Goal: Information Seeking & Learning: Learn about a topic

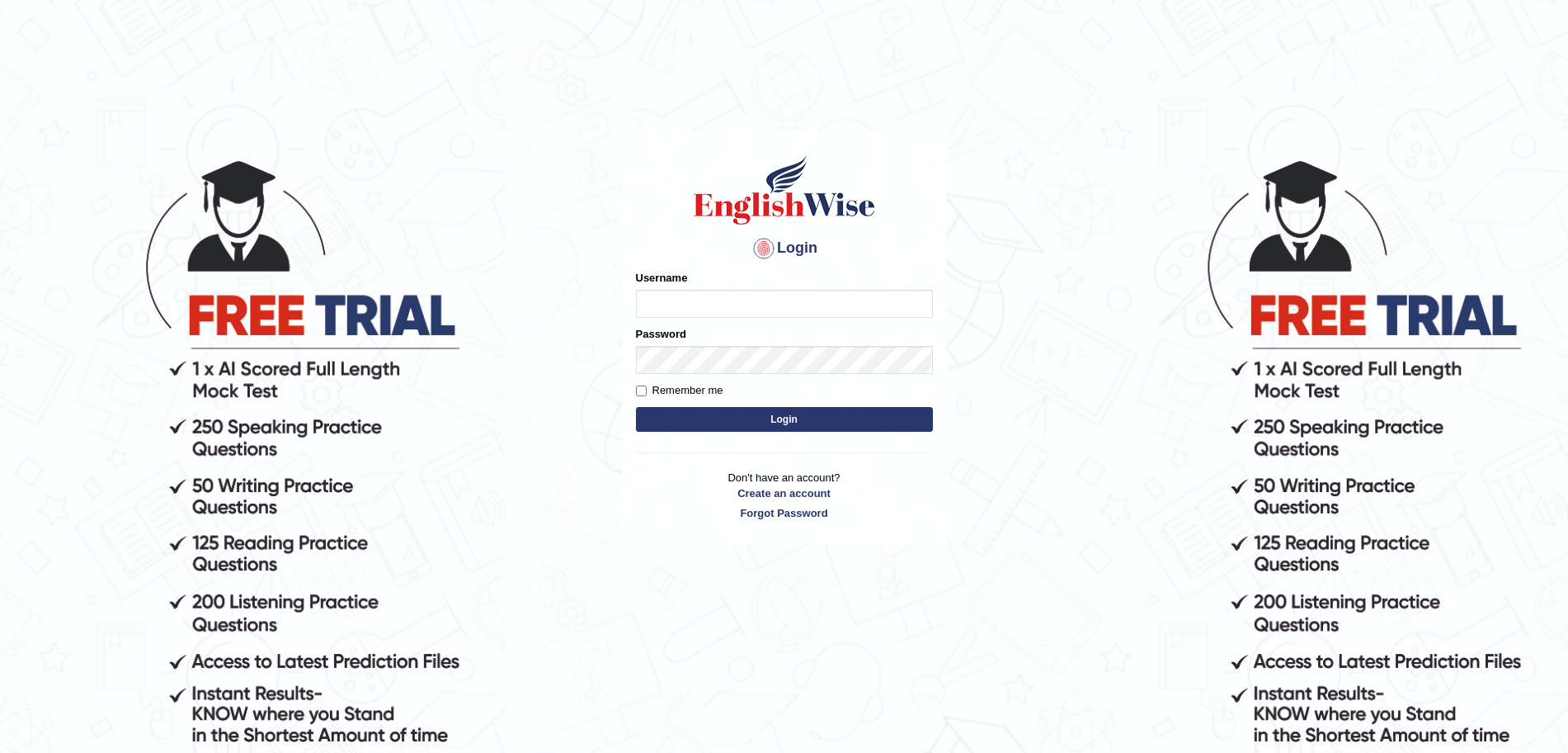
click at [672, 286] on div "Username" at bounding box center [784, 294] width 297 height 48
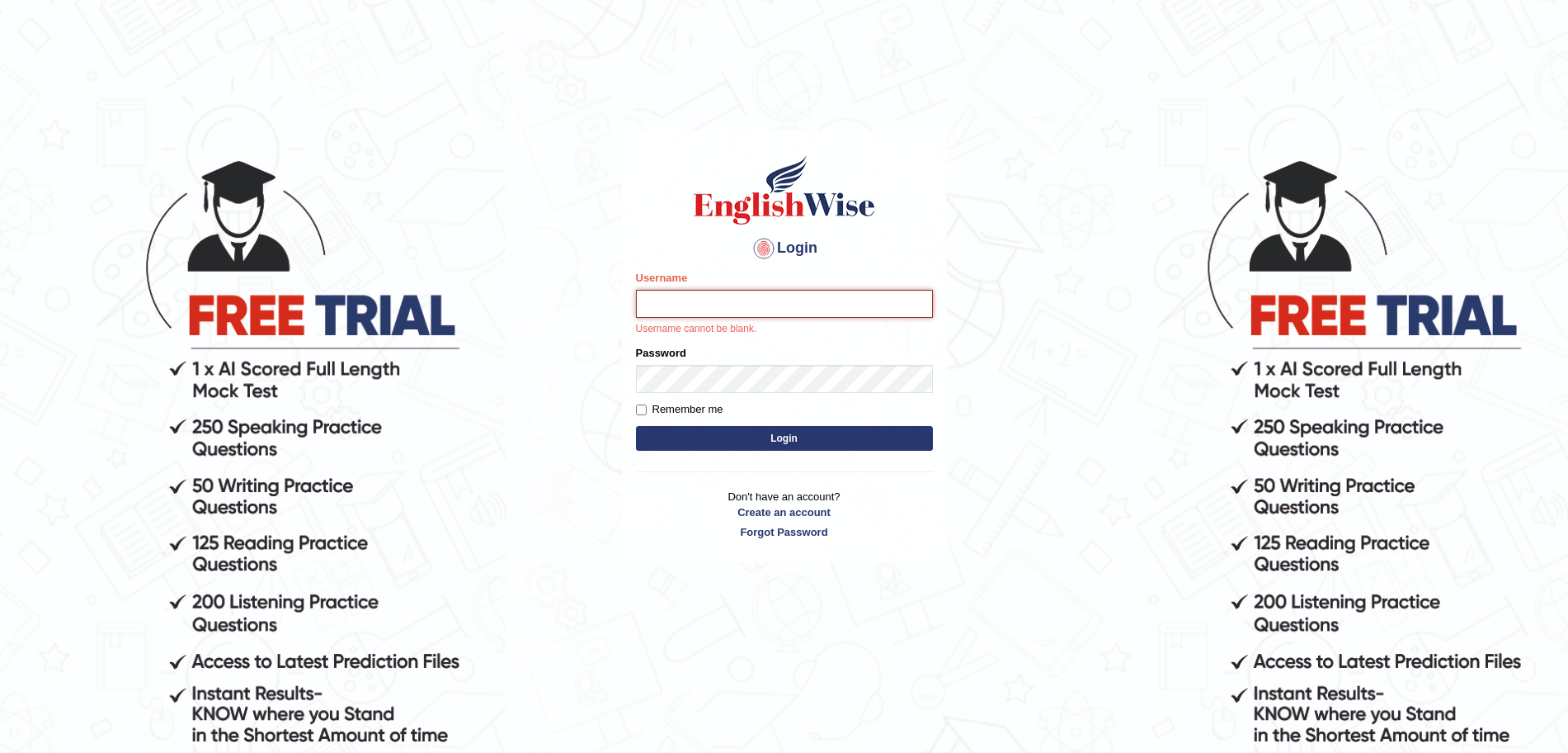
click at [679, 298] on input "Username" at bounding box center [784, 304] width 297 height 28
type input "surajshrestha100"
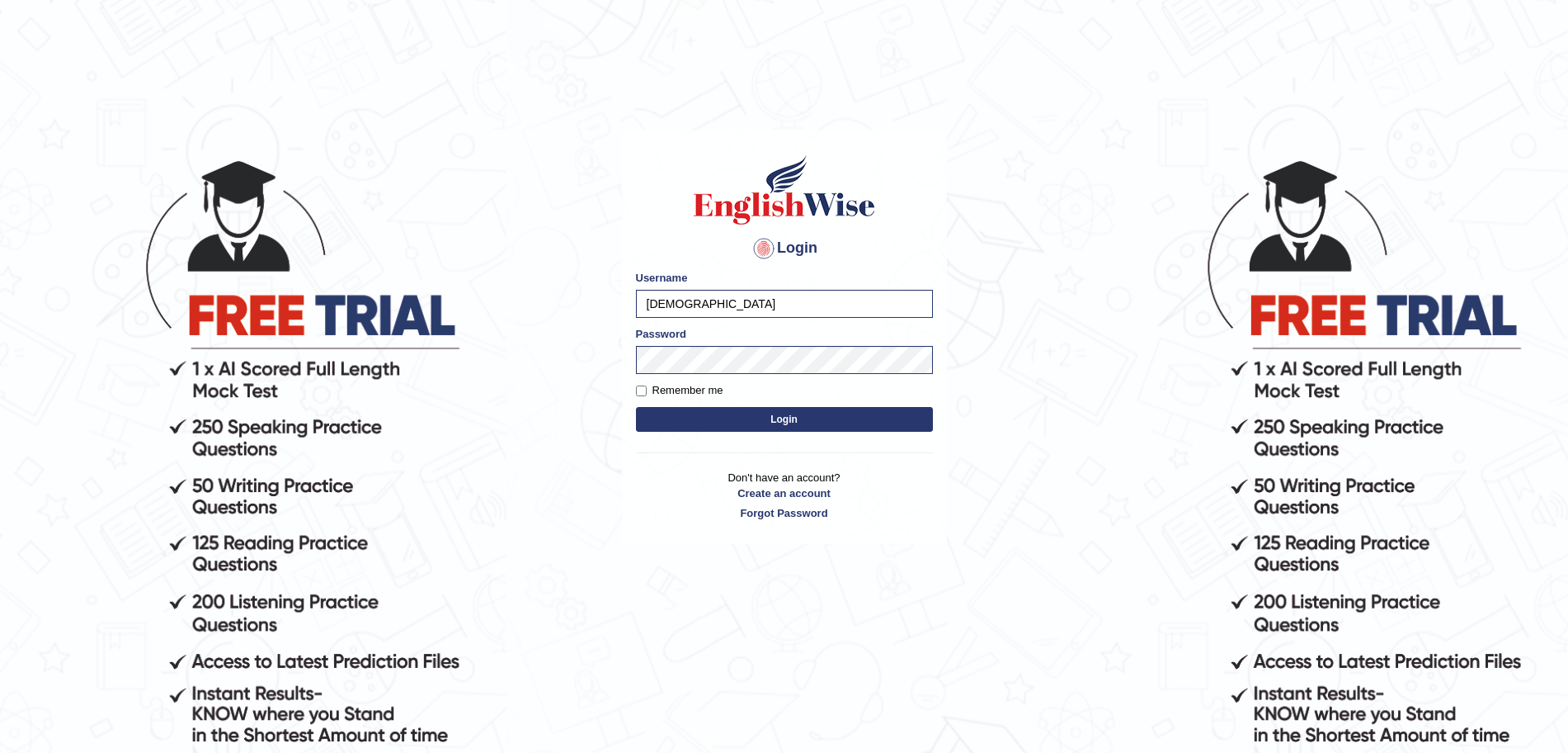
click at [721, 420] on button "Login" at bounding box center [784, 419] width 297 height 24
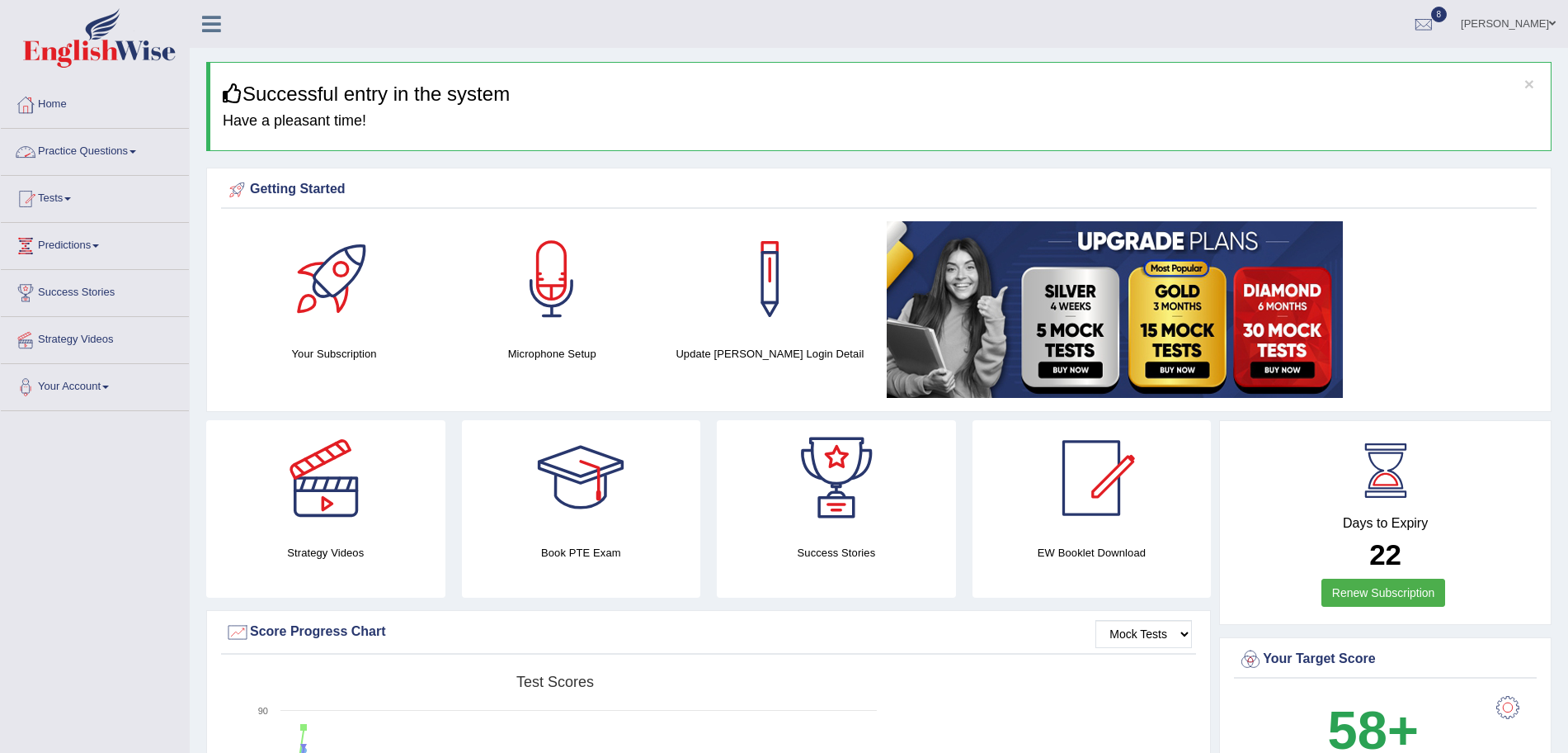
click at [75, 153] on link "Practice Questions" at bounding box center [95, 149] width 188 height 41
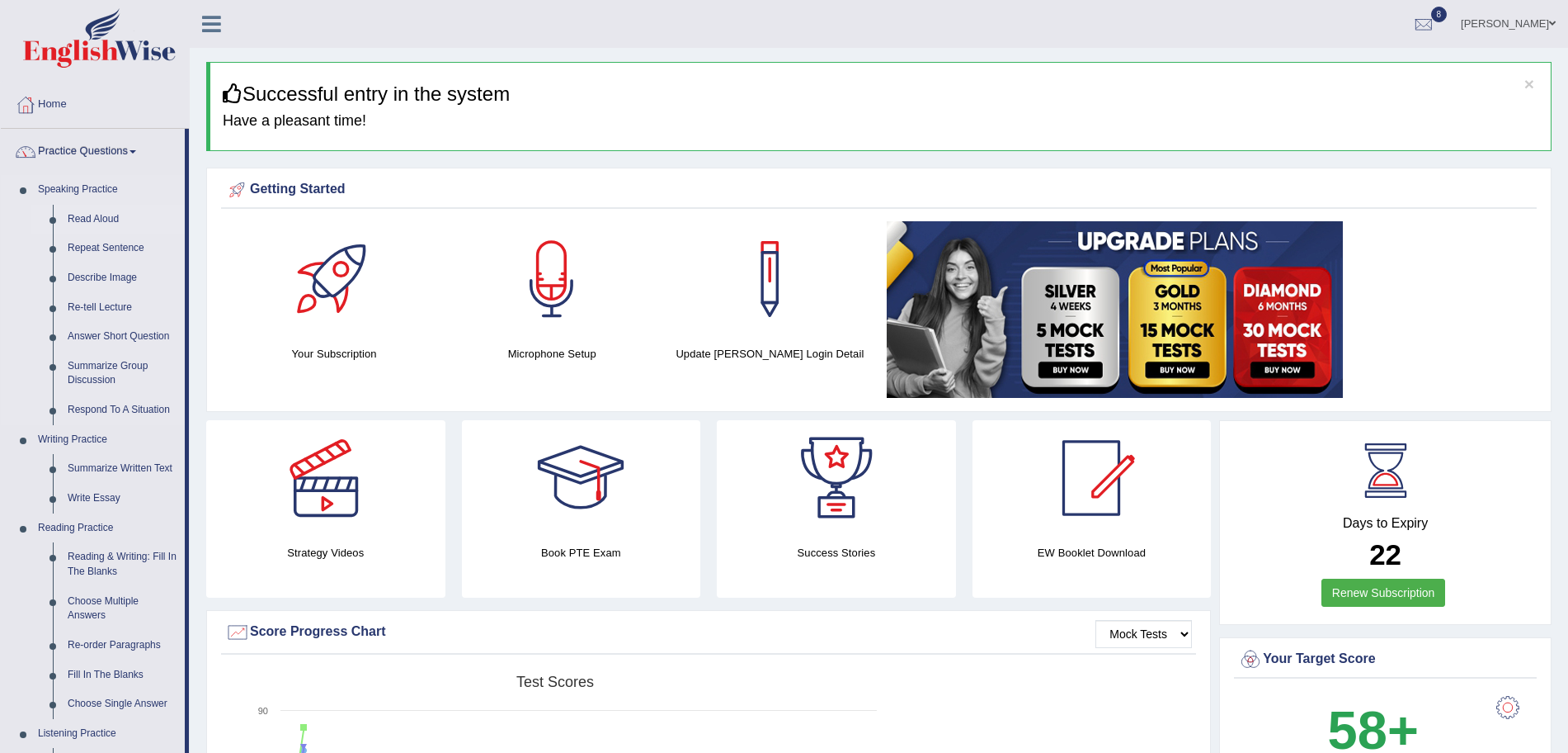
click at [81, 222] on link "Read Aloud" at bounding box center [122, 219] width 125 height 30
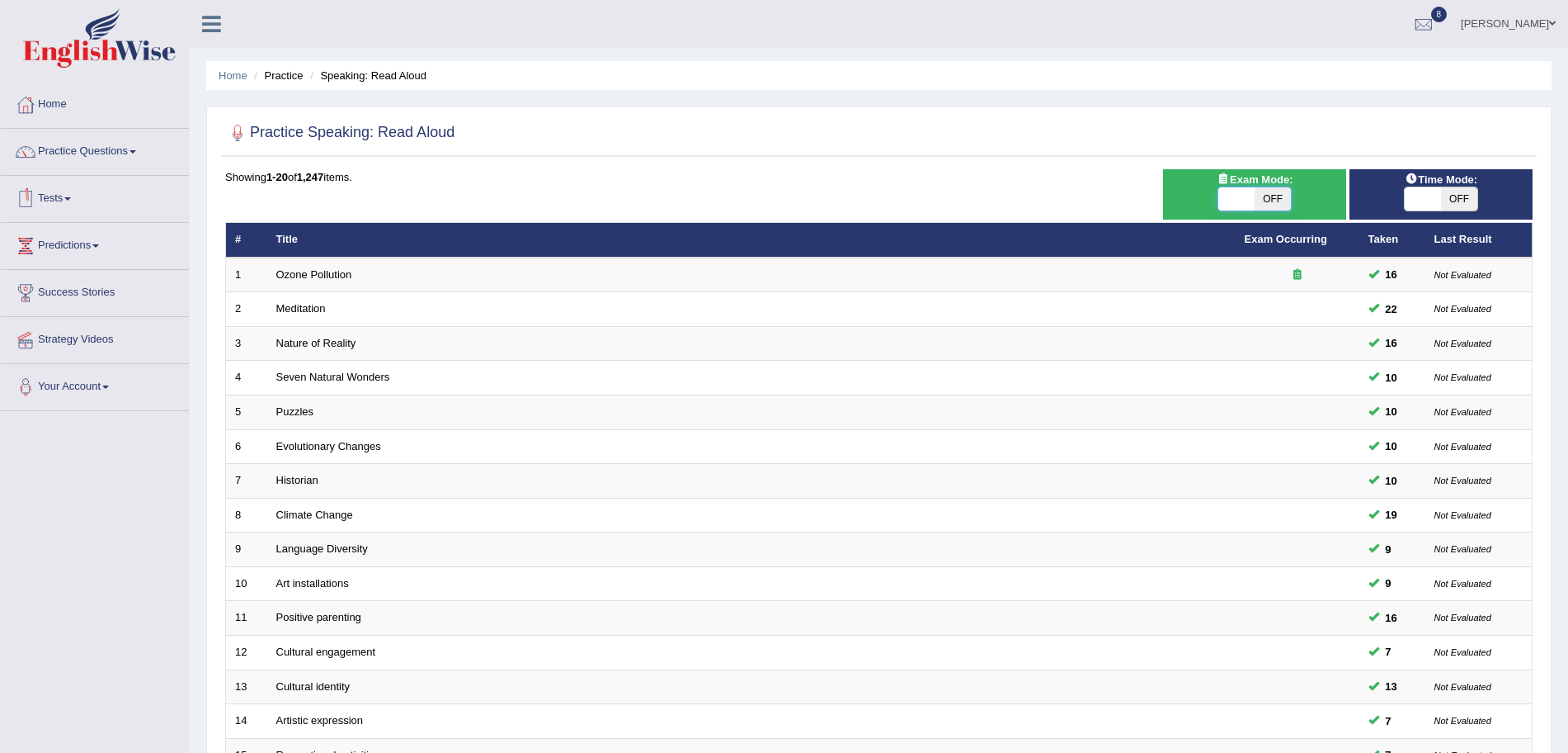
click at [1252, 195] on span at bounding box center [1236, 199] width 37 height 23
checkbox input "true"
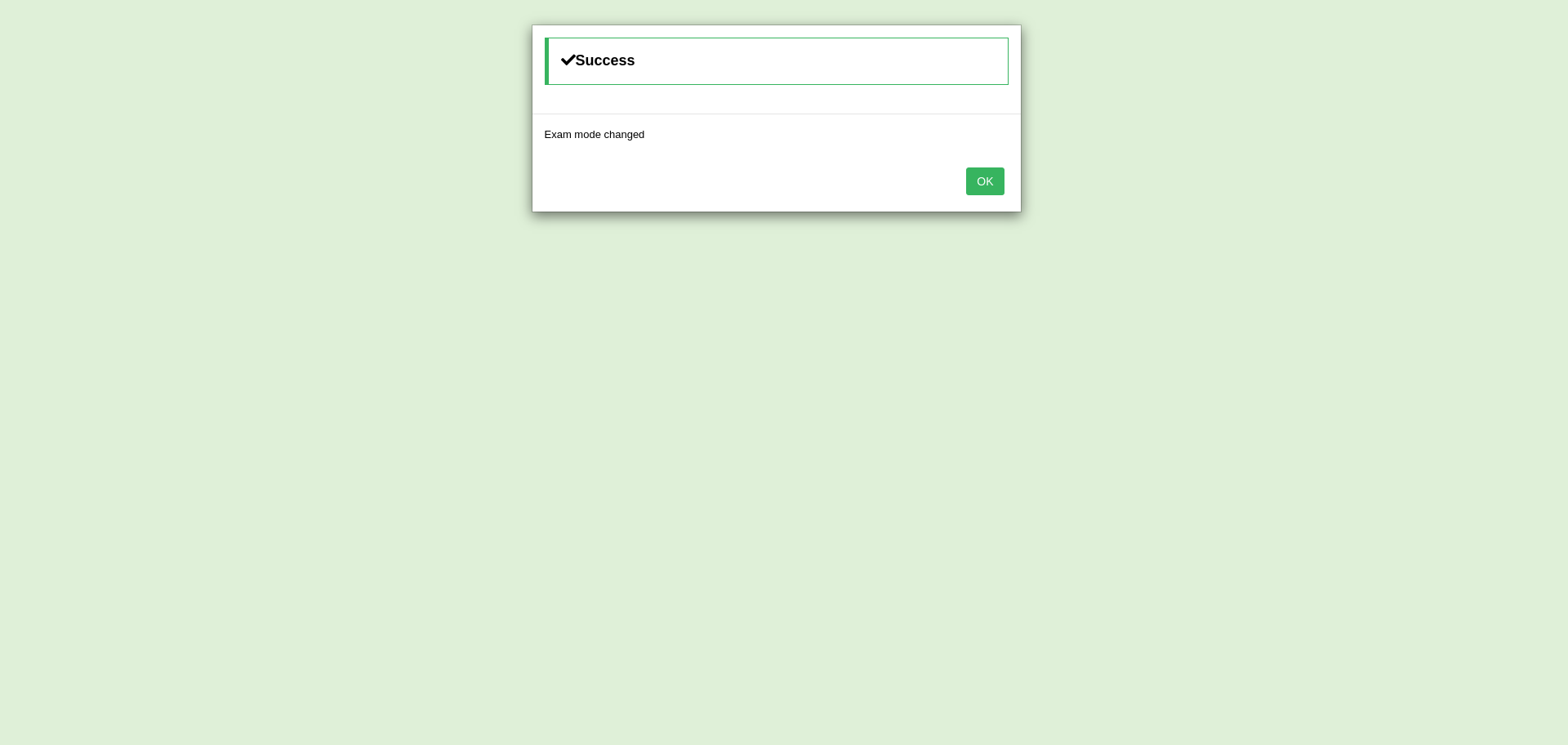
click at [991, 182] on button "OK" at bounding box center [984, 181] width 37 height 28
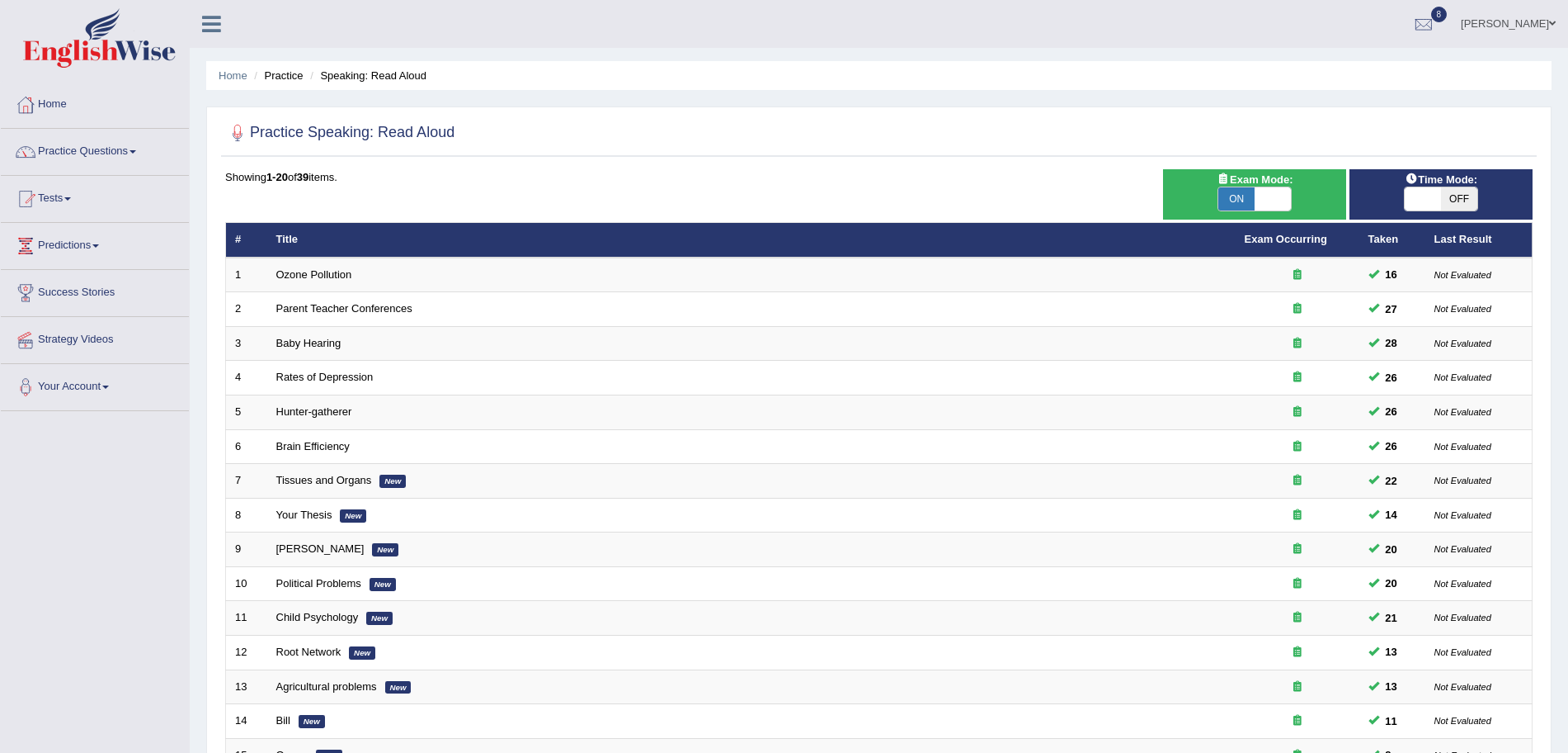
click at [118, 42] on img at bounding box center [99, 38] width 153 height 59
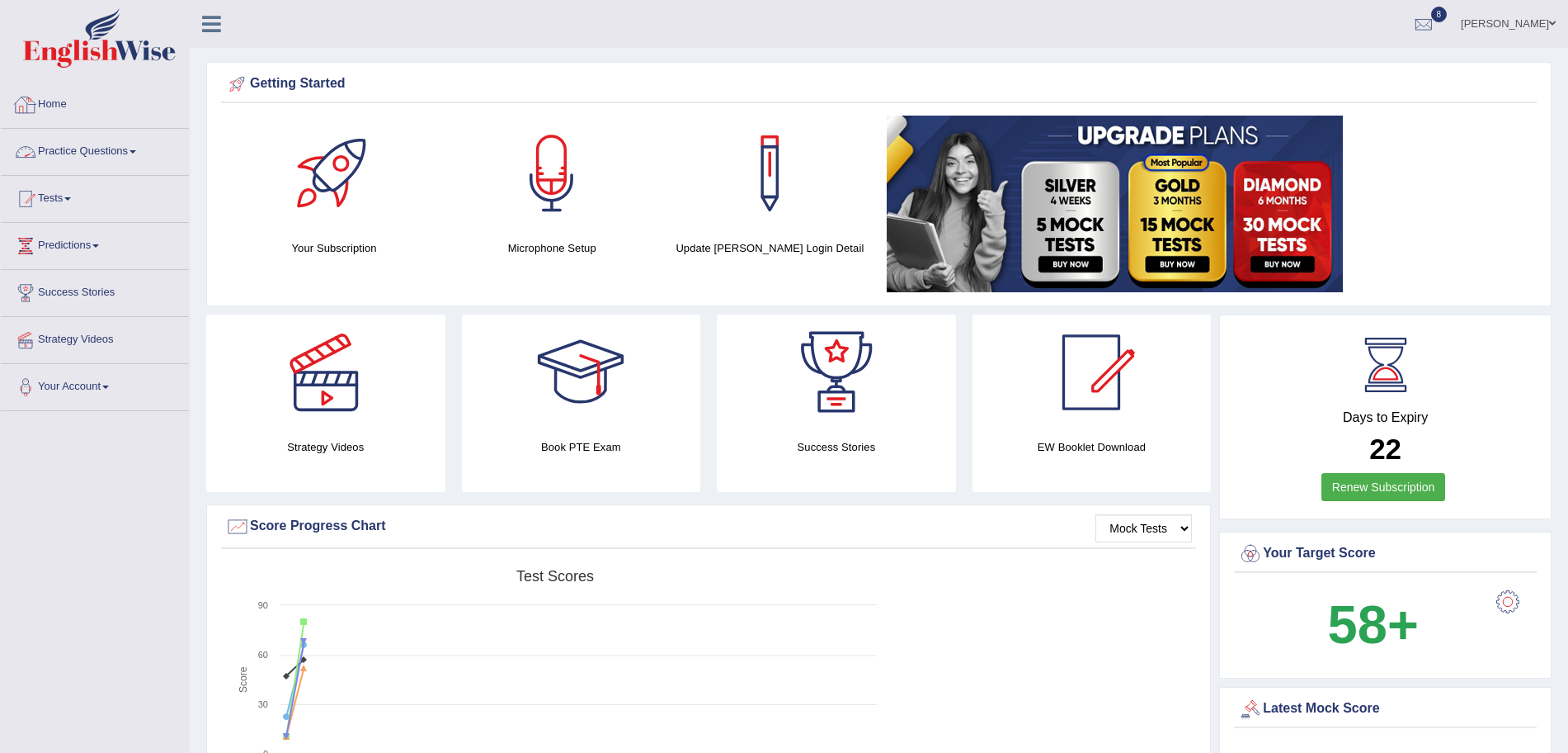
drag, startPoint x: 0, startPoint y: 0, endPoint x: 91, endPoint y: 153, distance: 178.0
click at [91, 153] on link "Practice Questions" at bounding box center [95, 149] width 188 height 41
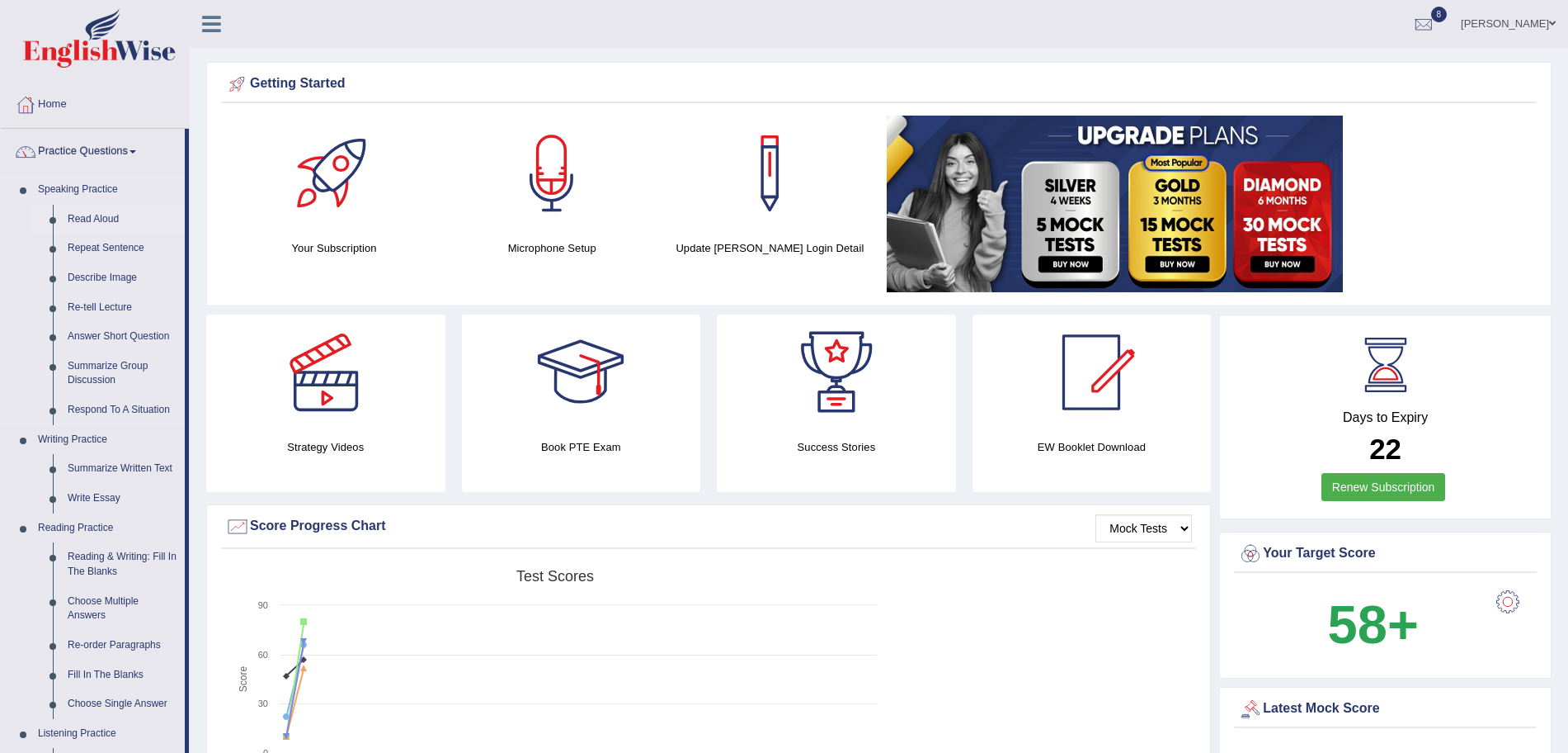
click at [101, 217] on link "Read Aloud" at bounding box center [122, 219] width 125 height 30
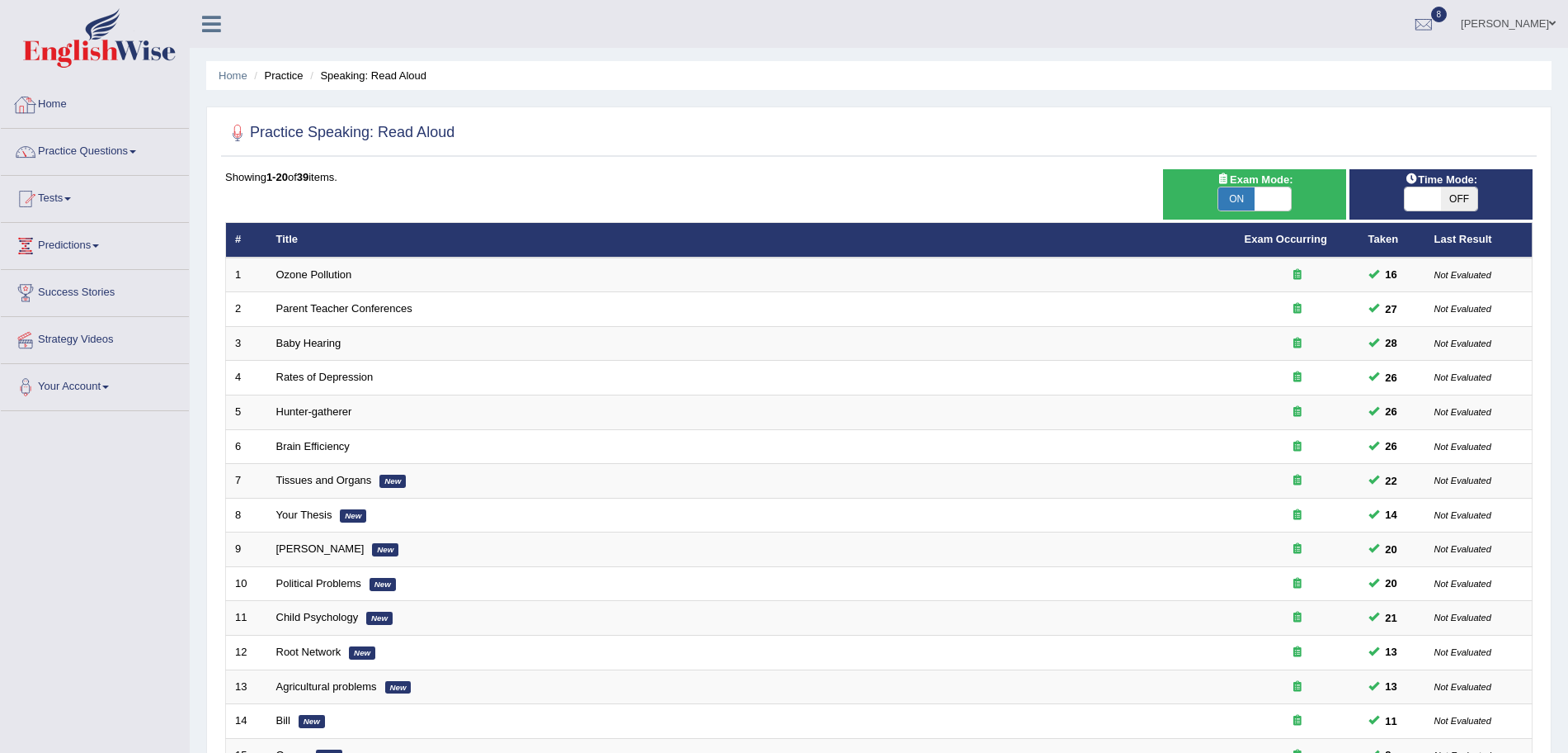
click at [84, 65] on img at bounding box center [99, 38] width 153 height 59
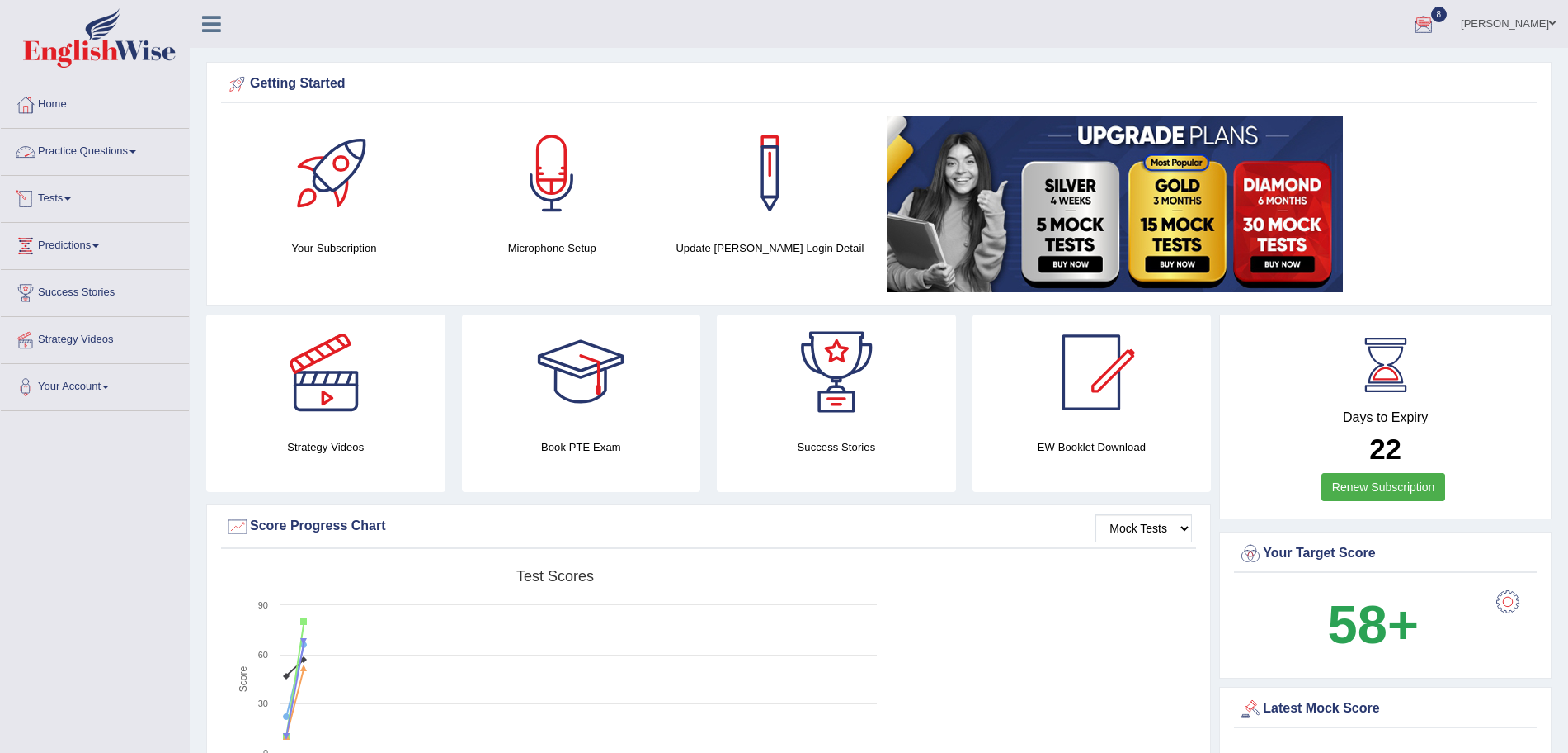
click at [115, 159] on link "Practice Questions" at bounding box center [95, 149] width 188 height 41
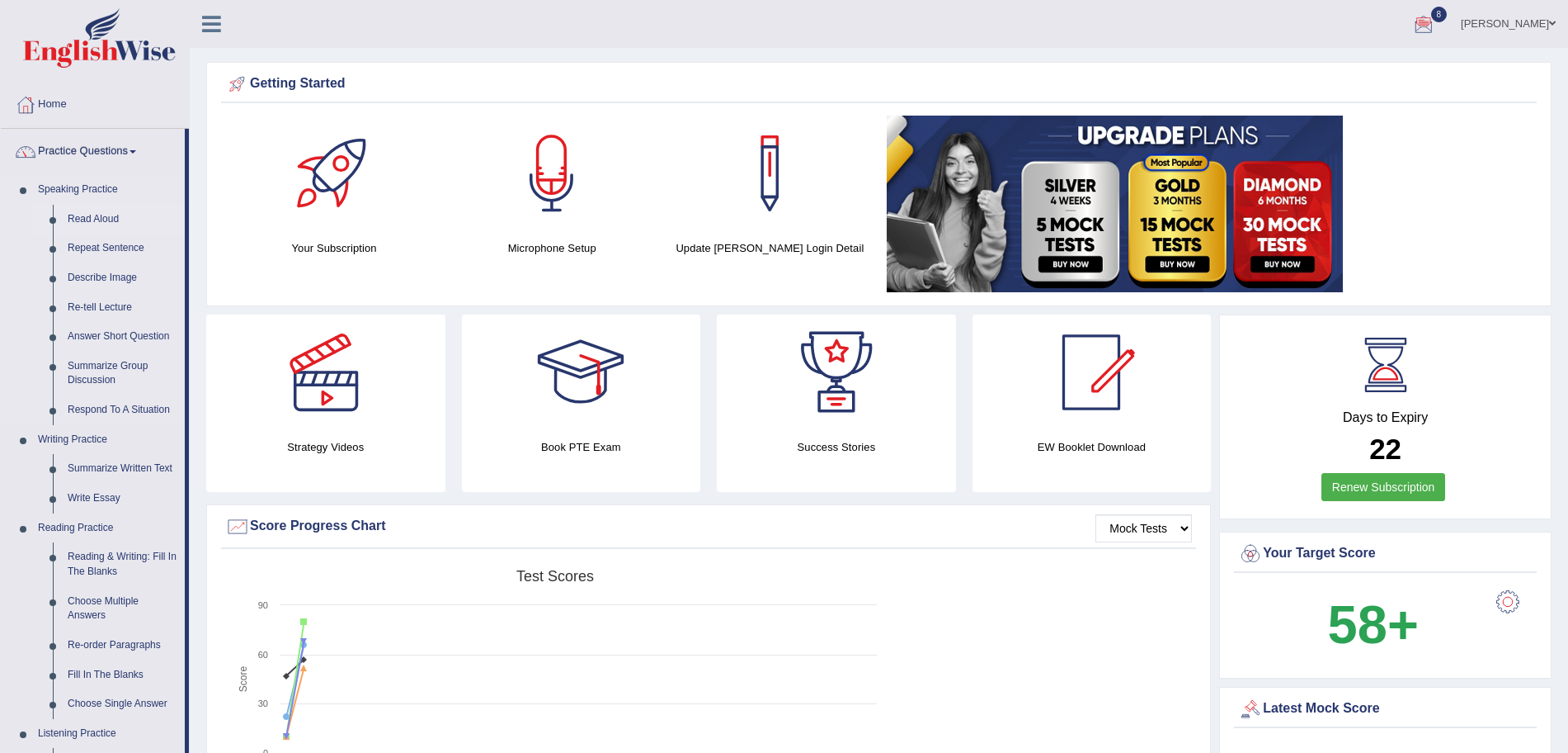
click at [111, 213] on link "Read Aloud" at bounding box center [122, 219] width 125 height 30
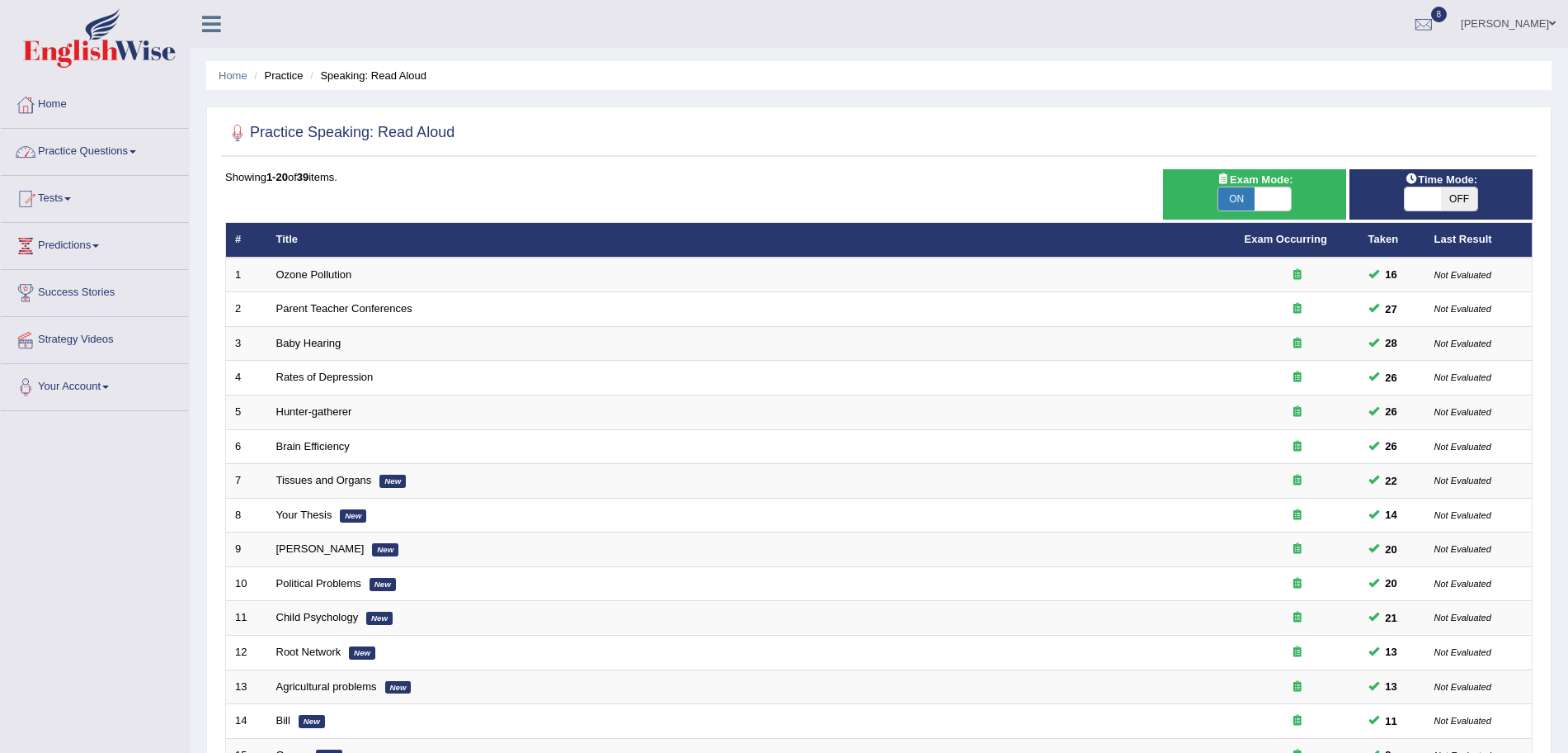
click at [138, 144] on link "Practice Questions" at bounding box center [95, 149] width 188 height 41
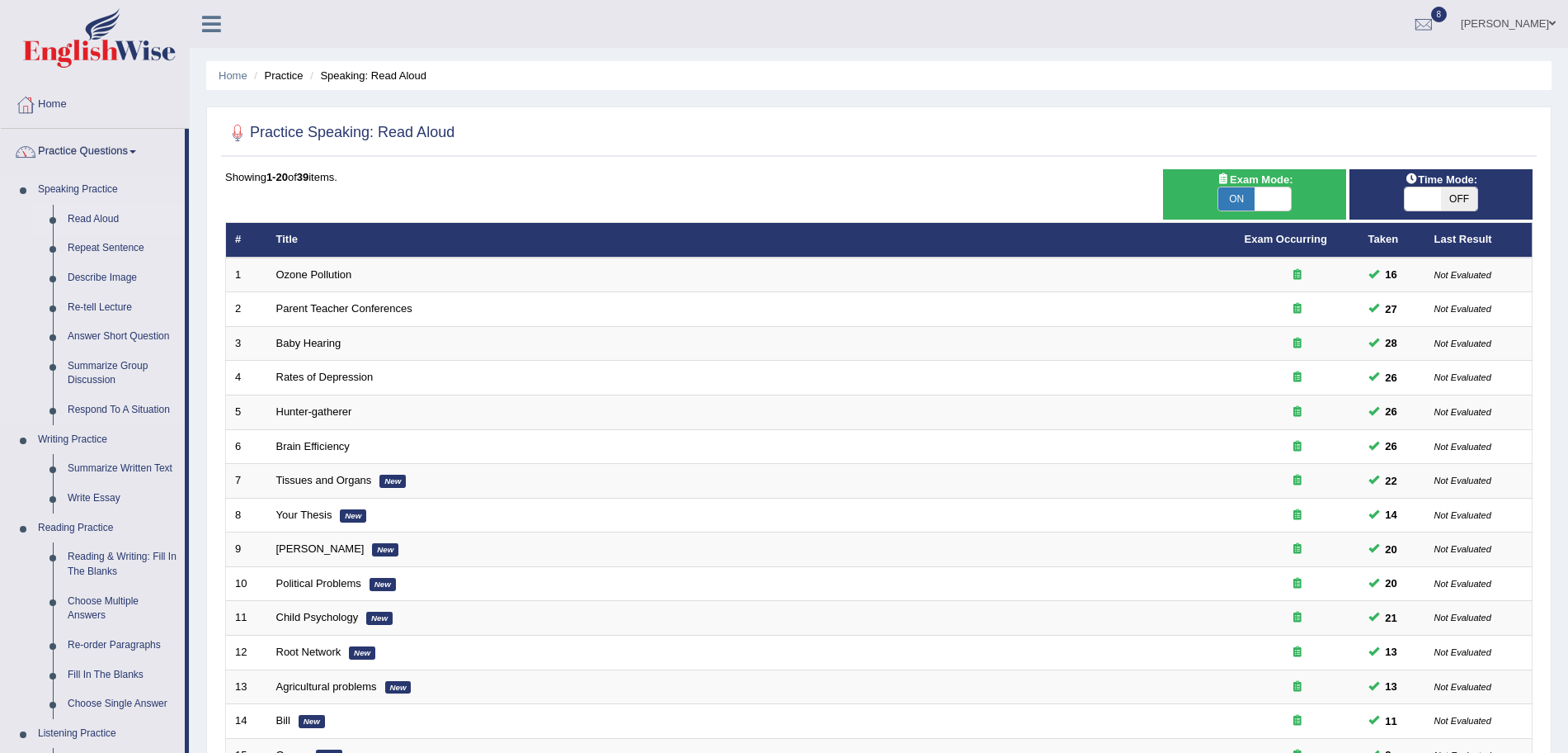
click at [104, 218] on link "Read Aloud" at bounding box center [122, 219] width 125 height 30
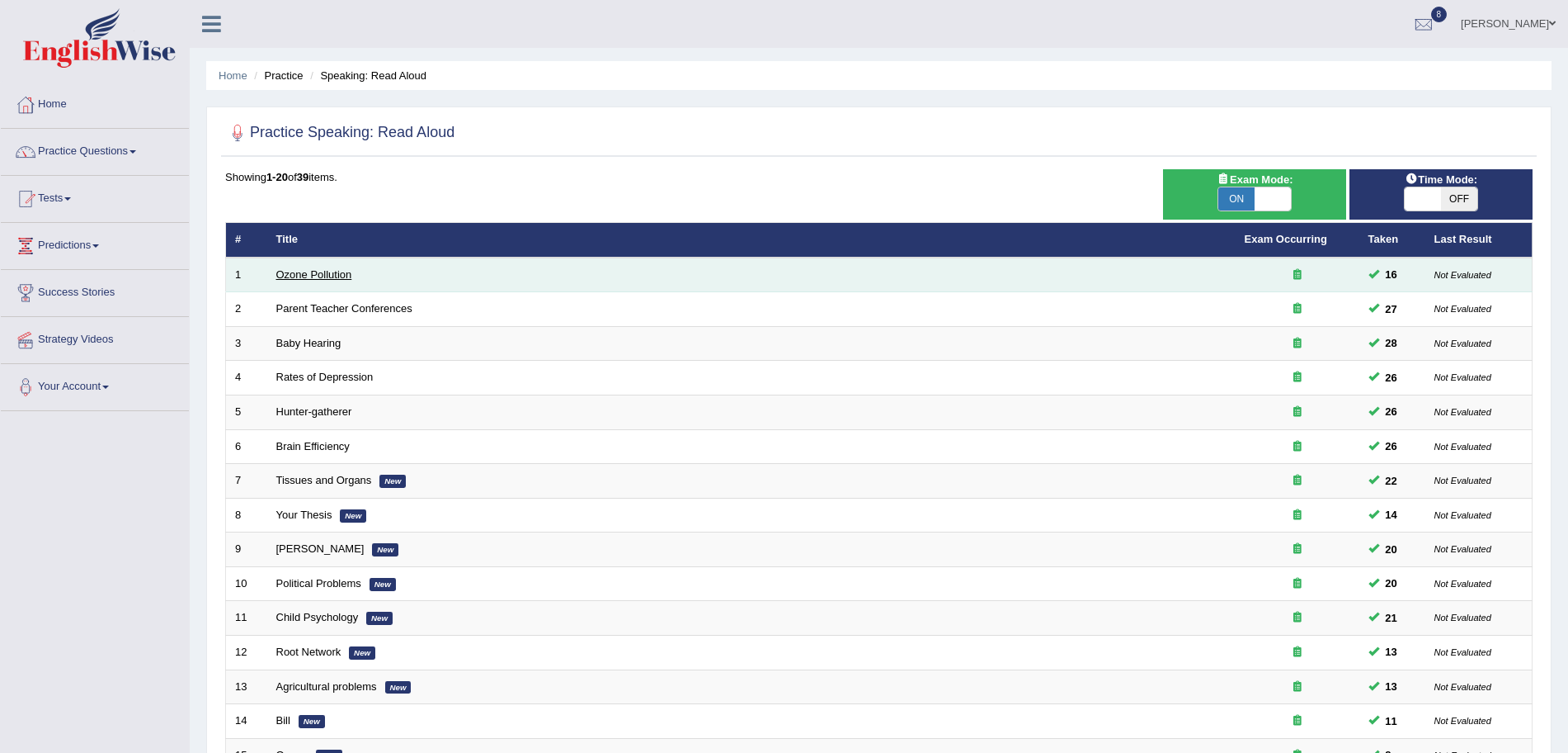
click at [304, 277] on link "Ozone Pollution" at bounding box center [314, 274] width 76 height 12
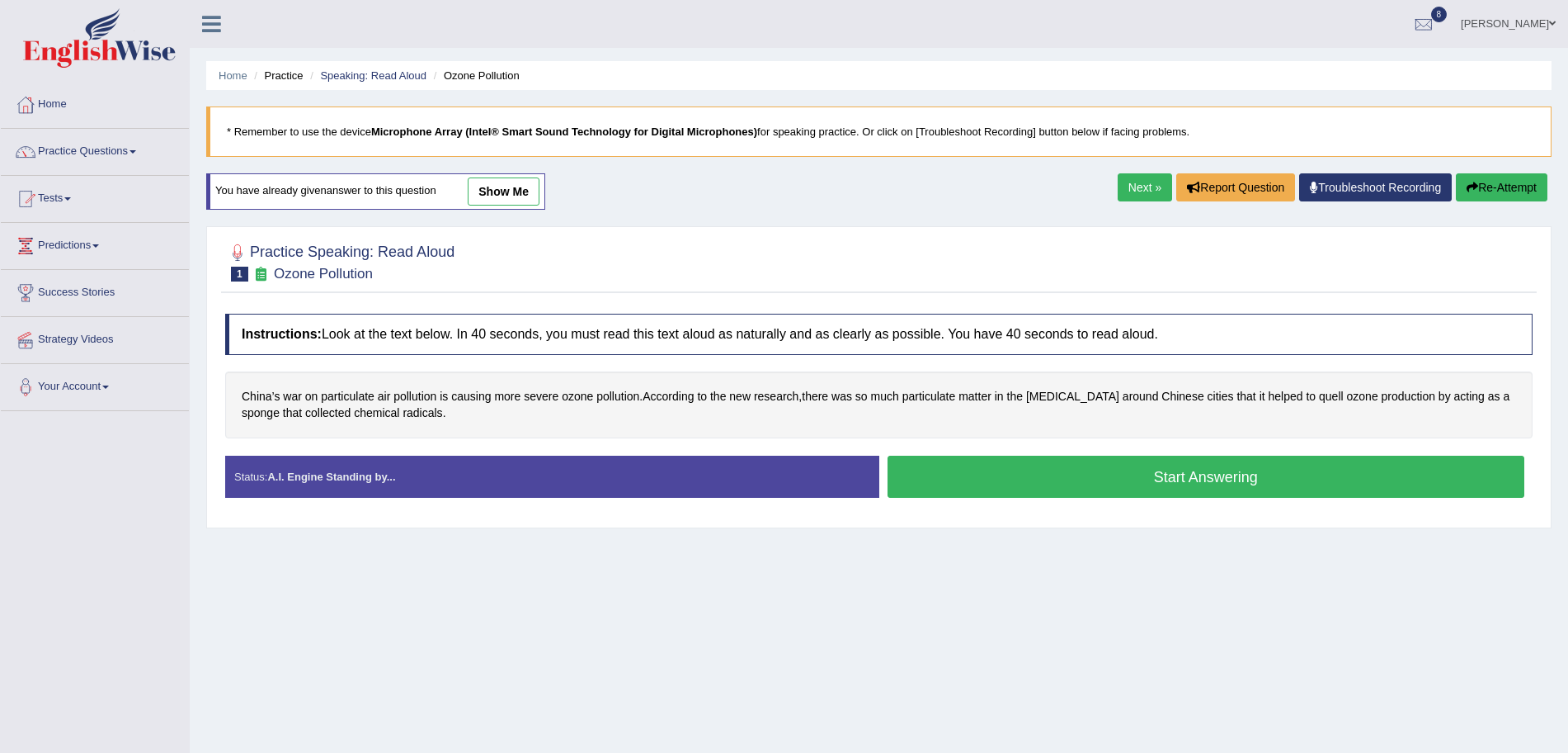
click at [1019, 472] on button "Start Answering" at bounding box center [1206, 476] width 637 height 42
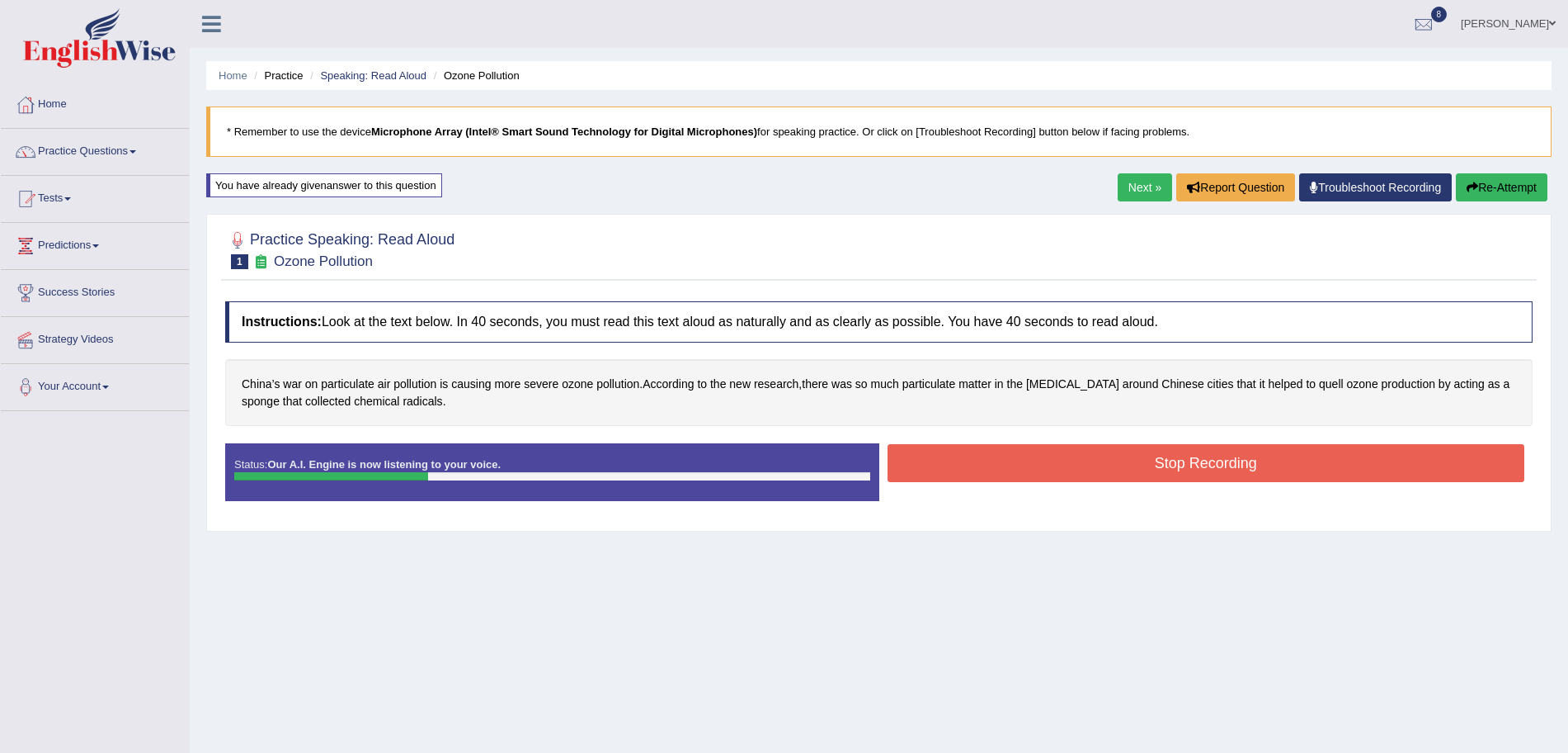
click at [1010, 470] on button "Stop Recording" at bounding box center [1206, 463] width 637 height 38
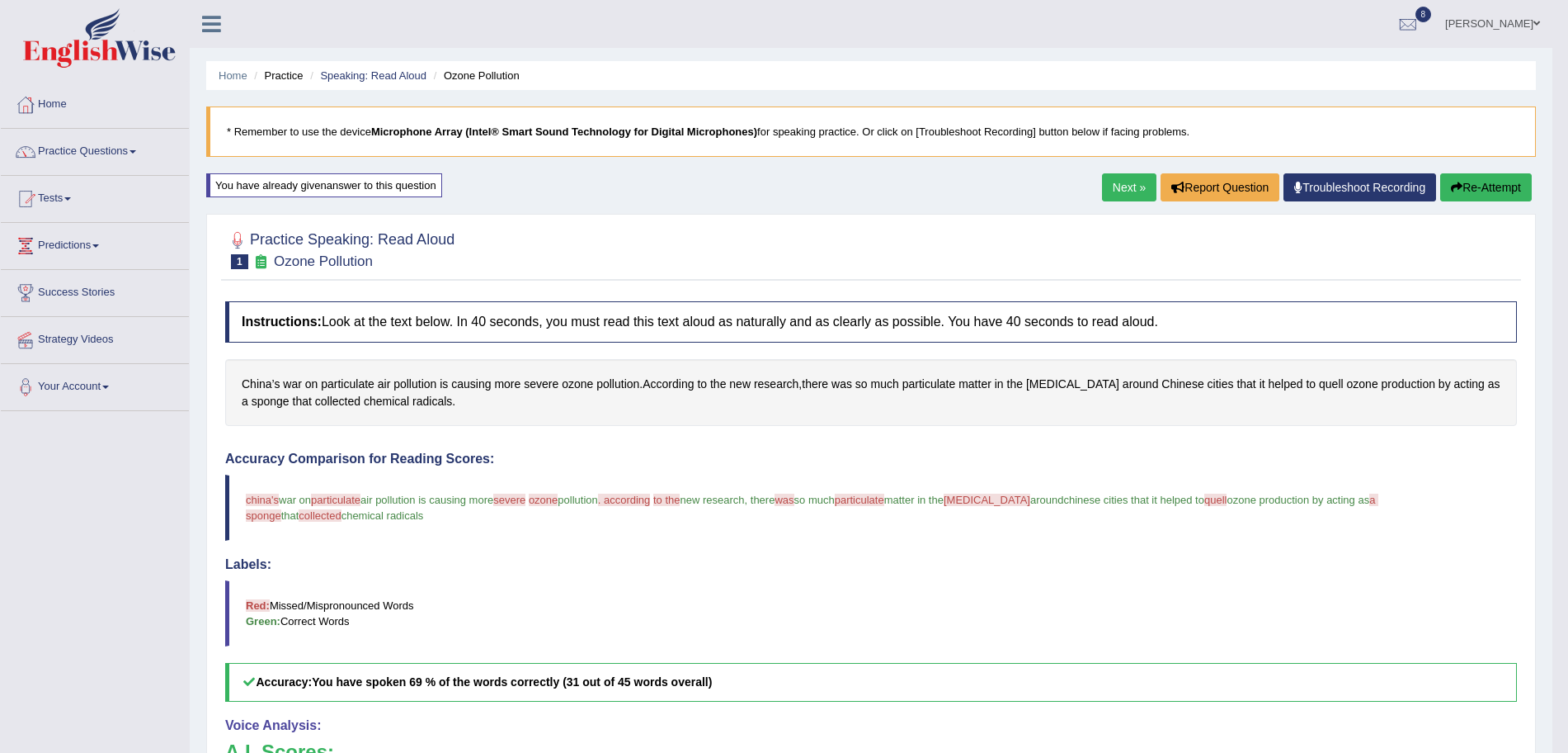
click at [1134, 188] on link "Next »" at bounding box center [1129, 188] width 54 height 28
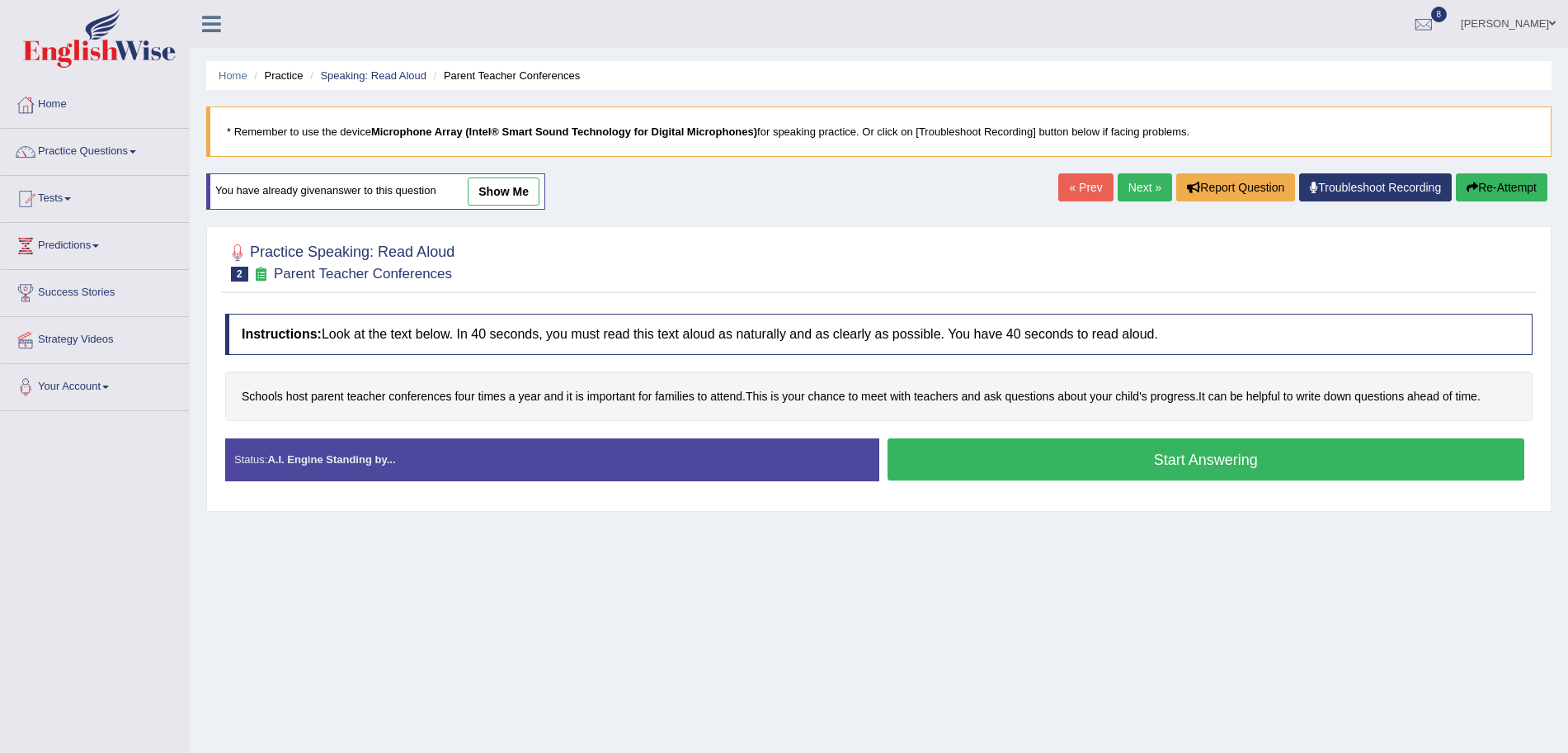
click at [1095, 468] on button "Start Answering" at bounding box center [1206, 459] width 637 height 42
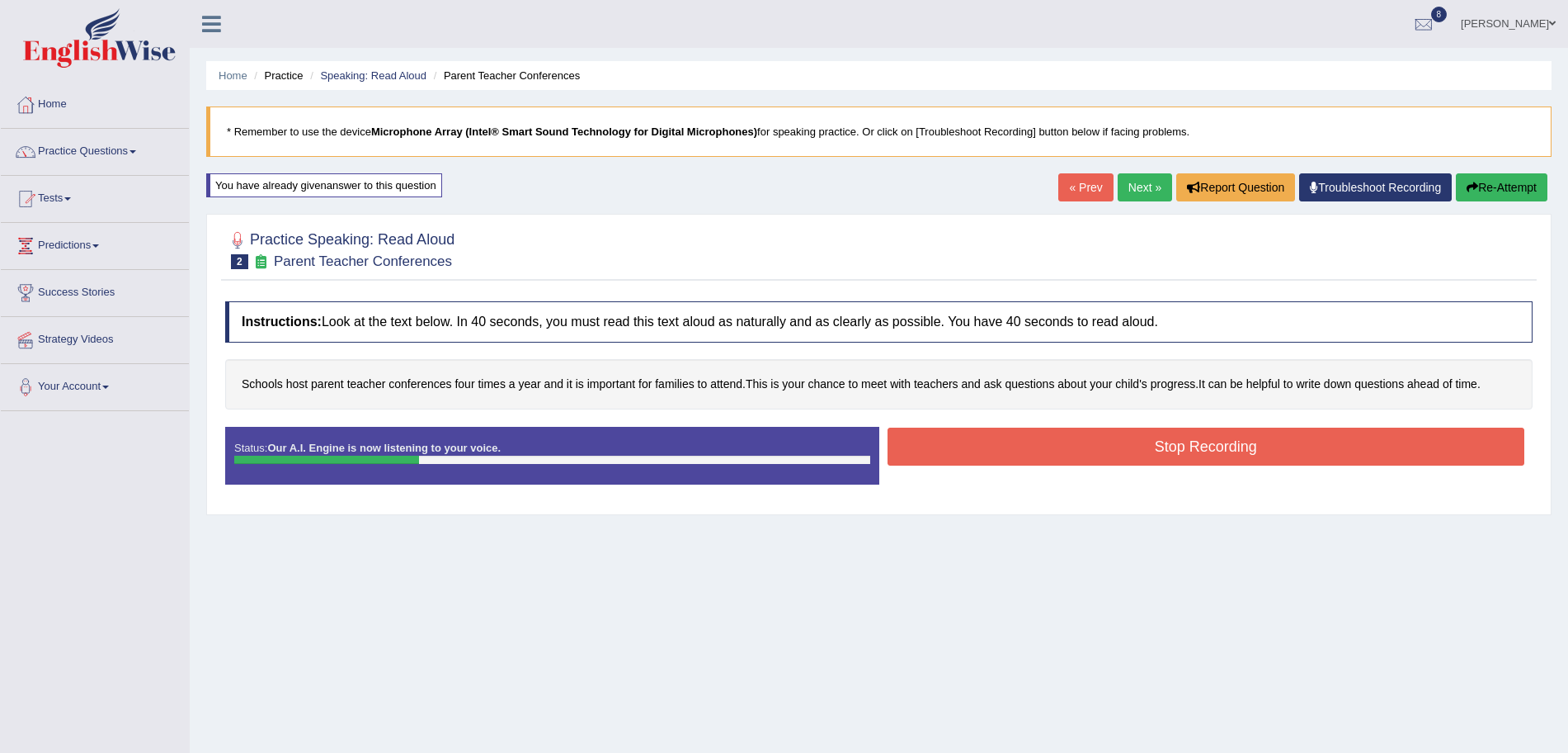
click at [1049, 445] on button "Stop Recording" at bounding box center [1206, 446] width 637 height 38
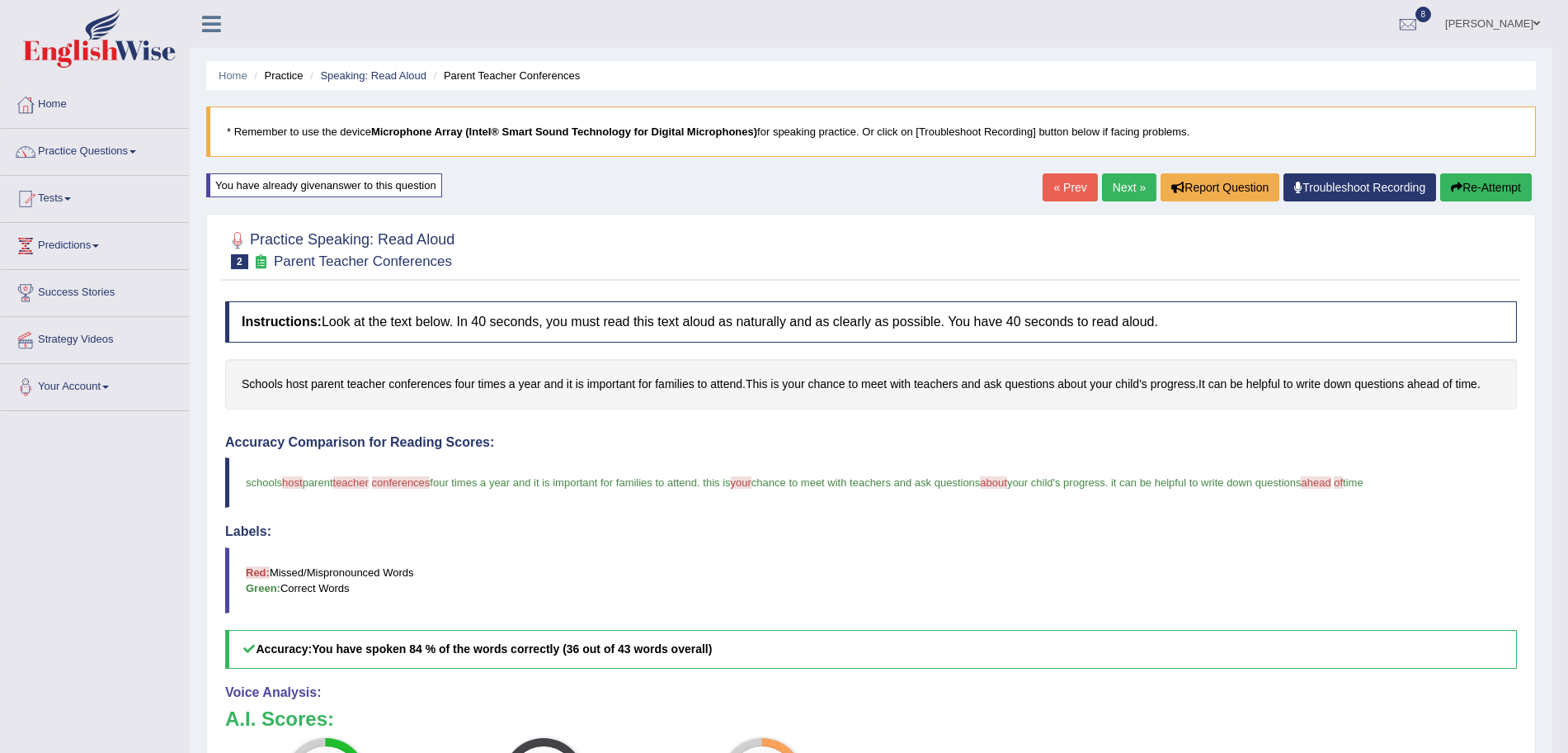
click at [1118, 190] on link "Next »" at bounding box center [1129, 188] width 54 height 28
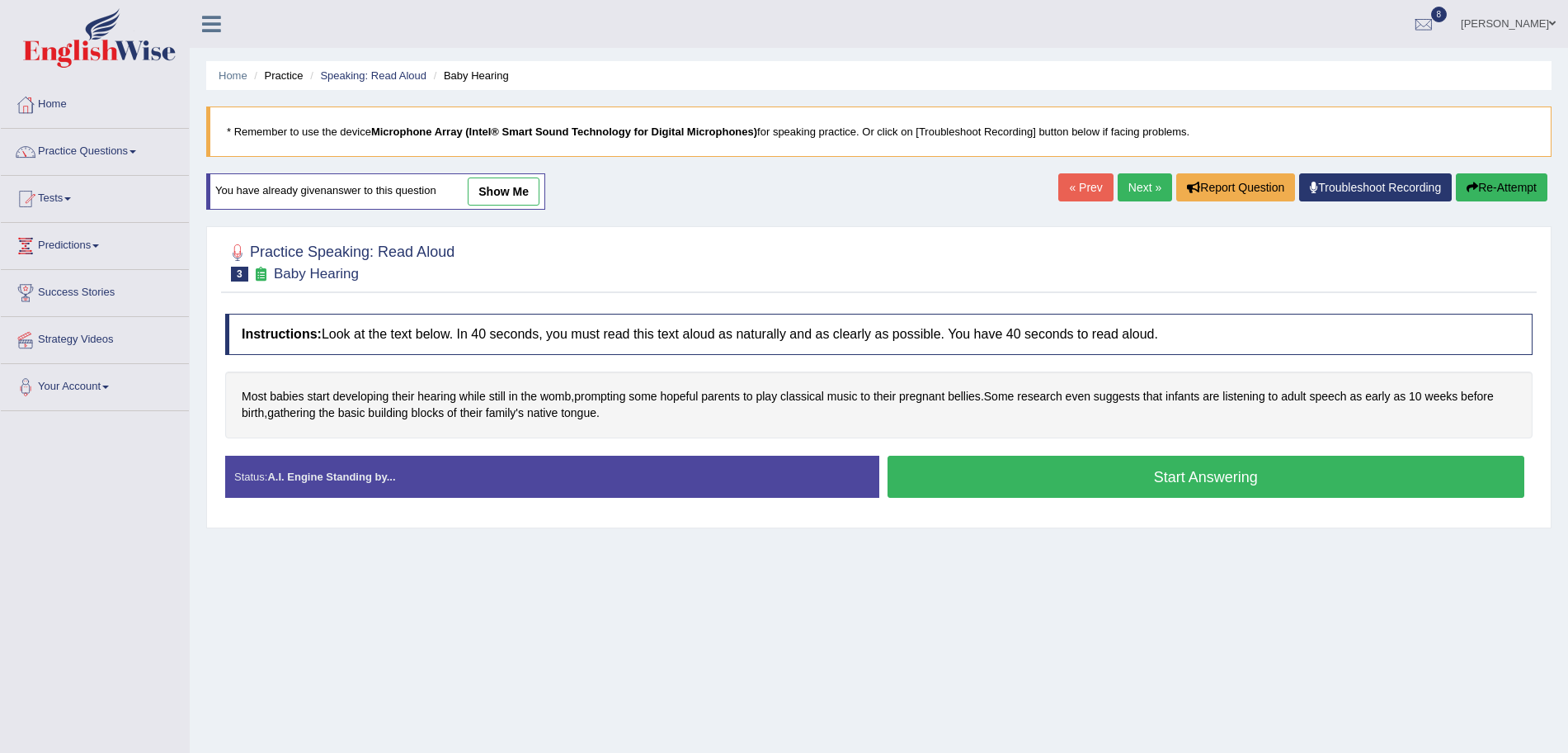
click at [1061, 473] on button "Start Answering" at bounding box center [1206, 476] width 637 height 42
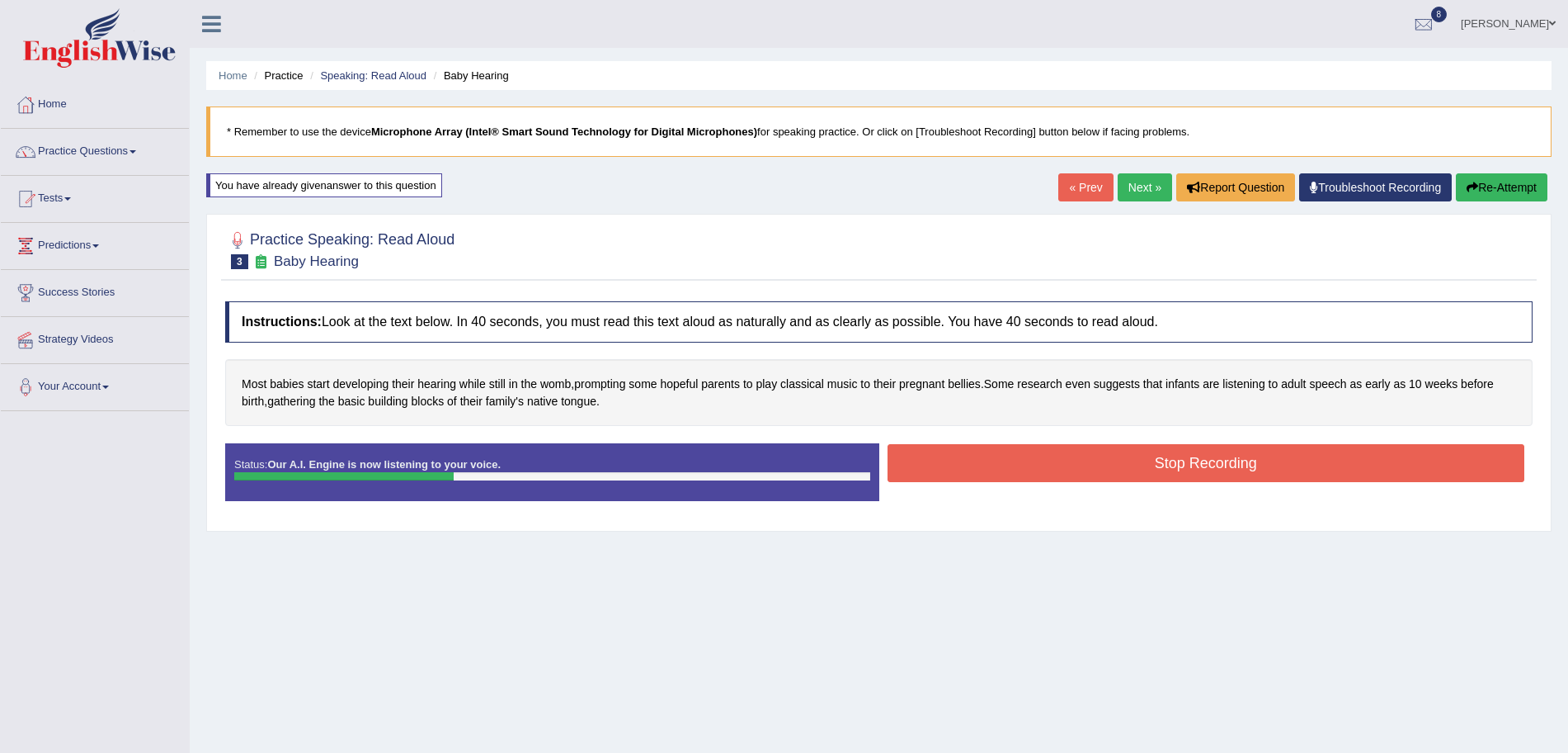
click at [1019, 460] on button "Stop Recording" at bounding box center [1206, 463] width 637 height 38
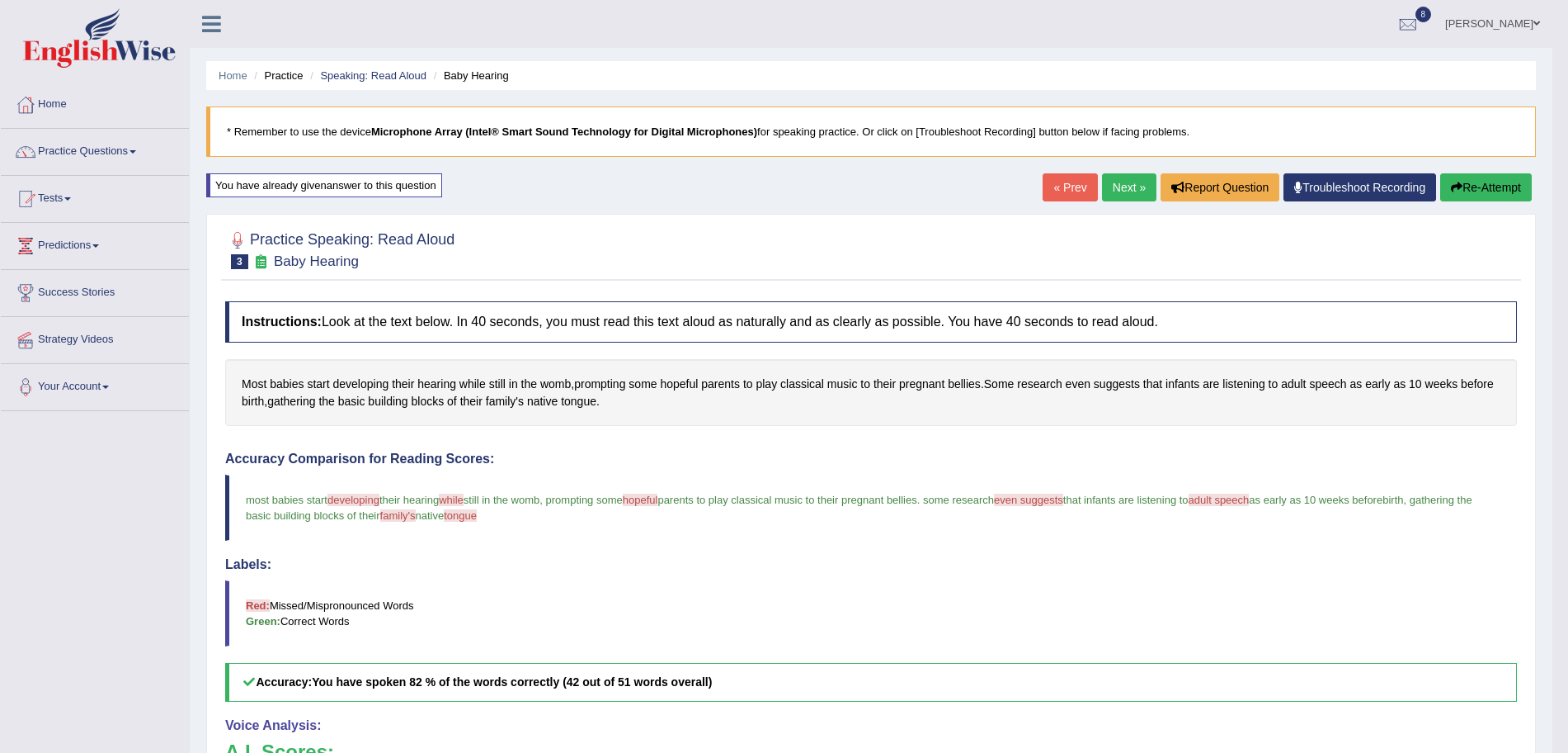
click at [1116, 197] on link "Next »" at bounding box center [1129, 188] width 54 height 28
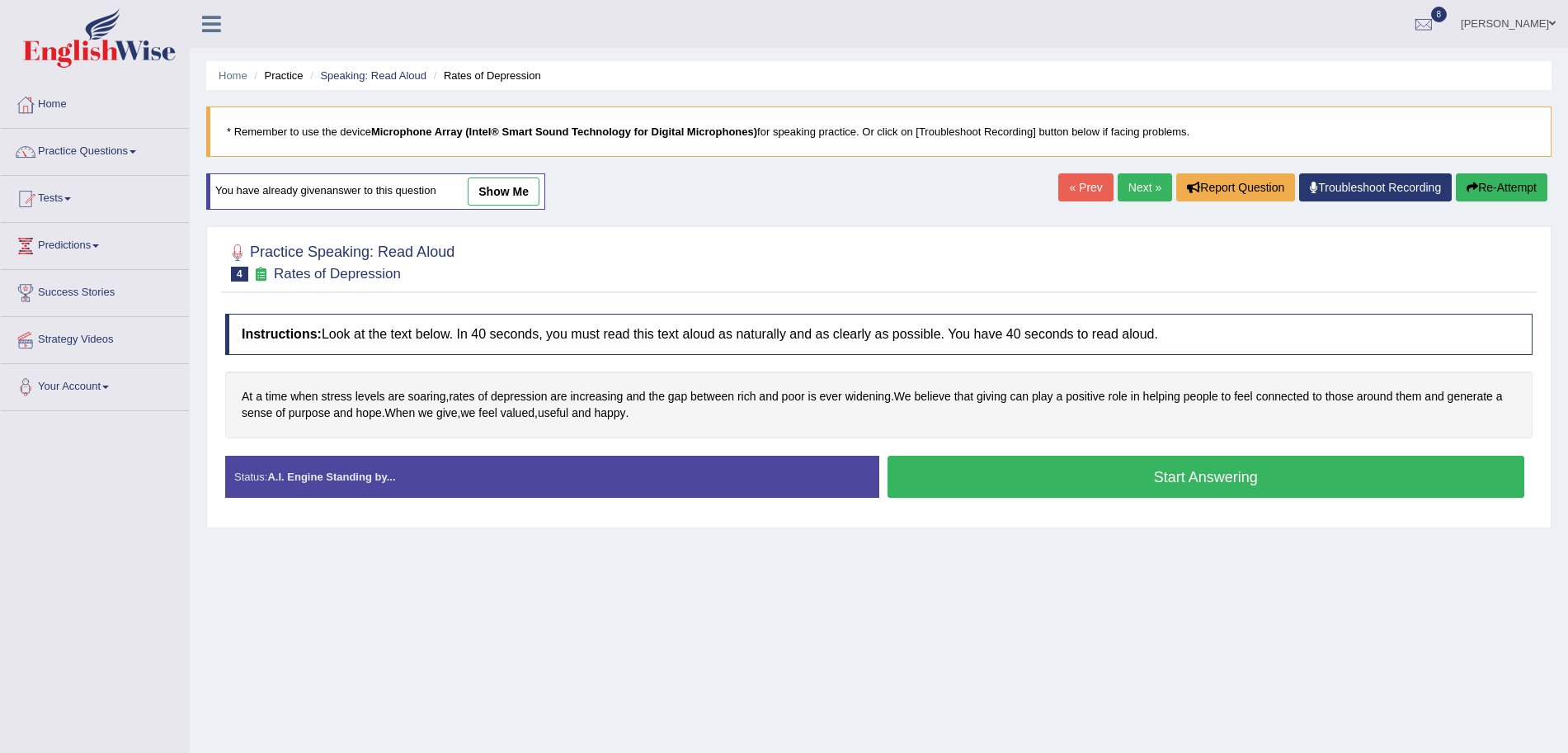
click at [990, 464] on button "Start Answering" at bounding box center [1206, 476] width 637 height 42
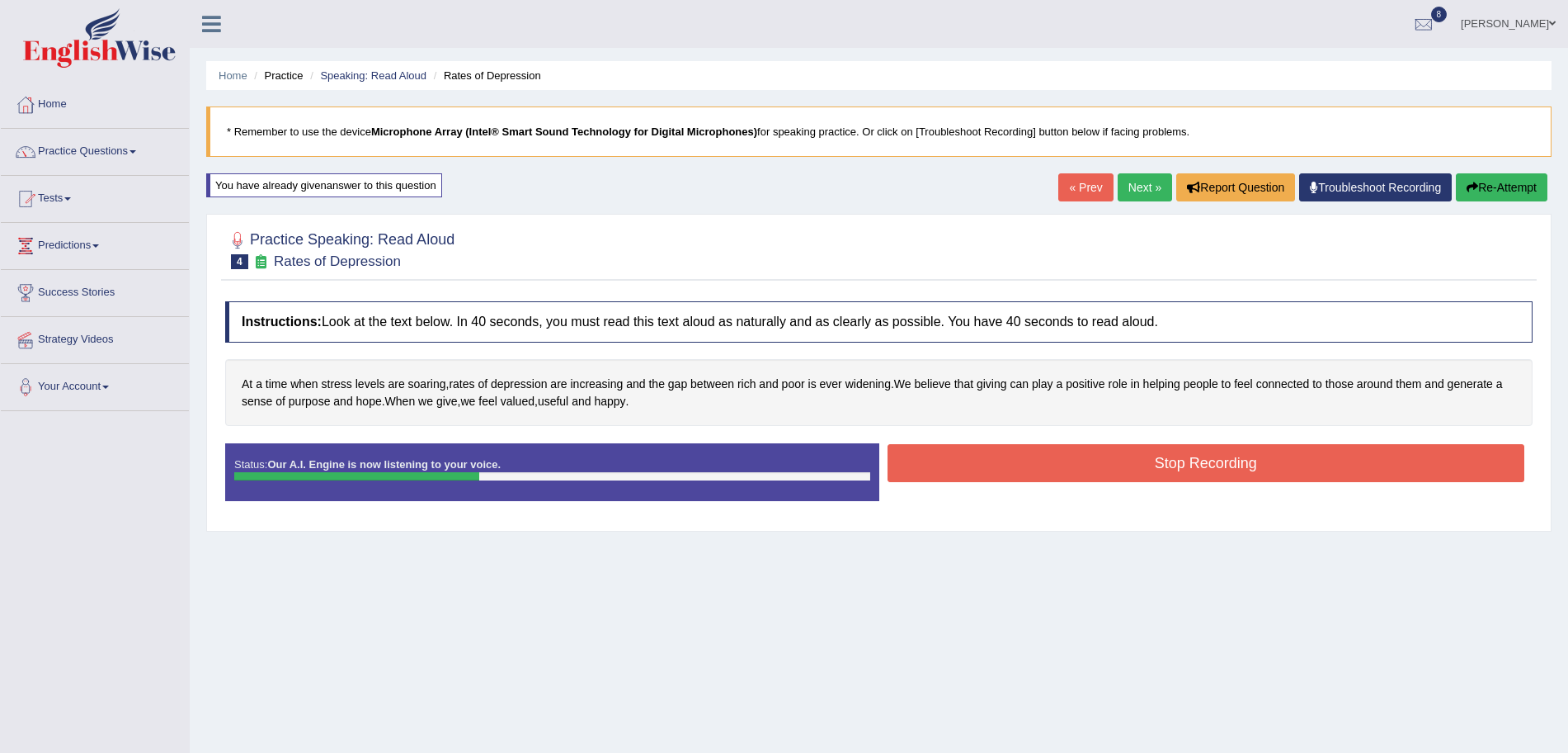
click at [956, 465] on button "Stop Recording" at bounding box center [1206, 463] width 637 height 38
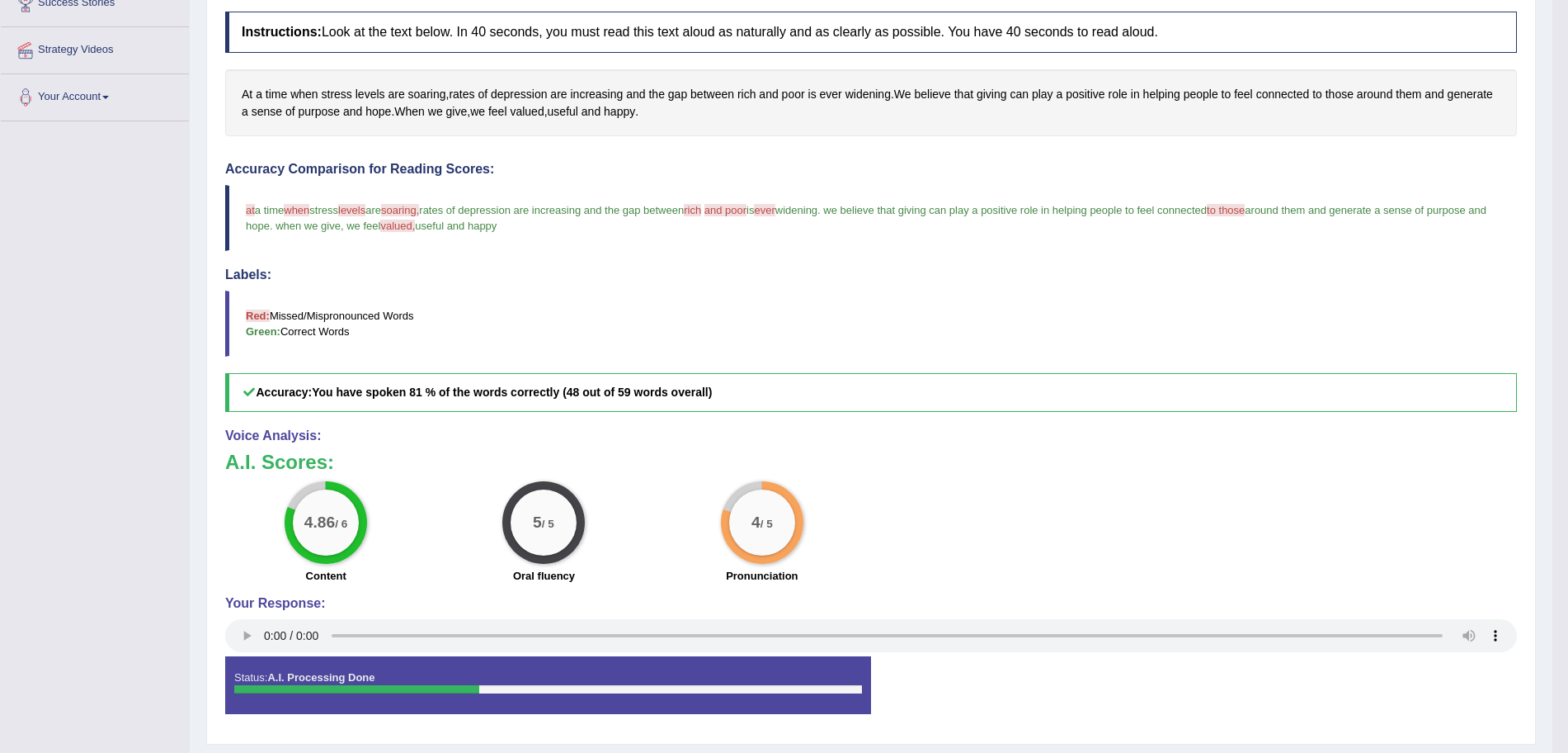
scroll to position [23, 0]
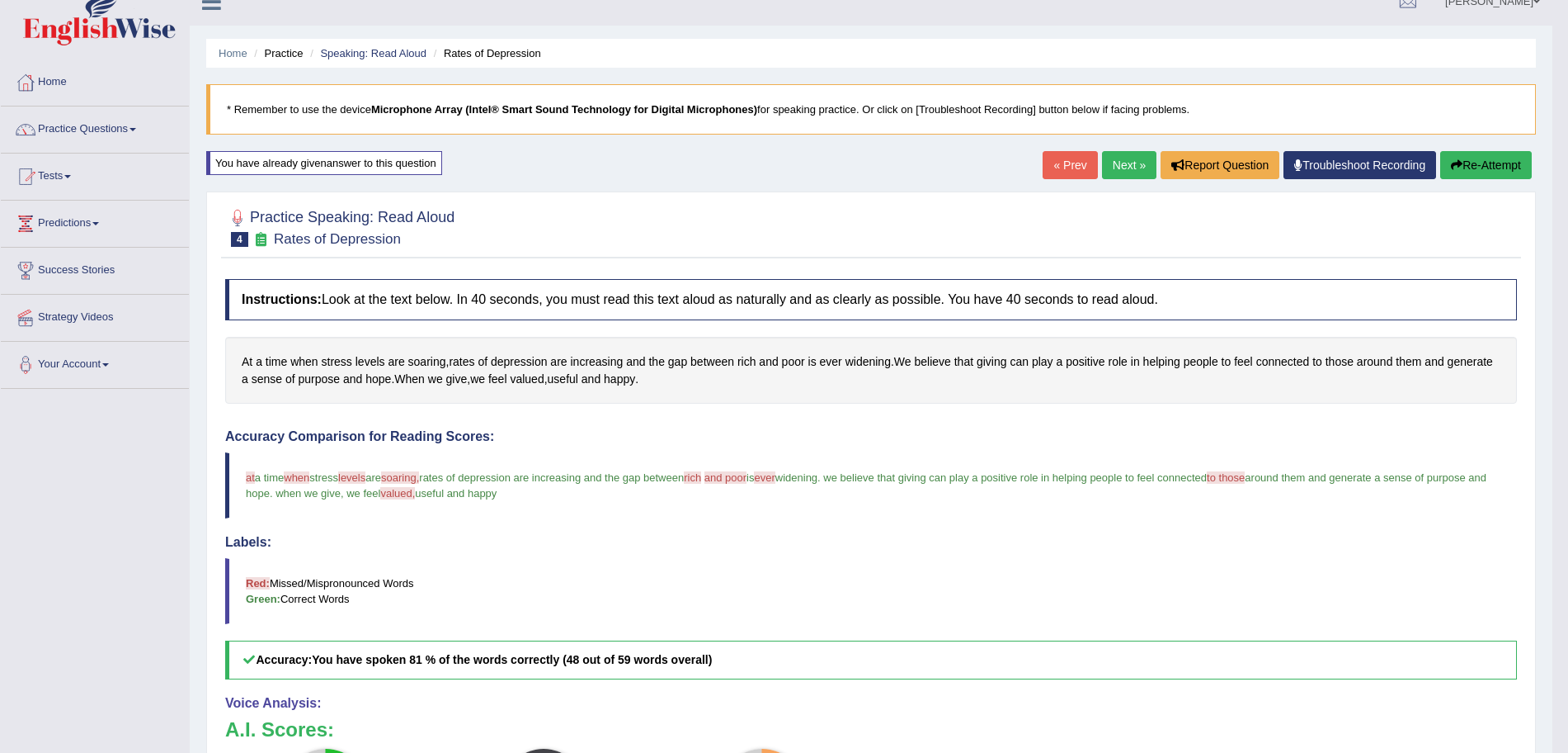
click at [1123, 163] on link "Next »" at bounding box center [1129, 165] width 54 height 28
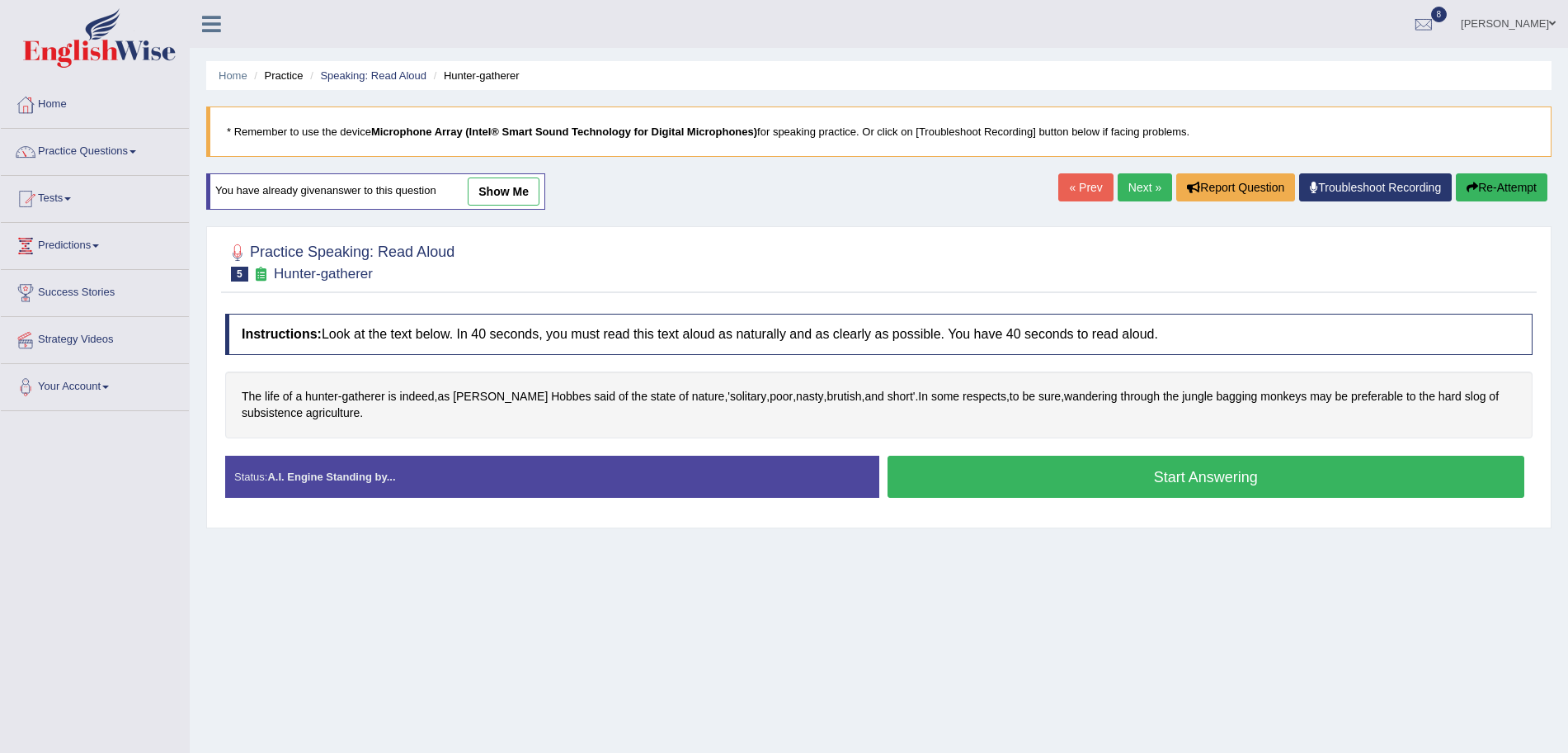
click at [1005, 477] on button "Start Answering" at bounding box center [1206, 476] width 637 height 42
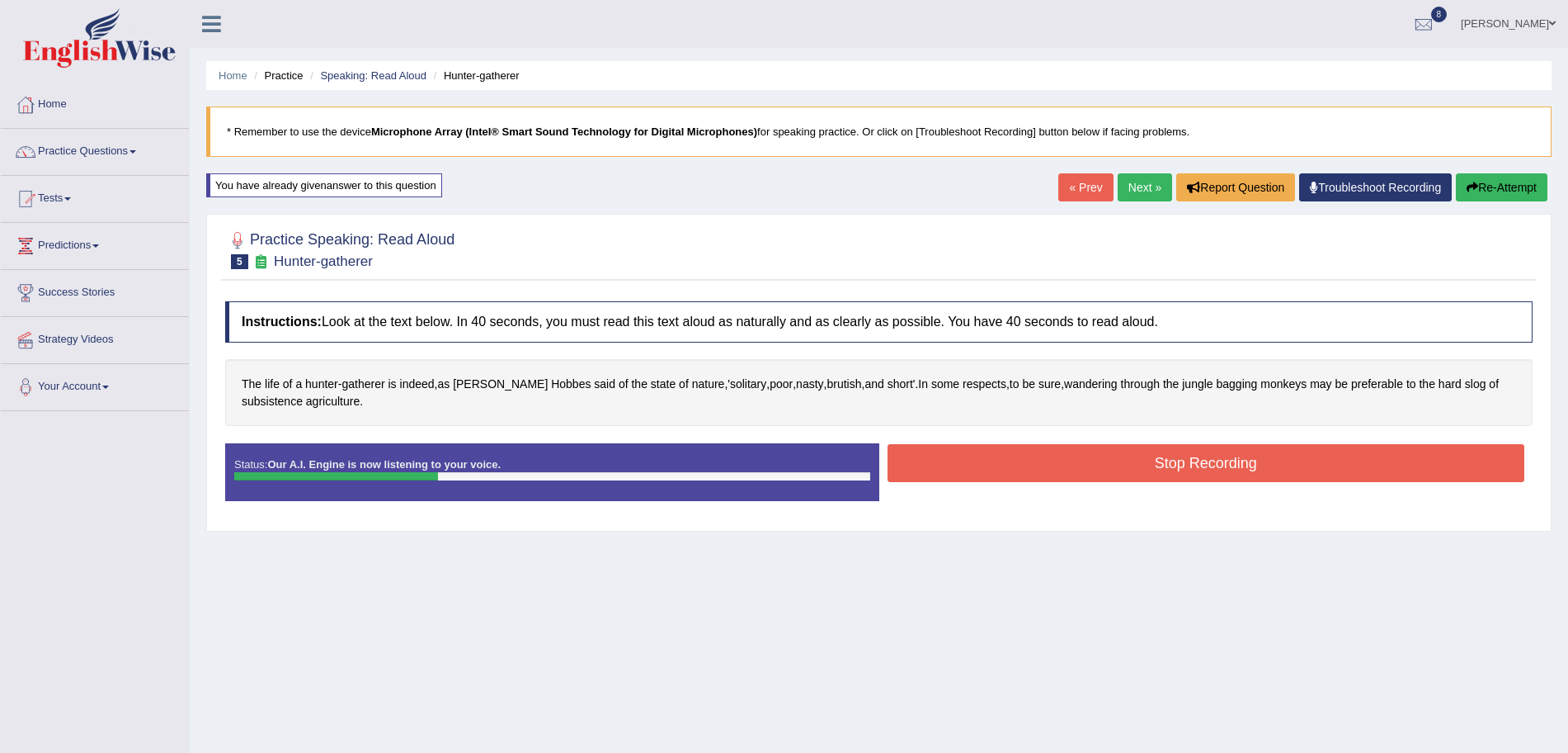
click at [1005, 477] on button "Stop Recording" at bounding box center [1206, 463] width 637 height 38
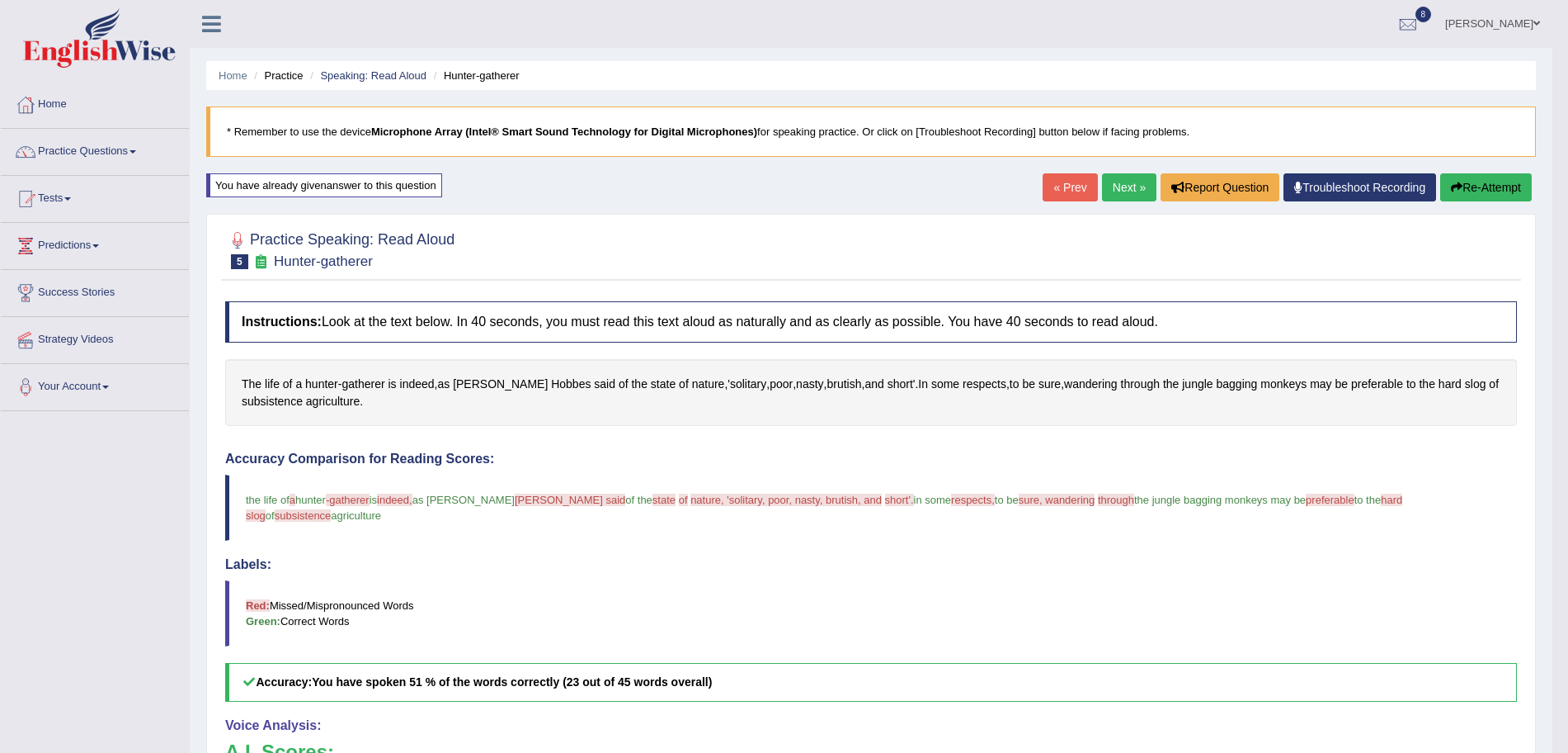
click at [1128, 183] on link "Next »" at bounding box center [1129, 188] width 54 height 28
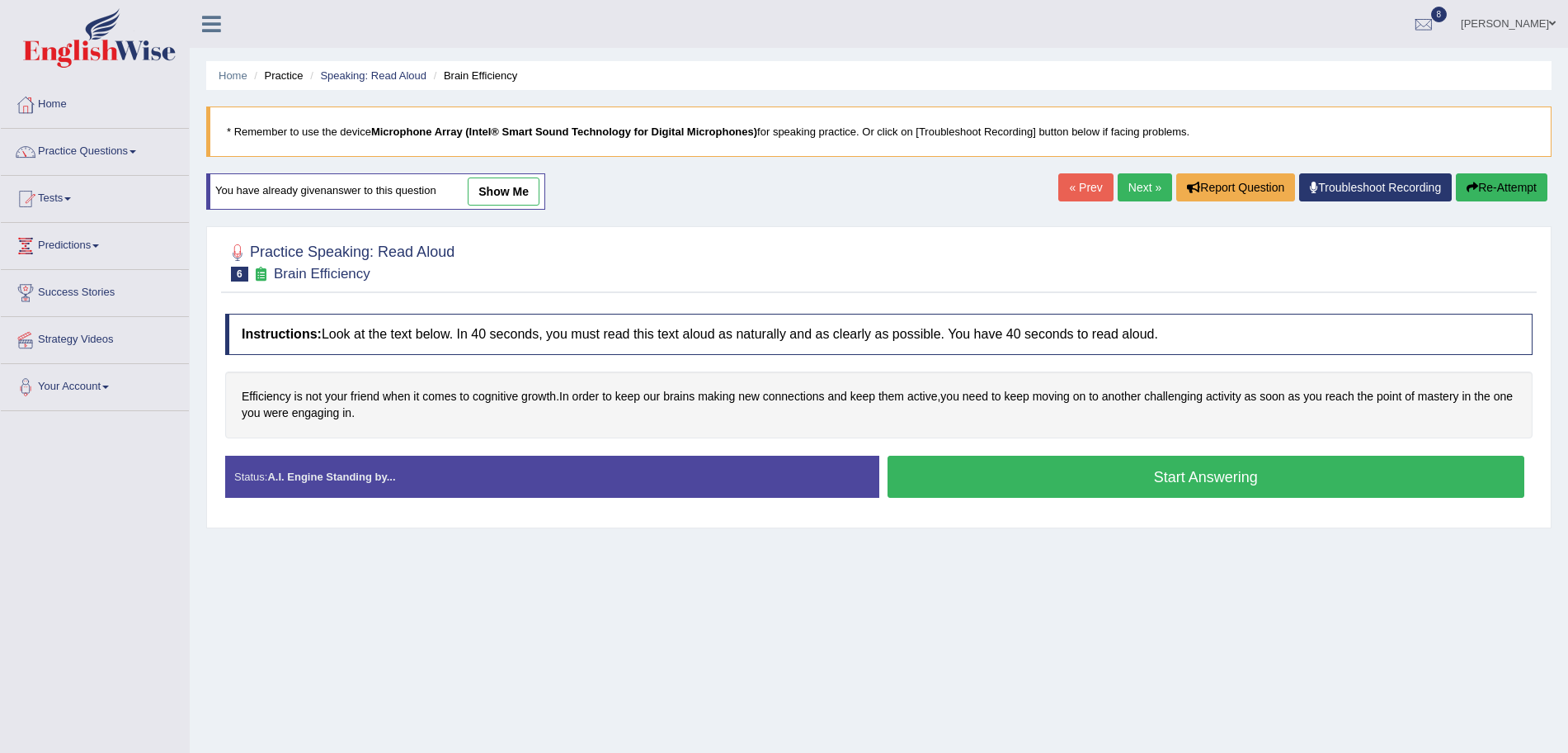
click at [1025, 470] on button "Start Answering" at bounding box center [1206, 476] width 637 height 42
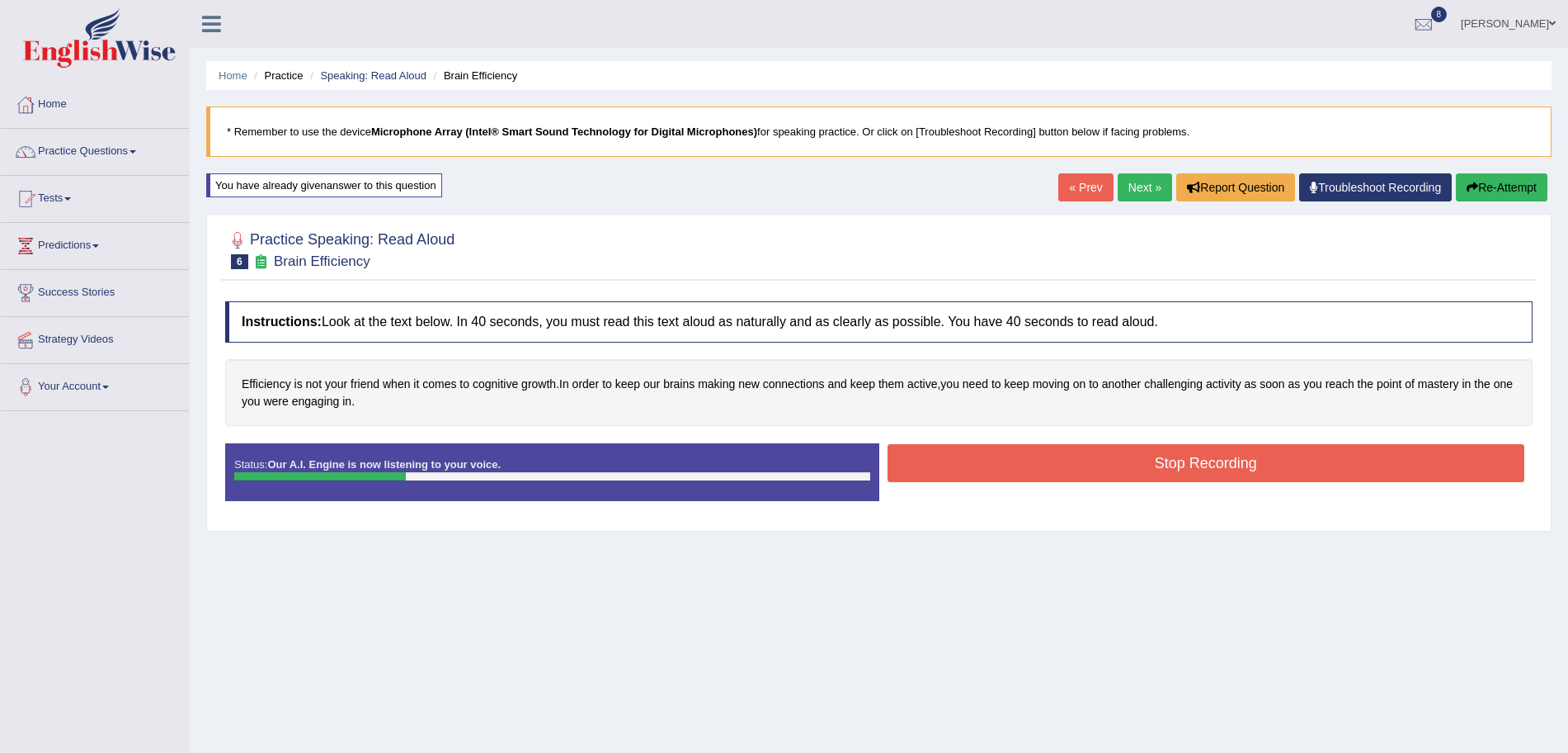
click at [987, 464] on button "Stop Recording" at bounding box center [1206, 463] width 637 height 38
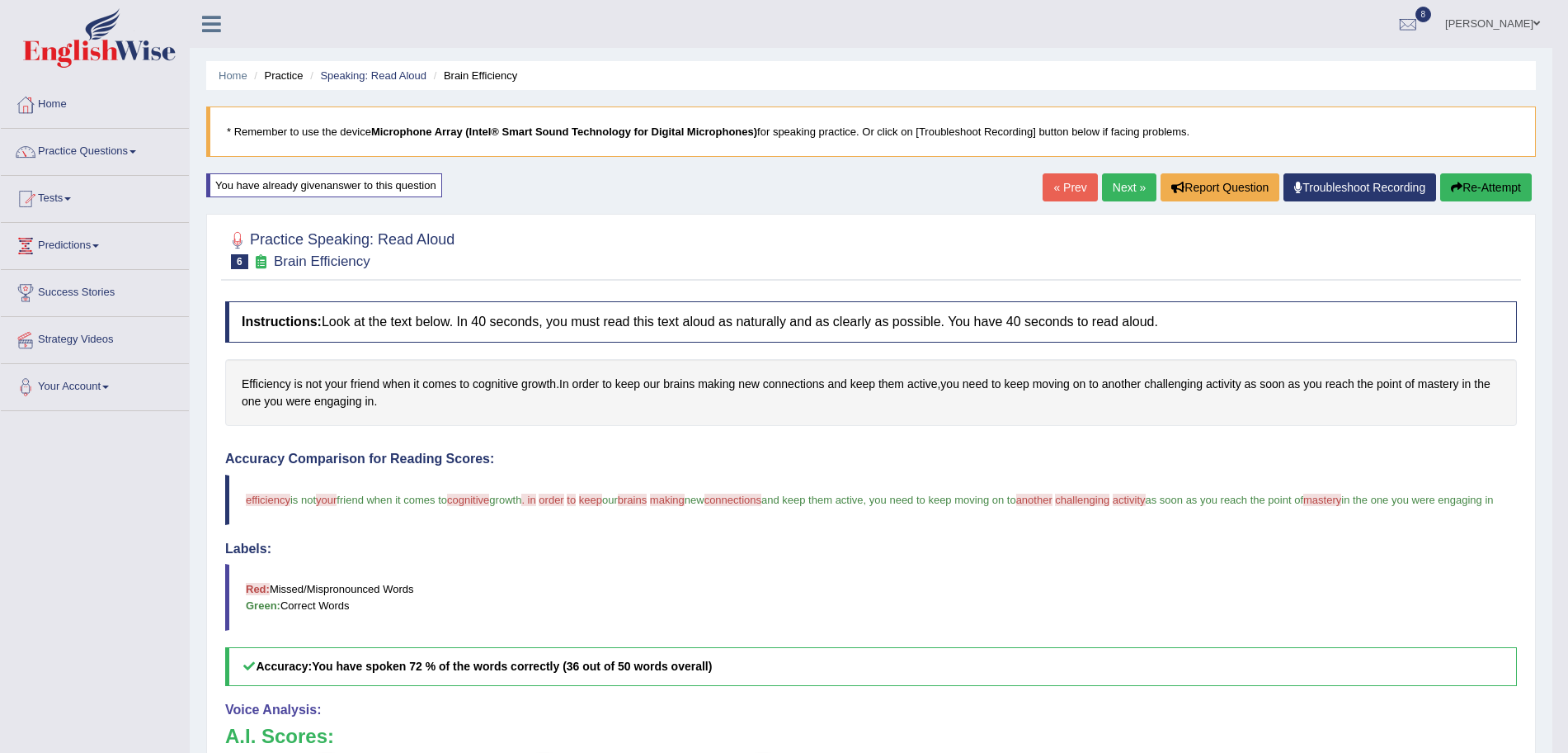
click at [1117, 187] on link "Next »" at bounding box center [1129, 188] width 54 height 28
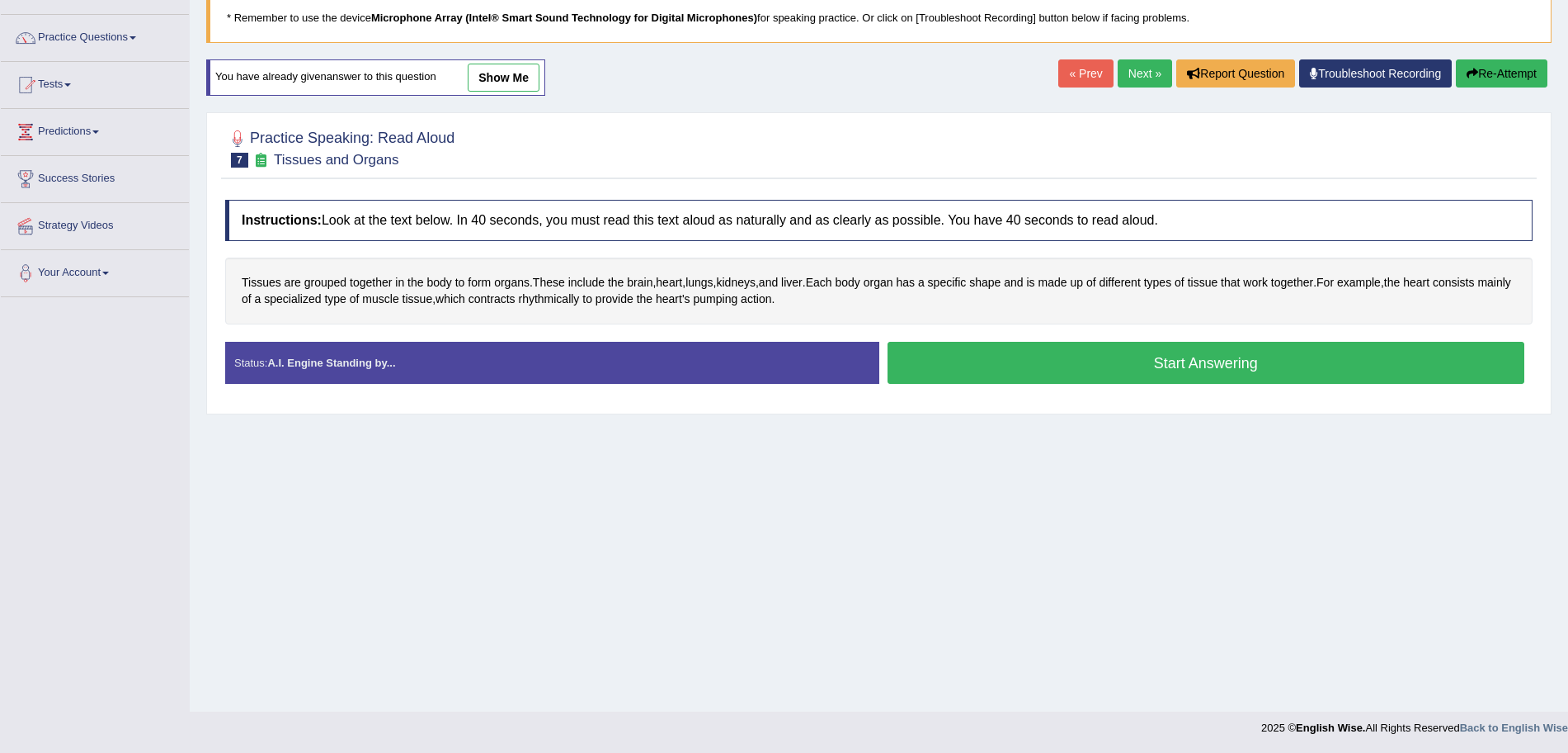
click at [1057, 365] on button "Start Answering" at bounding box center [1206, 362] width 637 height 42
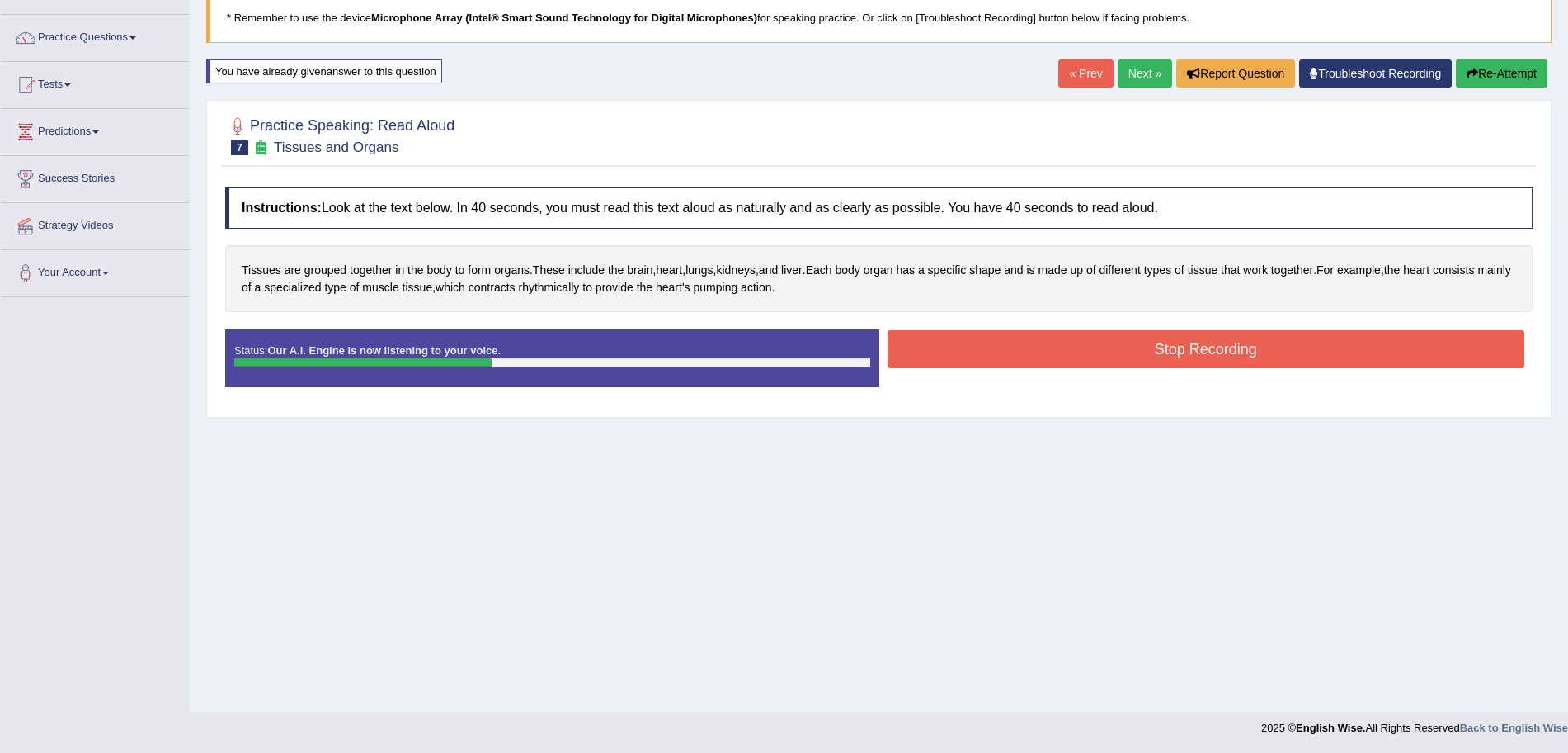
click at [1016, 346] on button "Stop Recording" at bounding box center [1206, 349] width 637 height 38
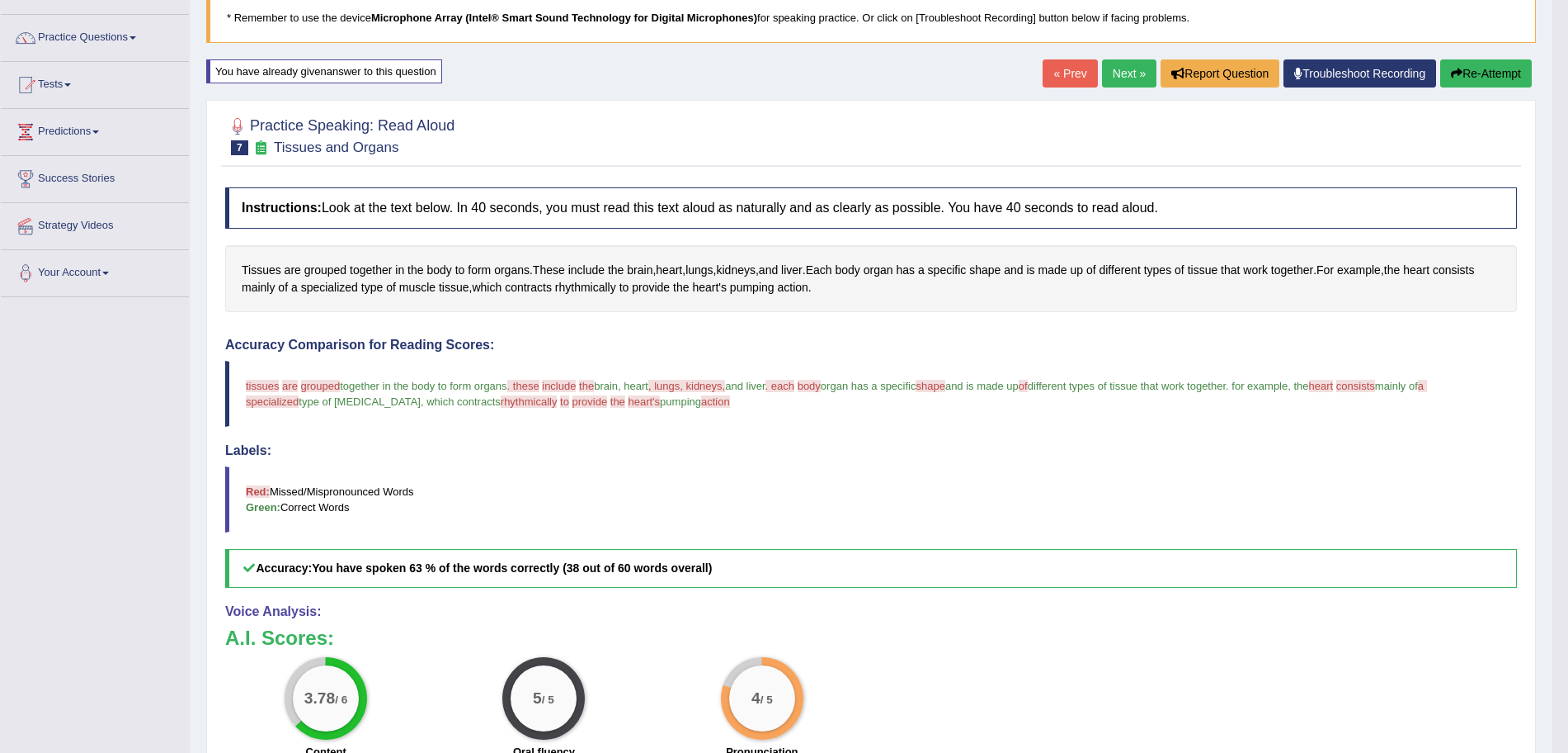
click at [1123, 73] on link "Next »" at bounding box center [1129, 73] width 54 height 28
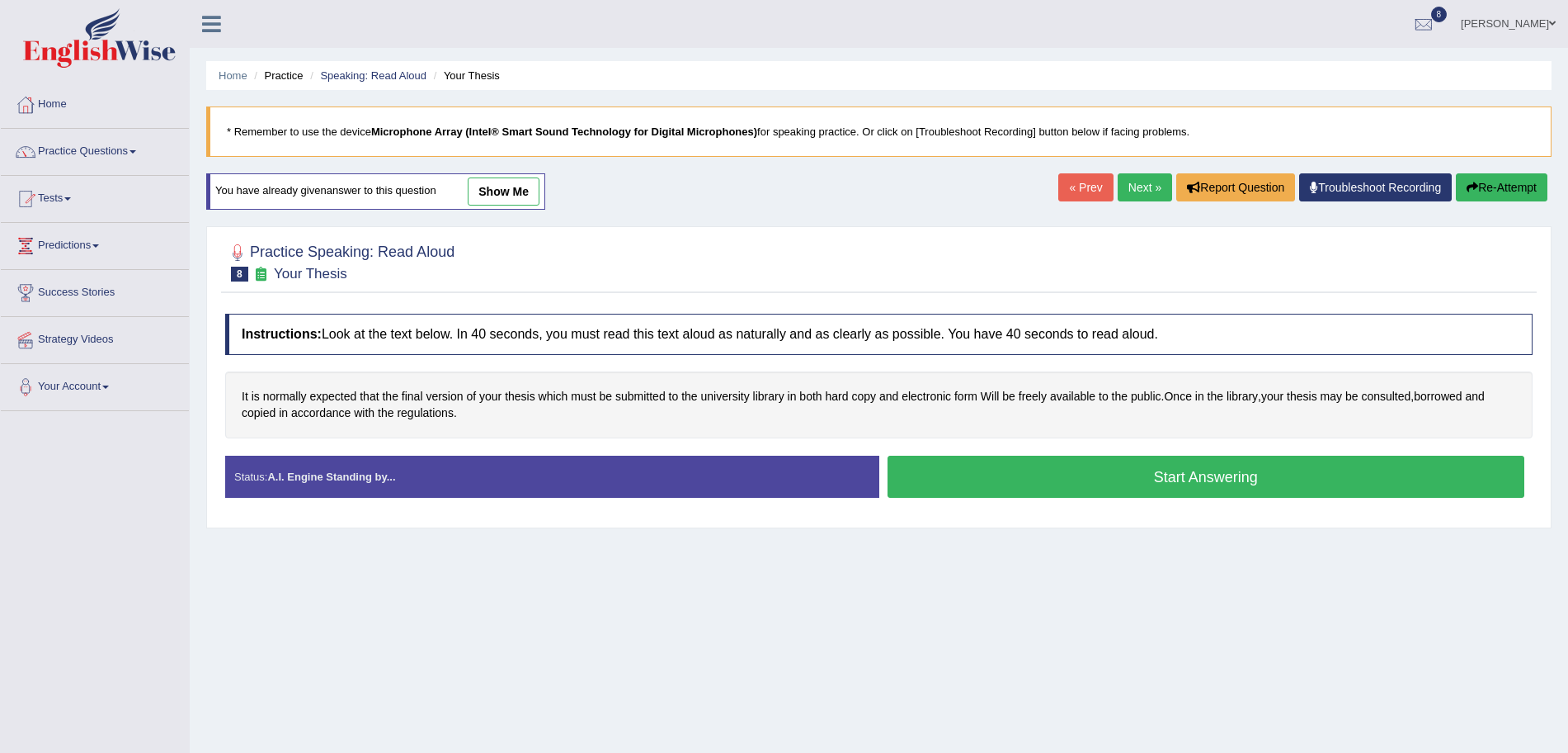
click at [1083, 478] on button "Start Answering" at bounding box center [1206, 476] width 637 height 42
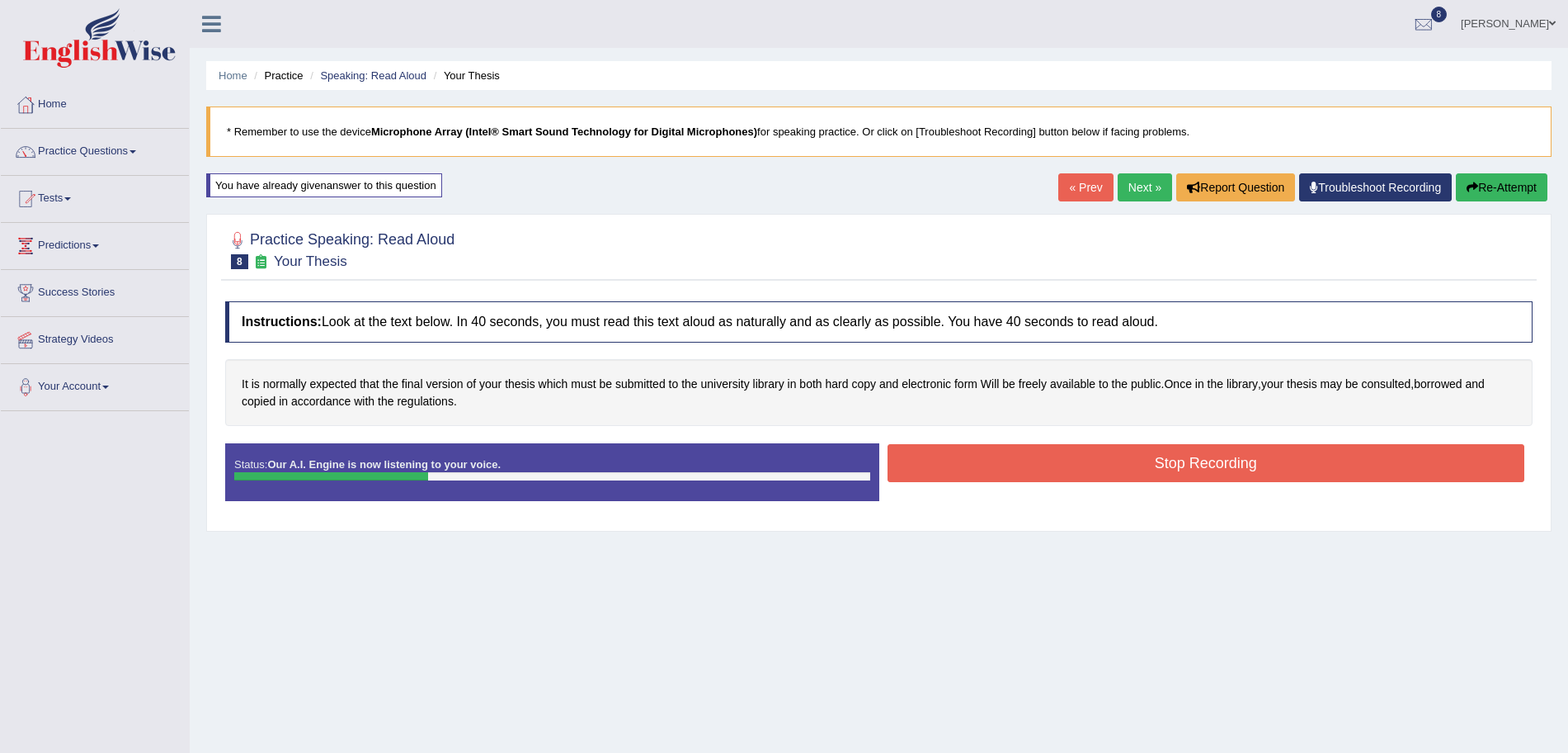
click at [1034, 463] on button "Stop Recording" at bounding box center [1206, 463] width 637 height 38
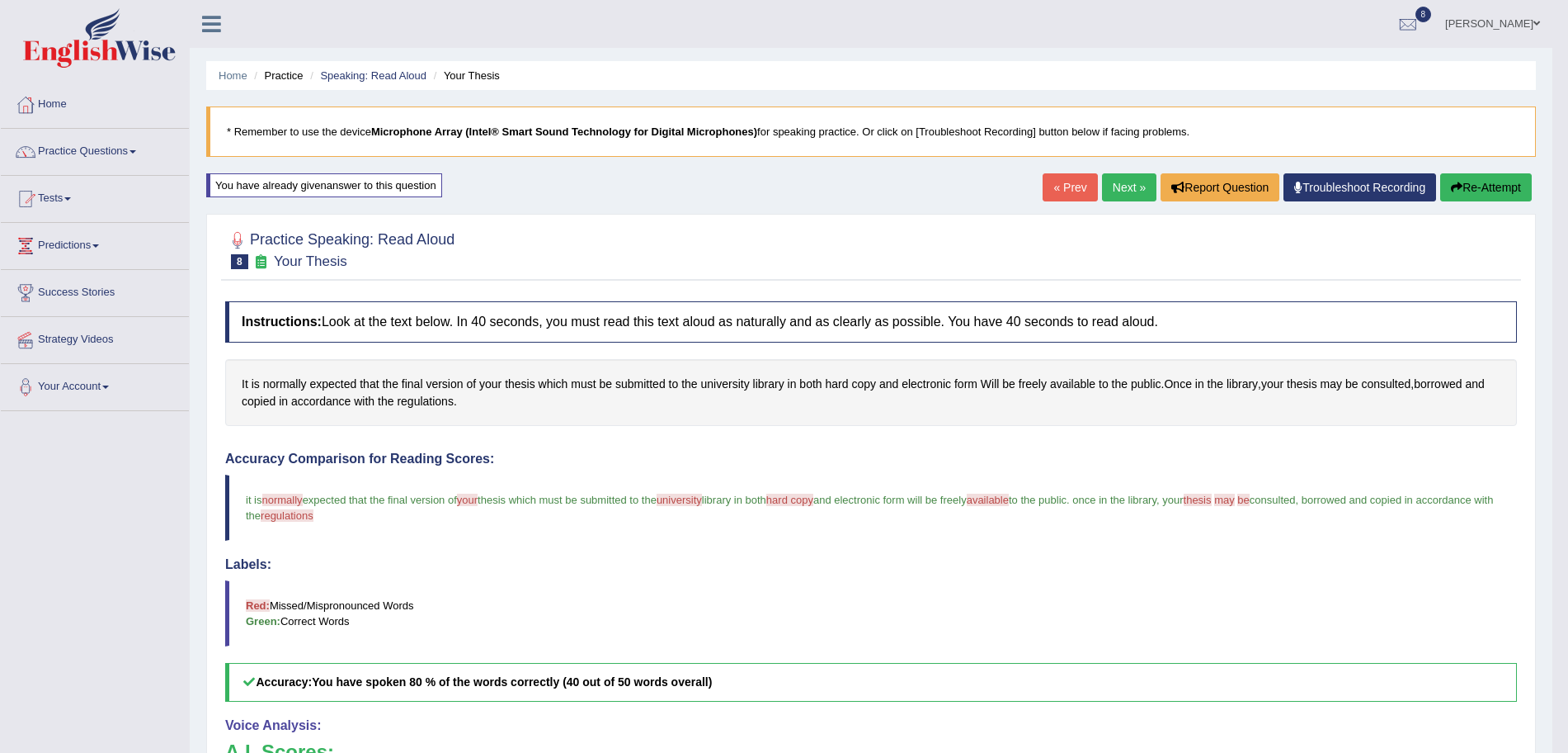
click at [1142, 191] on link "Next »" at bounding box center [1129, 188] width 54 height 28
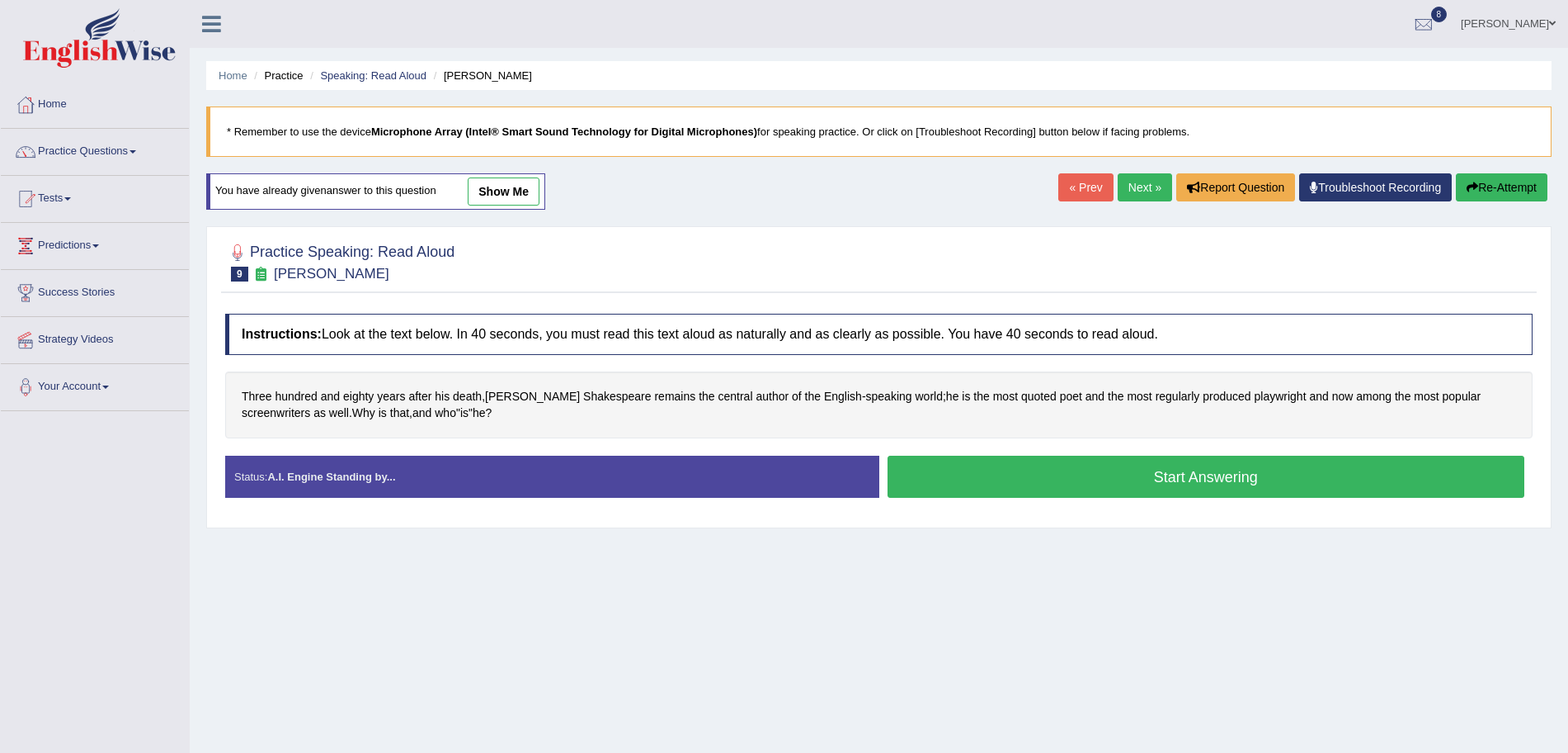
click at [1116, 463] on button "Start Answering" at bounding box center [1206, 476] width 637 height 42
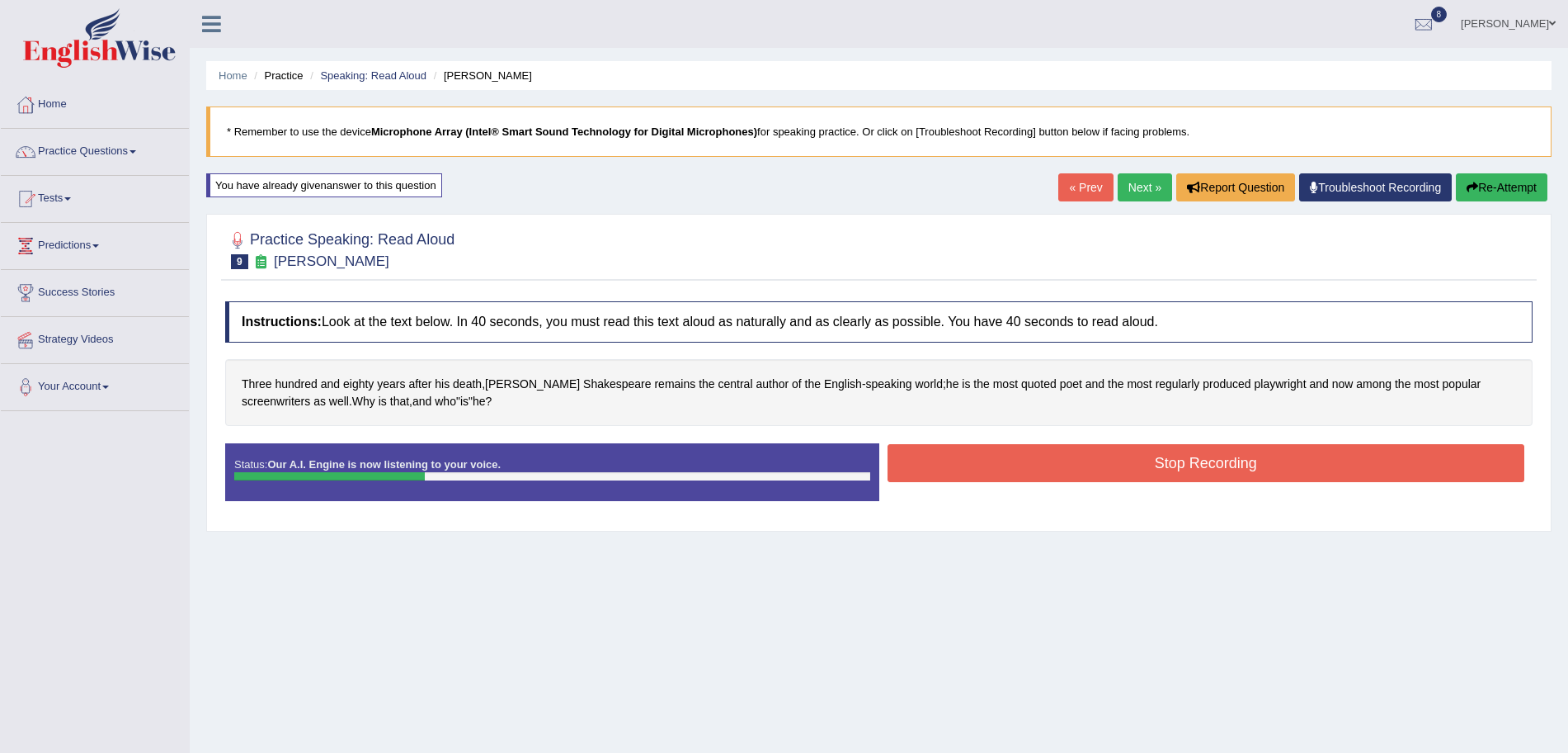
click at [1071, 469] on button "Stop Recording" at bounding box center [1206, 463] width 637 height 38
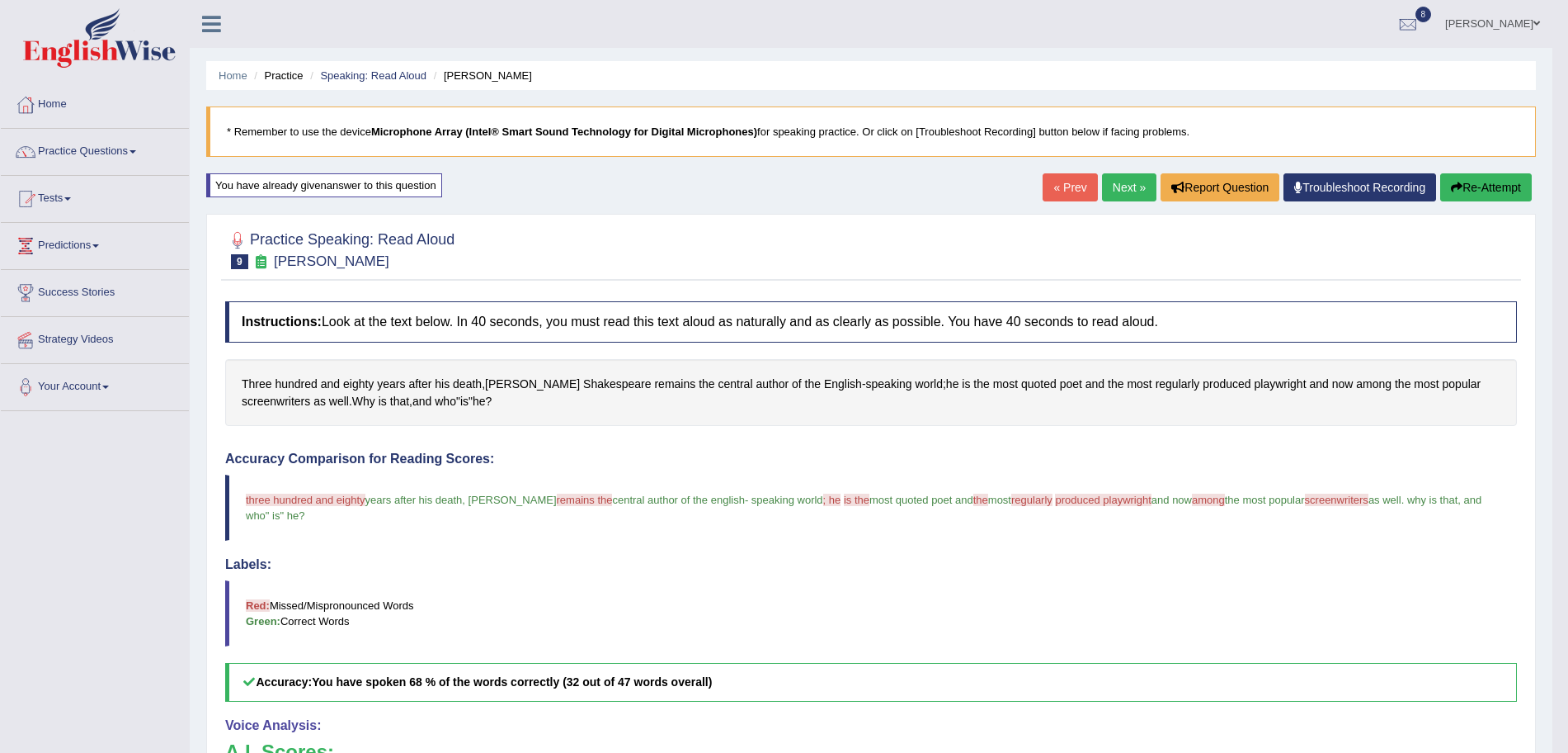
click at [1142, 178] on link "Next »" at bounding box center [1129, 188] width 54 height 28
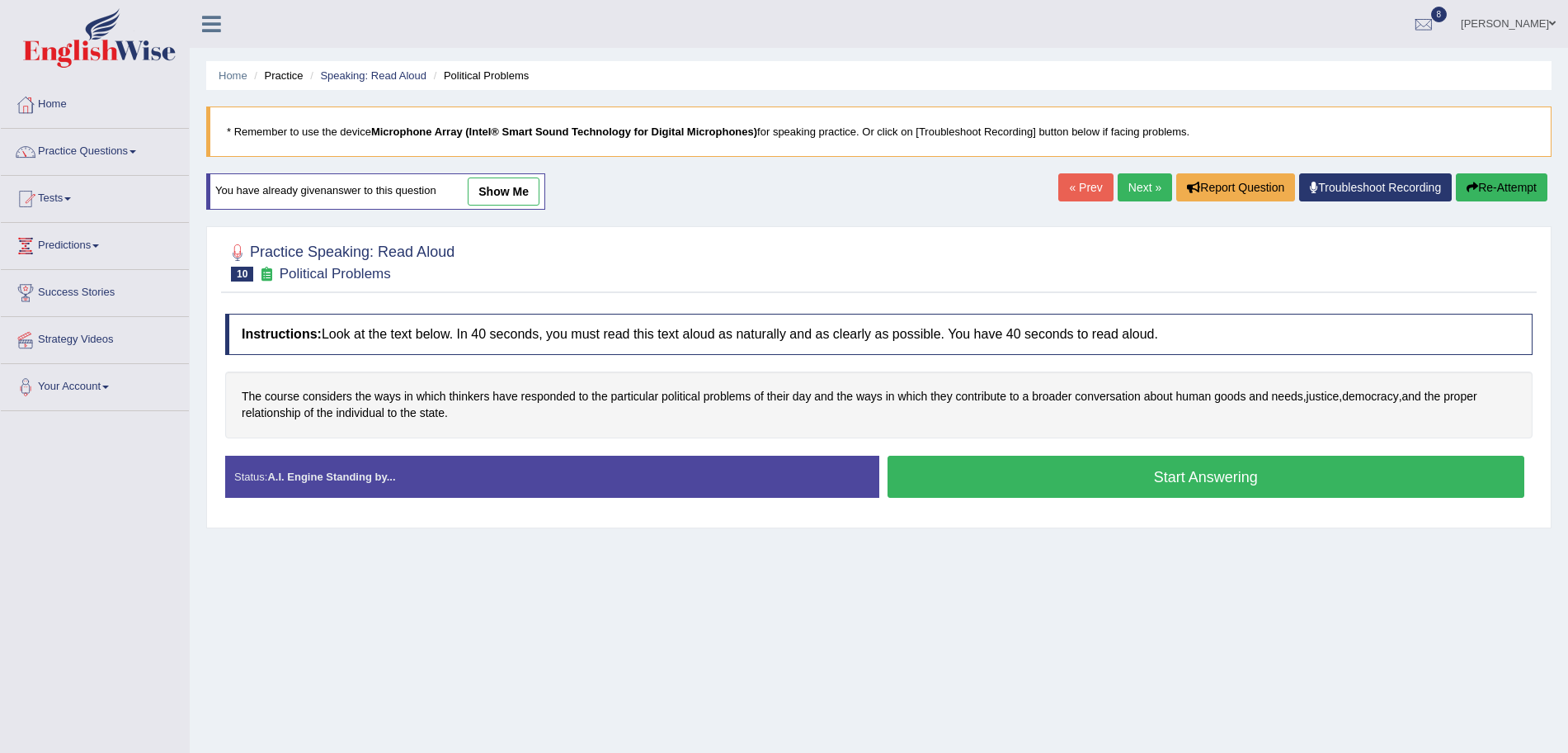
click at [1088, 477] on button "Start Answering" at bounding box center [1206, 476] width 637 height 42
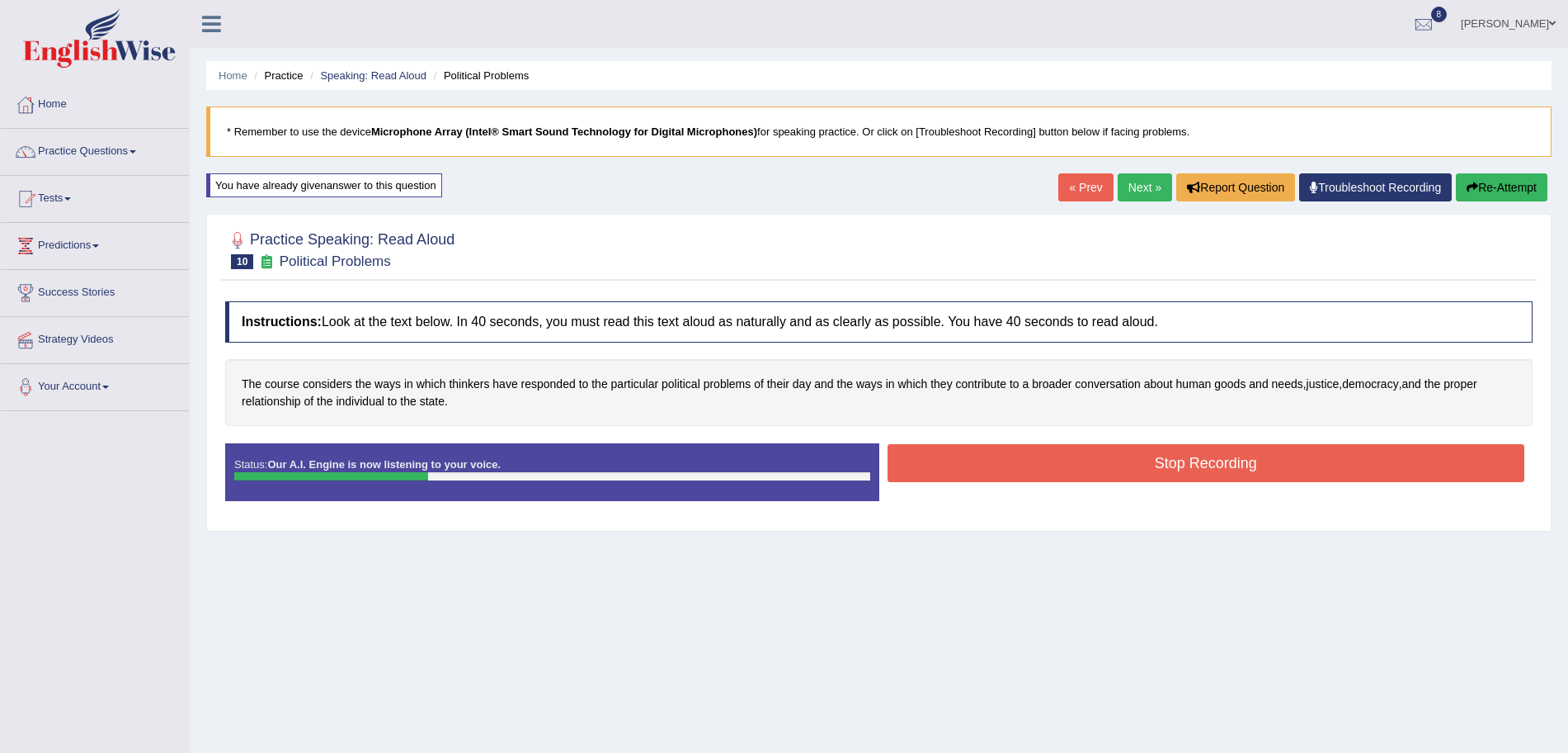
click at [1001, 456] on button "Stop Recording" at bounding box center [1206, 463] width 637 height 38
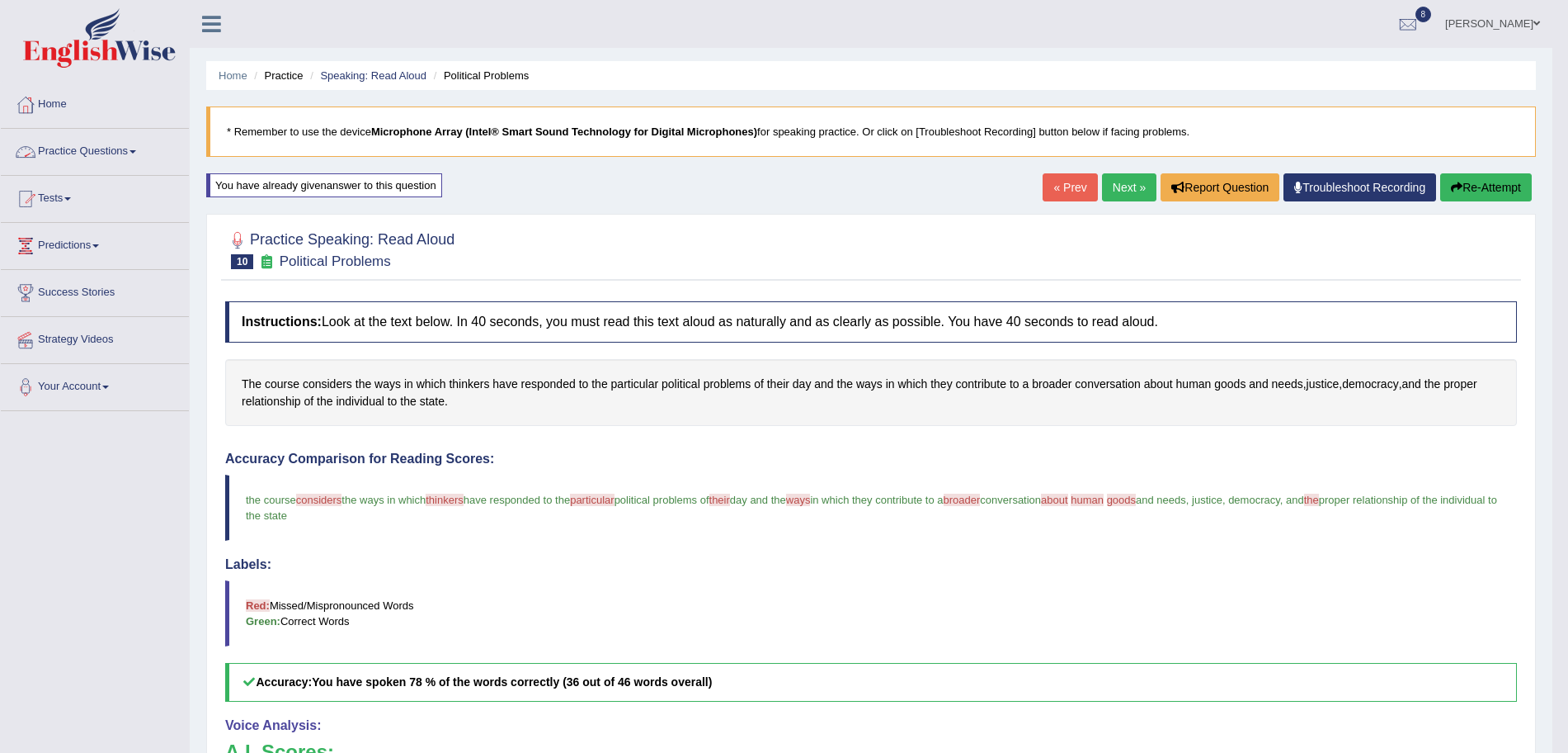
click at [112, 148] on link "Practice Questions" at bounding box center [95, 149] width 188 height 41
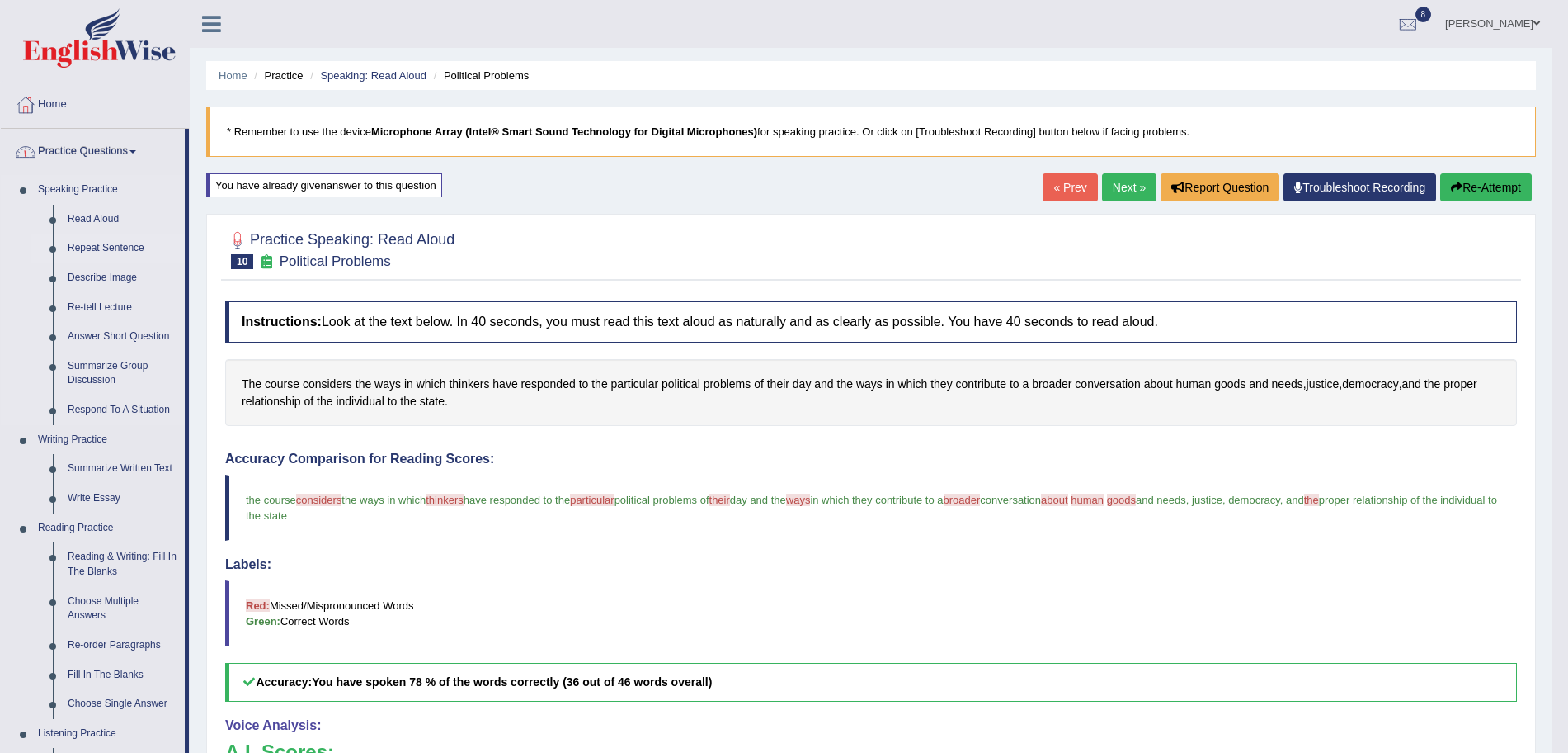
click at [108, 245] on link "Repeat Sentence" at bounding box center [122, 248] width 125 height 30
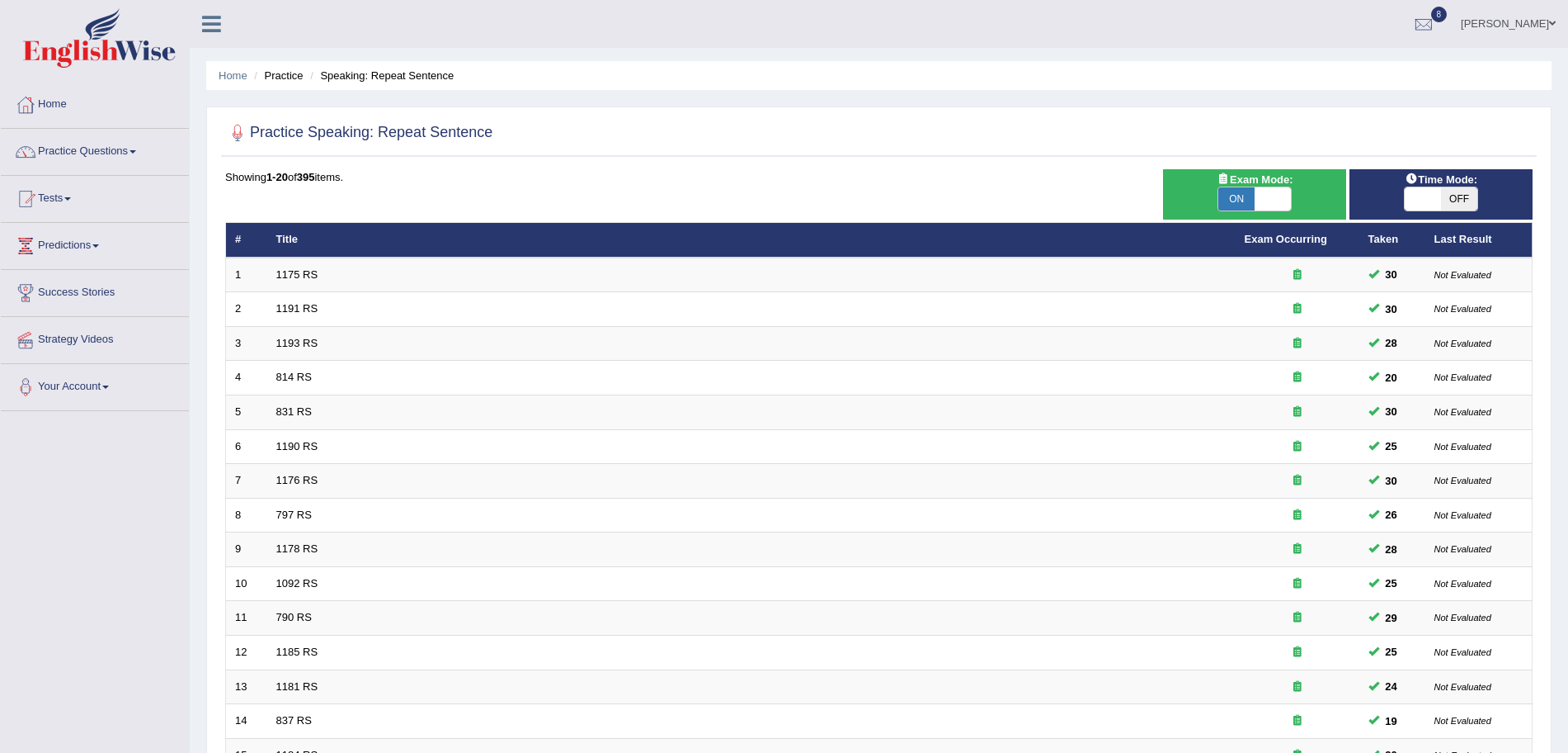
scroll to position [340, 0]
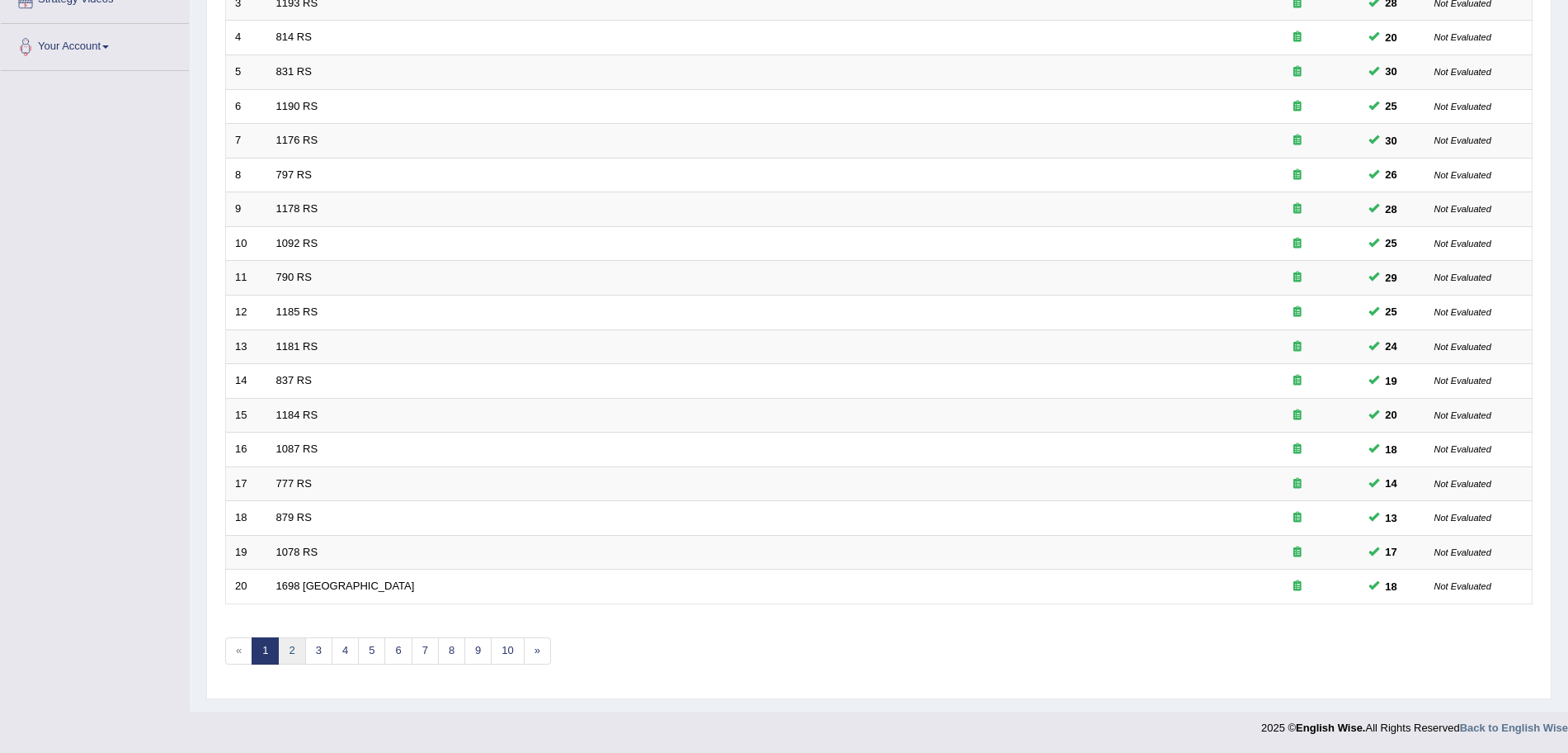
click at [294, 655] on link "2" at bounding box center [291, 650] width 27 height 27
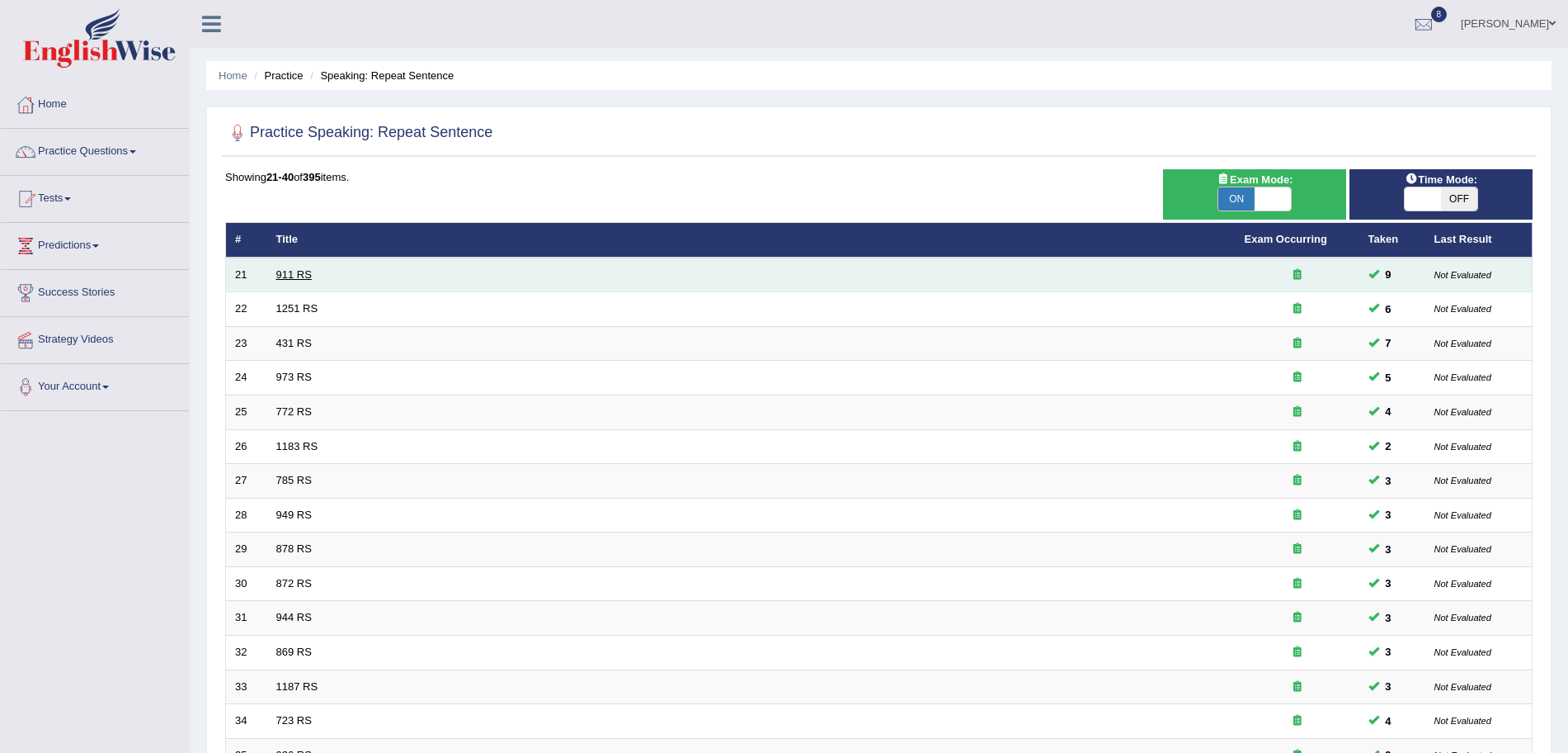
click at [304, 271] on link "911 RS" at bounding box center [294, 274] width 36 height 12
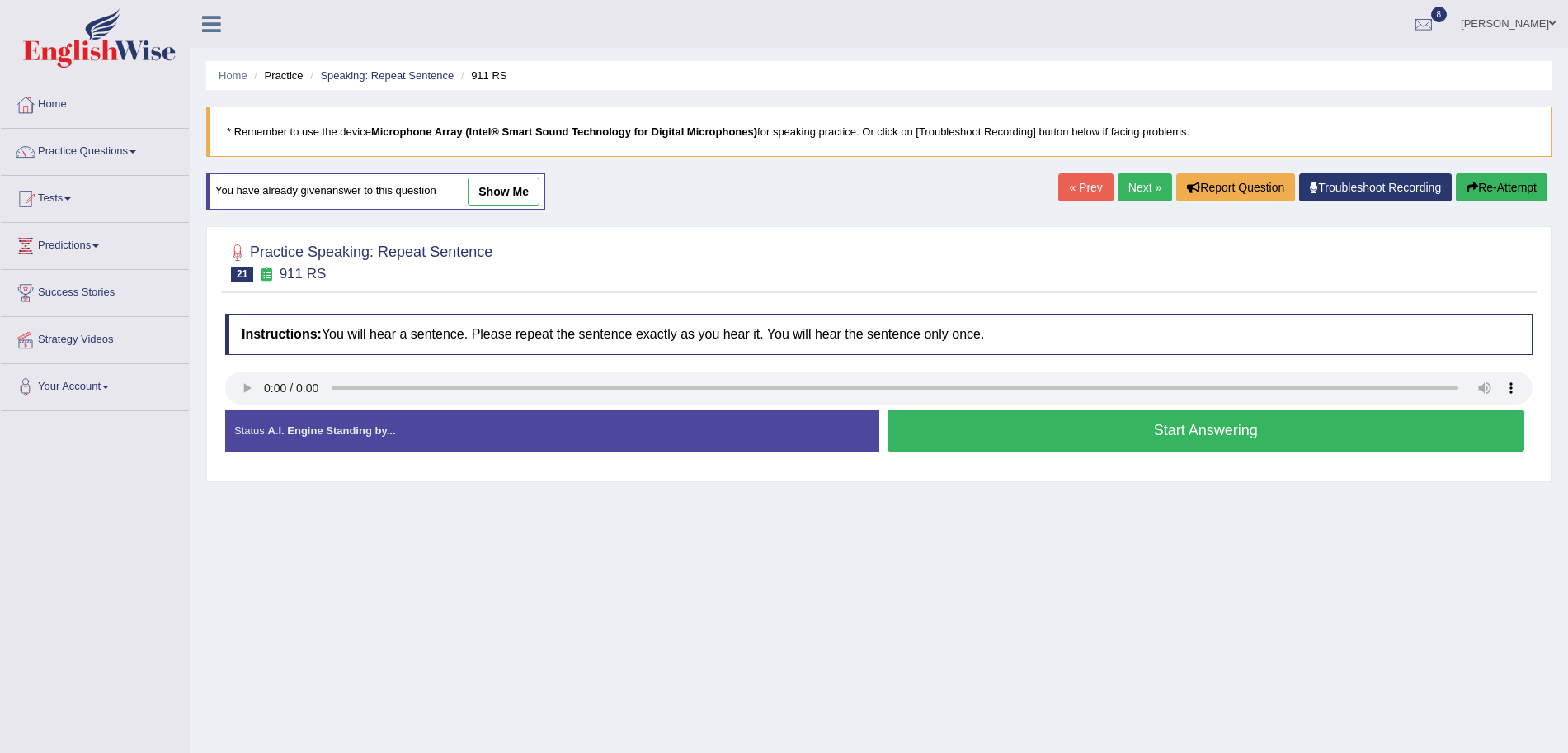
click at [1075, 435] on button "Start Answering" at bounding box center [1206, 430] width 637 height 42
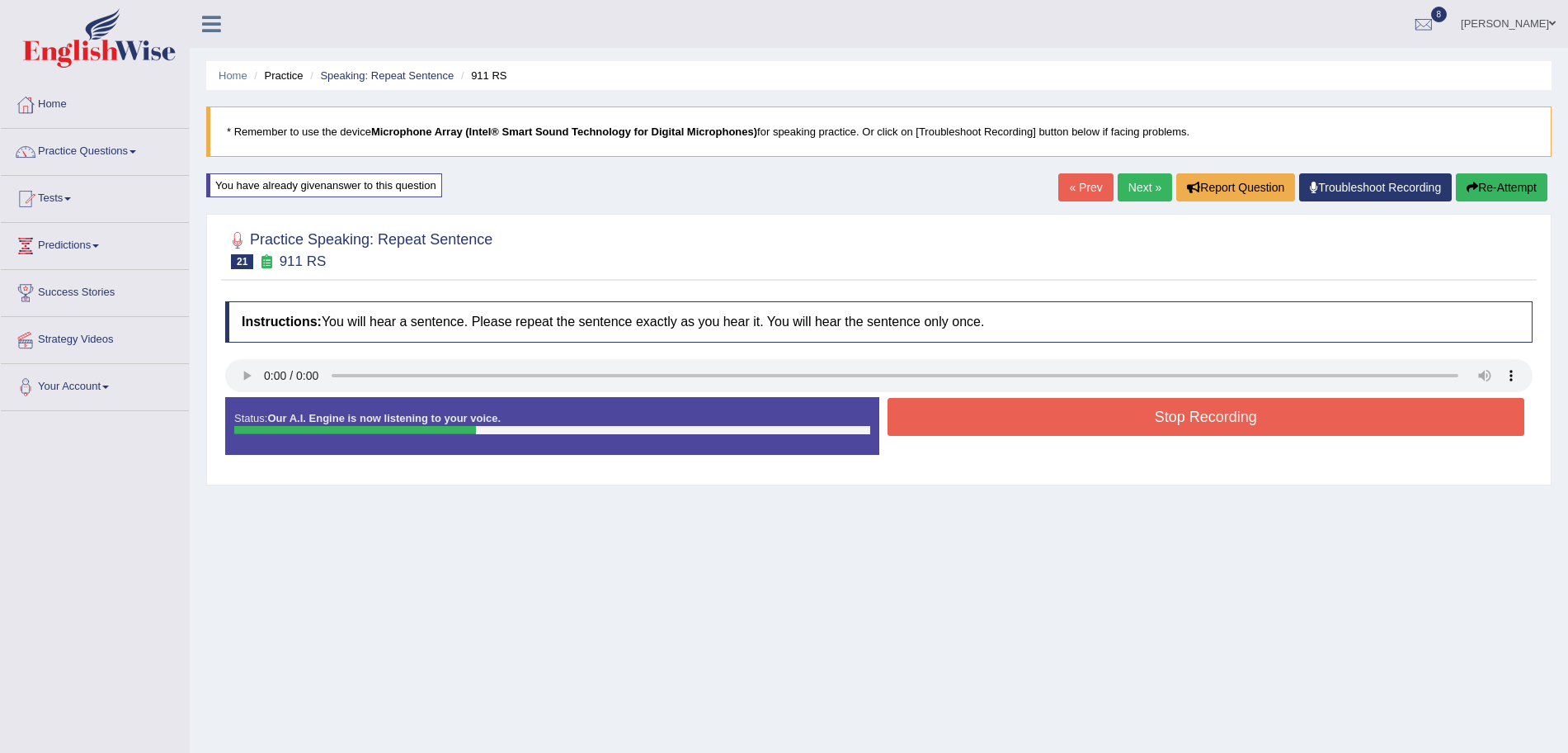
click at [1026, 410] on button "Stop Recording" at bounding box center [1206, 416] width 637 height 38
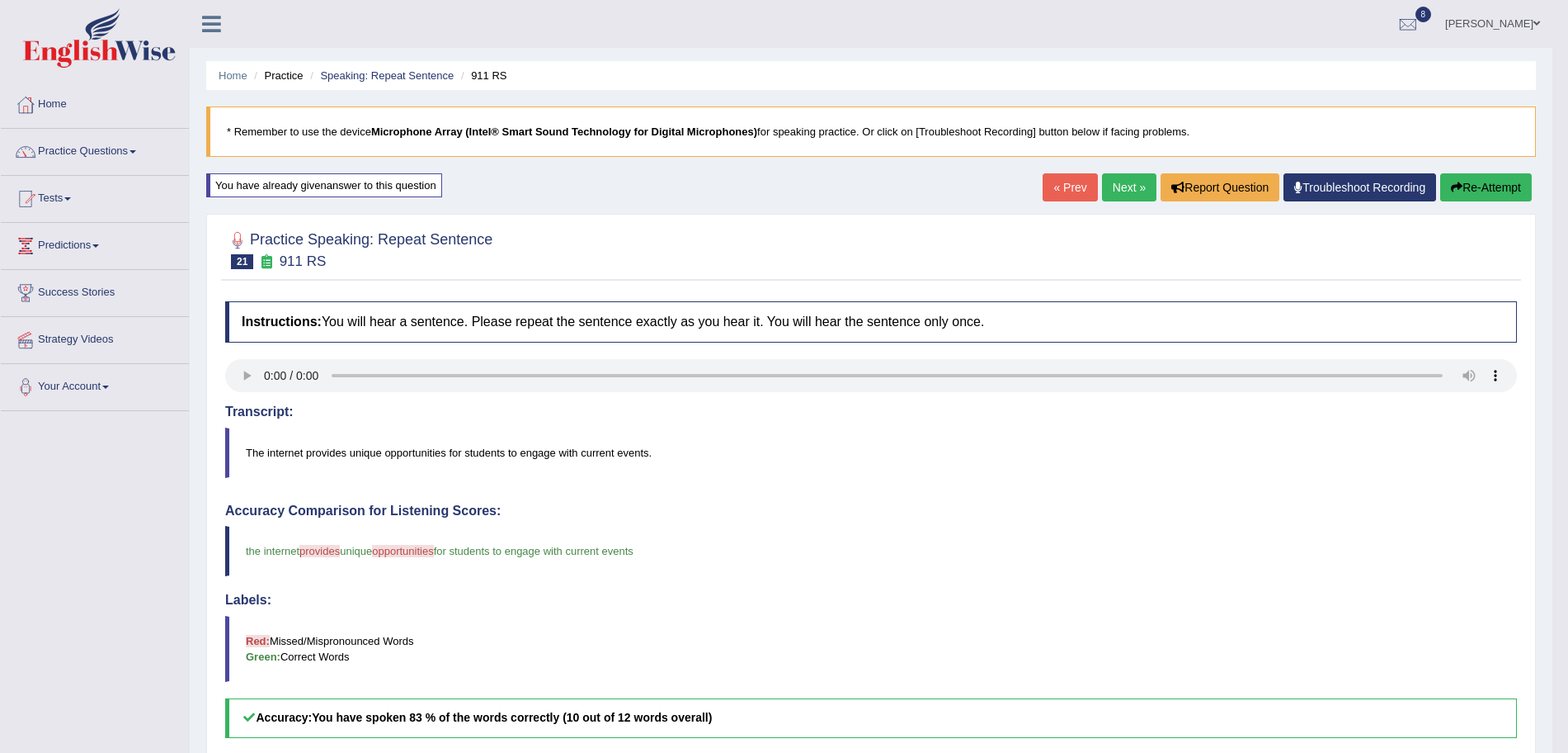
click at [1128, 186] on link "Next »" at bounding box center [1129, 188] width 54 height 28
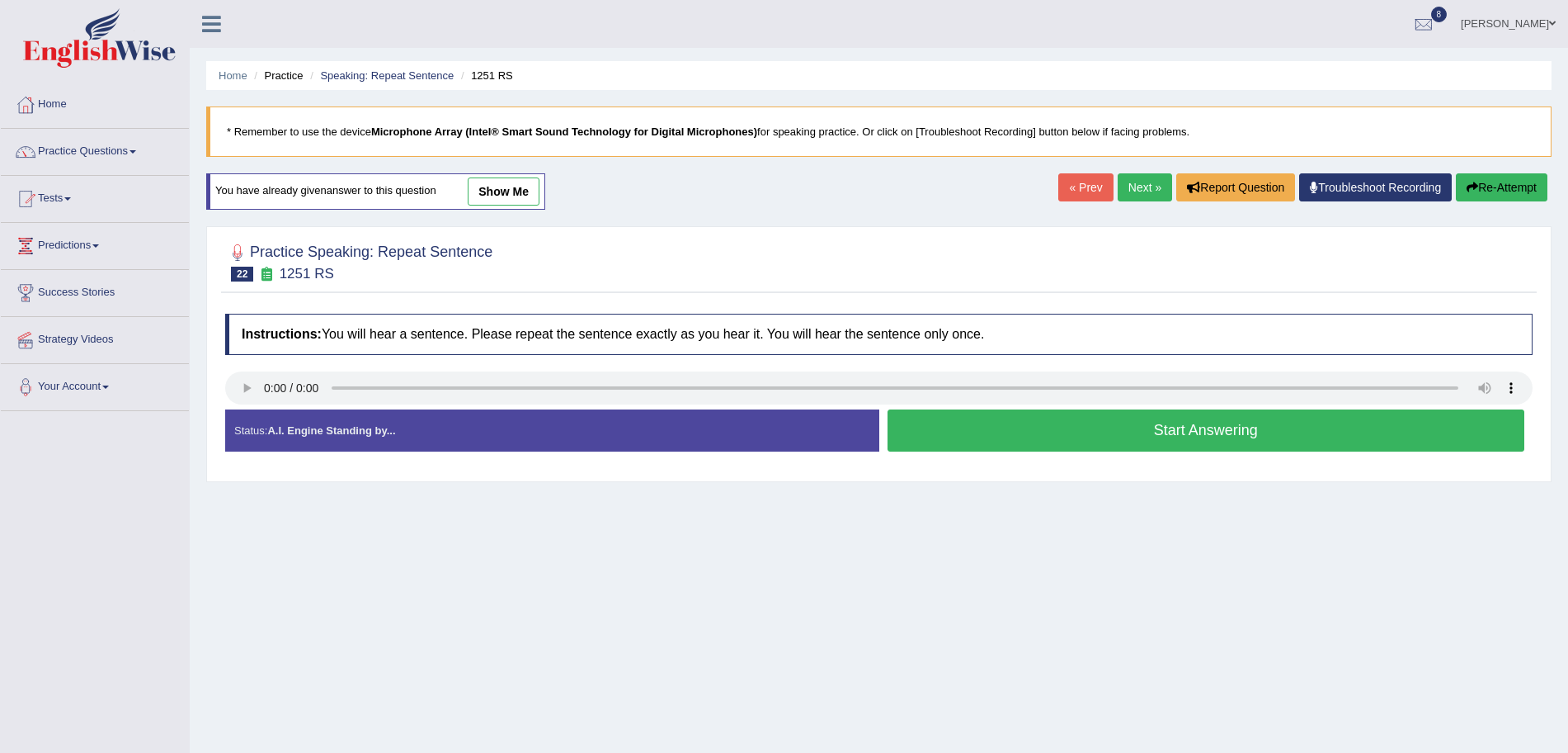
click at [1091, 430] on button "Start Answering" at bounding box center [1206, 430] width 637 height 42
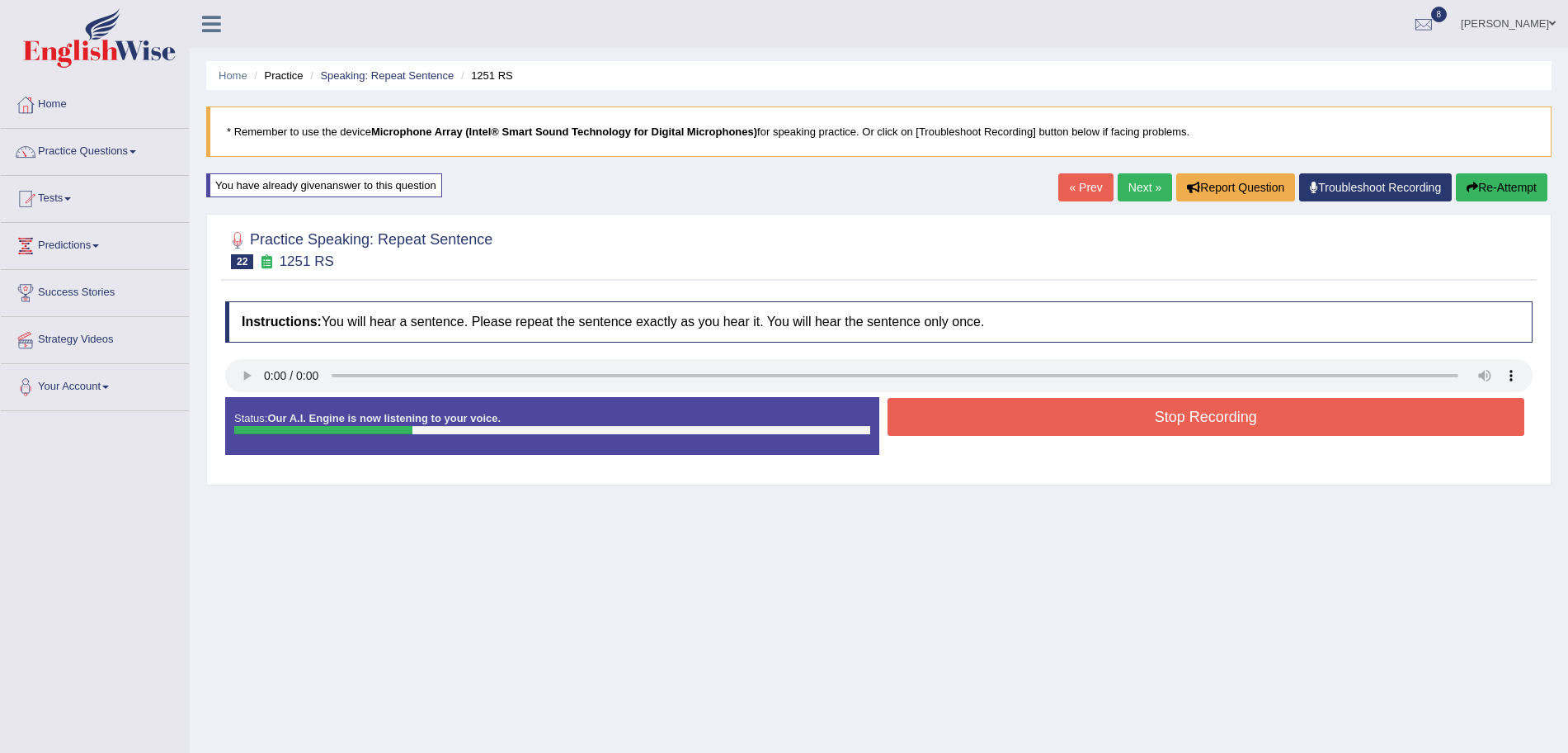
click at [1069, 426] on button "Stop Recording" at bounding box center [1206, 416] width 637 height 38
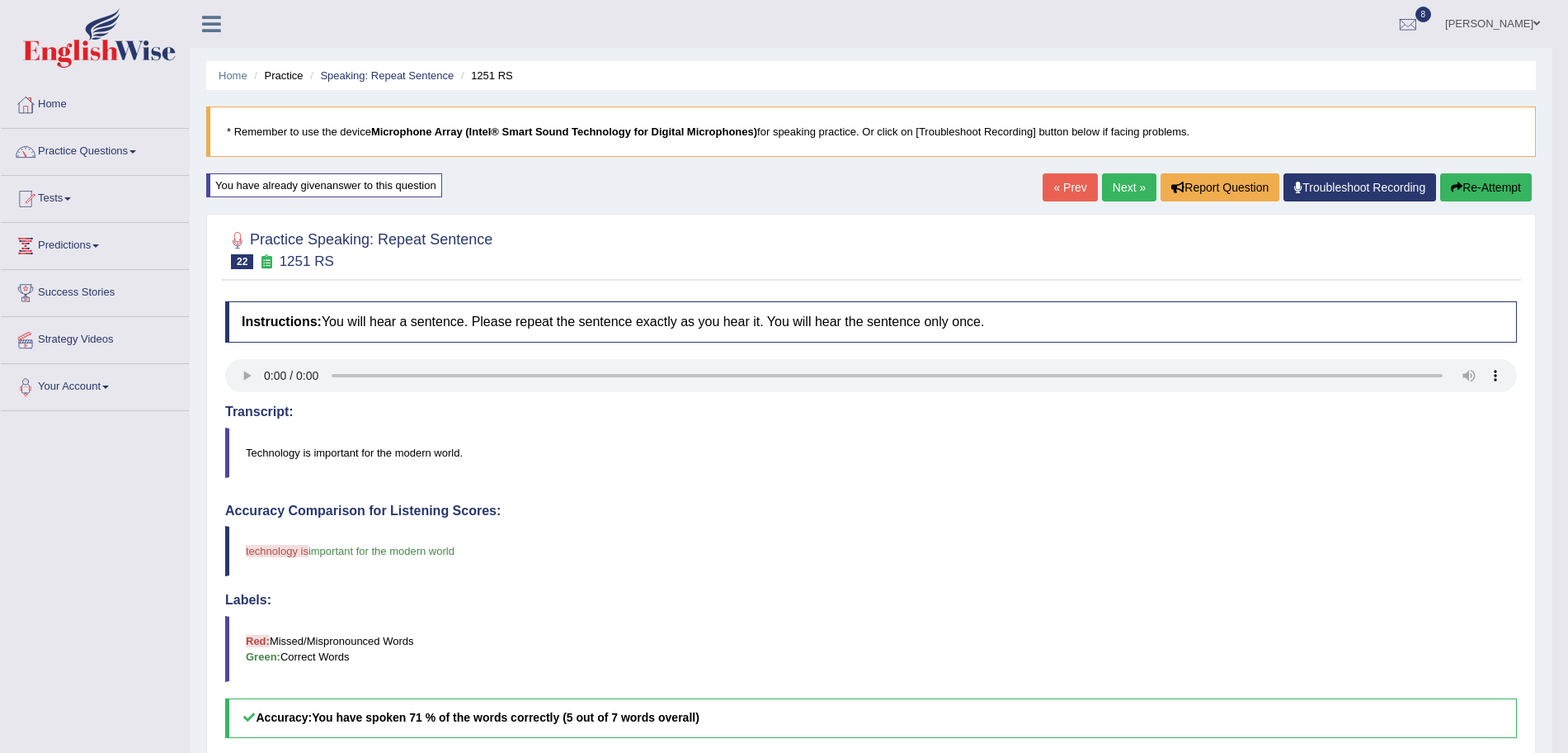
click at [1121, 193] on link "Next »" at bounding box center [1129, 188] width 54 height 28
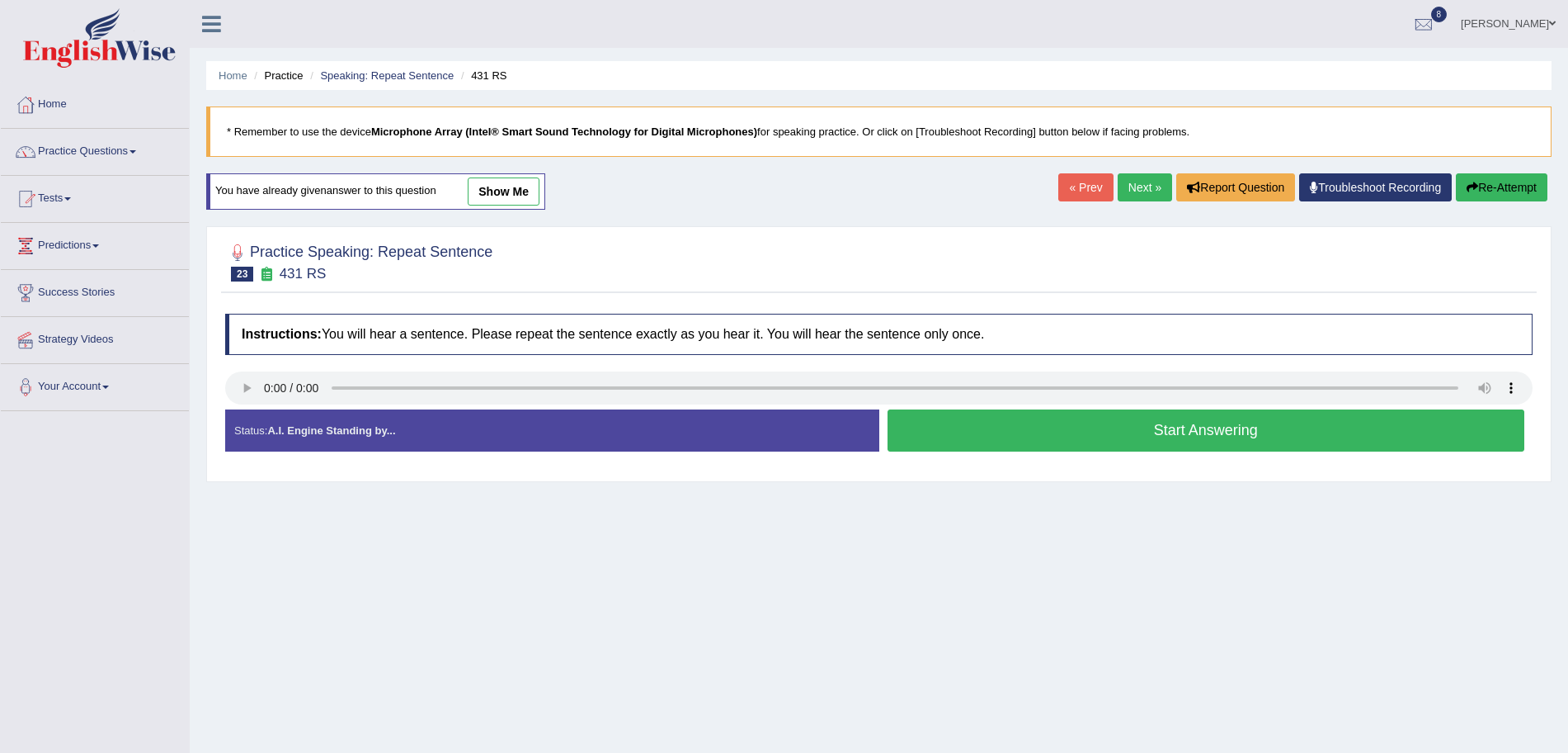
click at [1001, 440] on button "Start Answering" at bounding box center [1206, 430] width 637 height 42
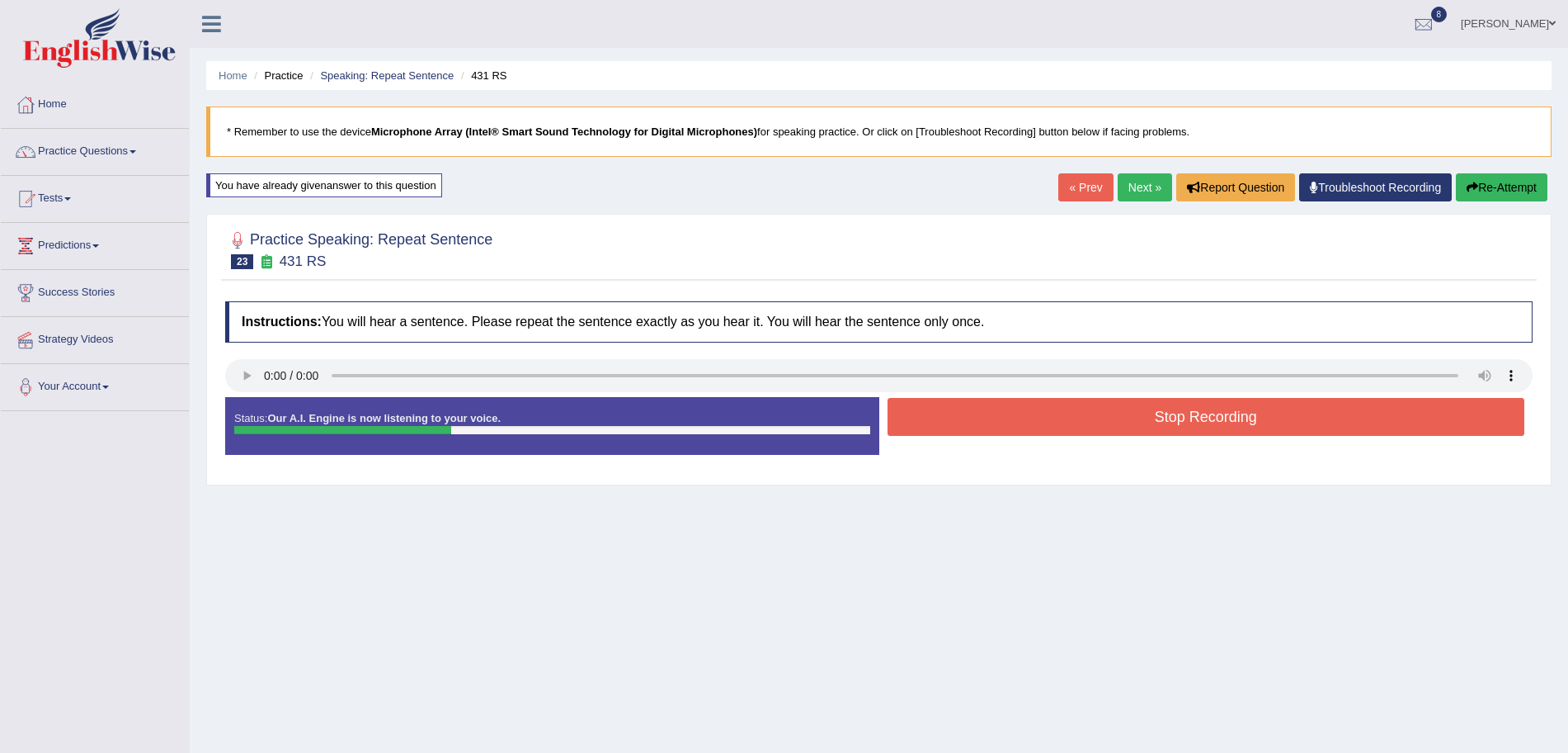
click at [954, 414] on button "Stop Recording" at bounding box center [1206, 416] width 637 height 38
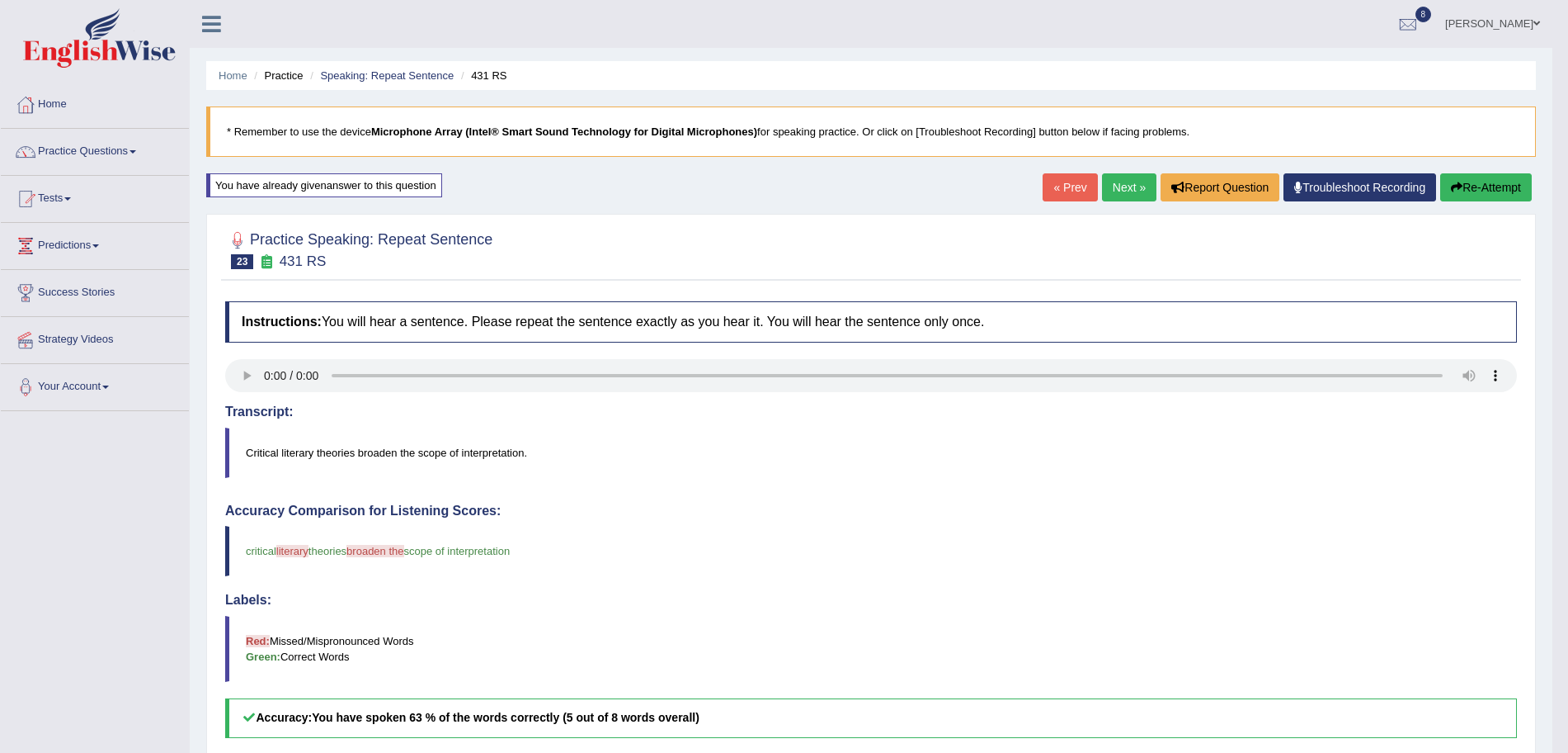
click at [1126, 194] on link "Next »" at bounding box center [1129, 188] width 54 height 28
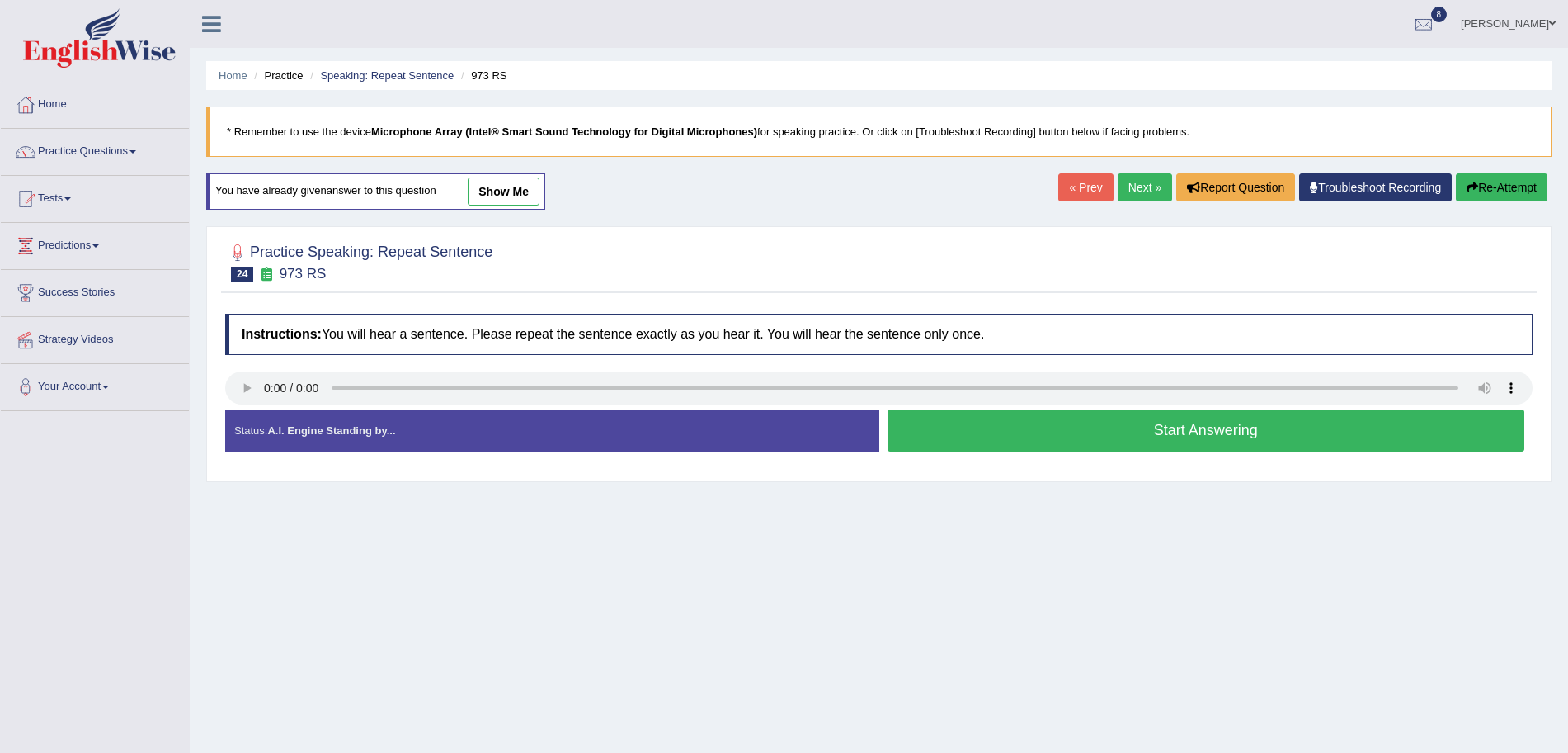
click at [985, 434] on button "Start Answering" at bounding box center [1206, 430] width 637 height 42
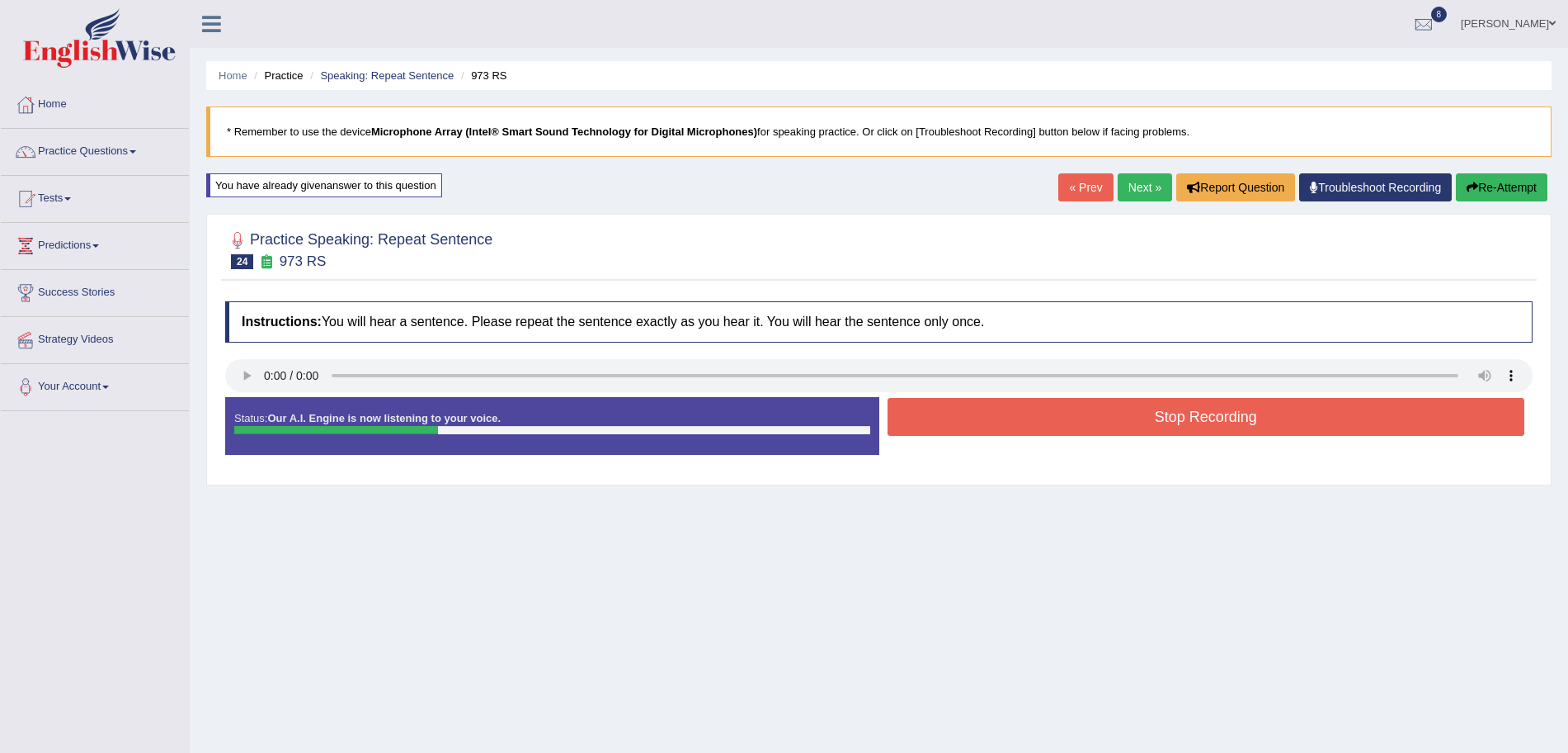
click at [954, 419] on button "Stop Recording" at bounding box center [1206, 416] width 637 height 38
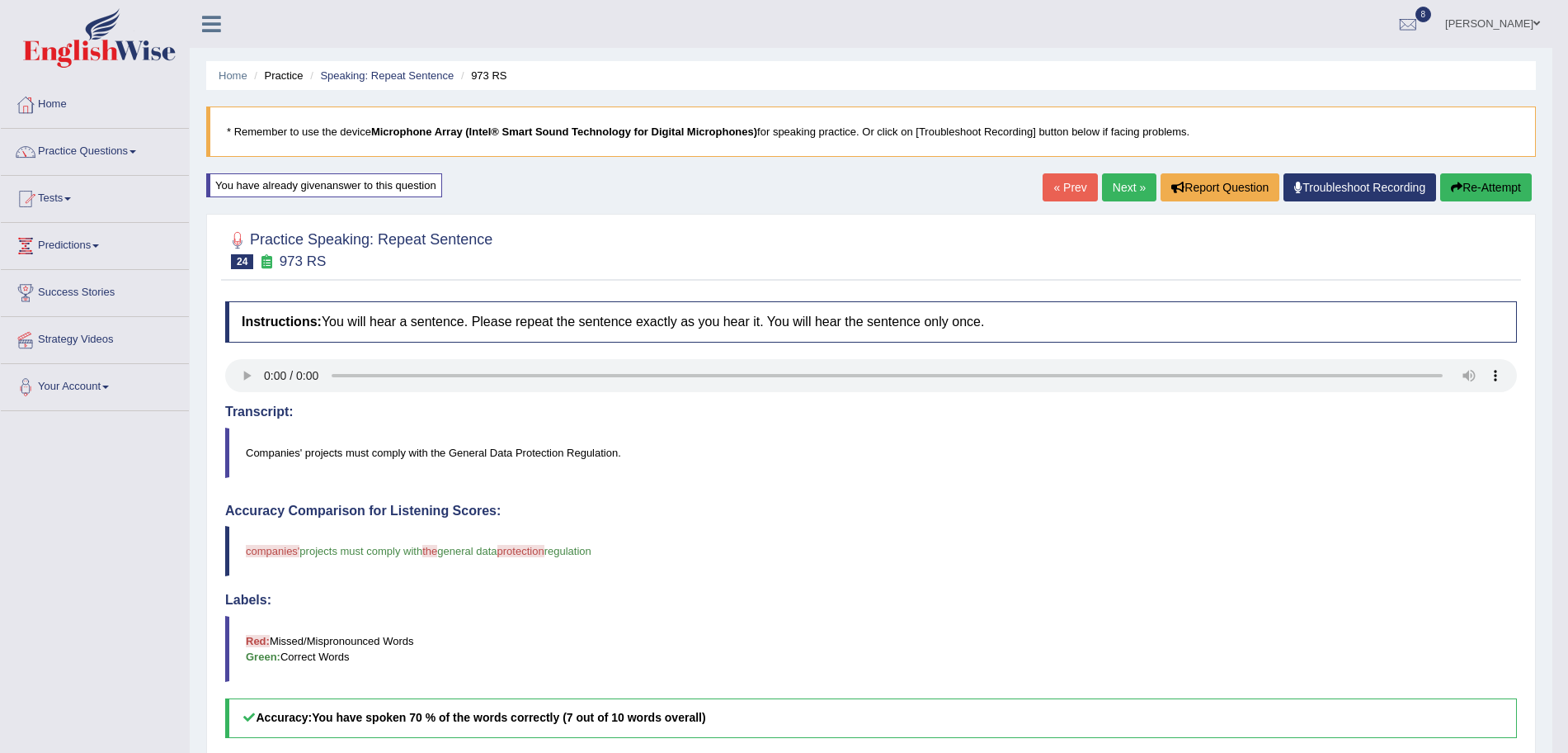
click at [1125, 184] on link "Next »" at bounding box center [1129, 188] width 54 height 28
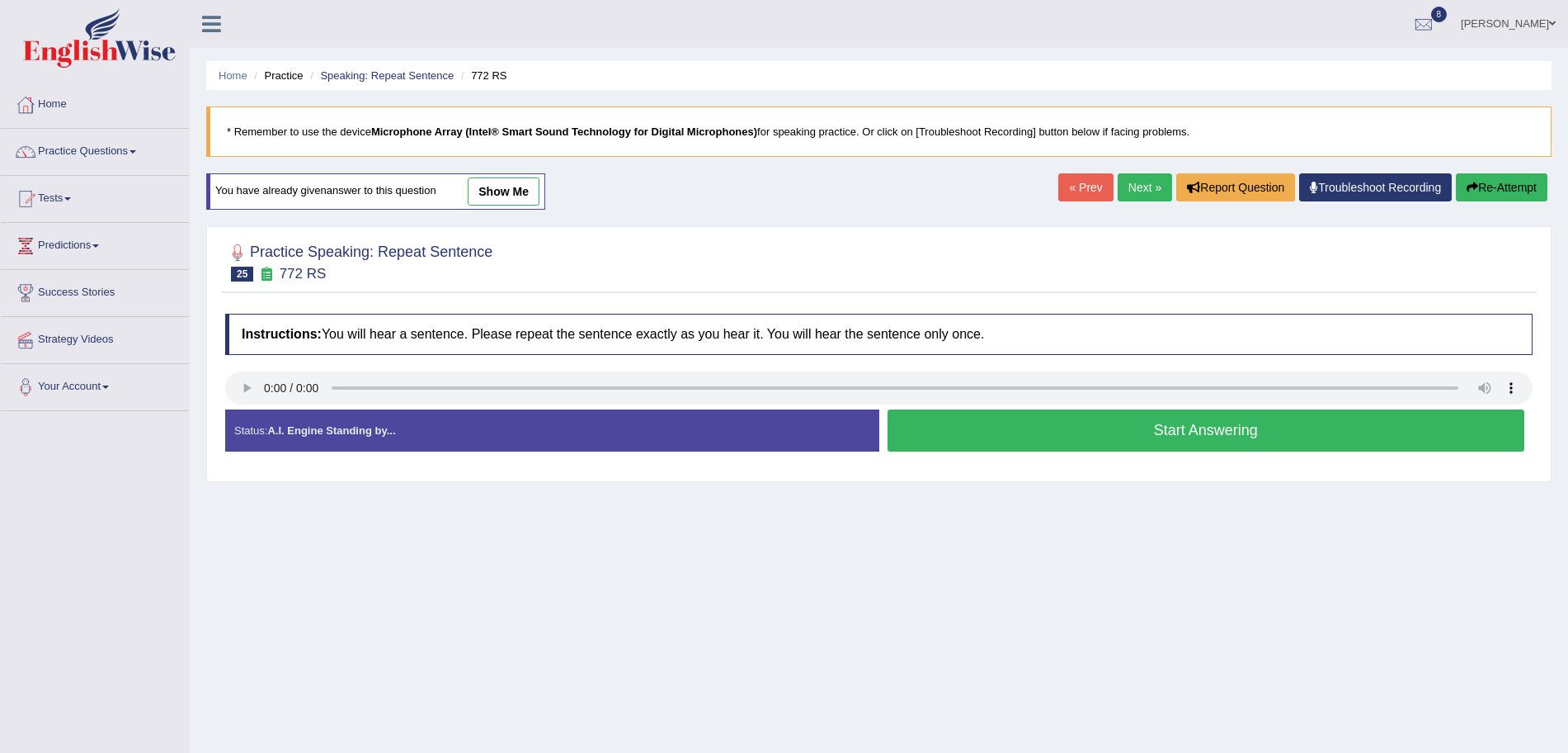
click at [1040, 429] on button "Start Answering" at bounding box center [1206, 430] width 637 height 42
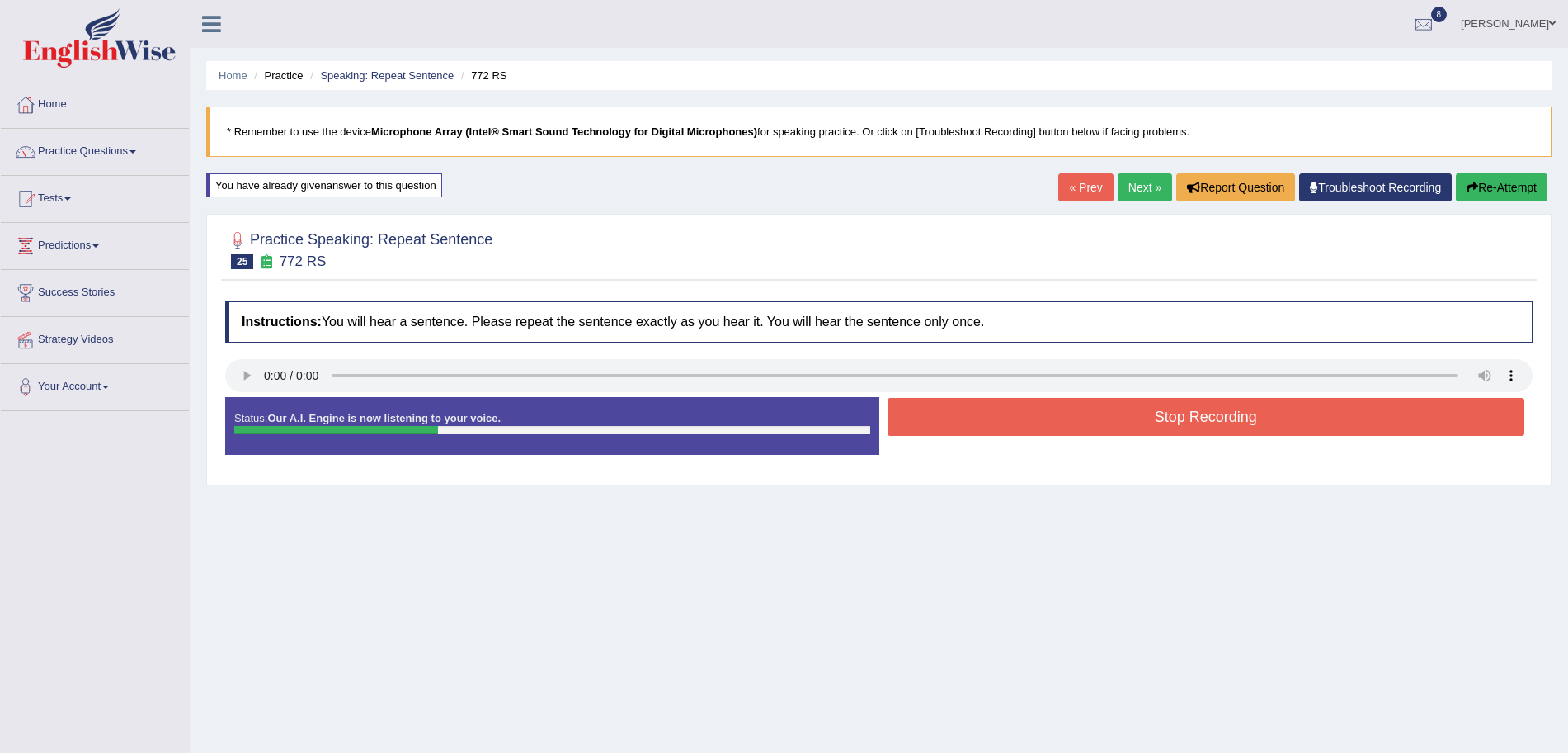
click at [998, 421] on button "Stop Recording" at bounding box center [1206, 416] width 637 height 38
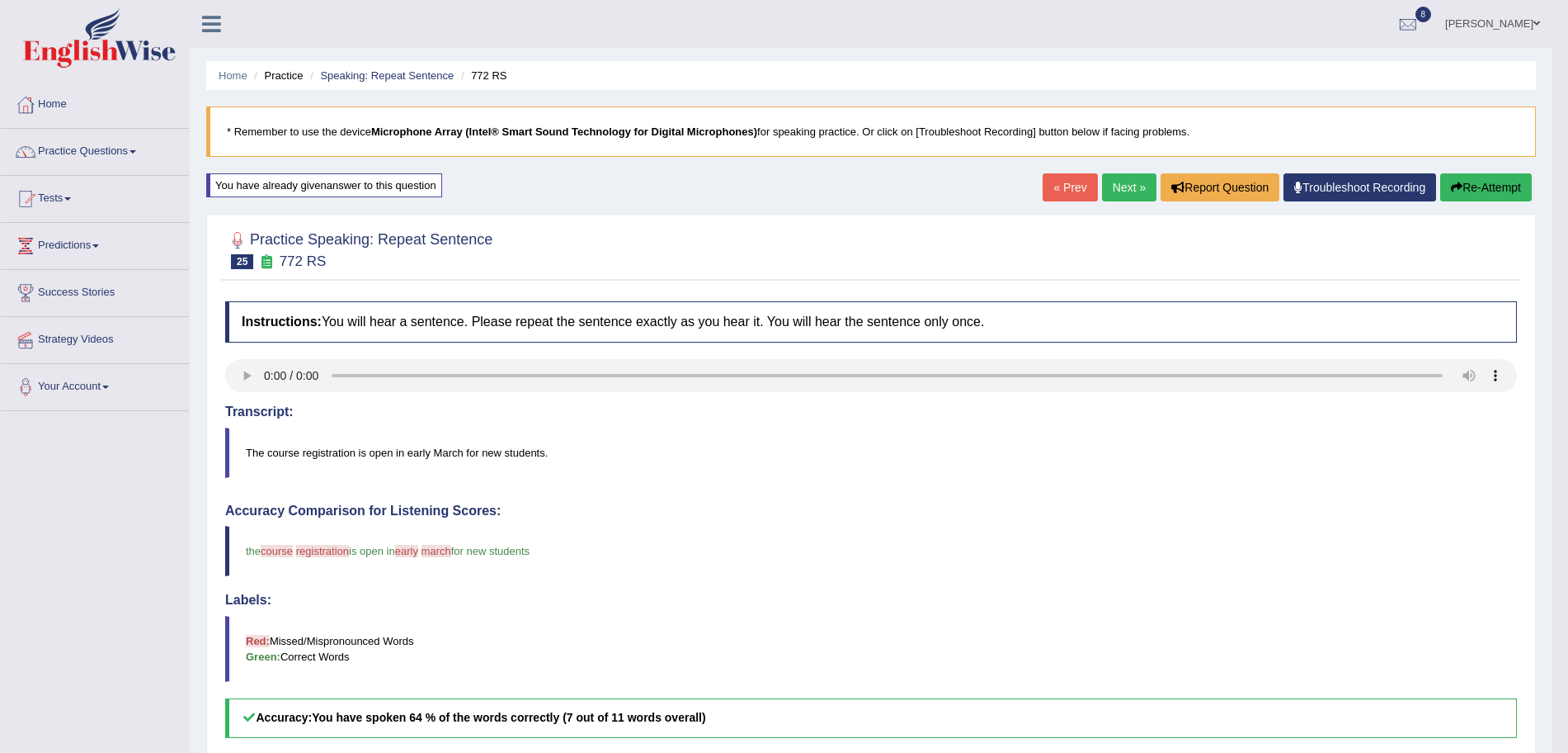
click at [1113, 188] on link "Next »" at bounding box center [1129, 188] width 54 height 28
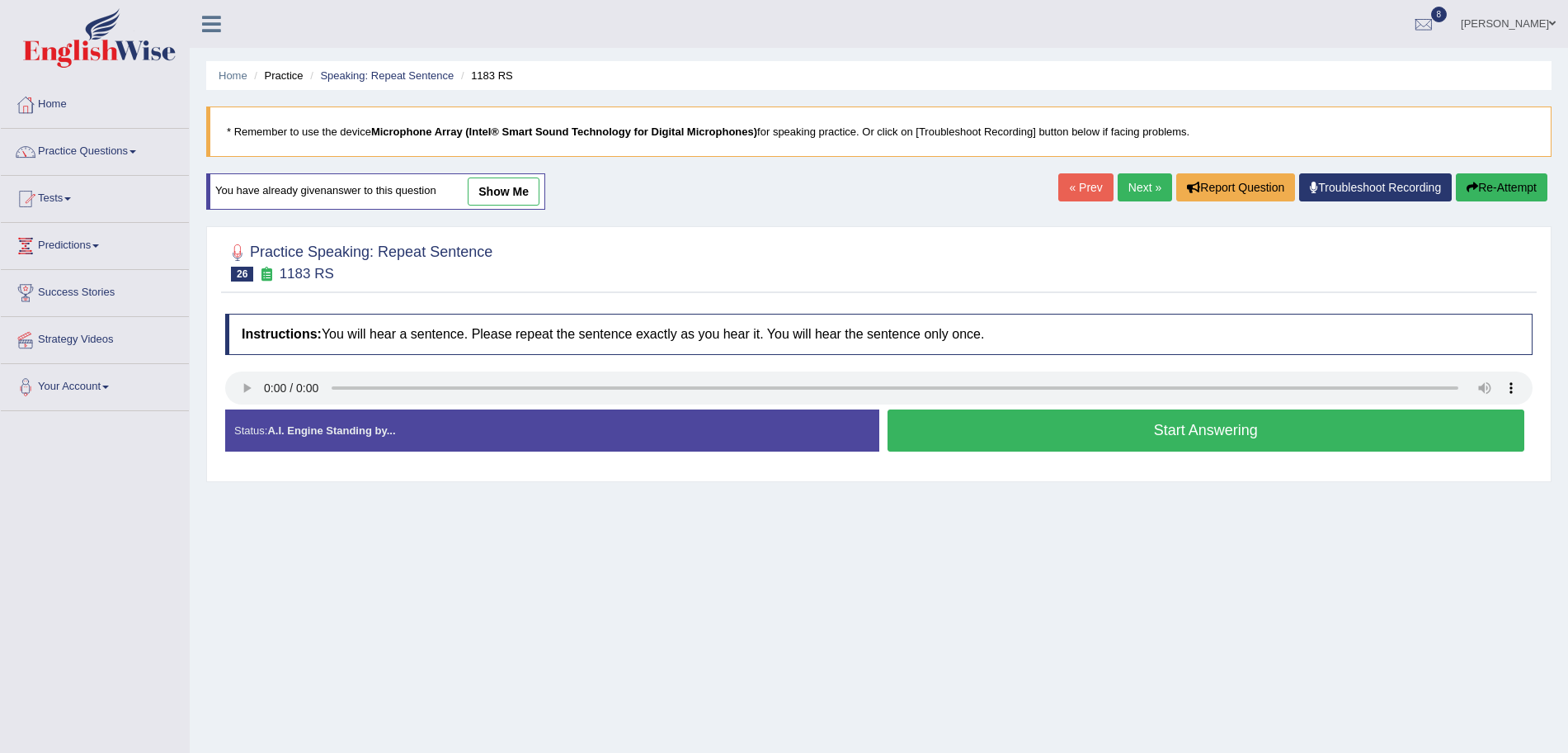
click at [934, 444] on button "Start Answering" at bounding box center [1206, 430] width 637 height 42
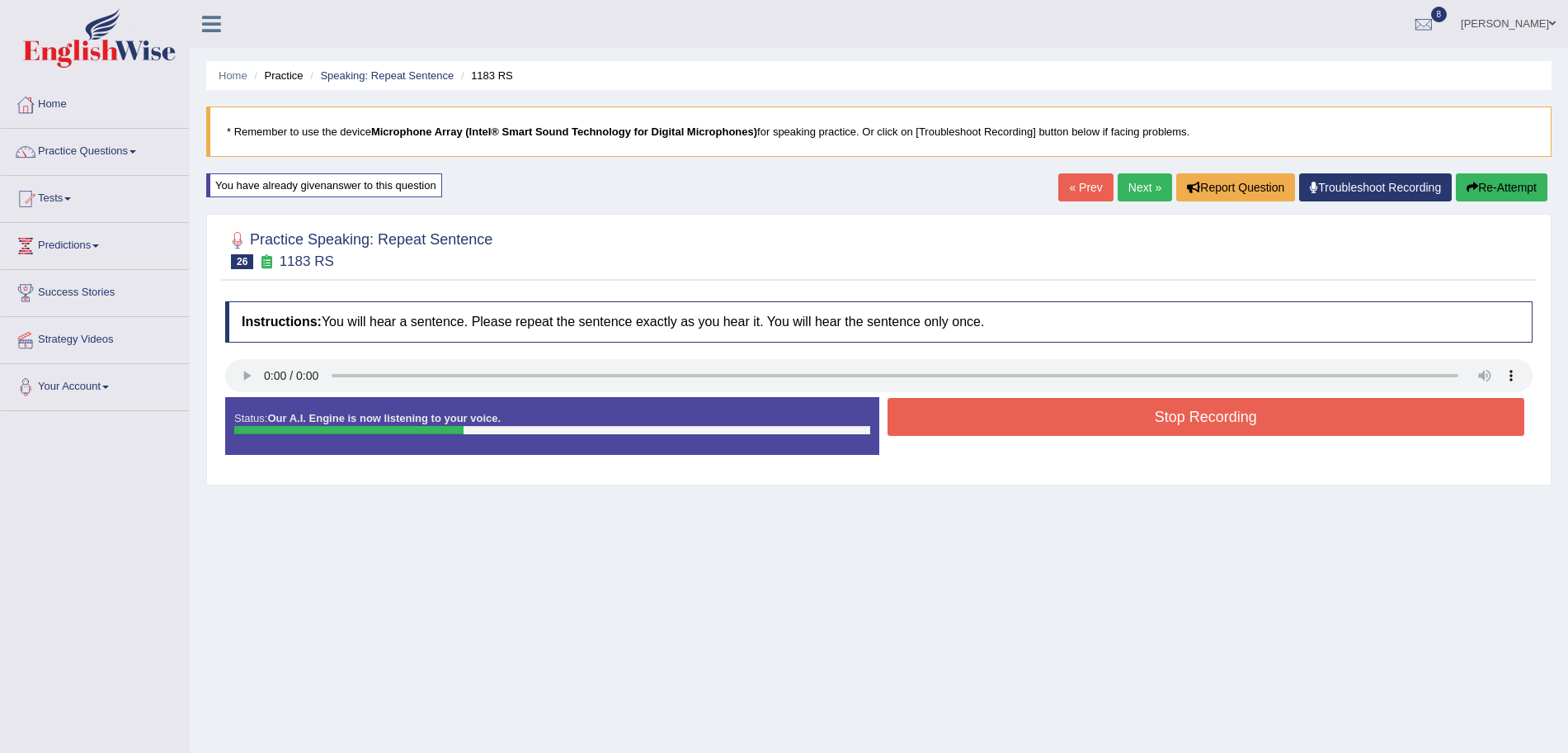
click at [926, 441] on div "Status: Our A.I. Engine is now listening to your voice. Start Answering Stop Re…" at bounding box center [878, 433] width 1307 height 74
click at [976, 417] on button "Stop Recording" at bounding box center [1206, 416] width 637 height 38
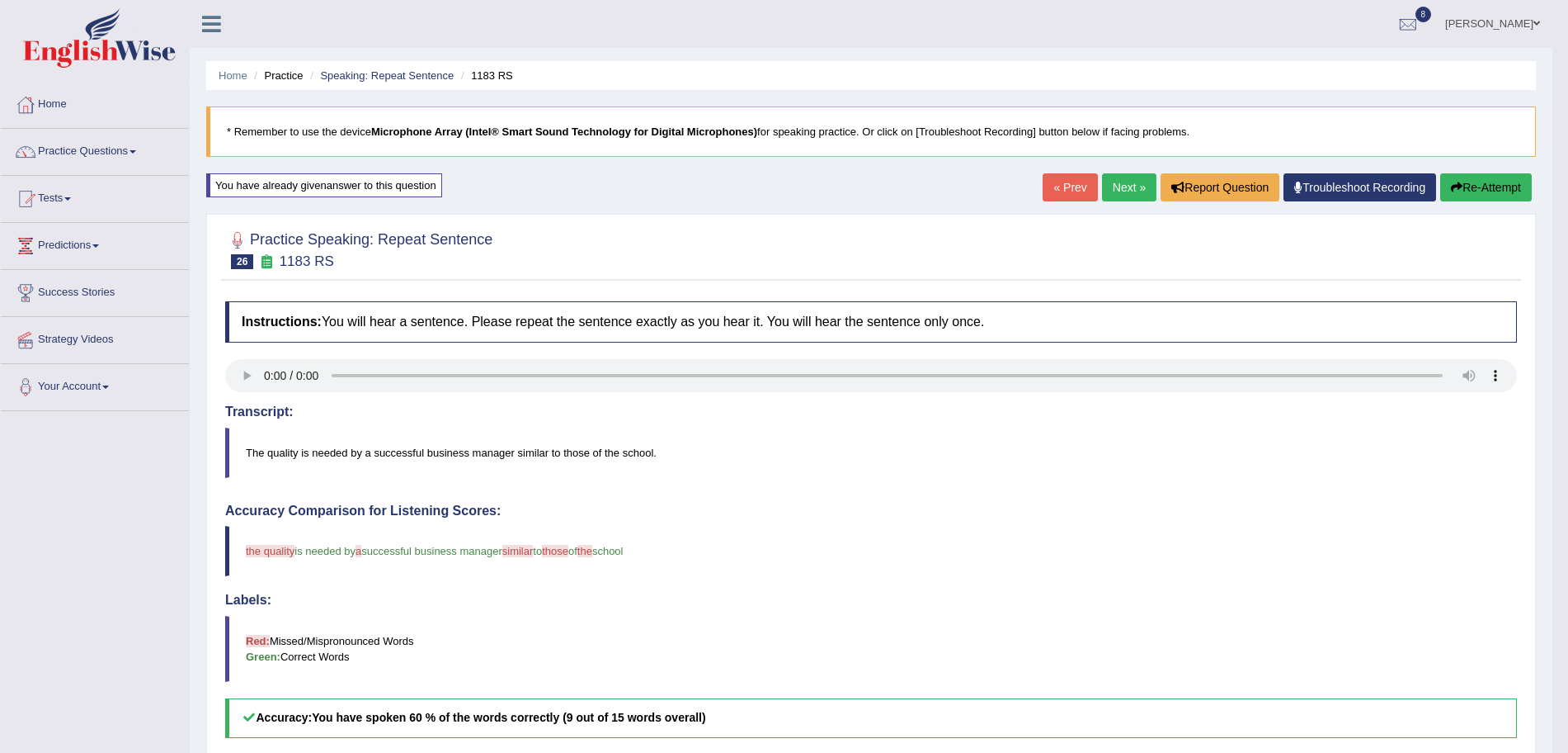
click at [1126, 185] on link "Next »" at bounding box center [1129, 188] width 54 height 28
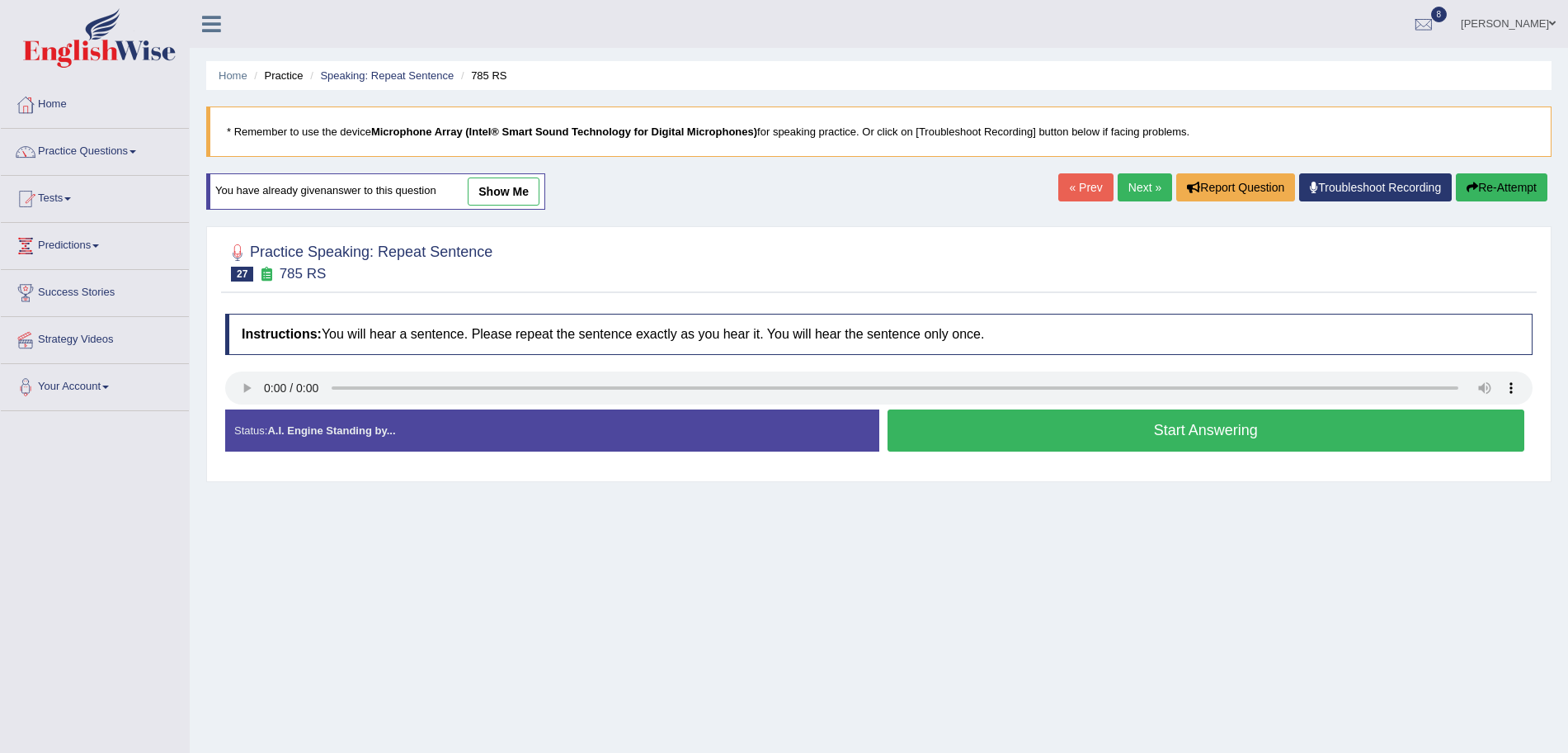
click at [1038, 429] on button "Start Answering" at bounding box center [1206, 430] width 637 height 42
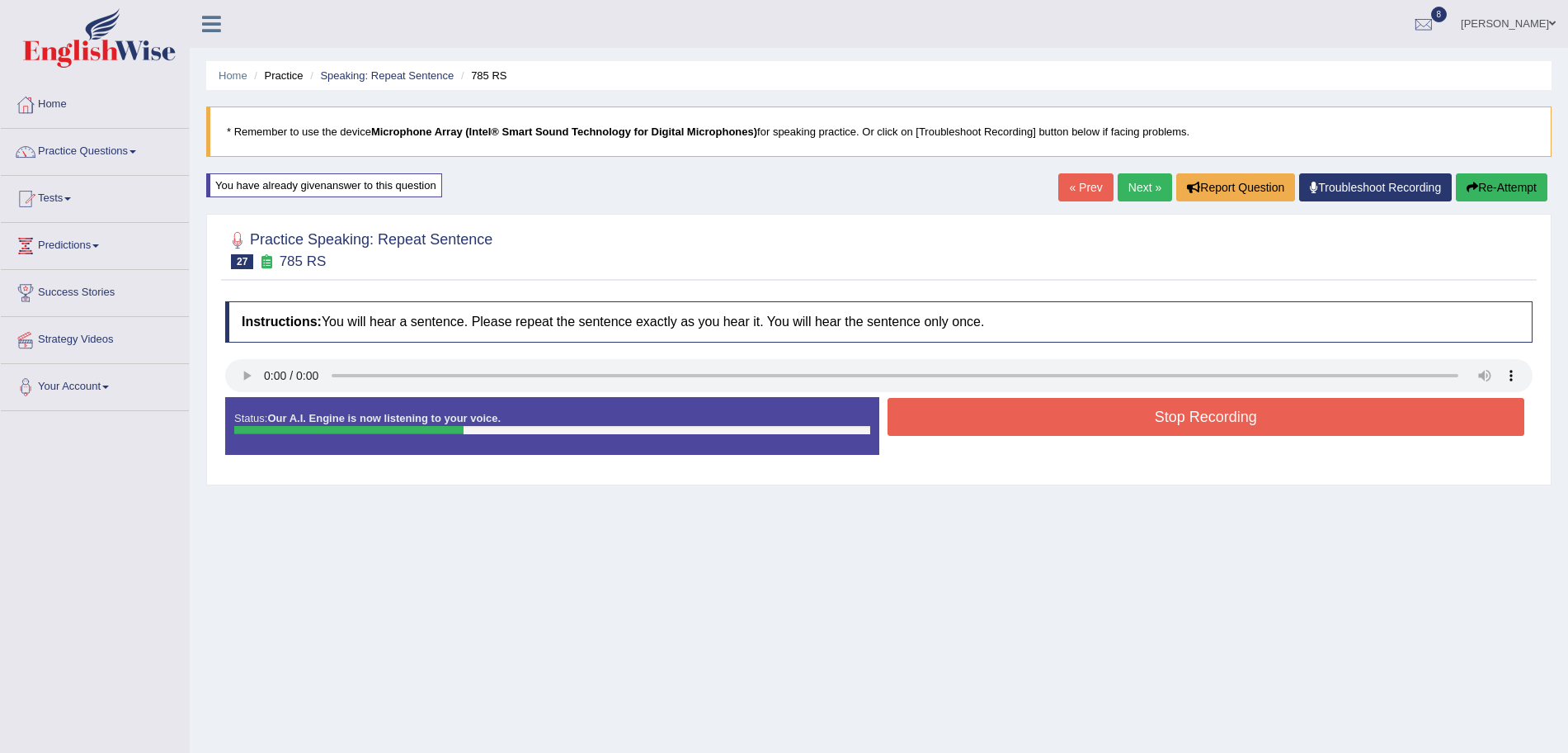
click at [1027, 419] on button "Stop Recording" at bounding box center [1206, 416] width 637 height 38
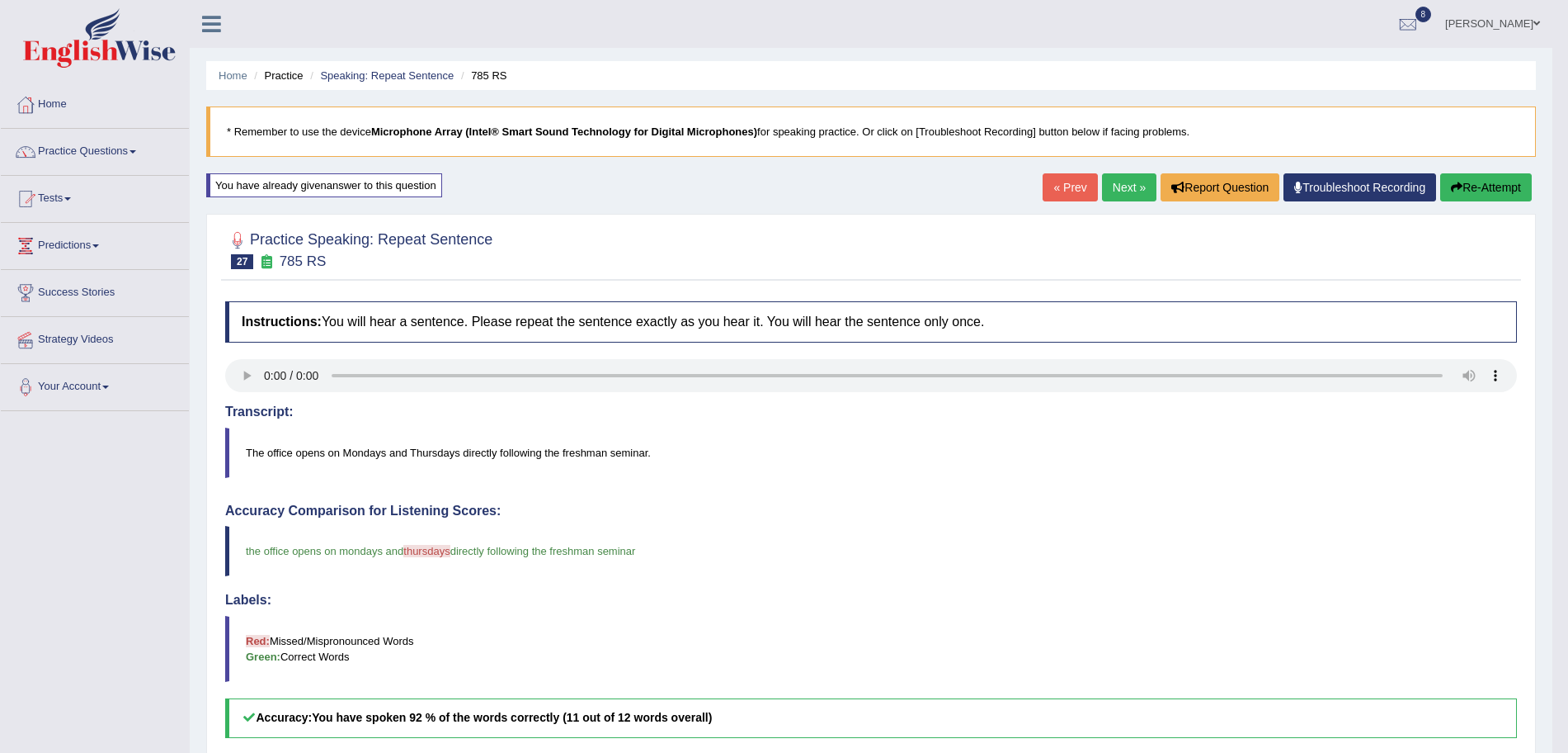
click at [1123, 189] on link "Next »" at bounding box center [1129, 188] width 54 height 28
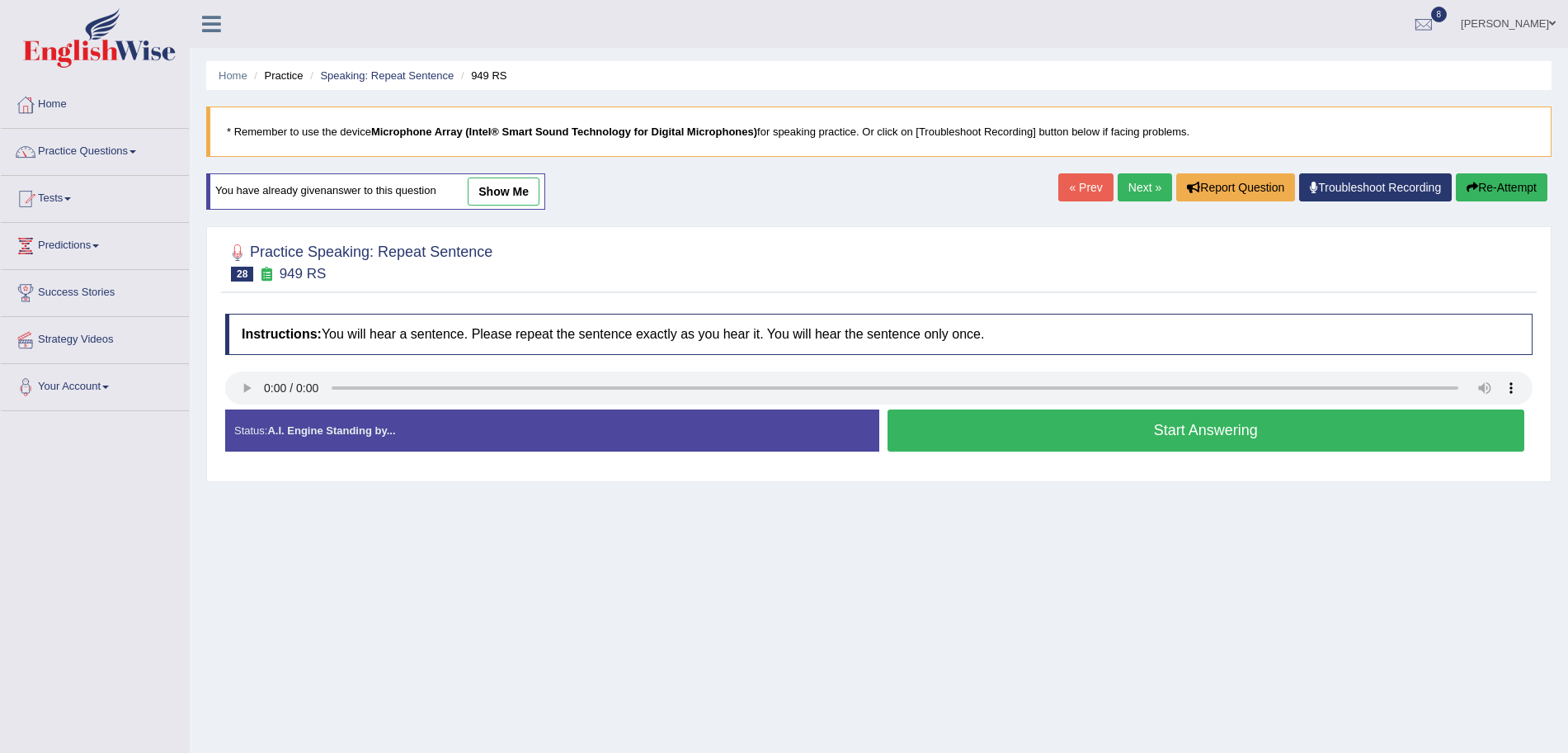
click at [1063, 432] on button "Start Answering" at bounding box center [1206, 430] width 637 height 42
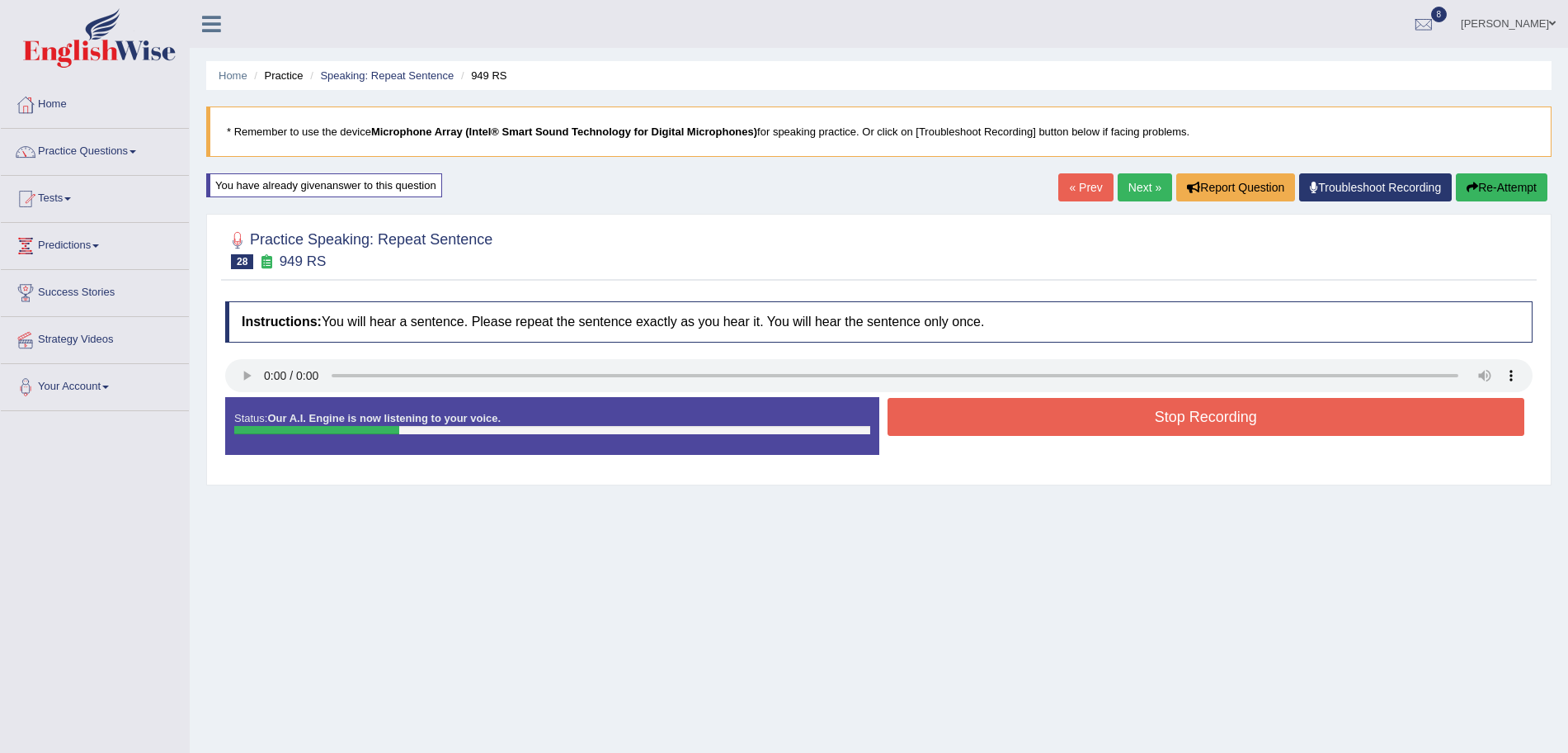
click at [1063, 432] on button "Stop Recording" at bounding box center [1206, 416] width 637 height 38
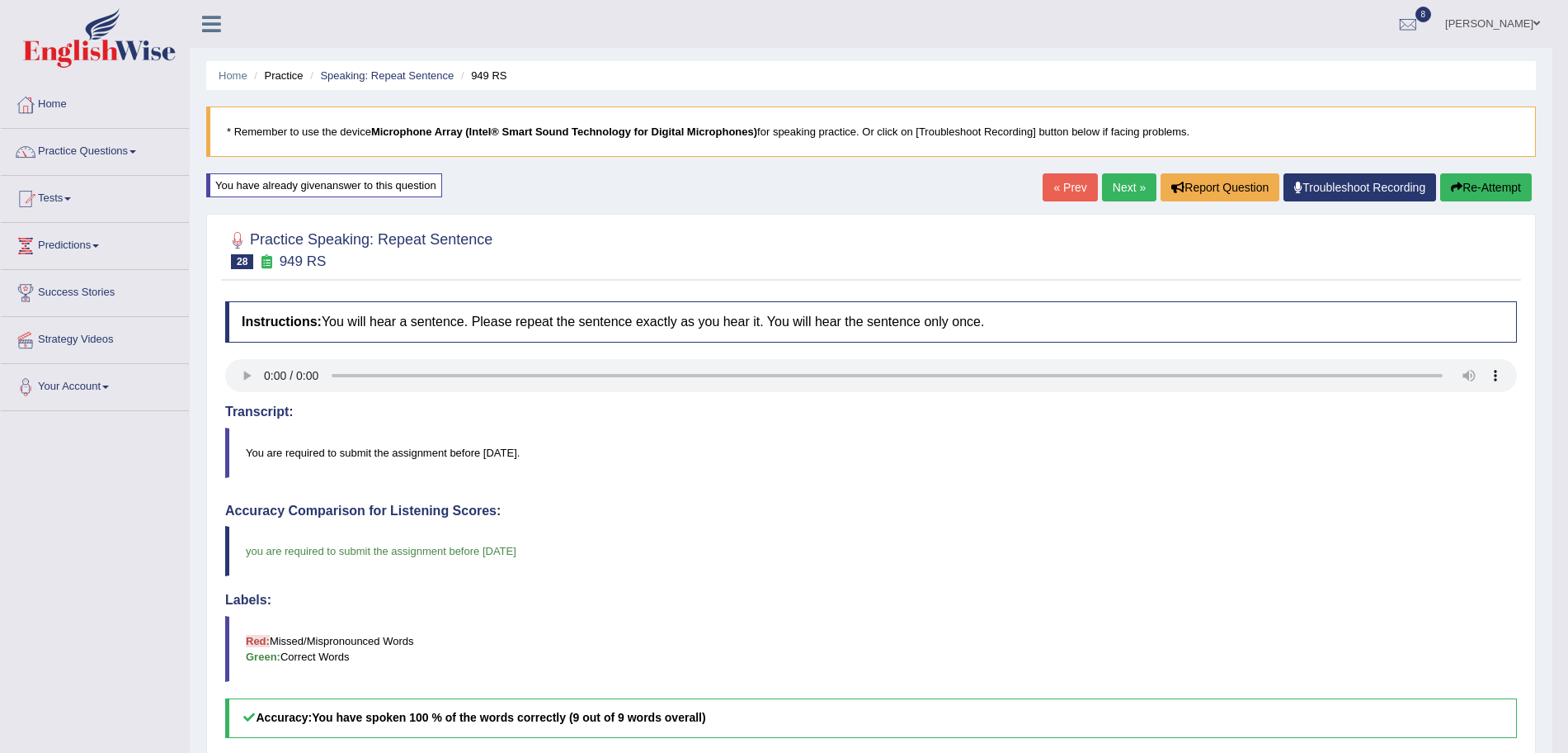
click at [1129, 178] on link "Next »" at bounding box center [1129, 188] width 54 height 28
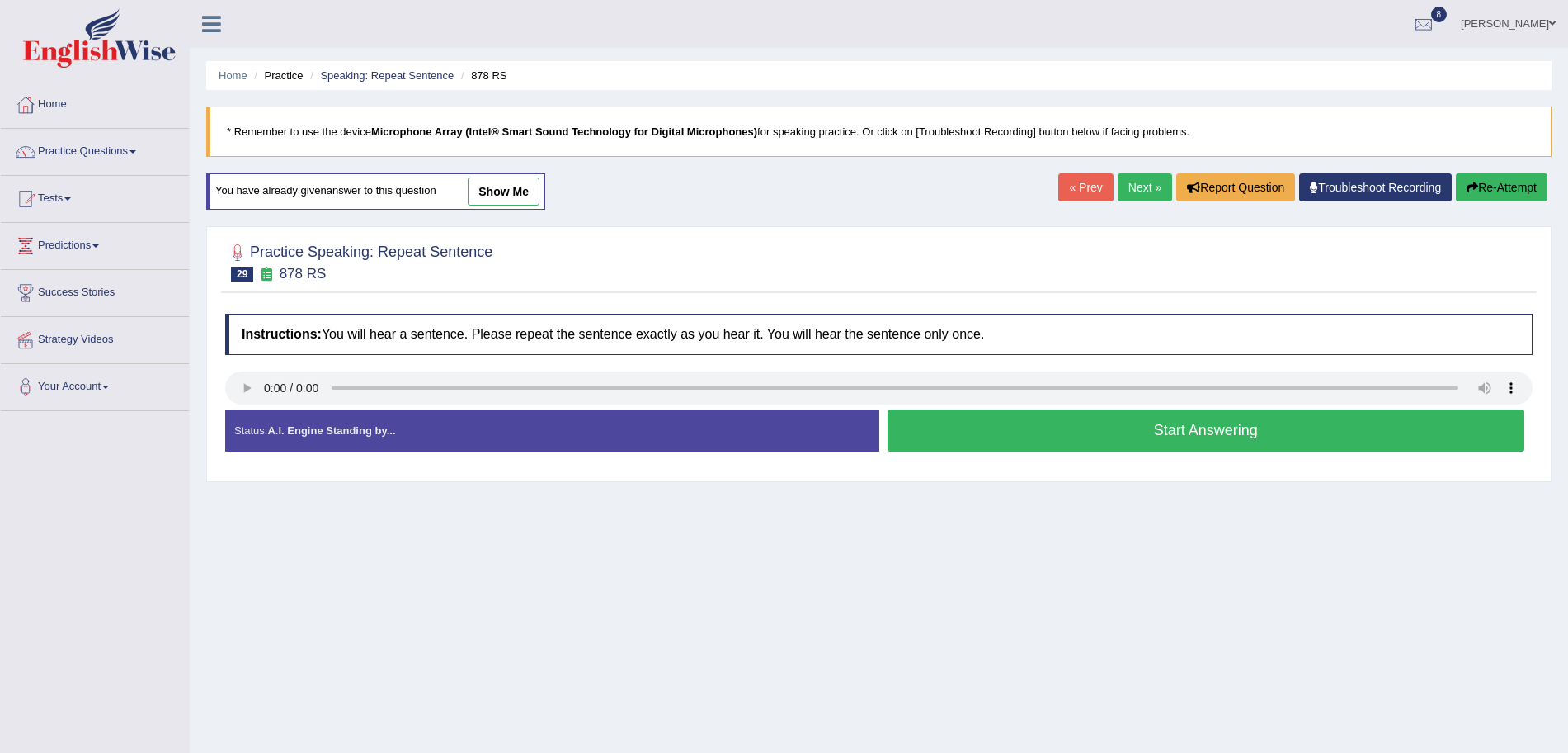
click at [1010, 434] on button "Start Answering" at bounding box center [1206, 430] width 637 height 42
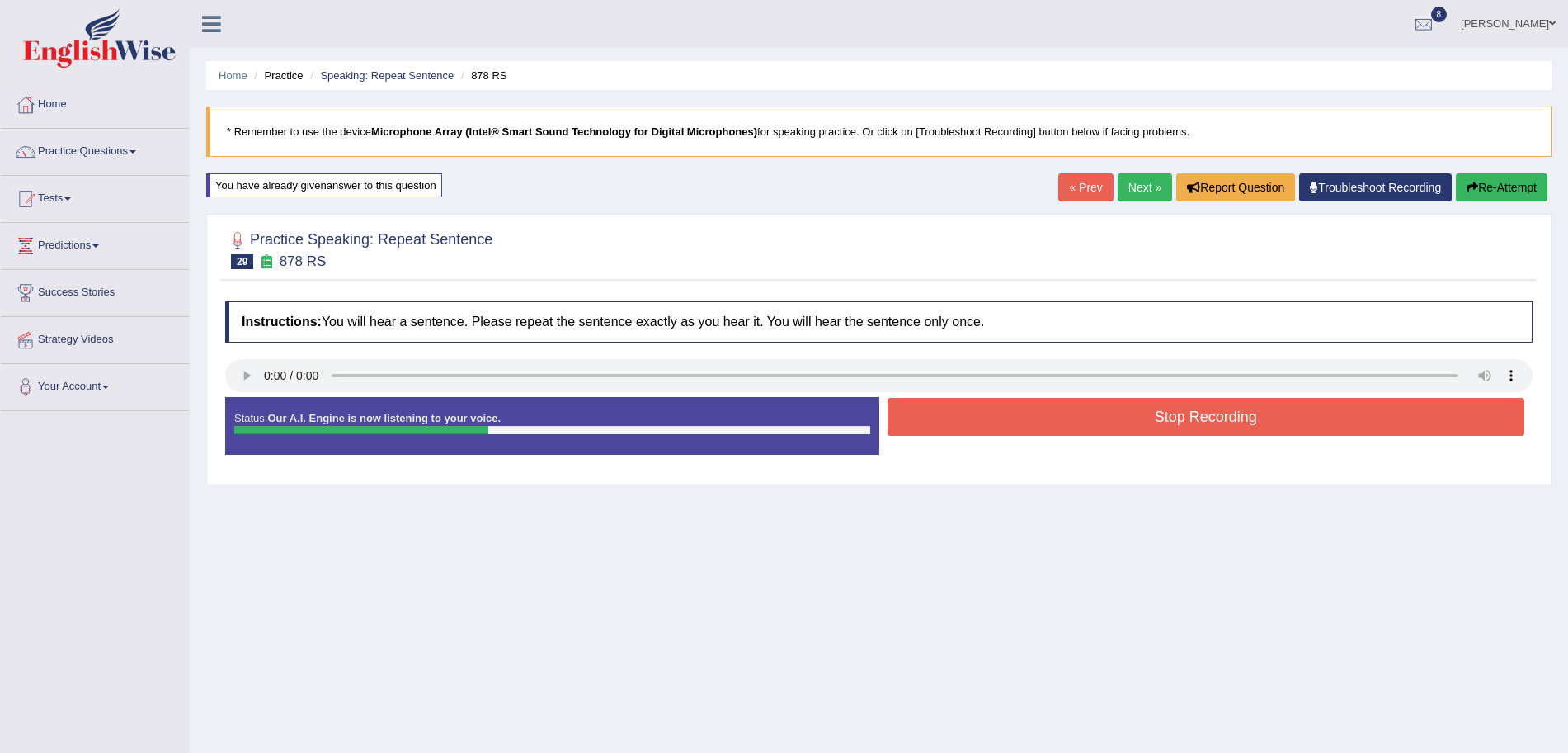
click at [990, 416] on button "Stop Recording" at bounding box center [1206, 416] width 637 height 38
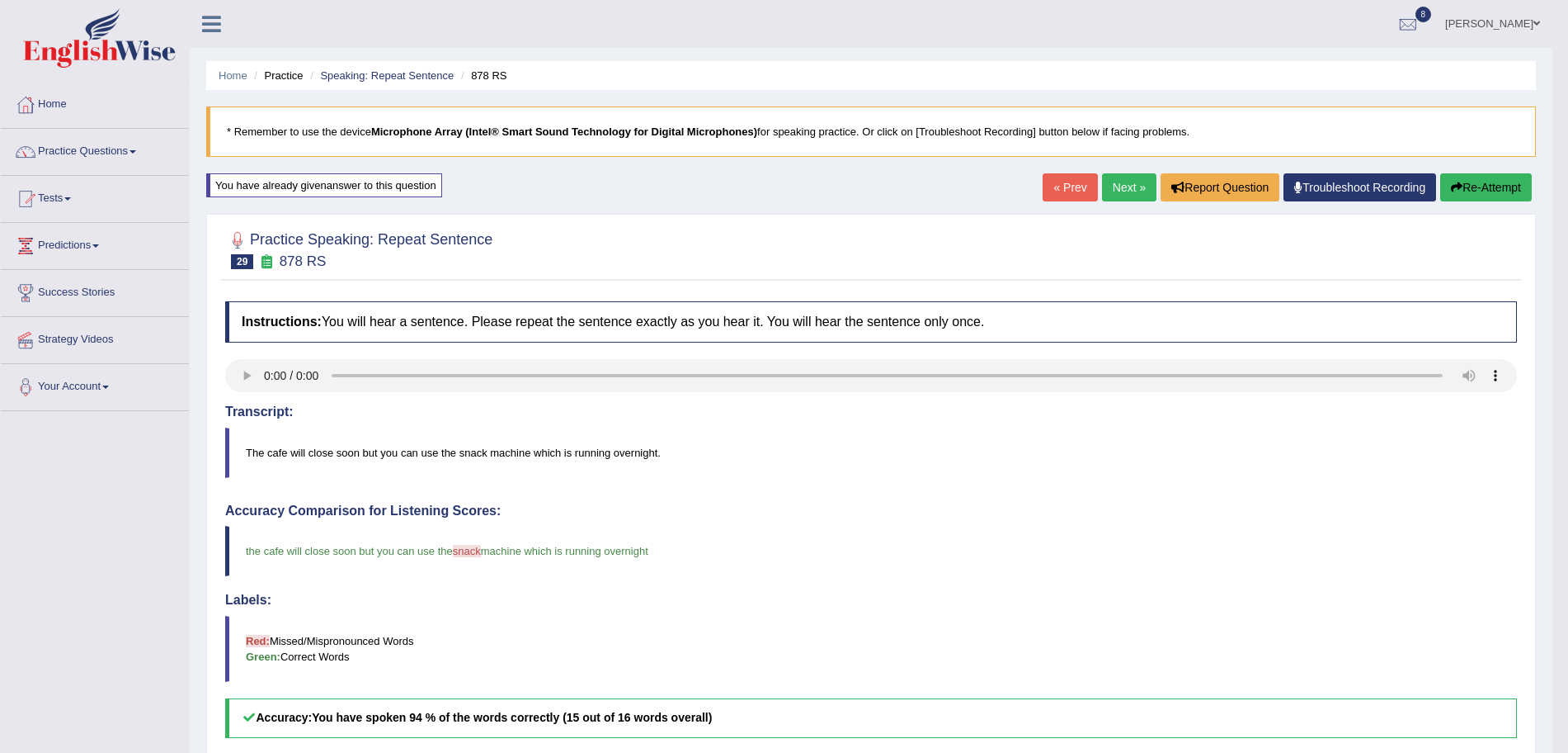
click at [1102, 189] on link "Next »" at bounding box center [1129, 188] width 54 height 28
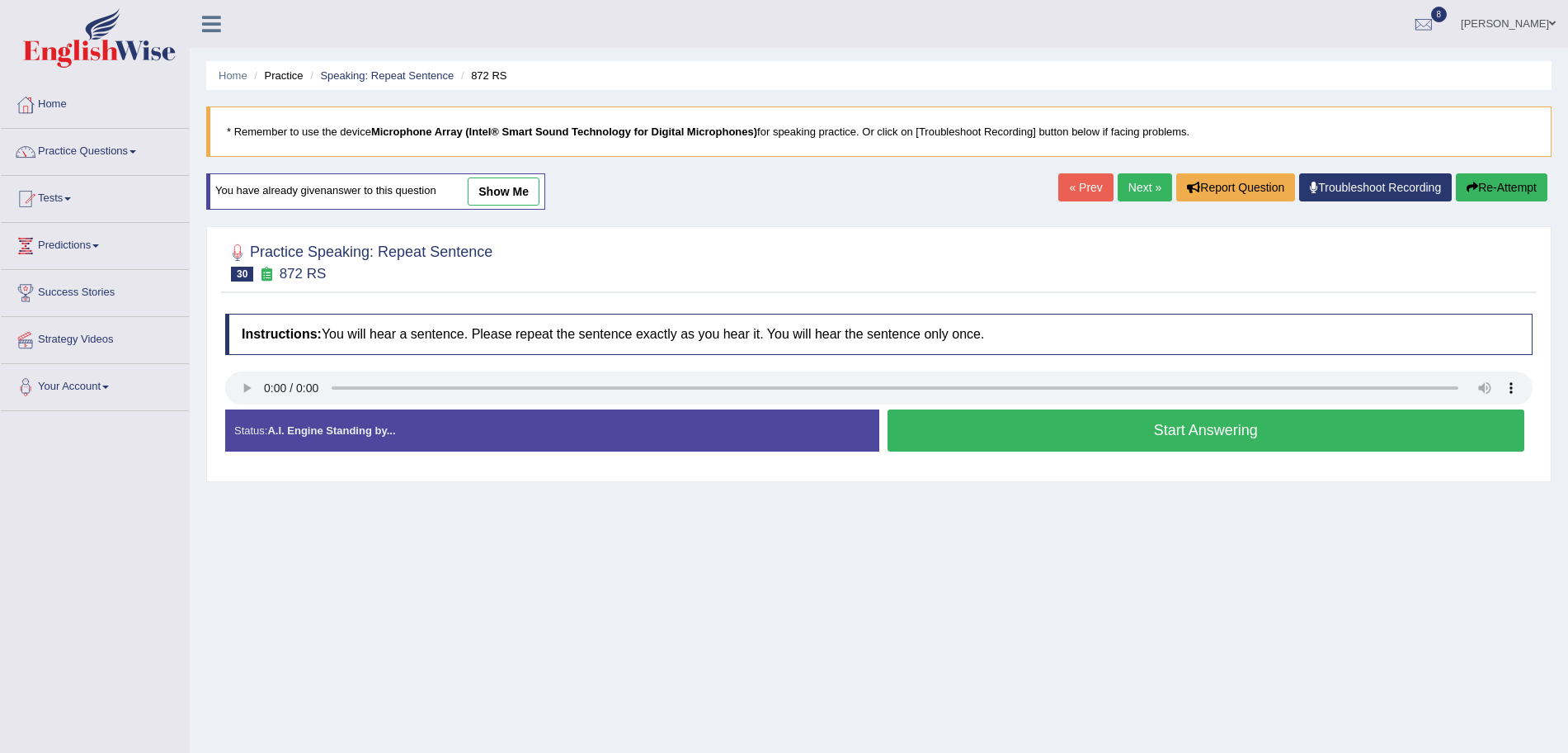
click at [997, 416] on button "Start Answering" at bounding box center [1206, 430] width 637 height 42
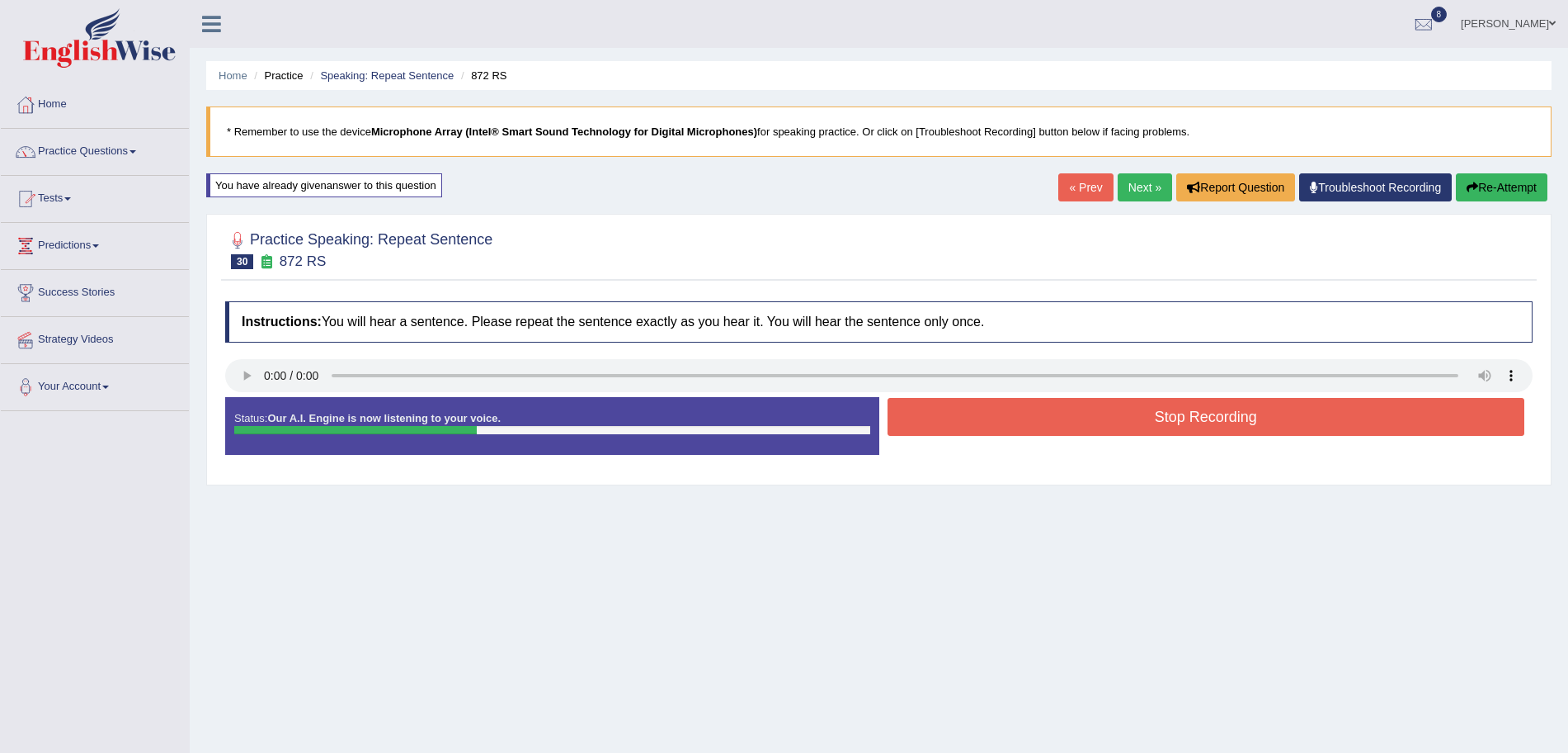
click at [1036, 417] on button "Stop Recording" at bounding box center [1206, 416] width 637 height 38
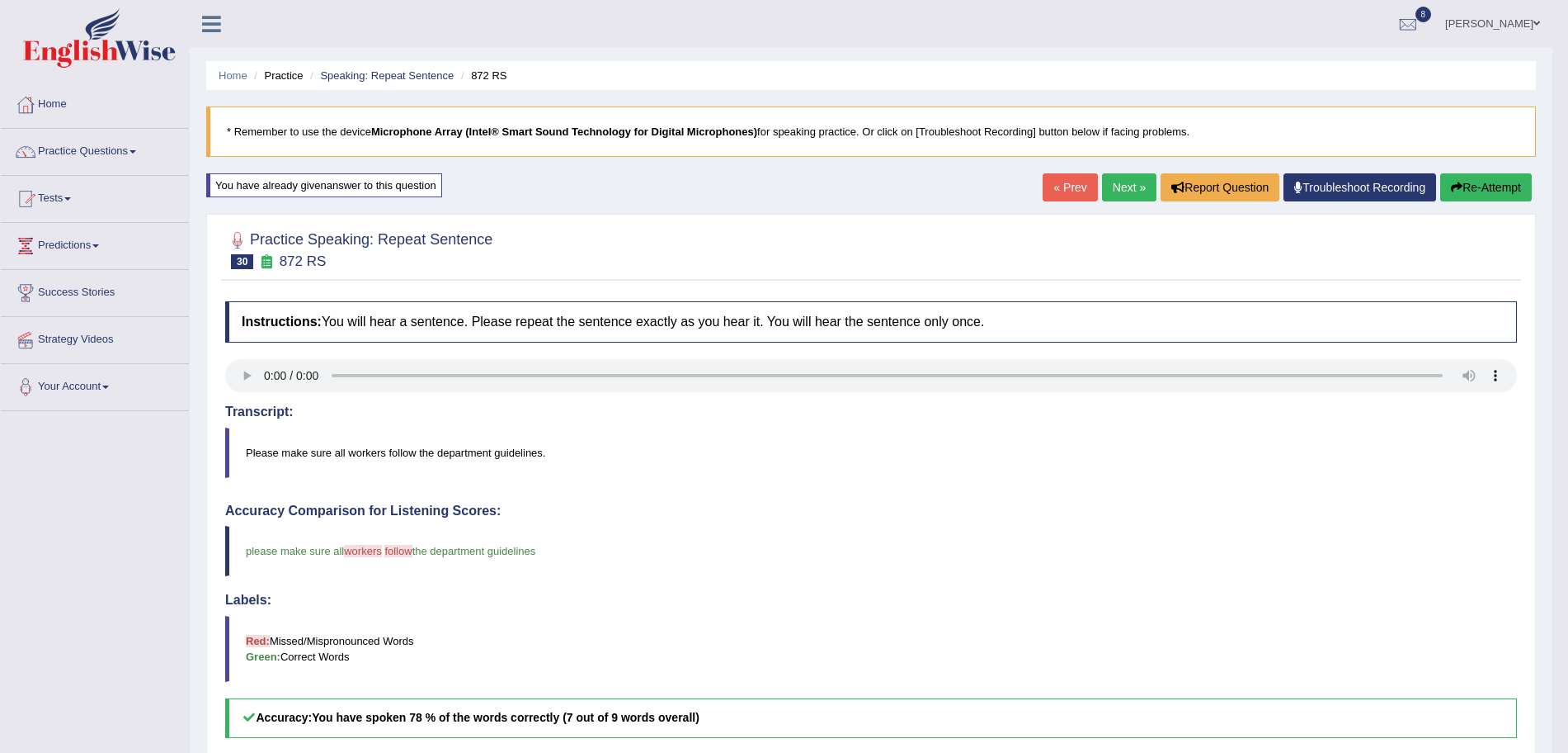
click at [1124, 184] on link "Next »" at bounding box center [1129, 188] width 54 height 28
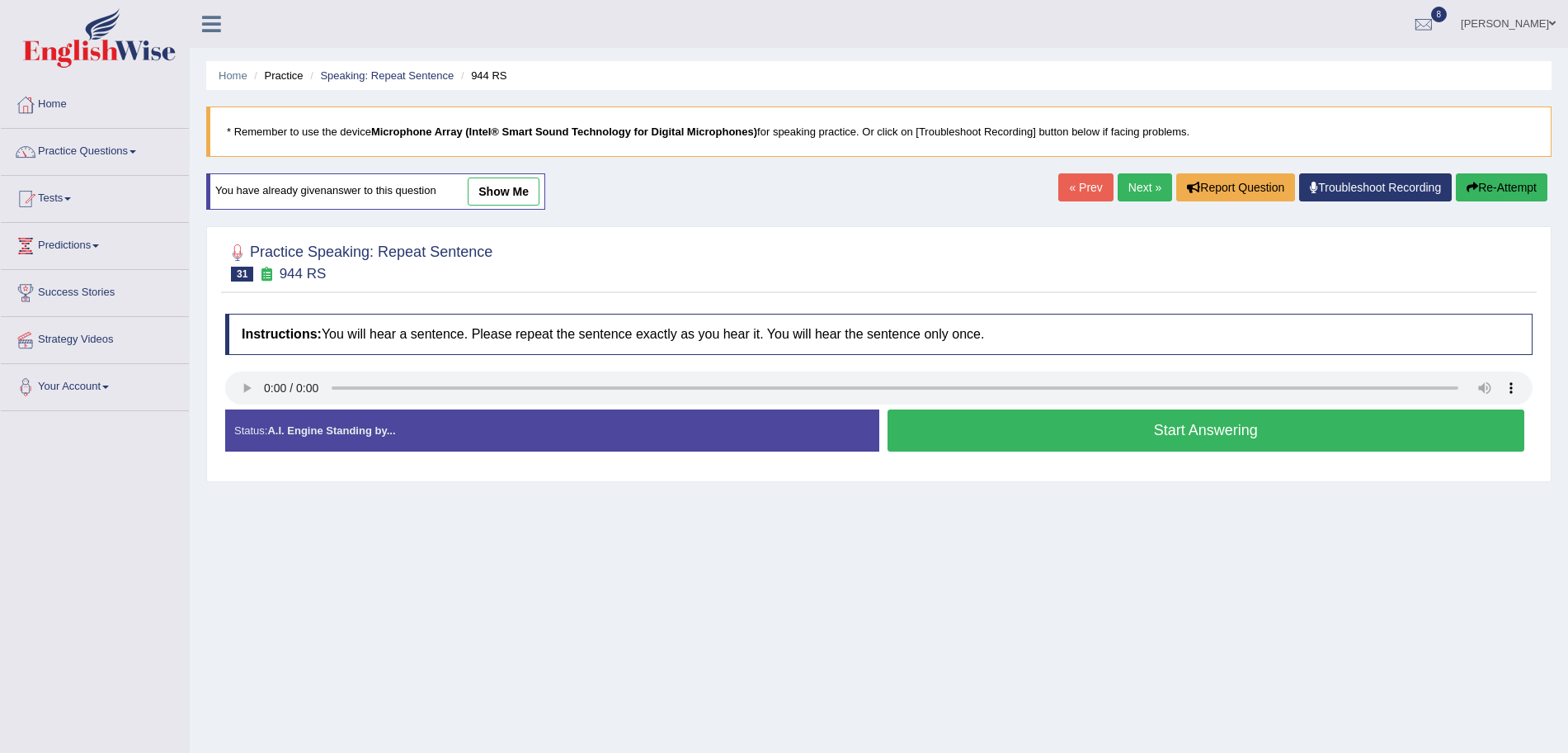
click at [990, 435] on button "Start Answering" at bounding box center [1206, 430] width 637 height 42
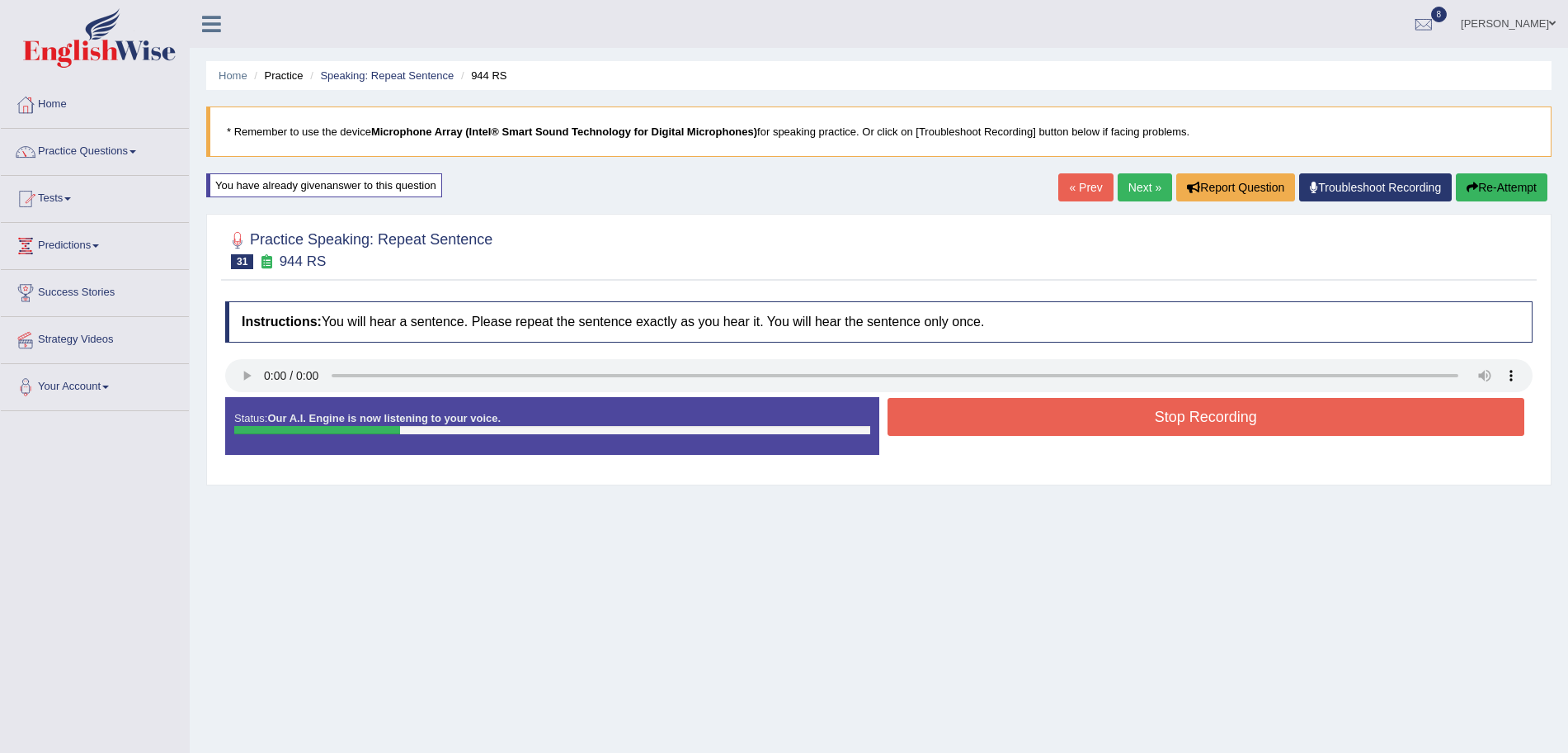
click at [965, 412] on button "Stop Recording" at bounding box center [1206, 416] width 637 height 38
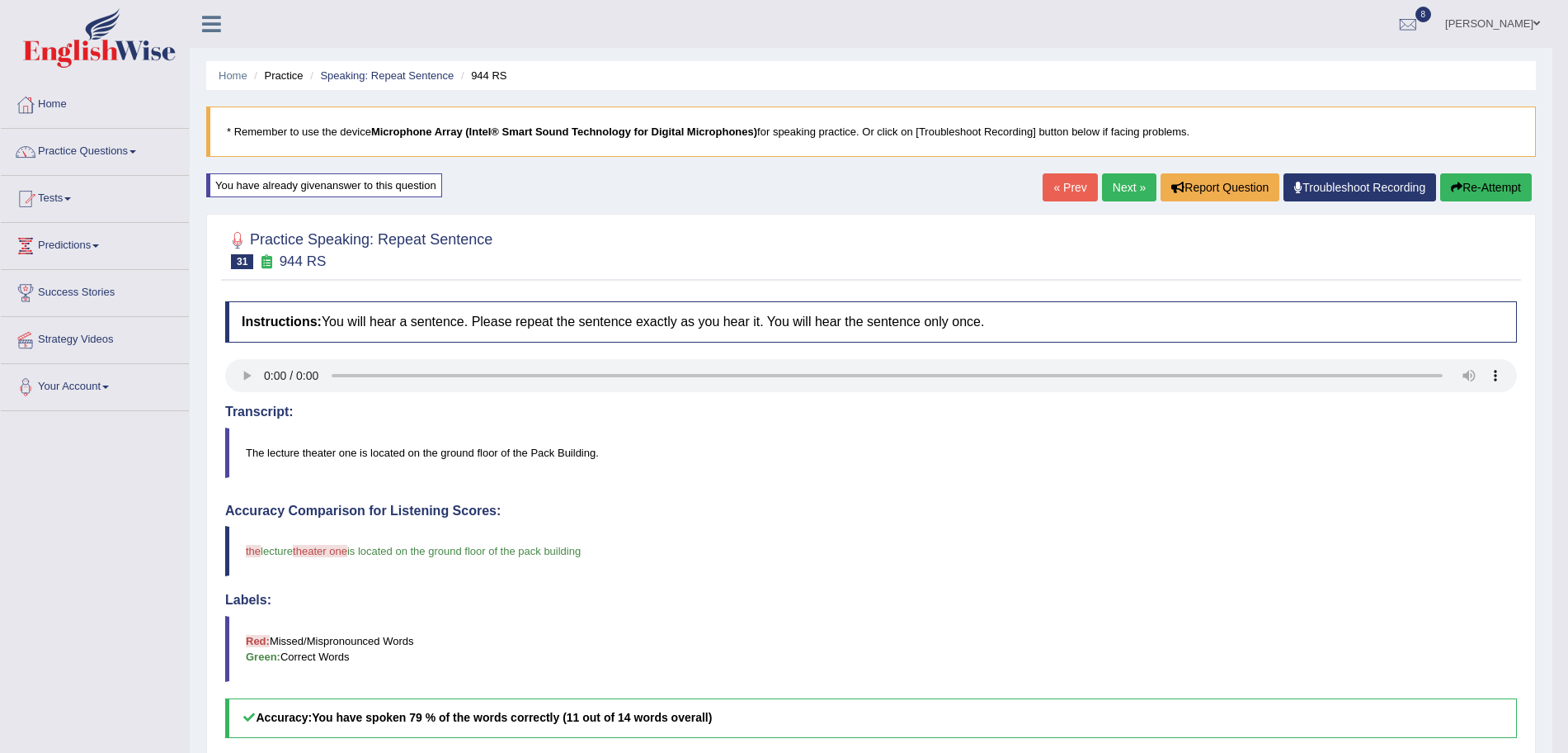
click at [1128, 189] on link "Next »" at bounding box center [1129, 188] width 54 height 28
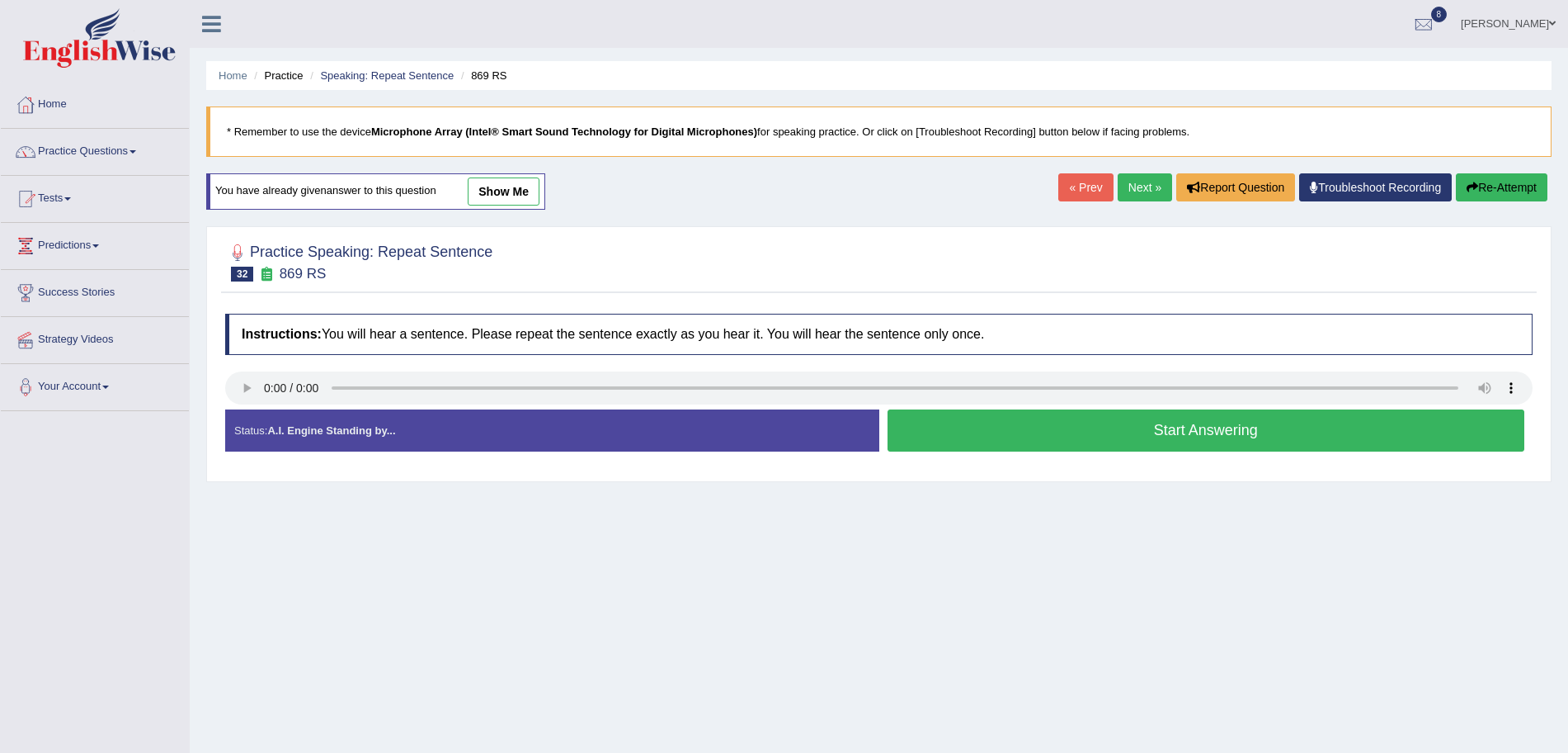
click at [1133, 432] on button "Start Answering" at bounding box center [1206, 430] width 637 height 42
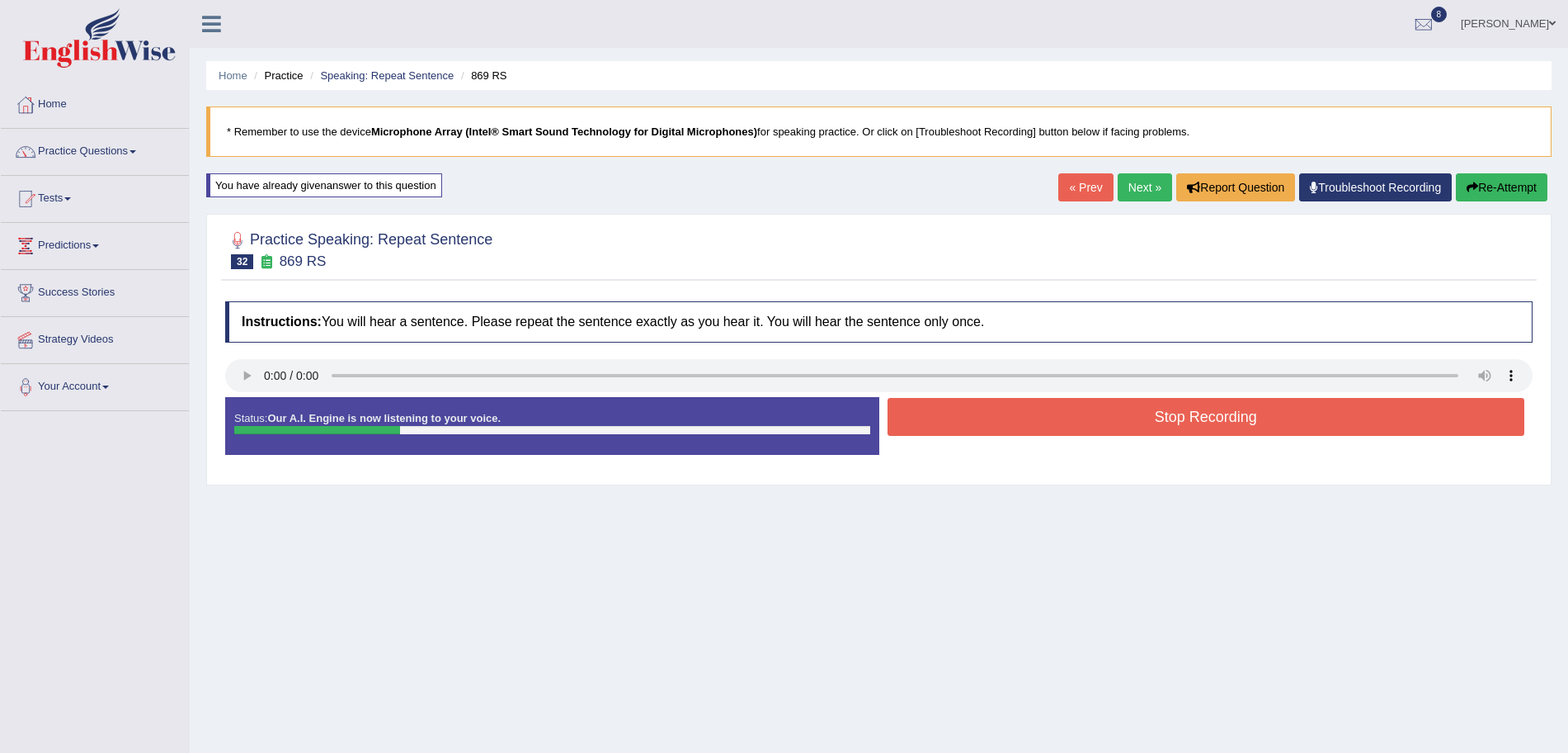
click at [1083, 424] on button "Stop Recording" at bounding box center [1206, 416] width 637 height 38
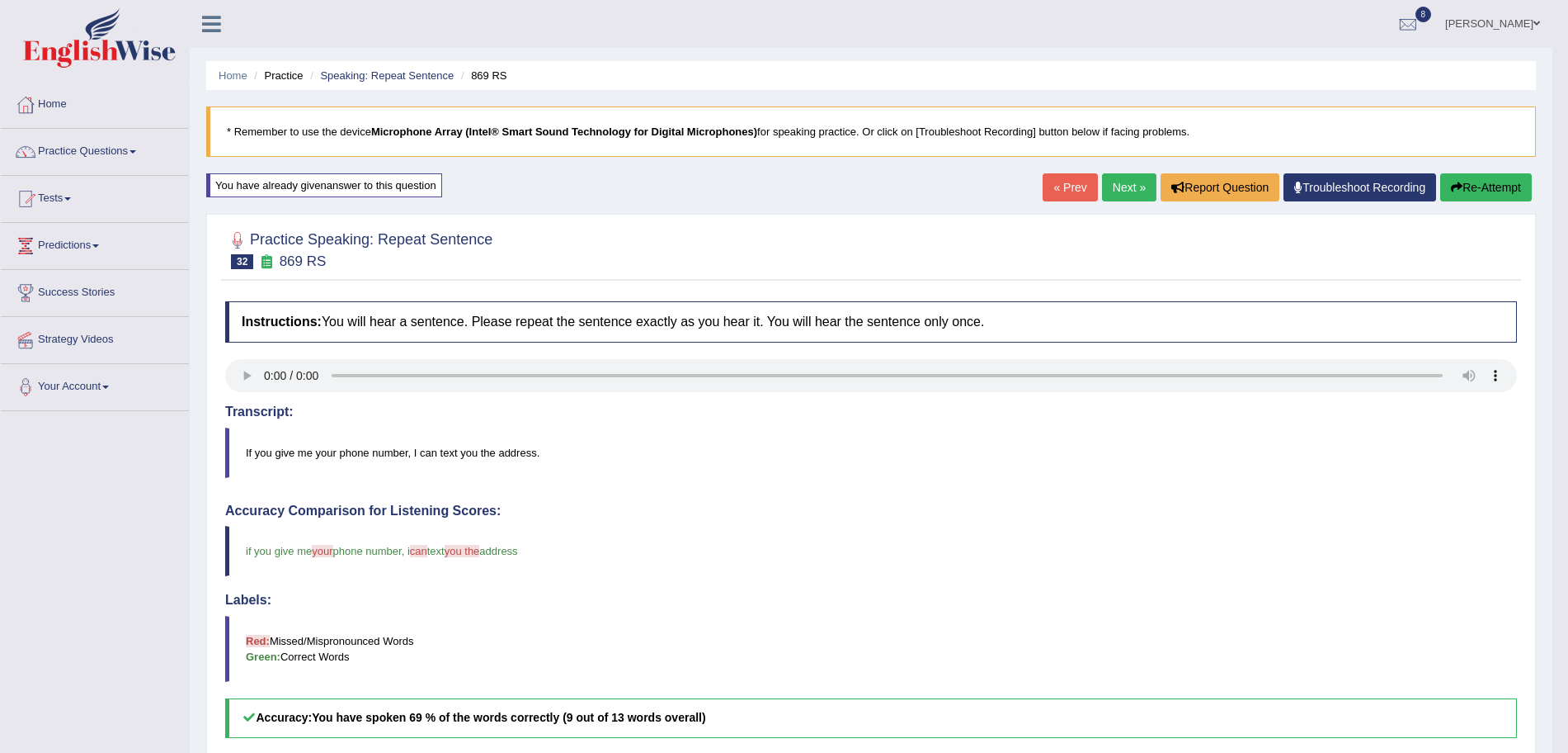
click at [1119, 173] on link "Next »" at bounding box center [1129, 188] width 54 height 28
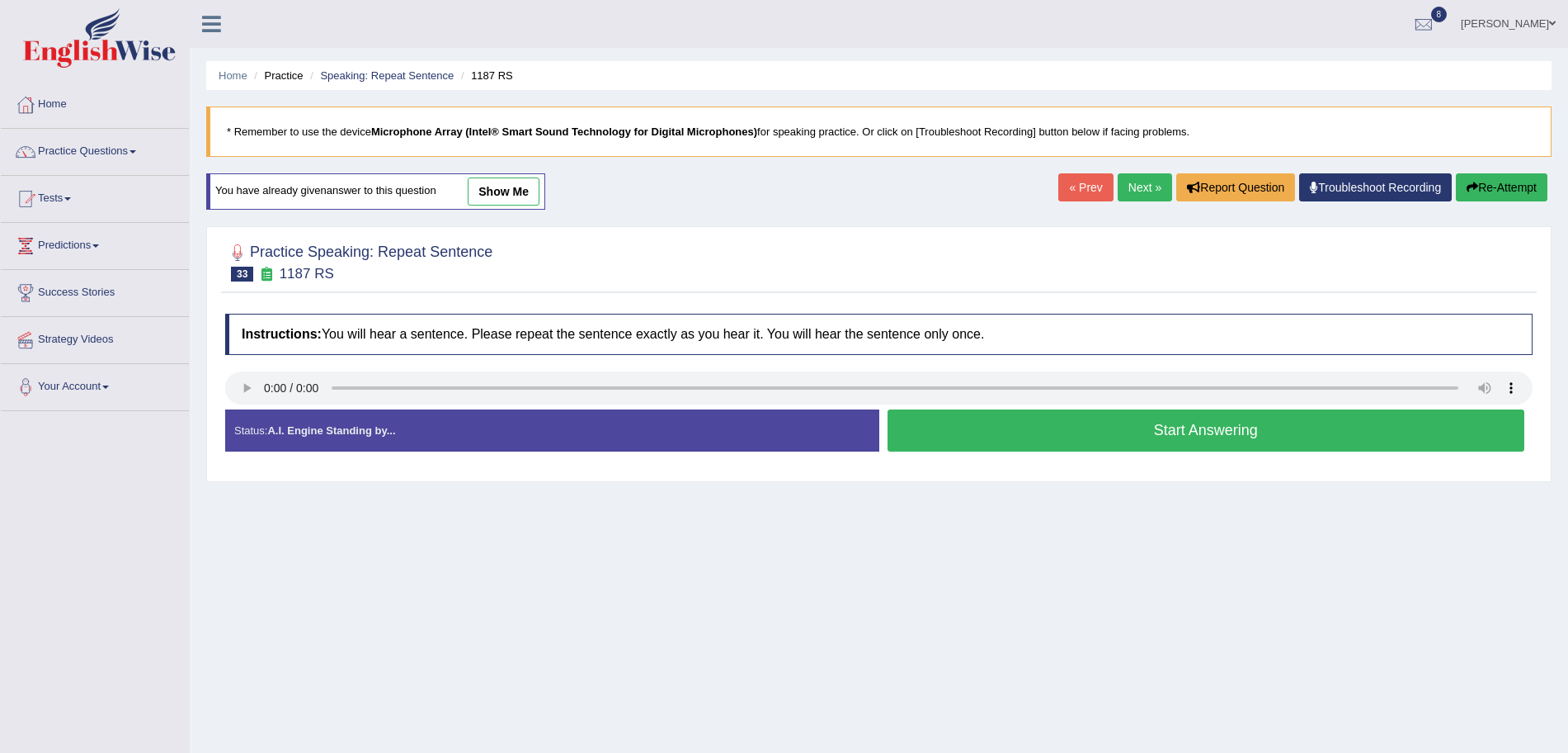
click at [955, 414] on button "Start Answering" at bounding box center [1206, 430] width 637 height 42
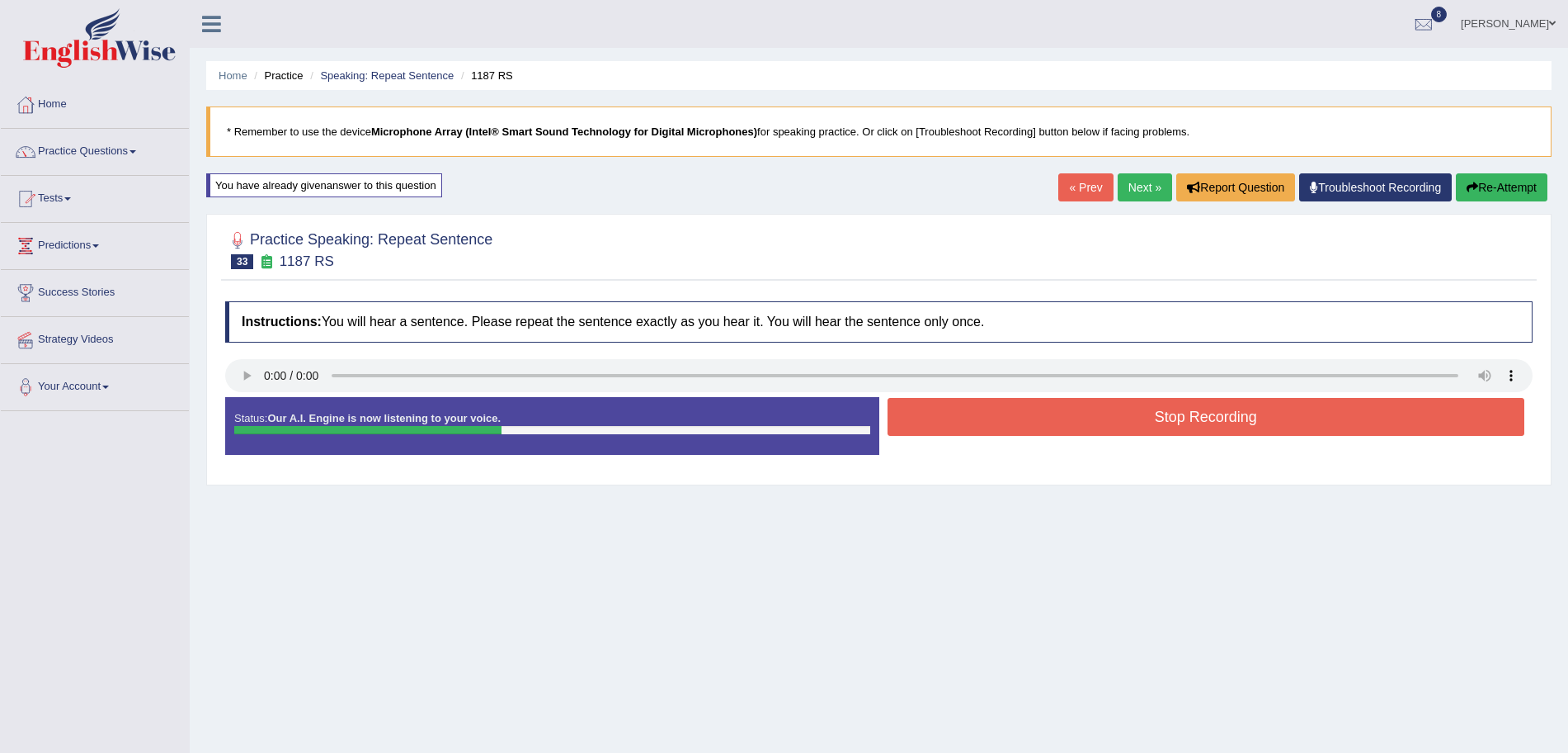
click at [997, 422] on button "Stop Recording" at bounding box center [1206, 416] width 637 height 38
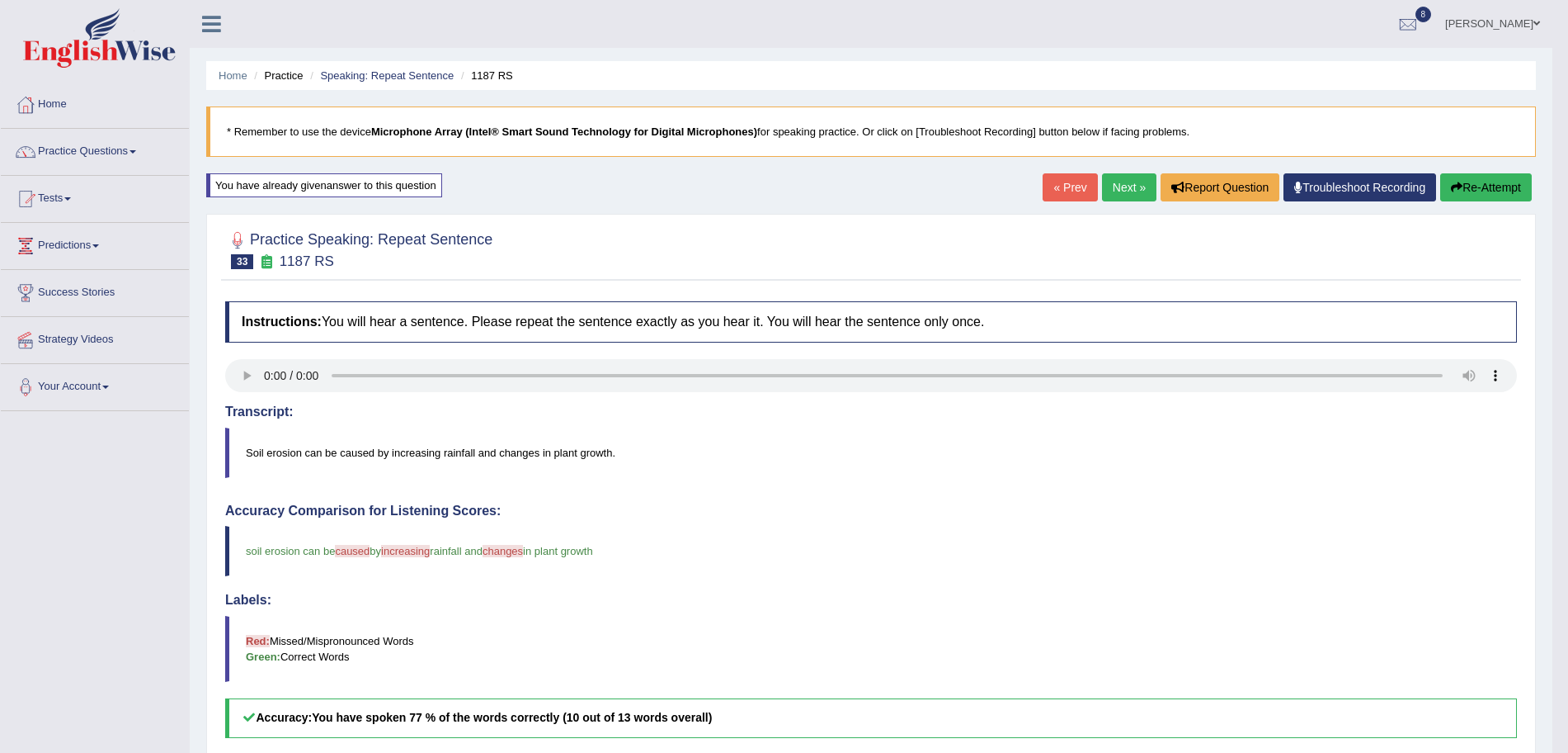
click at [1127, 184] on link "Next »" at bounding box center [1129, 188] width 54 height 28
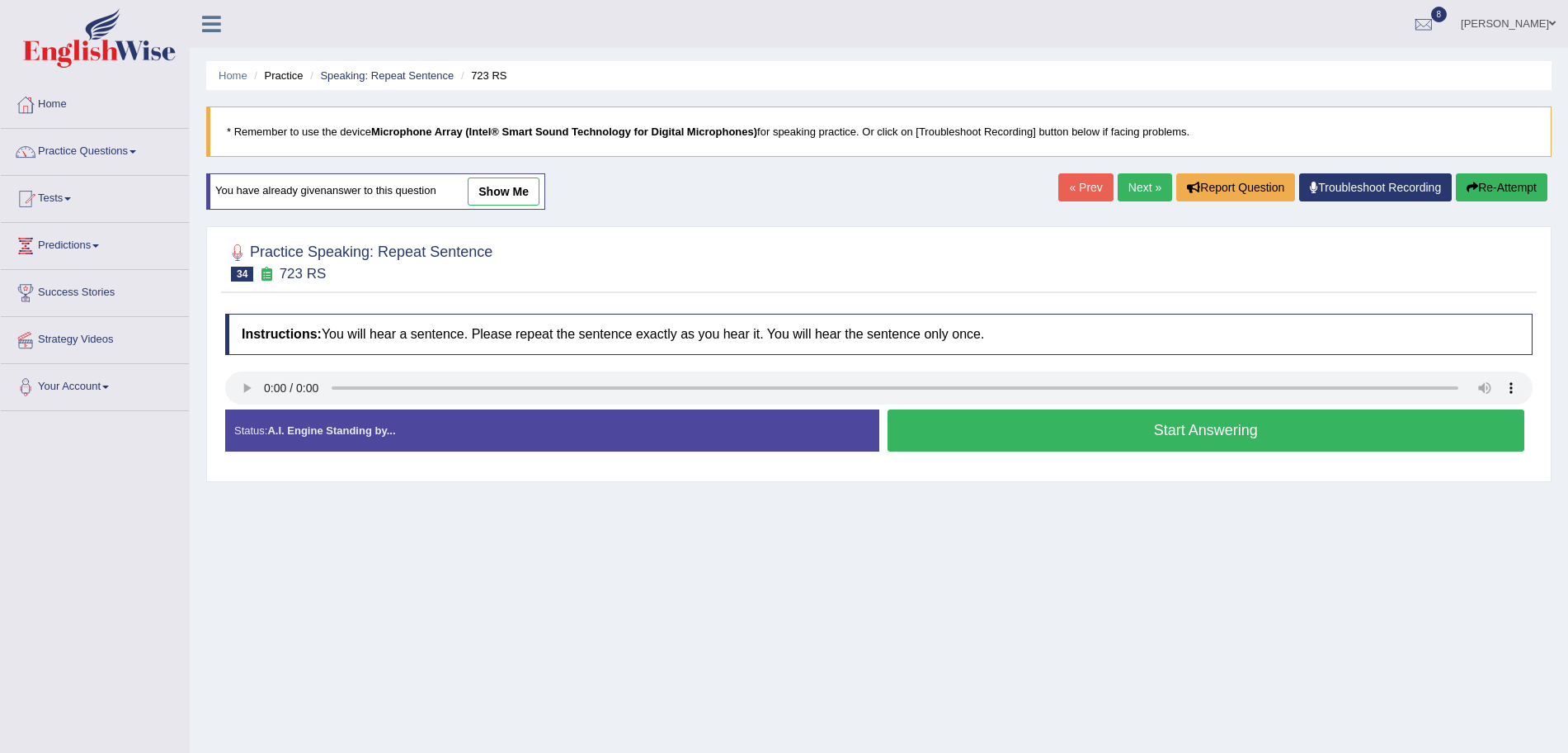
click at [989, 424] on button "Start Answering" at bounding box center [1206, 430] width 637 height 42
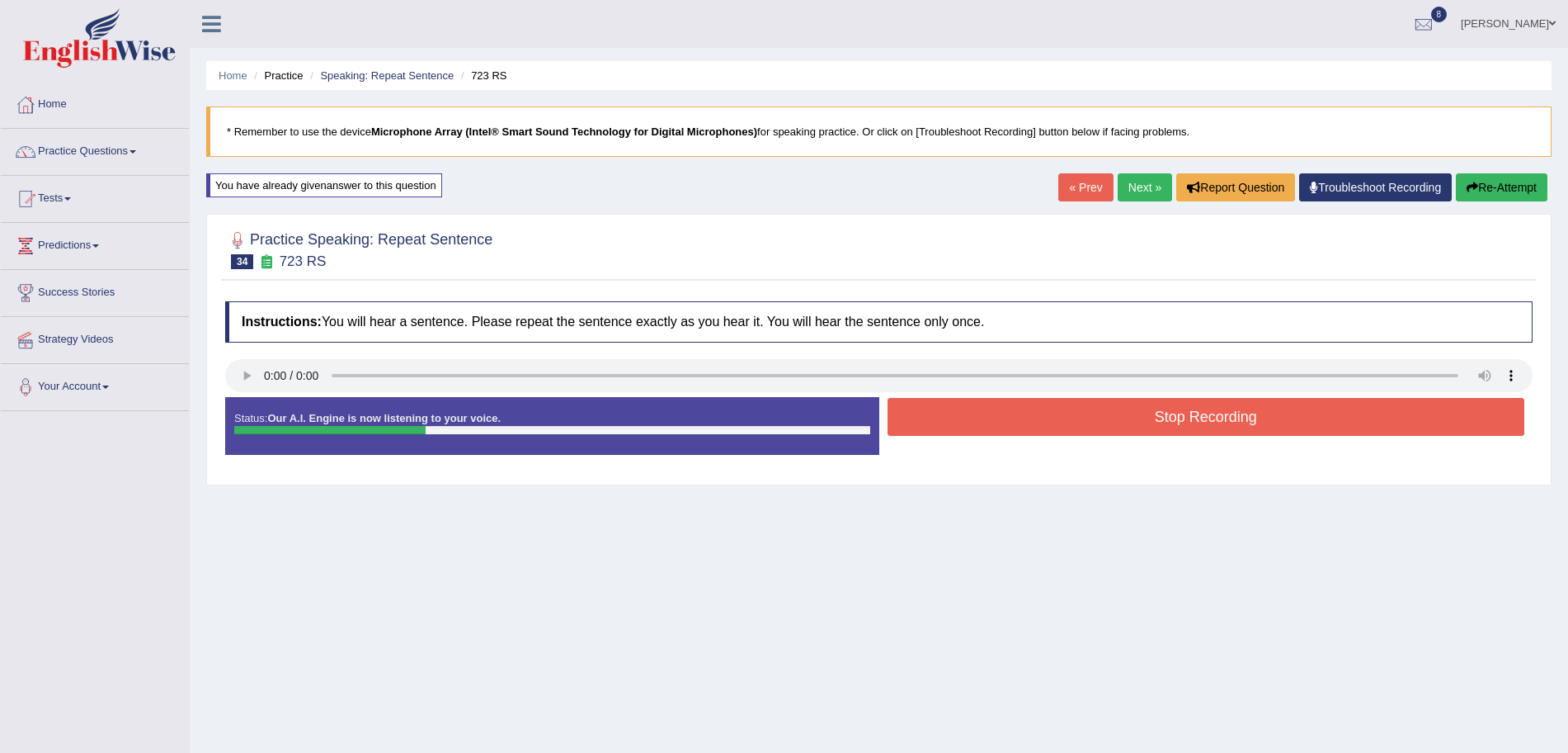
click at [1051, 424] on button "Stop Recording" at bounding box center [1206, 416] width 637 height 38
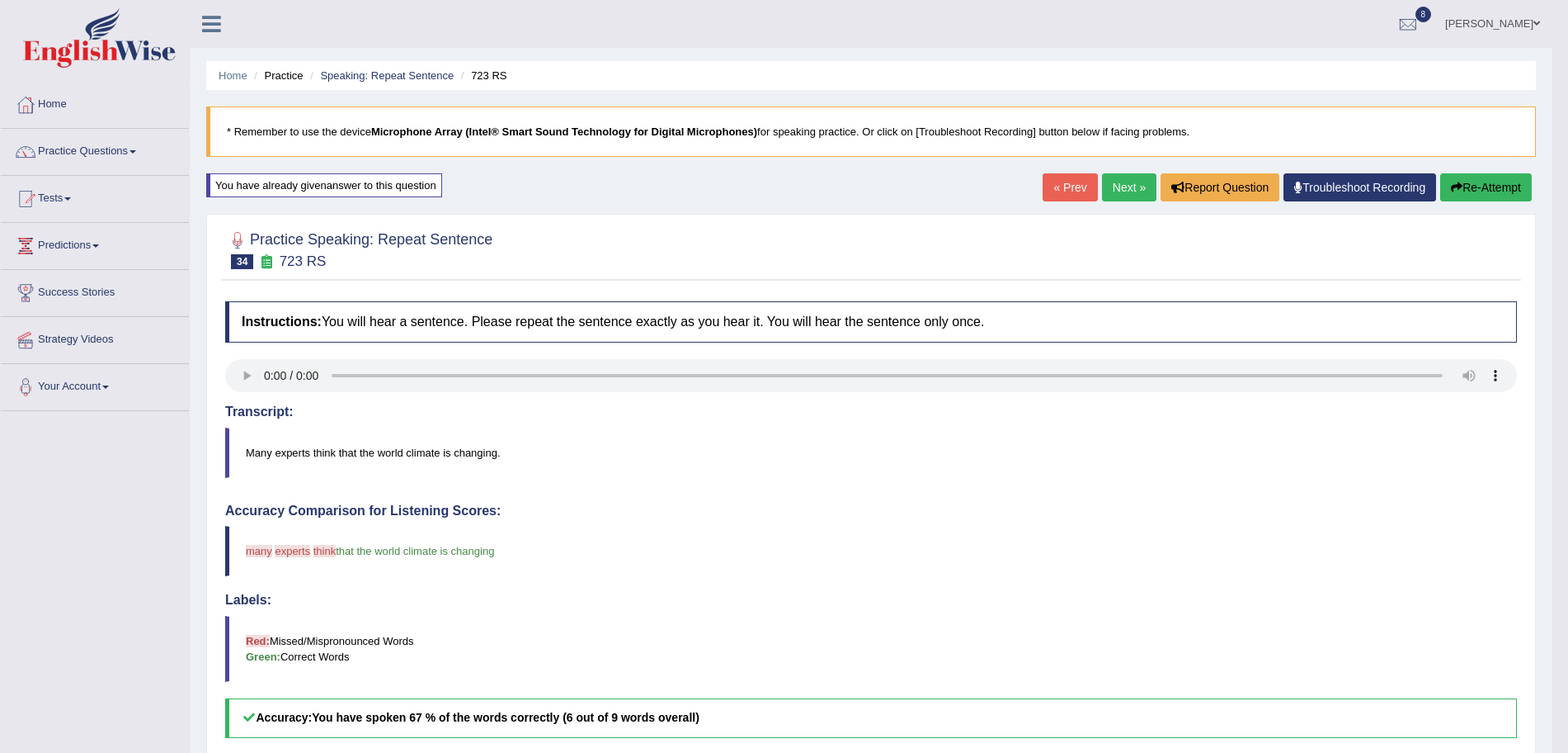
click at [1125, 185] on link "Next »" at bounding box center [1129, 188] width 54 height 28
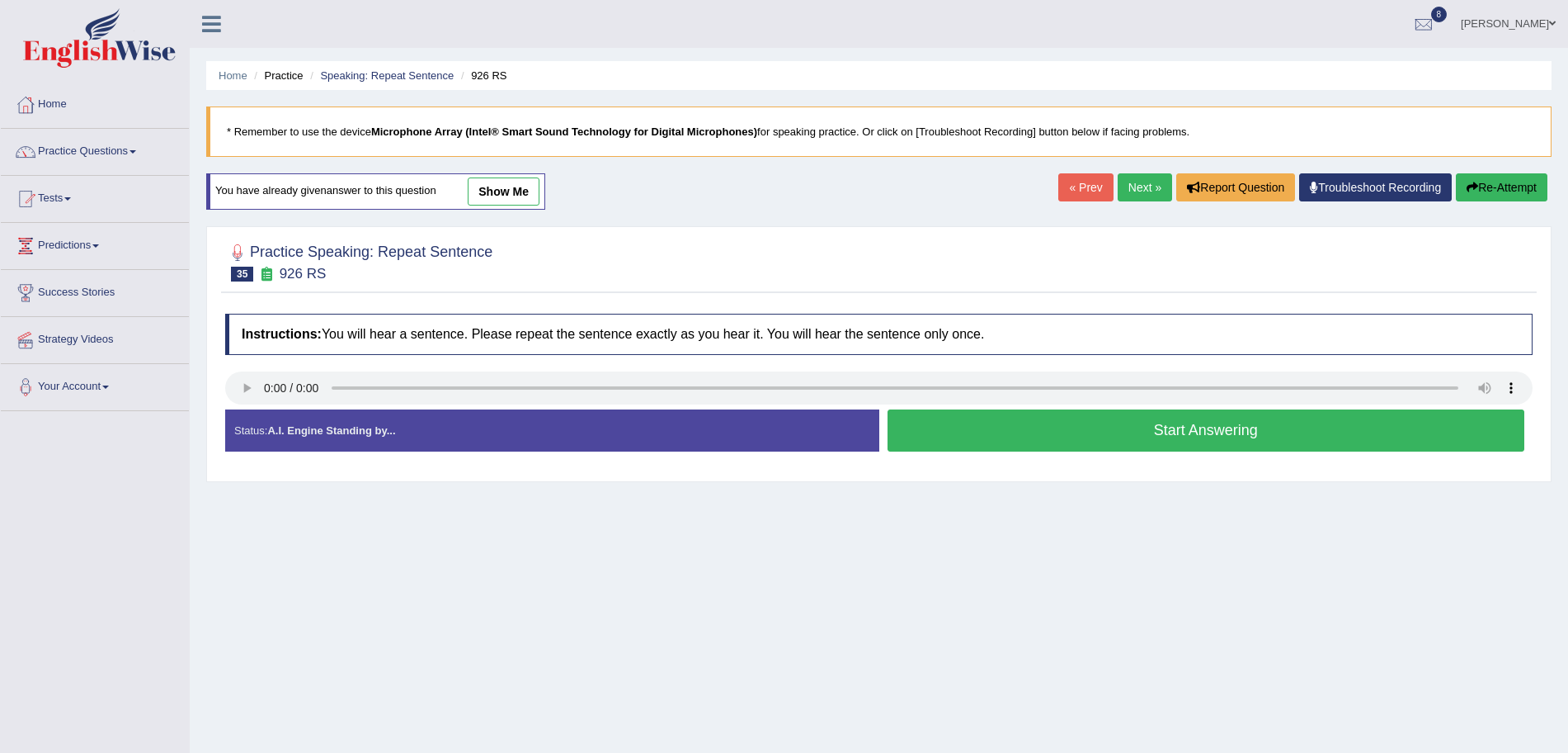
click at [1063, 436] on button "Start Answering" at bounding box center [1206, 430] width 637 height 42
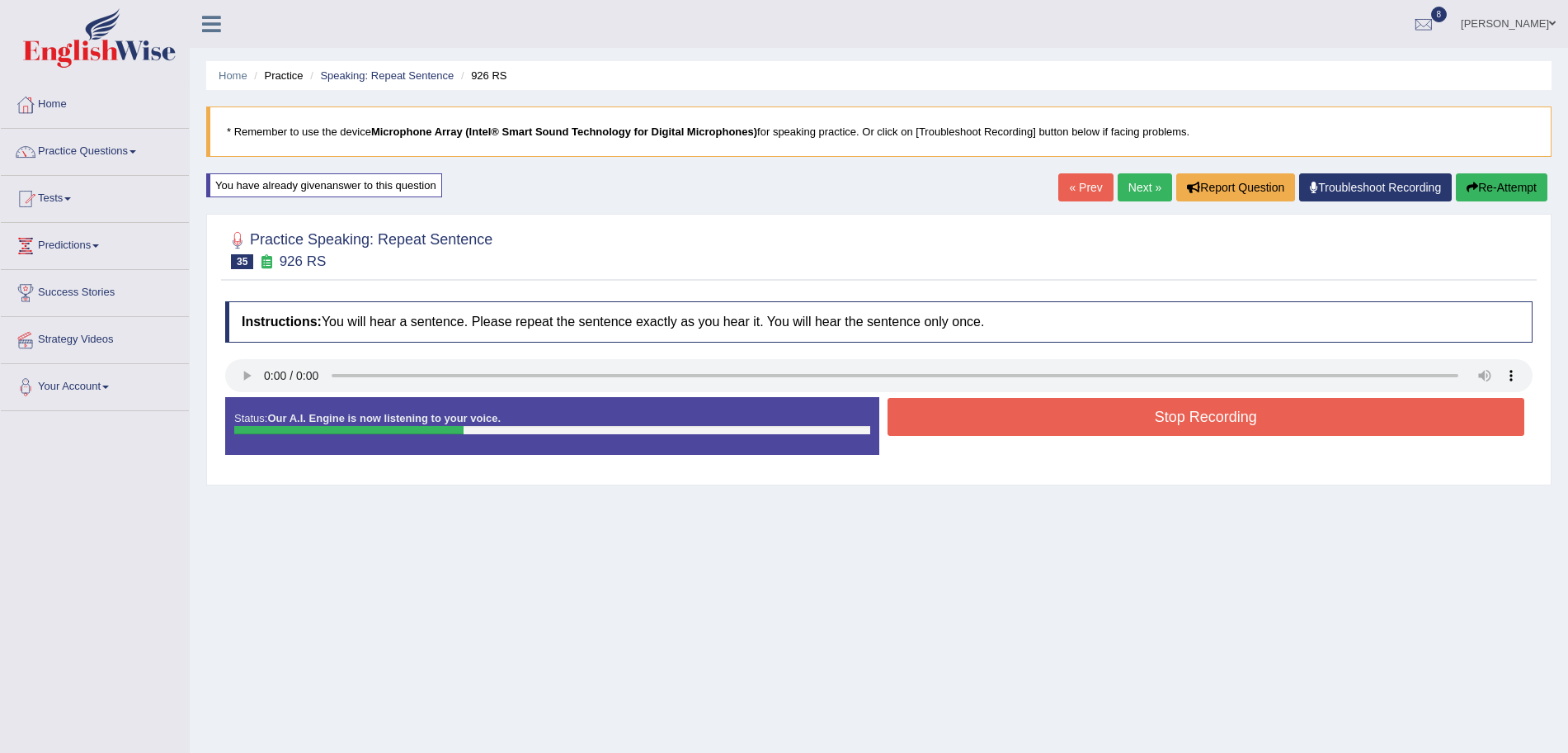
click at [1015, 416] on button "Stop Recording" at bounding box center [1206, 416] width 637 height 38
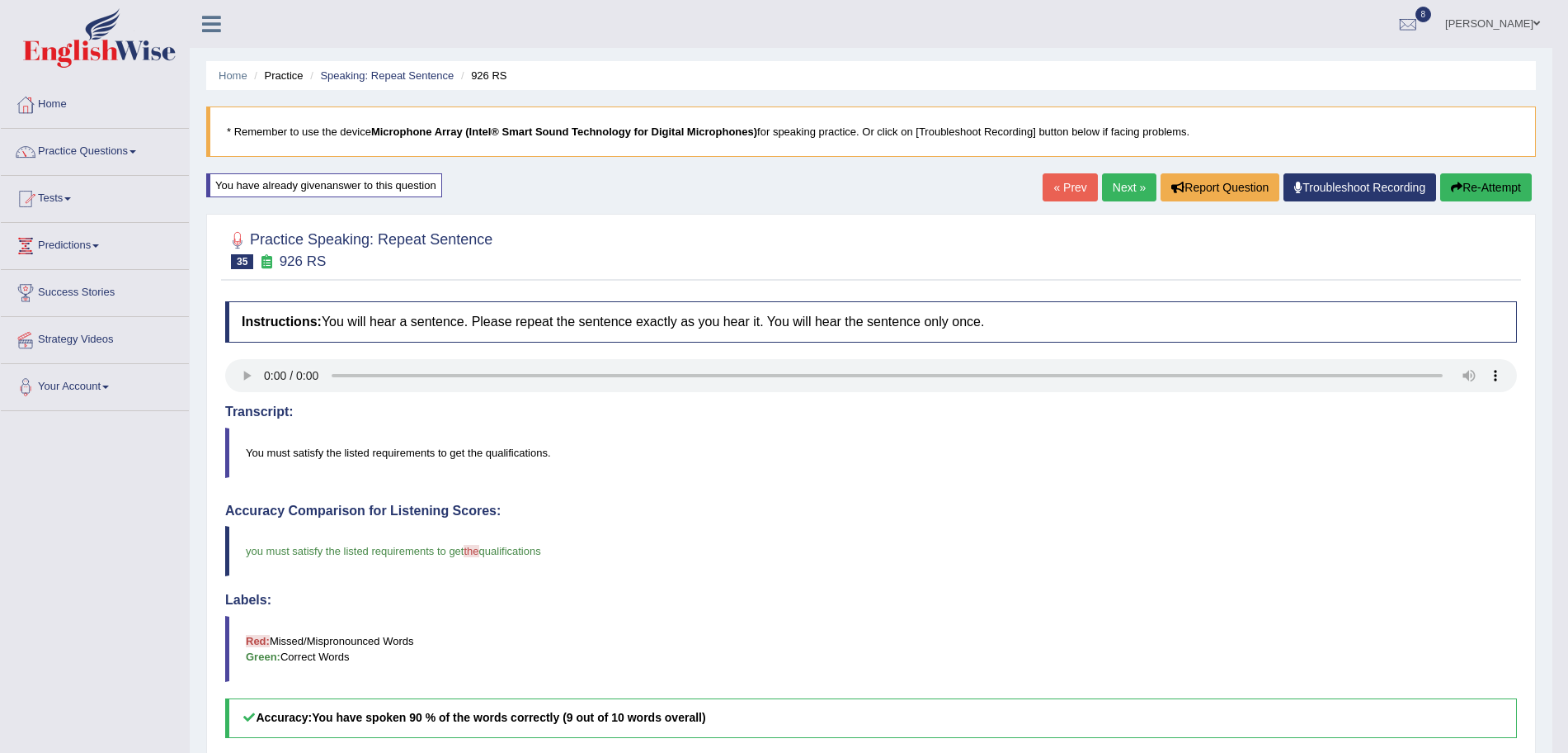
click at [1130, 187] on link "Next »" at bounding box center [1129, 188] width 54 height 28
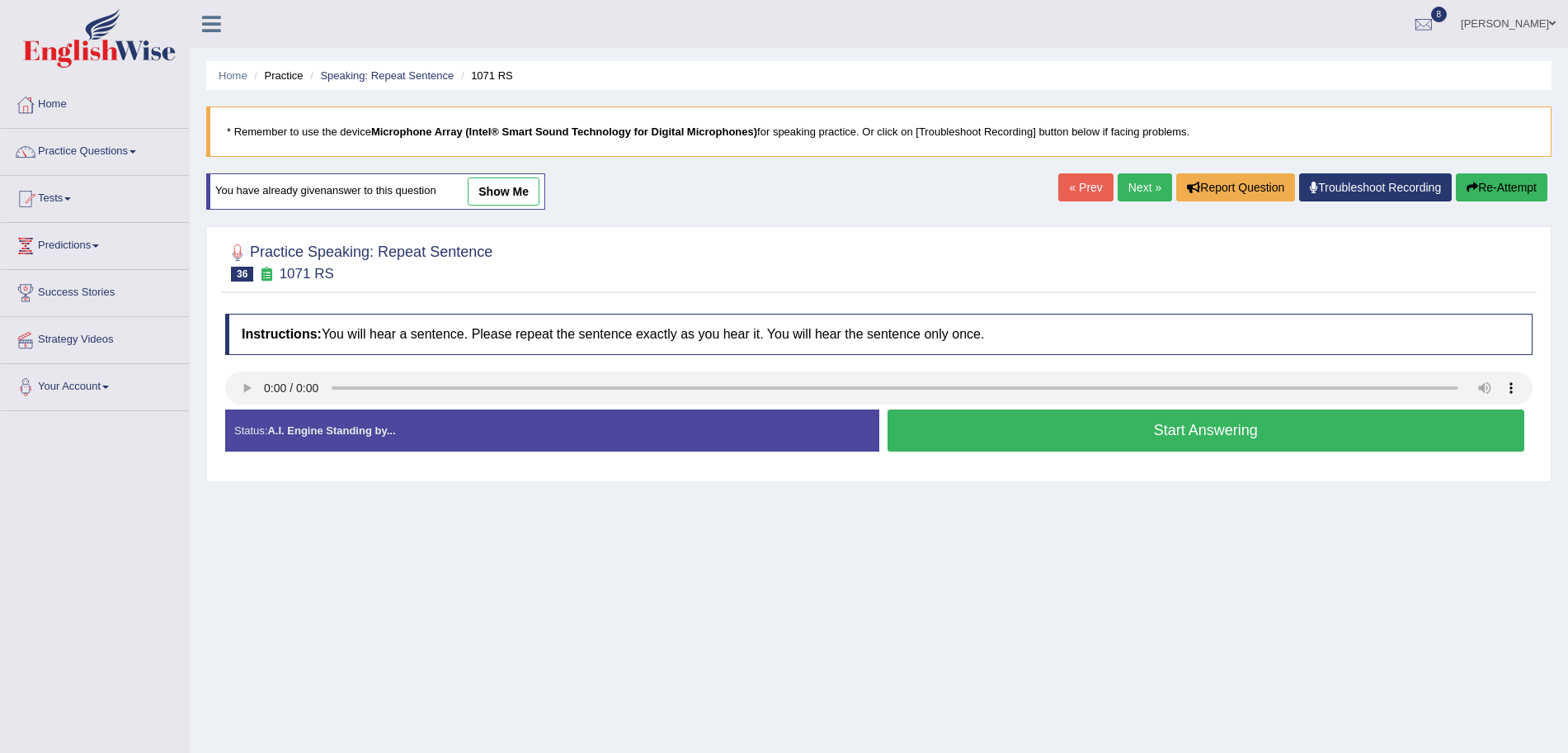
click at [1077, 423] on button "Start Answering" at bounding box center [1206, 430] width 637 height 42
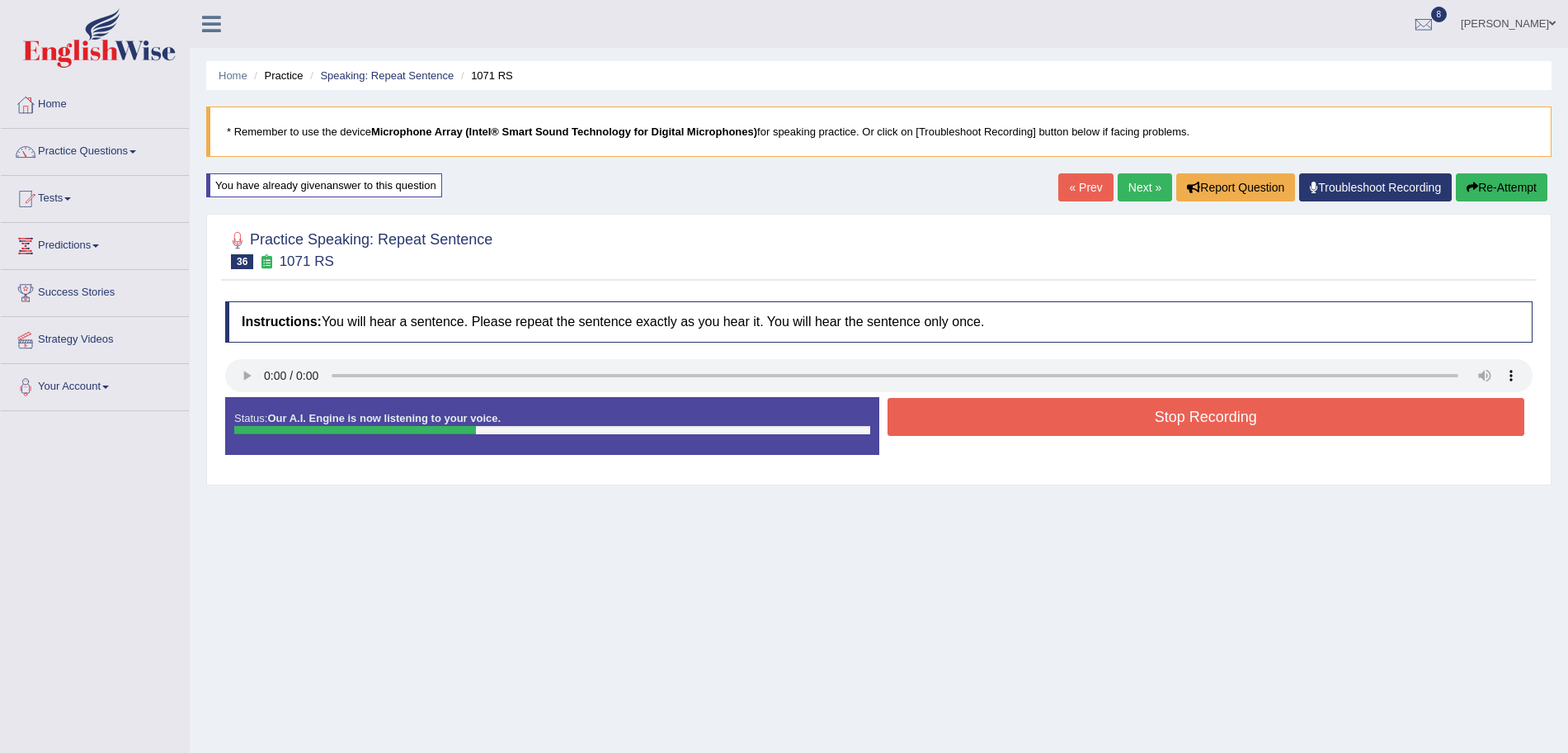
click at [1015, 416] on button "Stop Recording" at bounding box center [1206, 416] width 637 height 38
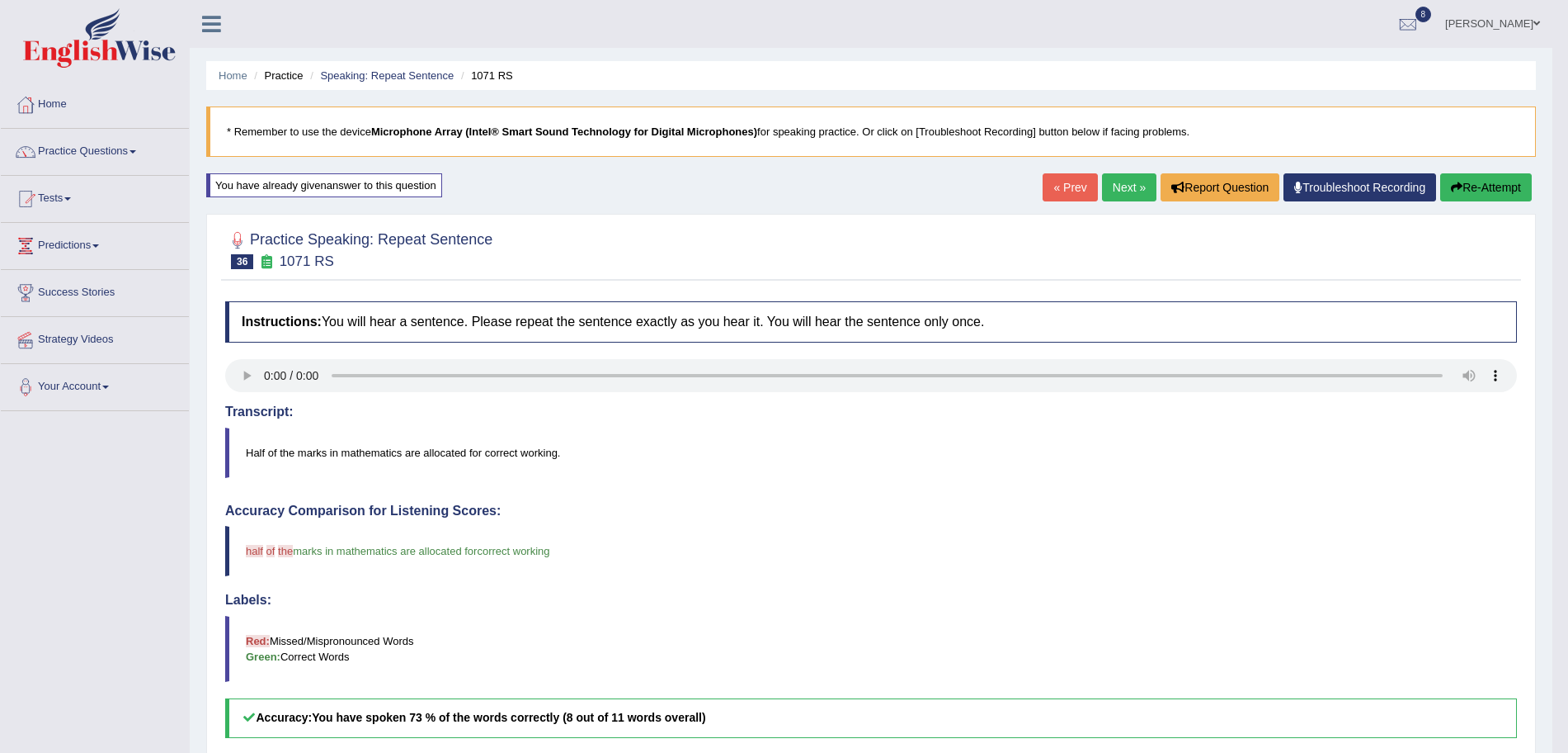
click at [1134, 188] on link "Next »" at bounding box center [1129, 188] width 54 height 28
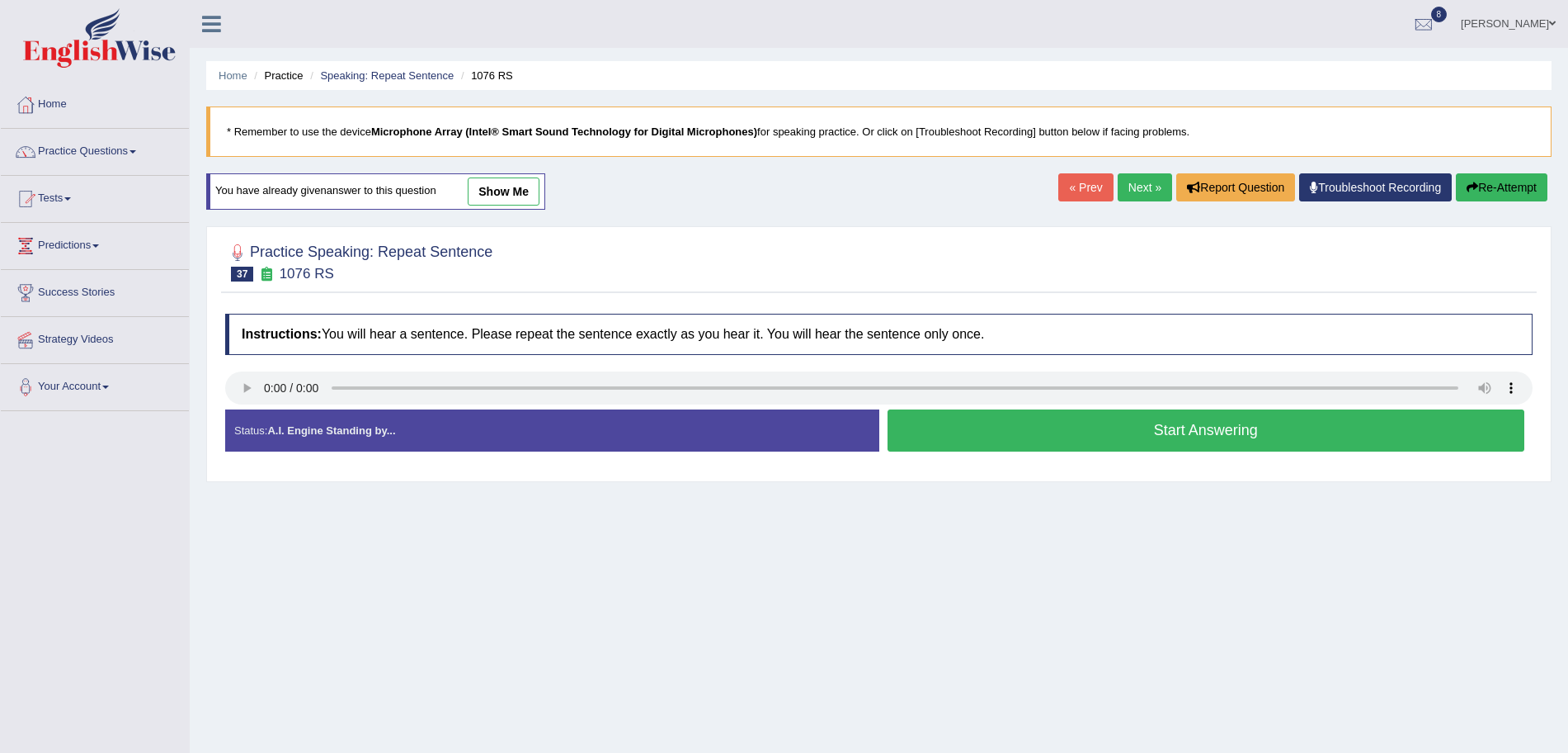
click at [978, 421] on button "Start Answering" at bounding box center [1206, 430] width 637 height 42
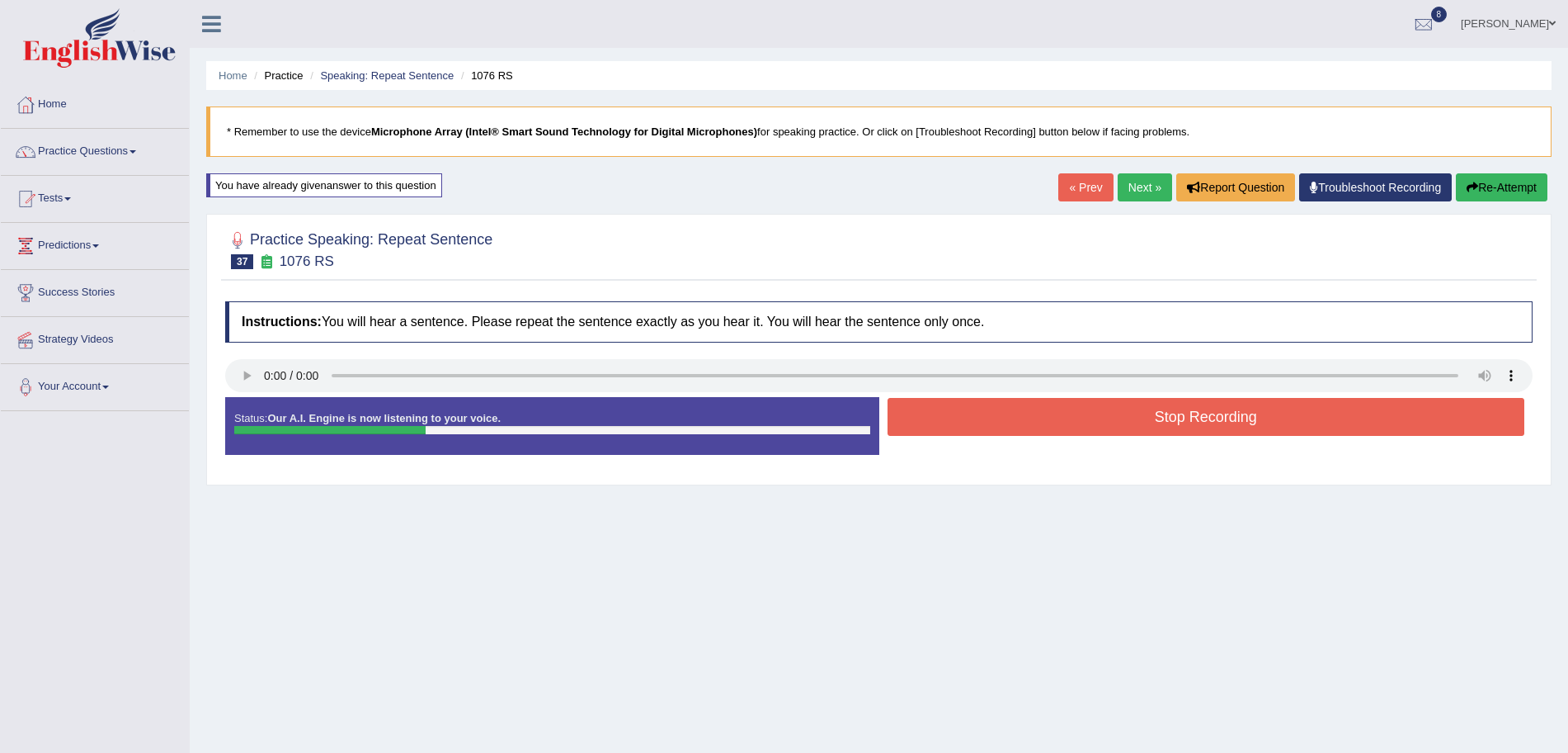
click at [1012, 427] on button "Stop Recording" at bounding box center [1206, 416] width 637 height 38
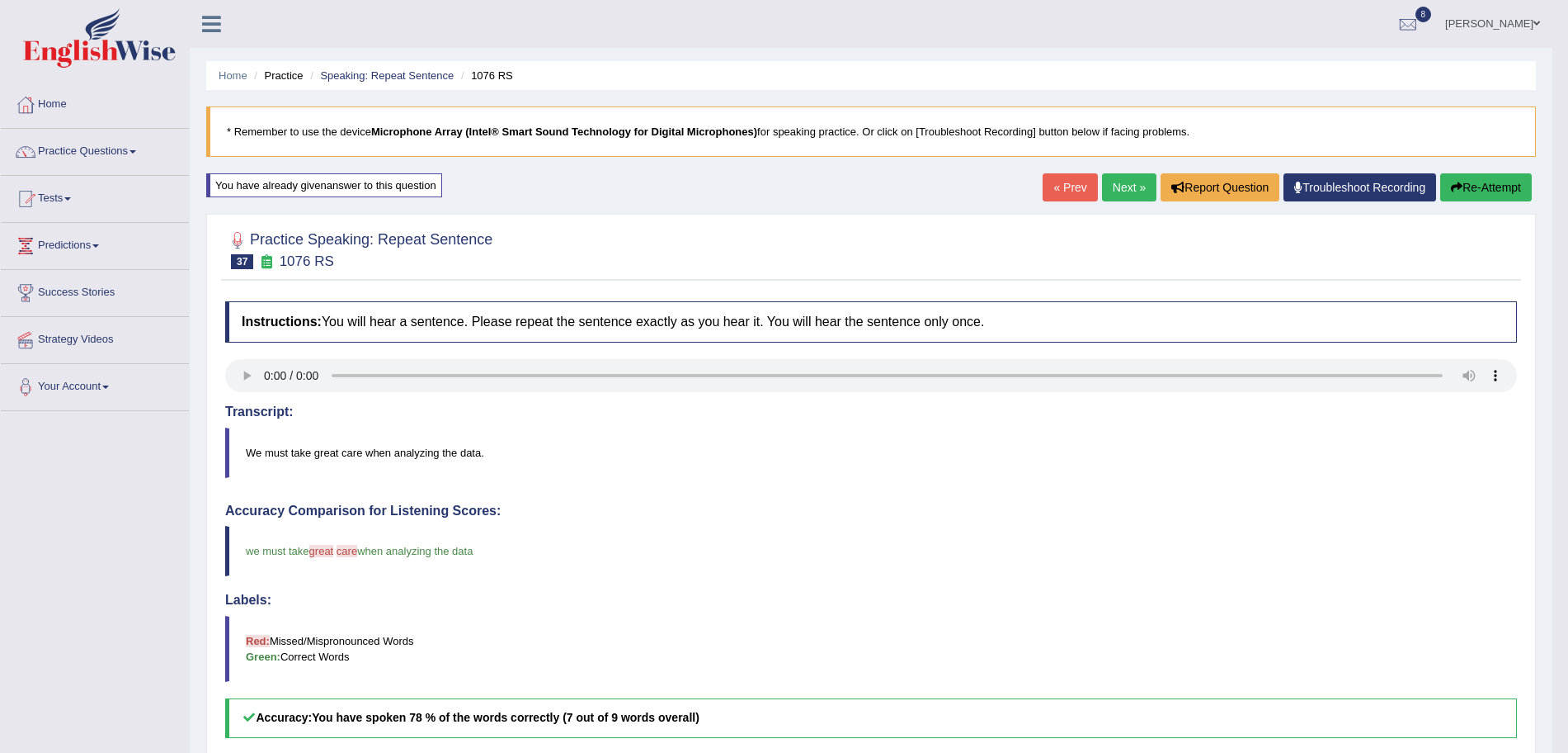
click at [1121, 191] on link "Next »" at bounding box center [1129, 188] width 54 height 28
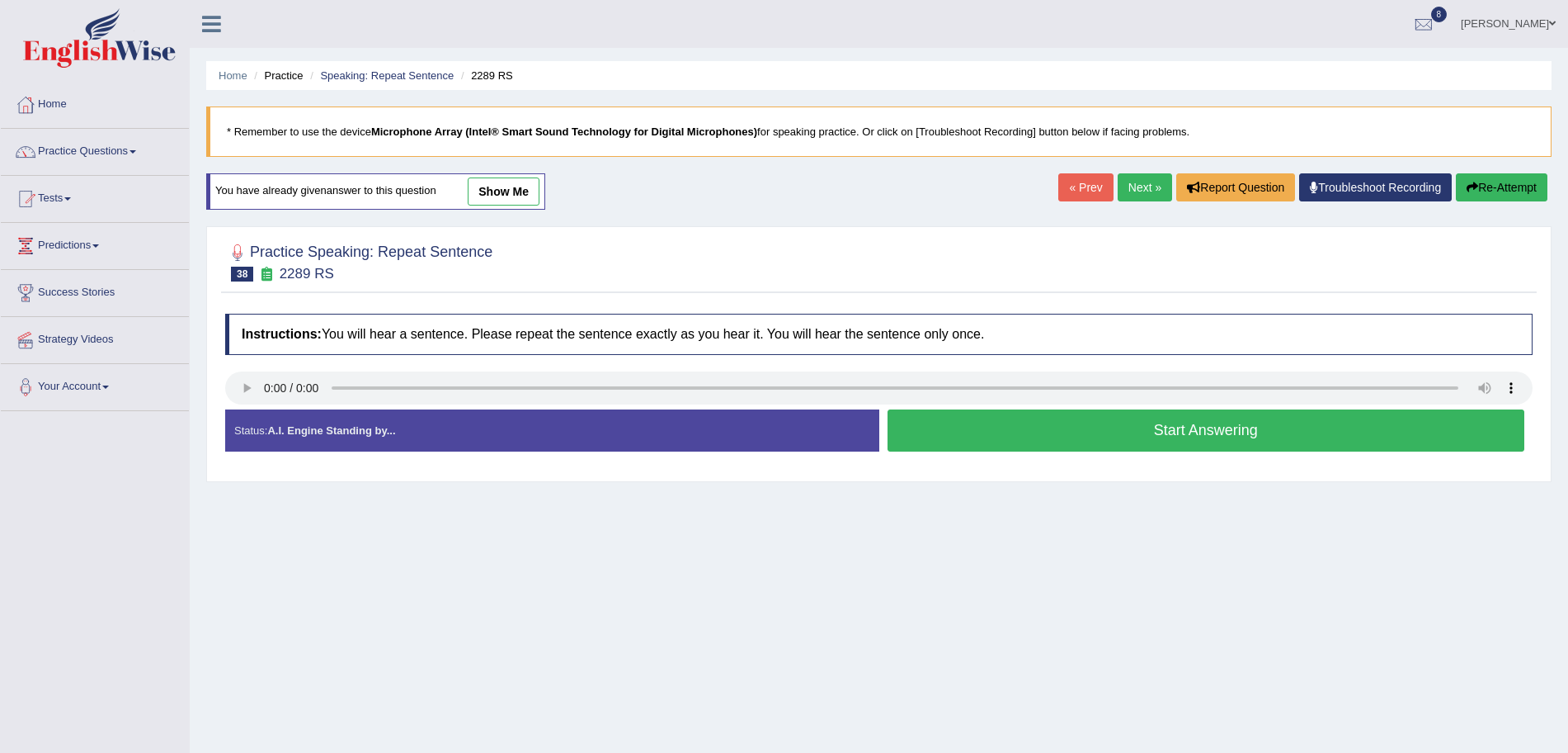
click at [1086, 438] on button "Start Answering" at bounding box center [1206, 430] width 637 height 42
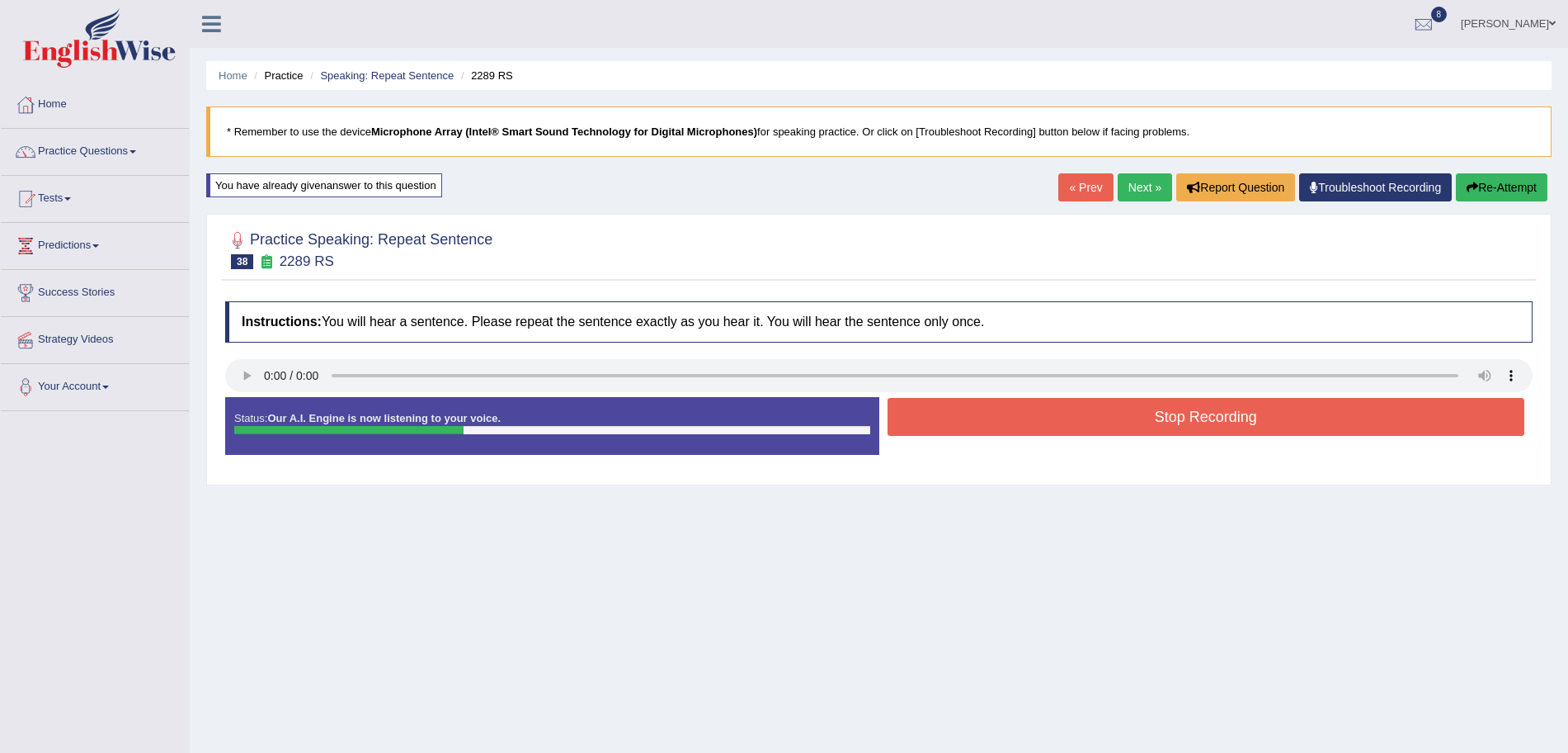
click at [1054, 419] on button "Stop Recording" at bounding box center [1206, 416] width 637 height 38
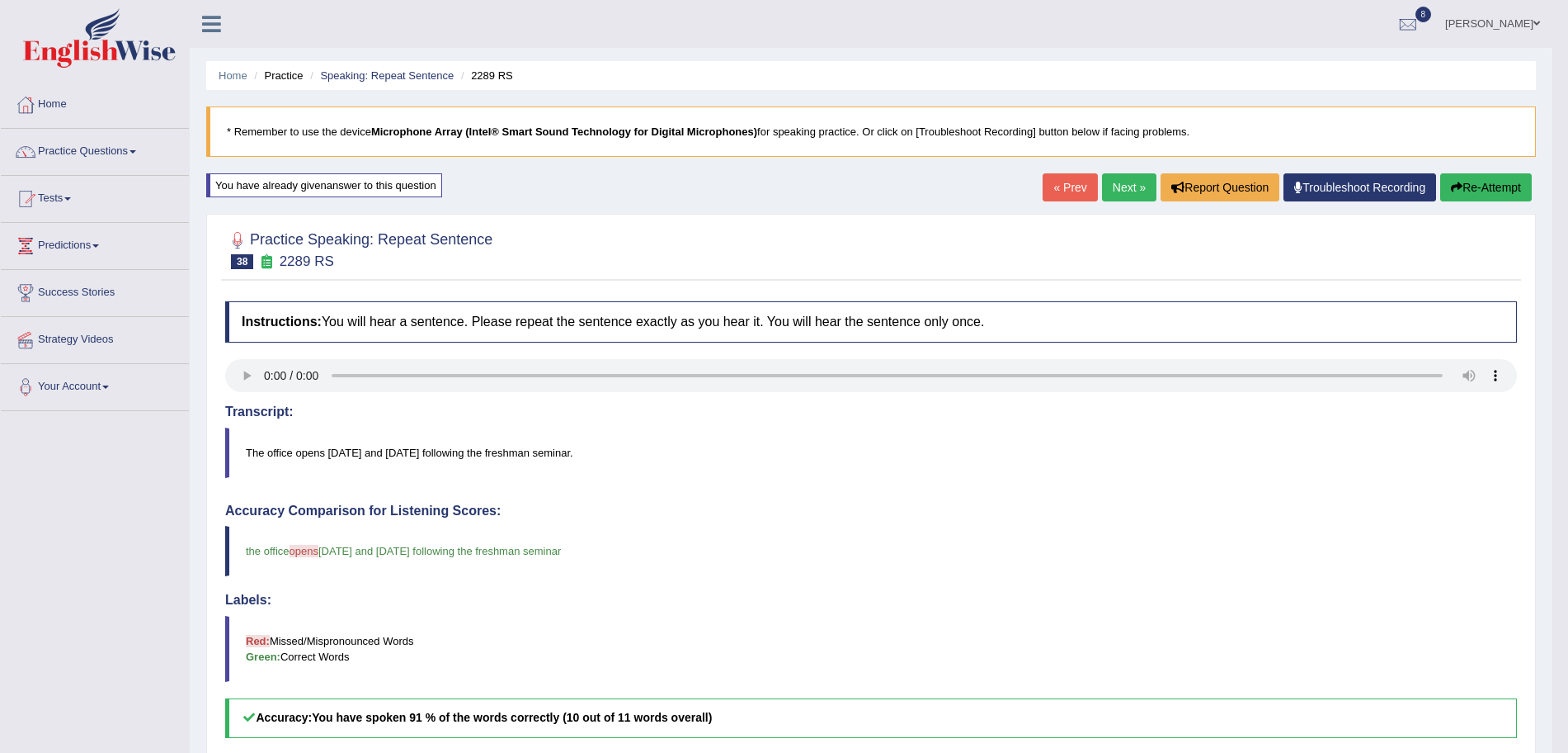
click at [1119, 196] on link "Next »" at bounding box center [1129, 188] width 54 height 28
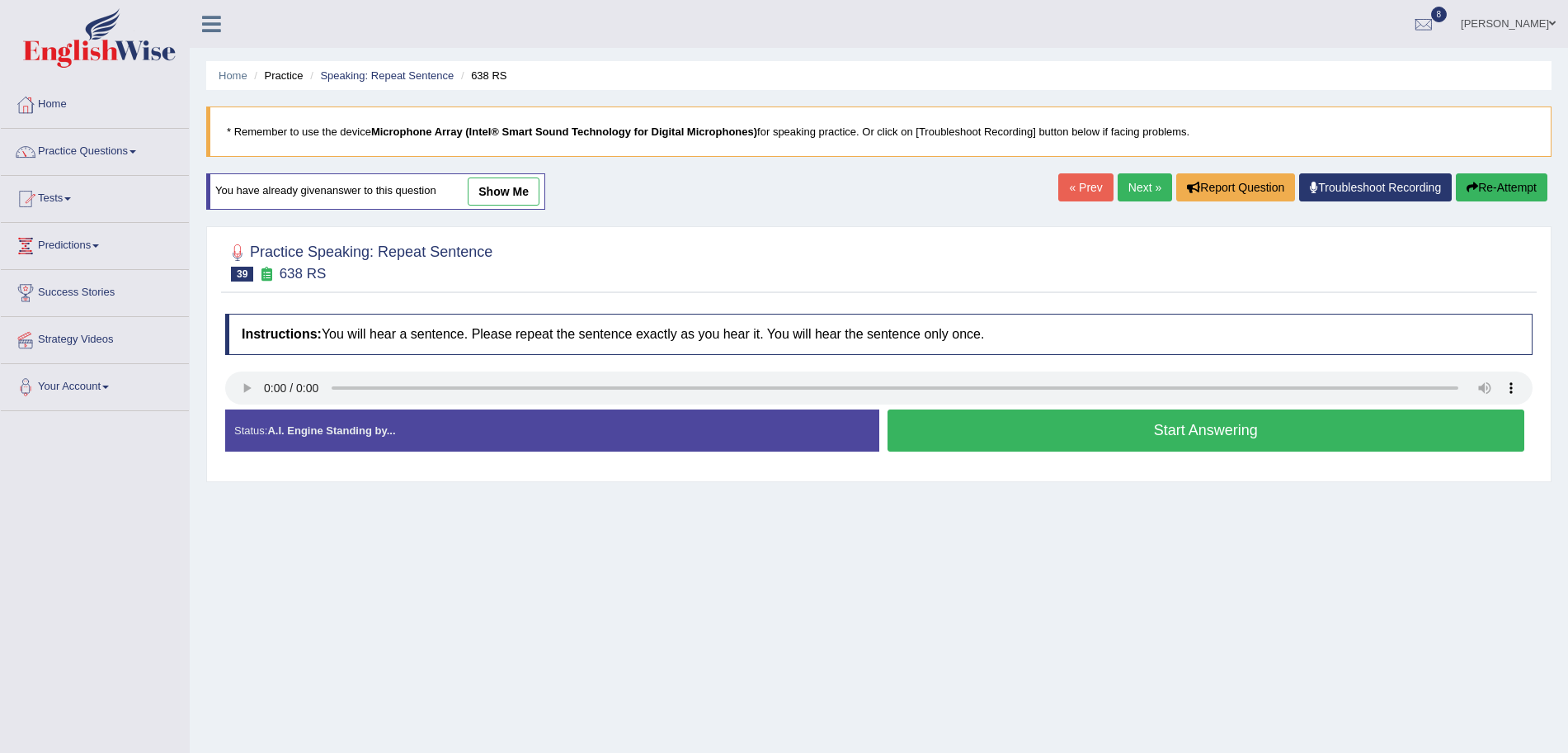
click at [1013, 428] on button "Start Answering" at bounding box center [1206, 430] width 637 height 42
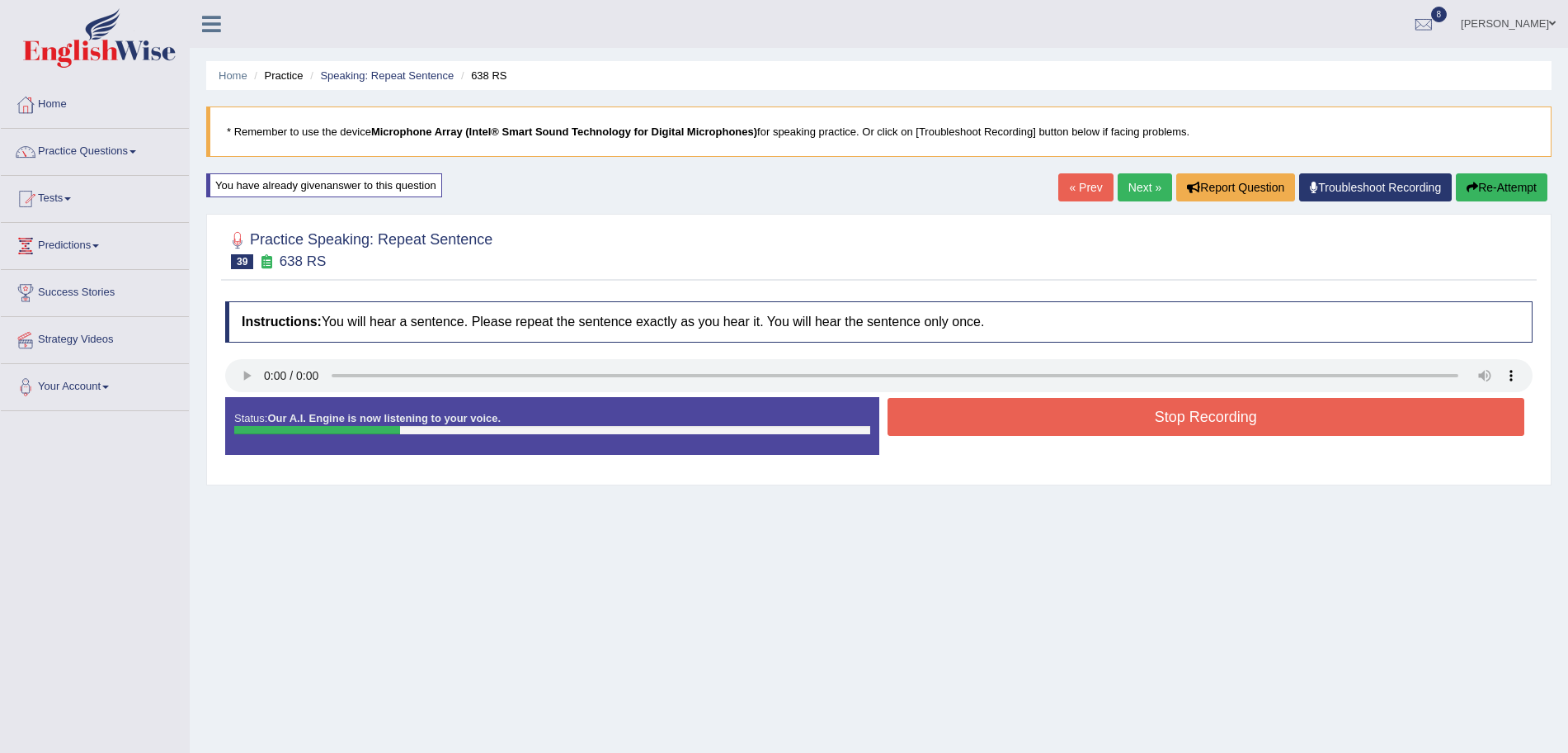
click at [974, 424] on button "Stop Recording" at bounding box center [1206, 416] width 637 height 38
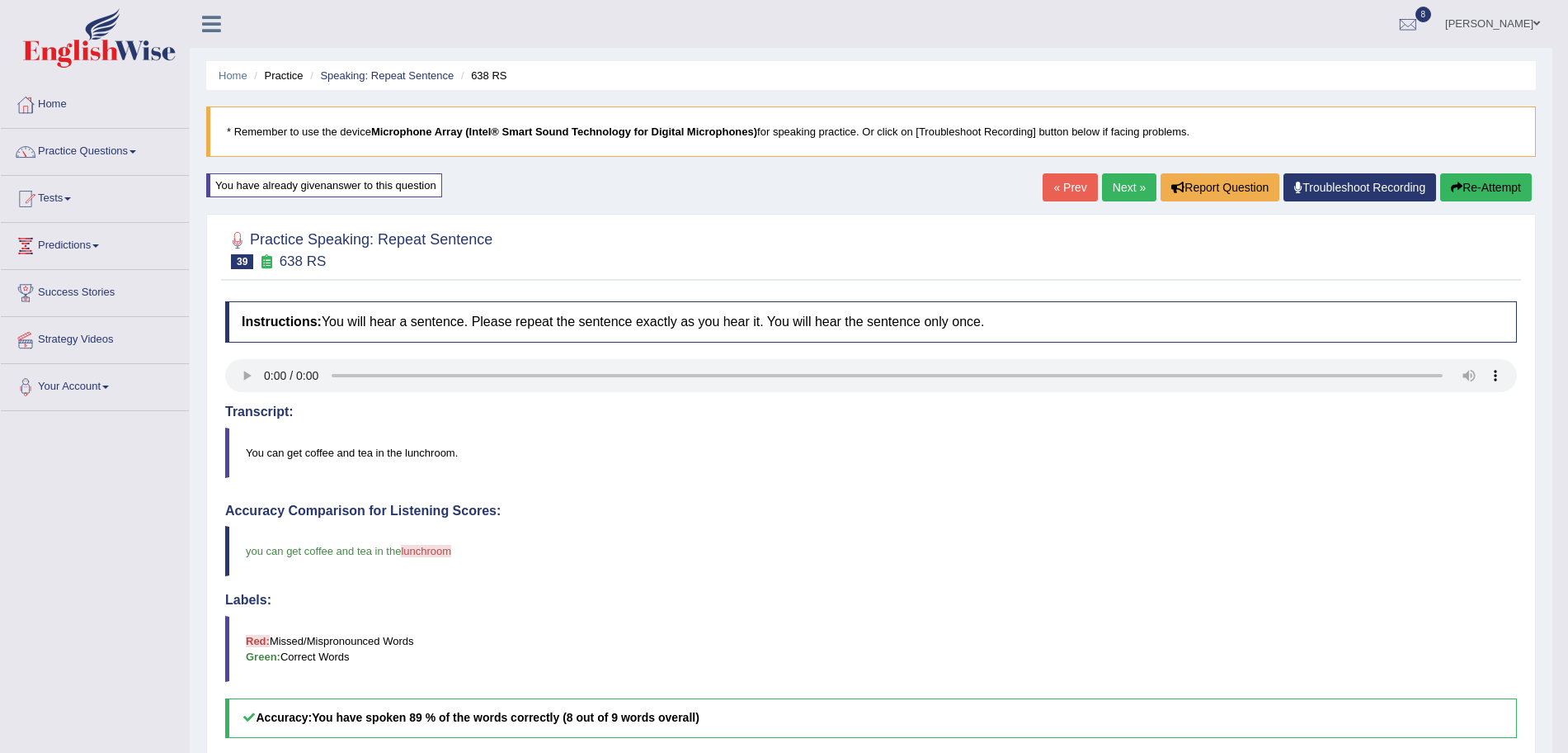
click at [1120, 192] on link "Next »" at bounding box center [1129, 188] width 54 height 28
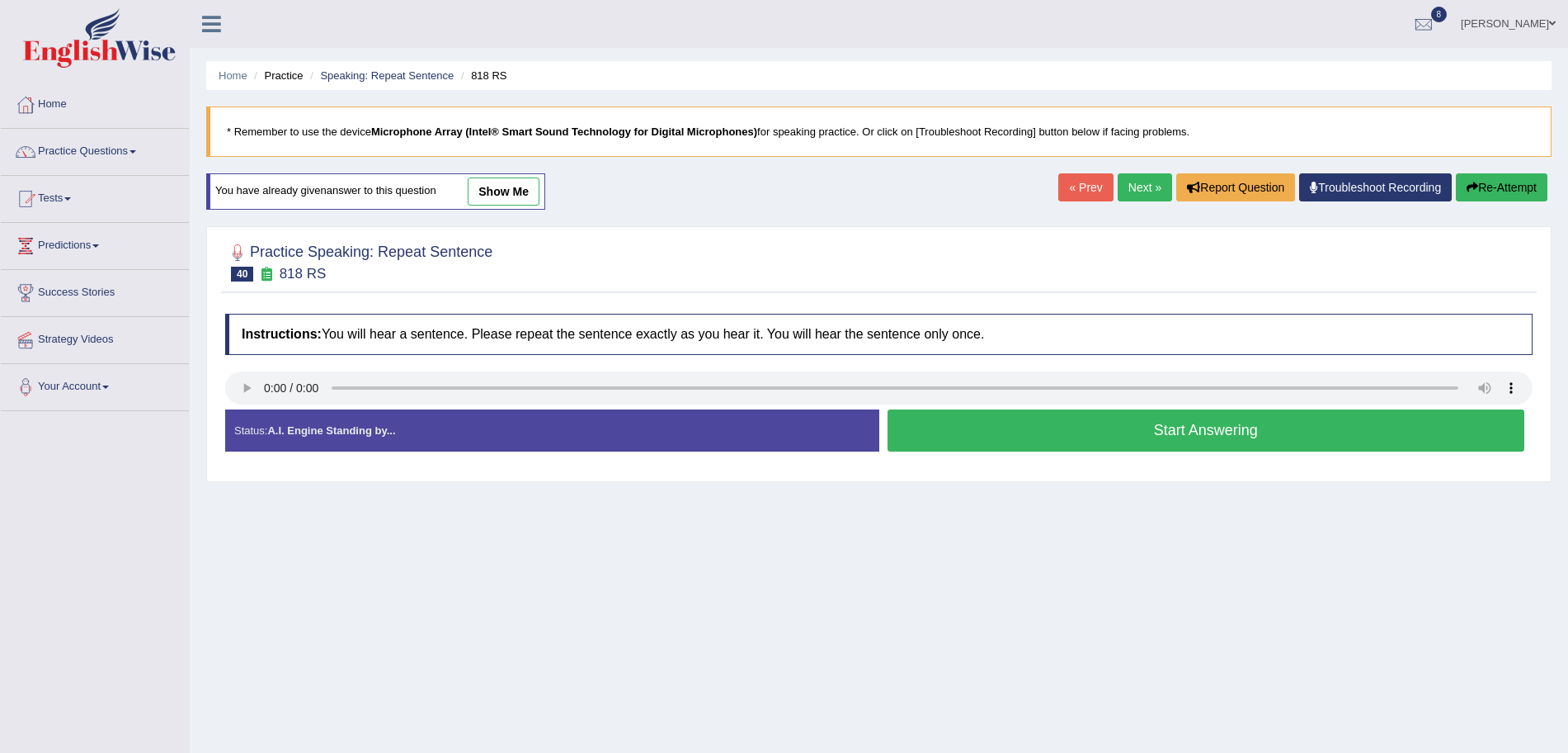
click at [1062, 426] on button "Start Answering" at bounding box center [1206, 430] width 637 height 42
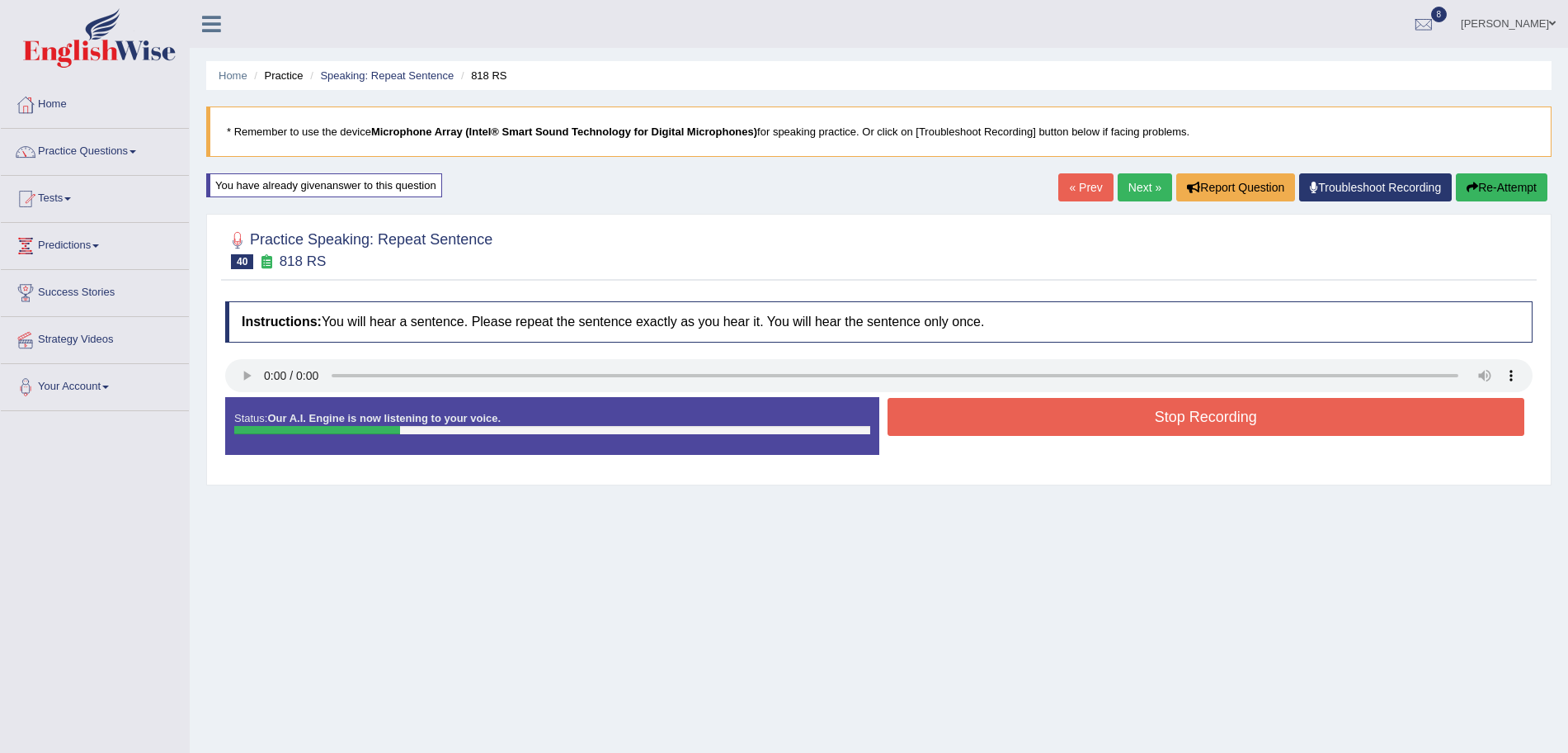
click at [1062, 426] on button "Stop Recording" at bounding box center [1206, 416] width 637 height 38
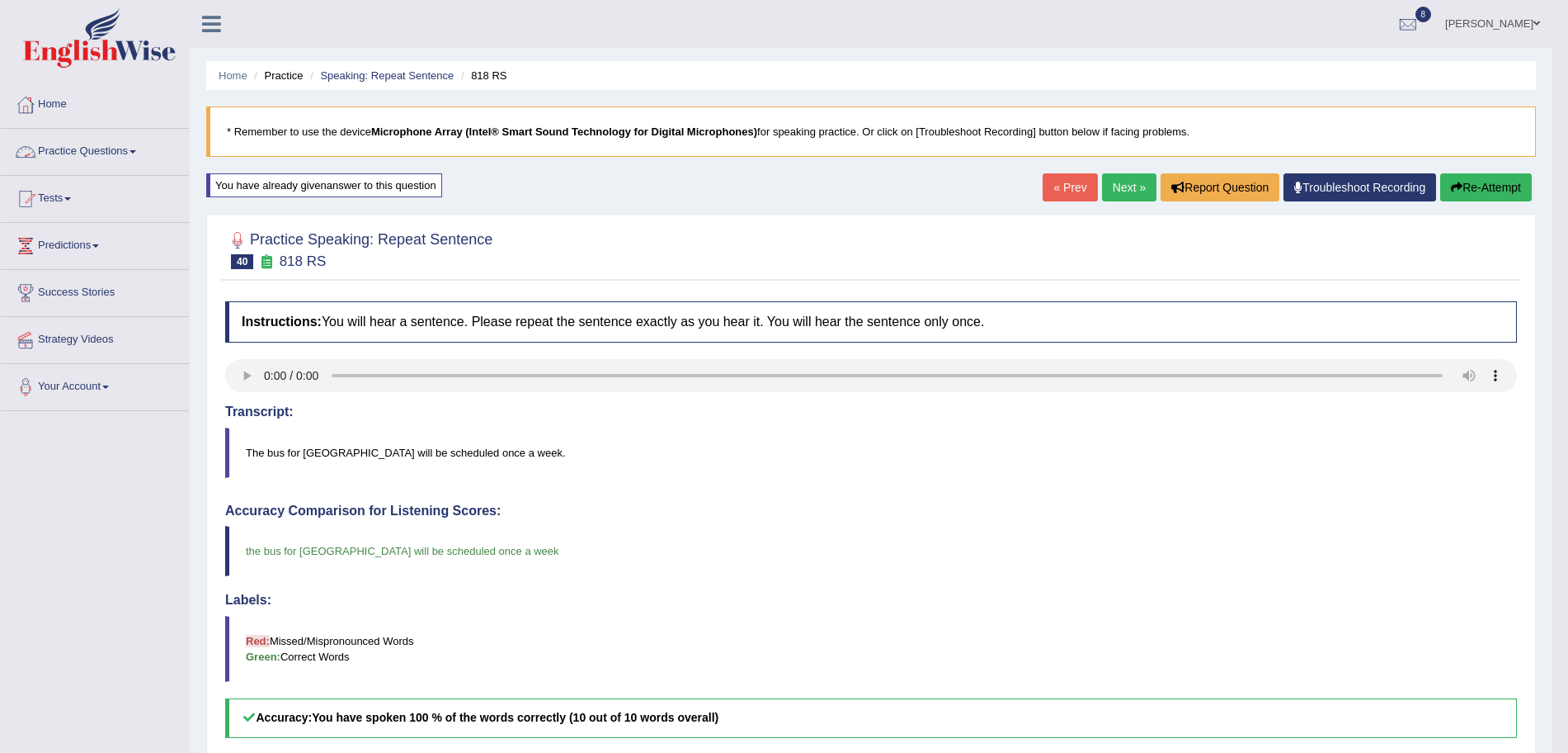
click at [128, 155] on link "Practice Questions" at bounding box center [95, 149] width 188 height 41
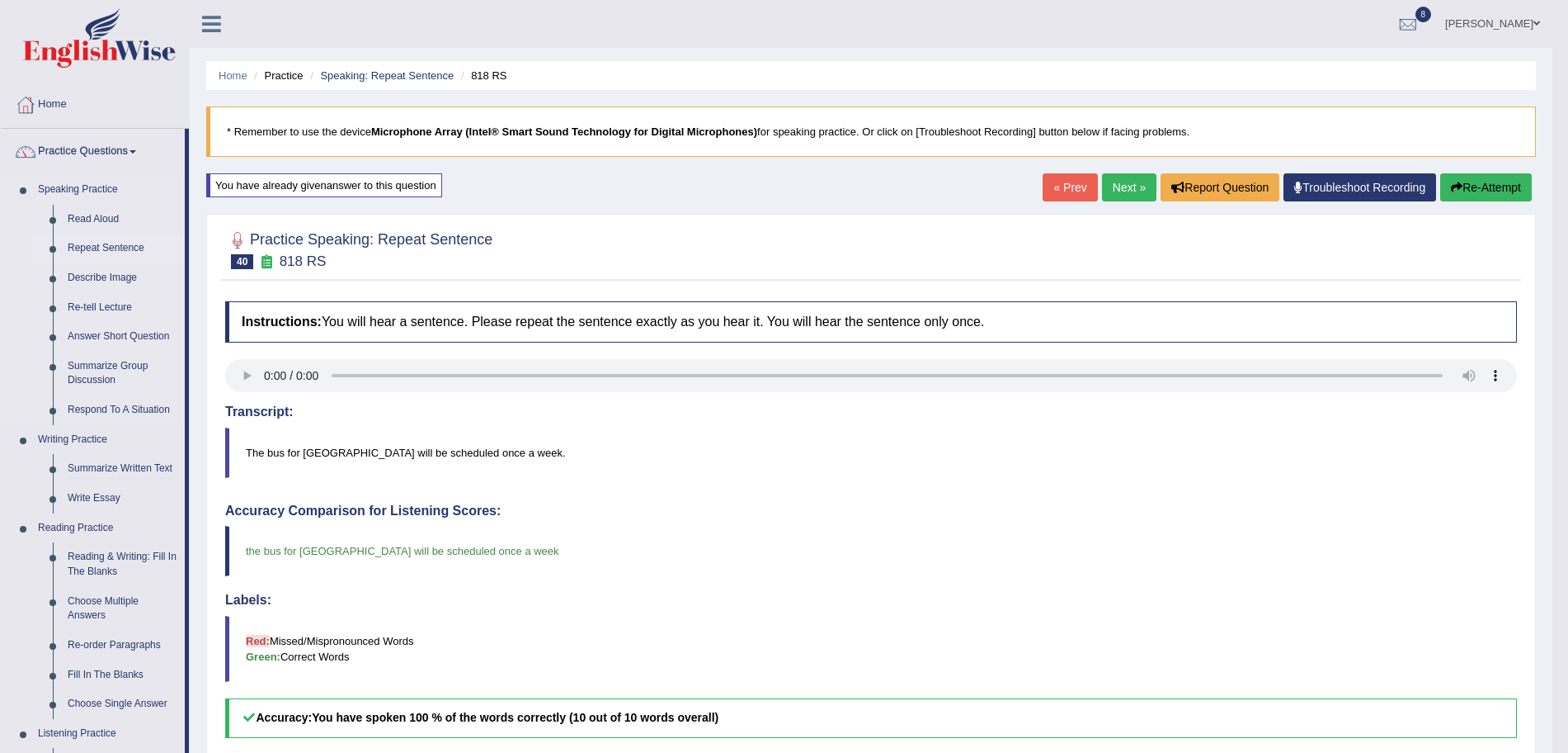
click at [108, 249] on link "Repeat Sentence" at bounding box center [122, 248] width 125 height 30
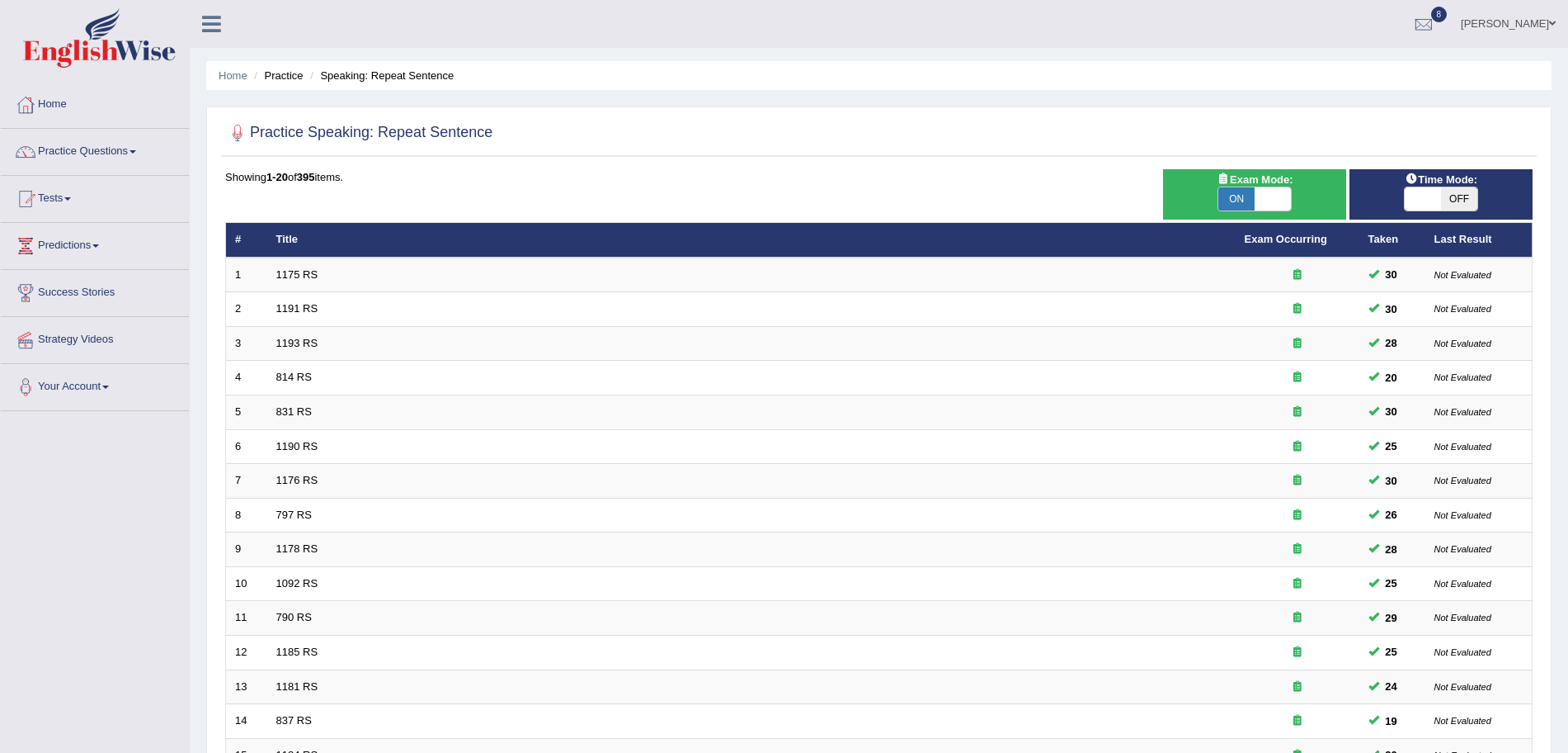
scroll to position [340, 0]
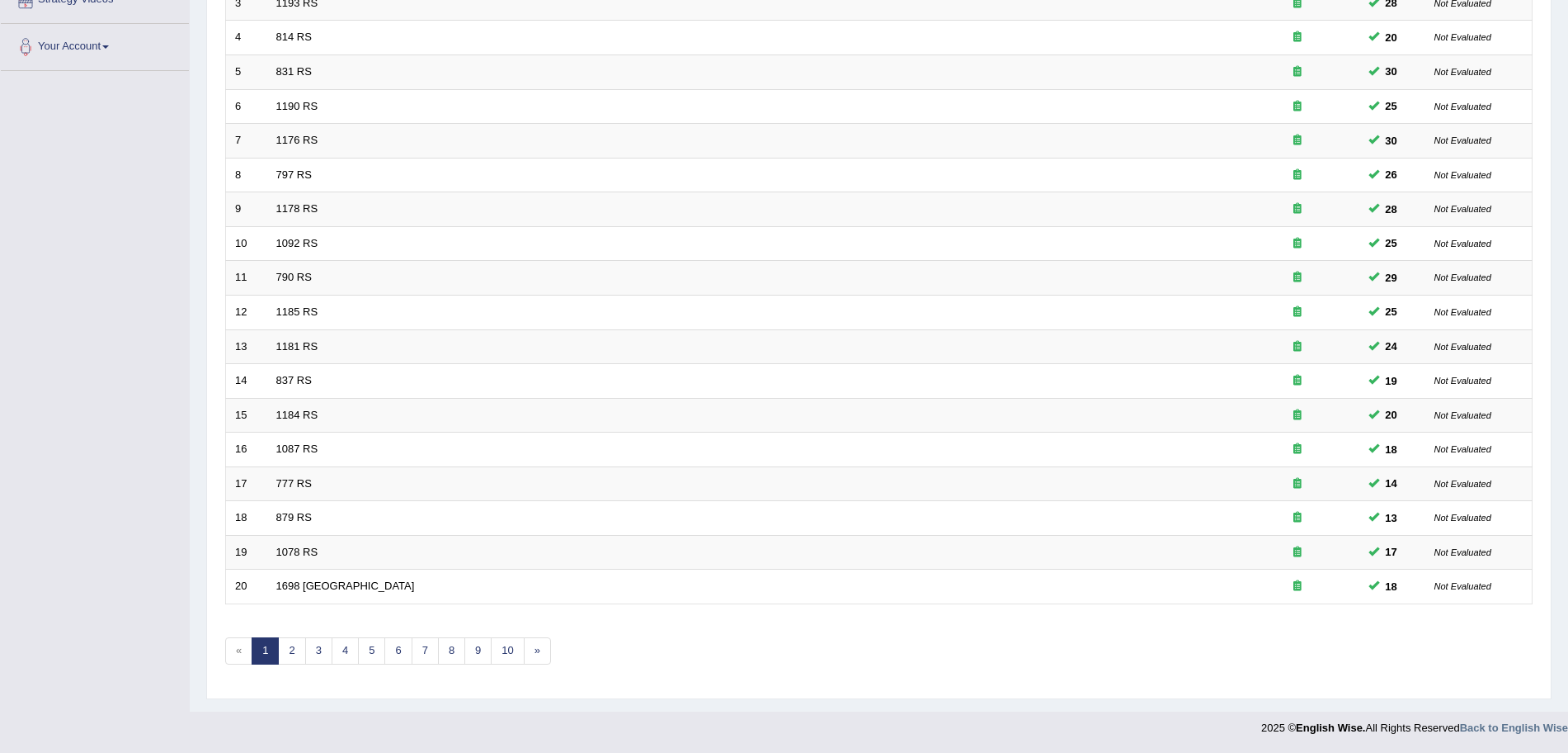
drag, startPoint x: 0, startPoint y: 0, endPoint x: 1583, endPoint y: 557, distance: 1678.1
click at [1567, 413] on html "Toggle navigation Home Practice Questions Speaking Practice Read Aloud Repeat S…" at bounding box center [784, 36] width 1568 height 753
click at [299, 647] on link "2" at bounding box center [291, 650] width 27 height 27
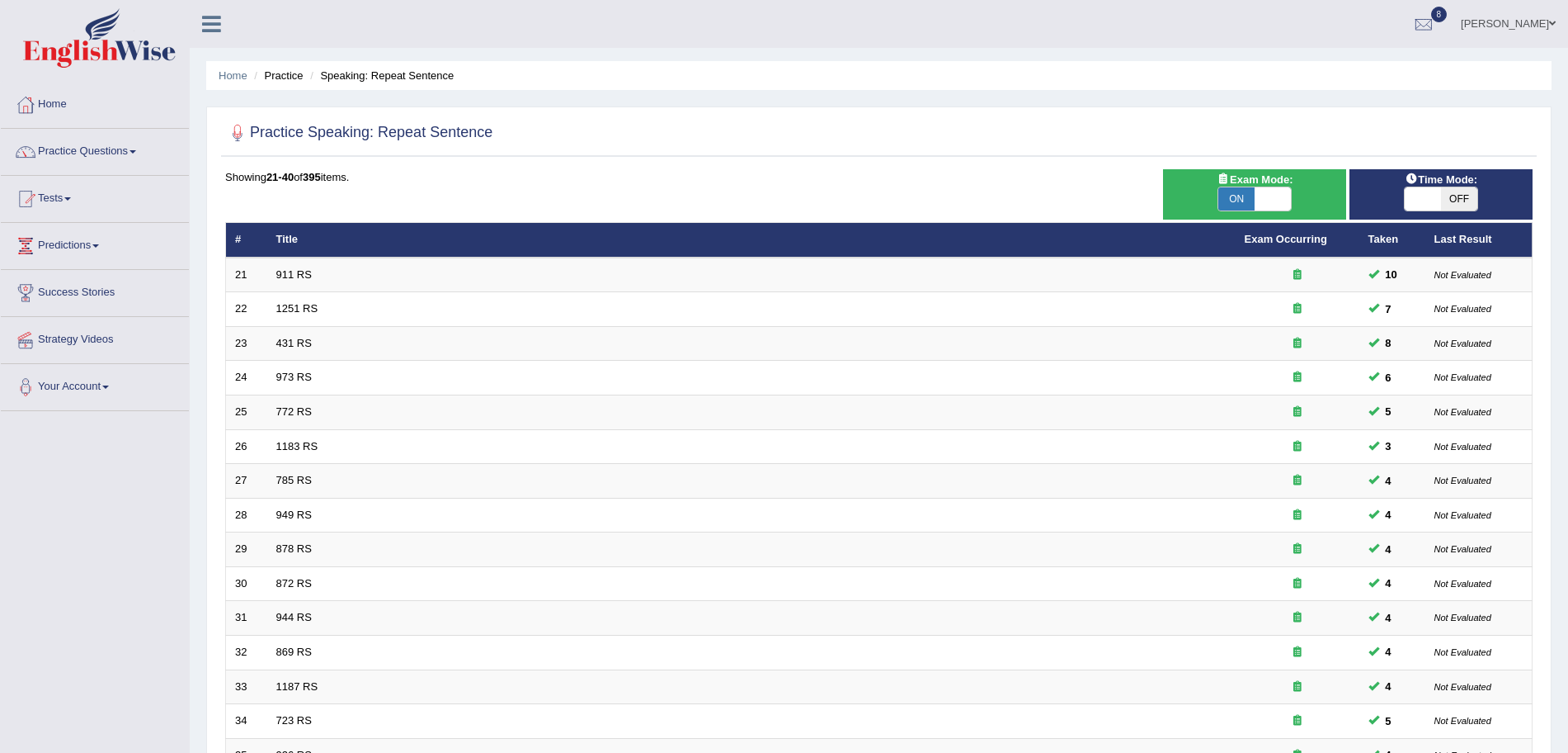
scroll to position [340, 0]
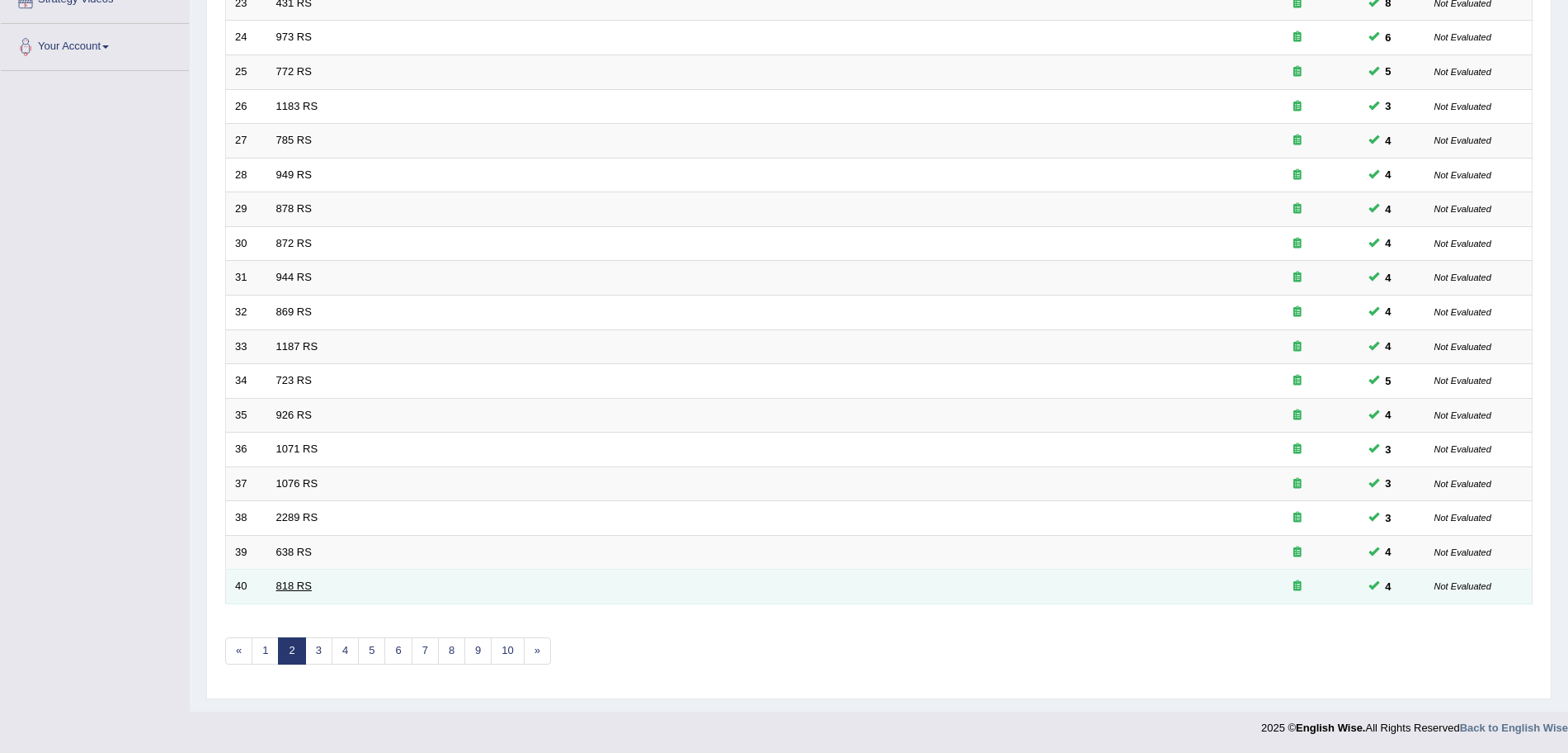
click at [304, 584] on link "818 RS" at bounding box center [294, 585] width 36 height 12
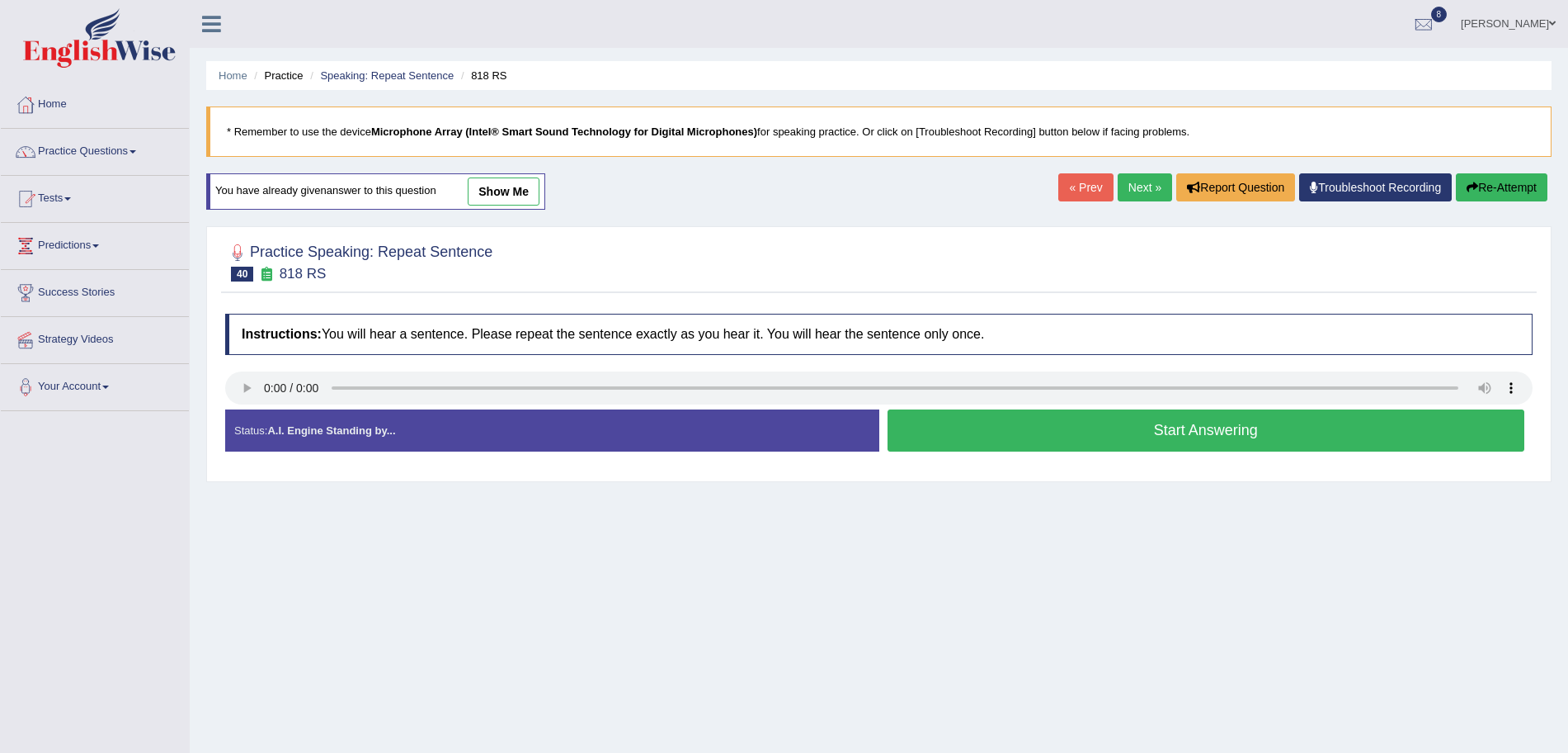
click at [1029, 429] on button "Start Answering" at bounding box center [1206, 430] width 637 height 42
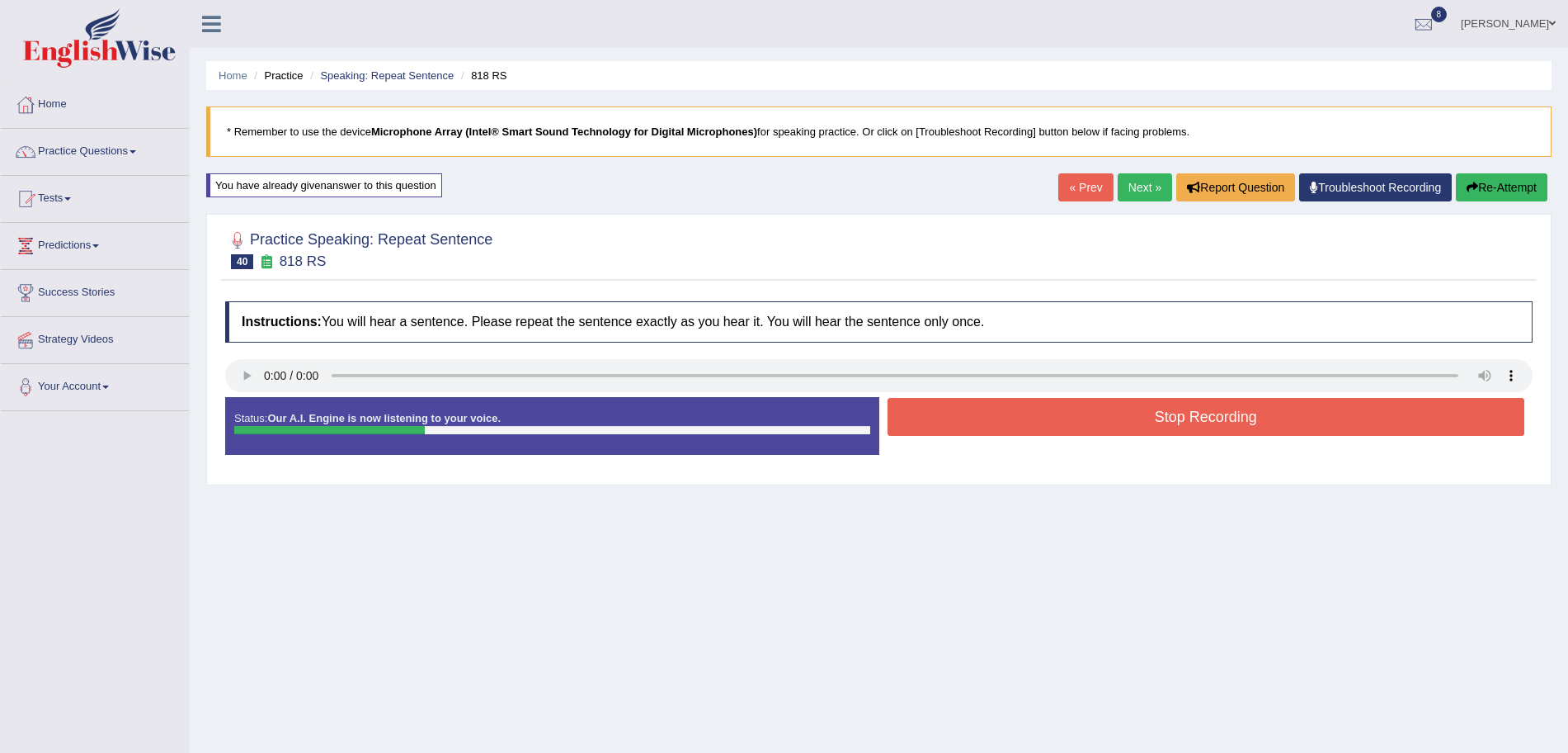
click at [990, 421] on button "Stop Recording" at bounding box center [1206, 416] width 637 height 38
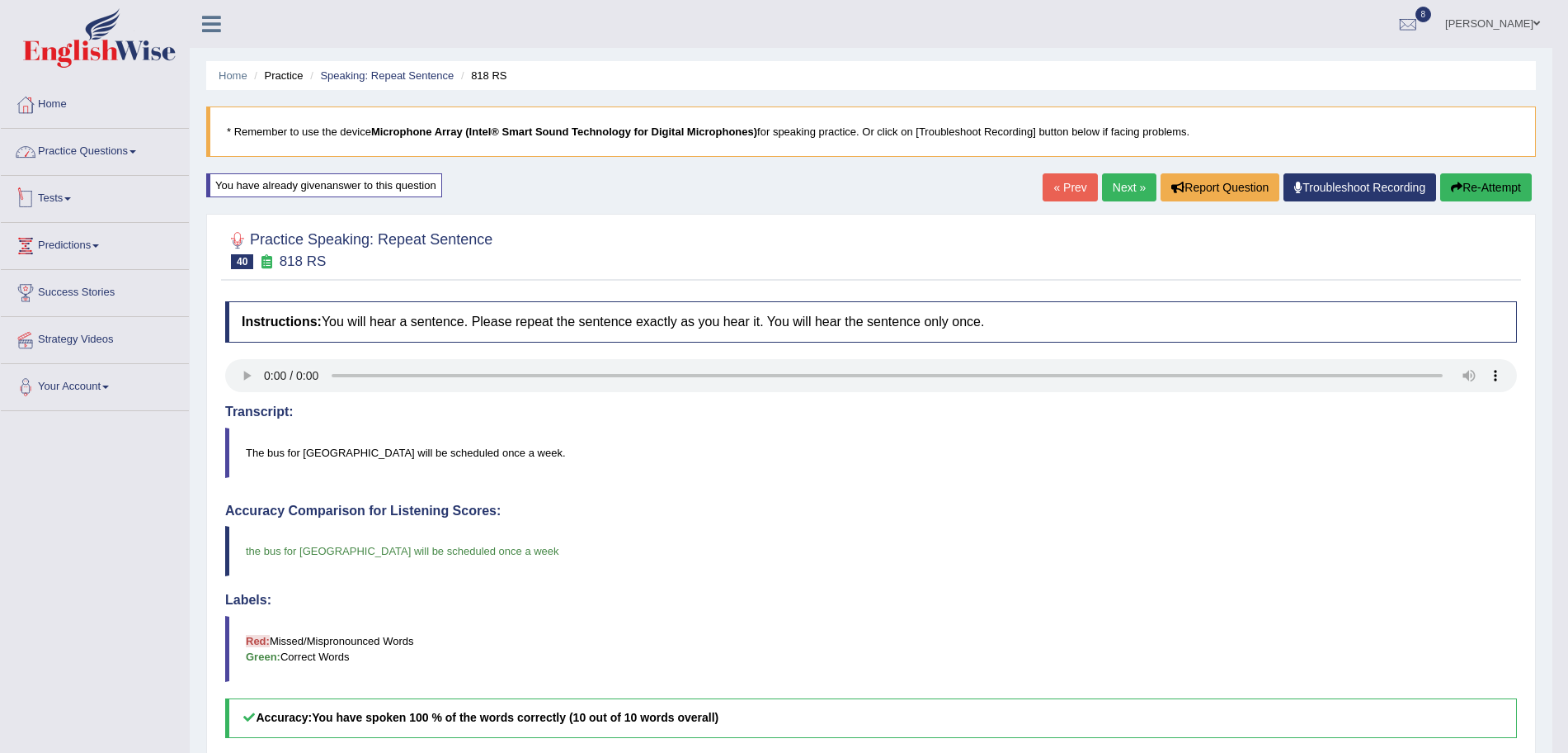
click at [112, 154] on link "Practice Questions" at bounding box center [95, 149] width 188 height 41
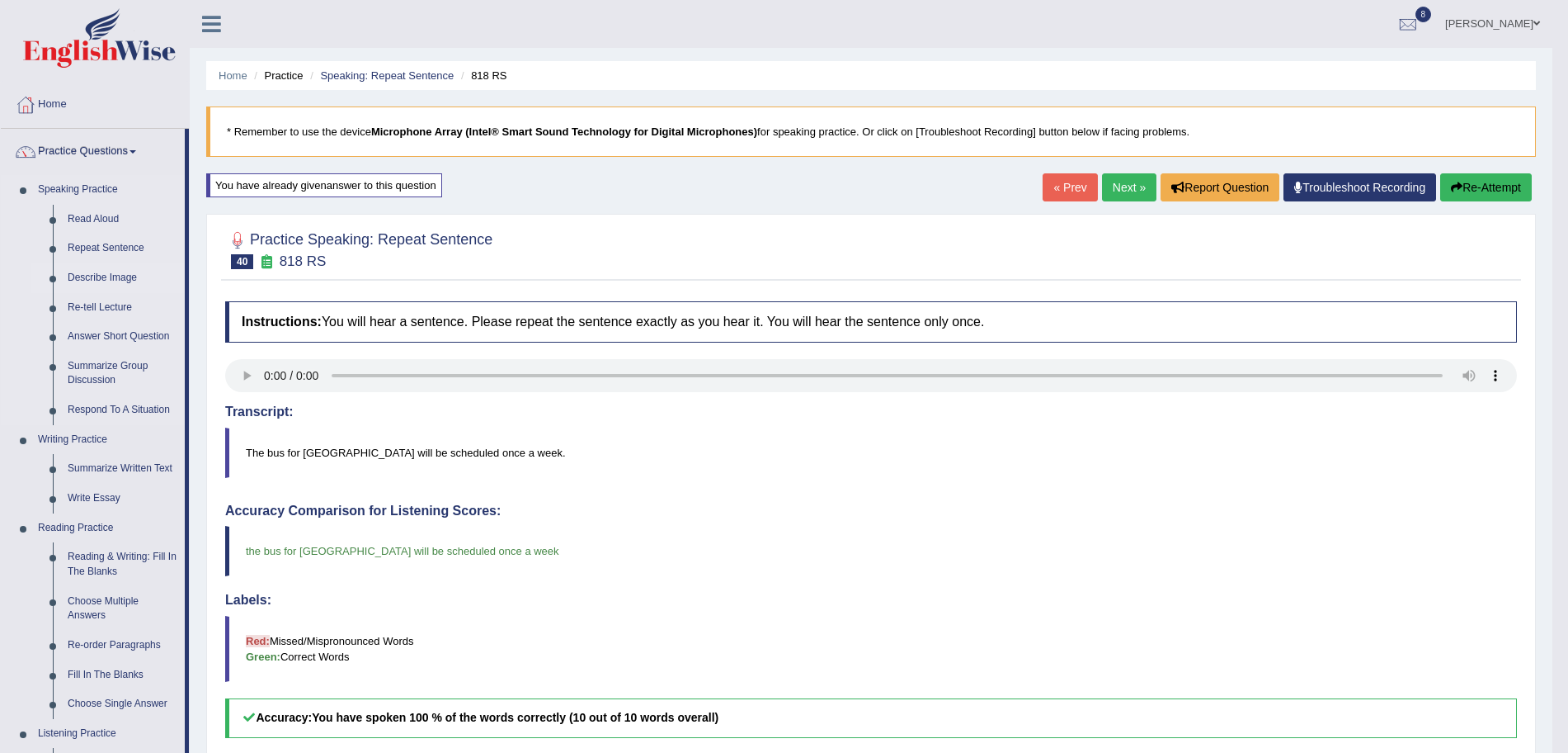
click at [93, 276] on link "Describe Image" at bounding box center [122, 279] width 125 height 30
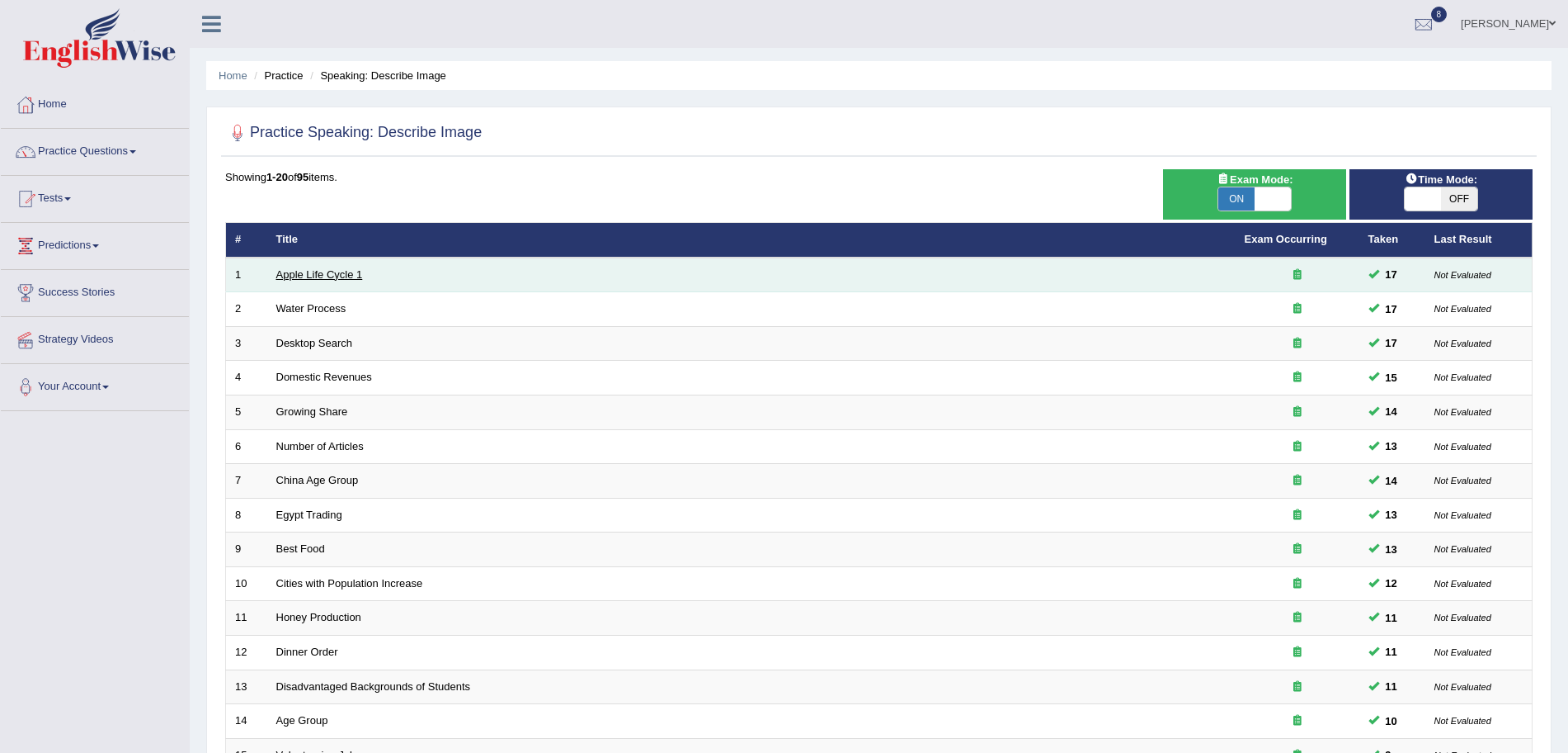
click at [320, 277] on link "Apple Life Cycle 1" at bounding box center [320, 274] width 86 height 12
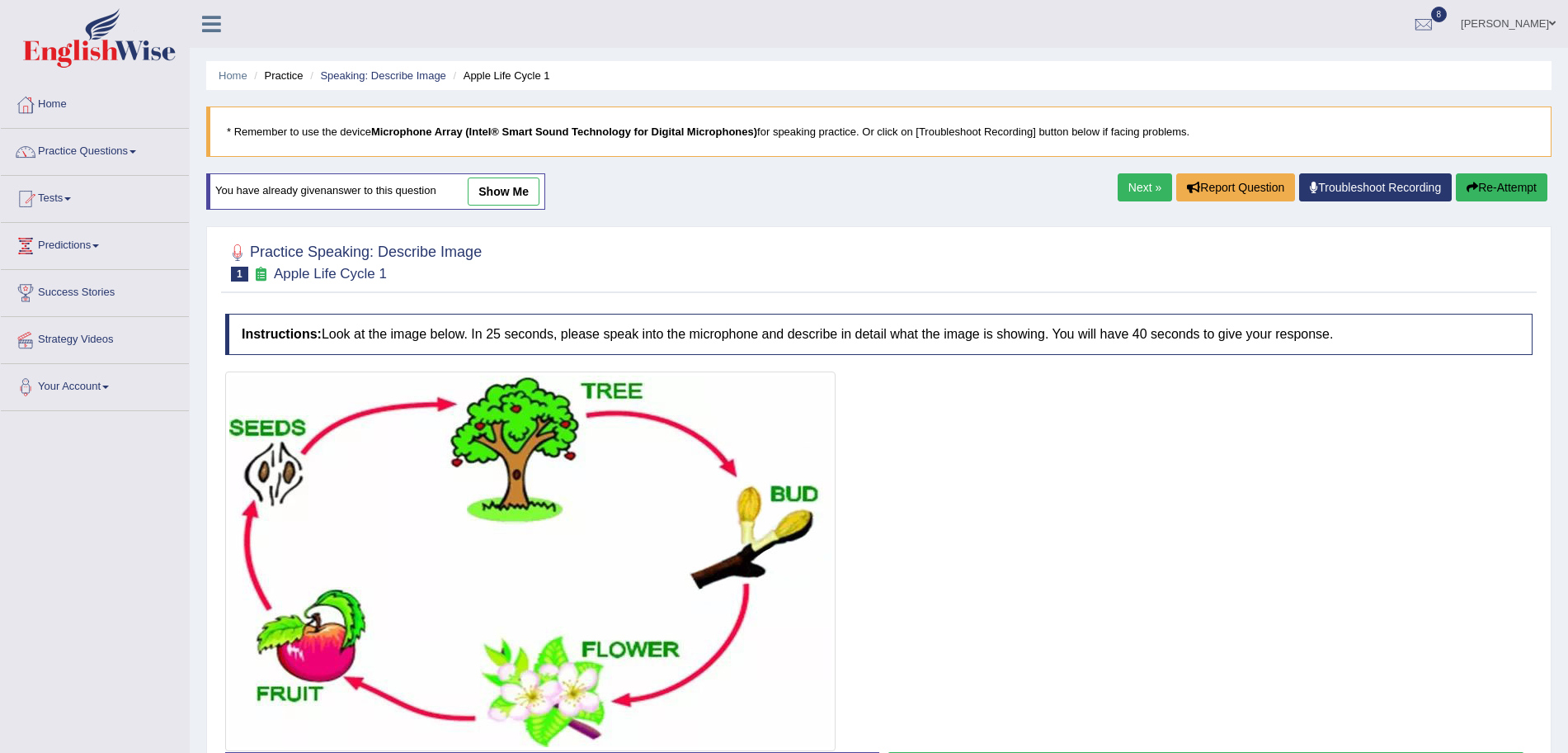
scroll to position [126, 0]
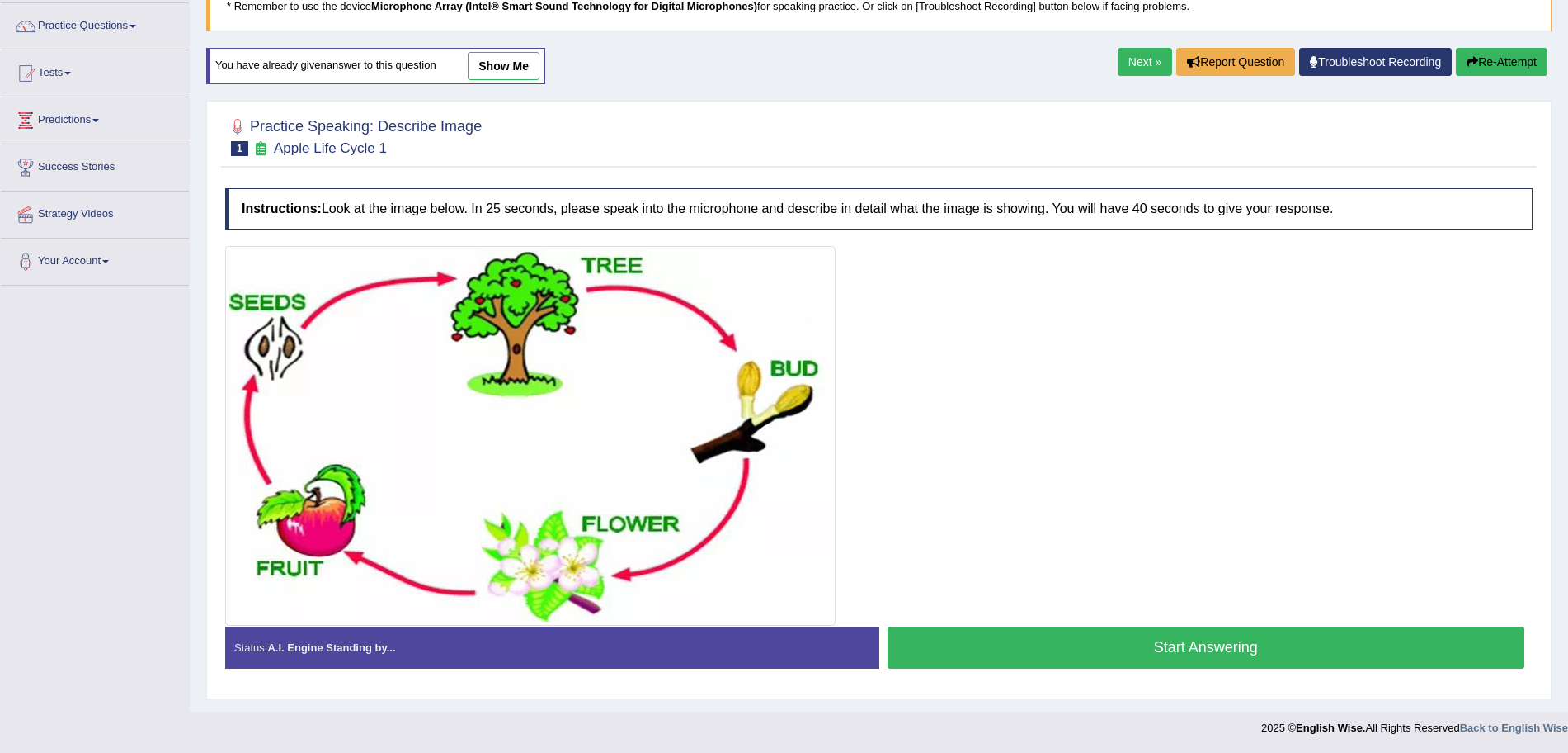
click at [1095, 648] on button "Start Answering" at bounding box center [1206, 647] width 637 height 42
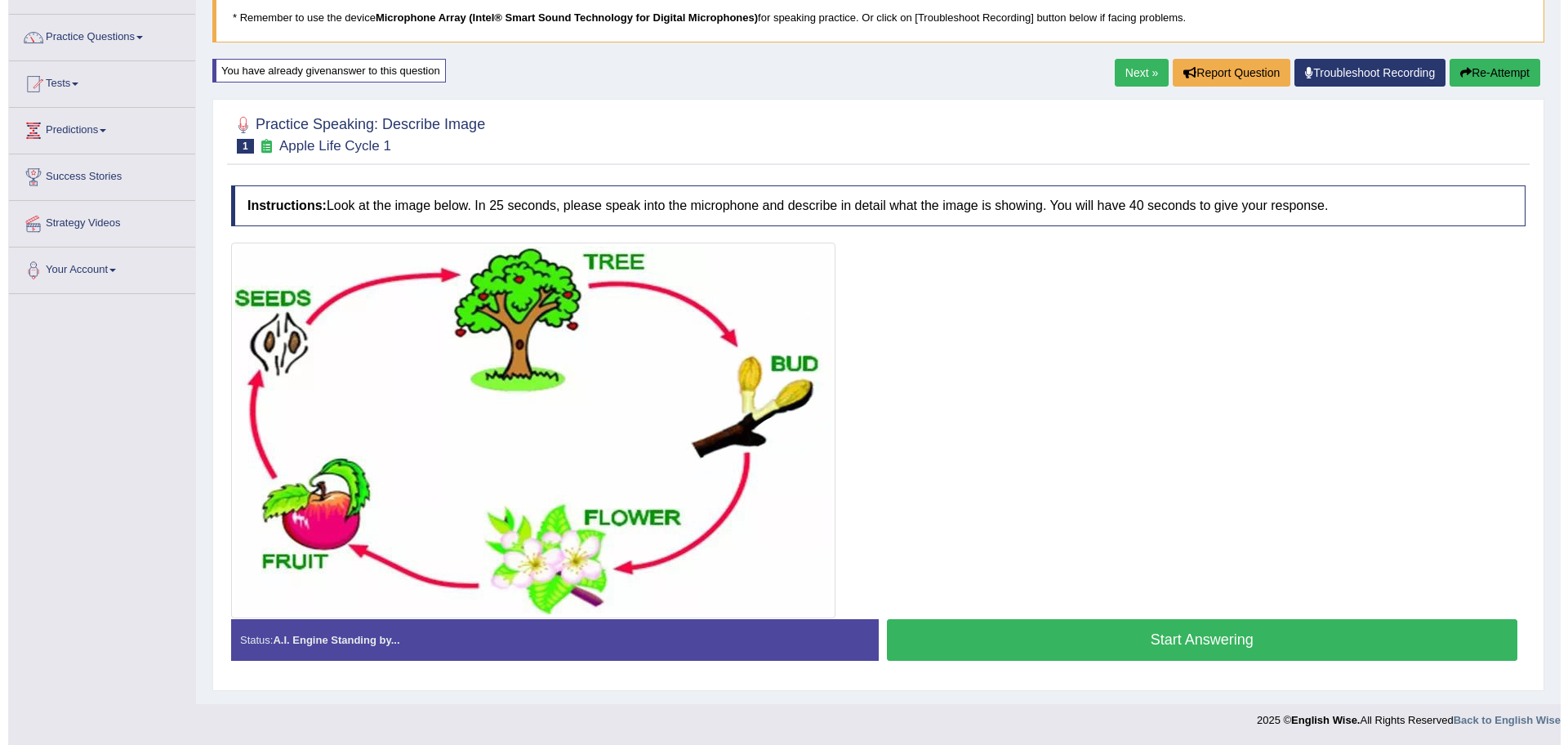
scroll to position [112, 0]
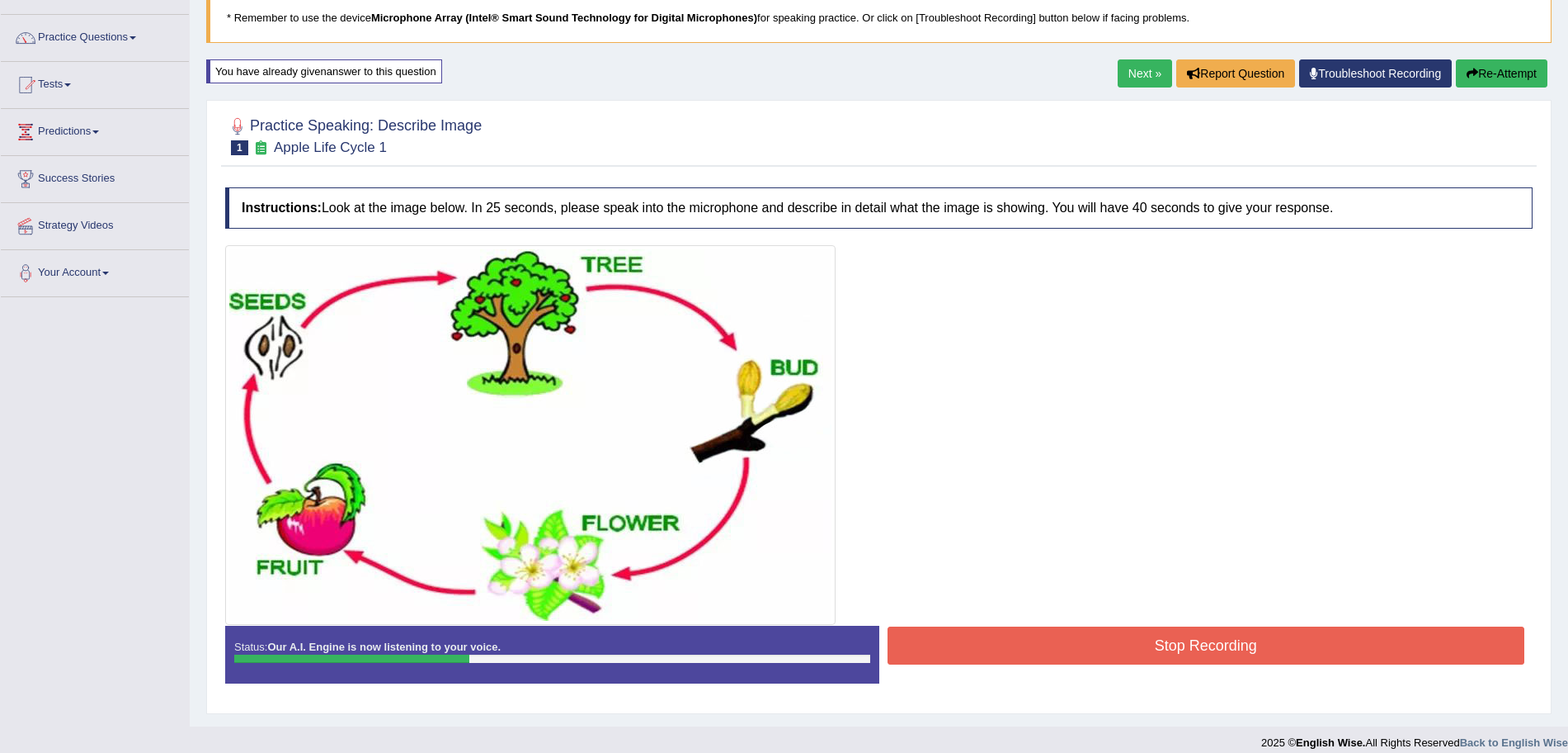
click at [1072, 639] on button "Stop Recording" at bounding box center [1206, 645] width 637 height 38
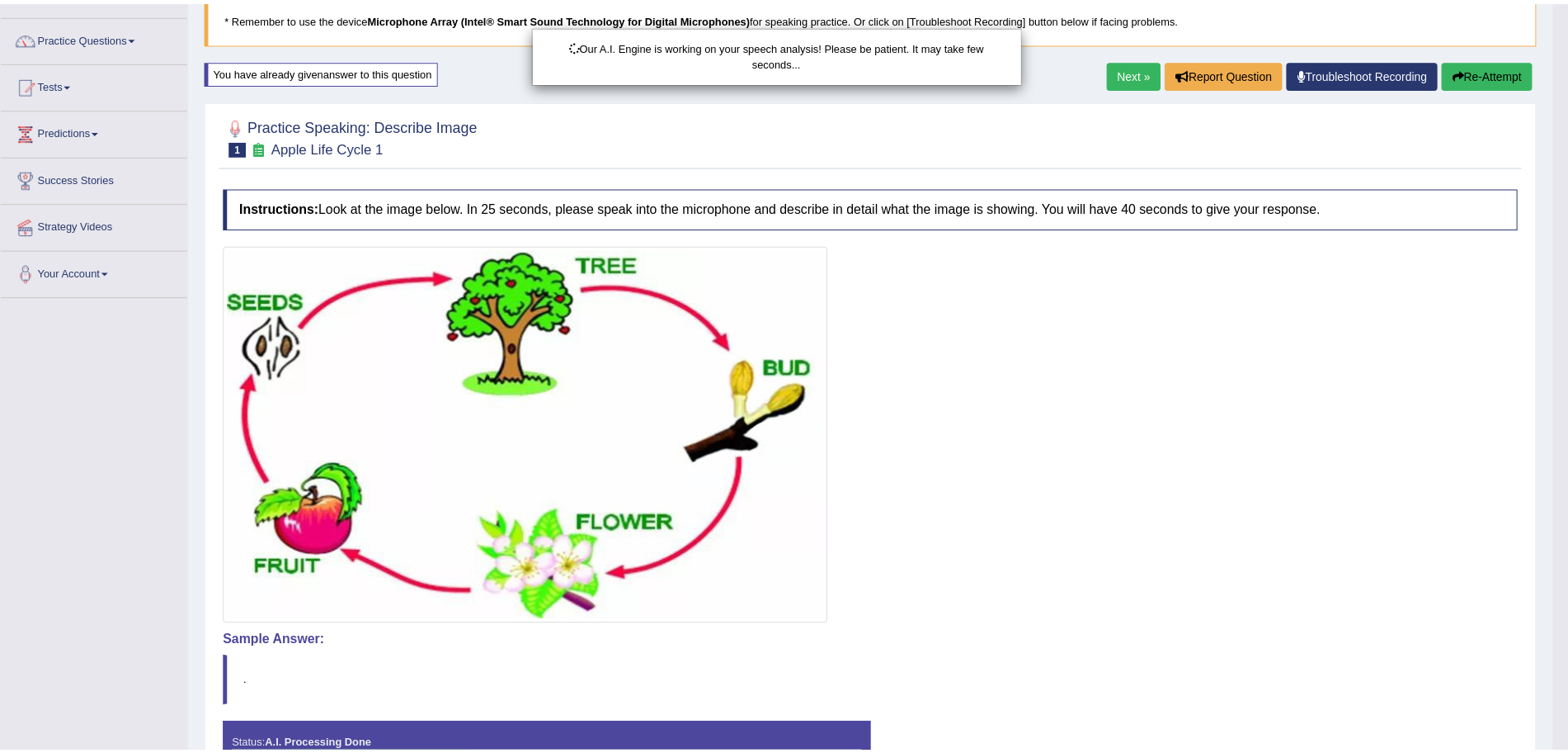
scroll to position [227, 0]
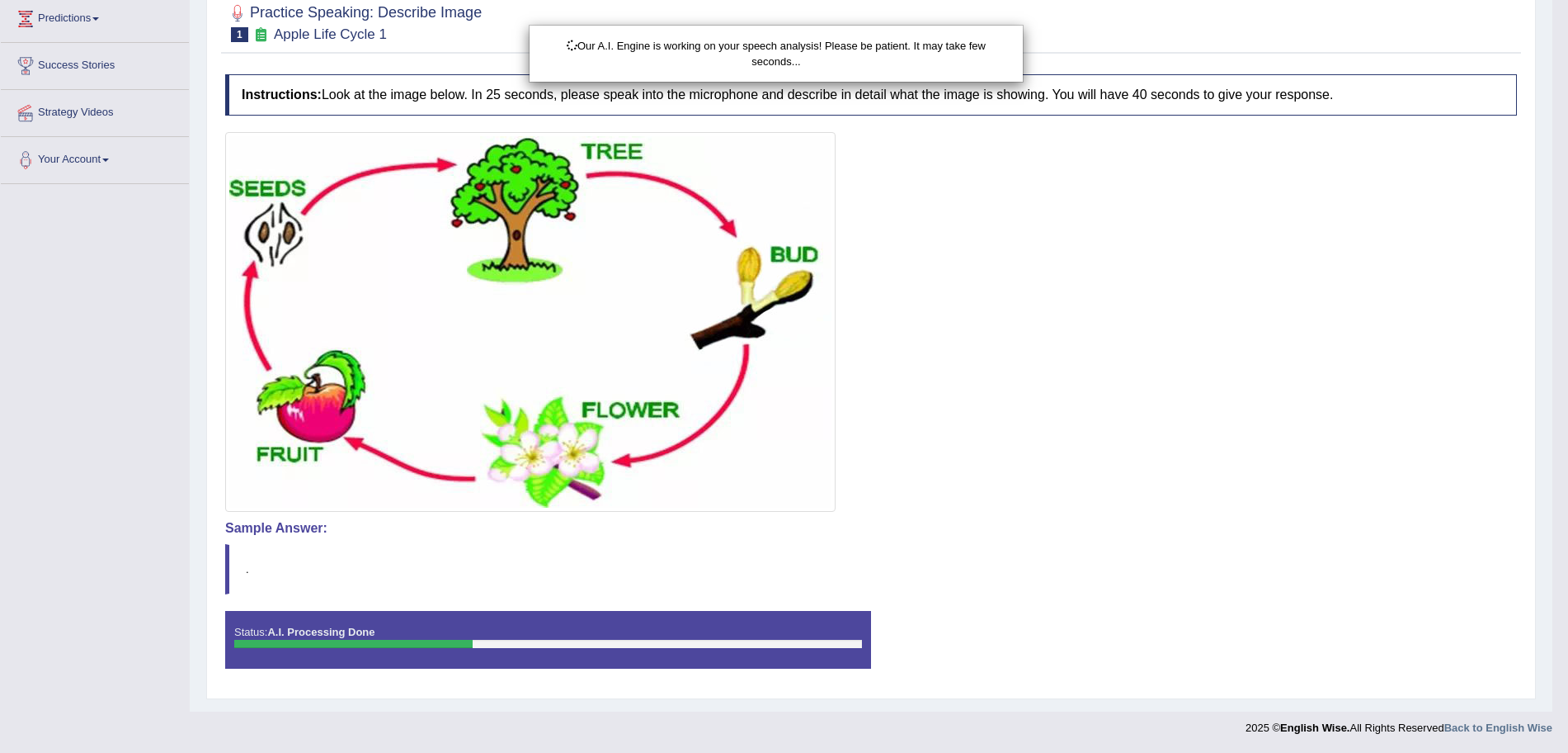
drag, startPoint x: 1583, startPoint y: 218, endPoint x: 1583, endPoint y: 448, distance: 230.0
click at [1567, 448] on html "Toggle navigation Home Practice Questions Speaking Practice Read Aloud Repeat S…" at bounding box center [784, 149] width 1568 height 753
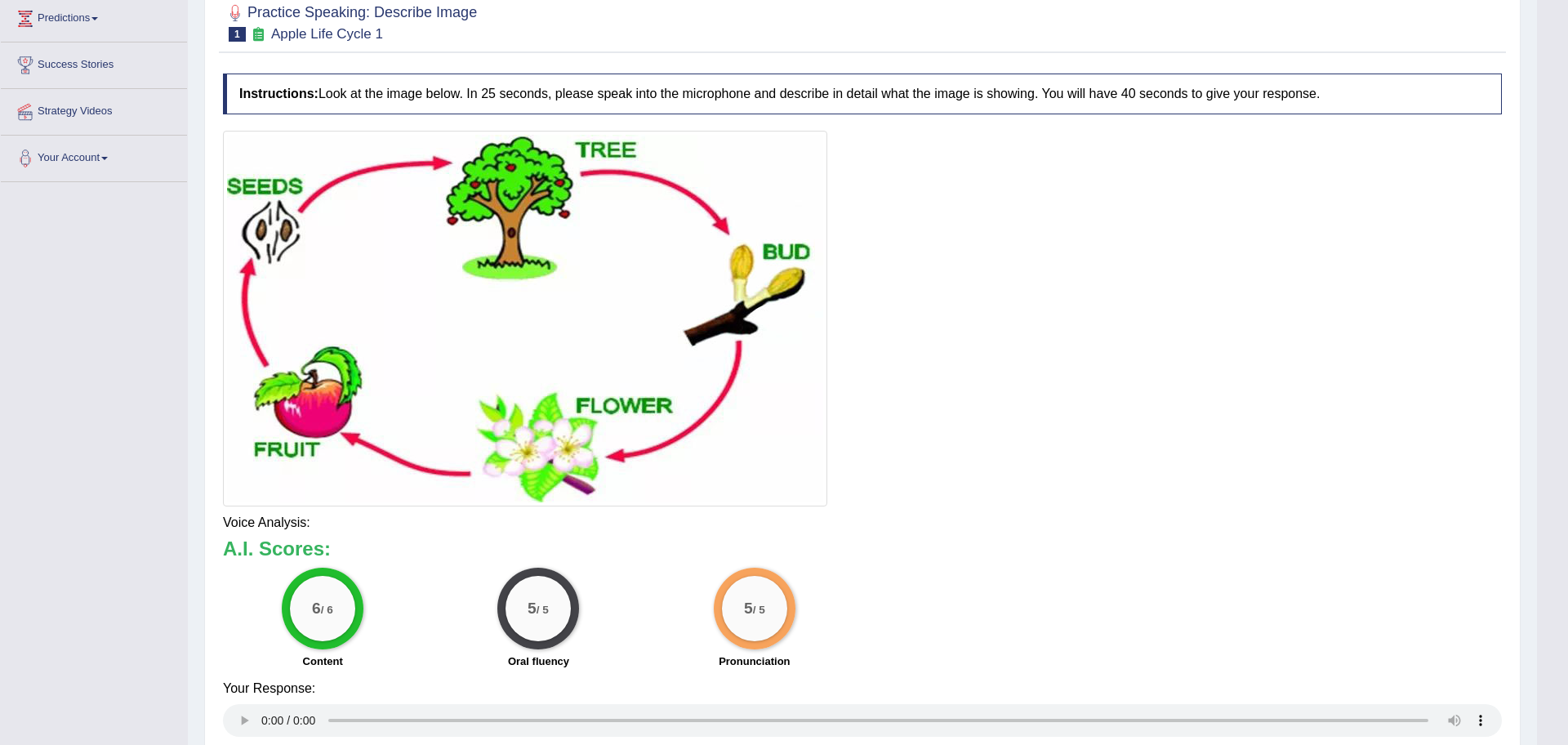
drag, startPoint x: 1567, startPoint y: 443, endPoint x: 1567, endPoint y: 574, distance: 131.0
click at [1551, 520] on html "Toggle navigation Home Practice Questions Speaking Practice Read Aloud Repeat S…" at bounding box center [784, 148] width 1568 height 745
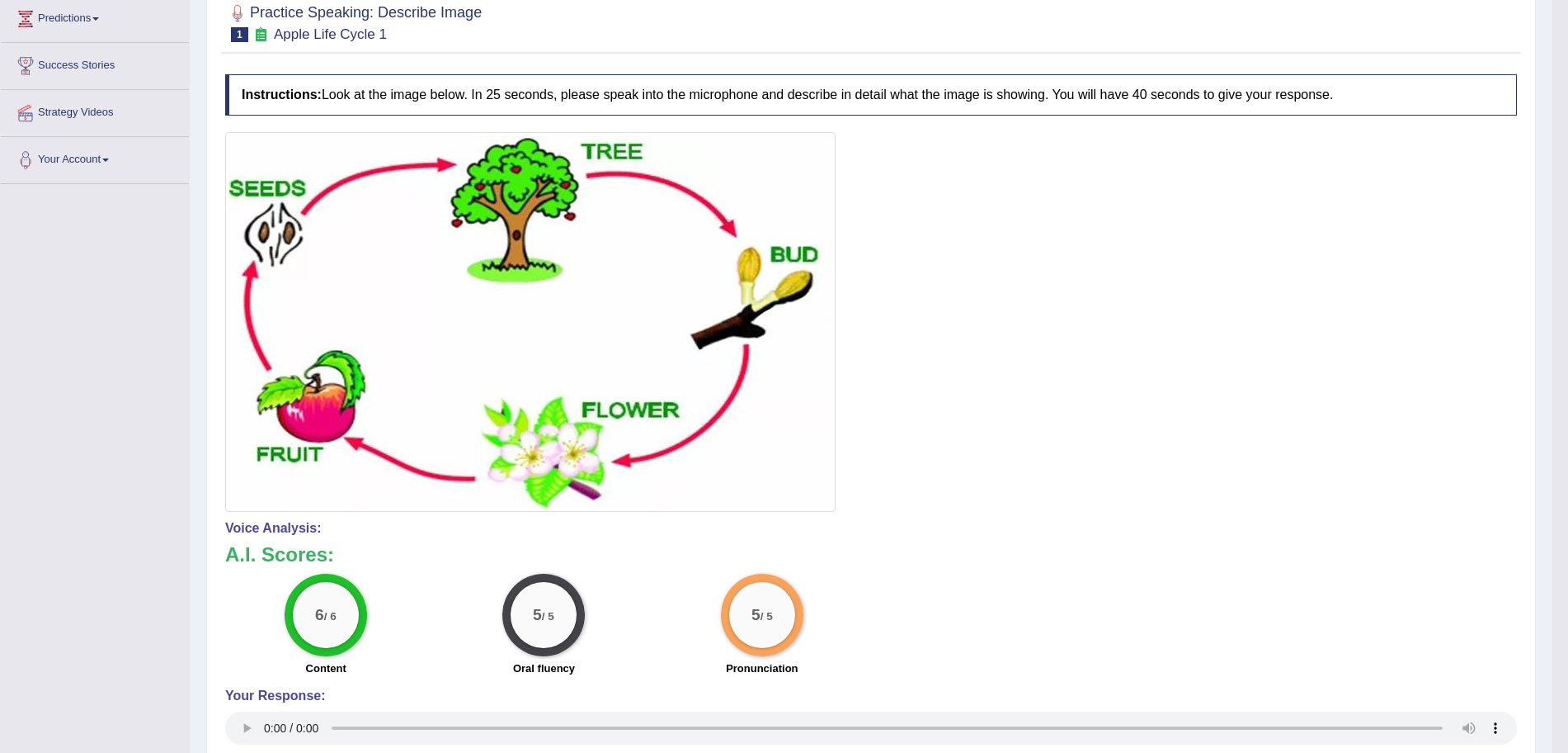
scroll to position [0, 0]
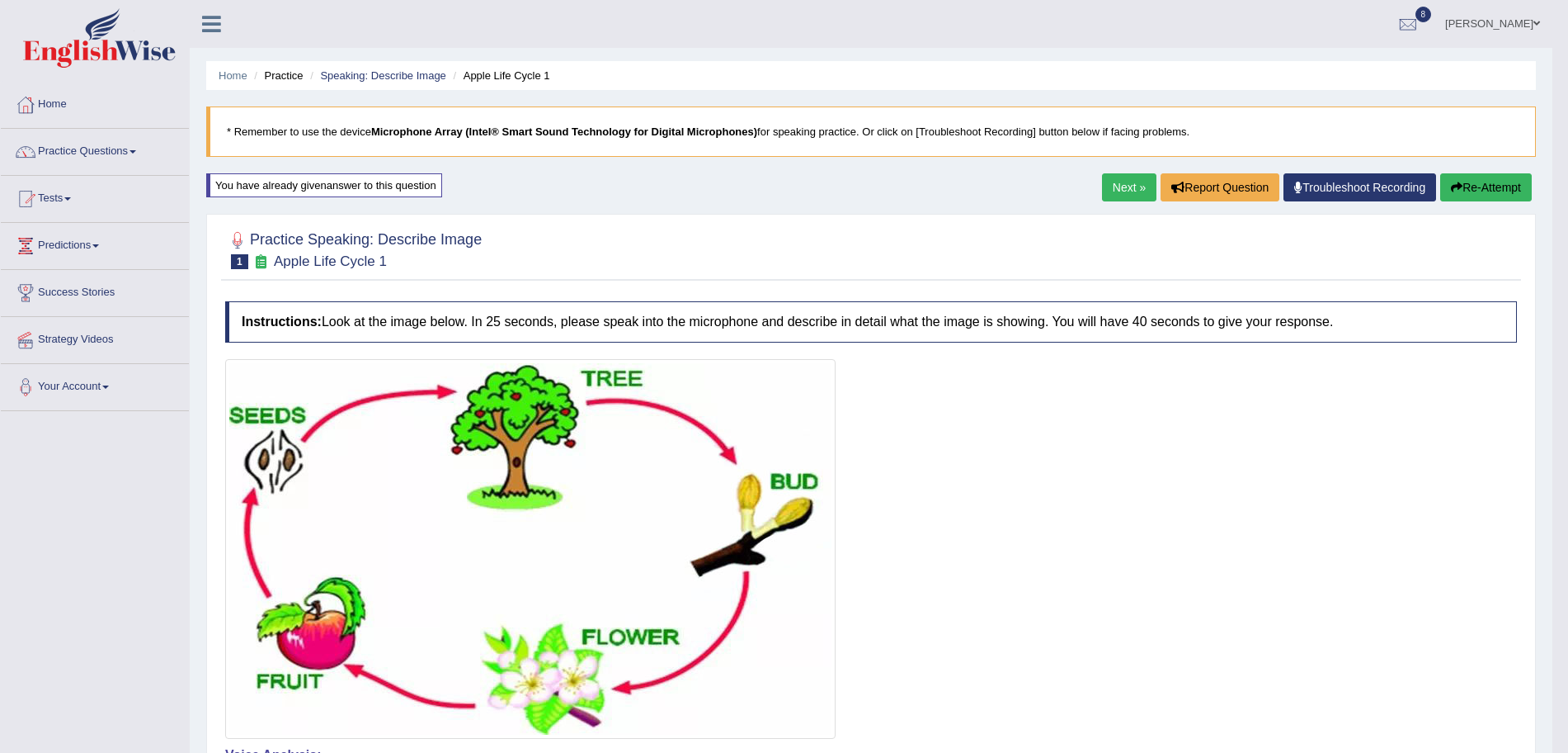
click at [1112, 175] on link "Next »" at bounding box center [1129, 188] width 54 height 28
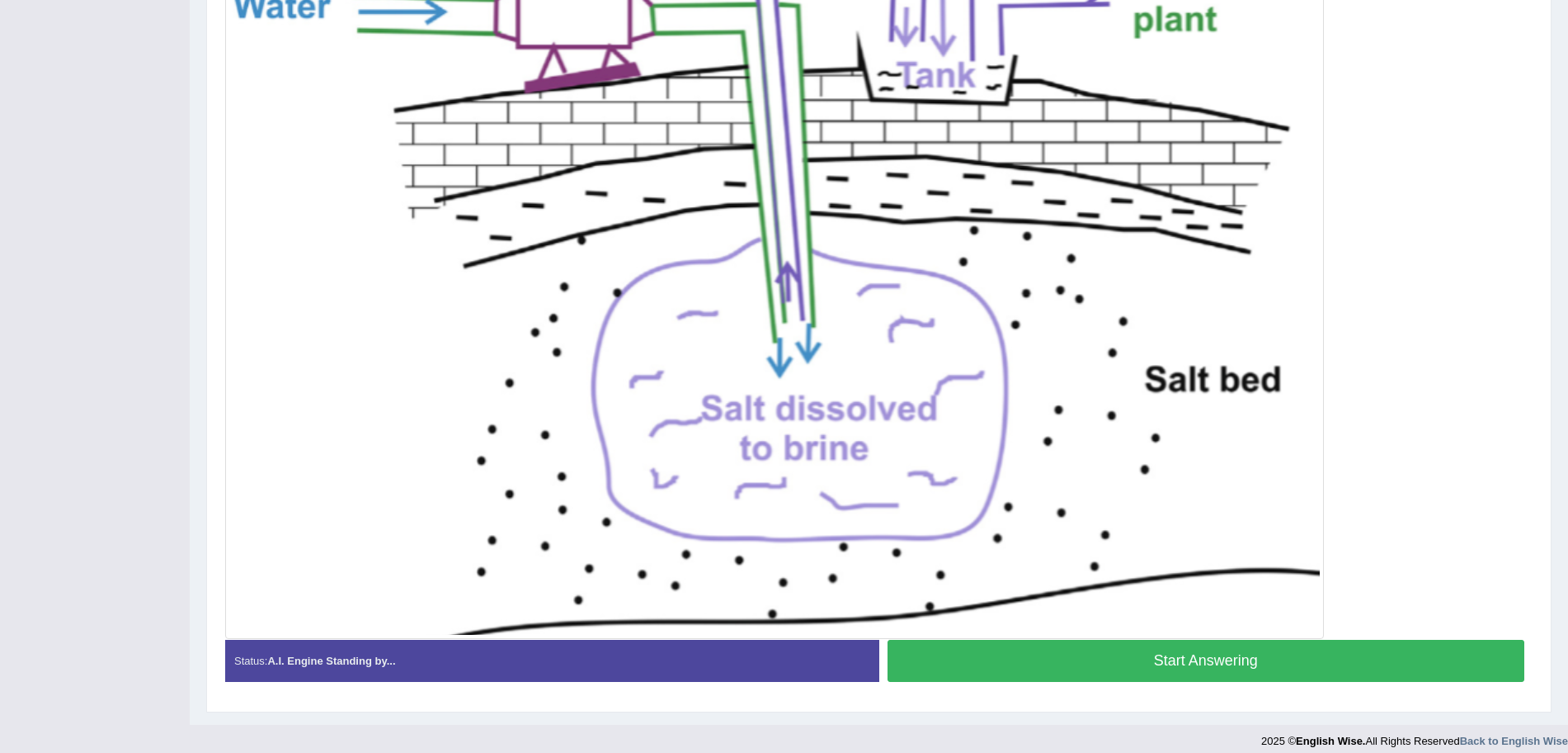
drag, startPoint x: 1583, startPoint y: 399, endPoint x: 1583, endPoint y: 657, distance: 258.0
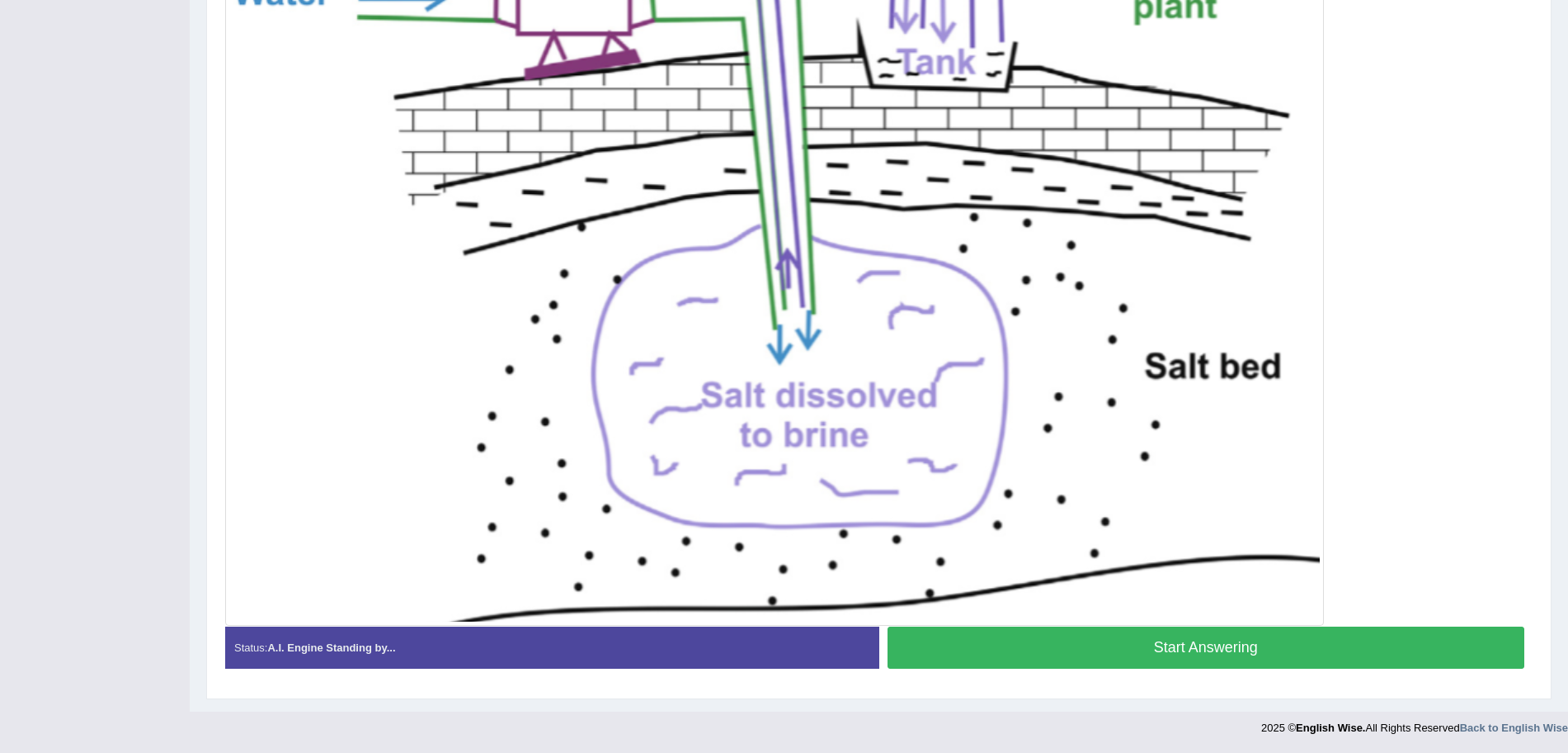
click at [1249, 659] on button "Start Answering" at bounding box center [1206, 647] width 637 height 42
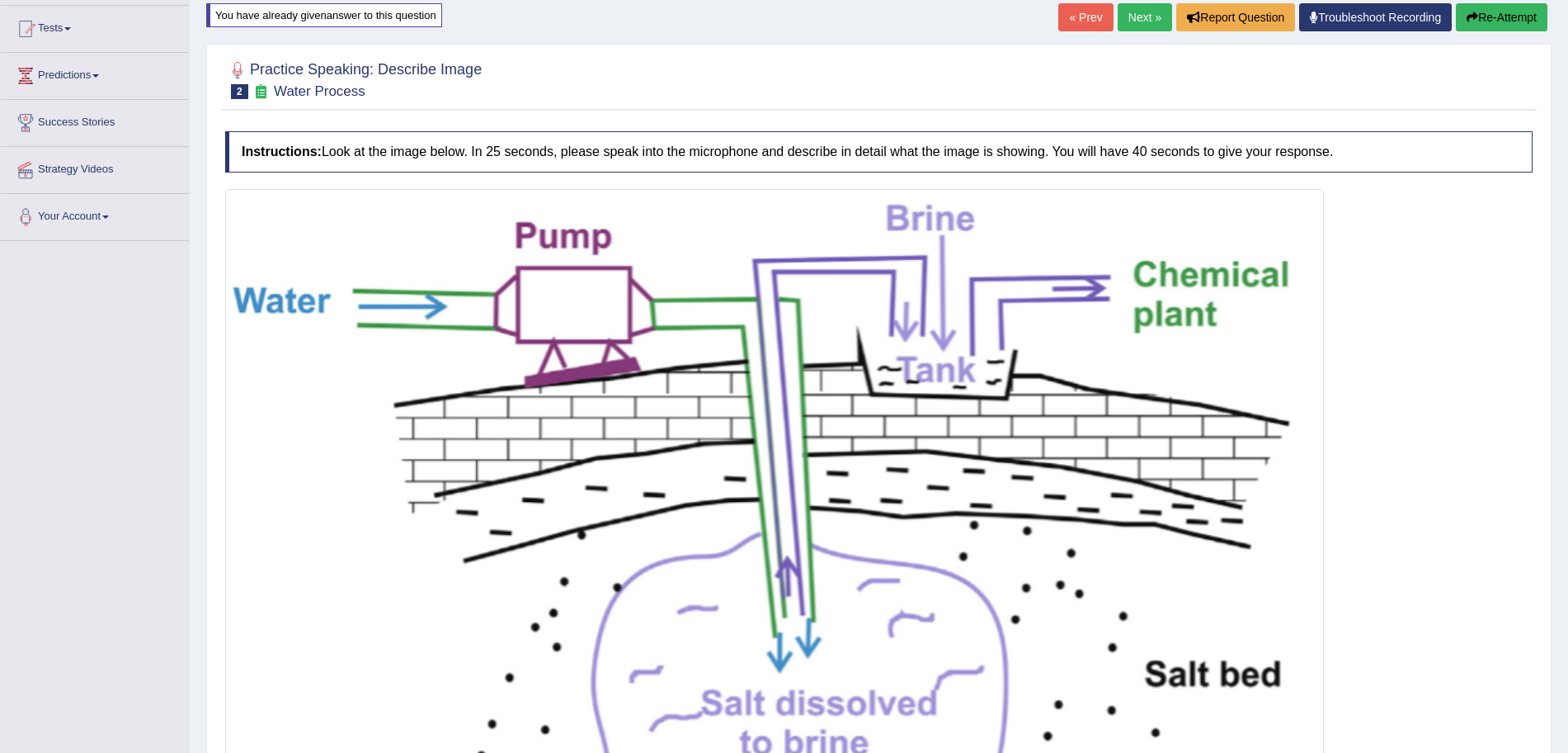
scroll to position [493, 0]
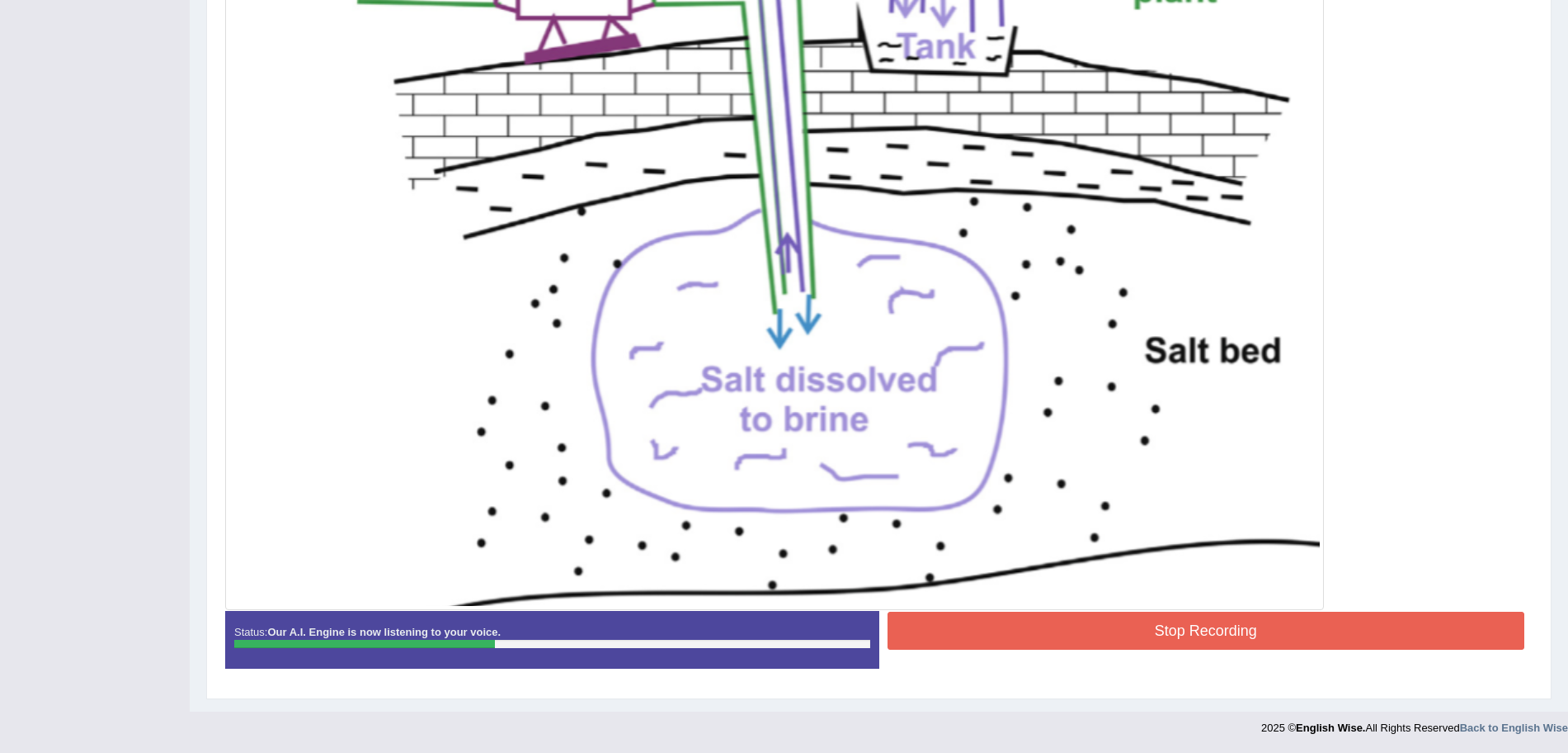
click at [1184, 614] on button "Stop Recording" at bounding box center [1206, 630] width 637 height 38
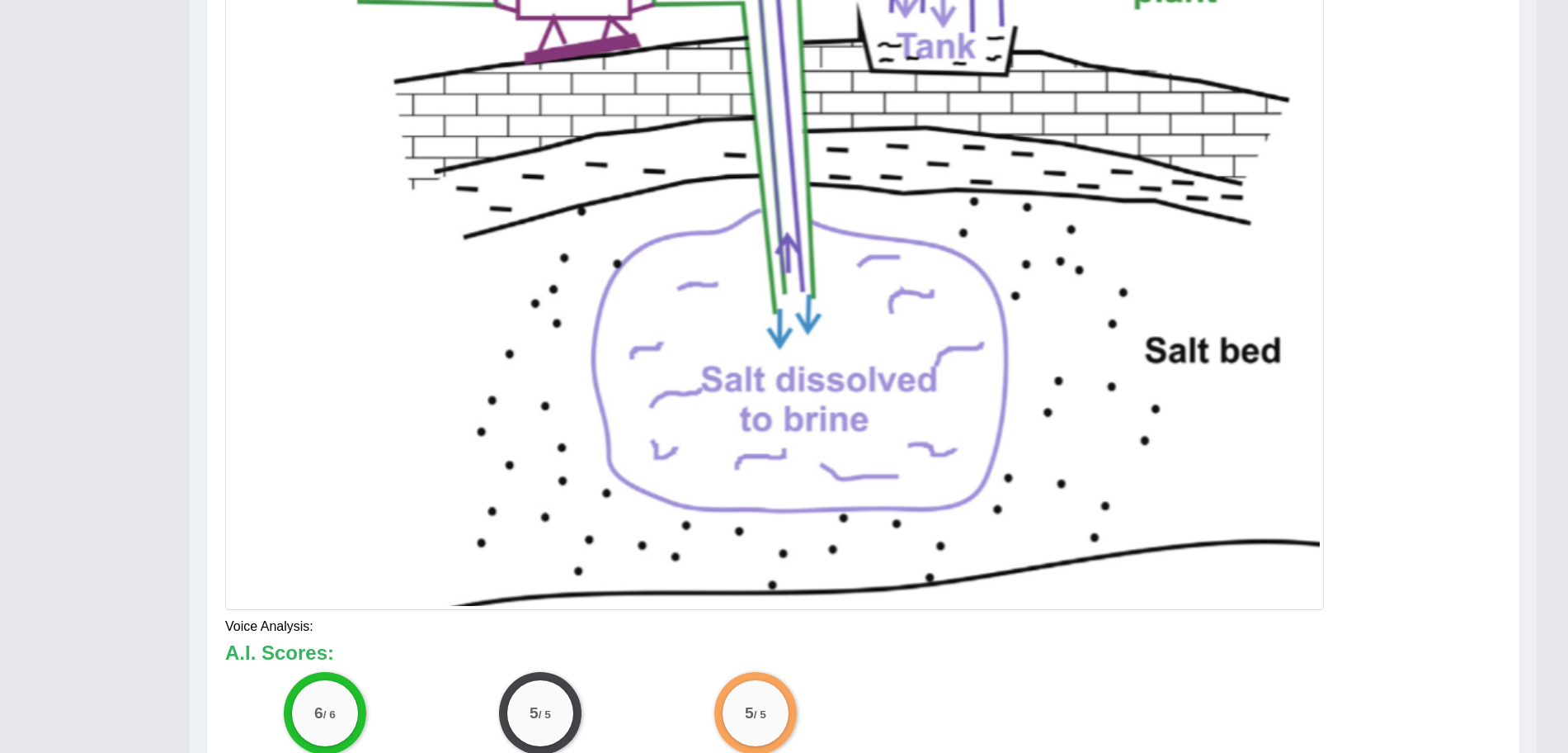
scroll to position [499, 0]
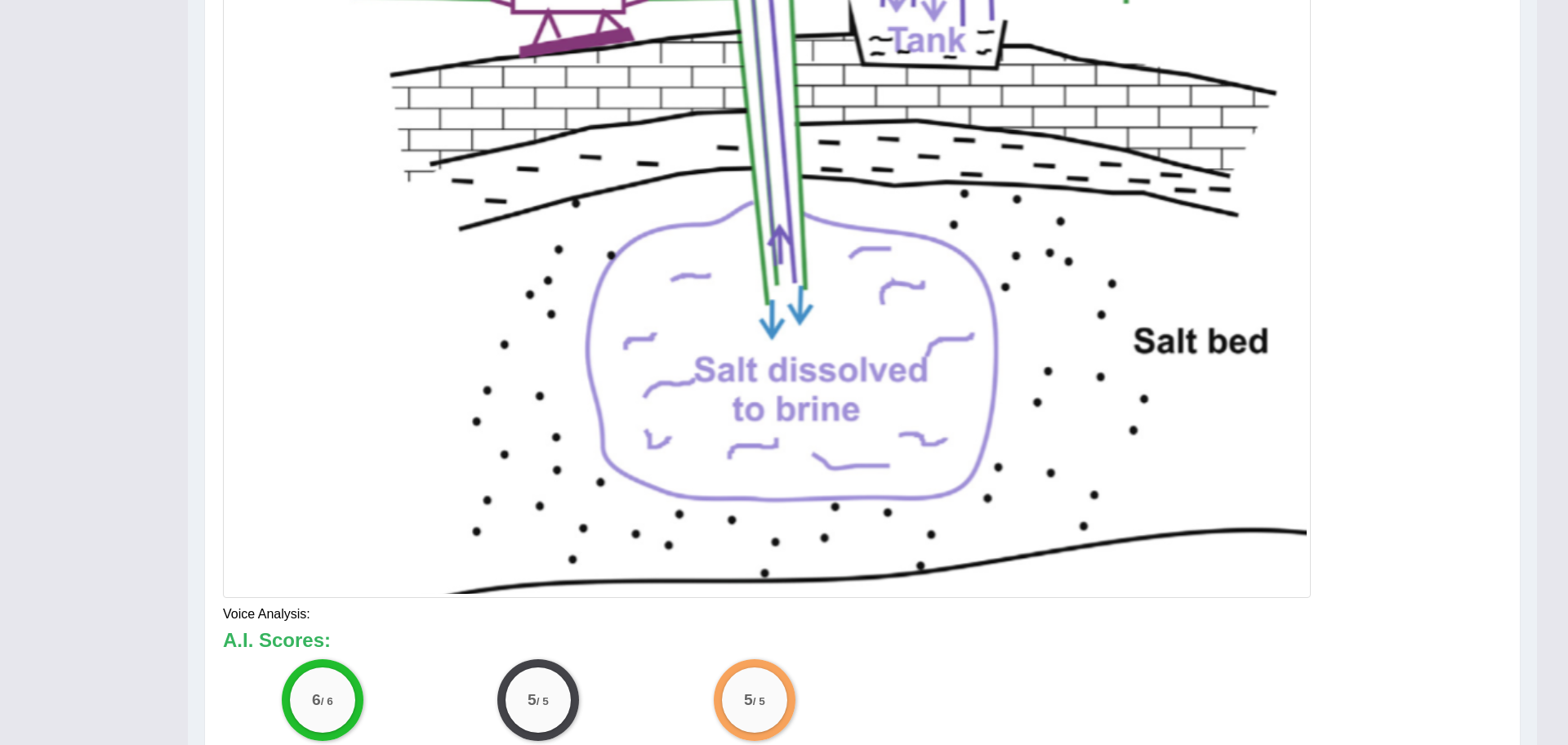
drag, startPoint x: 1565, startPoint y: 418, endPoint x: 1567, endPoint y: 567, distance: 149.0
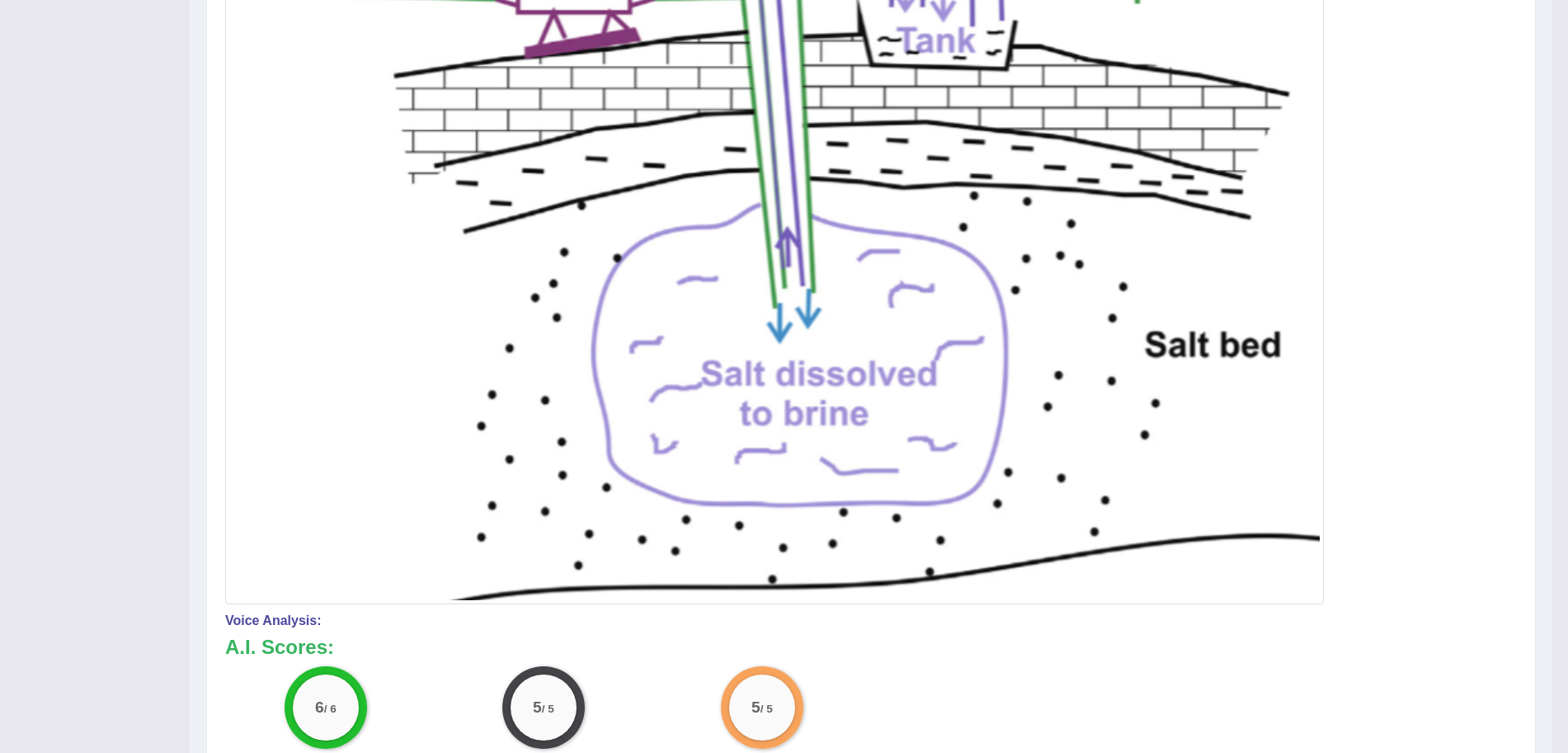
scroll to position [0, 0]
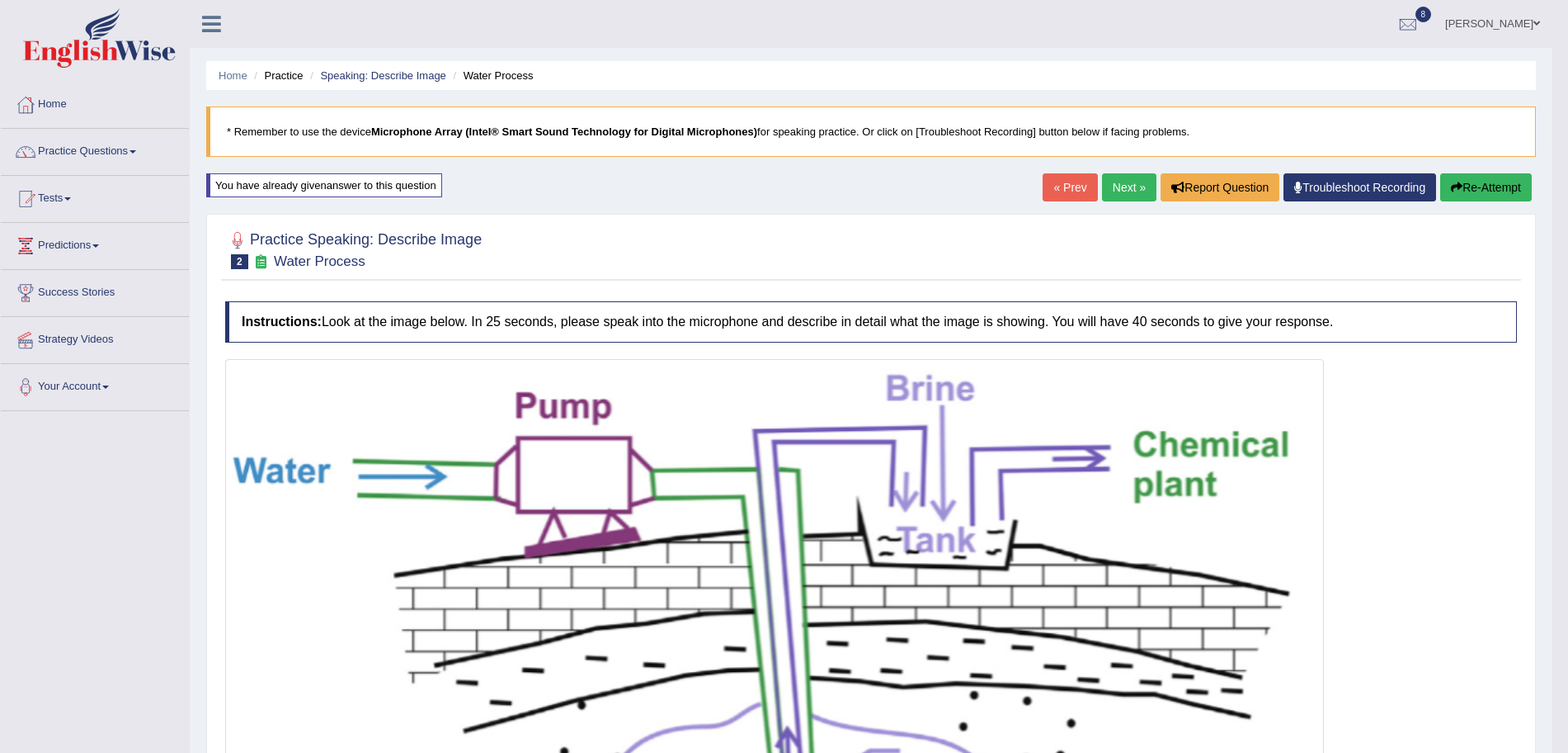
click at [1120, 192] on link "Next »" at bounding box center [1129, 188] width 54 height 28
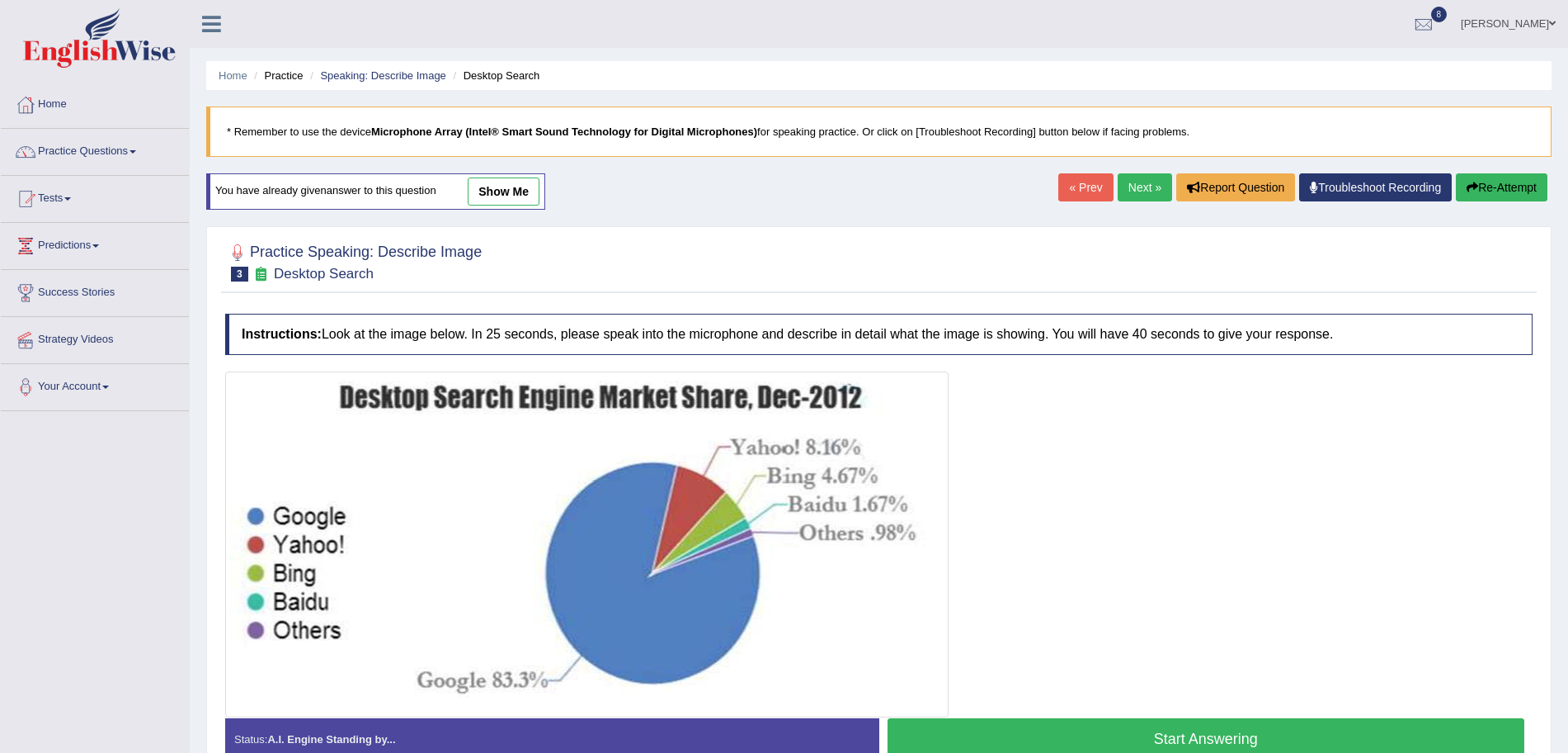
scroll to position [113, 0]
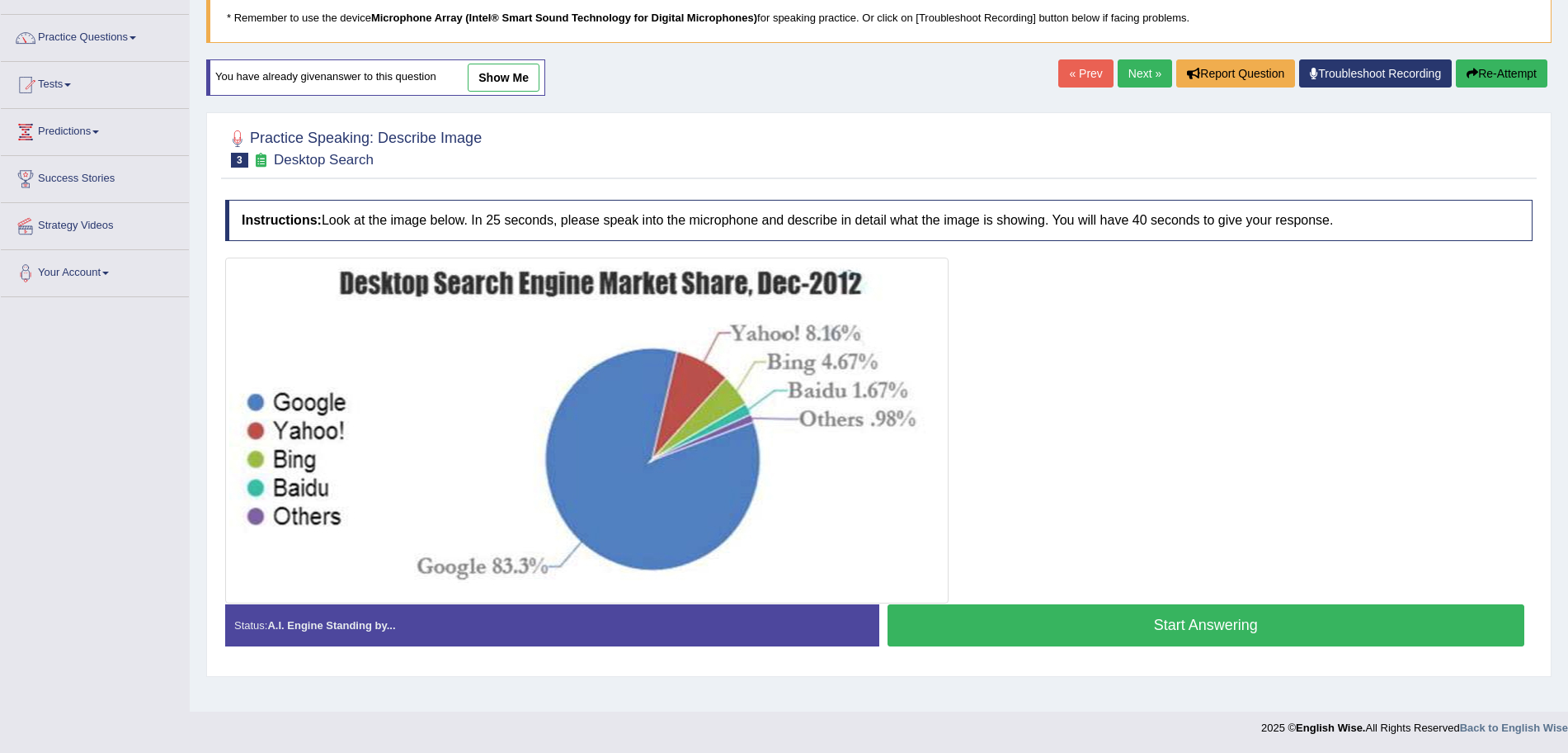
click at [1115, 632] on button "Start Answering" at bounding box center [1206, 625] width 637 height 42
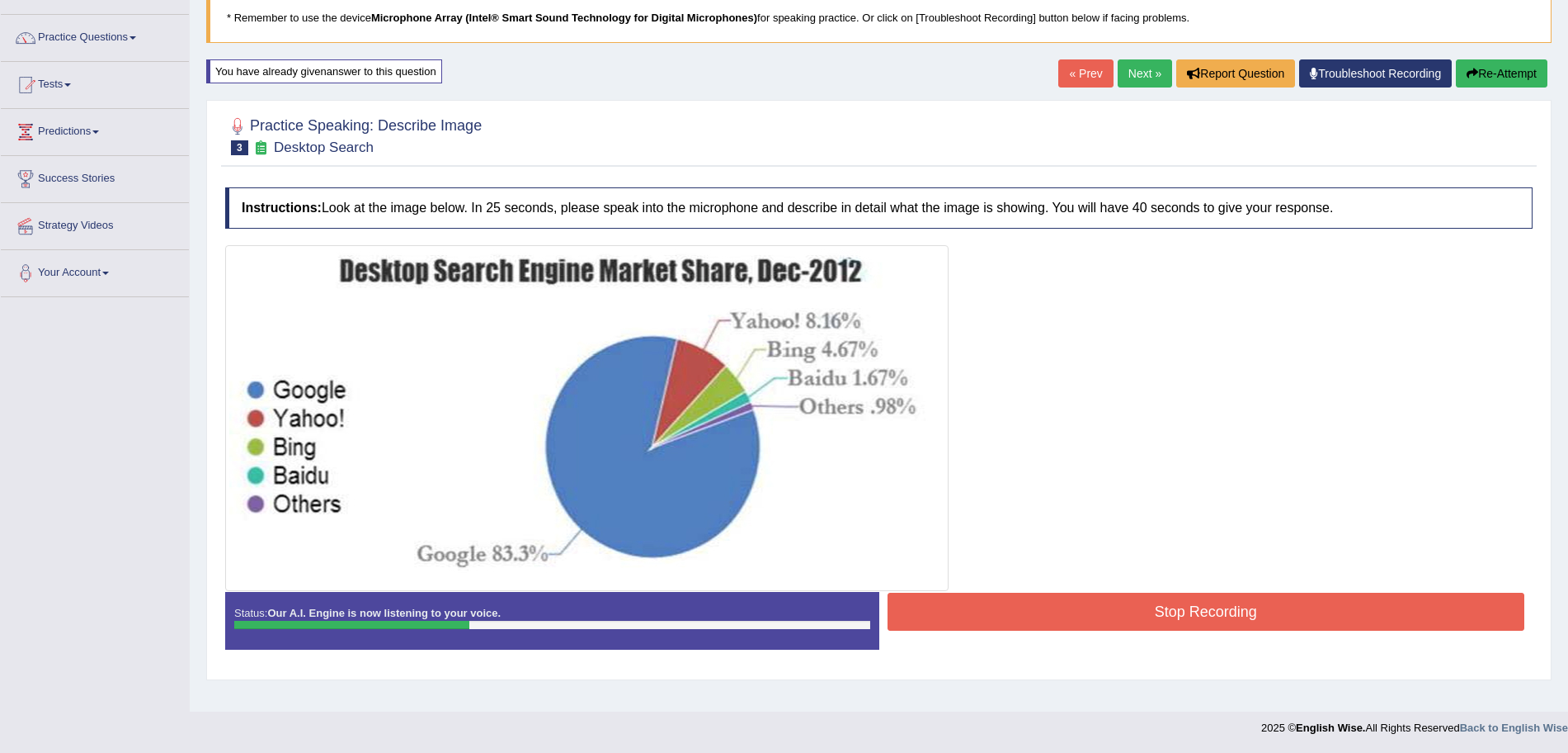
click at [1066, 615] on button "Stop Recording" at bounding box center [1206, 611] width 637 height 38
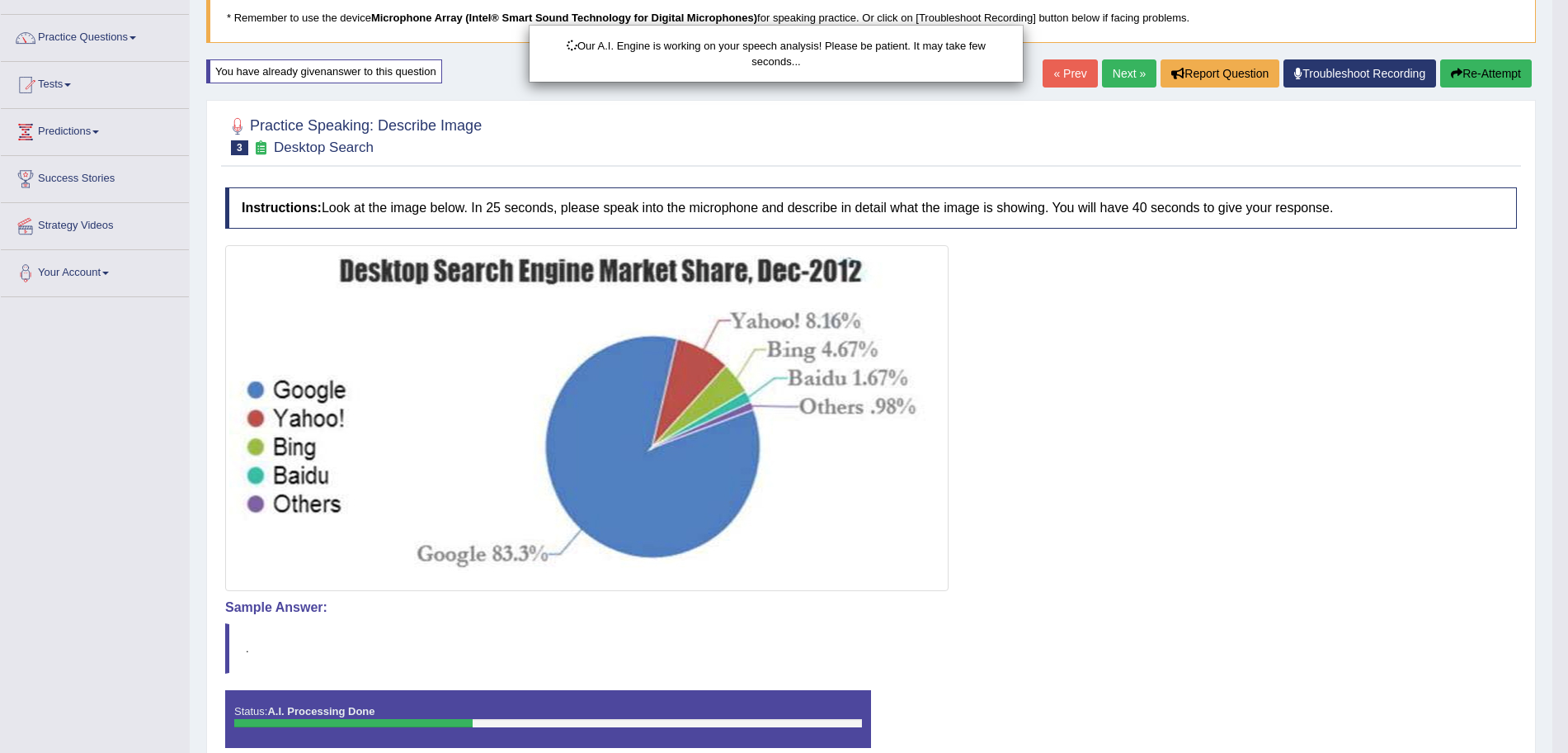
scroll to position [193, 0]
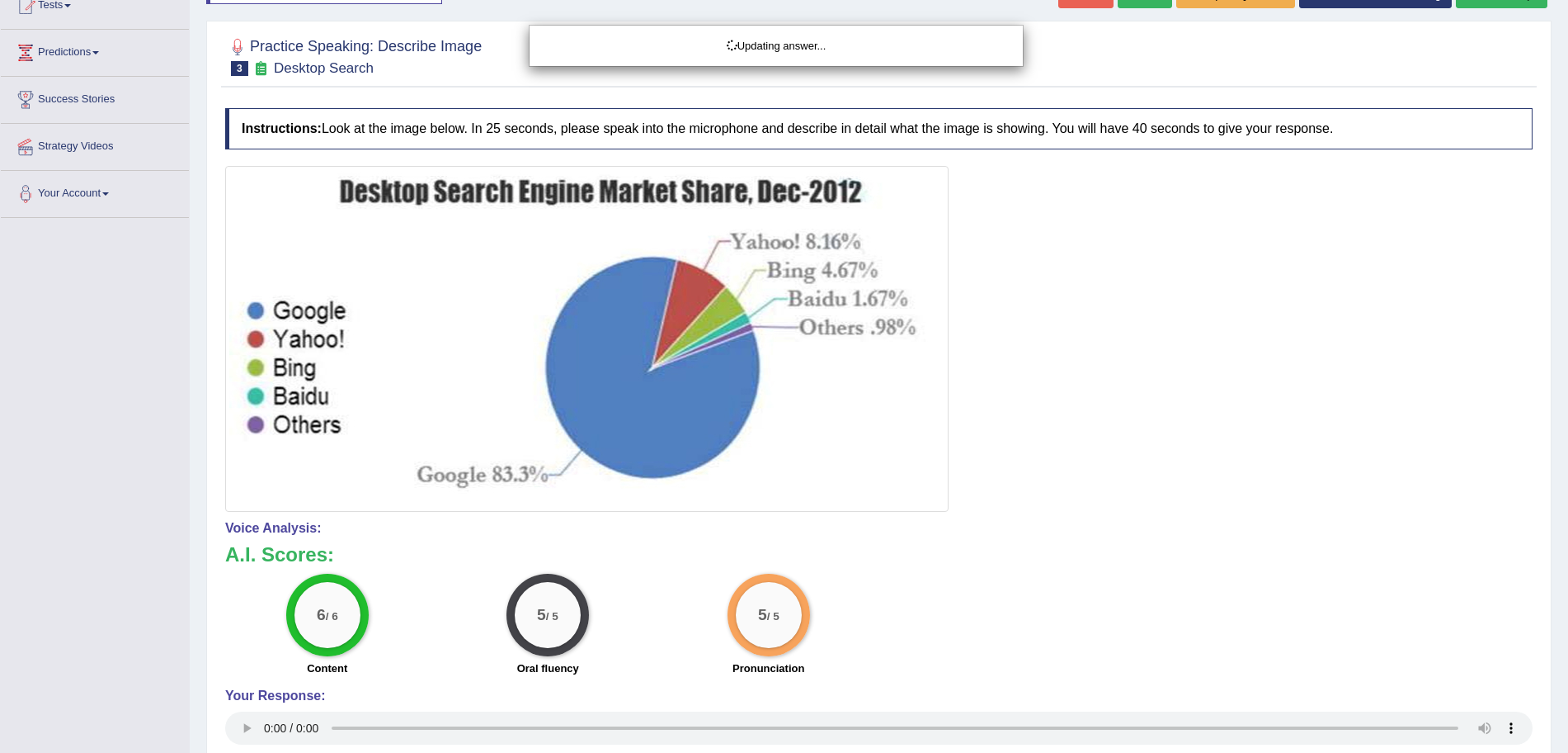
drag, startPoint x: 1583, startPoint y: 443, endPoint x: 1583, endPoint y: 484, distance: 41.0
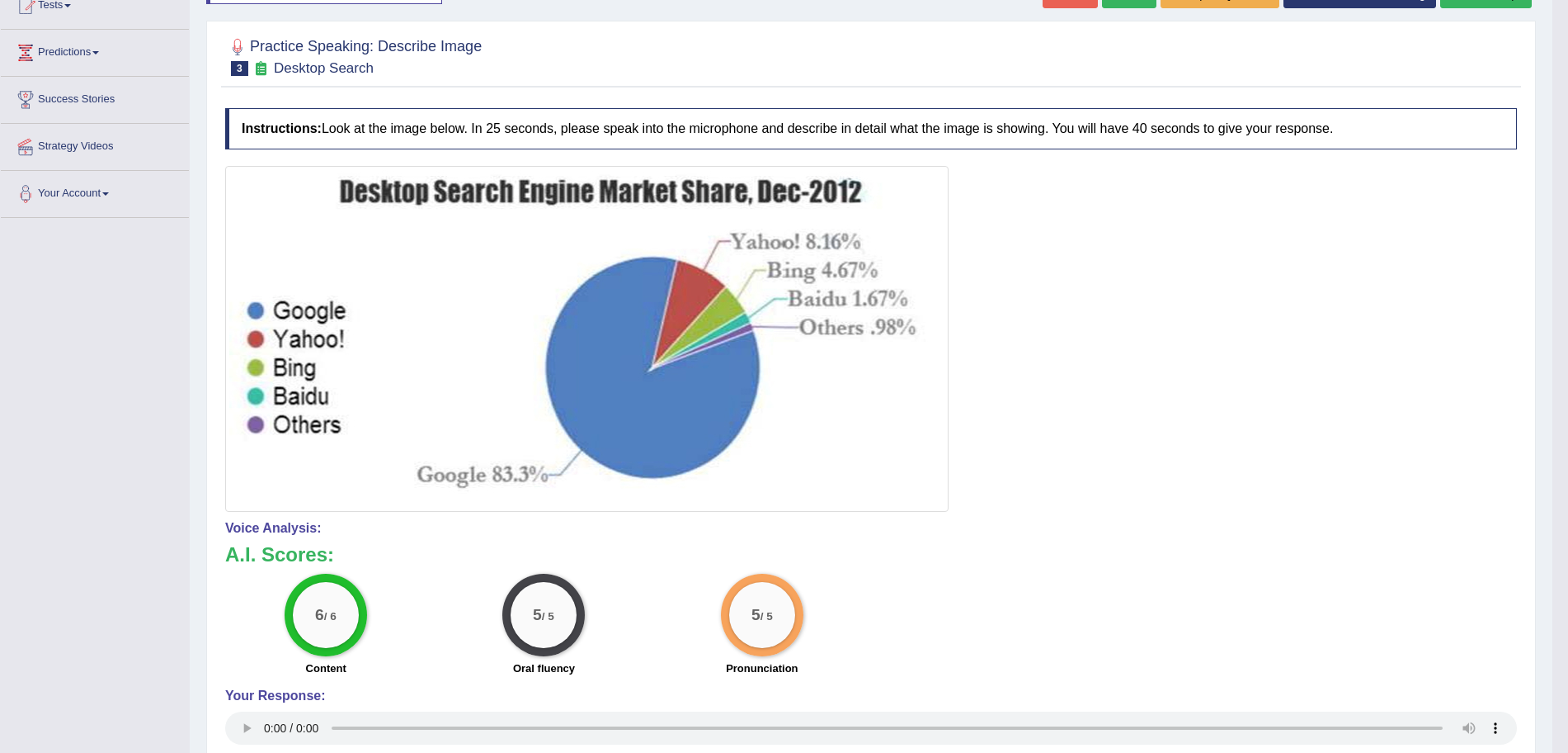
scroll to position [0, 0]
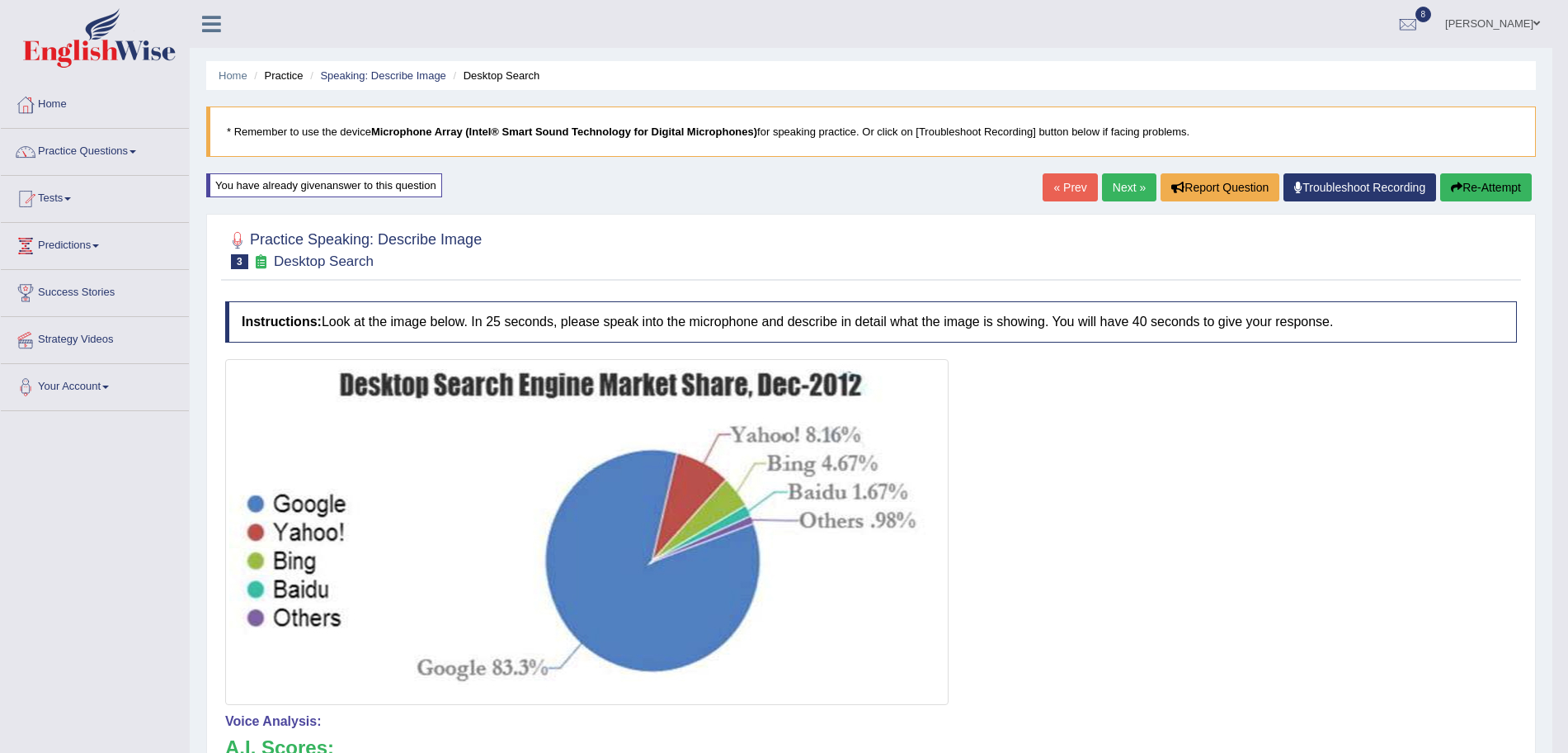
click at [1104, 195] on link "Next »" at bounding box center [1129, 188] width 54 height 28
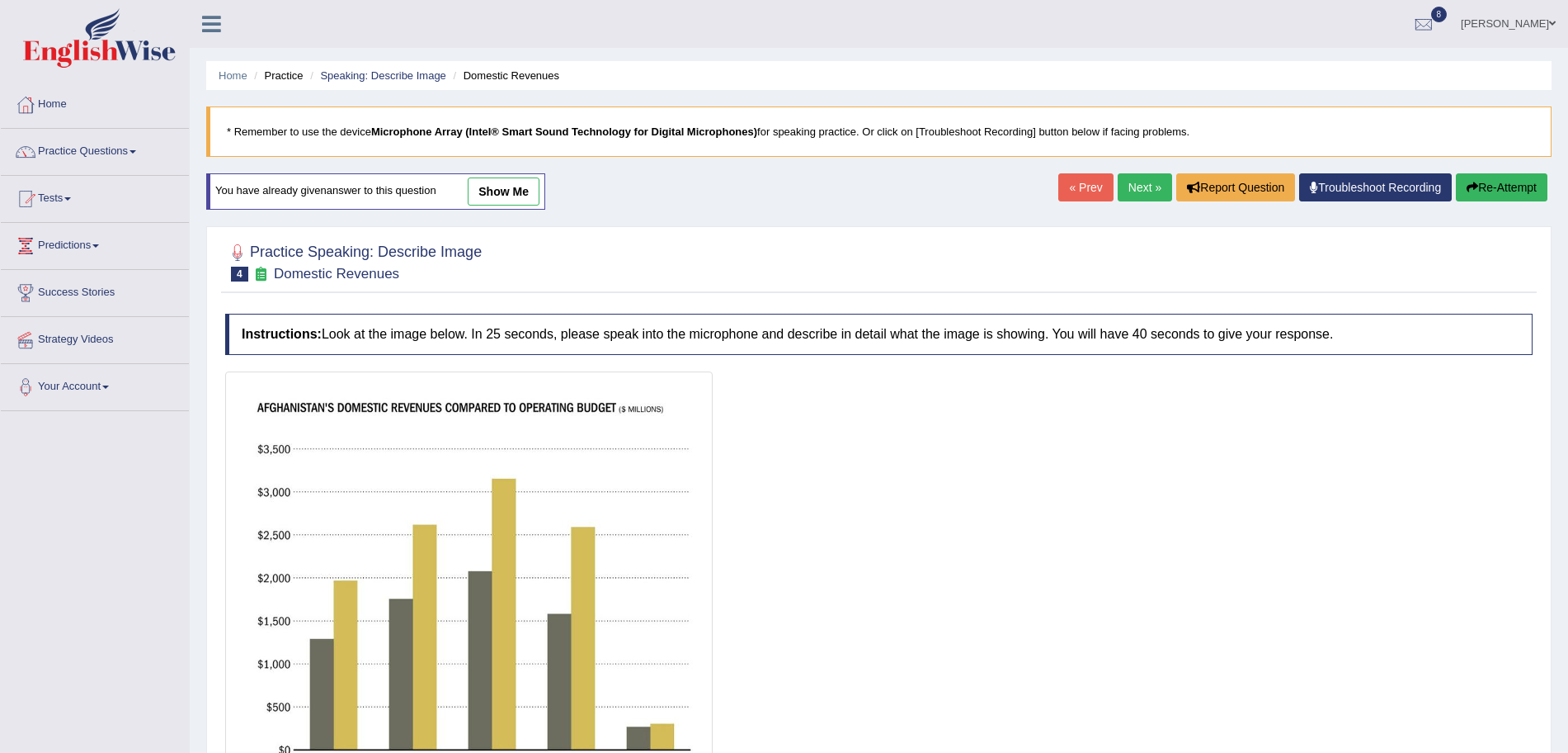
scroll to position [196, 0]
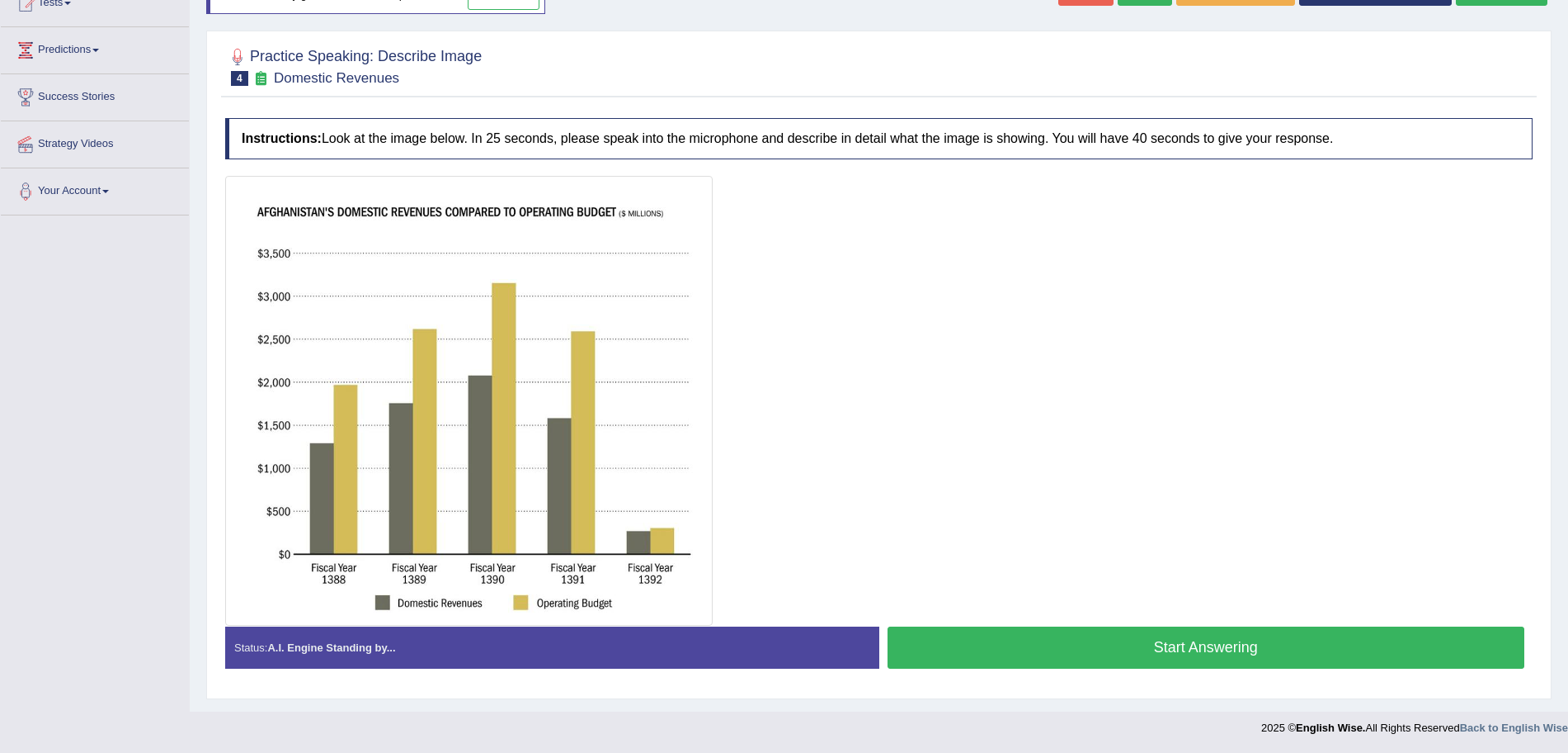
click at [1020, 643] on button "Start Answering" at bounding box center [1206, 647] width 637 height 42
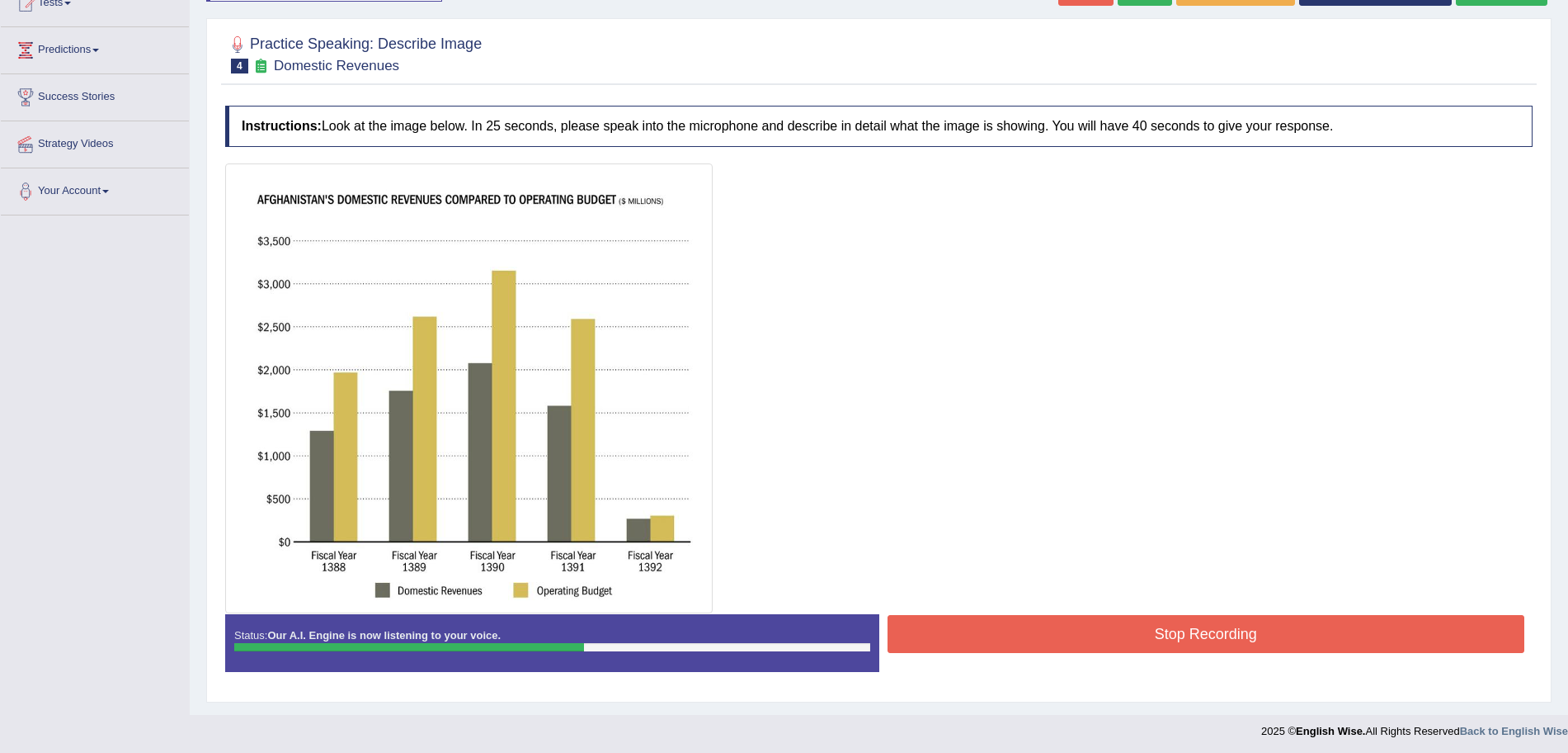
click at [1068, 634] on button "Stop Recording" at bounding box center [1206, 634] width 637 height 38
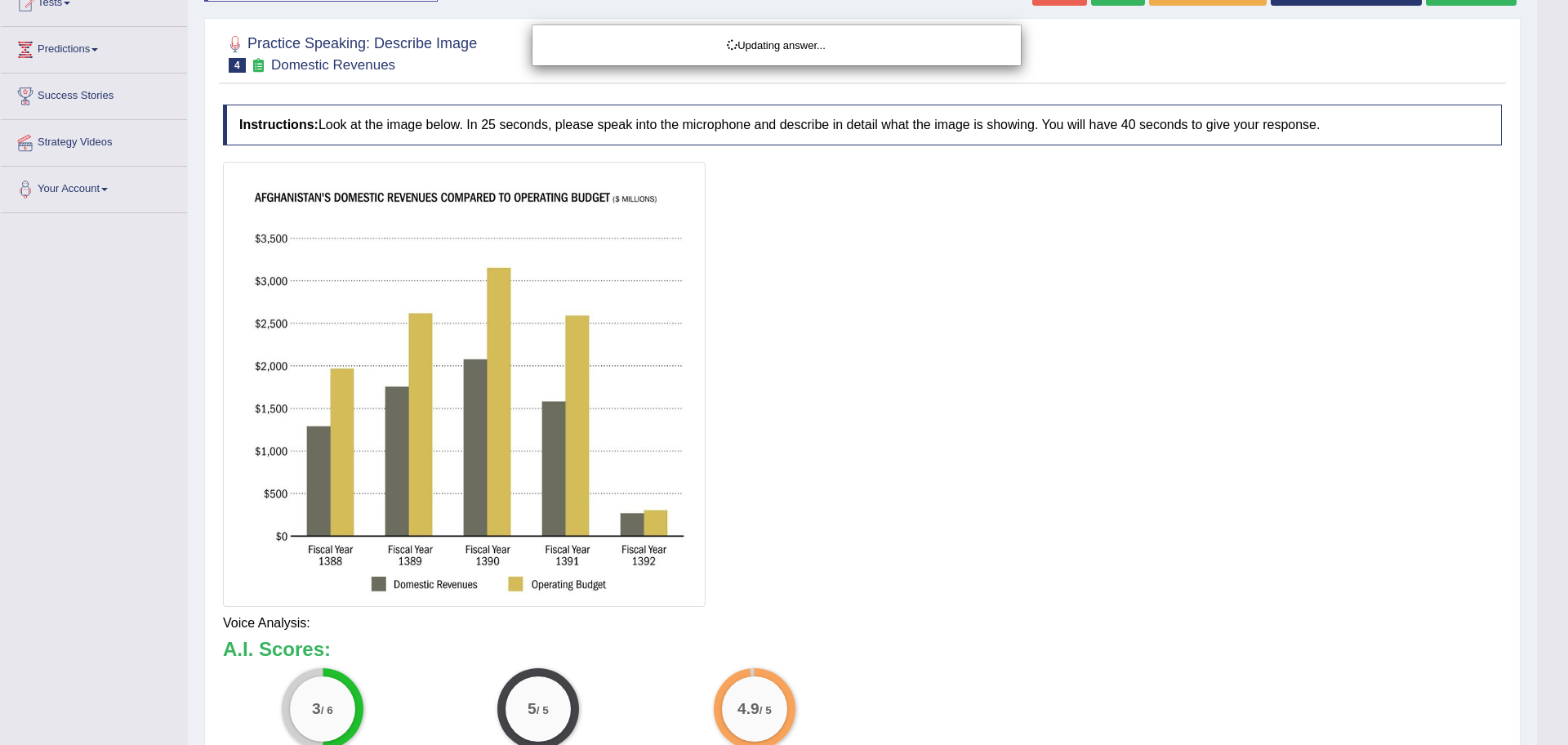
drag, startPoint x: 1567, startPoint y: 380, endPoint x: 1567, endPoint y: 581, distance: 201.0
click at [1551, 551] on html "Toggle navigation Home Practice Questions Speaking Practice Read Aloud Repeat S…" at bounding box center [784, 178] width 1568 height 745
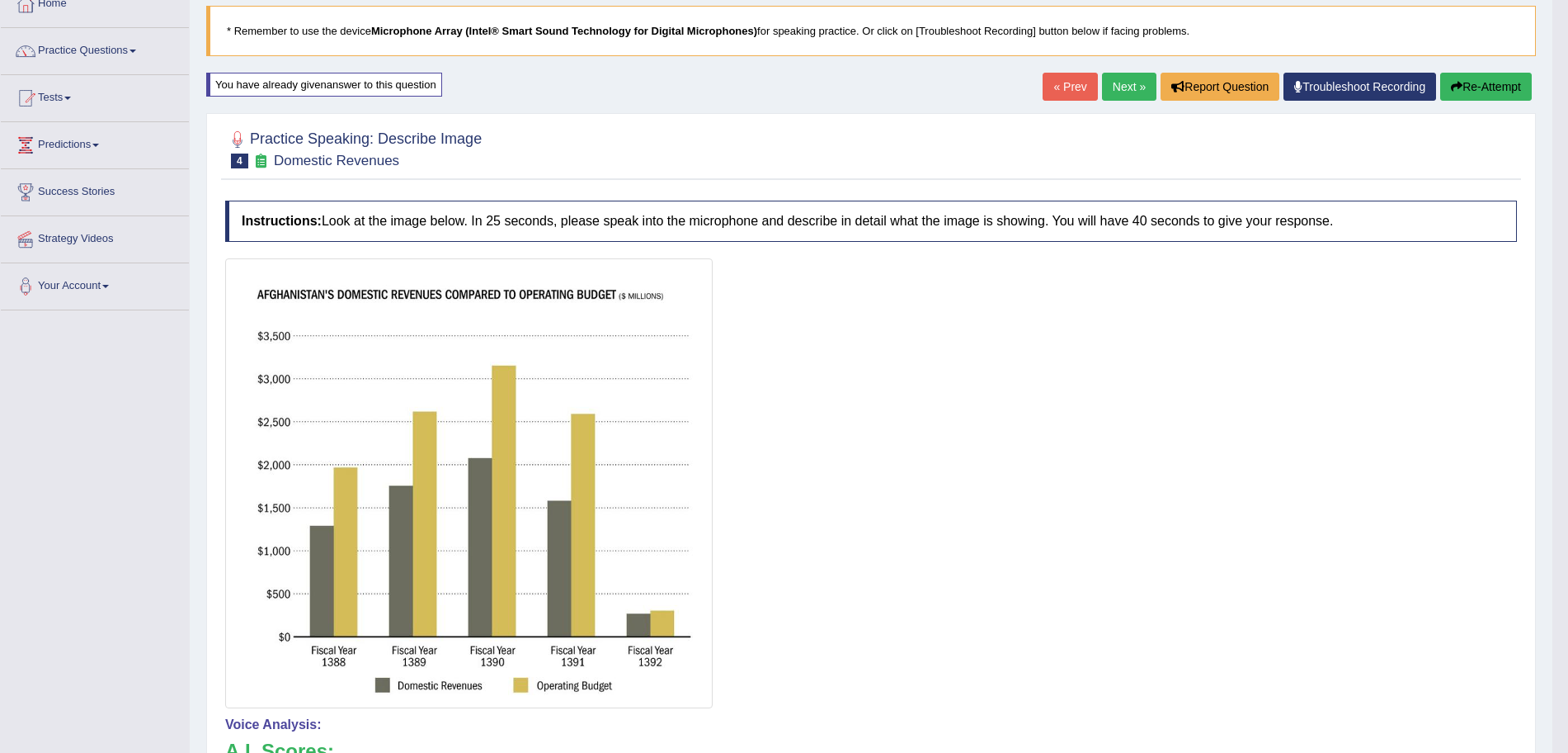
scroll to position [71, 0]
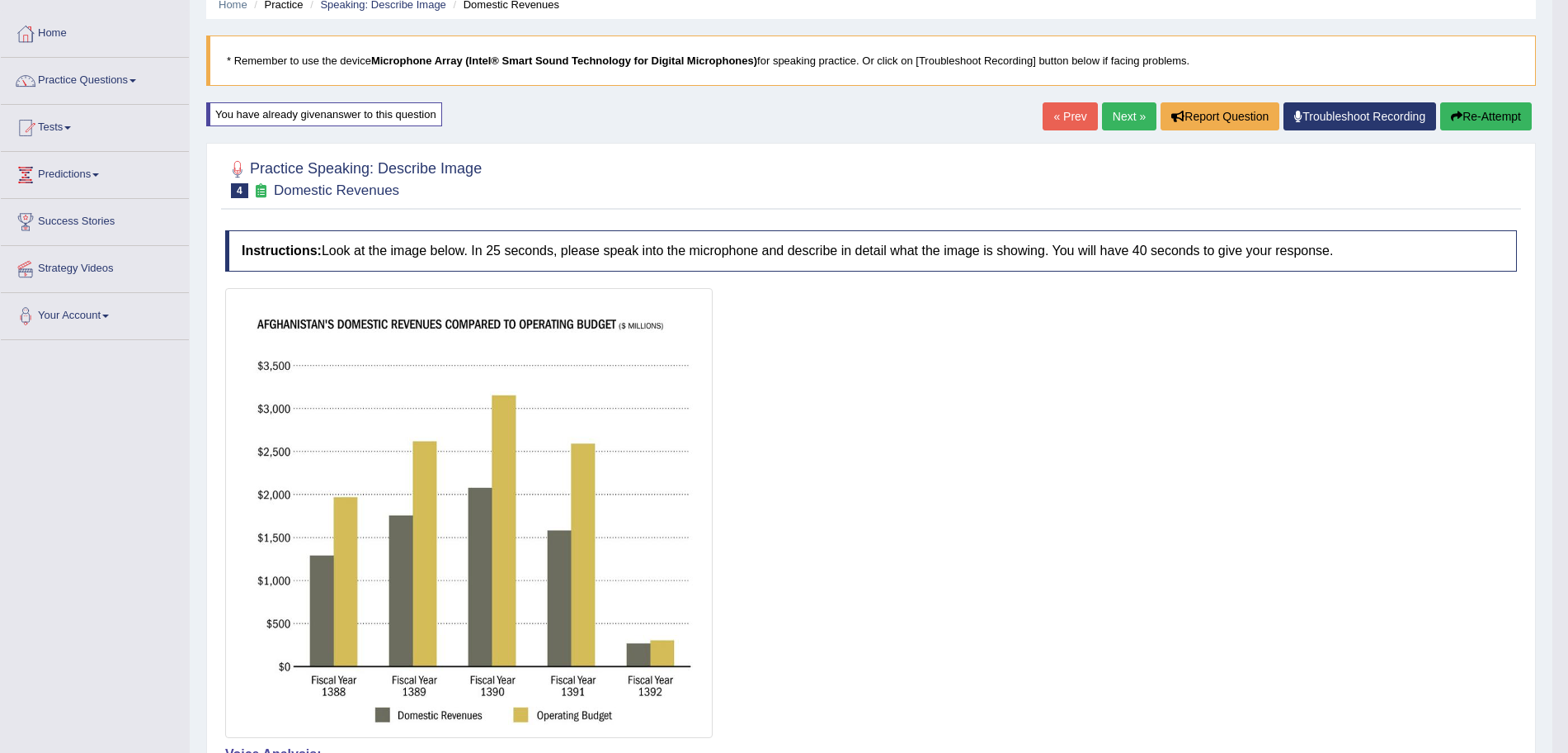
click at [1116, 125] on link "Next »" at bounding box center [1129, 116] width 54 height 28
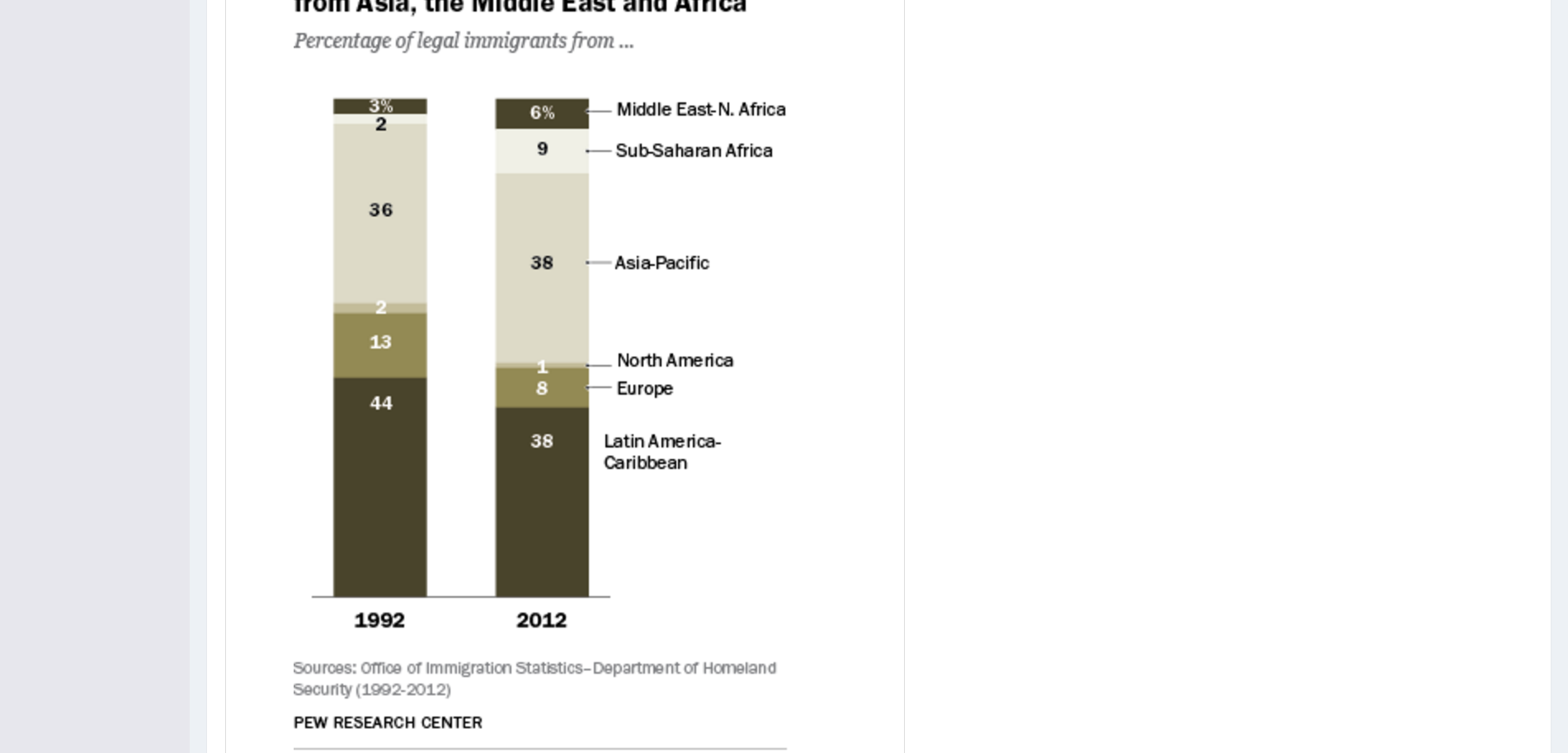
scroll to position [625, 0]
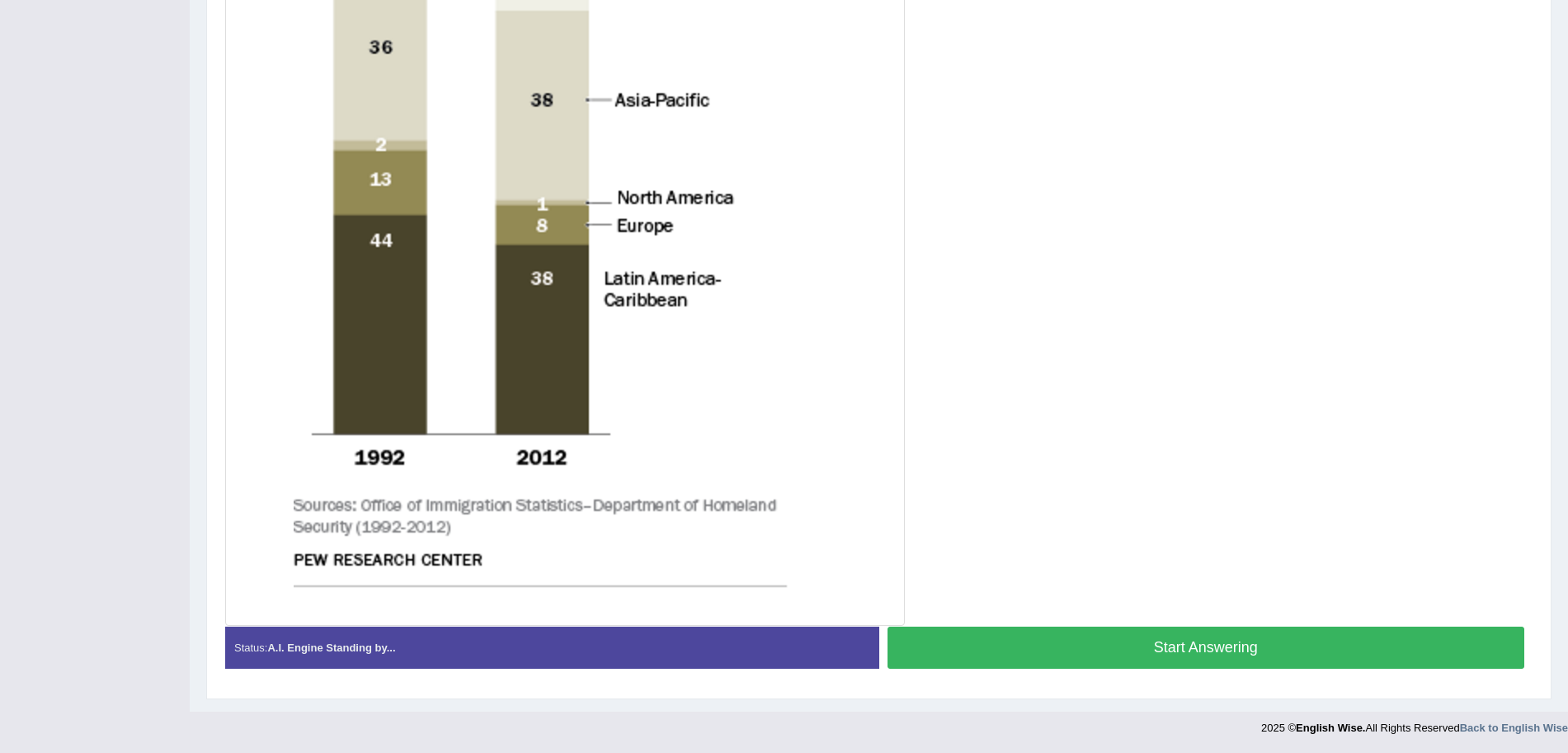
click at [1319, 660] on button "Start Answering" at bounding box center [1206, 647] width 637 height 42
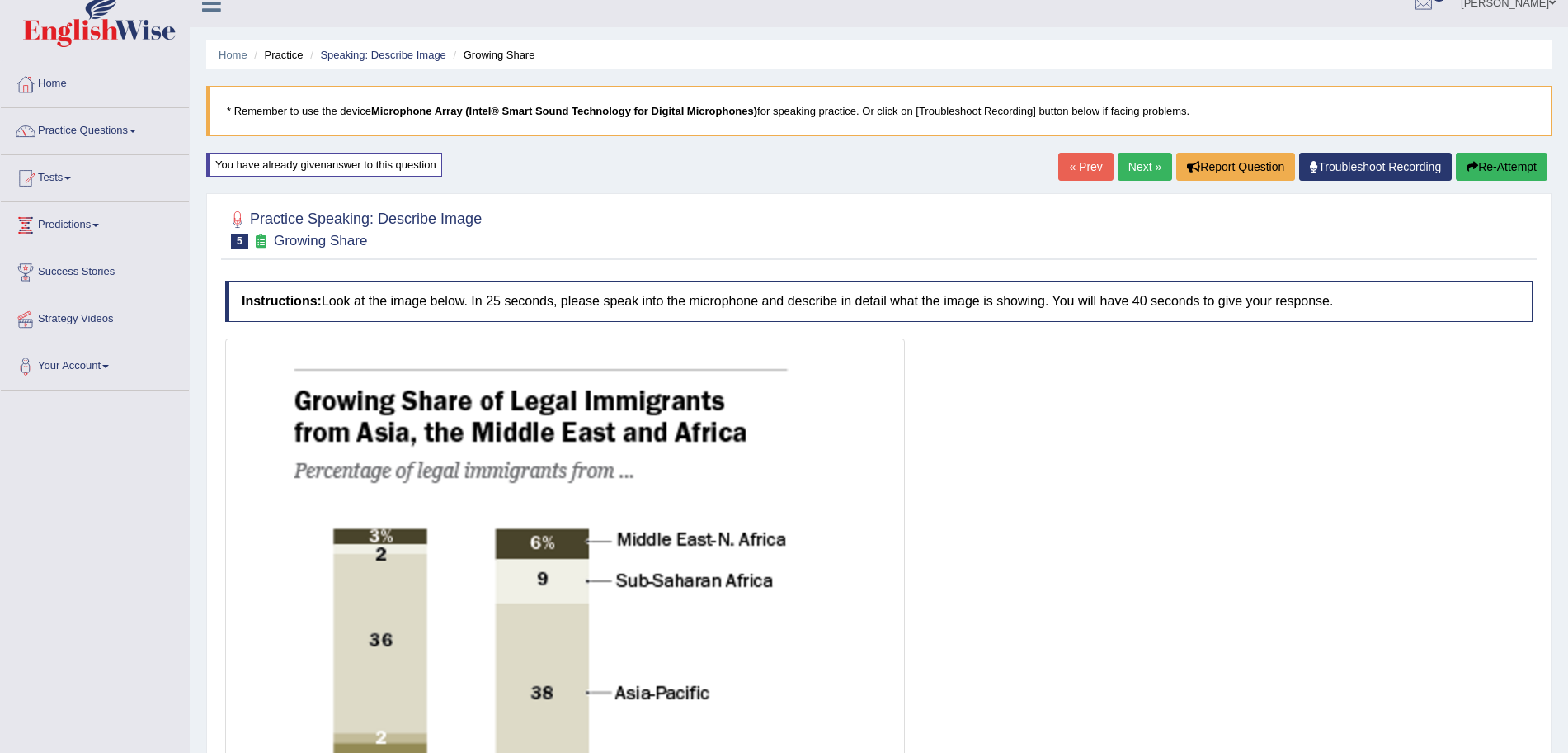
scroll to position [629, 0]
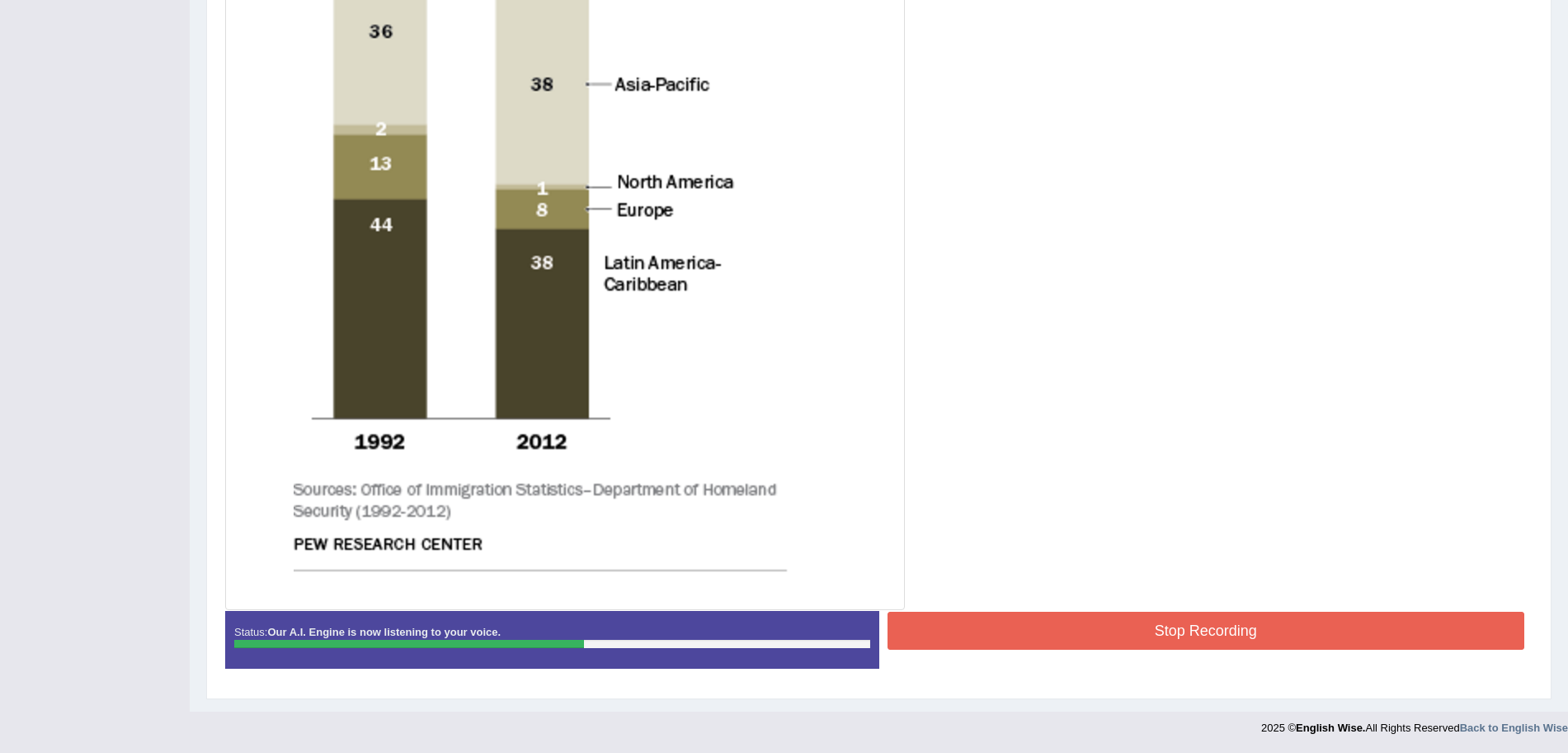
click at [1199, 625] on button "Stop Recording" at bounding box center [1206, 630] width 637 height 38
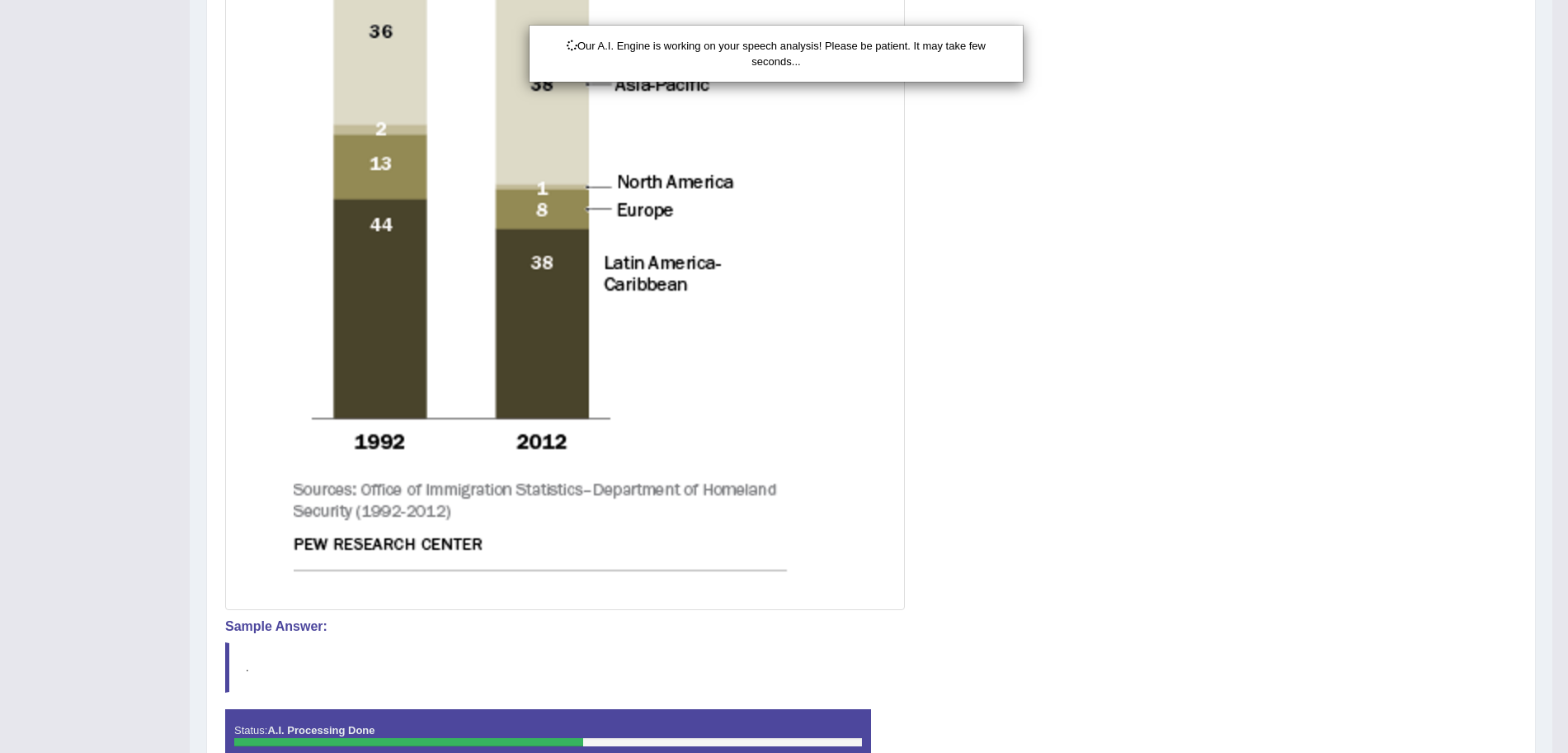
scroll to position [727, 0]
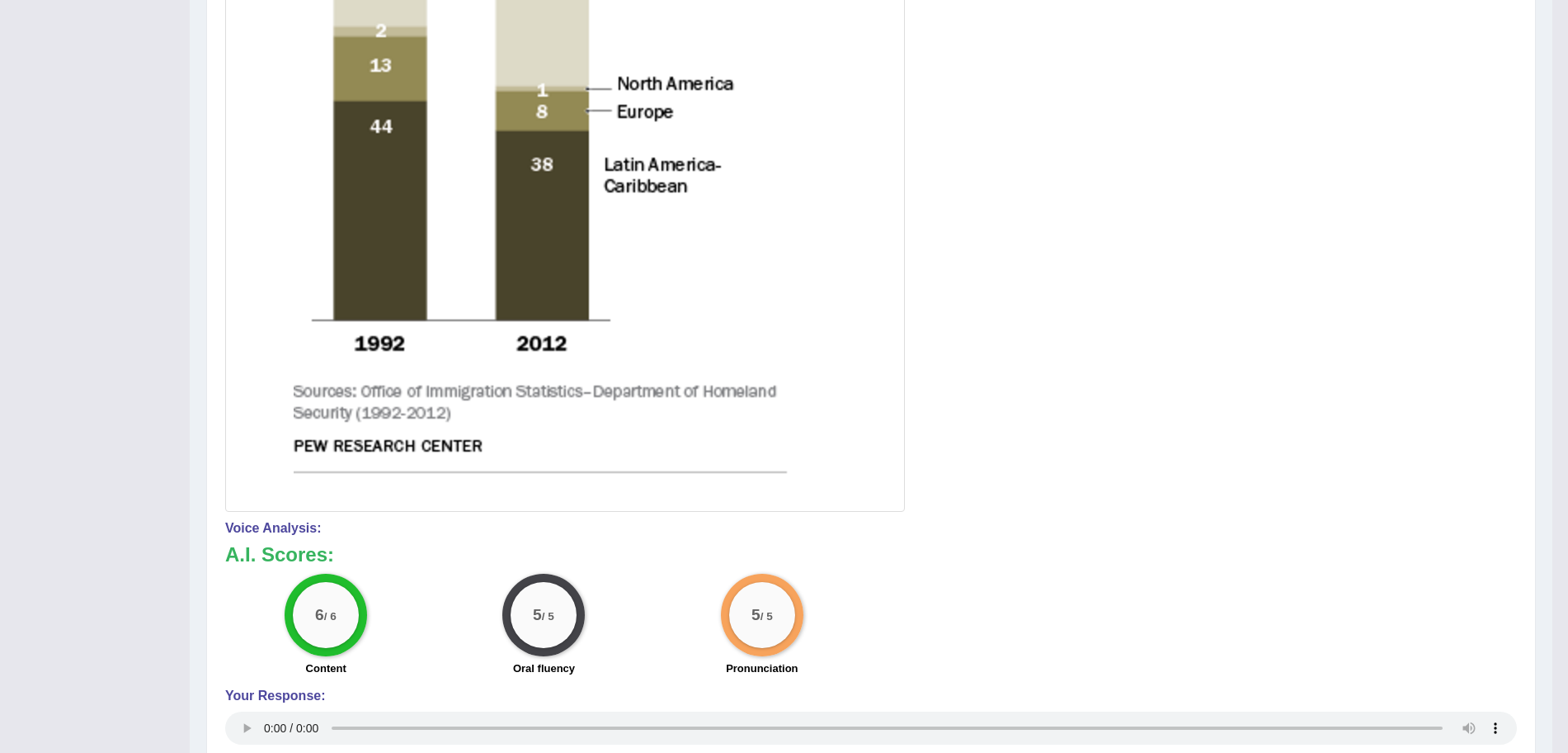
scroll to position [0, 0]
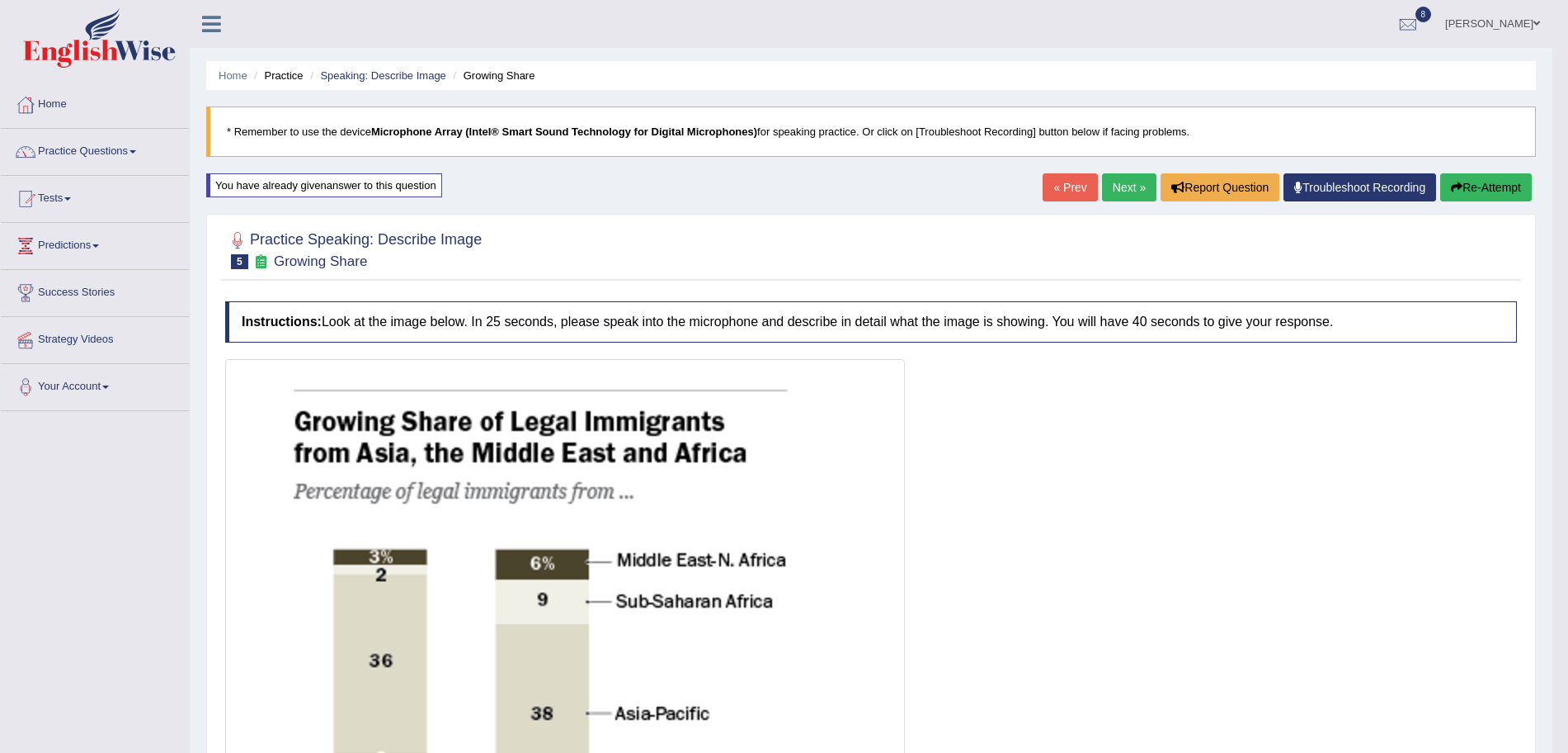
click at [1112, 184] on link "Next »" at bounding box center [1129, 188] width 54 height 28
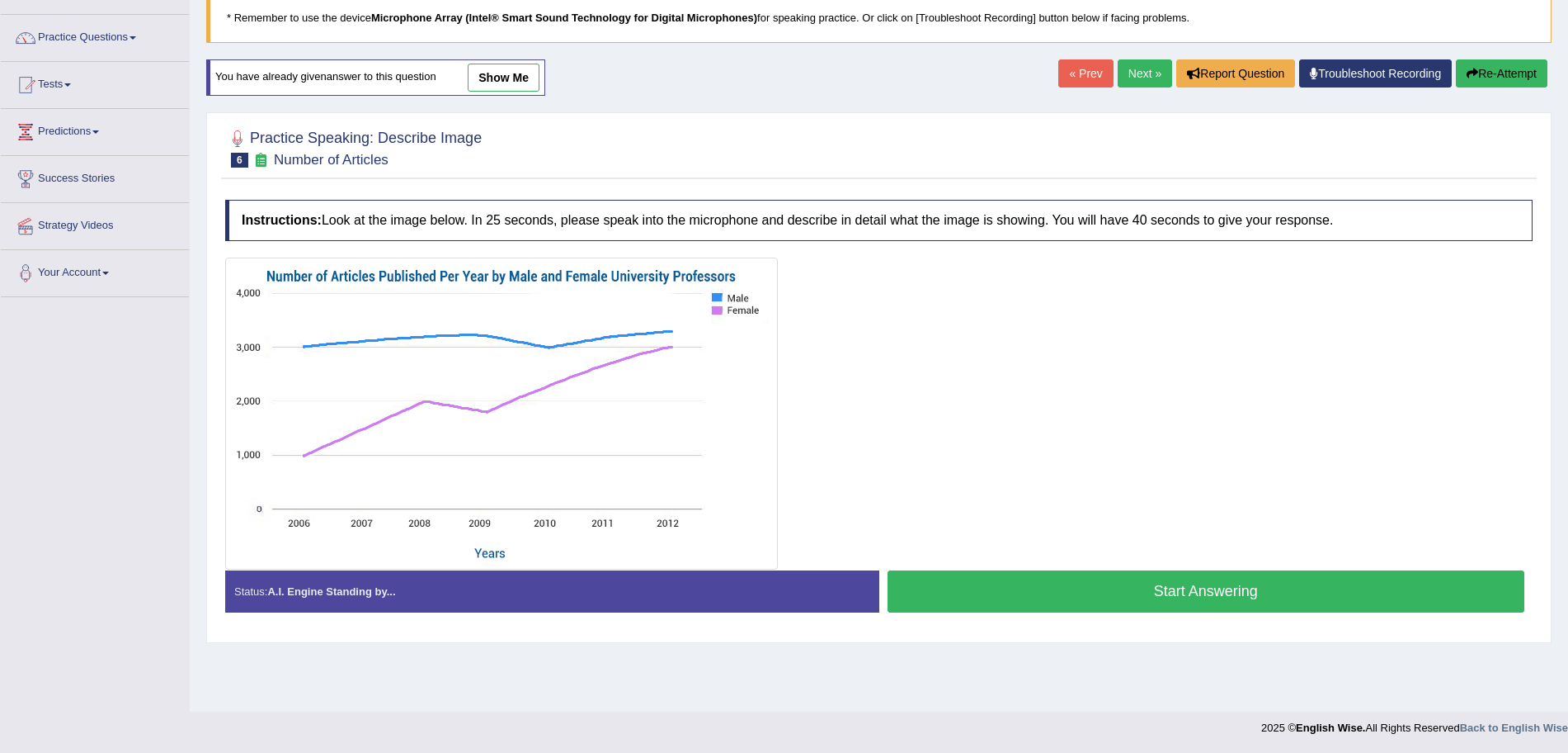
click at [1078, 585] on button "Start Answering" at bounding box center [1206, 591] width 637 height 42
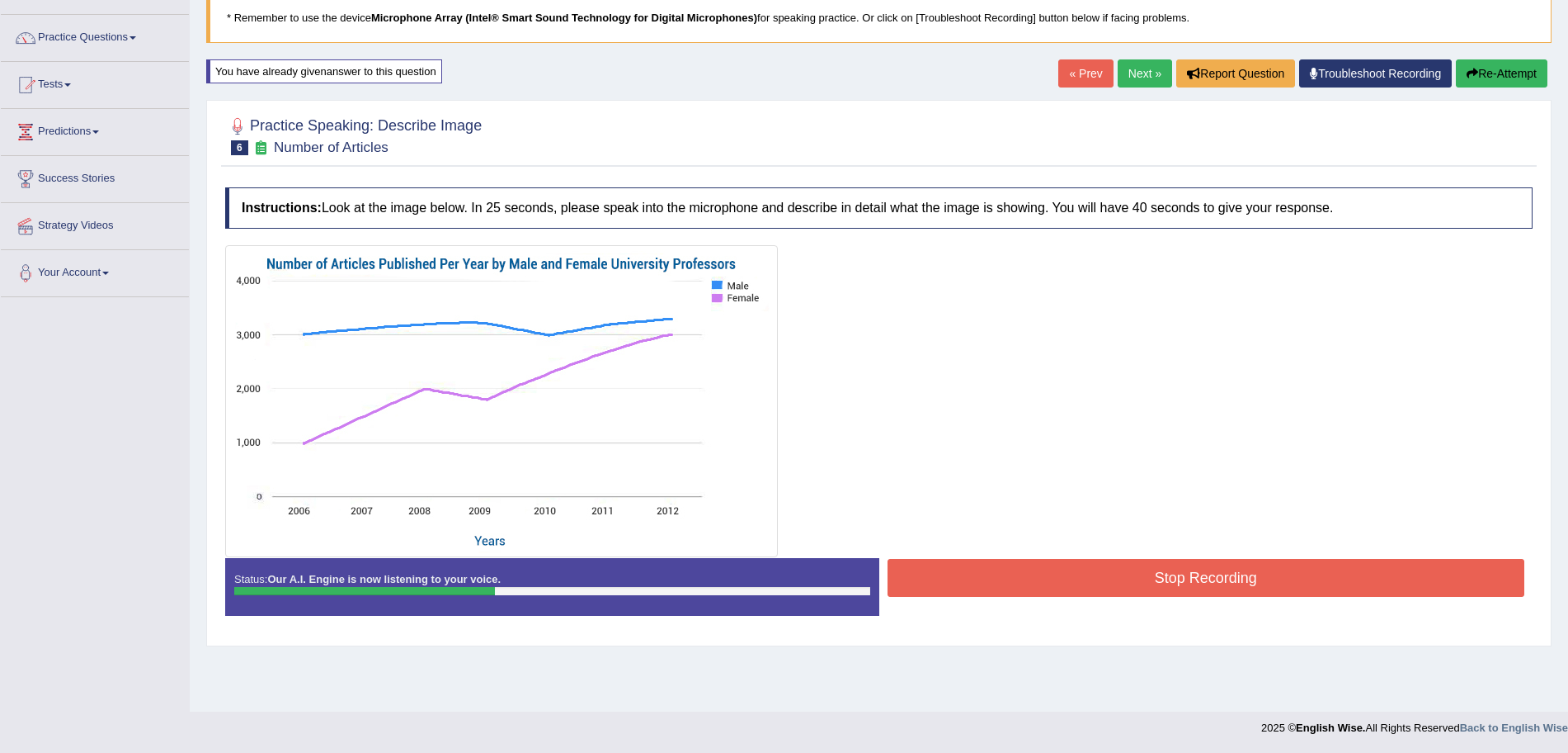
click at [1037, 575] on button "Stop Recording" at bounding box center [1206, 578] width 637 height 38
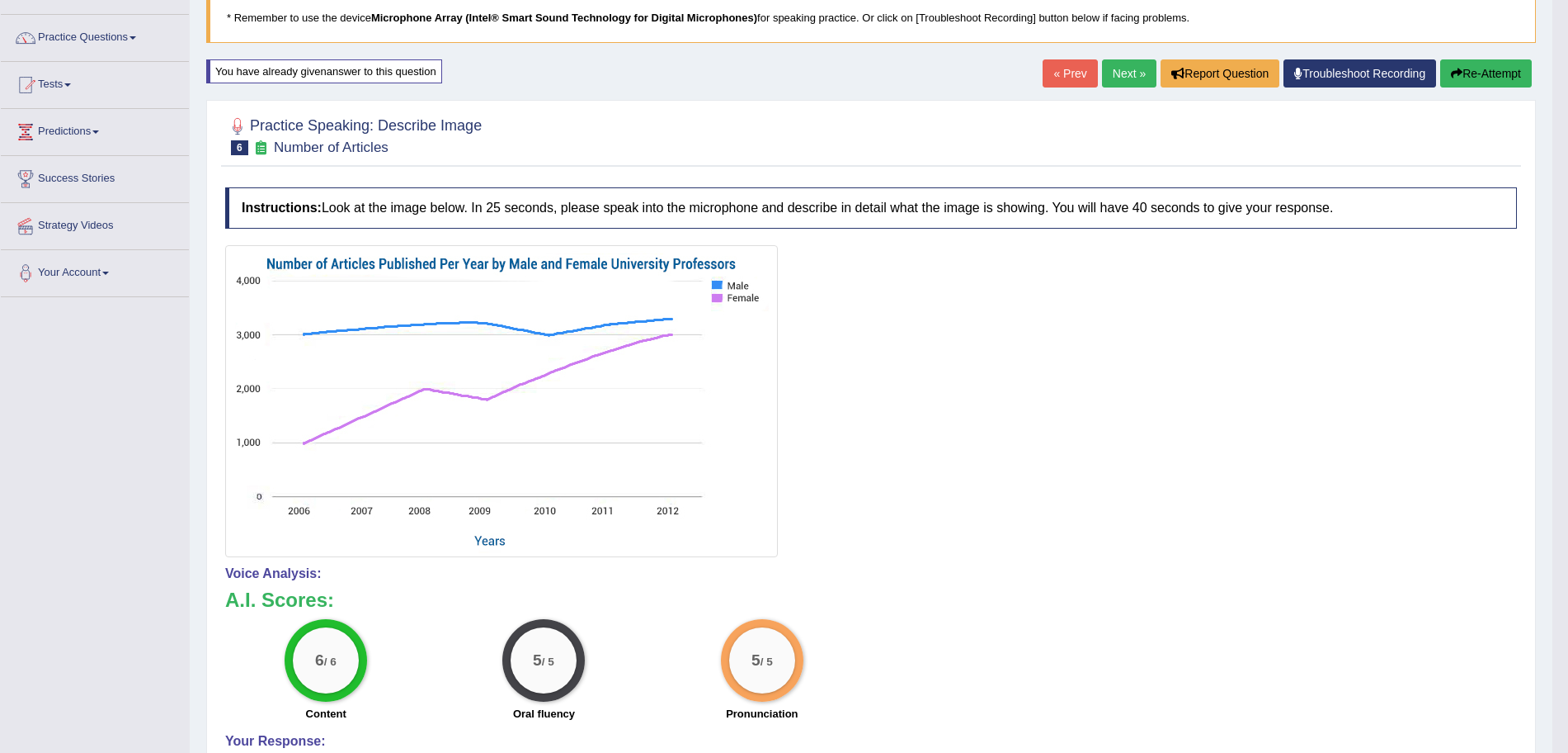
click at [1104, 62] on link "Next »" at bounding box center [1129, 73] width 54 height 28
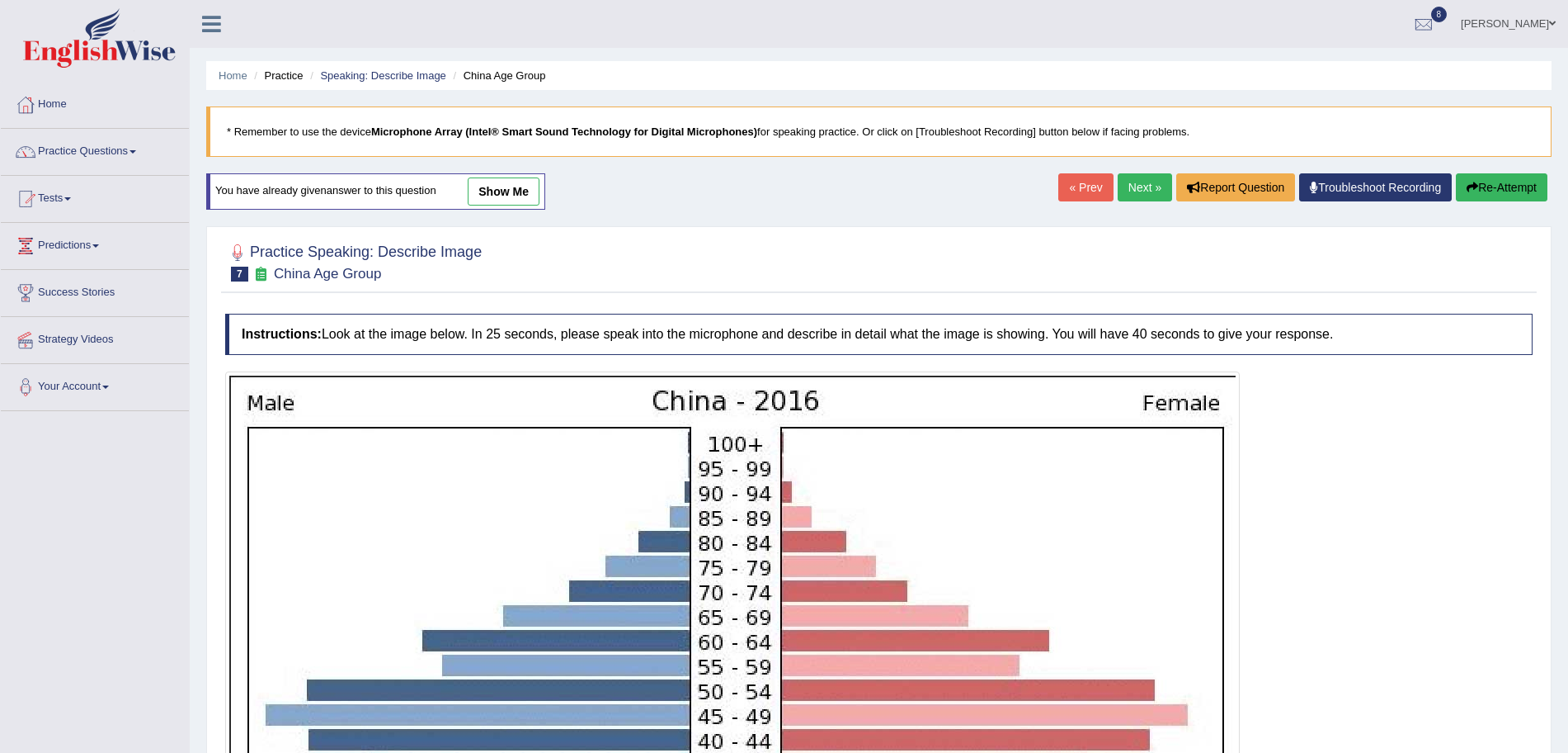
scroll to position [459, 0]
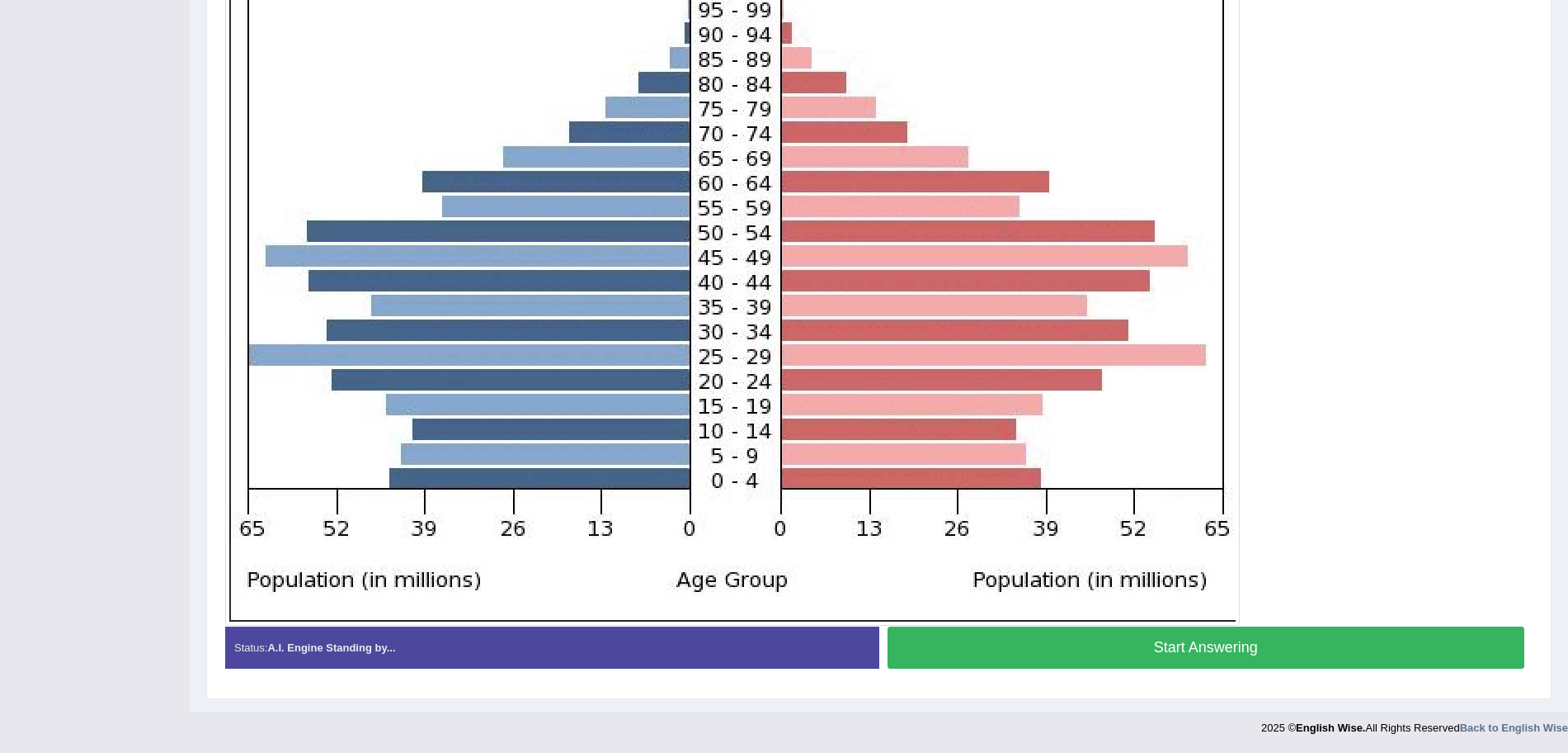
drag, startPoint x: 0, startPoint y: 0, endPoint x: 1583, endPoint y: 675, distance: 1720.9
click at [1216, 649] on button "Start Answering" at bounding box center [1206, 647] width 637 height 42
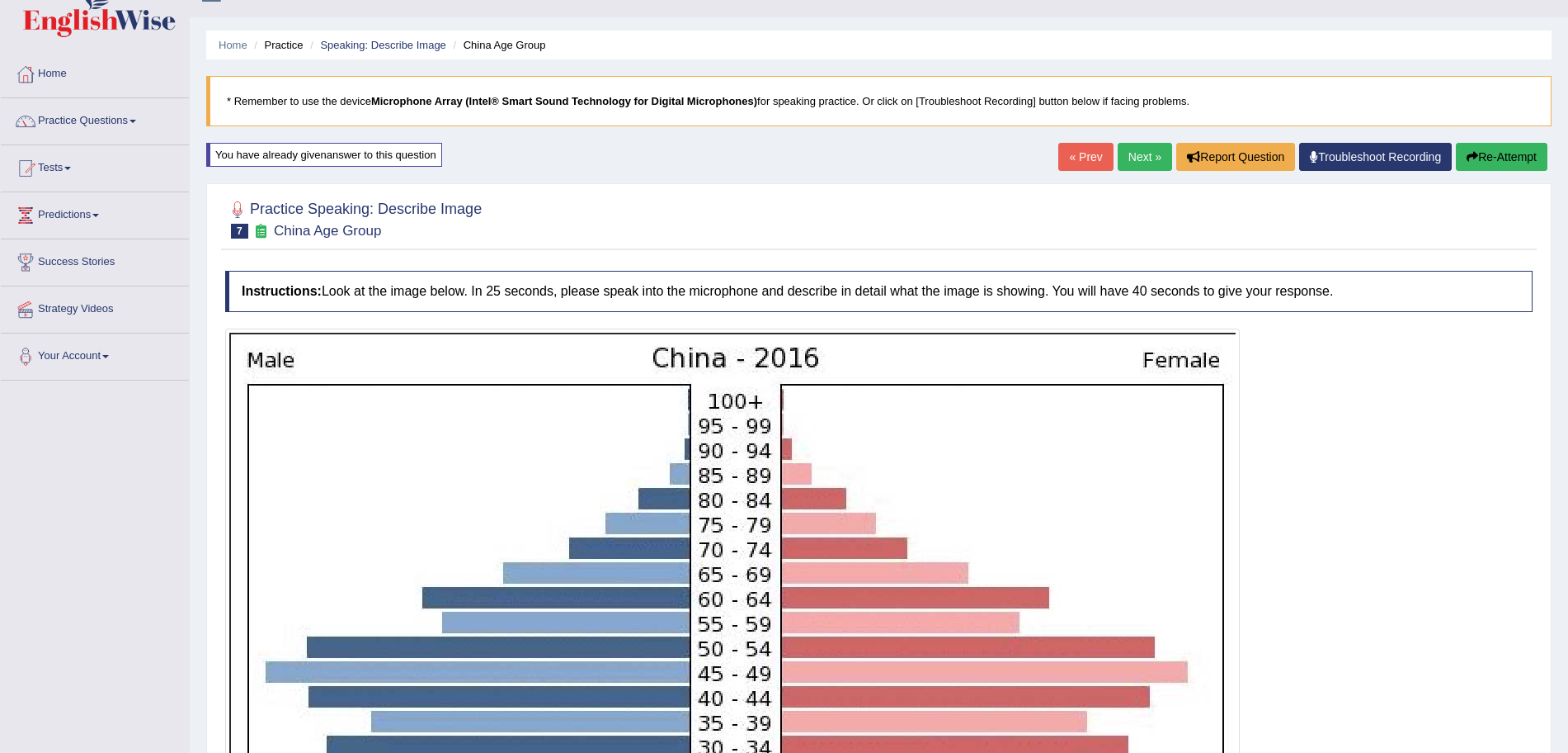
scroll to position [462, 0]
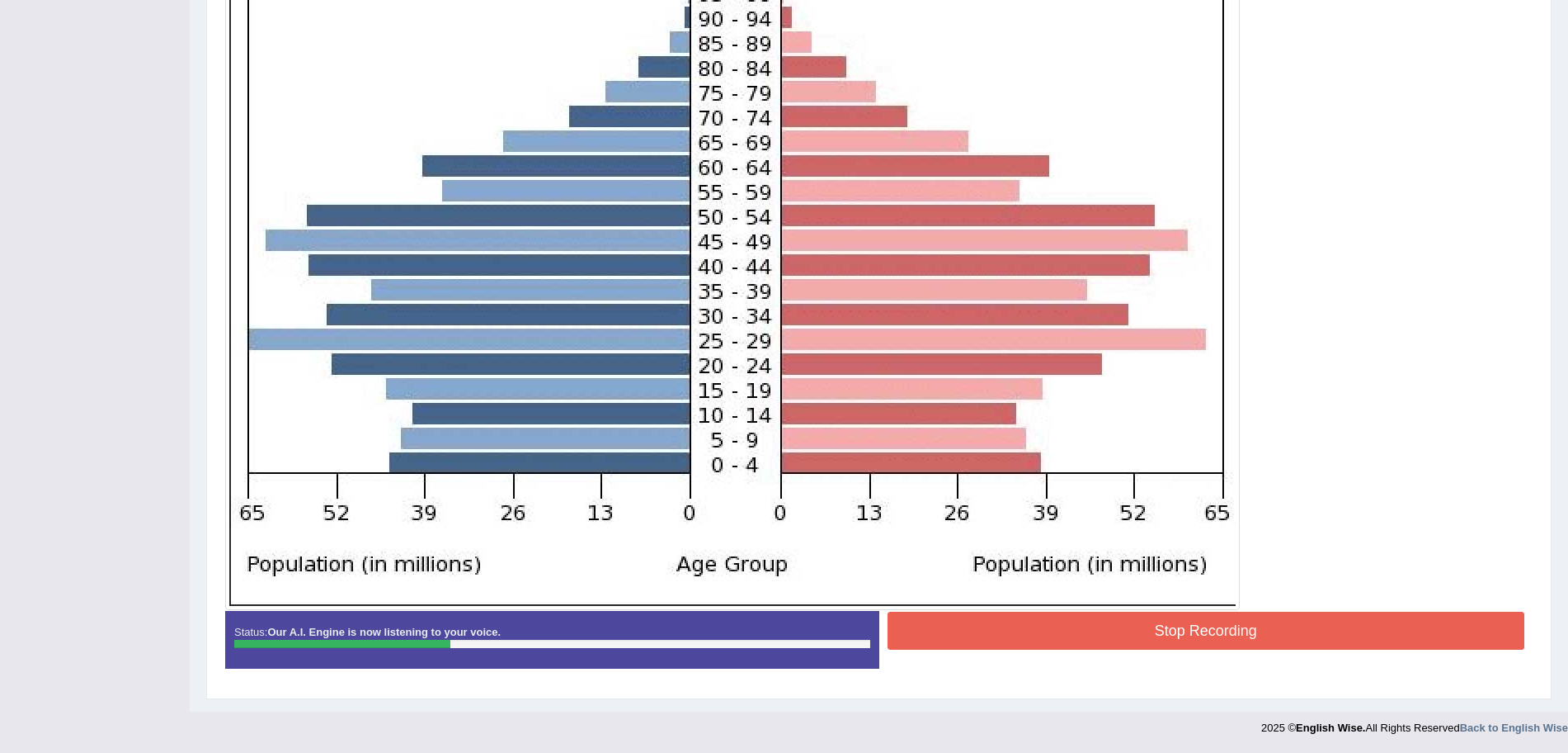
click at [1263, 623] on button "Stop Recording" at bounding box center [1206, 630] width 637 height 38
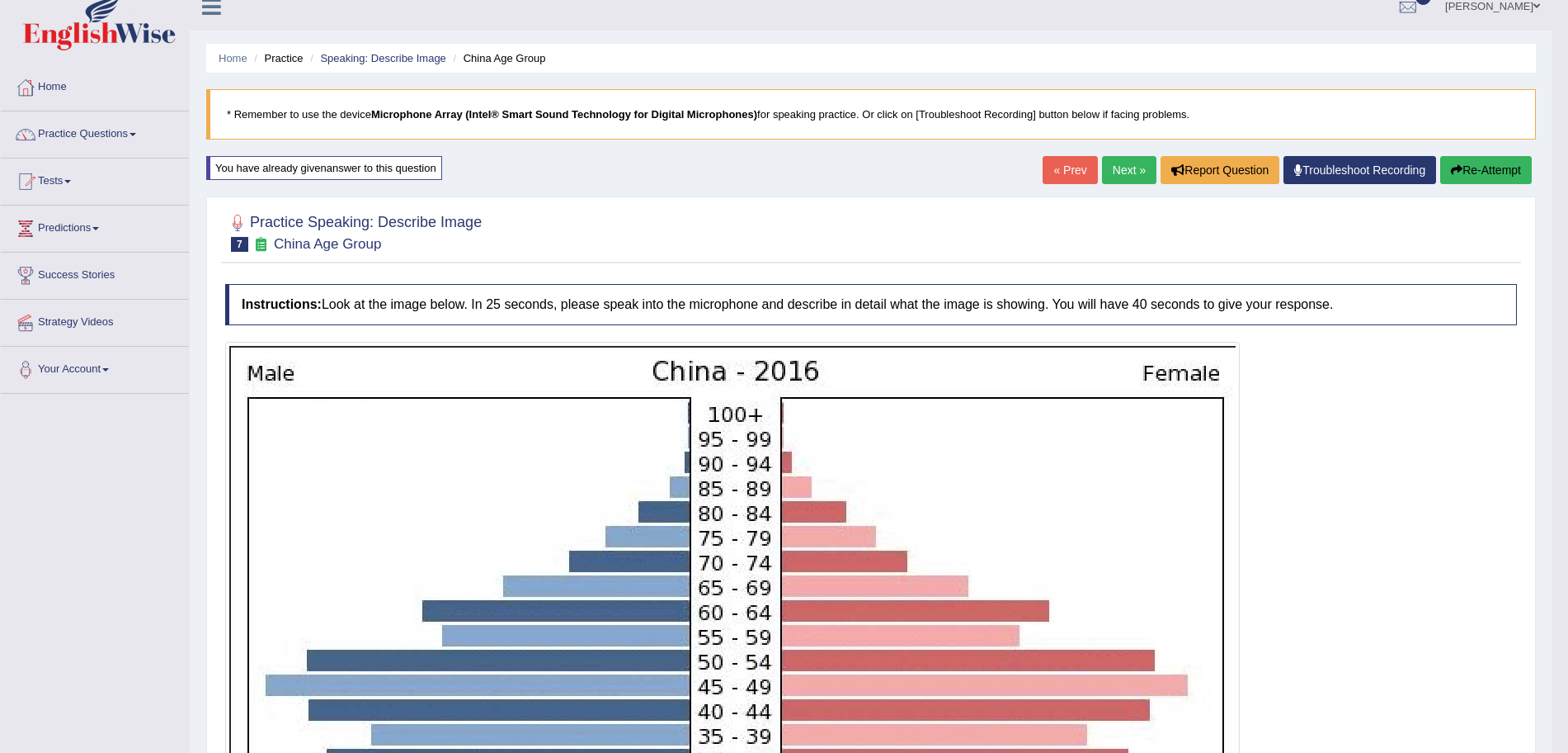
scroll to position [0, 0]
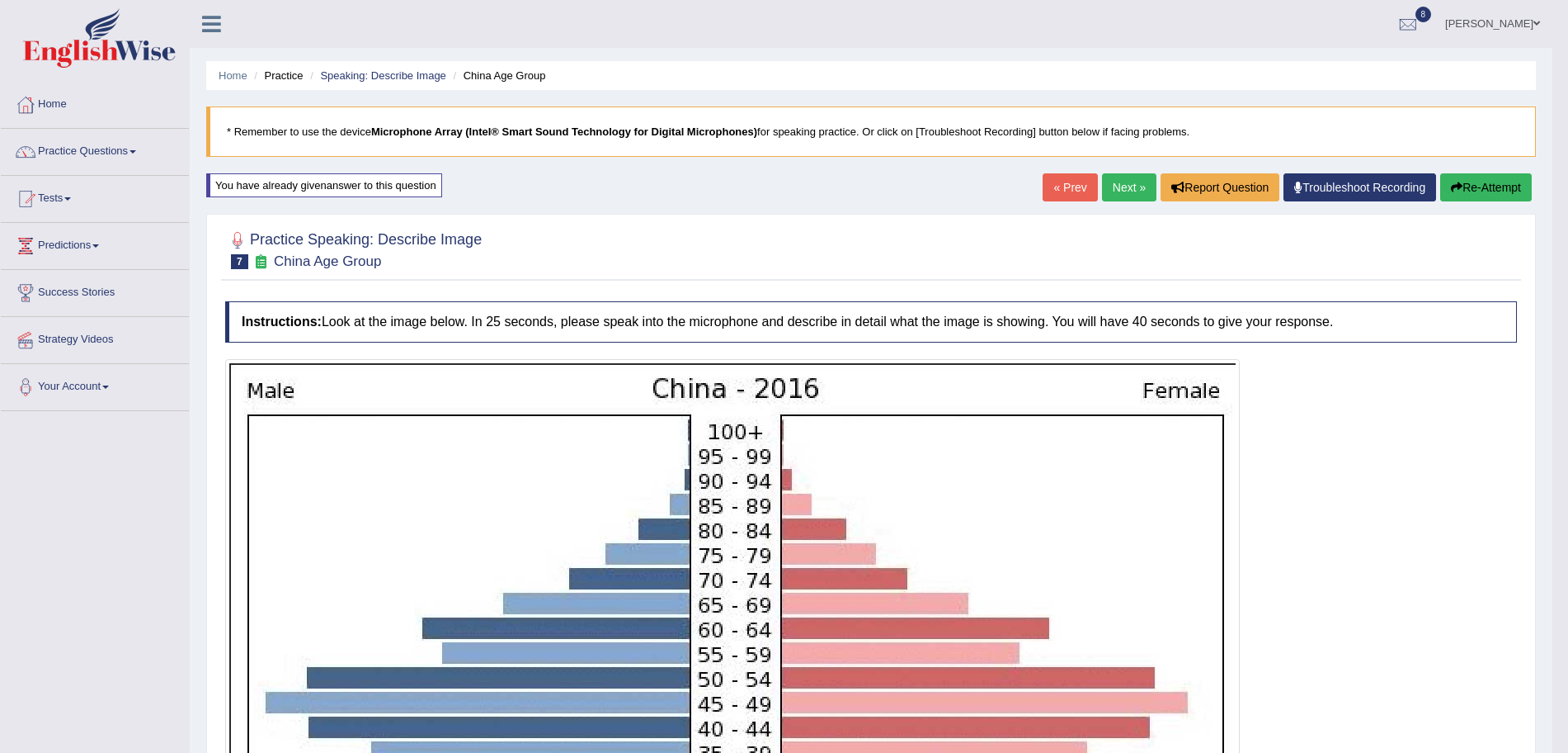
click at [1130, 174] on link "Next »" at bounding box center [1129, 188] width 54 height 28
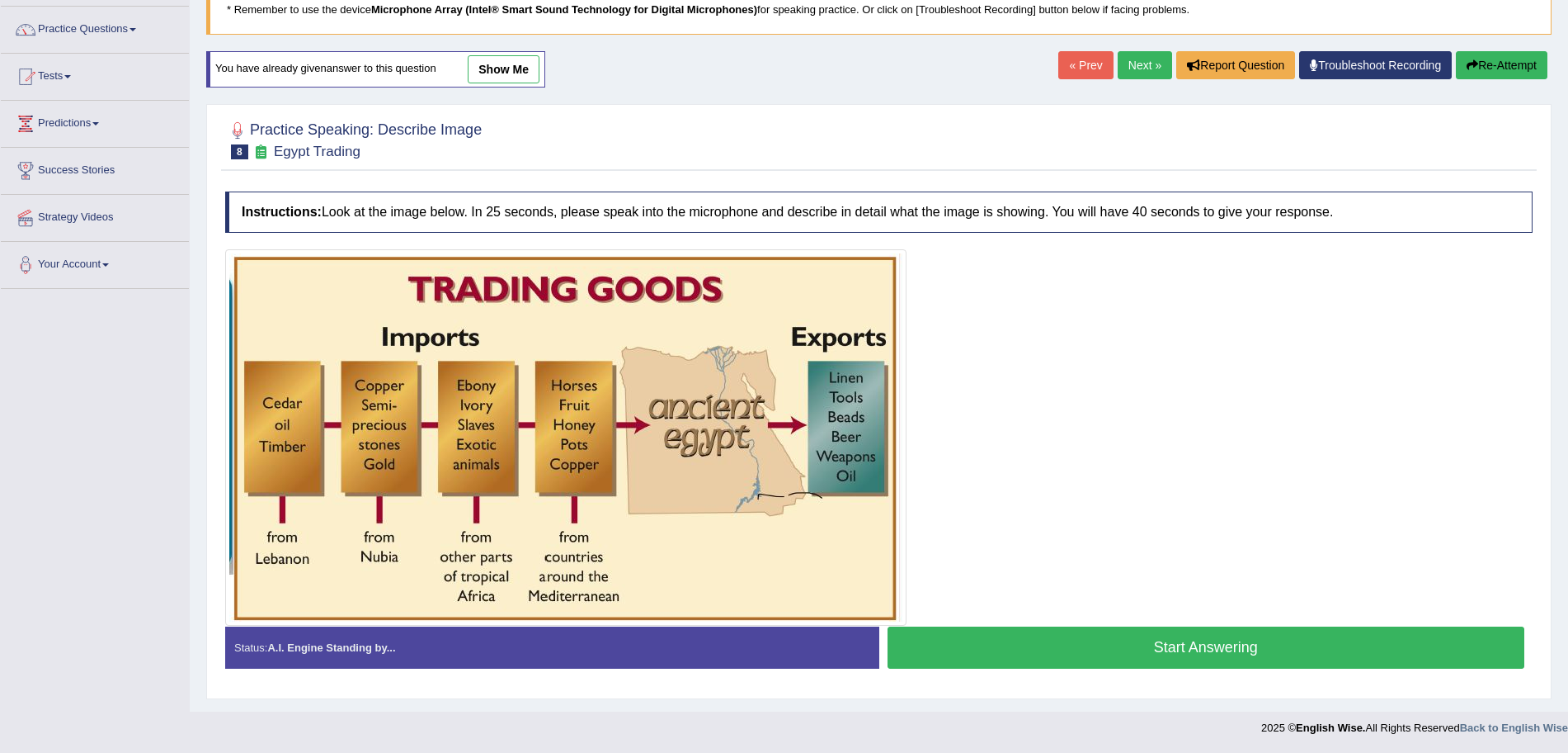
click at [1173, 641] on button "Start Answering" at bounding box center [1206, 647] width 637 height 42
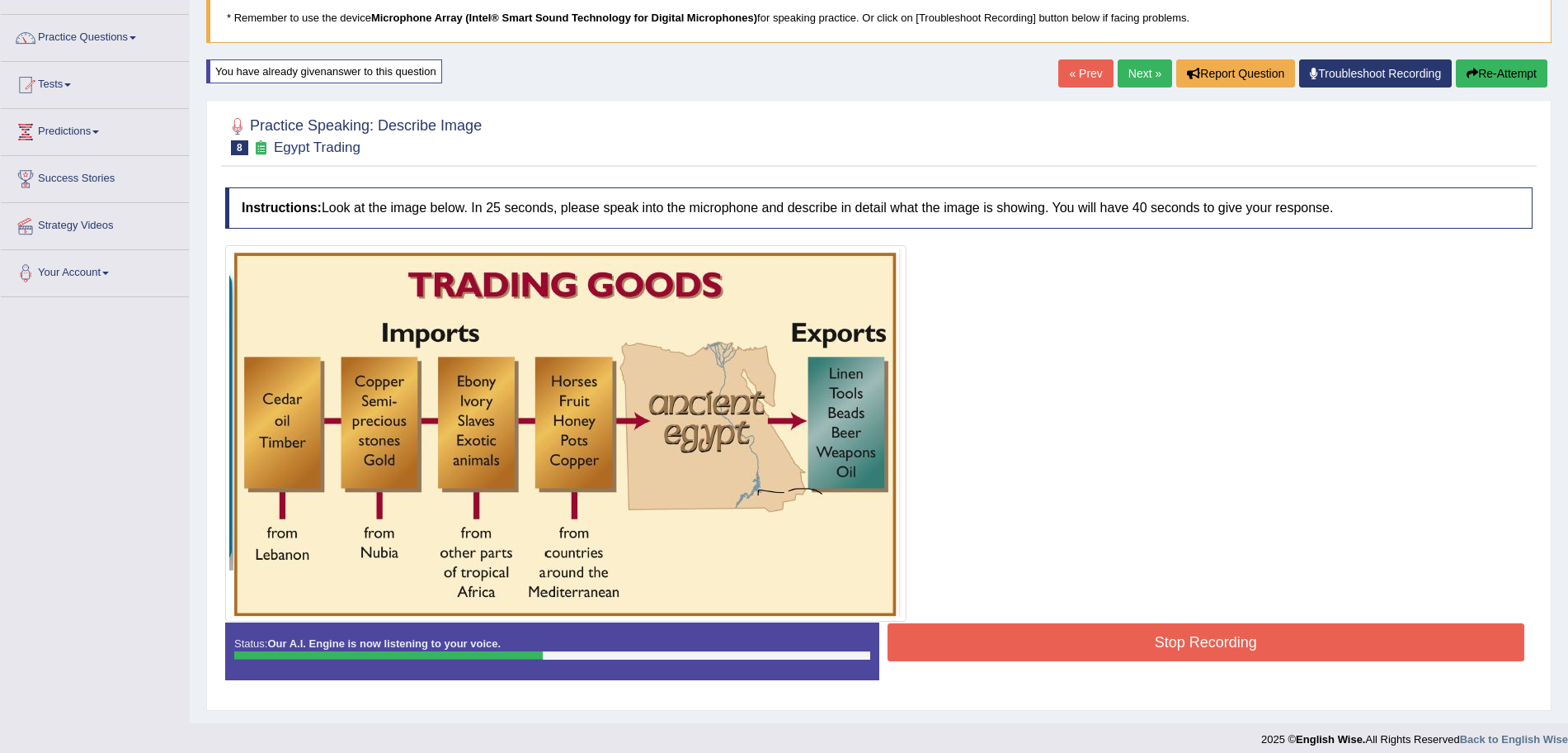
click at [1118, 651] on button "Stop Recording" at bounding box center [1206, 641] width 637 height 38
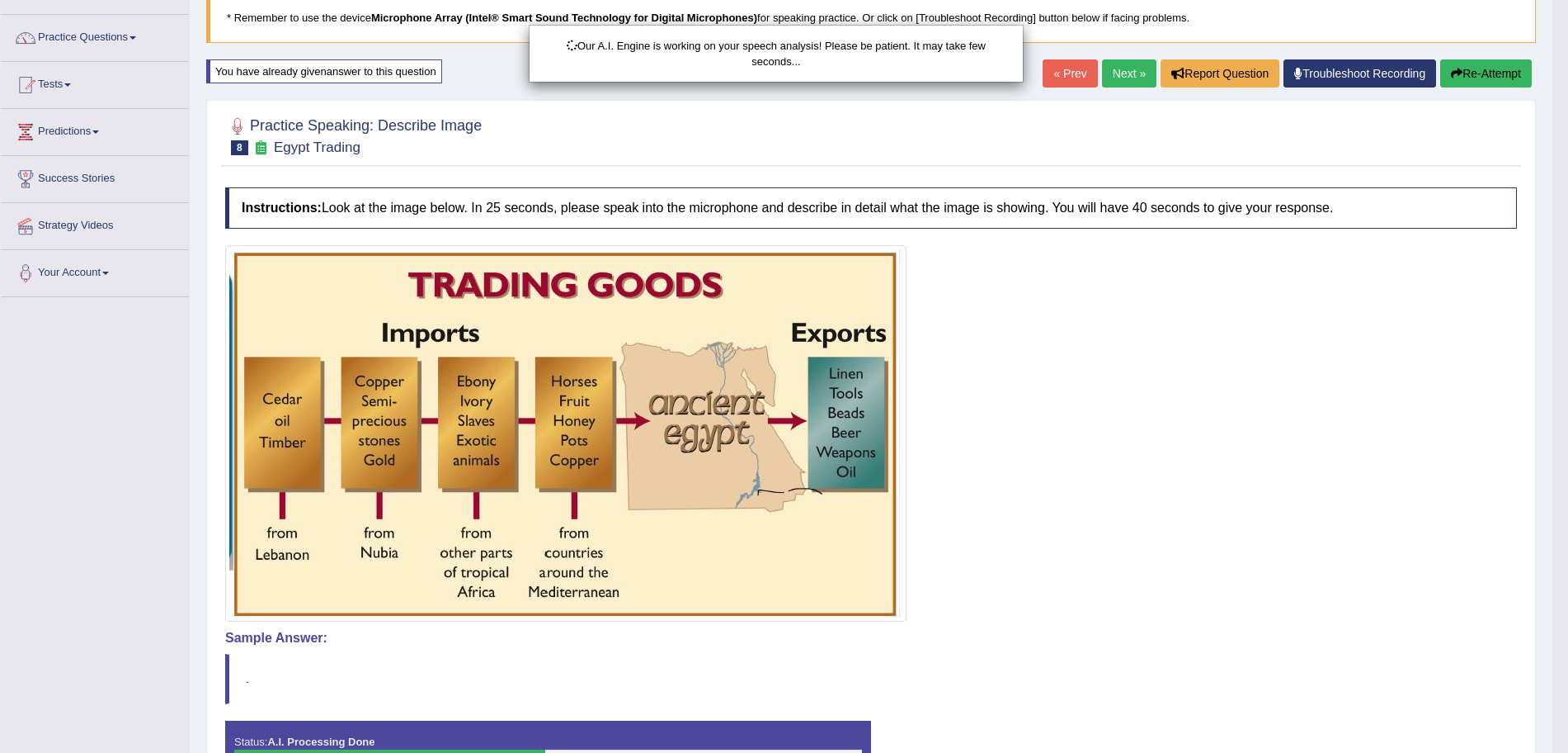
drag, startPoint x: 1583, startPoint y: 310, endPoint x: 1583, endPoint y: 499, distance: 189.0
click at [1567, 499] on html "Toggle navigation Home Practice Questions Speaking Practice Read Aloud Repeat S…" at bounding box center [784, 263] width 1568 height 753
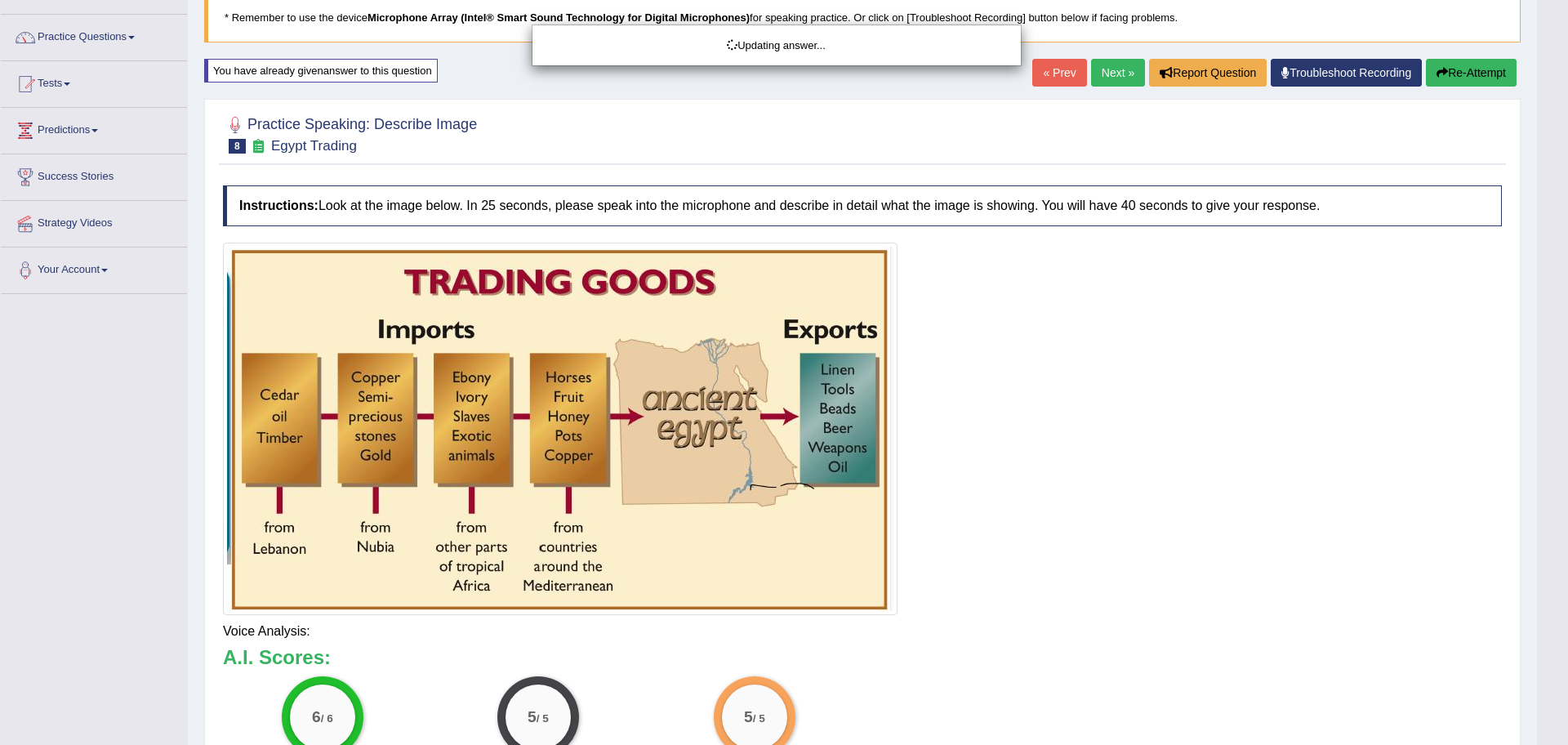
drag, startPoint x: 1567, startPoint y: 494, endPoint x: 1567, endPoint y: 665, distance: 171.0
click at [1551, 632] on html "Toggle navigation Home Practice Questions Speaking Practice Read Aloud Repeat S…" at bounding box center [784, 260] width 1568 height 745
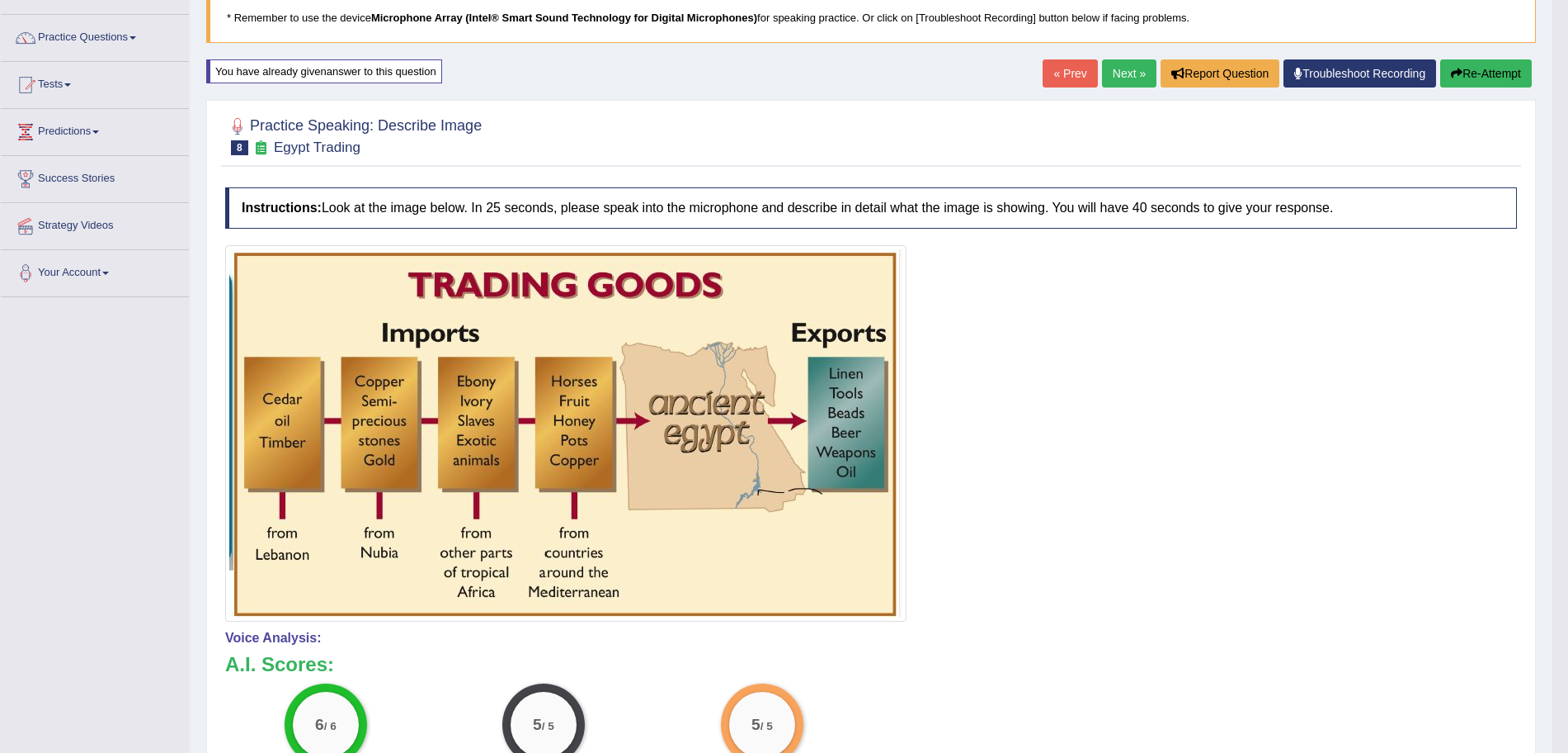
scroll to position [459, 0]
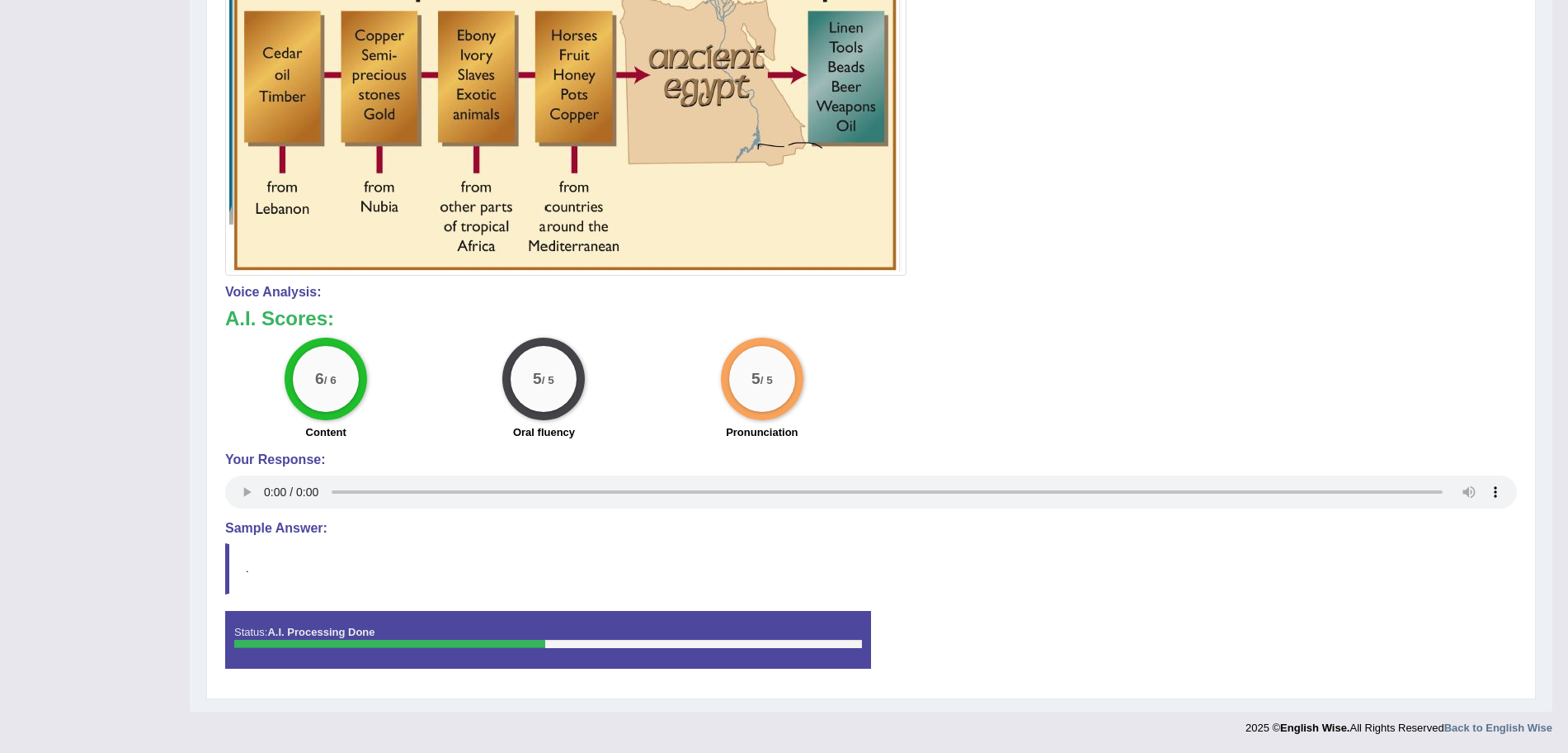
drag, startPoint x: 1565, startPoint y: 413, endPoint x: 1553, endPoint y: 139, distance: 274.3
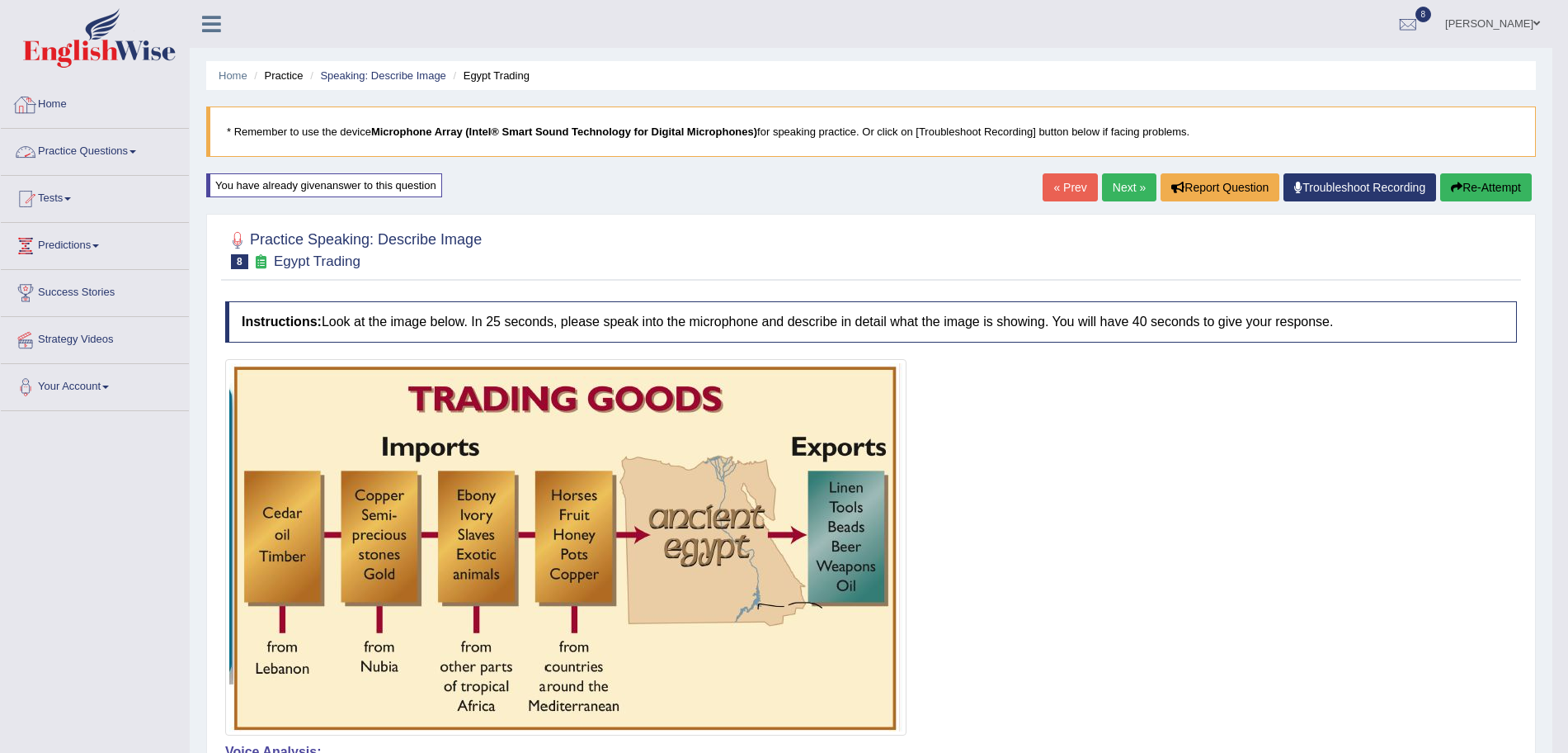
click at [104, 148] on link "Practice Questions" at bounding box center [95, 149] width 188 height 41
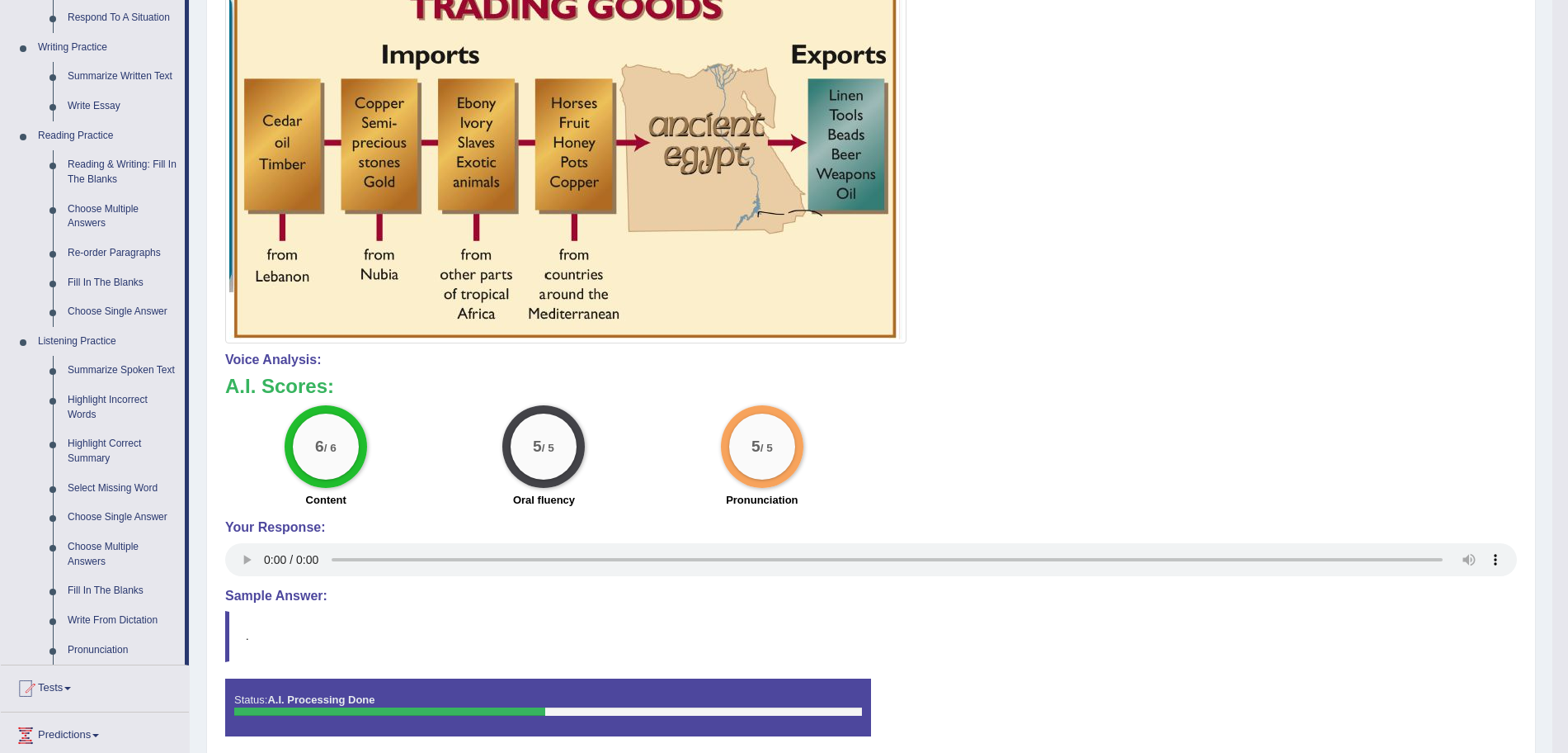
scroll to position [537, 0]
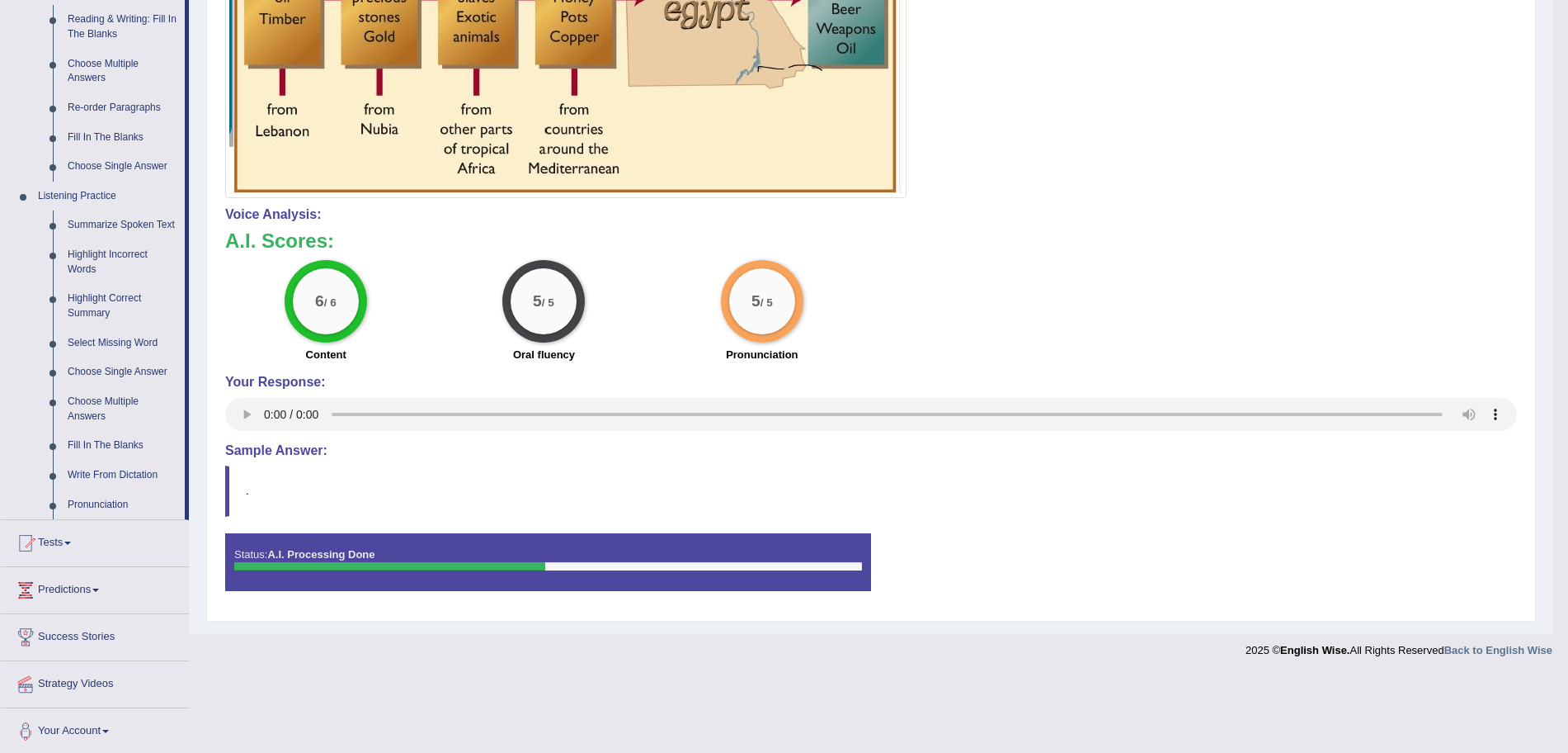
drag, startPoint x: 1473, startPoint y: 474, endPoint x: 1583, endPoint y: 469, distance: 110.1
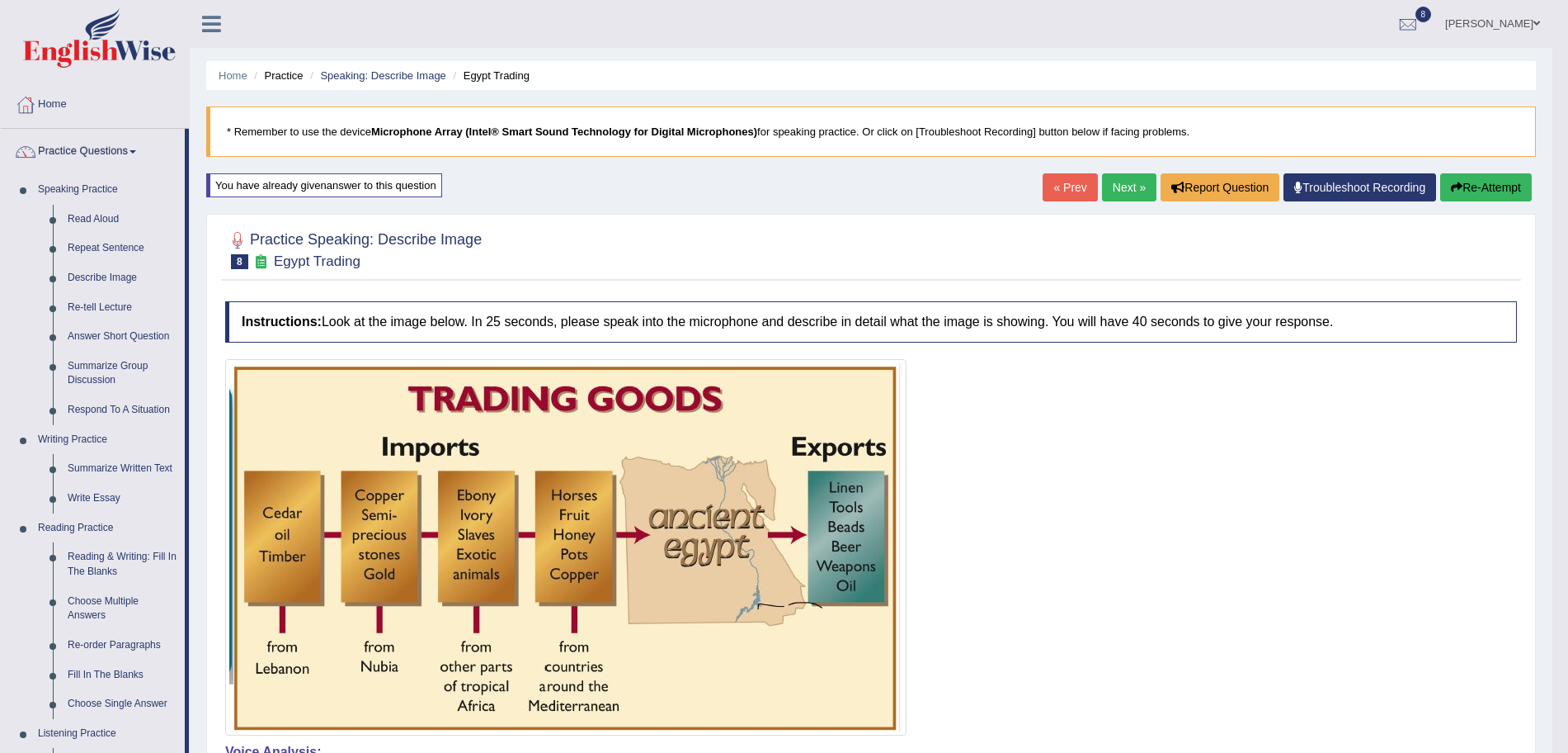
scroll to position [540, 0]
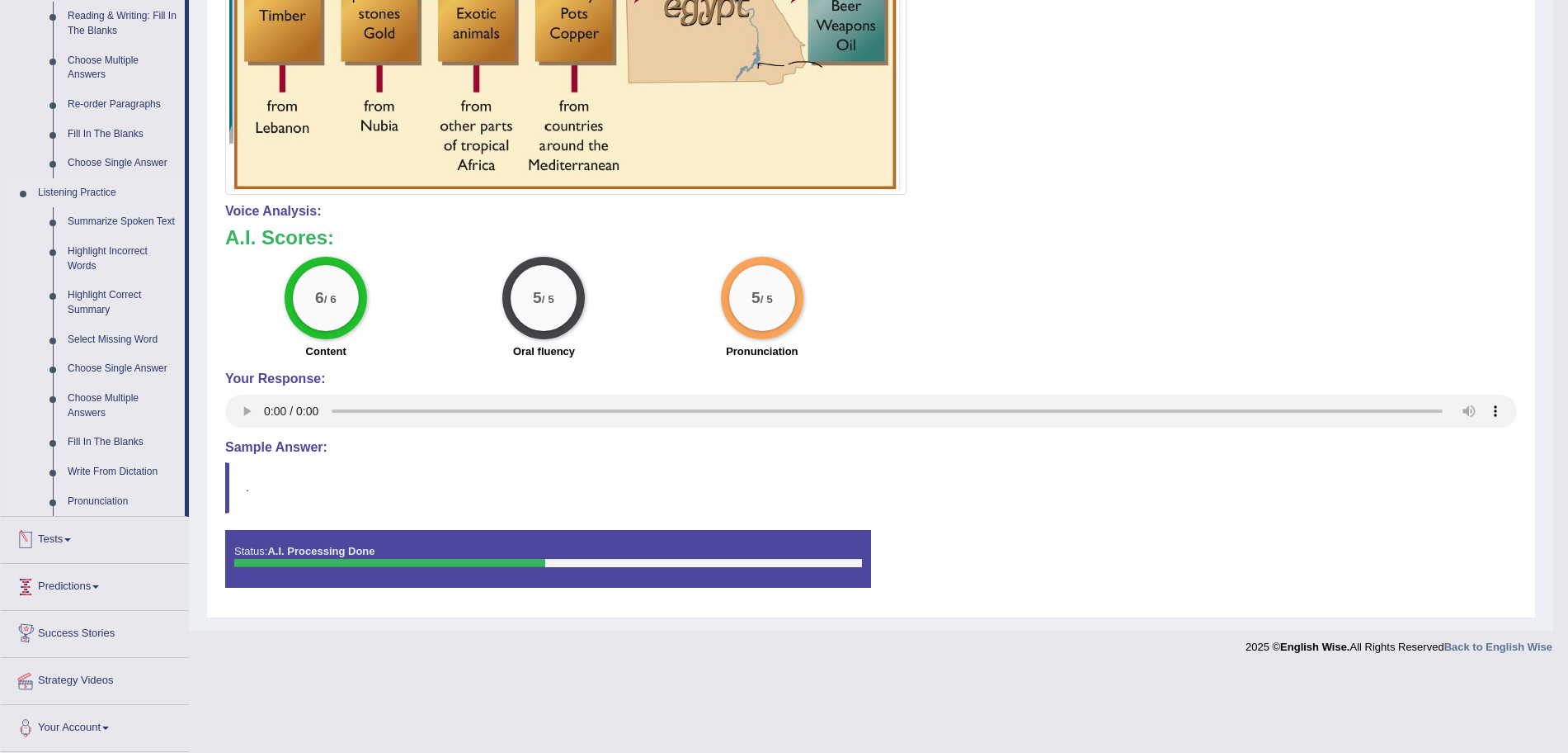
click at [79, 469] on link "Write From Dictation" at bounding box center [122, 473] width 125 height 30
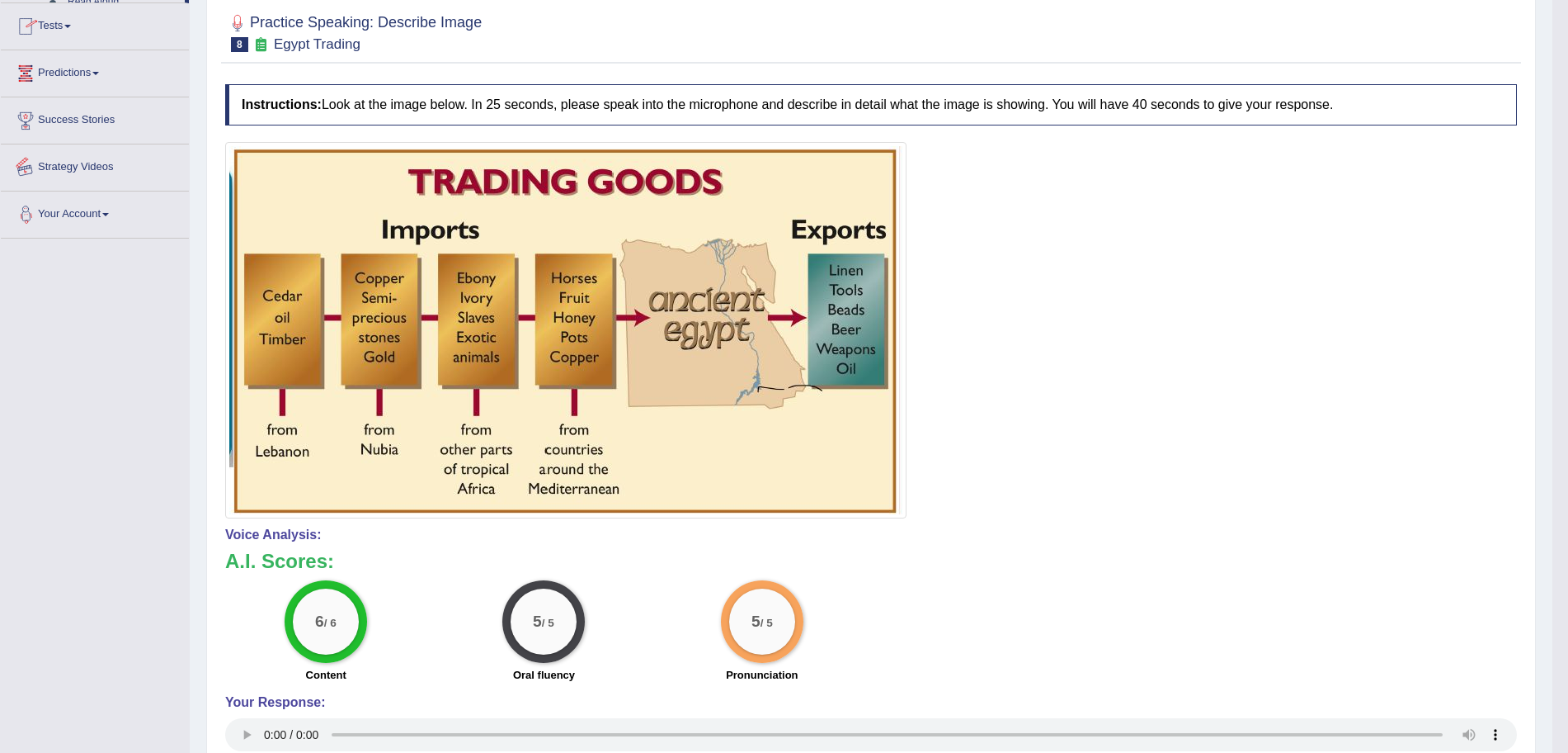
scroll to position [282, 0]
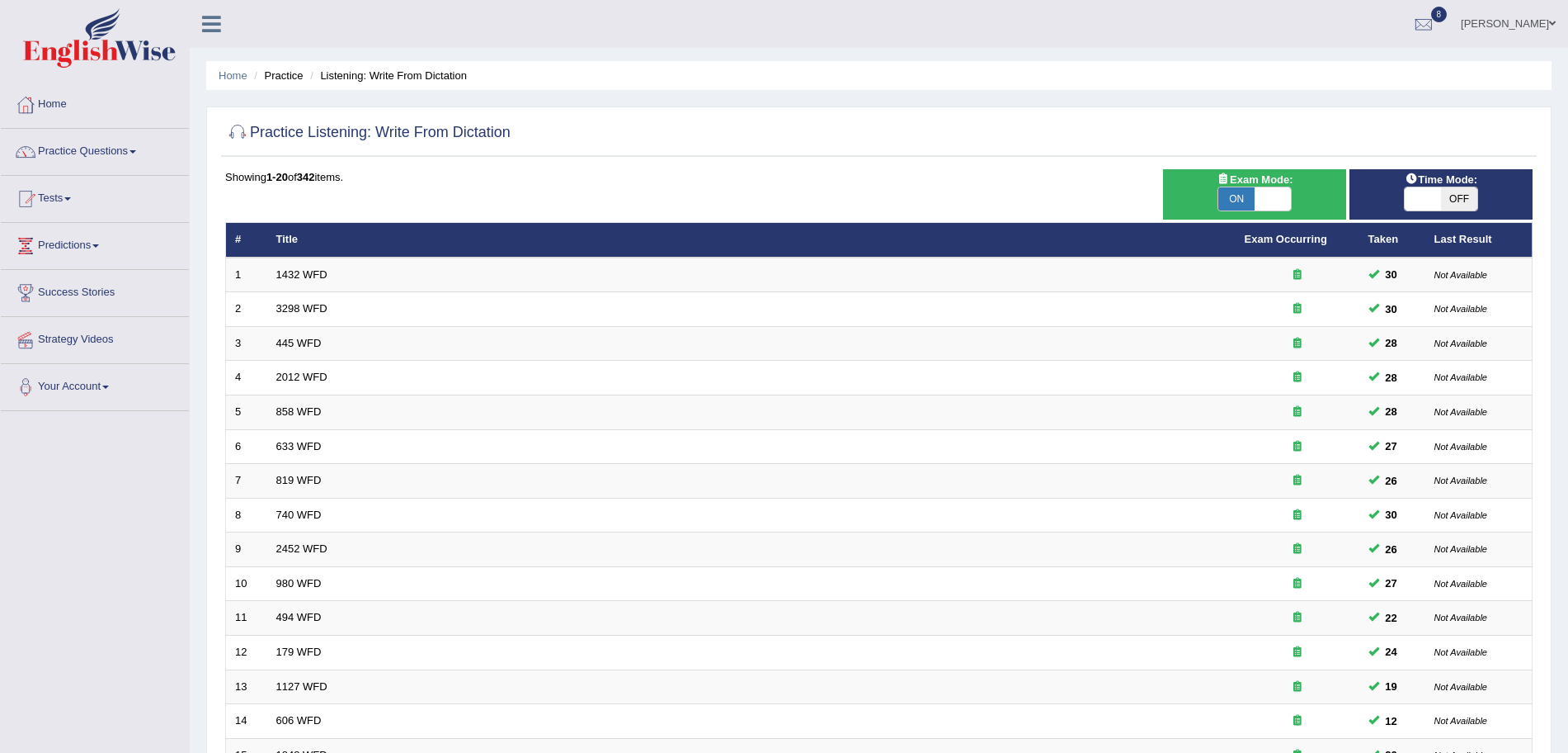
scroll to position [340, 0]
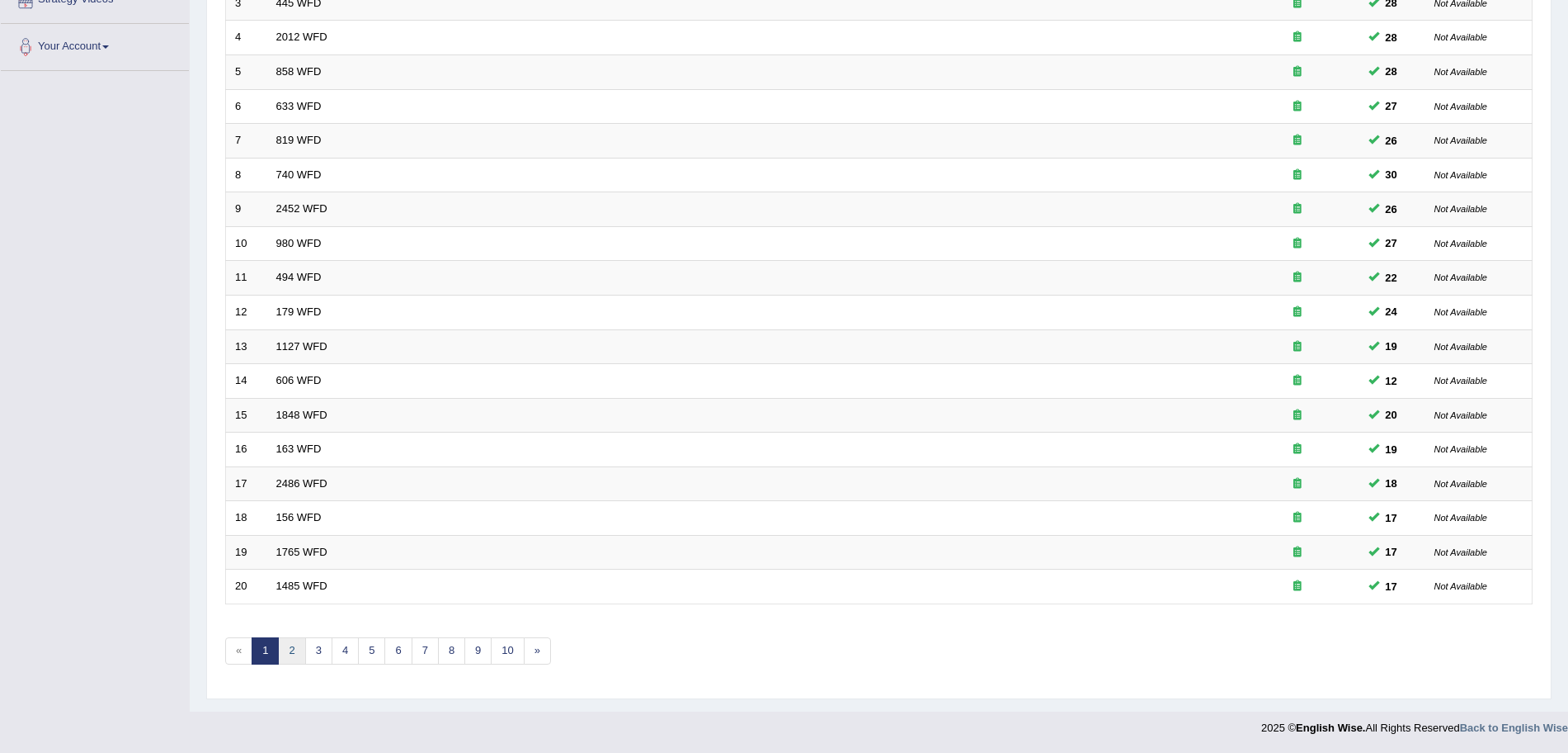
click at [294, 653] on link "2" at bounding box center [291, 650] width 27 height 27
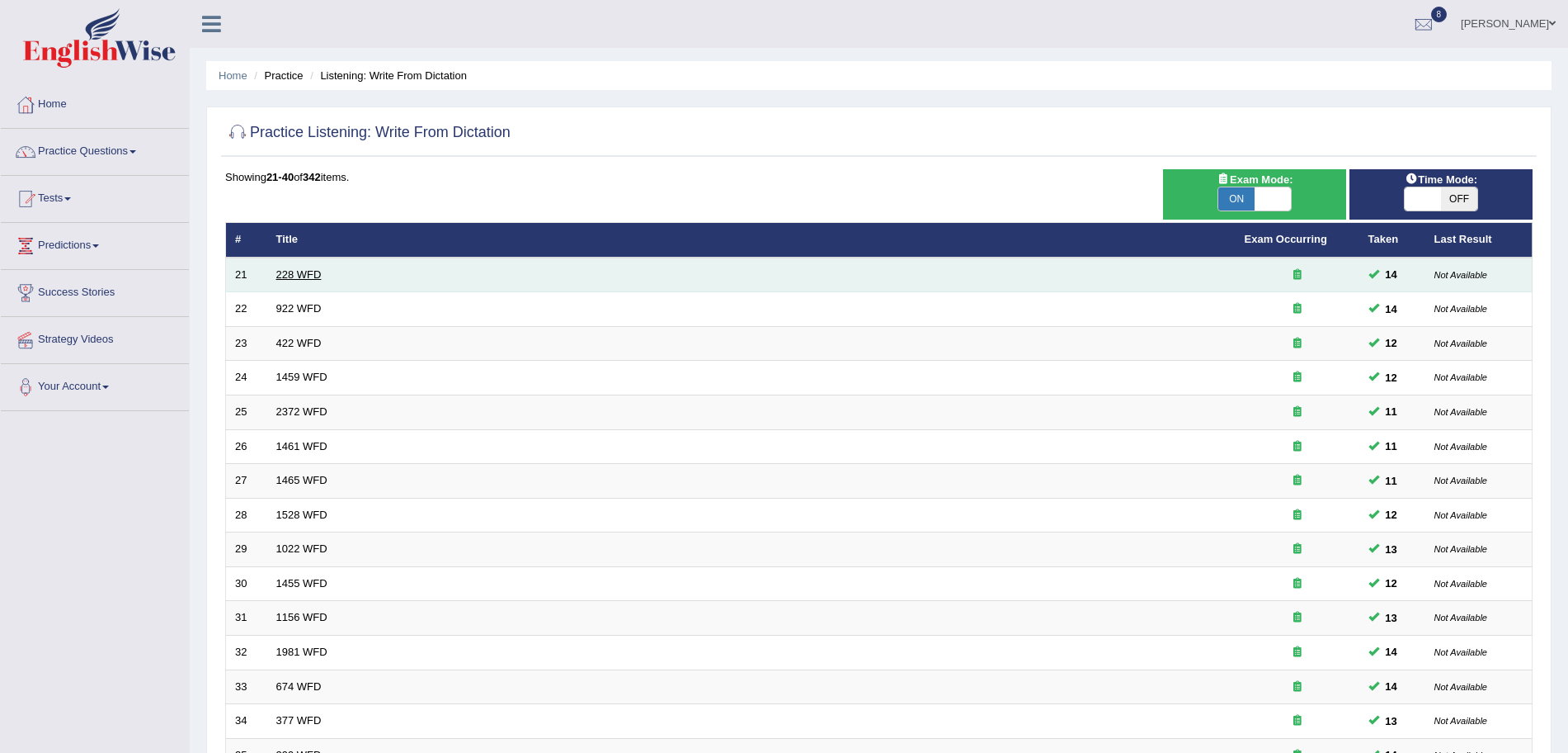
click at [294, 274] on link "228 WFD" at bounding box center [299, 274] width 45 height 12
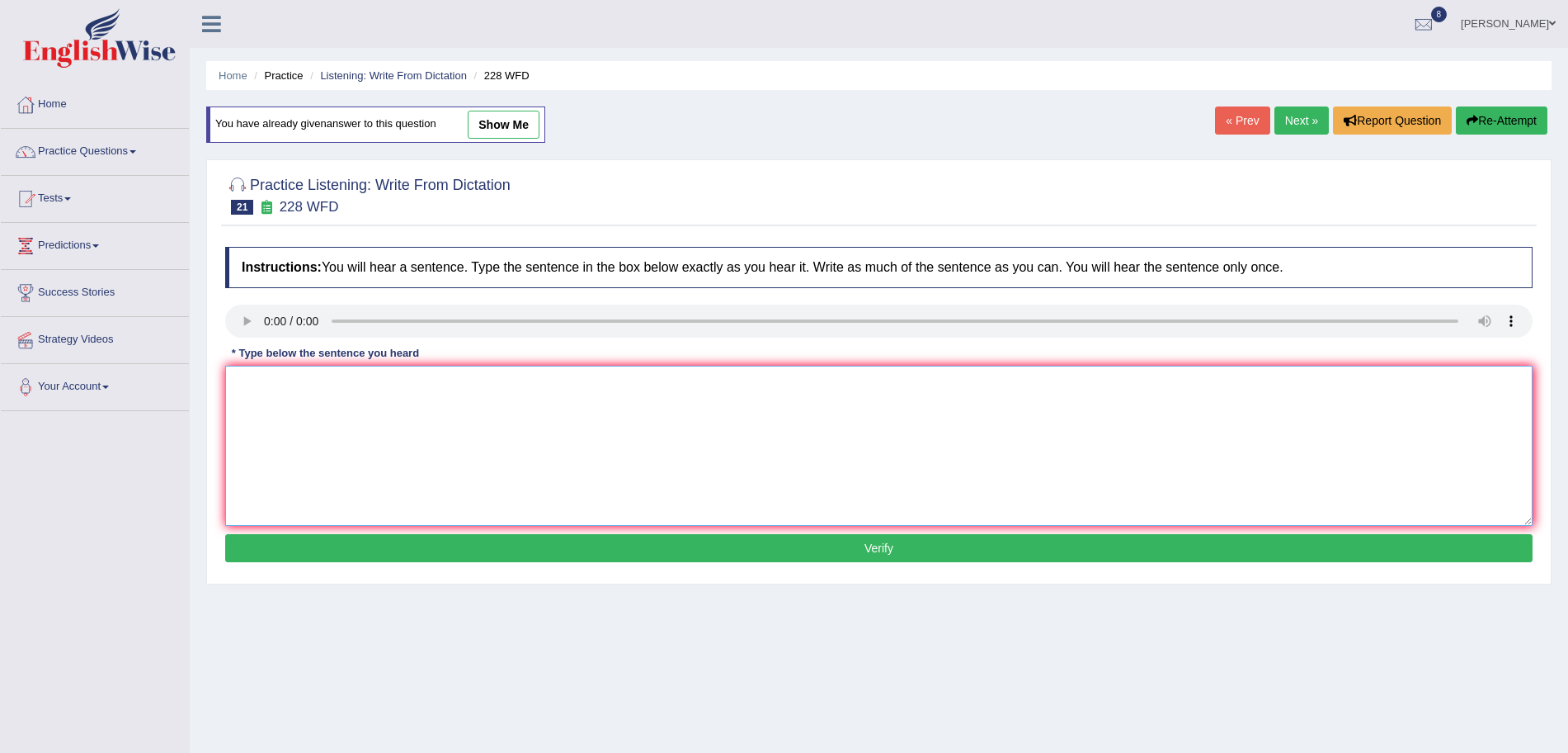
click at [318, 410] on textarea at bounding box center [878, 445] width 1307 height 160
type textarea "Computer science has become a popular university degree course."
click at [416, 548] on button "Verify" at bounding box center [878, 548] width 1307 height 28
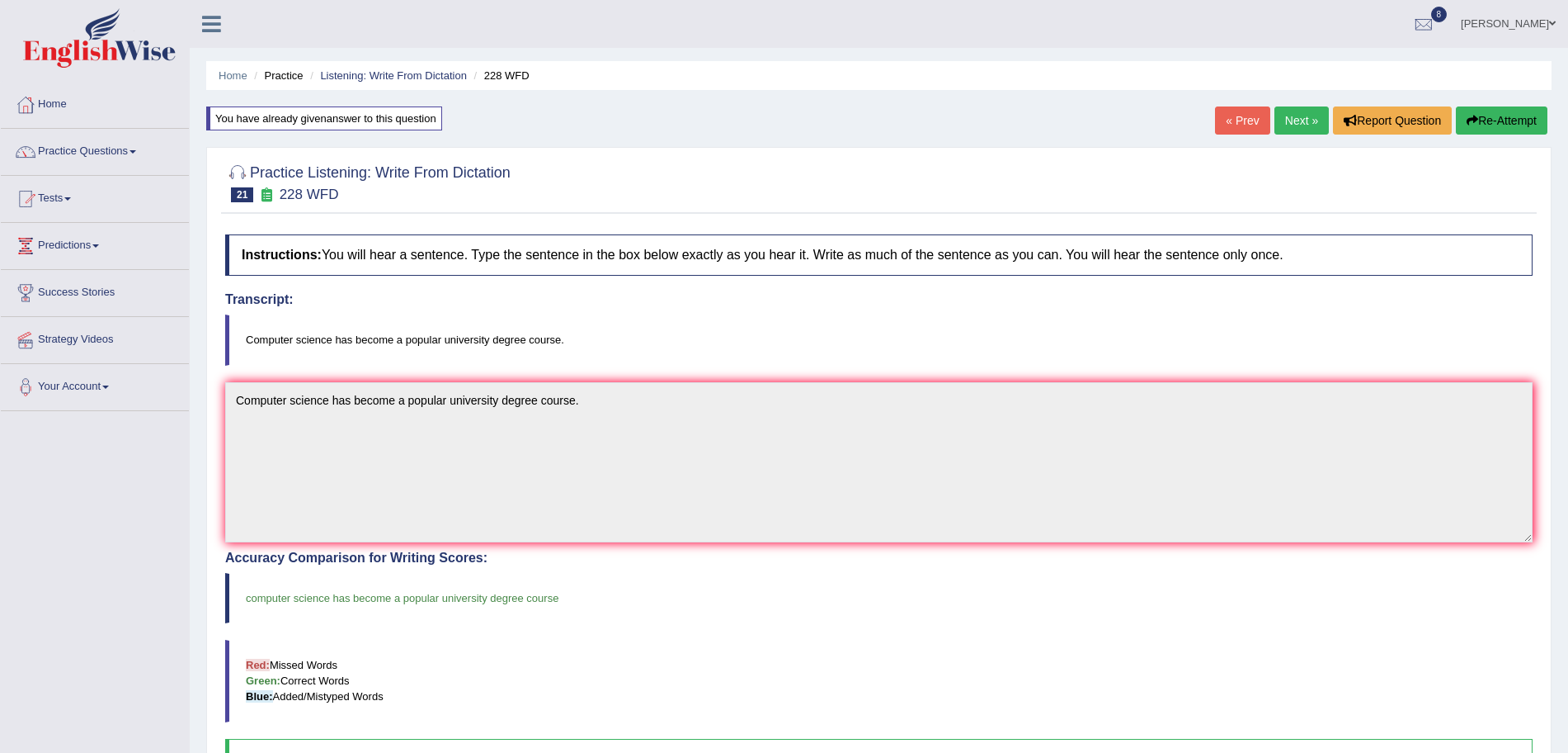
click at [1275, 113] on link "Next »" at bounding box center [1302, 121] width 54 height 28
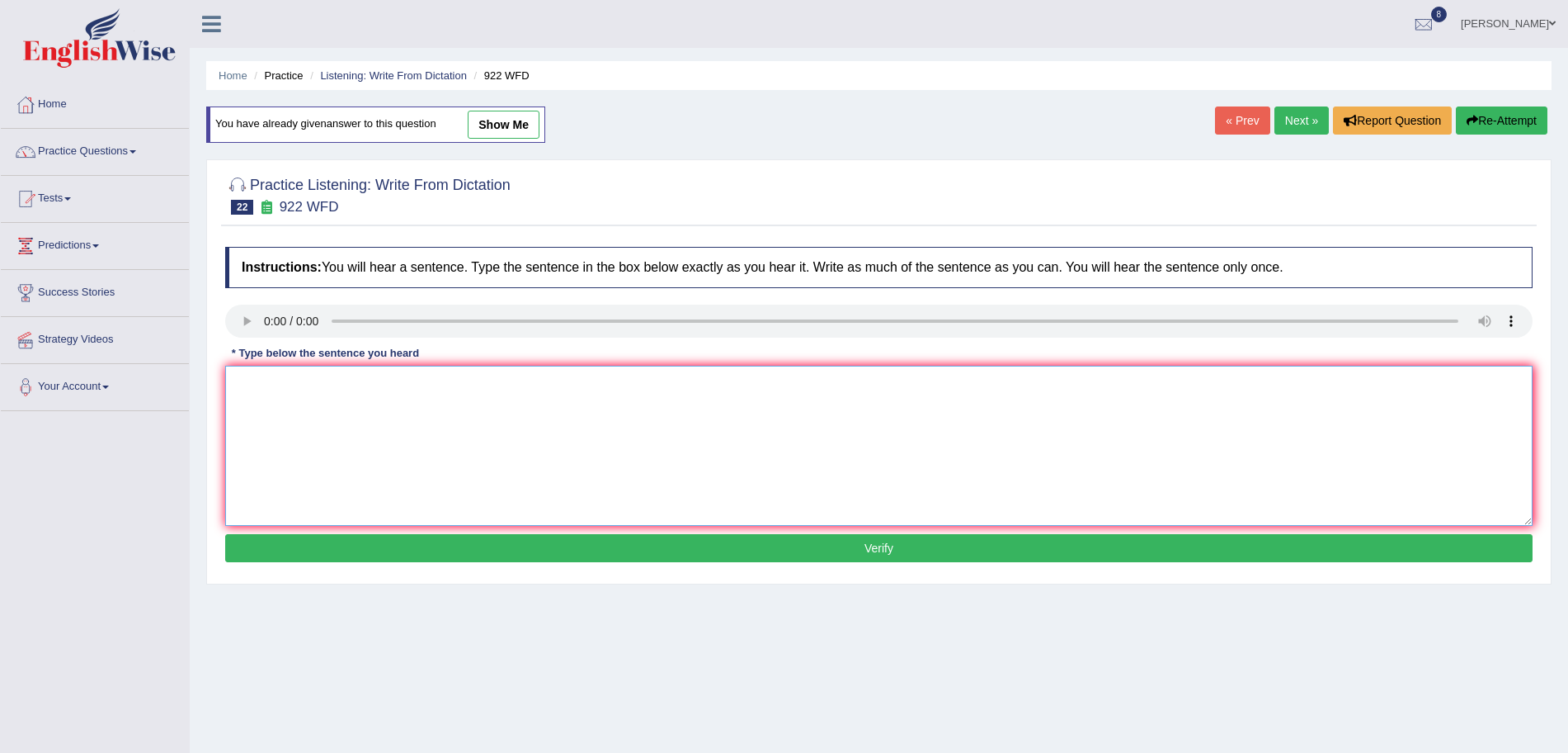
click at [301, 412] on textarea at bounding box center [878, 445] width 1307 height 160
type textarea "Students intending to attend the conference must register first."
click at [382, 548] on button "Verify" at bounding box center [878, 548] width 1307 height 28
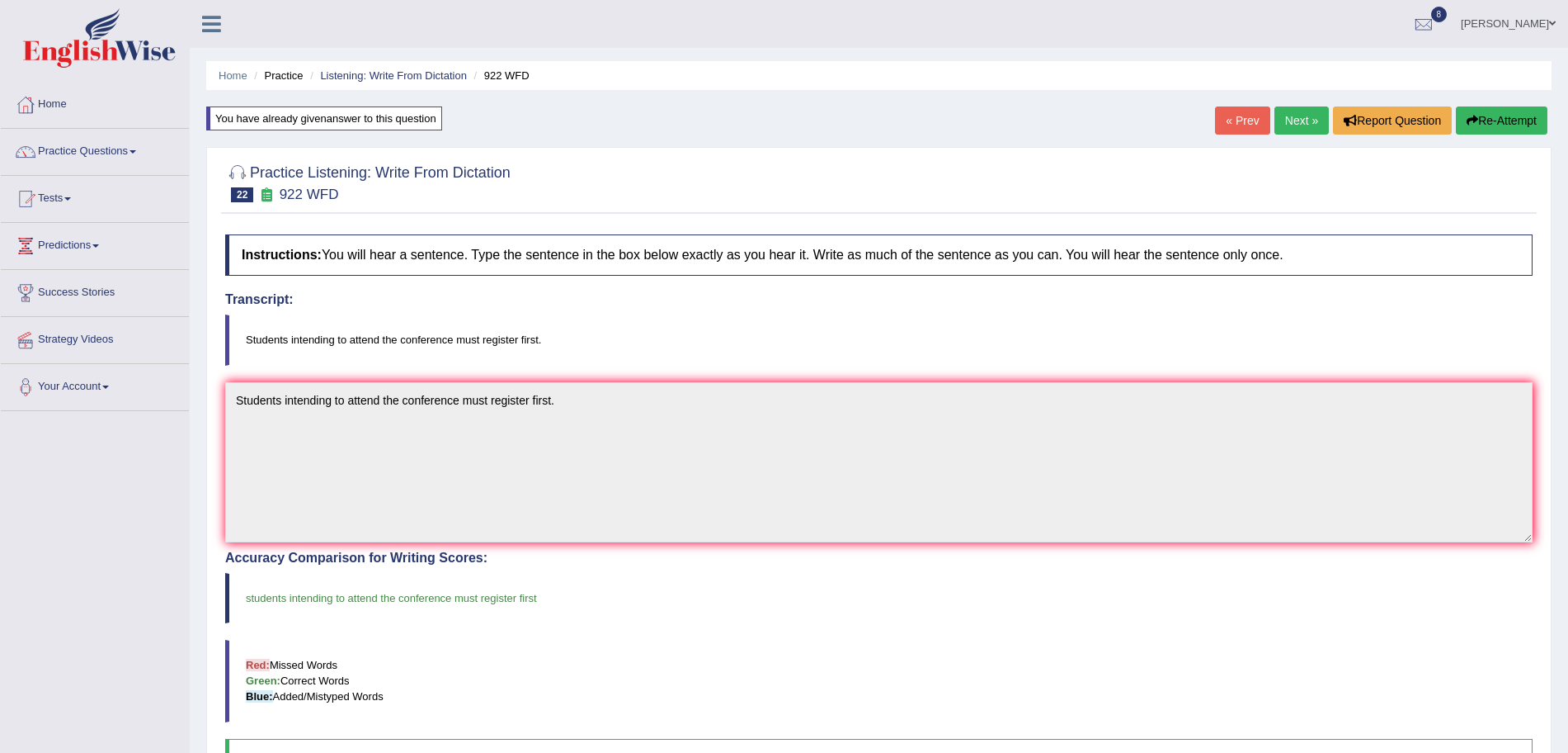
click at [1275, 131] on link "Next »" at bounding box center [1302, 121] width 54 height 28
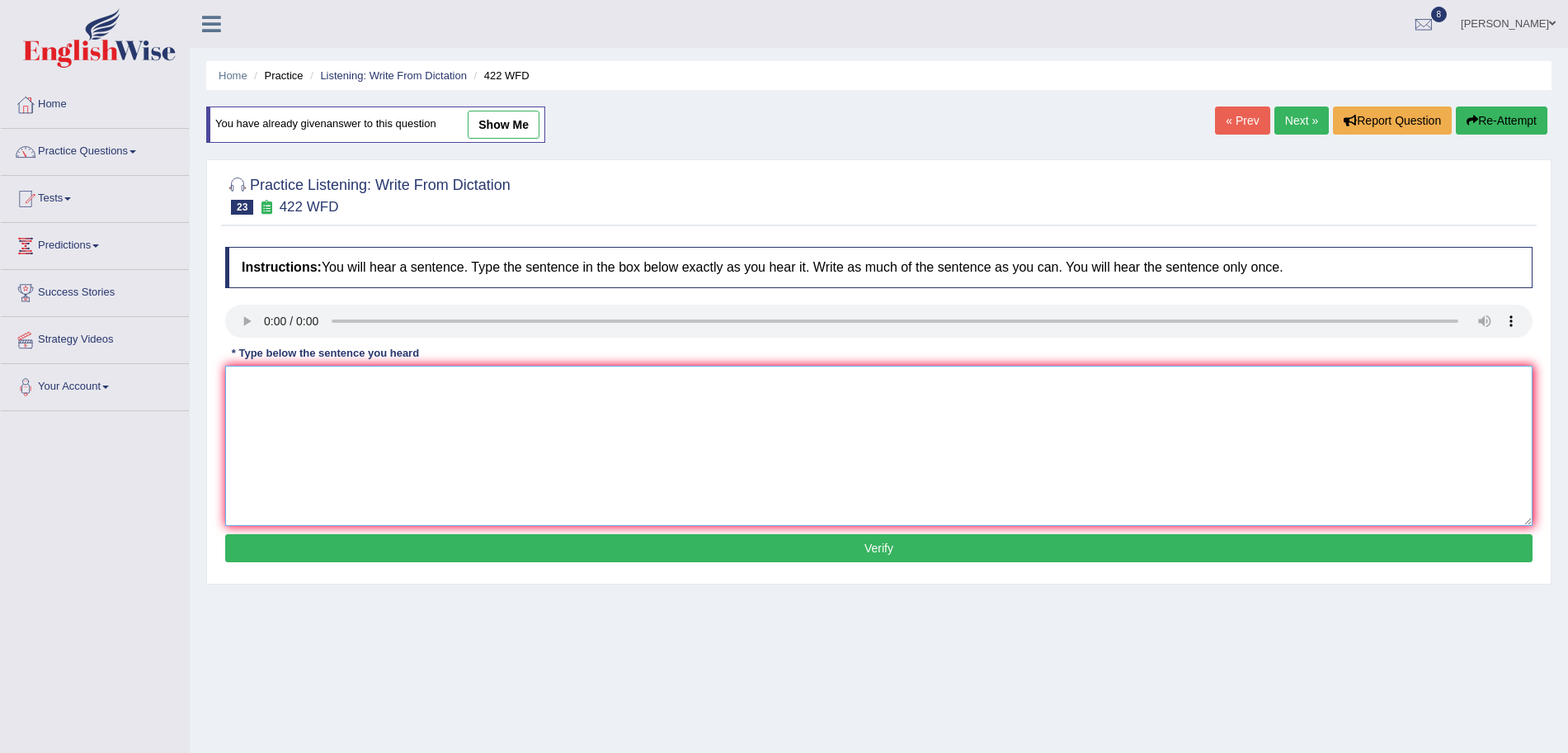
click at [291, 407] on textarea at bounding box center [878, 445] width 1307 height 160
type textarea "The most important details in this argument are missing."
click at [519, 542] on button "Verify" at bounding box center [878, 548] width 1307 height 28
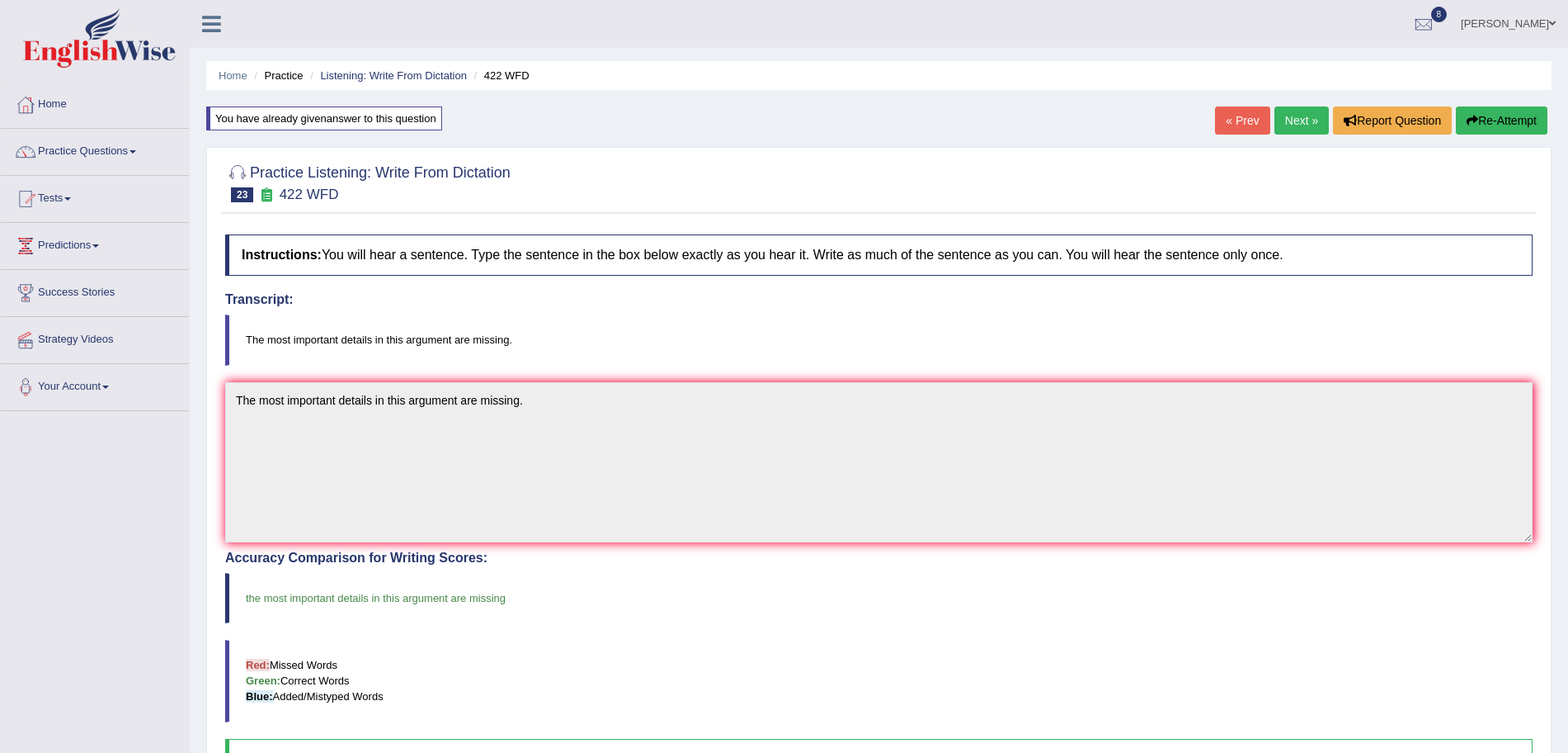
click at [1280, 125] on link "Next »" at bounding box center [1302, 121] width 54 height 28
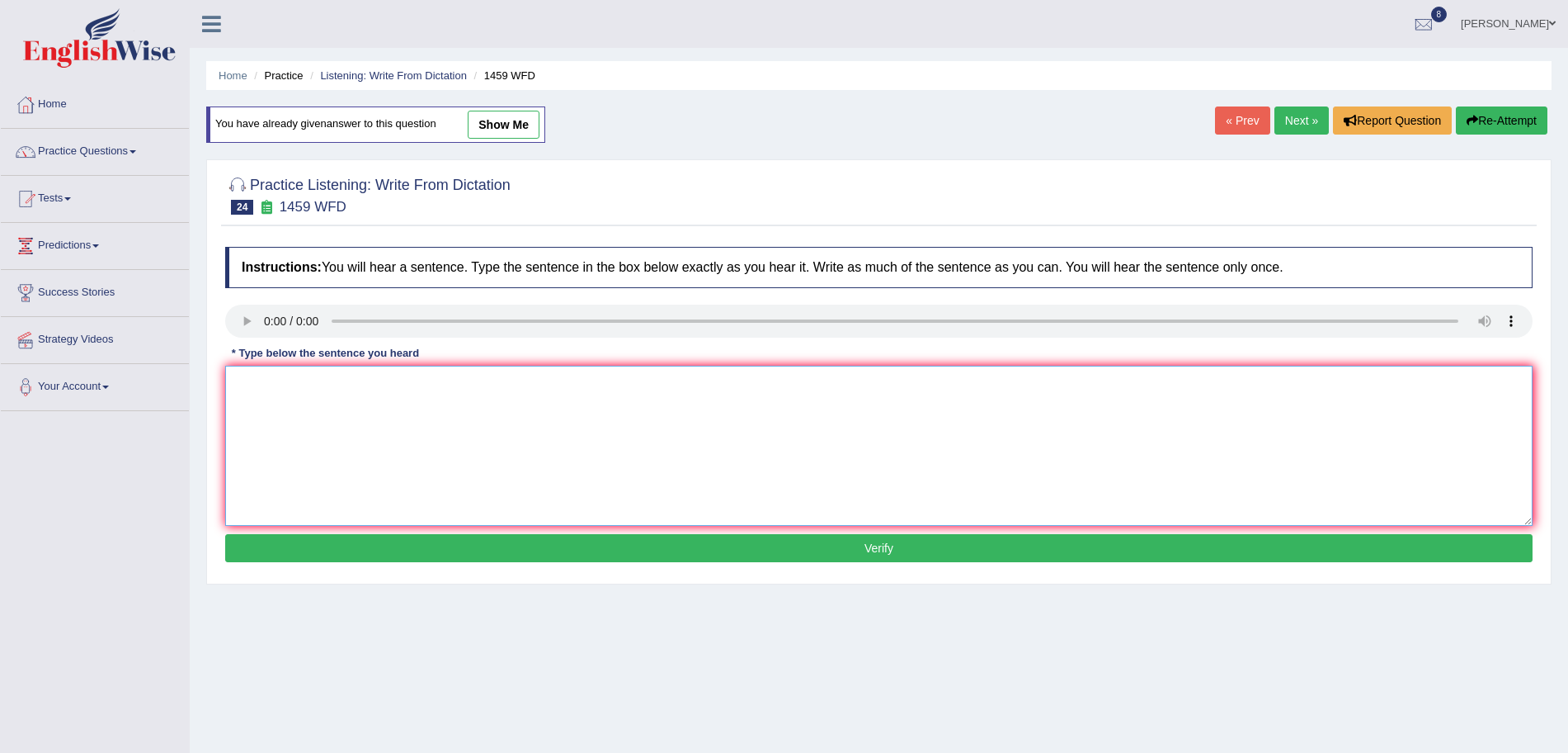
click at [292, 394] on textarea at bounding box center [878, 445] width 1307 height 160
type textarea "All experiments and procedures have been outlined in the laboratory manual."
click at [416, 560] on button "Verify" at bounding box center [878, 548] width 1307 height 28
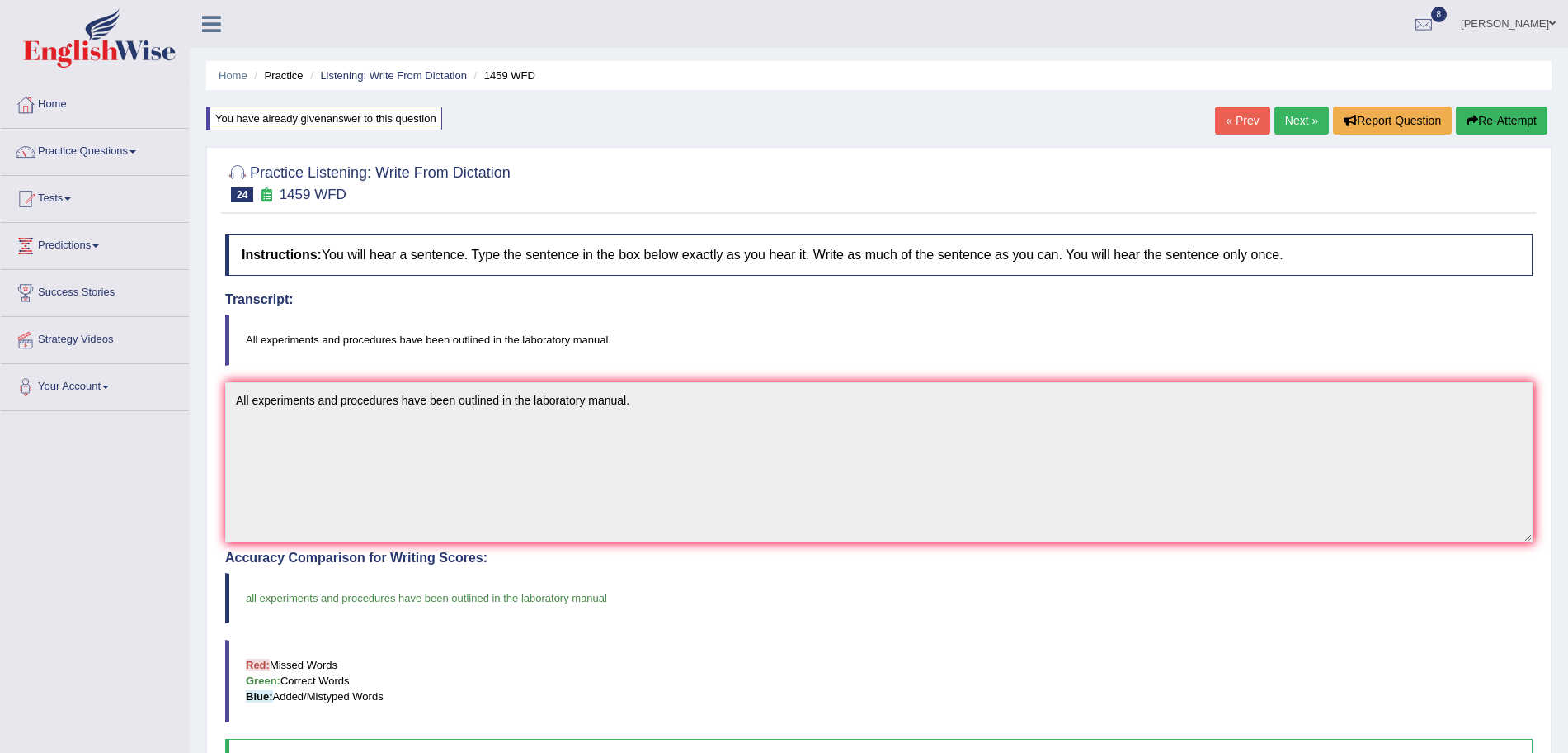
click at [1280, 121] on link "Next »" at bounding box center [1302, 121] width 54 height 28
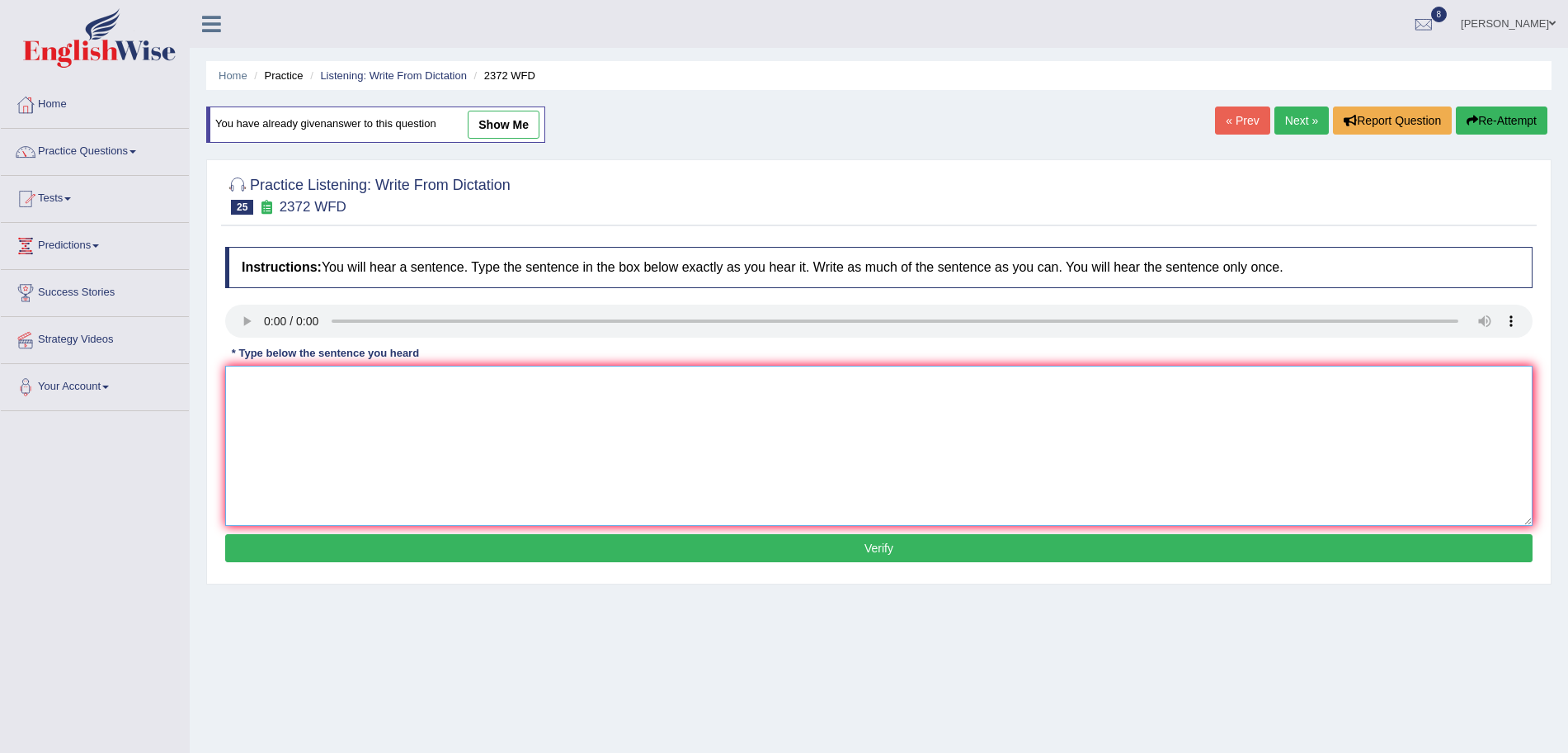
click at [301, 403] on textarea at bounding box center [878, 445] width 1307 height 160
type textarea "We must hand in our assignment by the end of the semester."
click at [410, 549] on button "Verify" at bounding box center [878, 548] width 1307 height 28
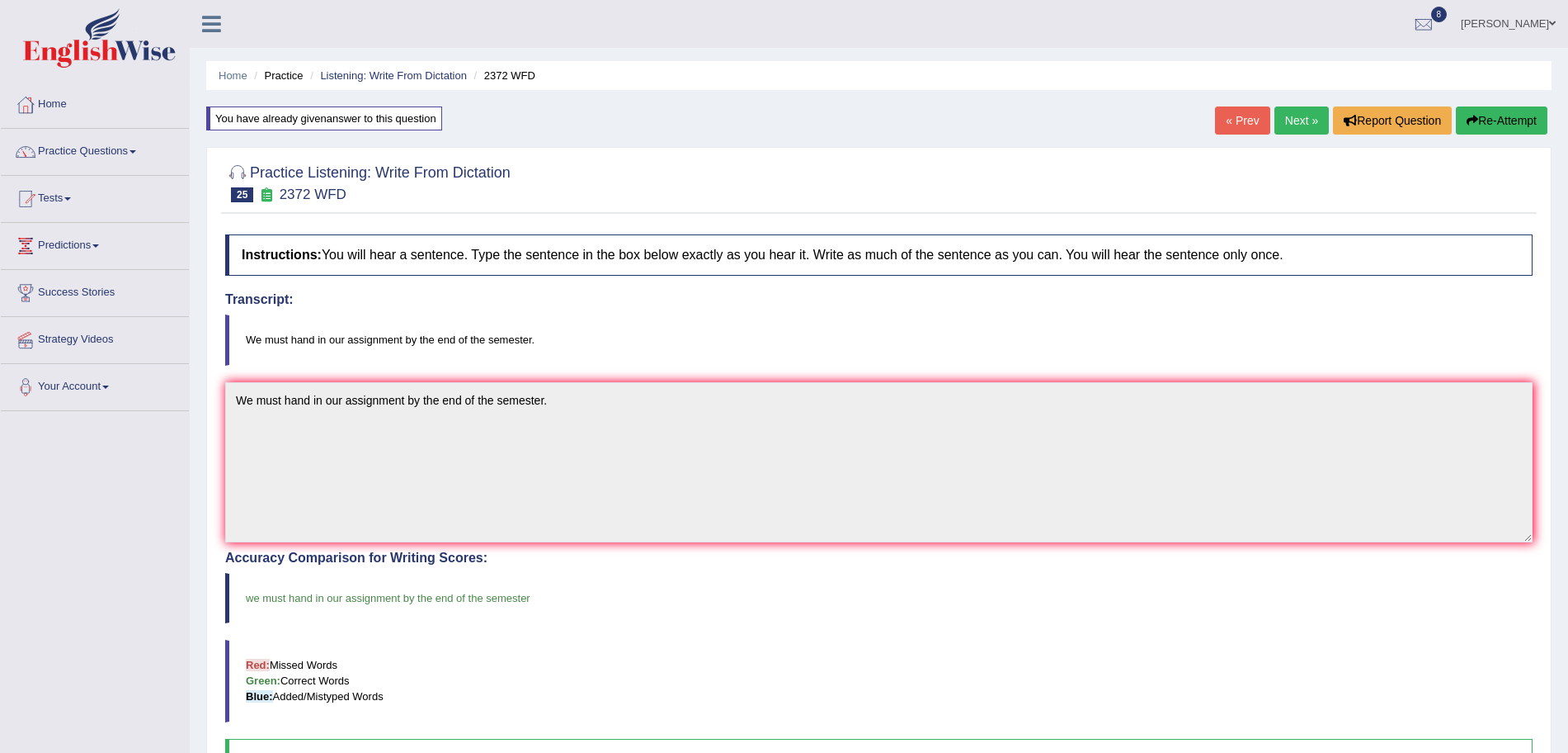
click at [1283, 113] on link "Next »" at bounding box center [1302, 121] width 54 height 28
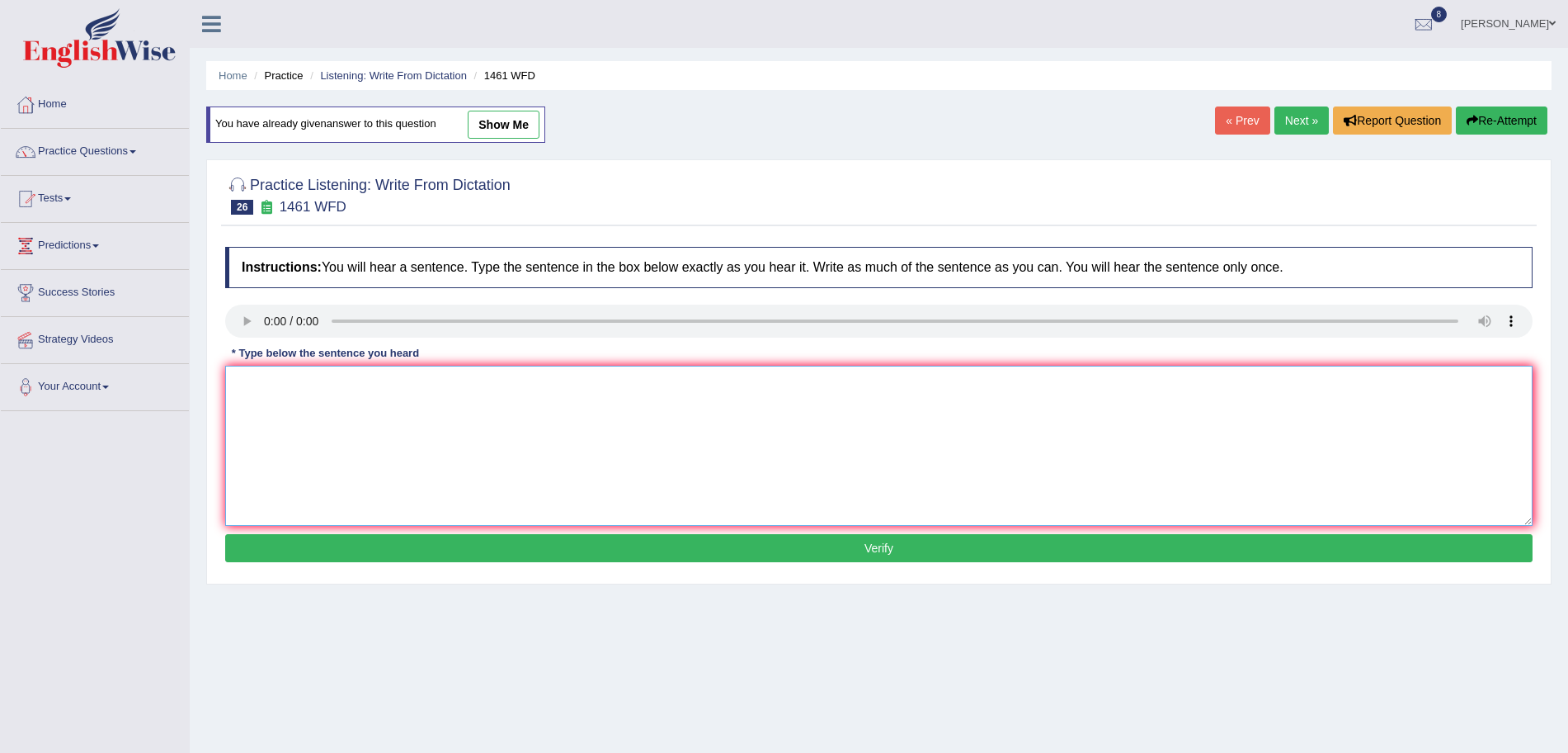
click at [291, 424] on textarea at bounding box center [878, 445] width 1307 height 160
type textarea "My sister runs a business about small toys."
click at [352, 552] on button "Verify" at bounding box center [878, 548] width 1307 height 28
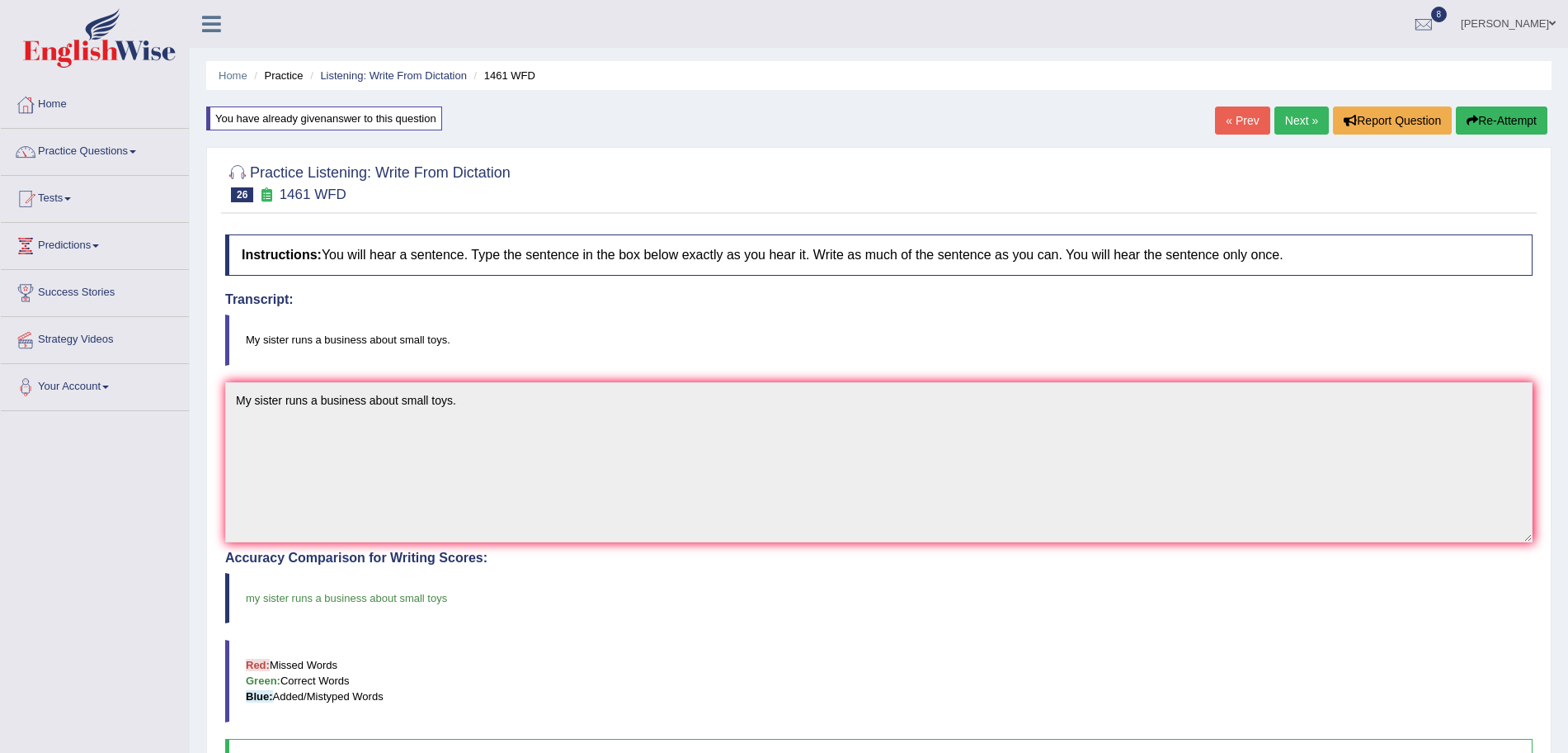
click at [1278, 123] on link "Next »" at bounding box center [1302, 121] width 54 height 28
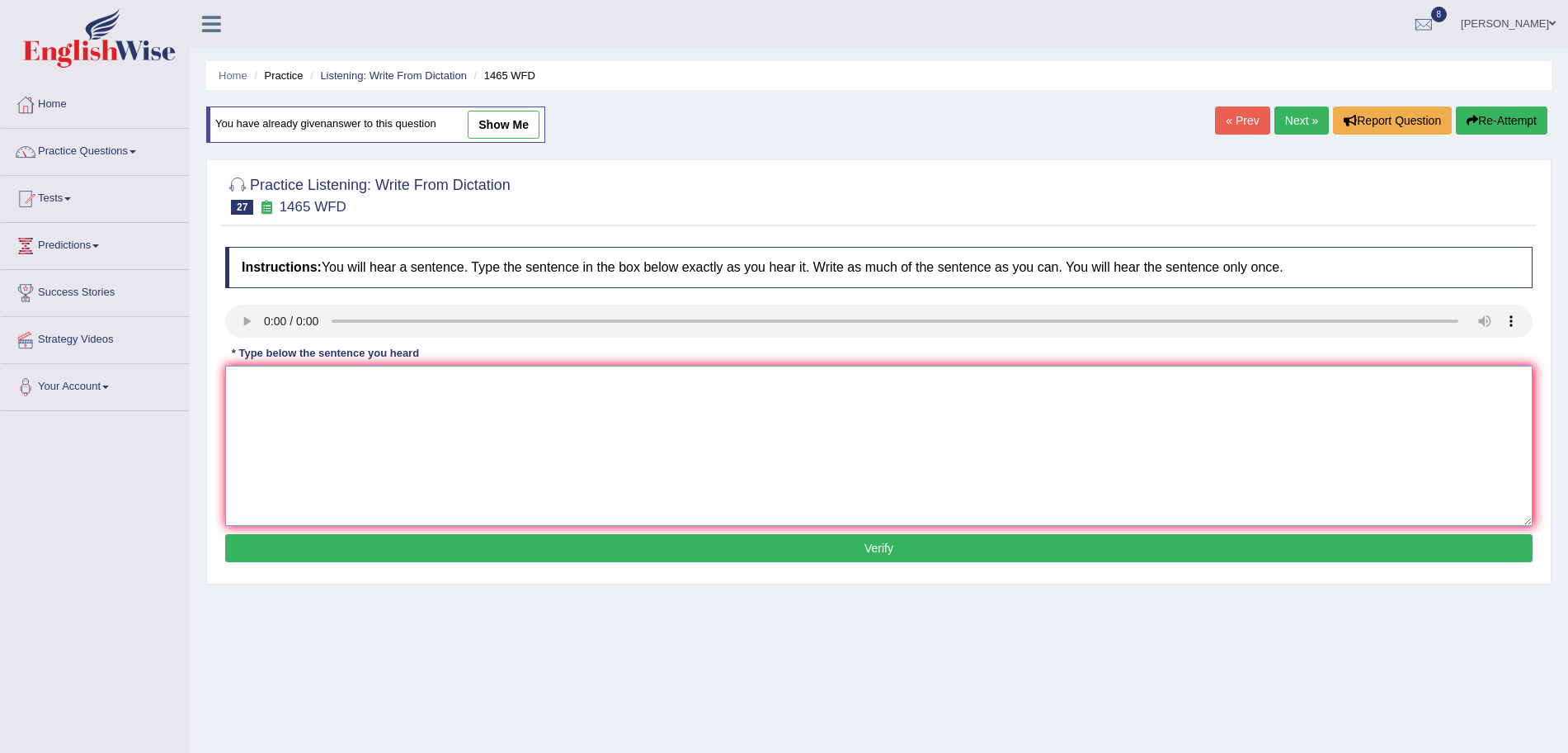
click at [299, 385] on textarea at bounding box center [878, 445] width 1307 height 160
type textarea "You can find a complaint form on the website."
click at [387, 543] on button "Verify" at bounding box center [878, 548] width 1307 height 28
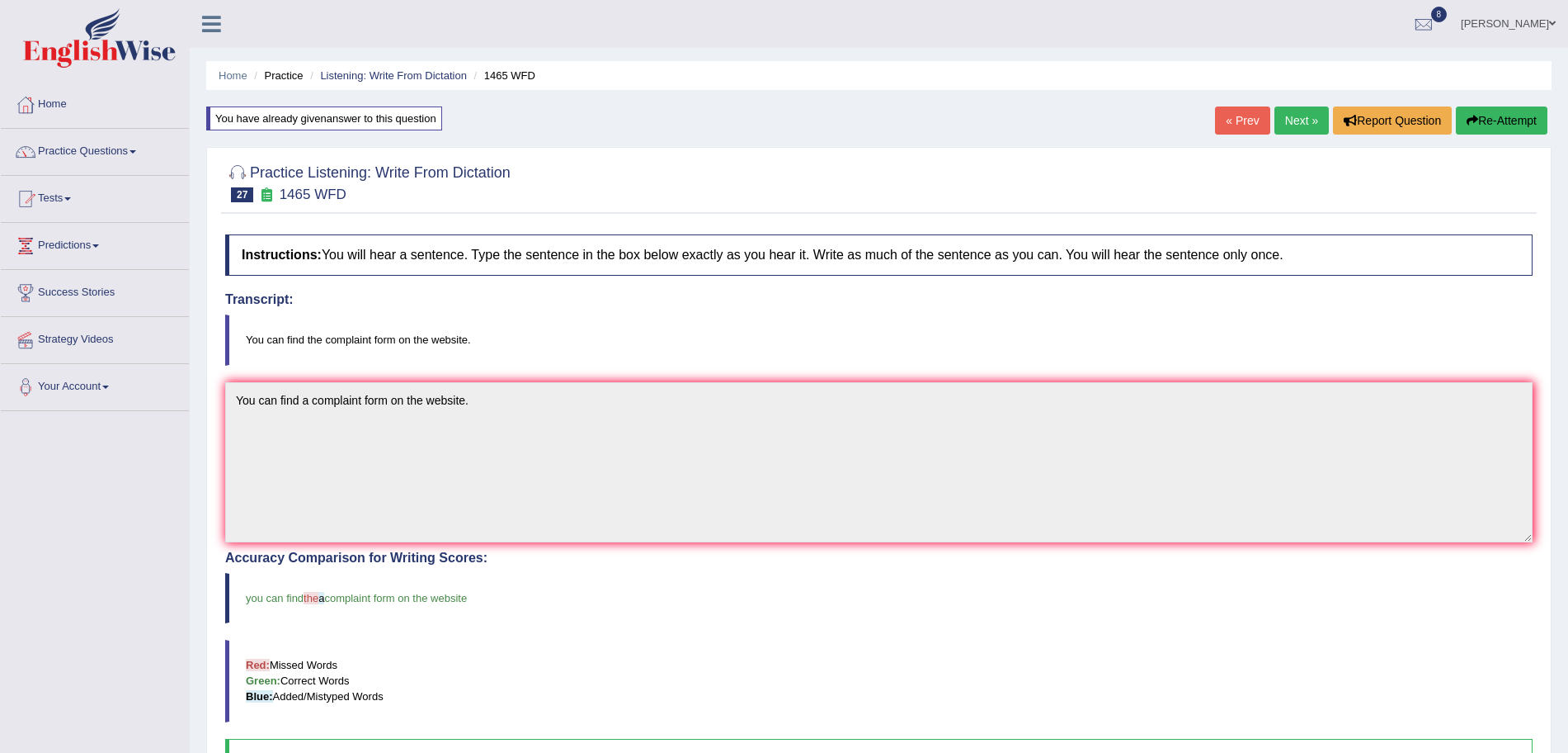
click at [1307, 113] on link "Next »" at bounding box center [1302, 121] width 54 height 28
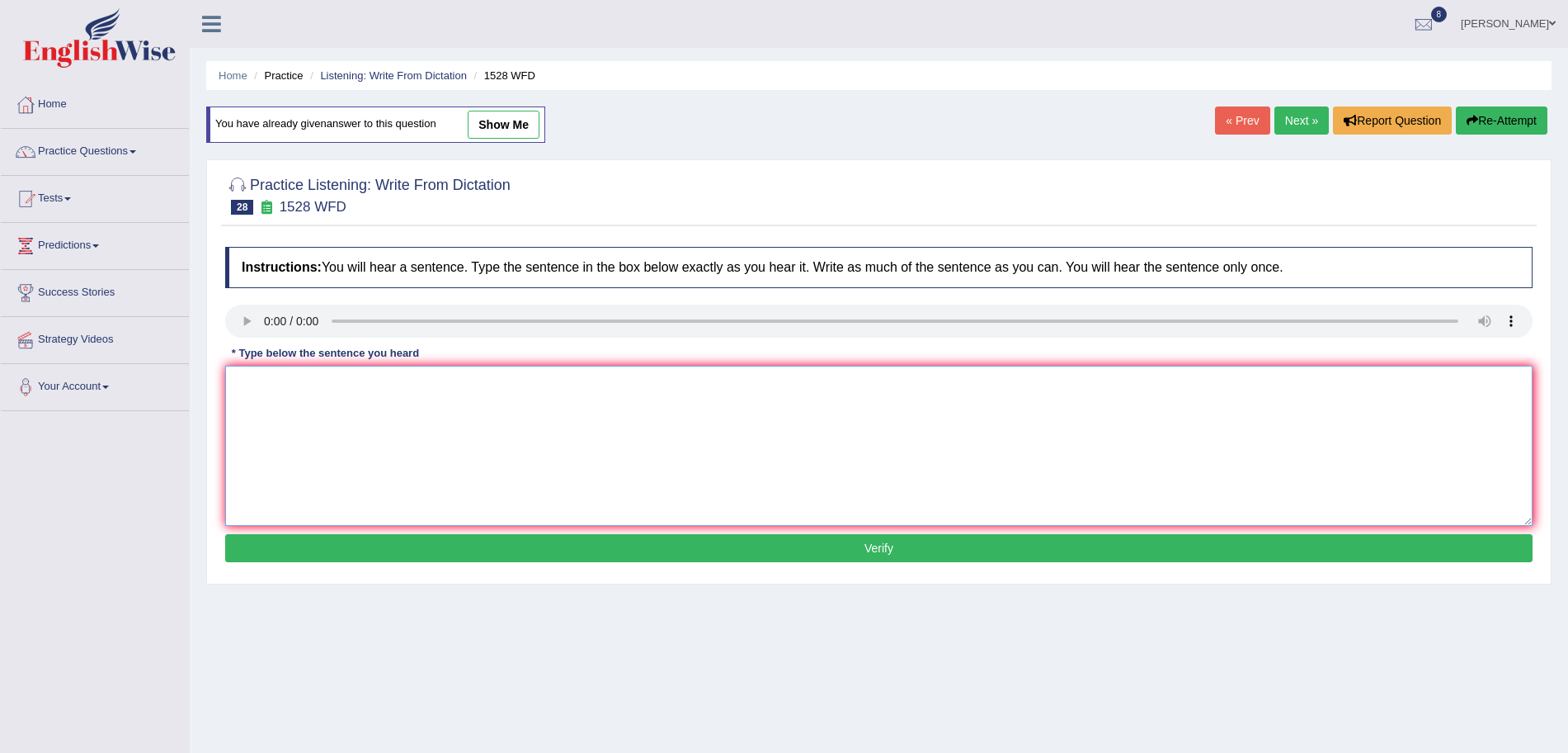
click at [286, 407] on textarea at bounding box center [878, 445] width 1307 height 160
type textarea "We are looking at introducing new methods that are both practical and engaging."
click at [386, 543] on button "Verify" at bounding box center [878, 548] width 1307 height 28
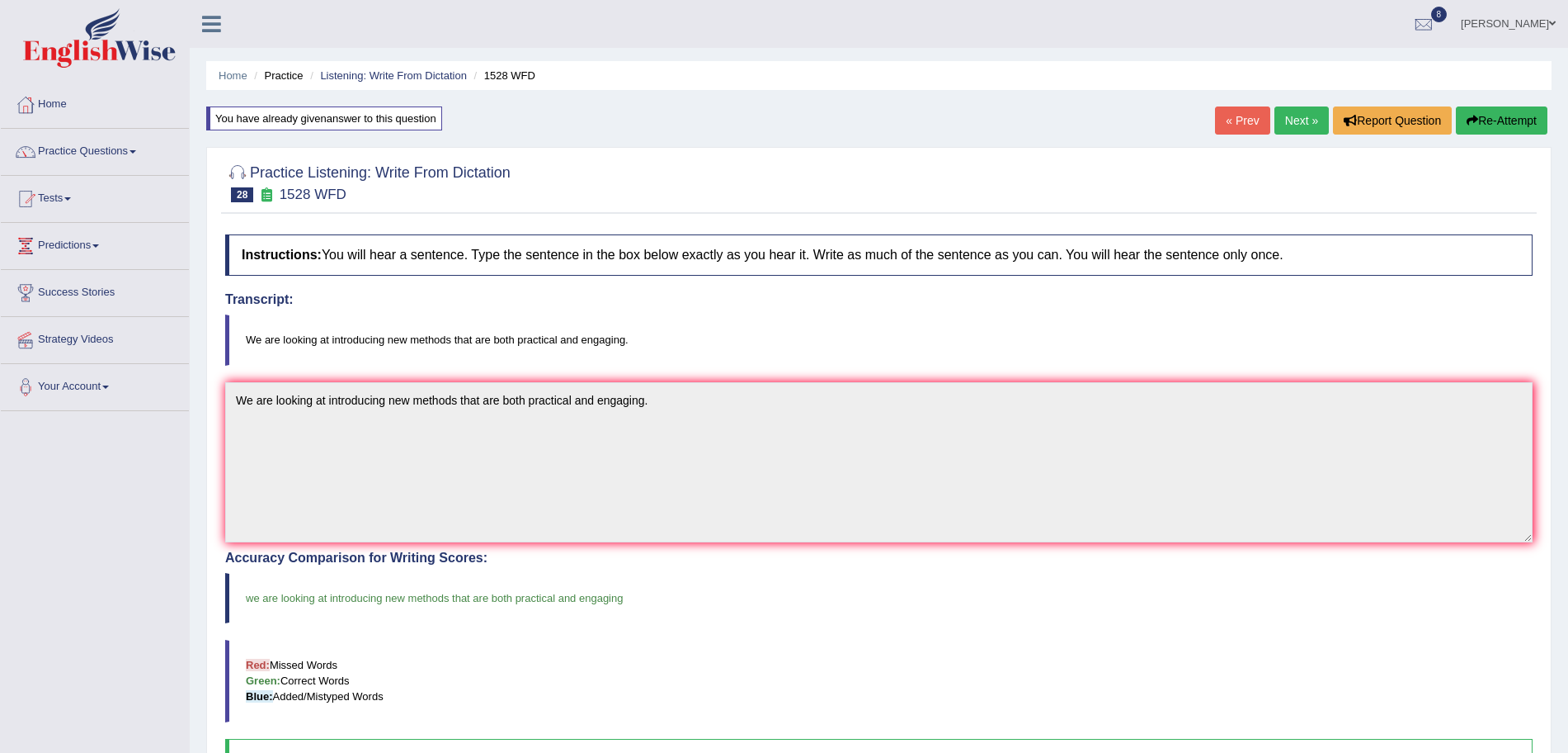
click at [1290, 115] on link "Next »" at bounding box center [1302, 121] width 54 height 28
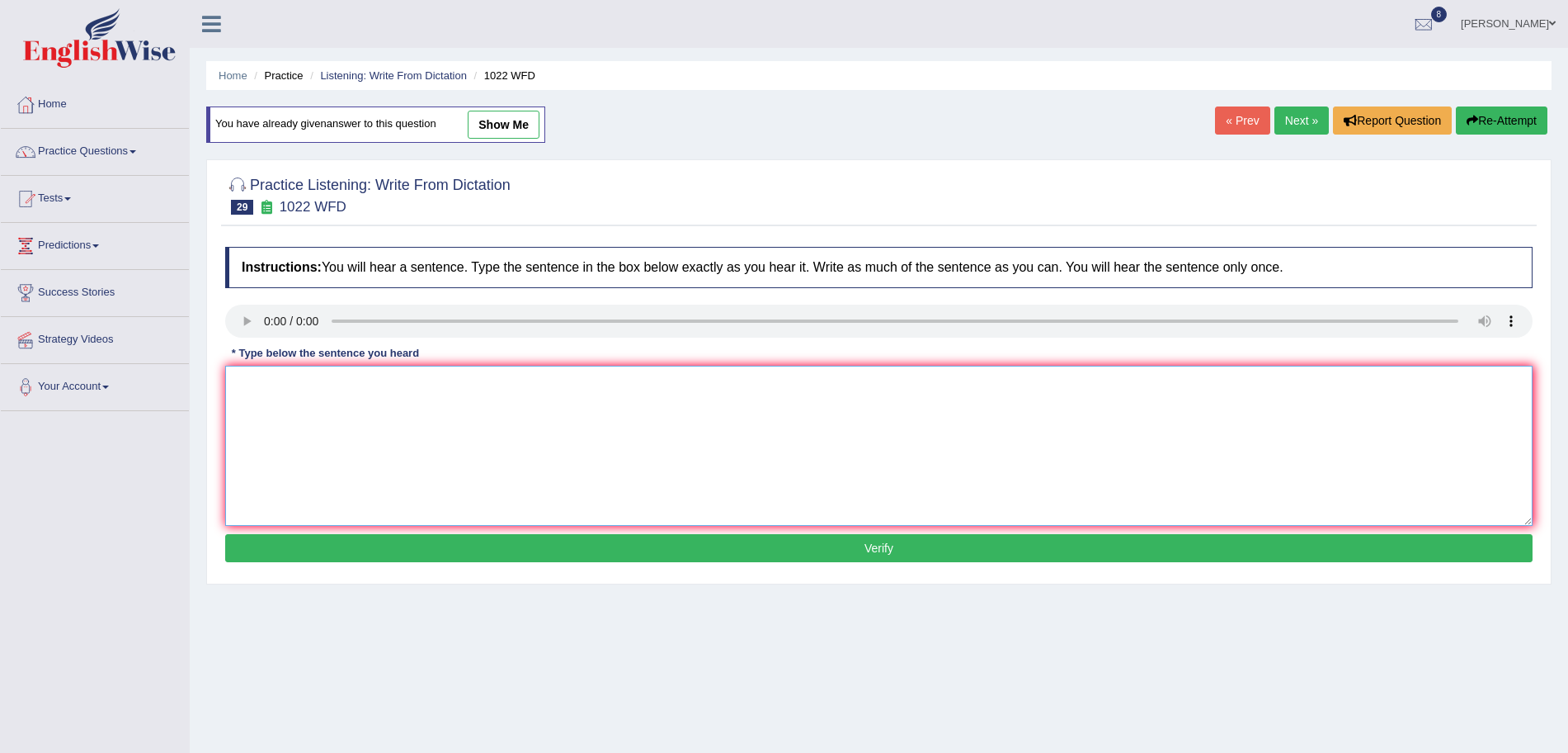
click at [292, 410] on textarea at bounding box center [878, 445] width 1307 height 160
type textarea "Mathematics provides foundation for understanding and analyzing data."
click at [358, 549] on button "Verify" at bounding box center [878, 548] width 1307 height 28
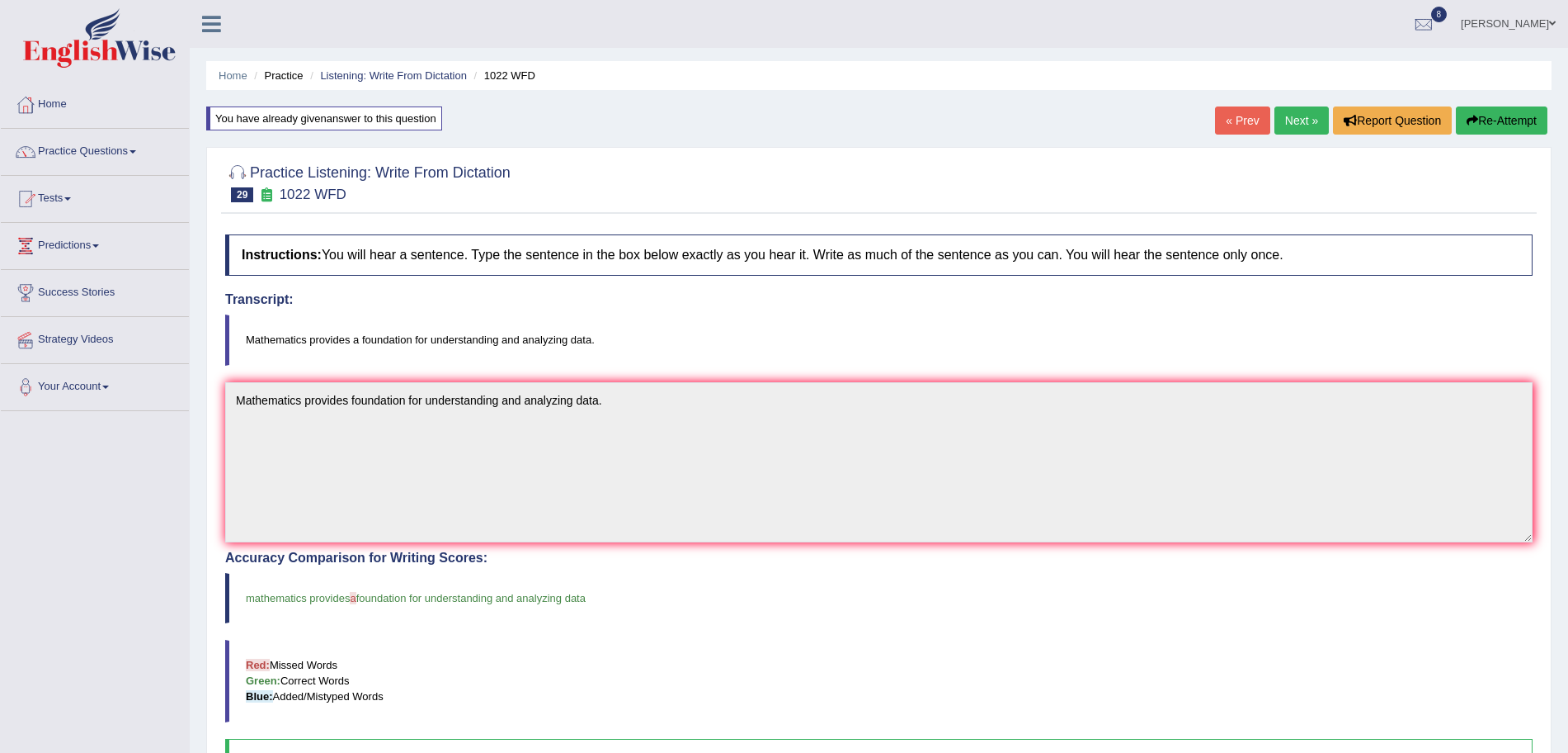
click at [1295, 111] on link "Next »" at bounding box center [1302, 121] width 54 height 28
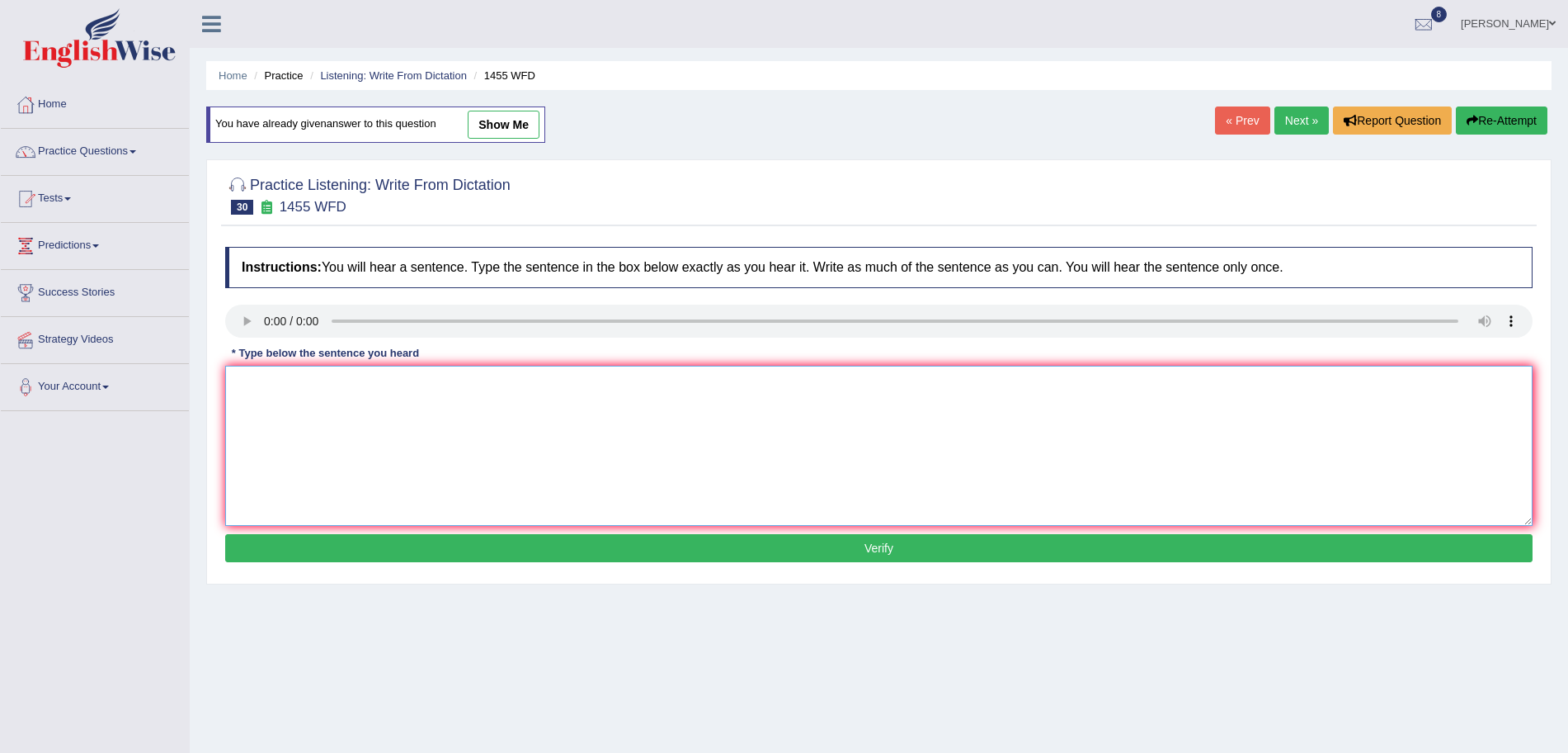
click at [291, 413] on textarea at bounding box center [878, 445] width 1307 height 160
type textarea "You must wear a hard hat on the construction site."
click at [433, 540] on button "Verify" at bounding box center [878, 548] width 1307 height 28
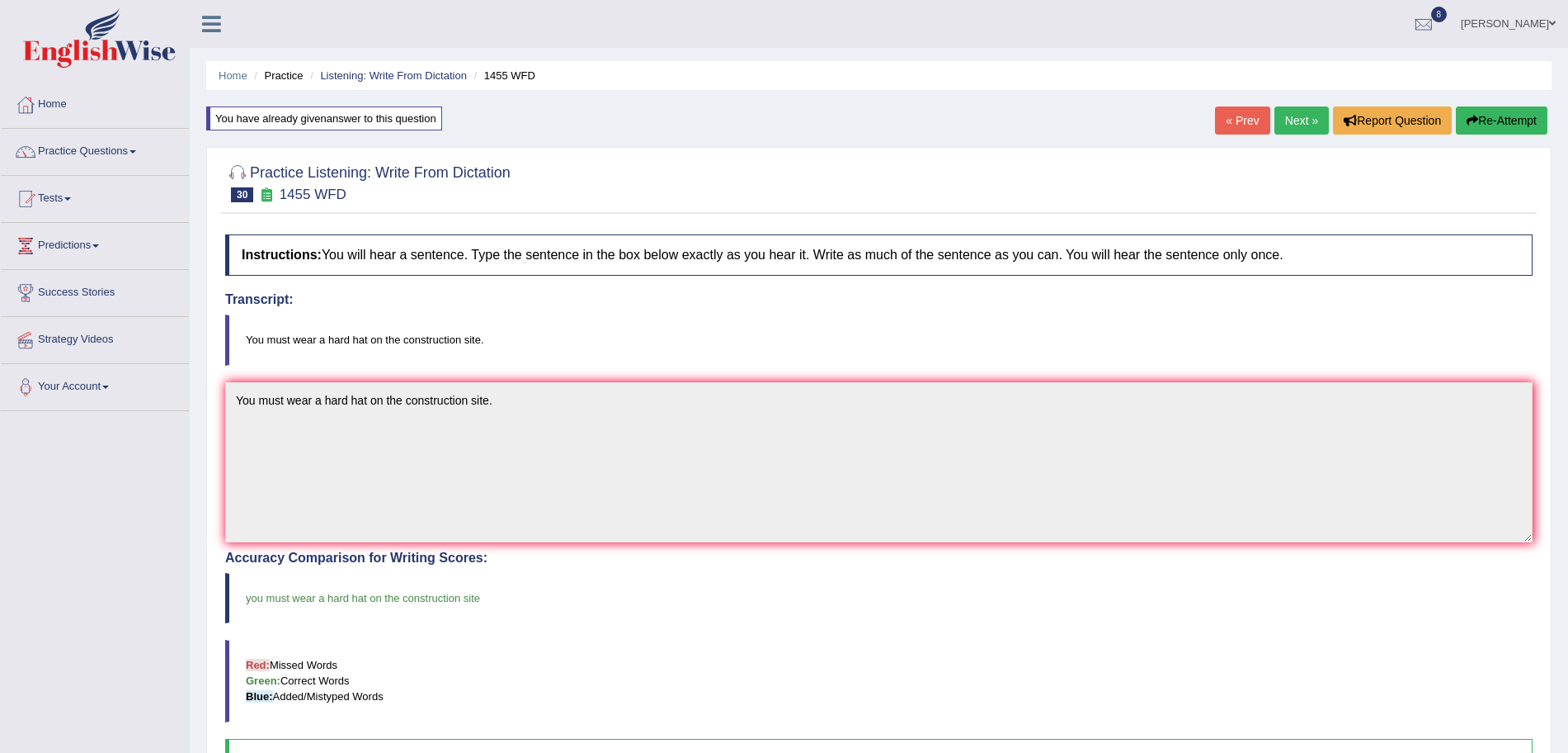
click at [1262, 115] on link "« Prev" at bounding box center [1242, 121] width 54 height 28
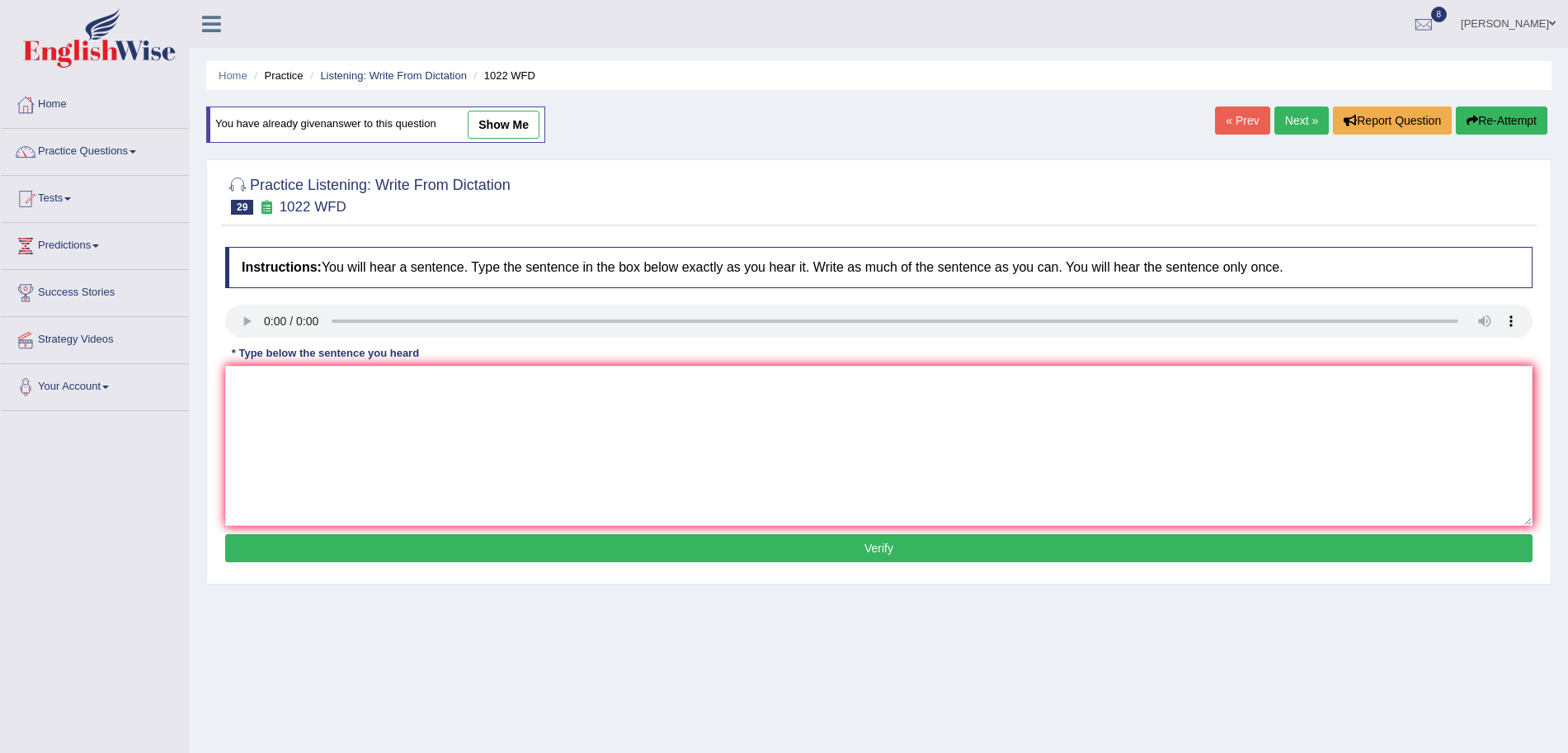
click at [1280, 113] on link "Next »" at bounding box center [1302, 121] width 54 height 28
click at [311, 389] on textarea at bounding box center [878, 445] width 1307 height 160
click at [331, 378] on textarea "Chemical reaction occur when substances combine occur or change." at bounding box center [878, 445] width 1307 height 160
type textarea "Chemical reactions occur when substances combine occur or change."
click at [425, 550] on button "Verify" at bounding box center [878, 548] width 1307 height 28
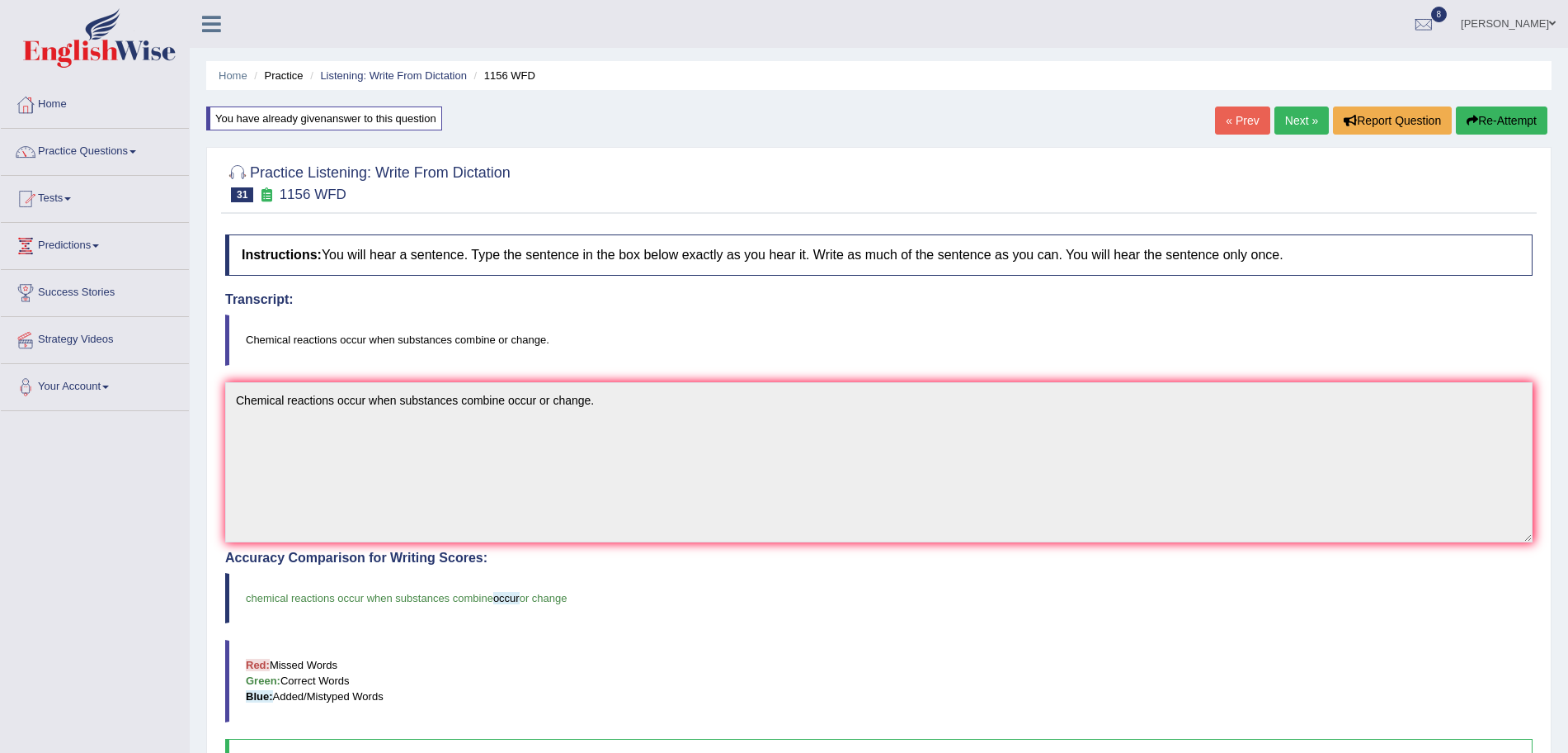
click at [1290, 120] on link "Next »" at bounding box center [1302, 121] width 54 height 28
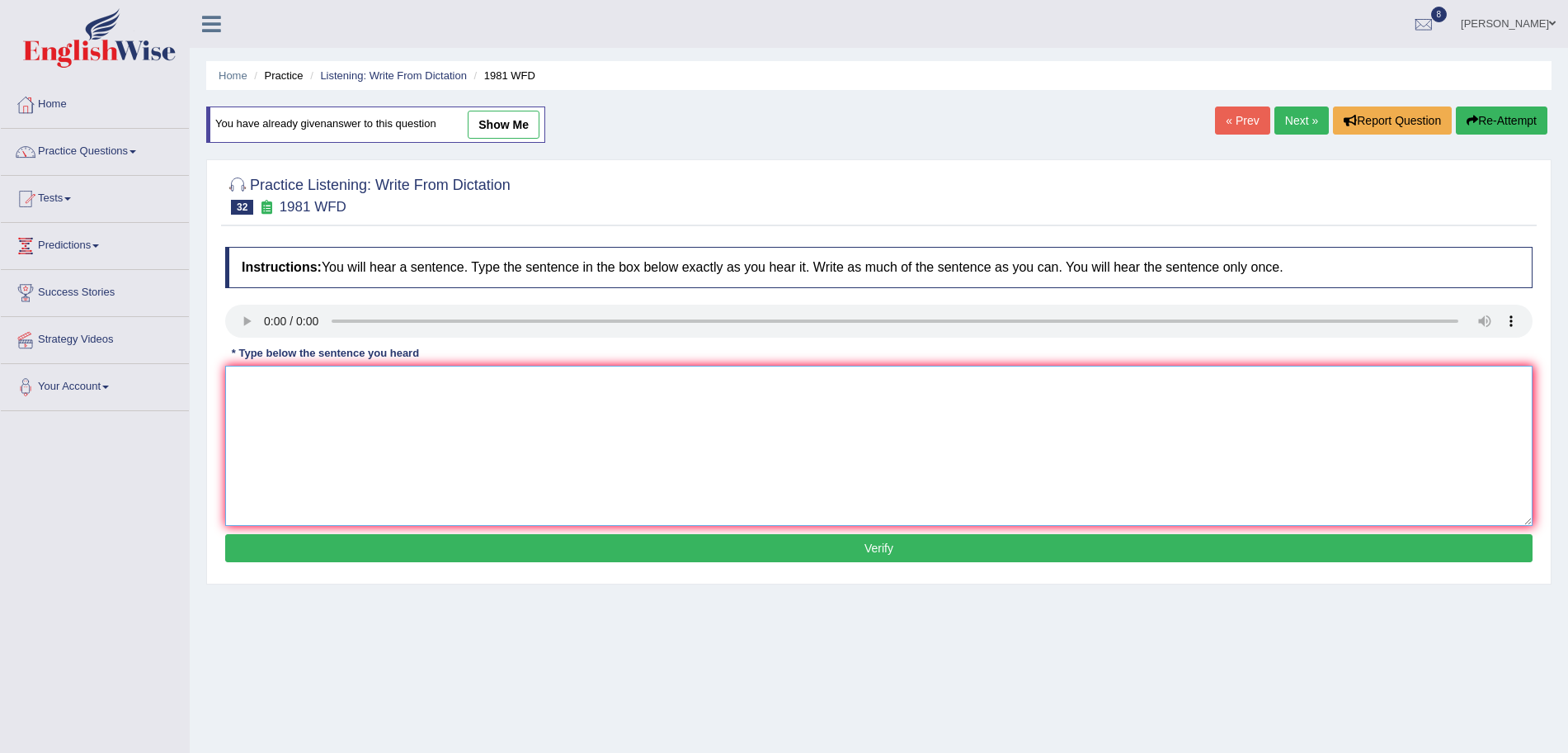
click at [299, 422] on textarea at bounding box center [878, 445] width 1307 height 160
type textarea "All of your arguments must be supported by evidence and relevant theories."
click at [372, 553] on button "Verify" at bounding box center [878, 548] width 1307 height 28
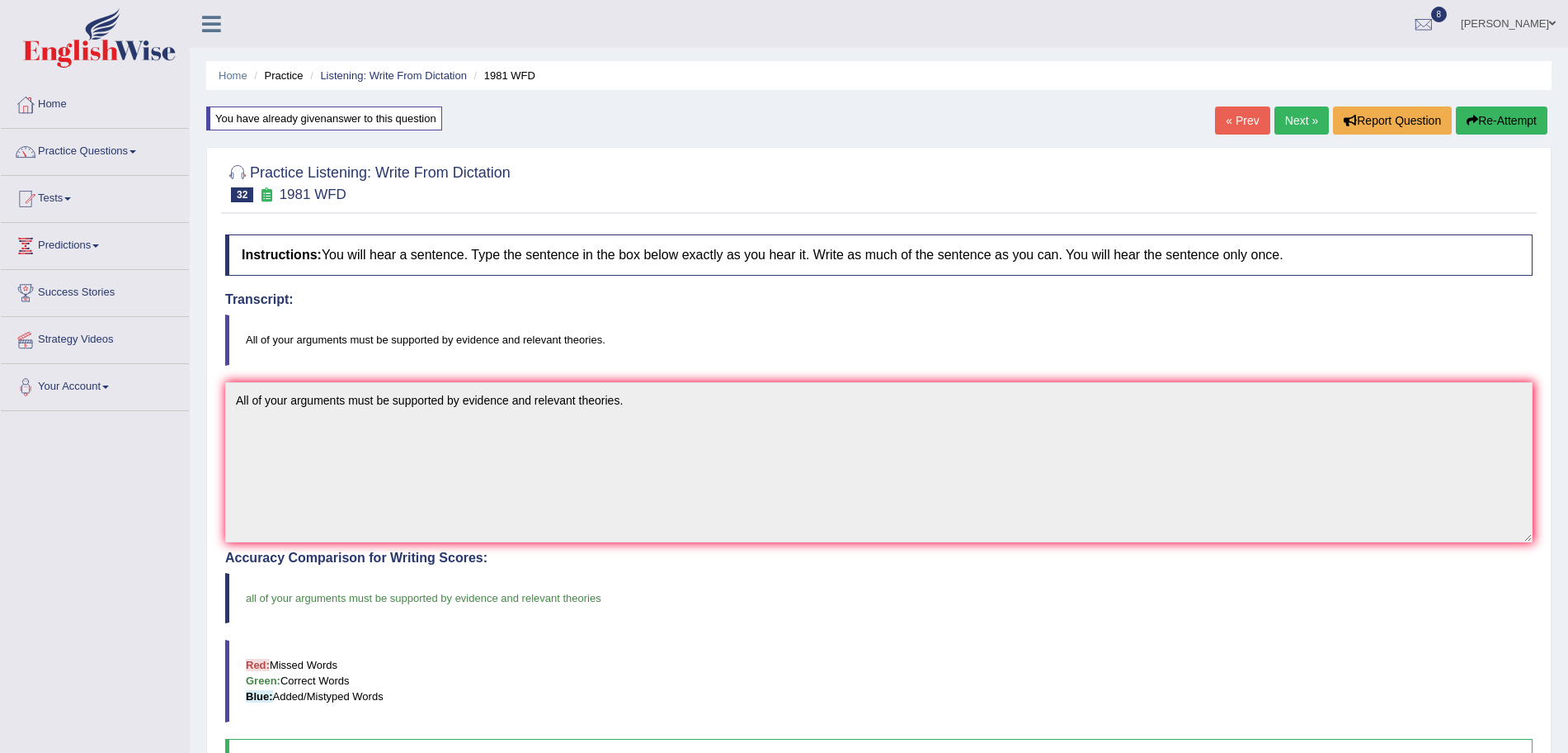
click at [1277, 126] on link "Next »" at bounding box center [1302, 121] width 54 height 28
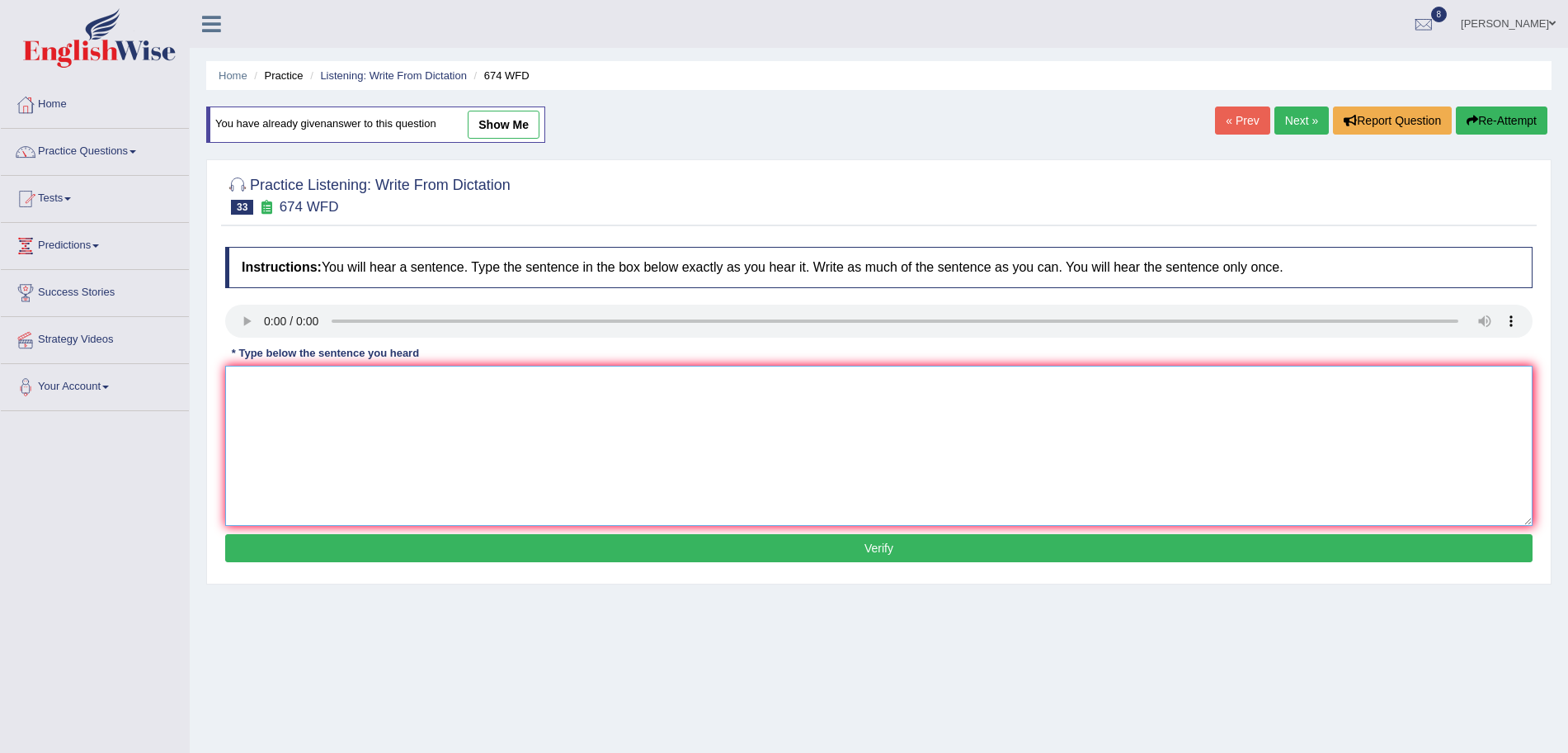
click at [347, 437] on textarea at bounding box center [878, 445] width 1307 height 160
type textarea "Unemployment rate has fallen to its lowest level in years."
click at [427, 539] on button "Verify" at bounding box center [878, 548] width 1307 height 28
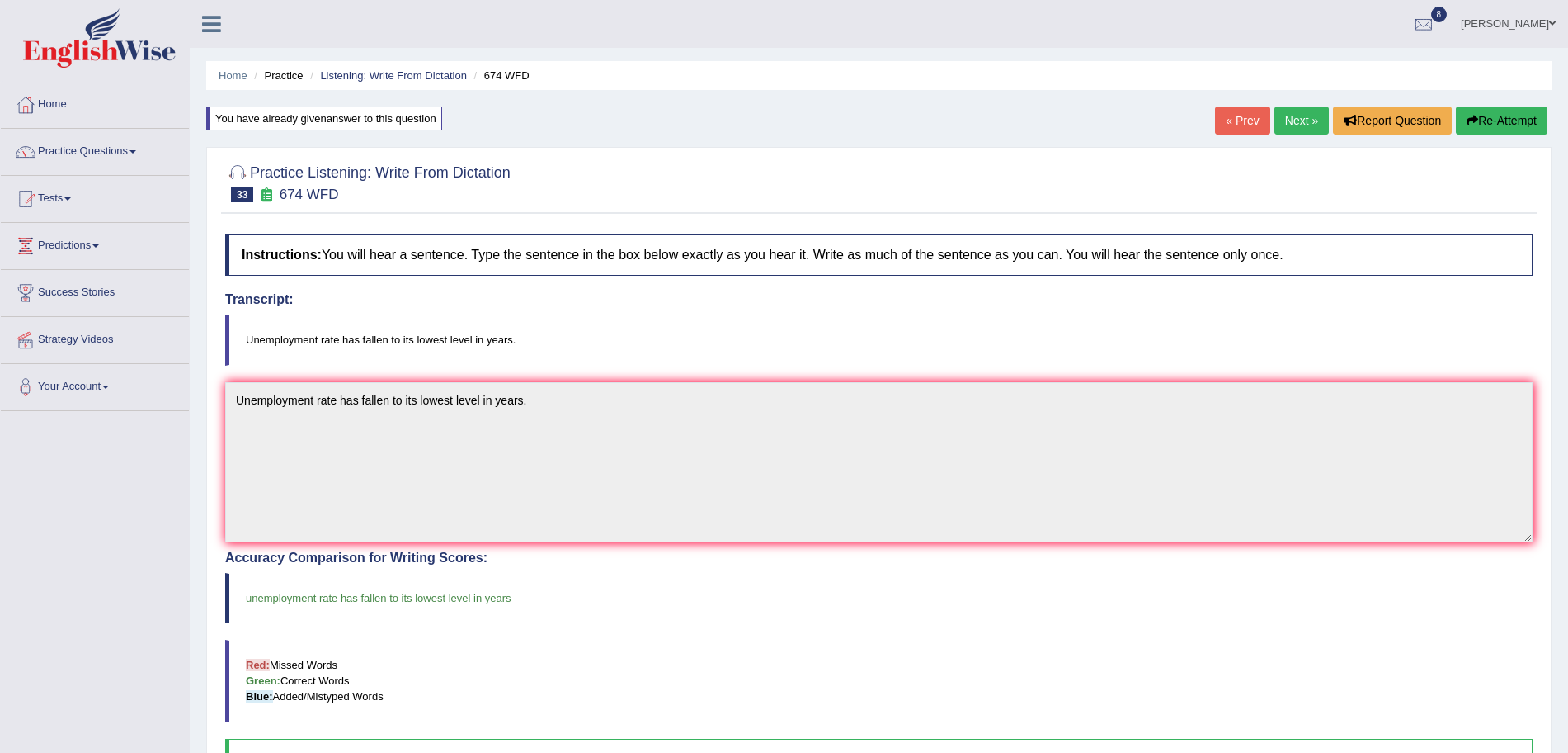
click at [1275, 120] on link "Next »" at bounding box center [1302, 121] width 54 height 28
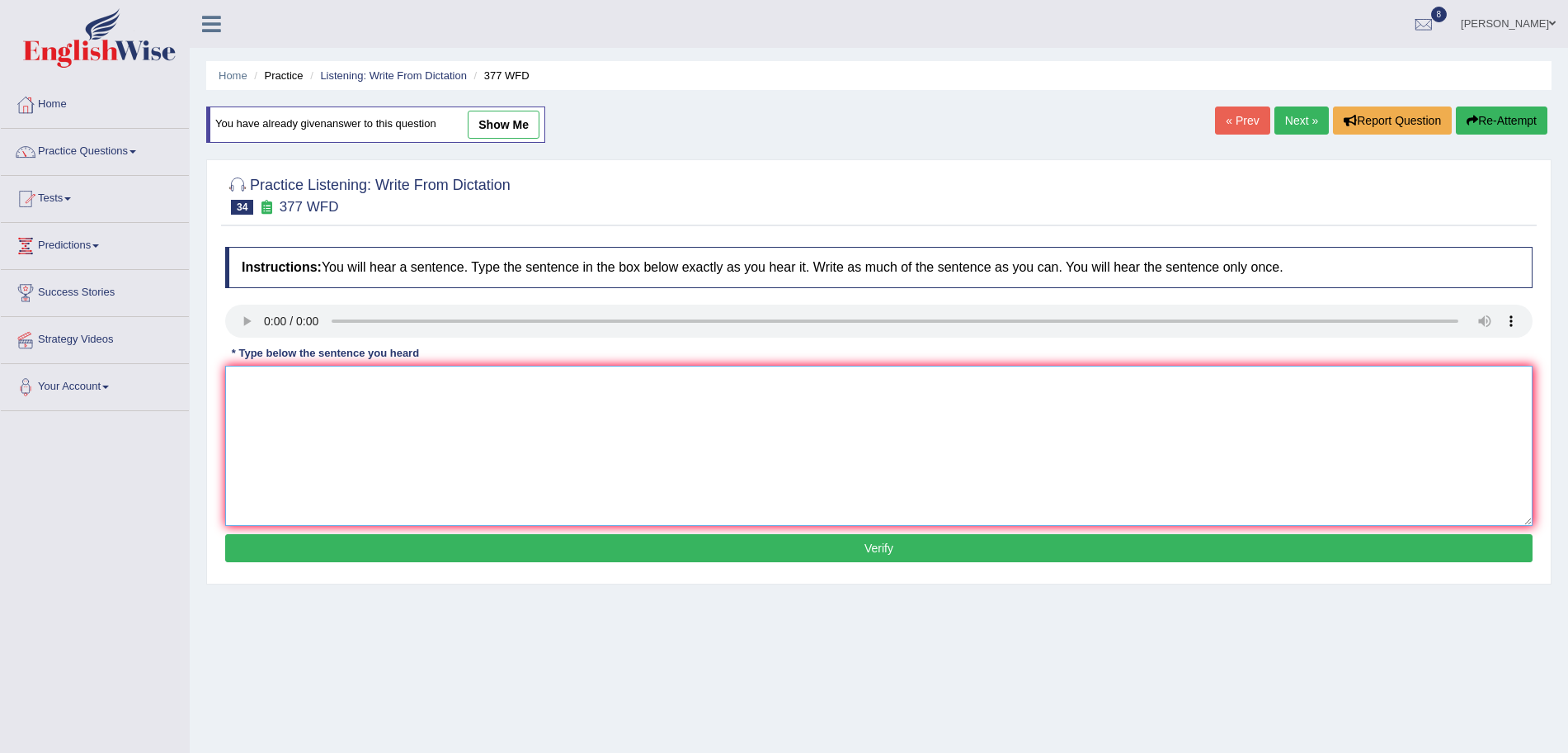
click at [286, 402] on textarea at bounding box center [878, 445] width 1307 height 160
type textarea "The department has a higher proportion of postgraduate students."
click at [377, 553] on button "Verify" at bounding box center [878, 548] width 1307 height 28
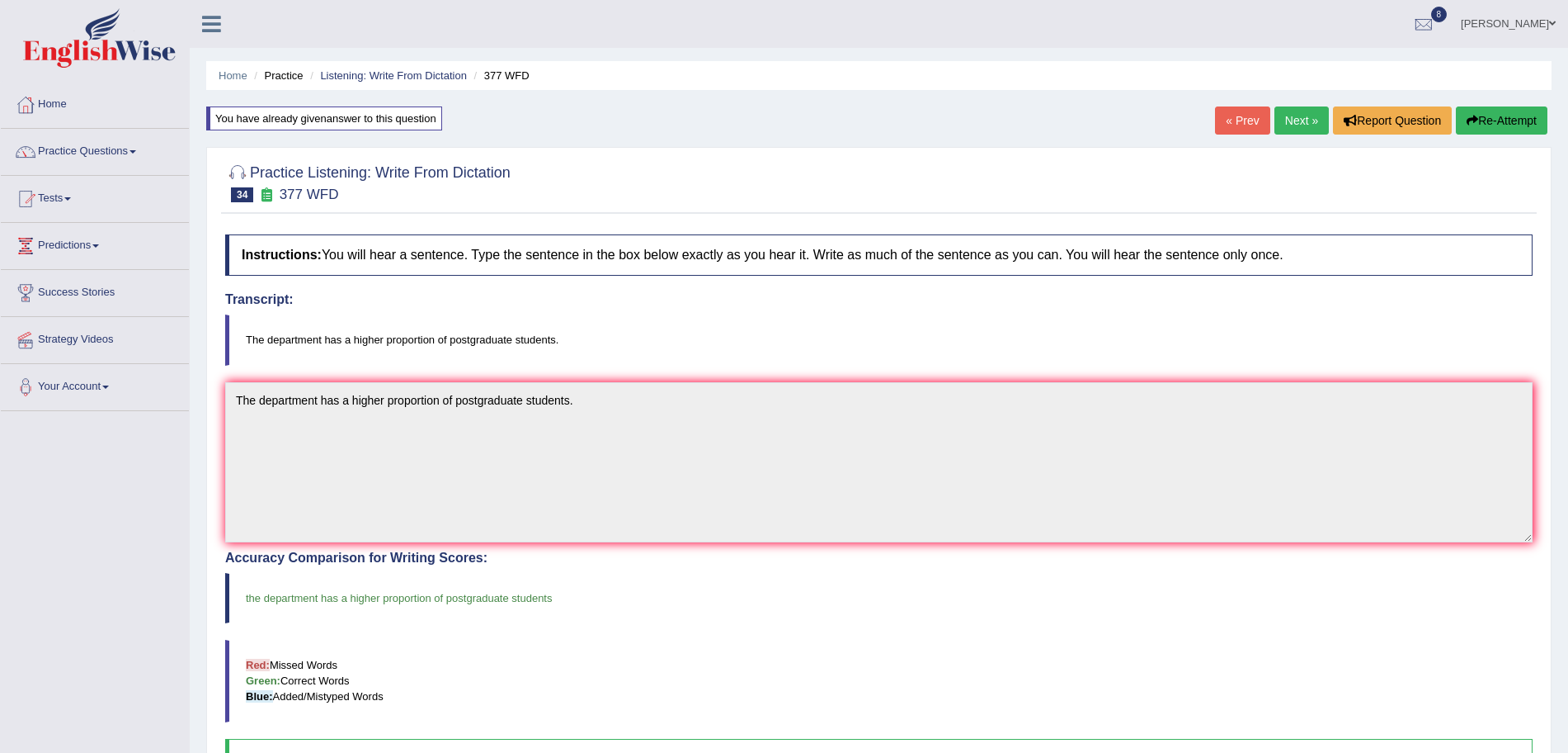
click at [1291, 118] on link "Next »" at bounding box center [1302, 121] width 54 height 28
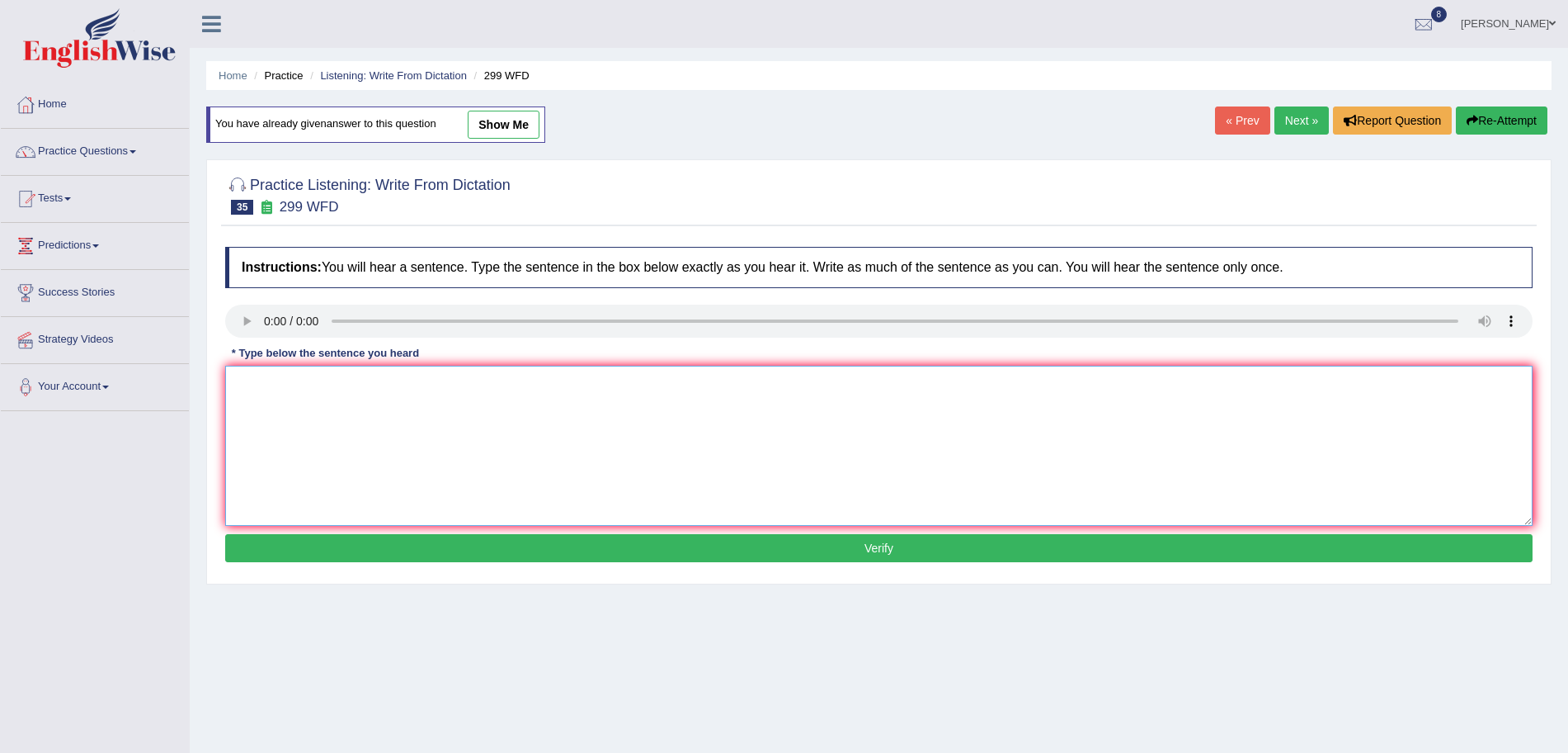
click at [292, 432] on textarea at bounding box center [878, 445] width 1307 height 160
type textarea "Student representative will be visiting the classes with voting forms."
click at [366, 540] on button "Verify" at bounding box center [878, 548] width 1307 height 28
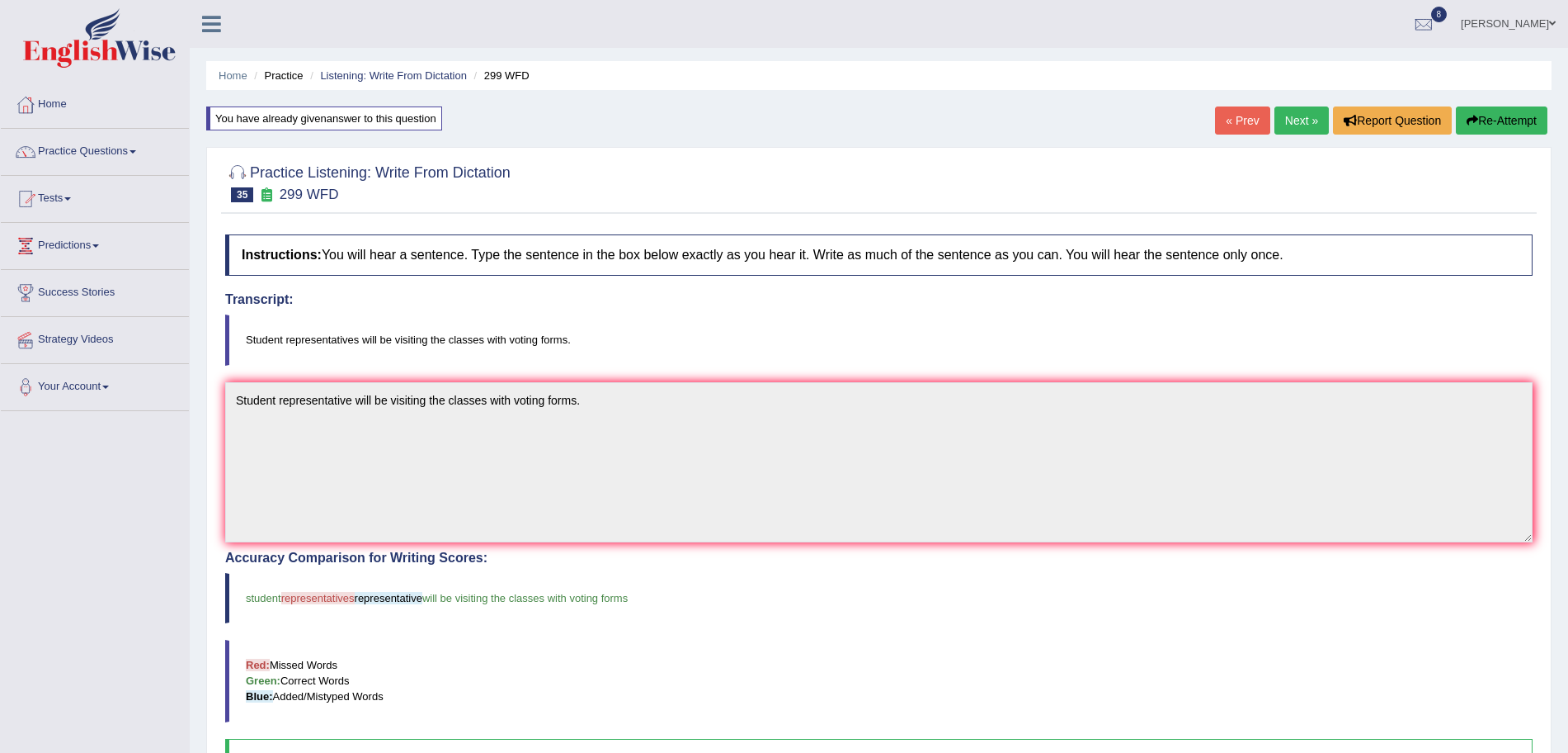
click at [1283, 130] on link "Next »" at bounding box center [1302, 121] width 54 height 28
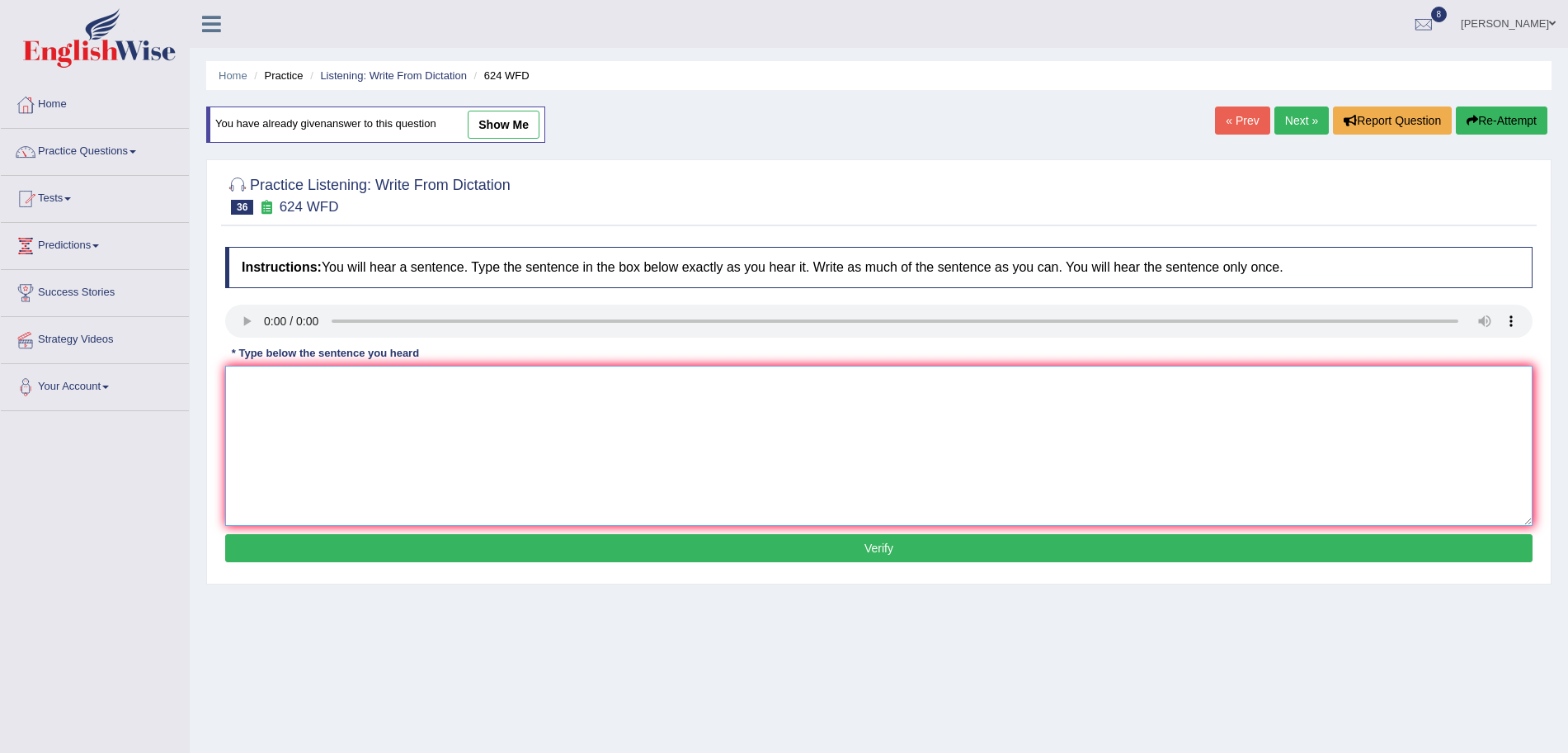
click at [283, 410] on textarea at bounding box center [878, 445] width 1307 height 160
type textarea "Our courses help to improve critical thinking and independent learning skills."
click at [339, 557] on button "Verify" at bounding box center [878, 548] width 1307 height 28
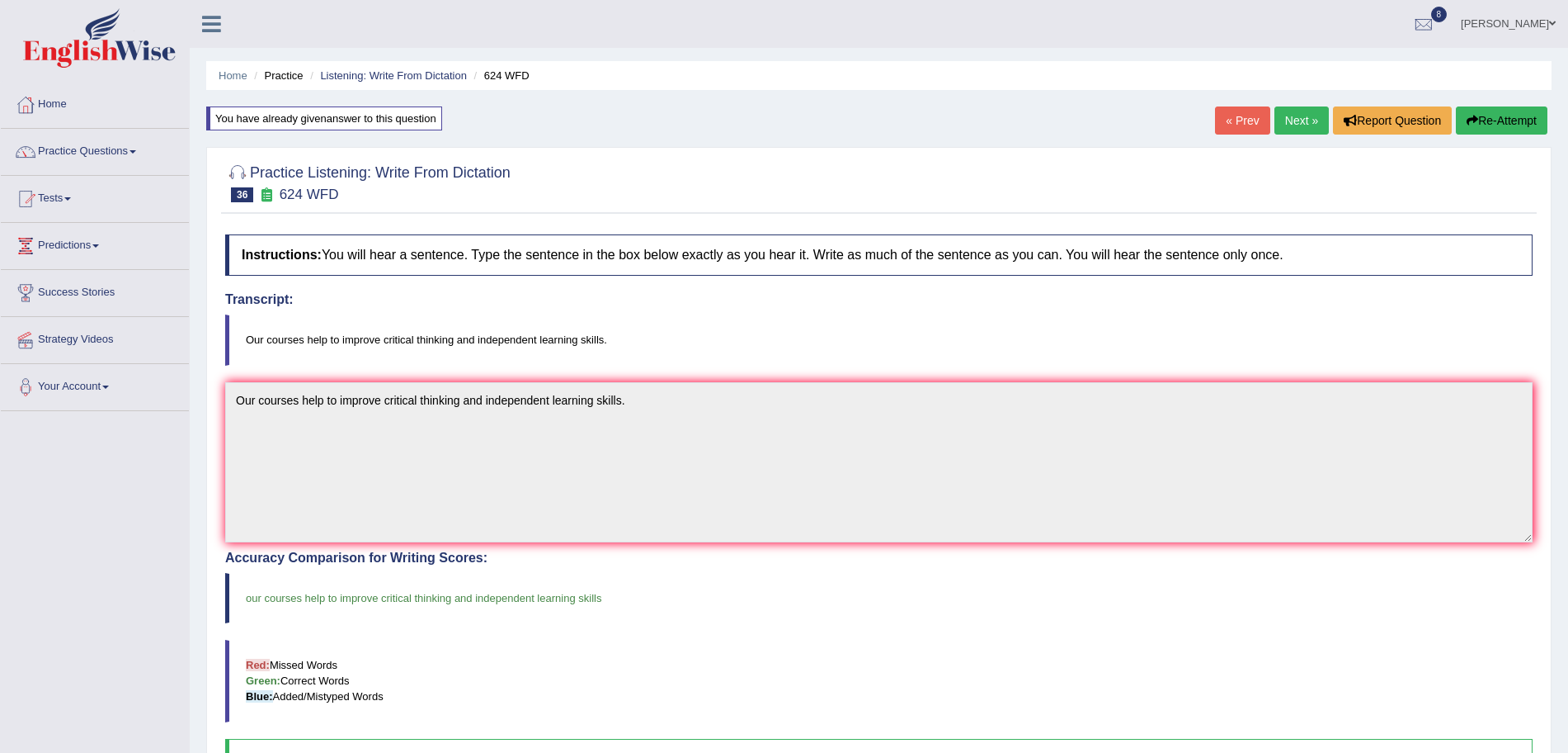
click at [1288, 113] on link "Next »" at bounding box center [1302, 121] width 54 height 28
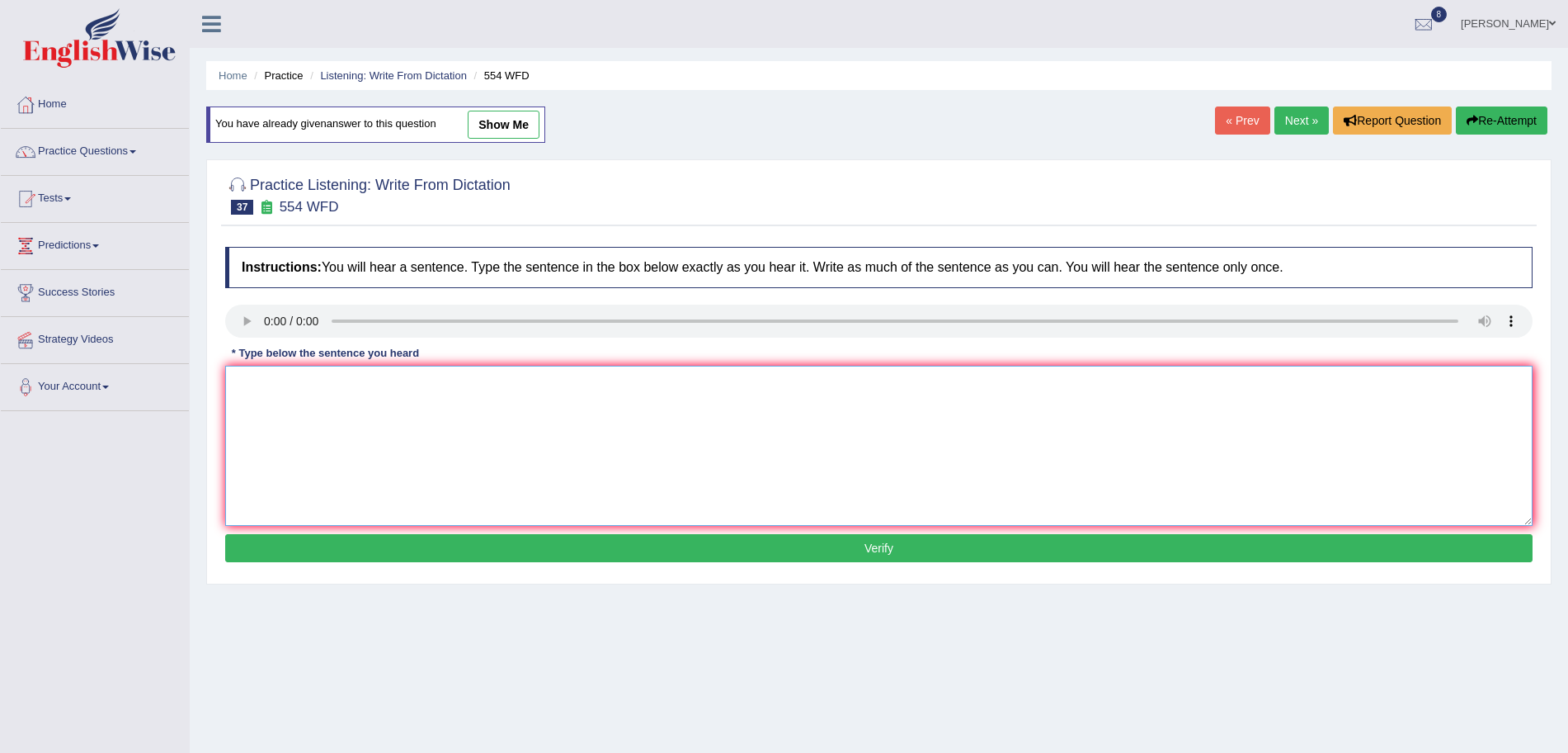
click at [294, 430] on textarea at bounding box center [878, 445] width 1307 height 160
type textarea "We are able to work in a team."
click at [410, 550] on button "Verify" at bounding box center [878, 548] width 1307 height 28
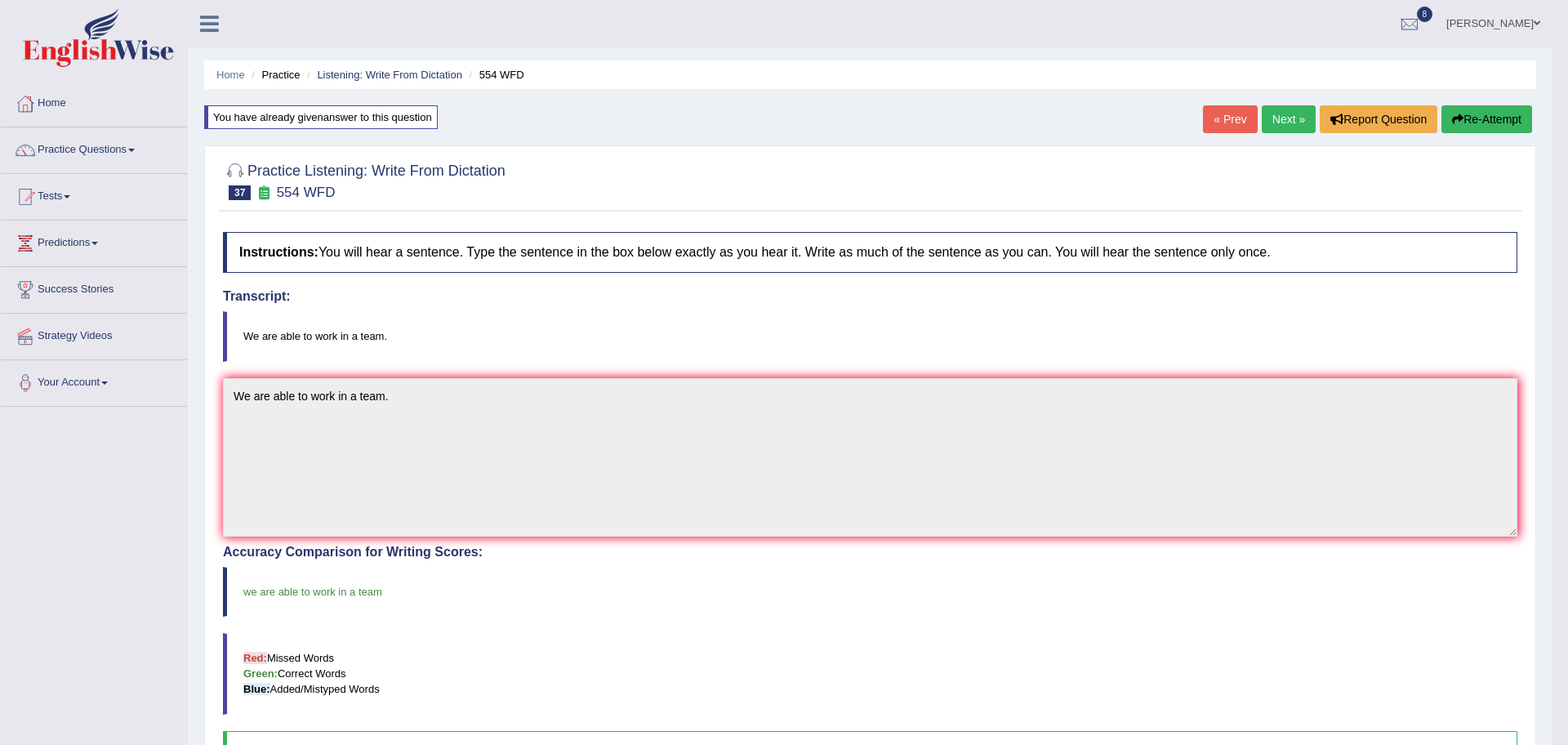
click at [1278, 124] on body "Toggle navigation Home Practice Questions Speaking Practice Read Aloud Repeat S…" at bounding box center [784, 372] width 1568 height 745
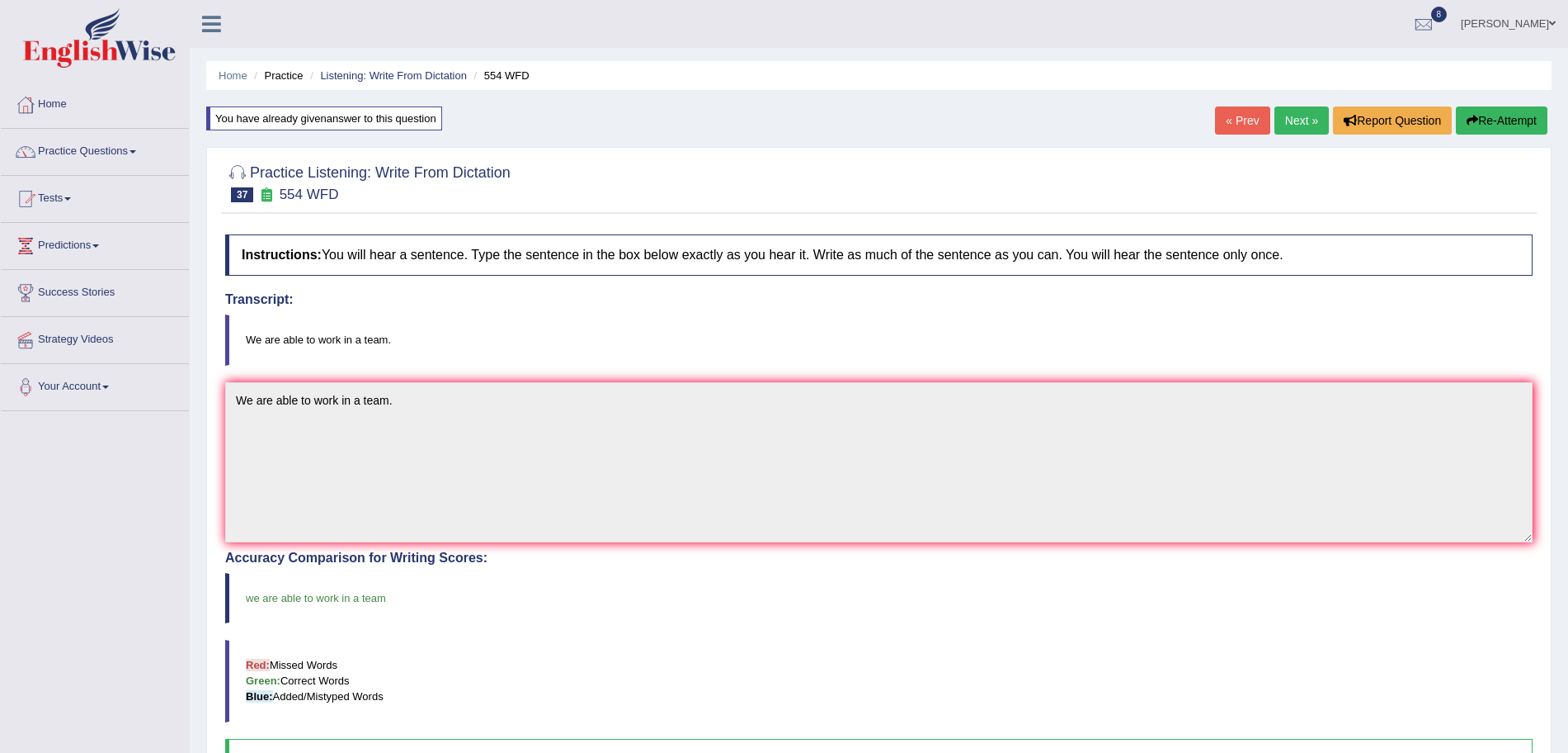
click at [1291, 126] on link "Next »" at bounding box center [1302, 121] width 54 height 28
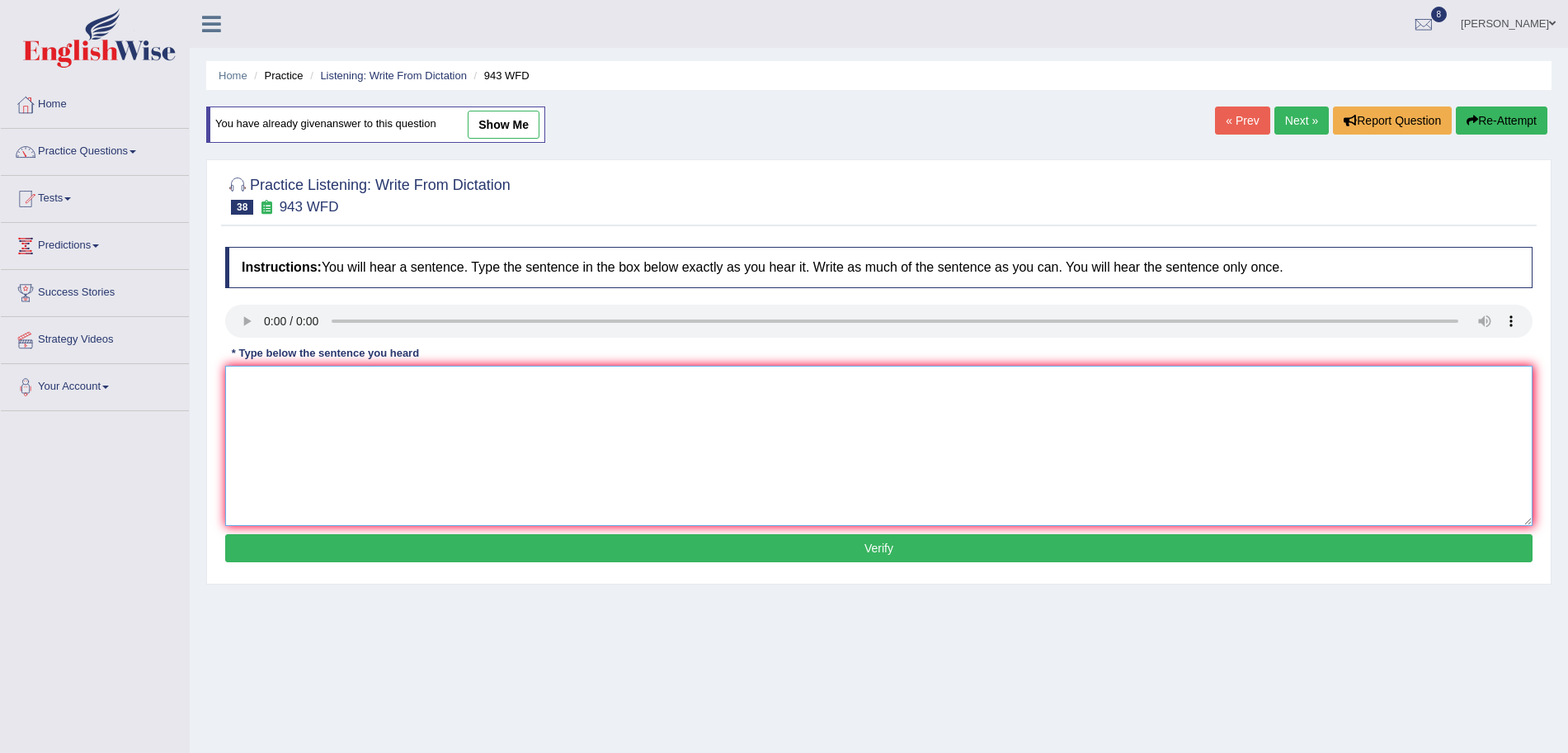
click at [286, 397] on textarea at bounding box center [878, 445] width 1307 height 160
type textarea "Farming methods across the world have greatly developed recently."
click at [398, 551] on button "Verify" at bounding box center [878, 548] width 1307 height 28
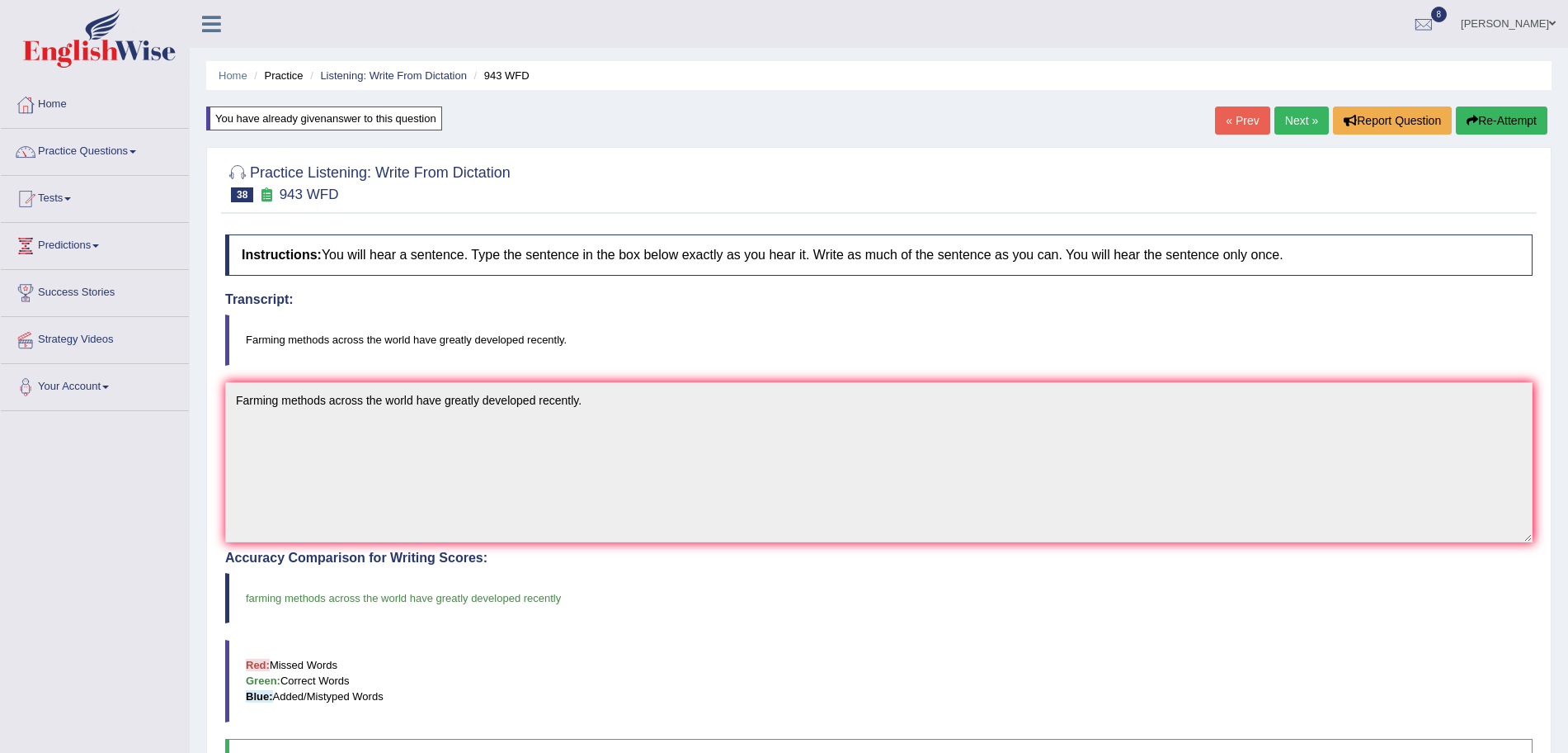
click at [1292, 124] on link "Next »" at bounding box center [1302, 121] width 54 height 28
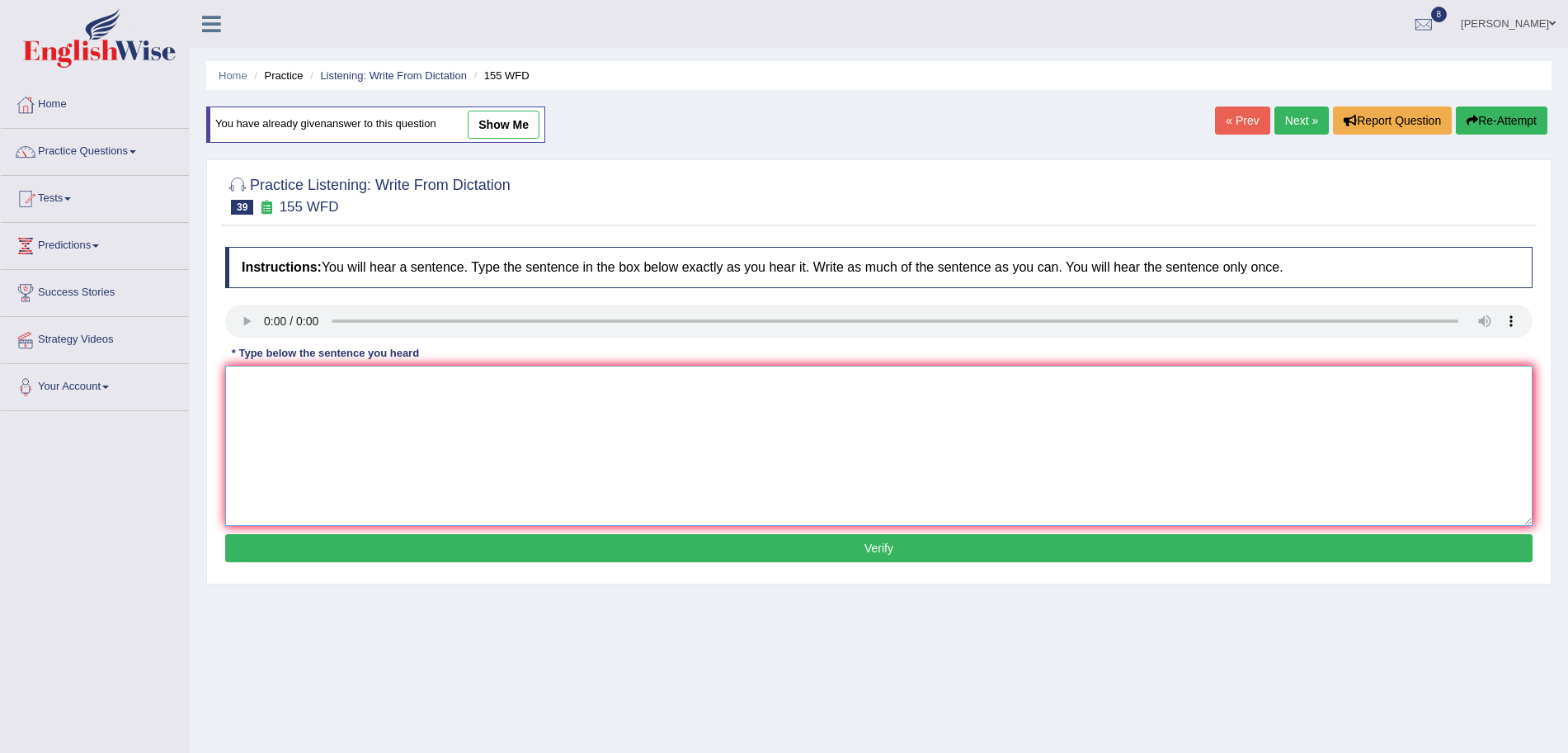
click at [291, 395] on textarea at bounding box center [878, 445] width 1307 height 160
type textarea "Important details in the argument are missing in the summary."
click at [373, 534] on button "Verify" at bounding box center [878, 548] width 1307 height 28
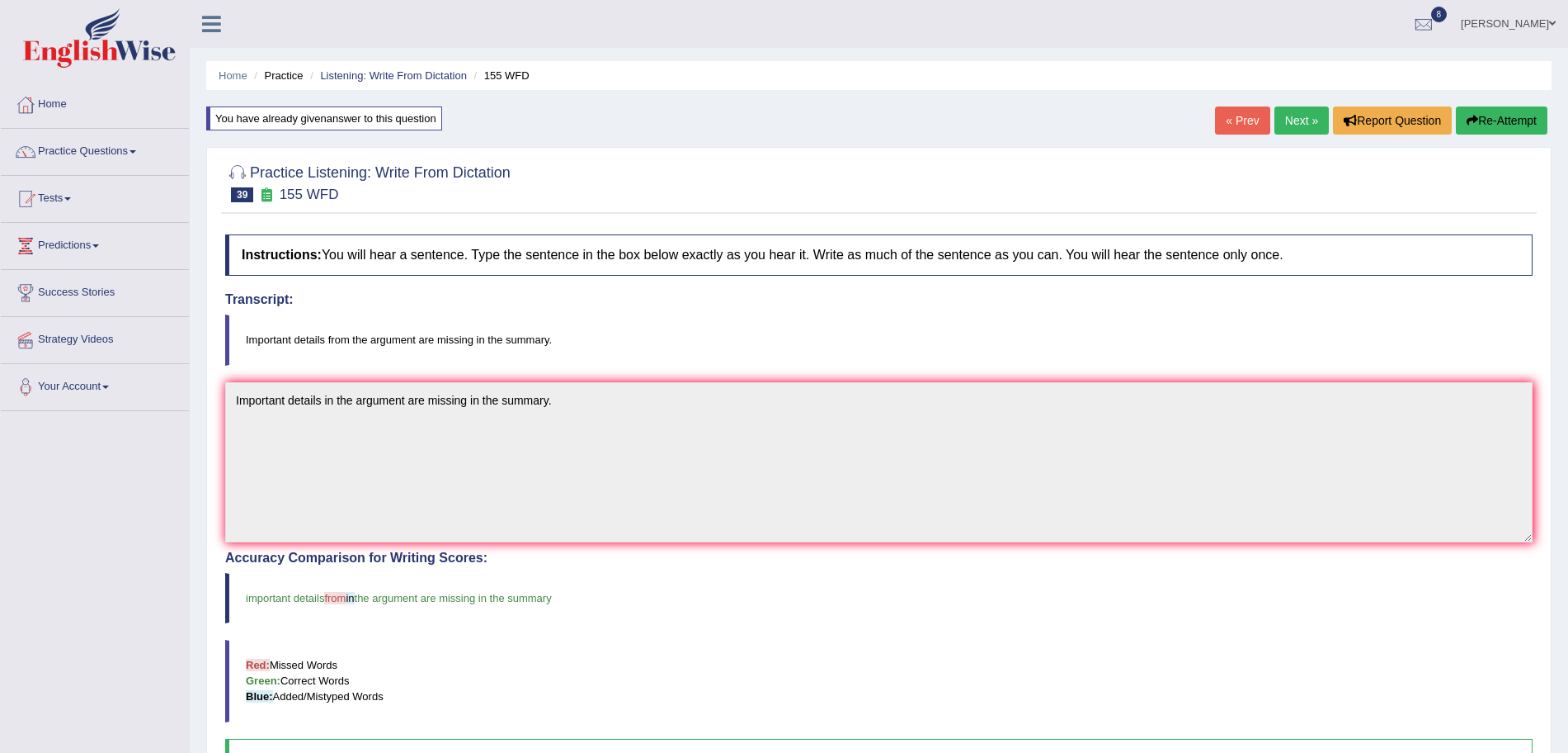
click at [1292, 120] on link "Next »" at bounding box center [1302, 121] width 54 height 28
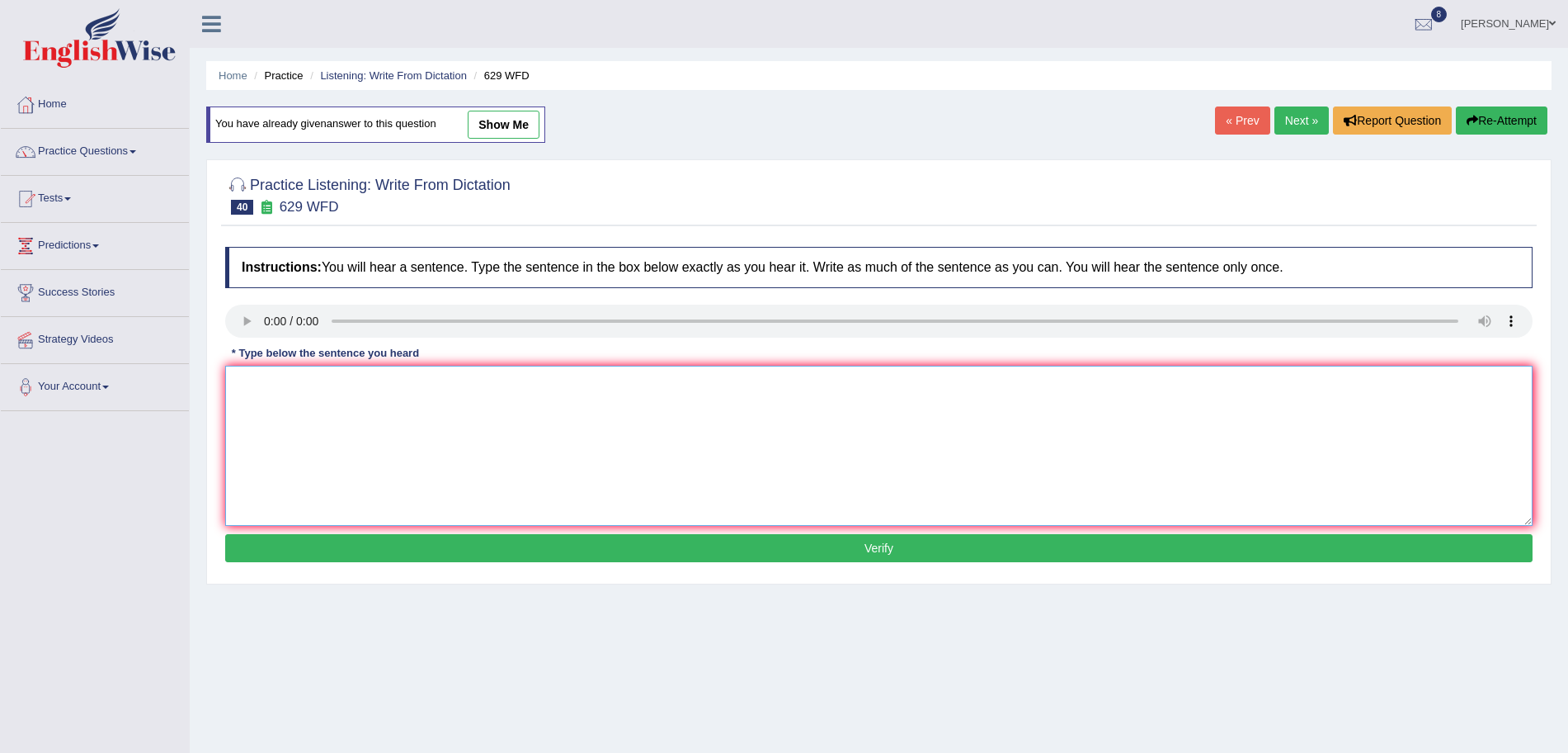
click at [308, 420] on textarea at bounding box center [878, 445] width 1307 height 160
click at [444, 383] on textarea "Please provide the reports to support the idea of these arguments." at bounding box center [878, 445] width 1307 height 160
type textarea "Please provide the reports to support your idea of these arguments."
click at [559, 534] on div "Instructions: You will hear a sentence. Type the sentence in the box below exac…" at bounding box center [879, 406] width 1316 height 337
click at [586, 546] on button "Verify" at bounding box center [878, 548] width 1307 height 28
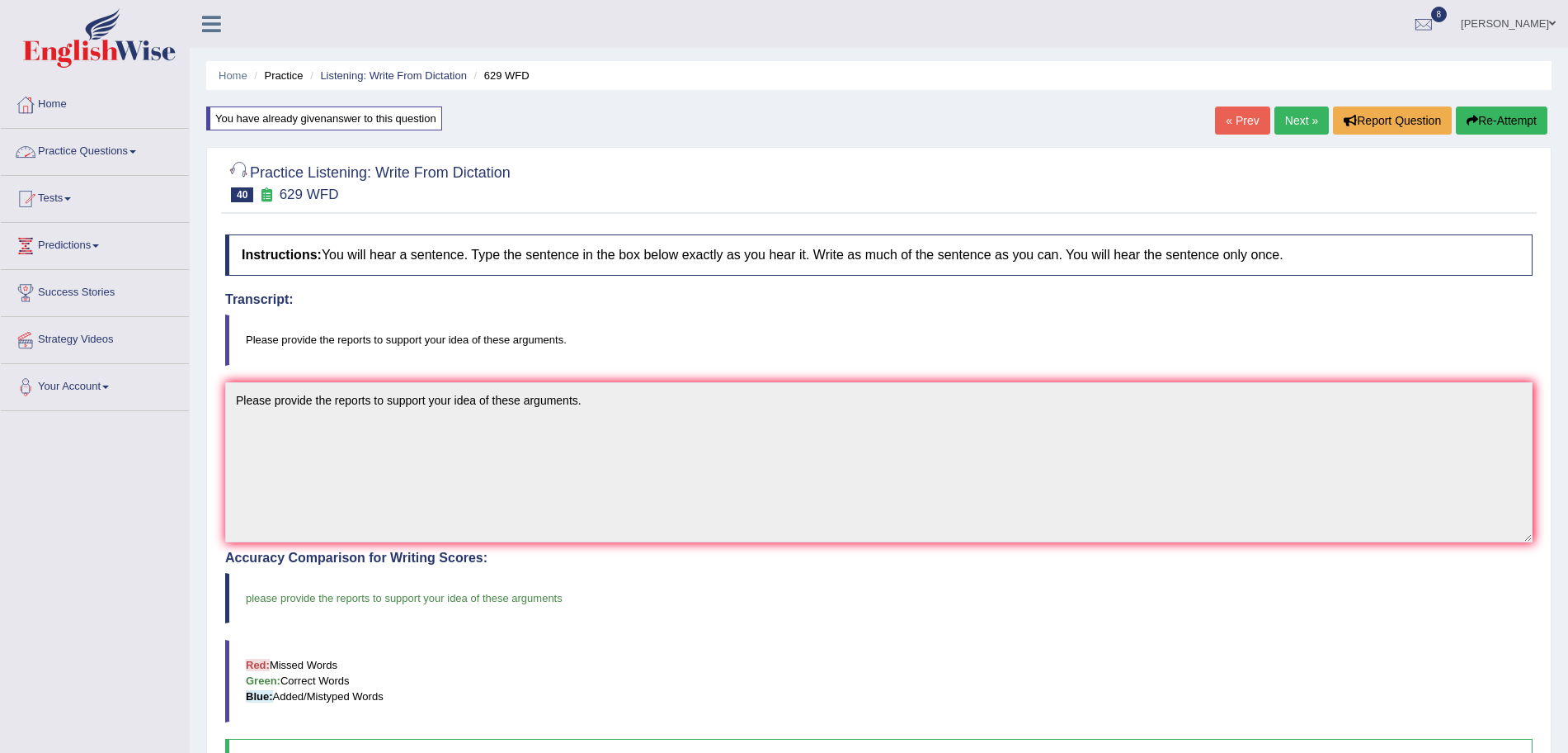
click at [127, 142] on link "Practice Questions" at bounding box center [95, 149] width 188 height 41
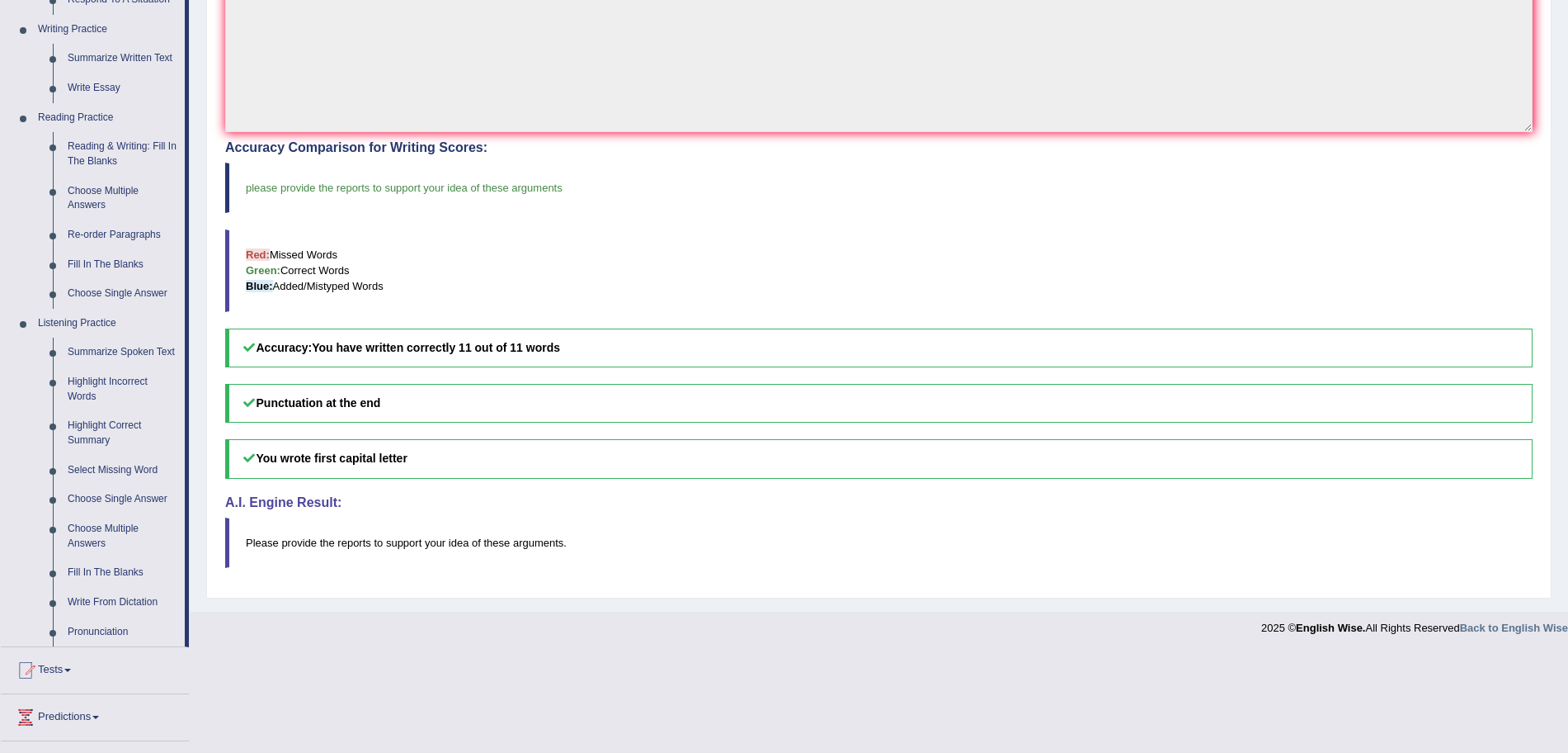
scroll to position [451, 0]
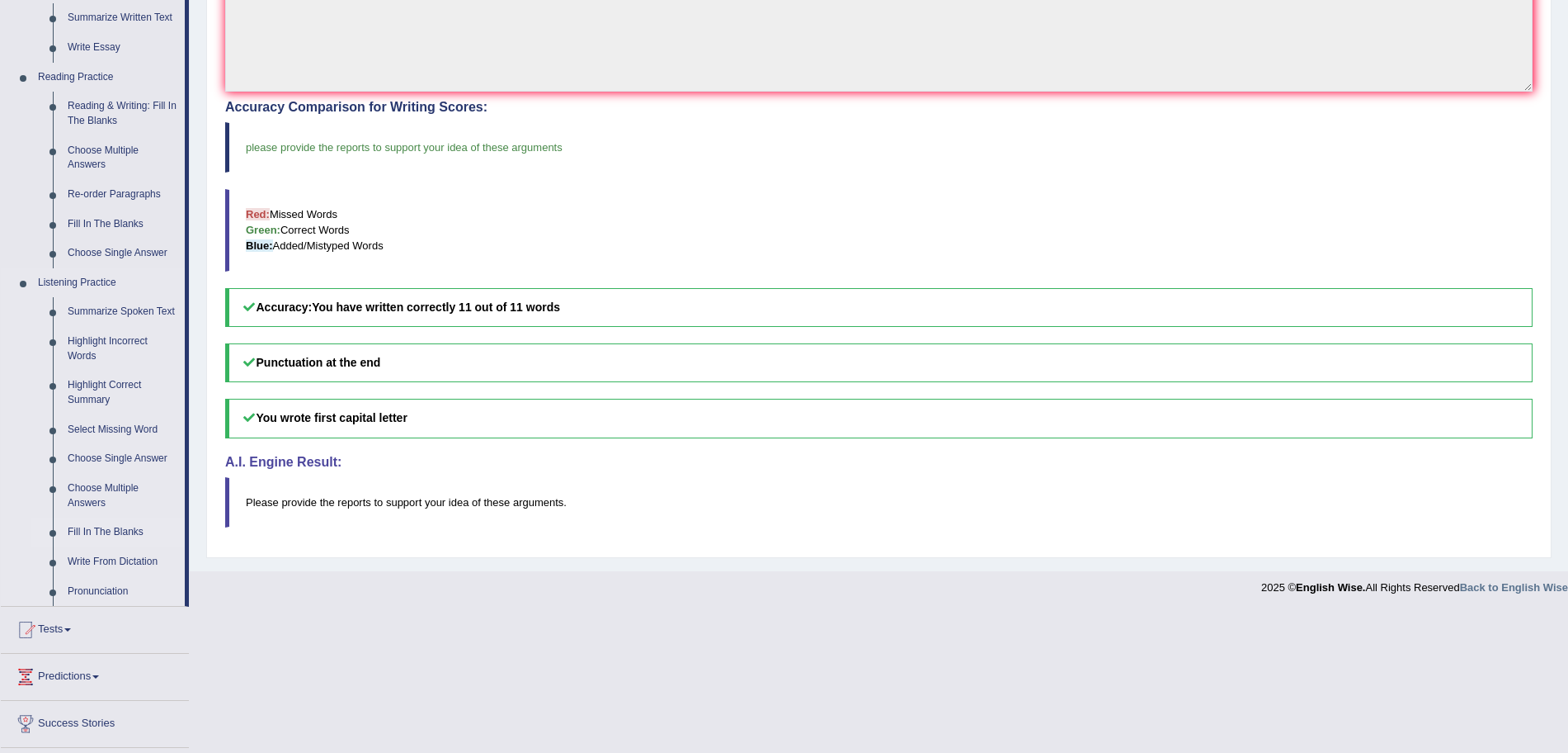
click at [108, 527] on link "Fill In The Blanks" at bounding box center [122, 533] width 125 height 30
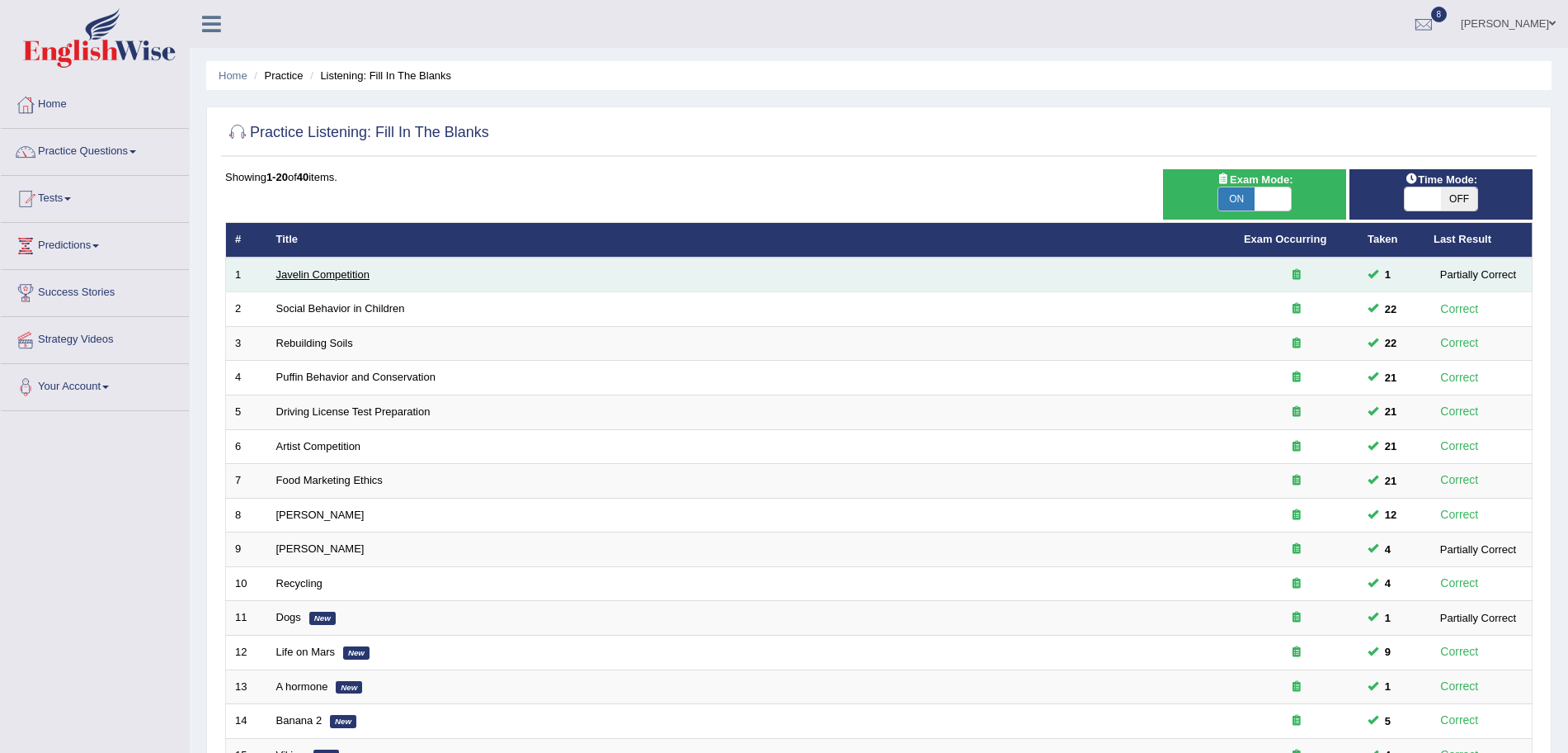
click at [334, 273] on link "Javelin Competition" at bounding box center [322, 274] width 93 height 12
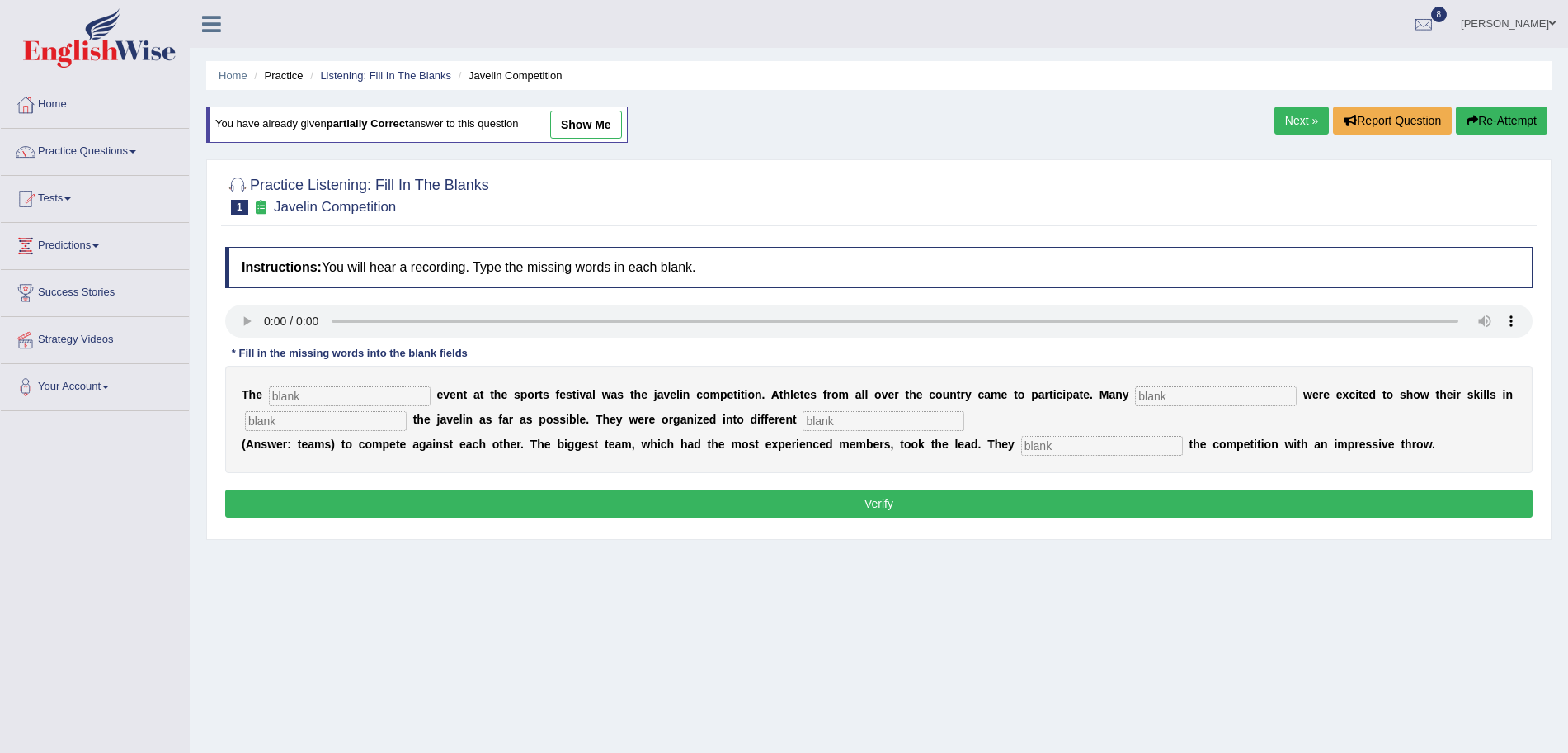
click at [312, 393] on input "text" at bounding box center [350, 396] width 162 height 20
type input "biggest"
type input "people"
type input "s"
click at [276, 422] on input "text" at bounding box center [325, 420] width 162 height 20
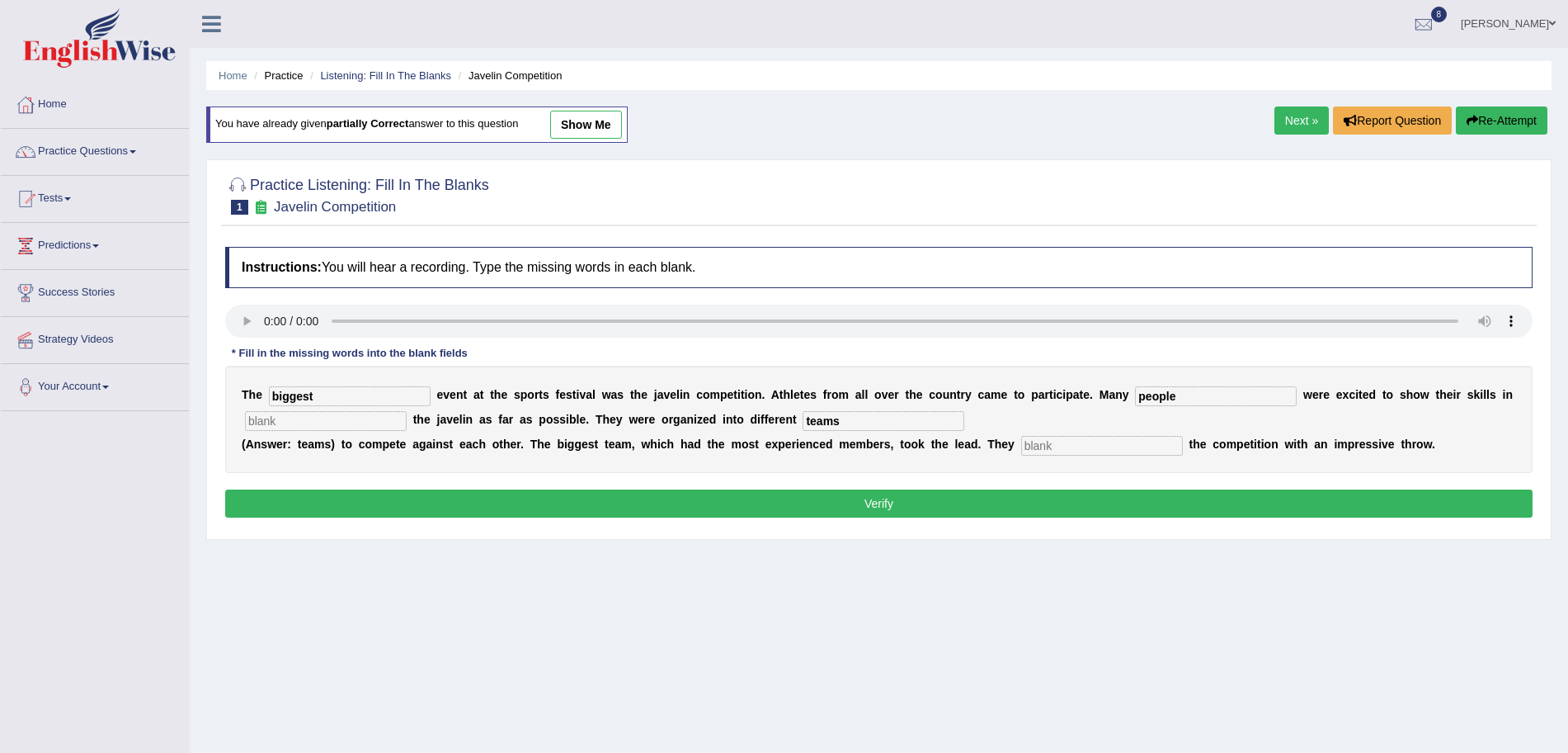
type input "teams"
click at [267, 417] on input "f" at bounding box center [325, 420] width 162 height 20
type input "ff"
type input "started"
click at [365, 503] on button "Verify" at bounding box center [878, 504] width 1307 height 28
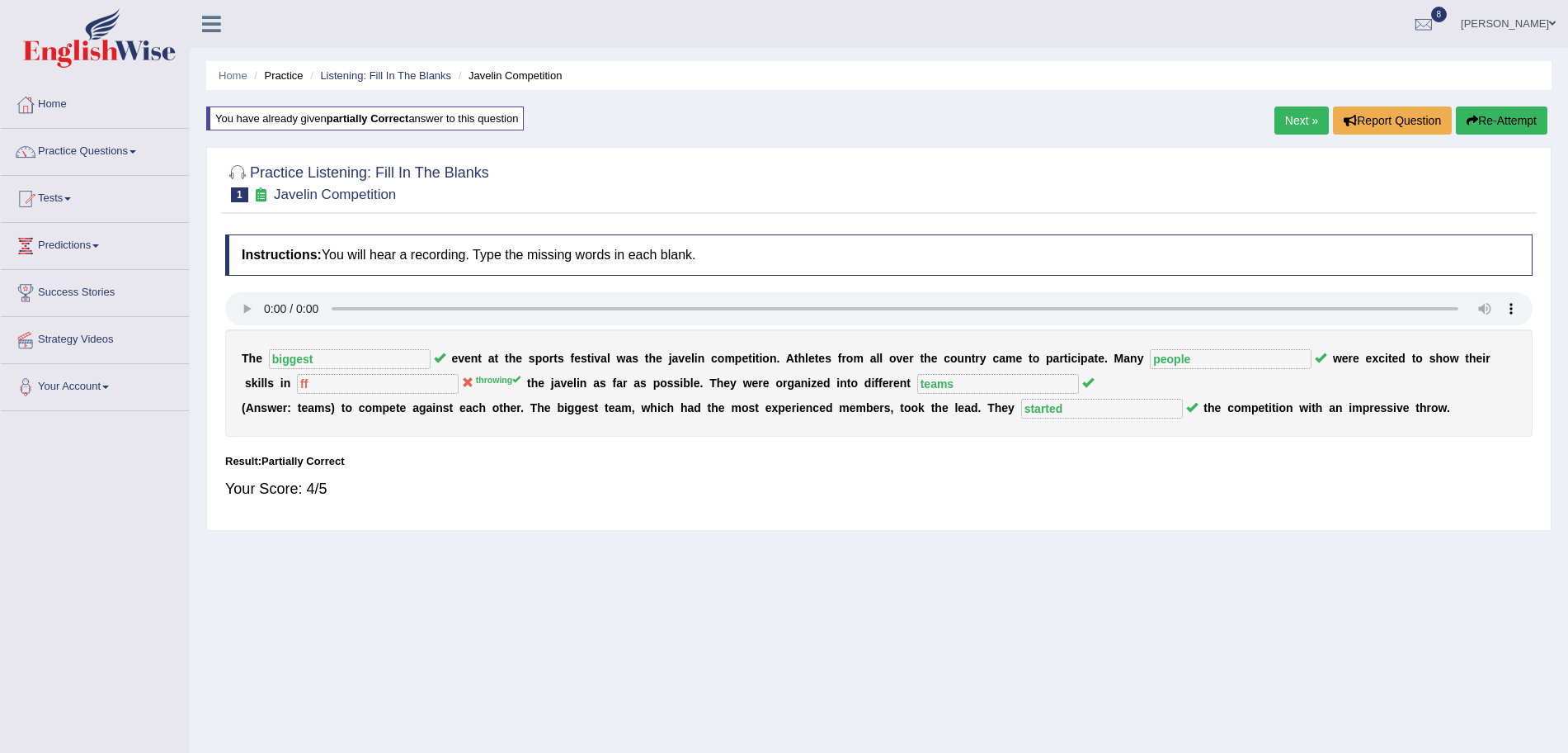
click at [1297, 121] on link "Next »" at bounding box center [1302, 121] width 54 height 28
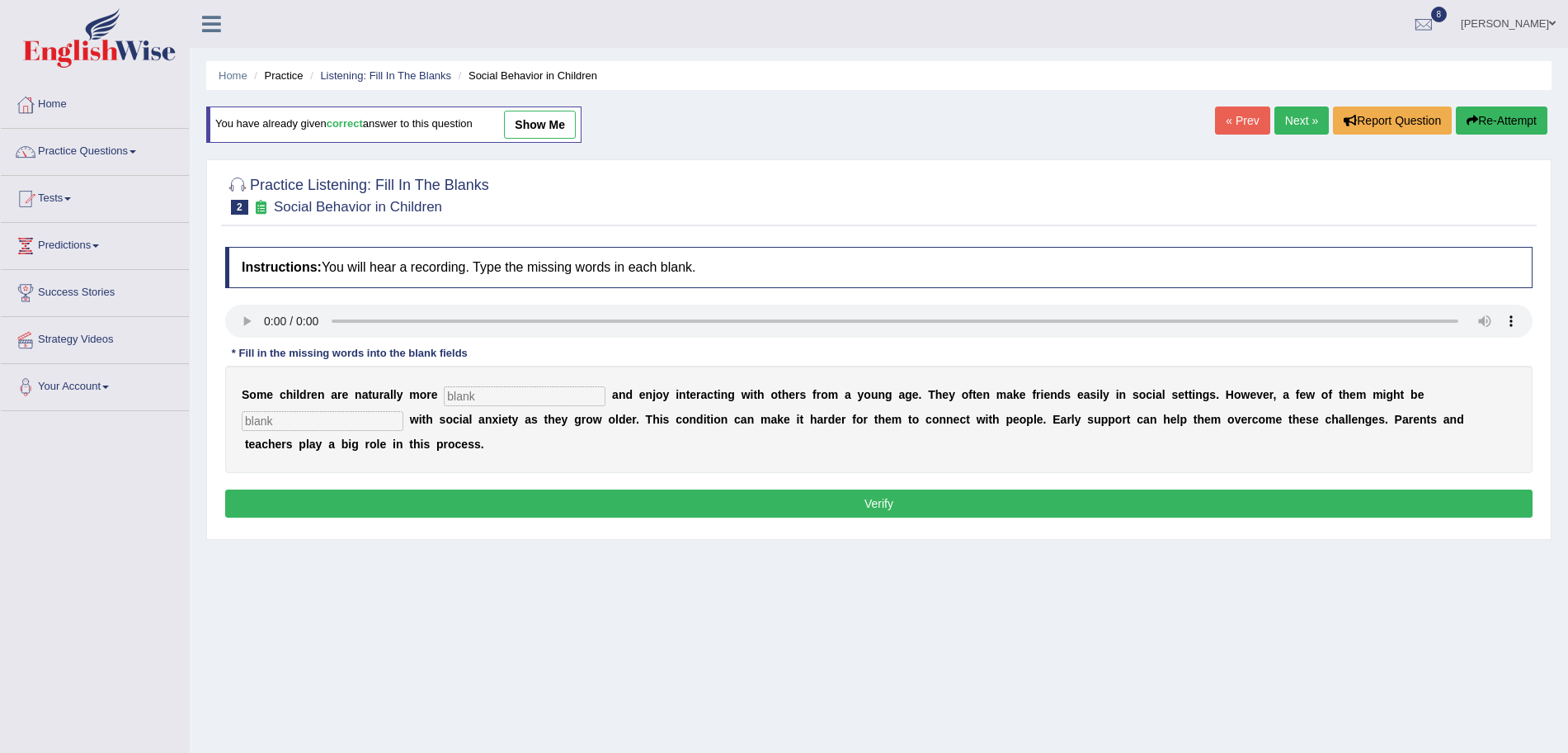
click at [486, 389] on input "text" at bounding box center [525, 396] width 162 height 20
type input "sociable"
type input "diagnosed"
click at [560, 487] on div "Instructions: You will hear a recording. Type the missing words in each blank. …" at bounding box center [879, 384] width 1316 height 293
click at [561, 499] on button "Verify" at bounding box center [878, 504] width 1307 height 28
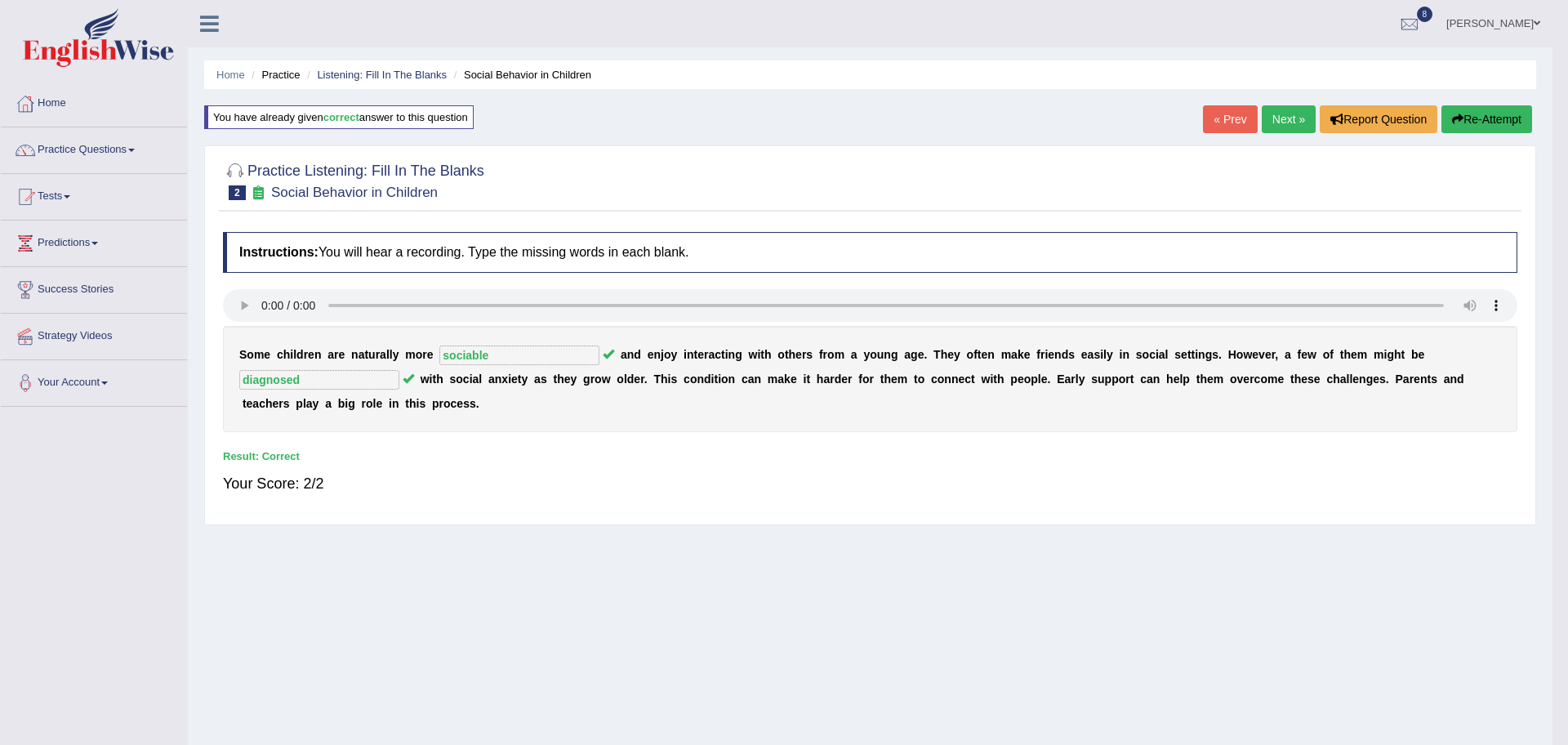
click at [1279, 119] on body "Toggle navigation Home Practice Questions Speaking Practice Read Aloud Repeat S…" at bounding box center [784, 372] width 1568 height 745
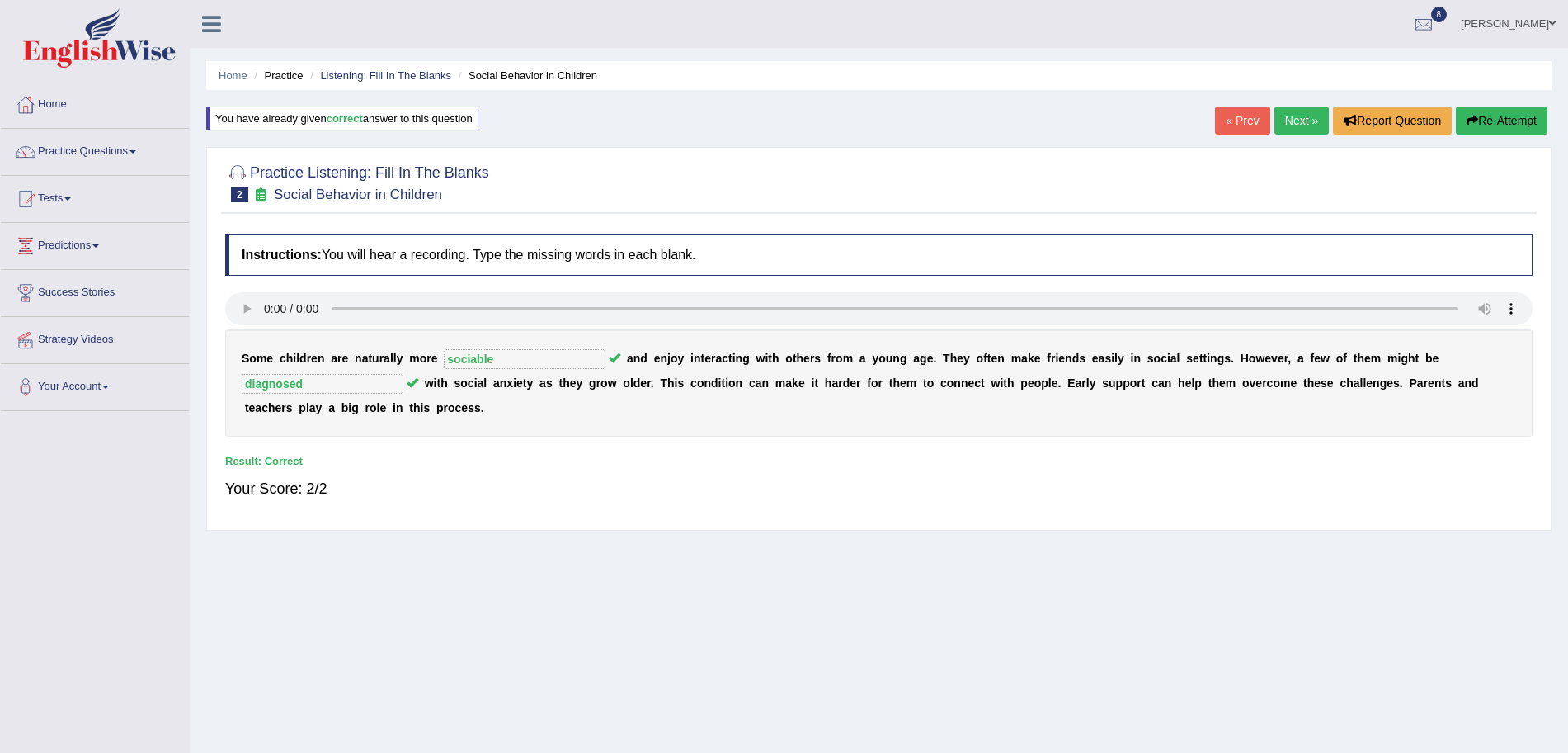
click at [1292, 120] on link "Next »" at bounding box center [1302, 121] width 54 height 28
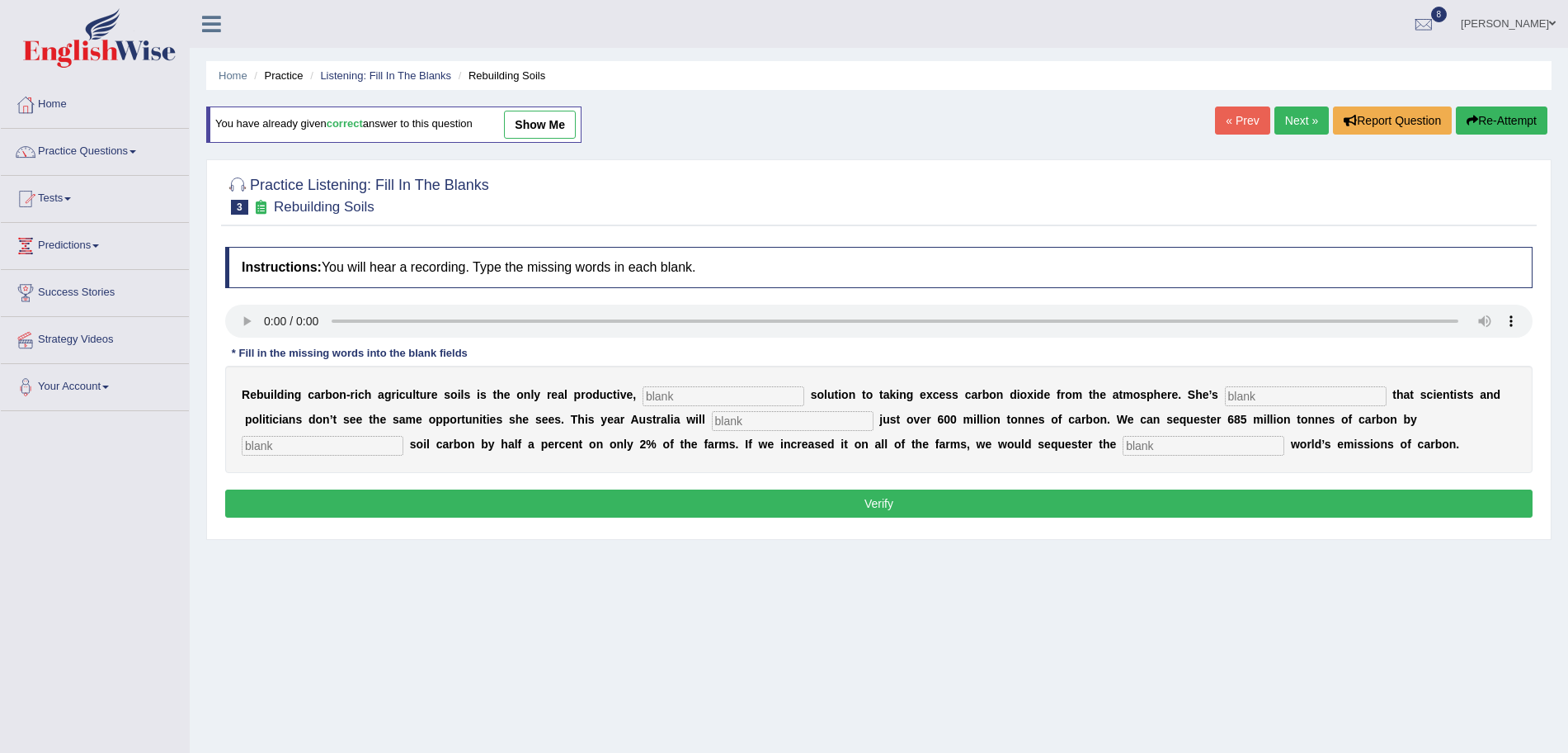
click at [677, 390] on input "text" at bounding box center [724, 396] width 162 height 20
type input "permanent"
type input "frustrated"
type input "emit"
click at [338, 439] on input "text" at bounding box center [322, 445] width 162 height 20
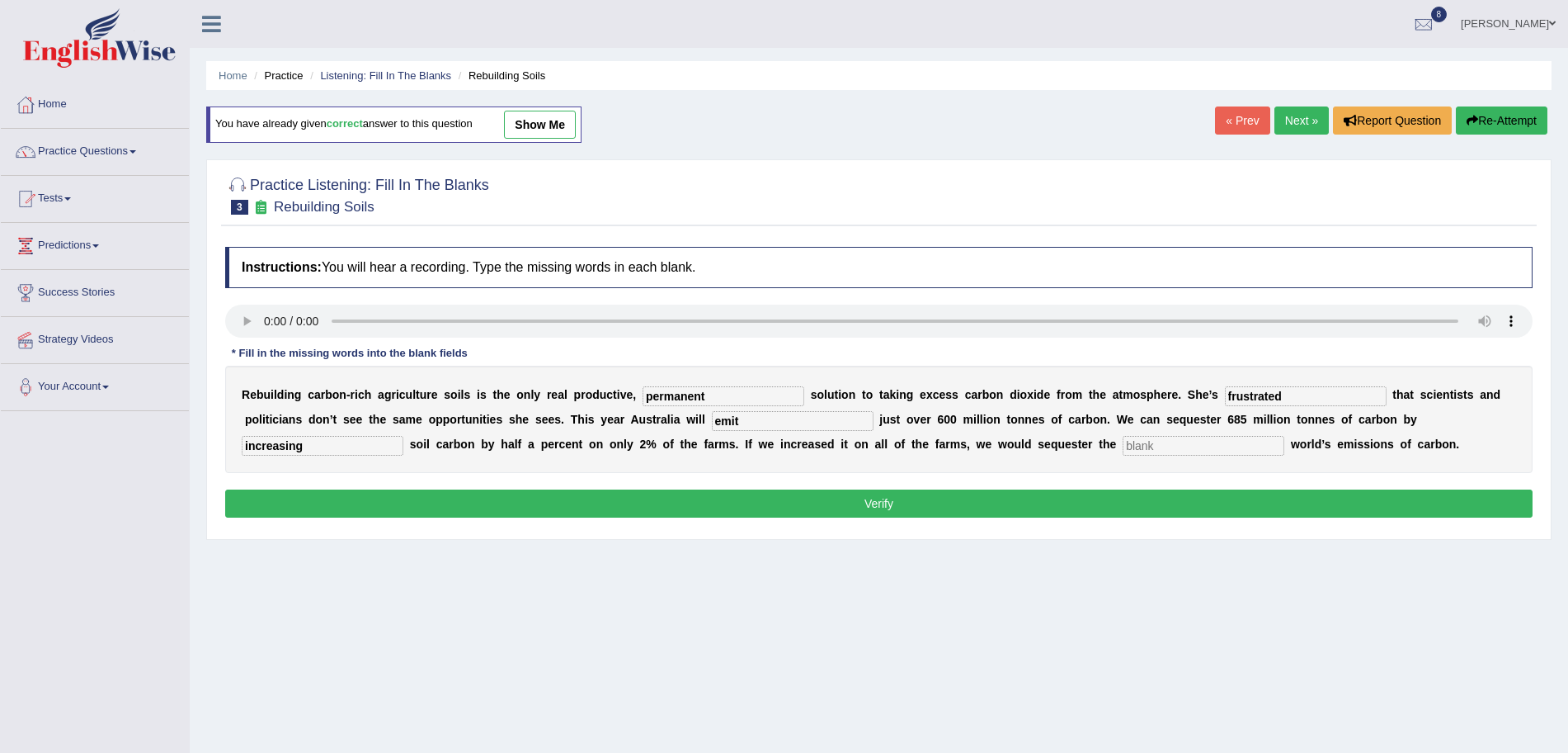
type input "increasing"
type input "whole"
click at [426, 500] on button "Verify" at bounding box center [878, 504] width 1307 height 28
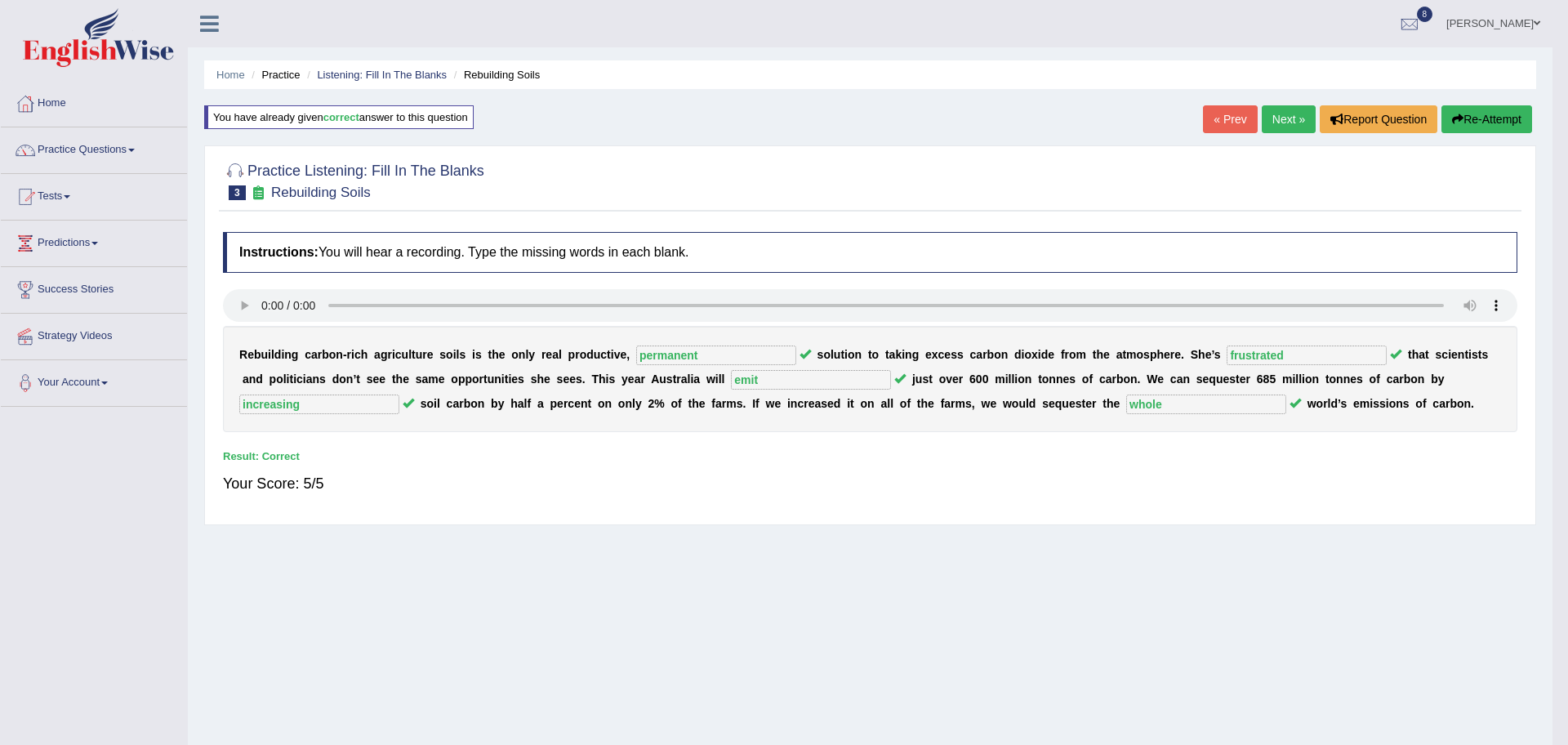
click at [1277, 119] on body "Toggle navigation Home Practice Questions Speaking Practice Read Aloud Repeat S…" at bounding box center [784, 372] width 1568 height 745
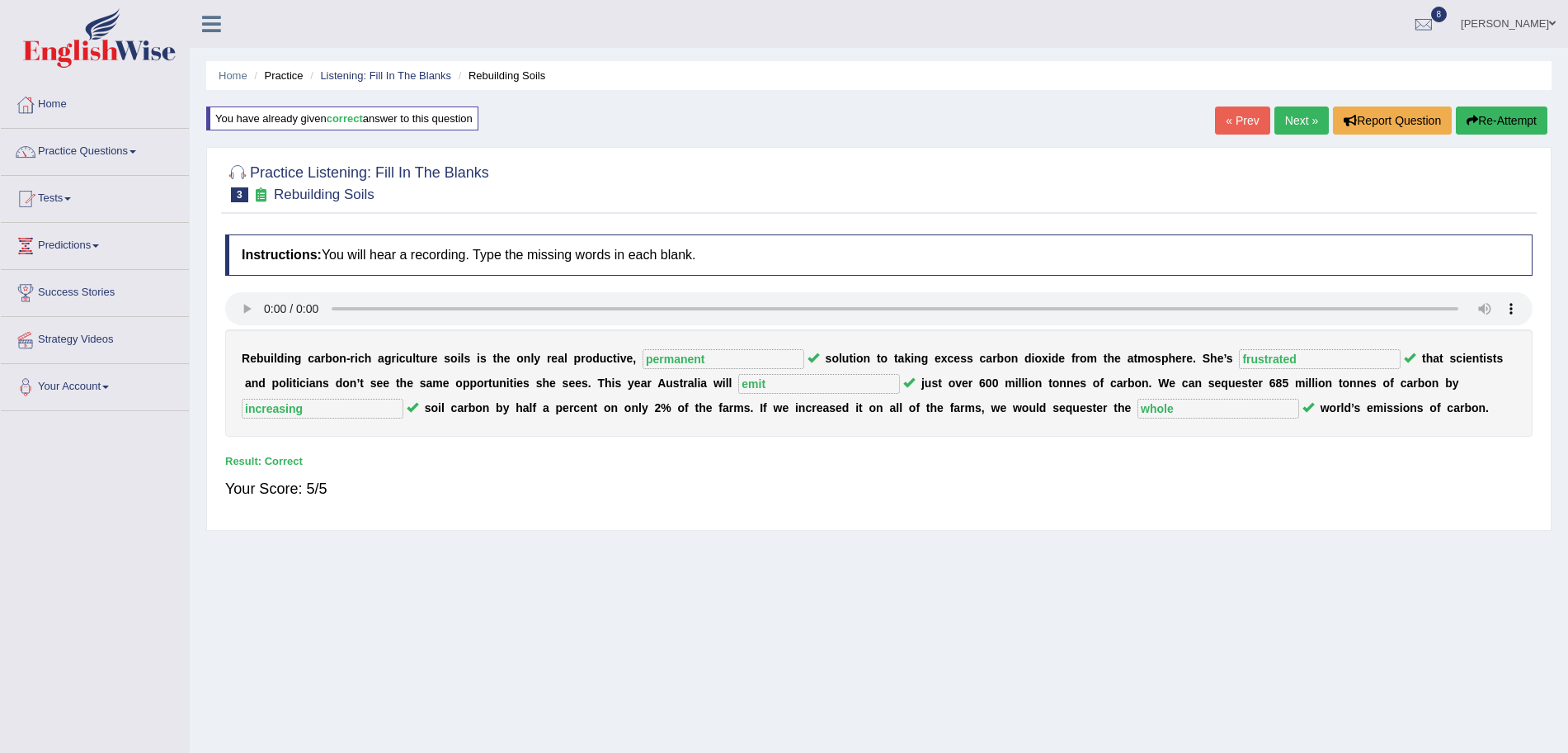
click at [1290, 120] on link "Next »" at bounding box center [1302, 121] width 54 height 28
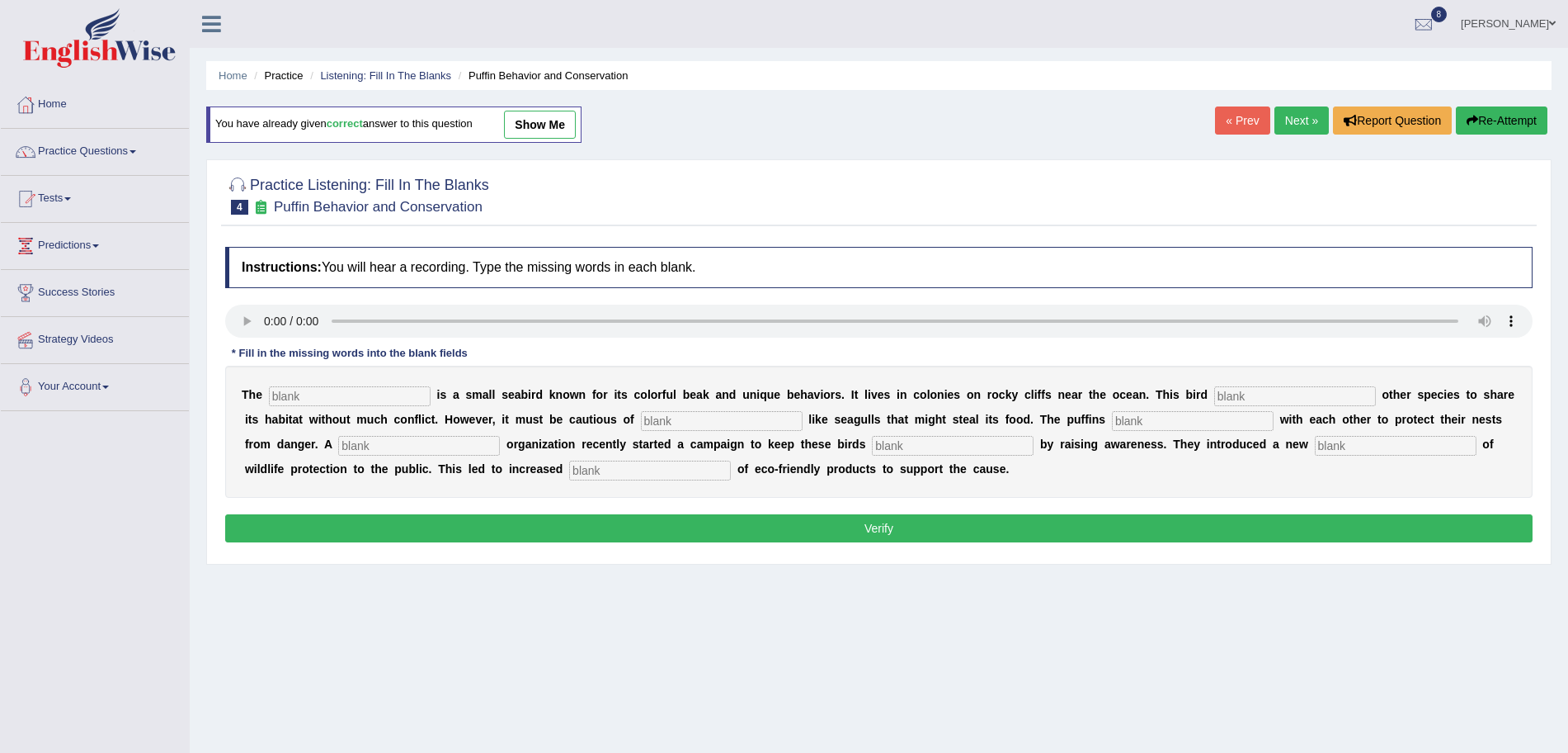
click at [331, 393] on input "text" at bounding box center [350, 396] width 162 height 20
type input "puffin"
type input "allows"
type input "predators"
type input "cooperate"
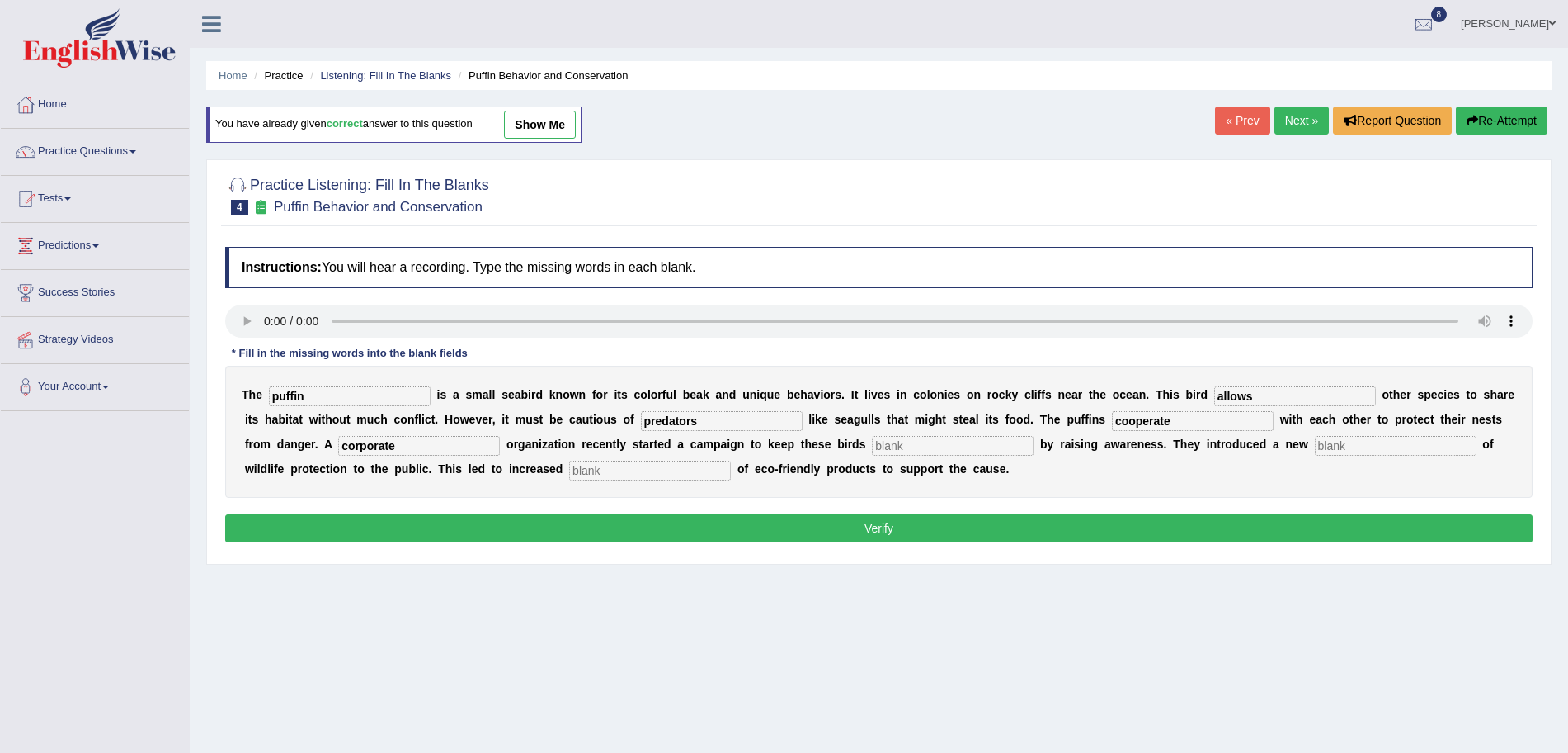
type input "corporate"
type input "safe"
type input "conception"
type input "consumption"
click at [421, 526] on button "Verify" at bounding box center [878, 528] width 1307 height 28
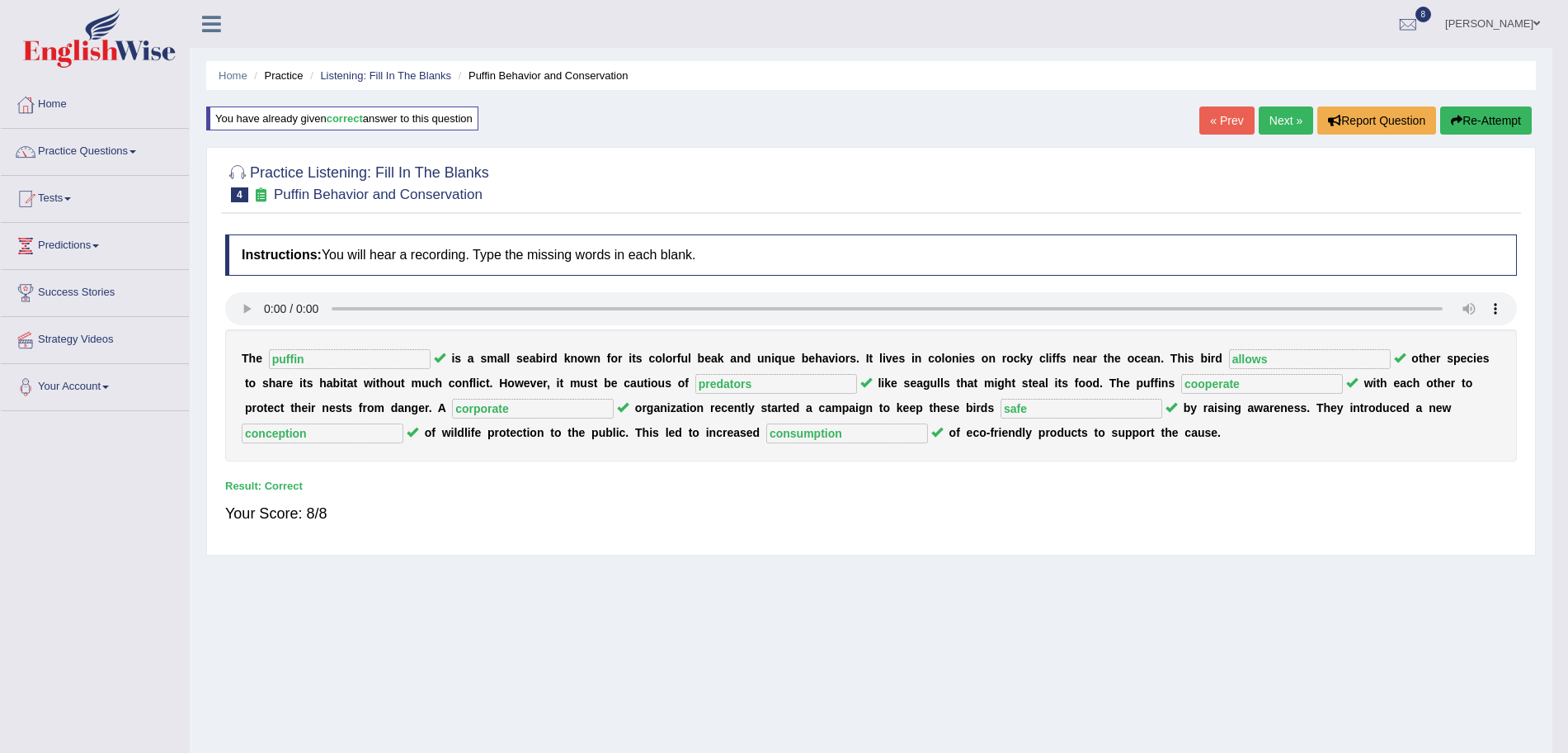
click at [1300, 120] on link "Next »" at bounding box center [1286, 121] width 54 height 28
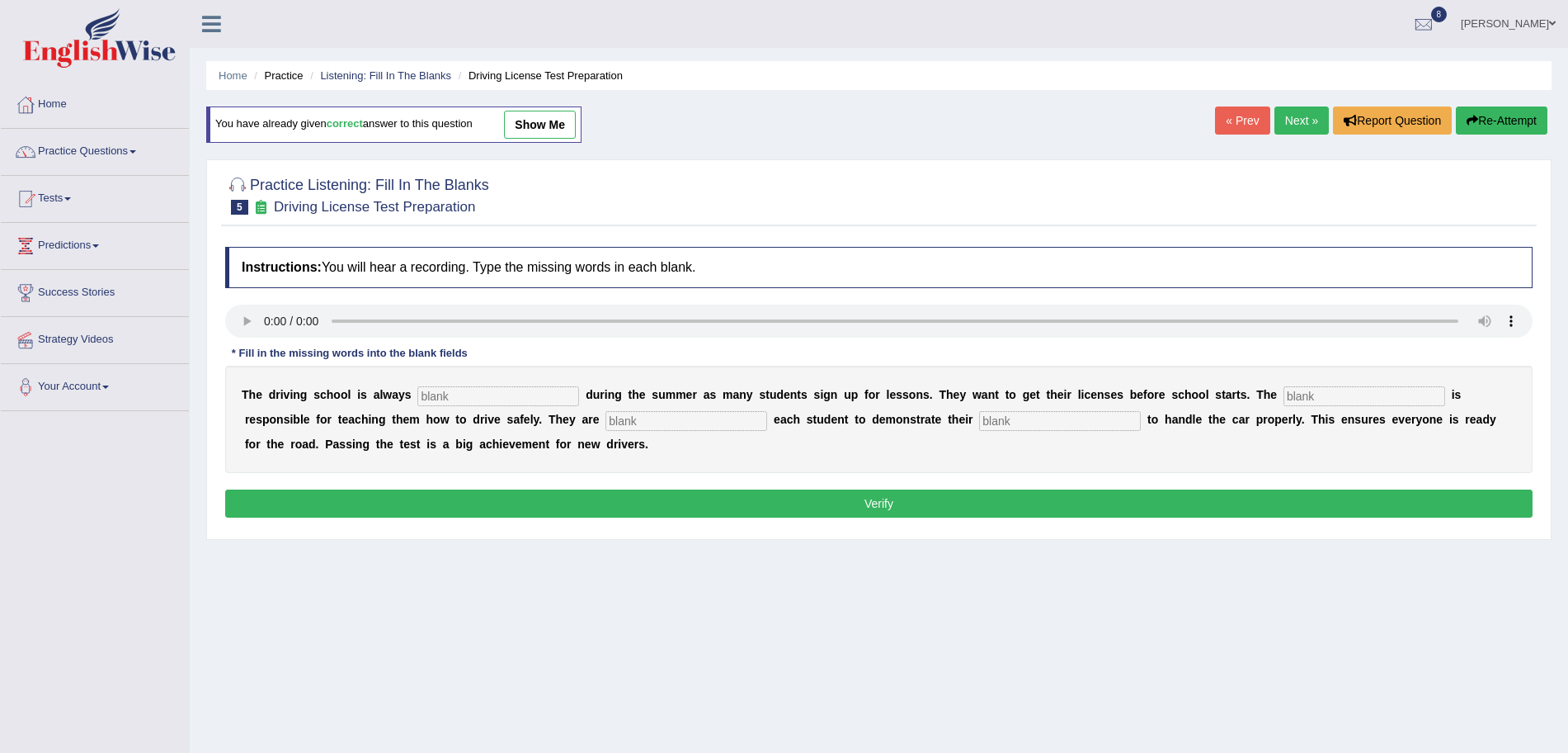
click at [442, 396] on input "text" at bounding box center [498, 396] width 162 height 20
type input "busy"
type input "instructor"
type input "requiring"
type input "ability"
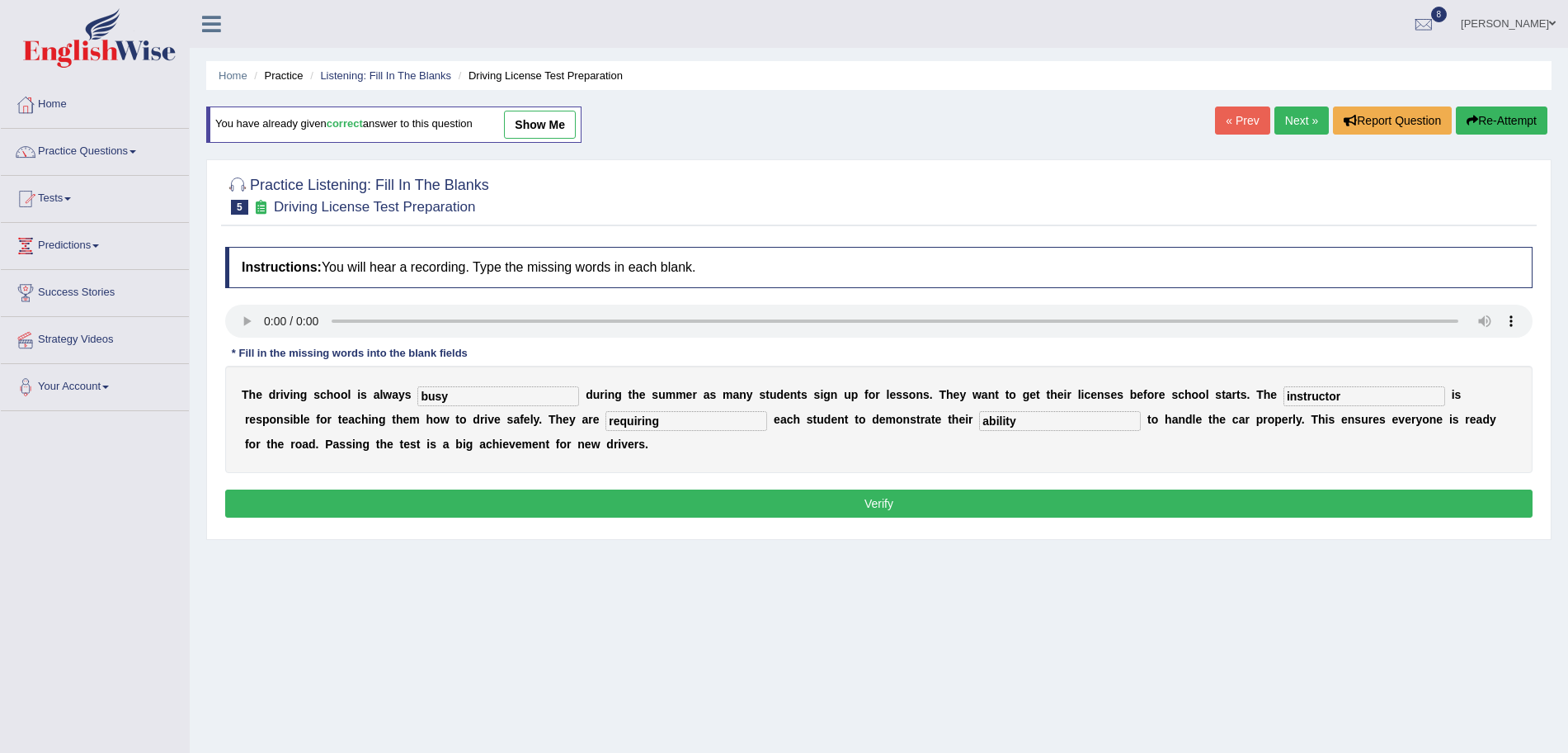
click at [557, 495] on button "Verify" at bounding box center [878, 504] width 1307 height 28
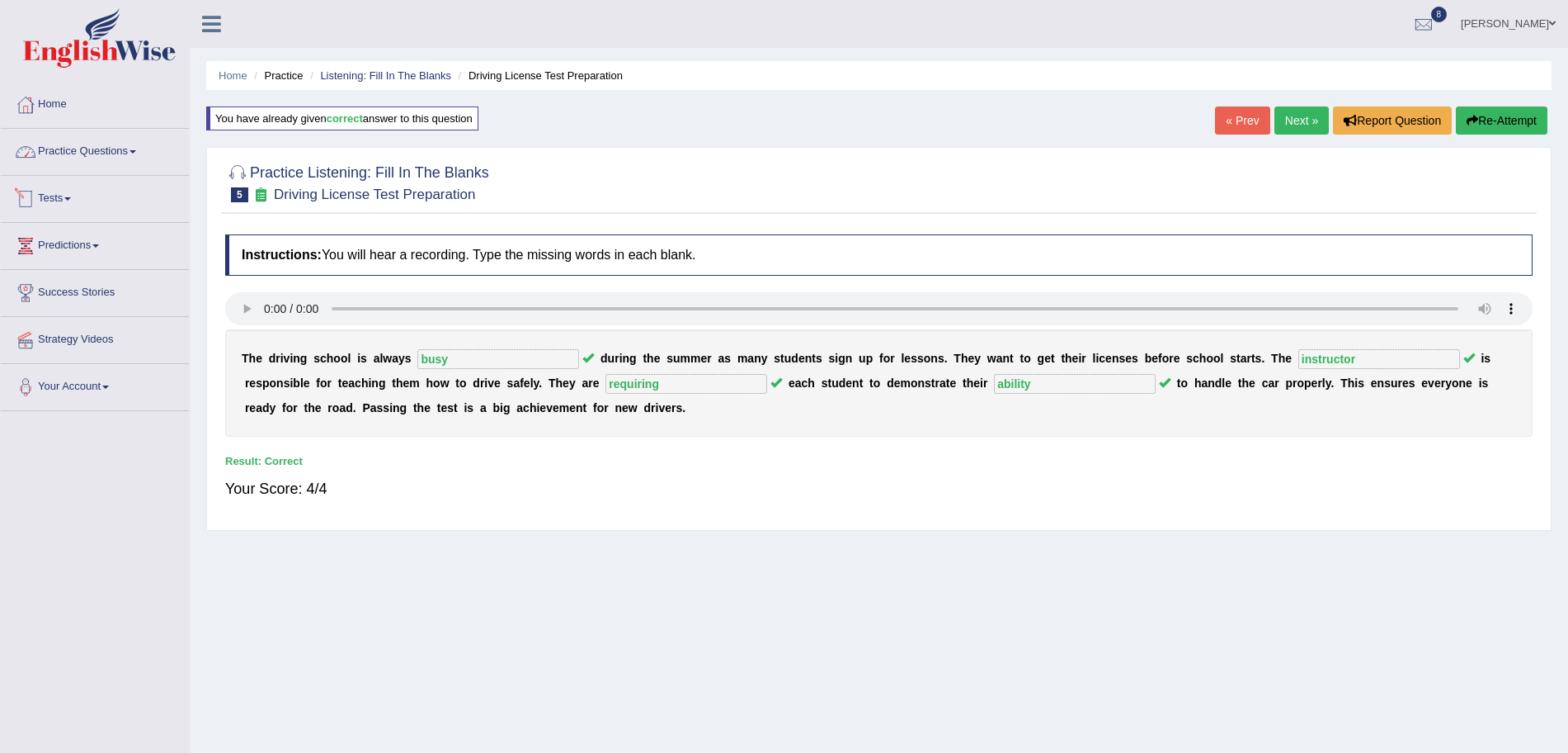
click at [109, 158] on link "Practice Questions" at bounding box center [95, 149] width 188 height 41
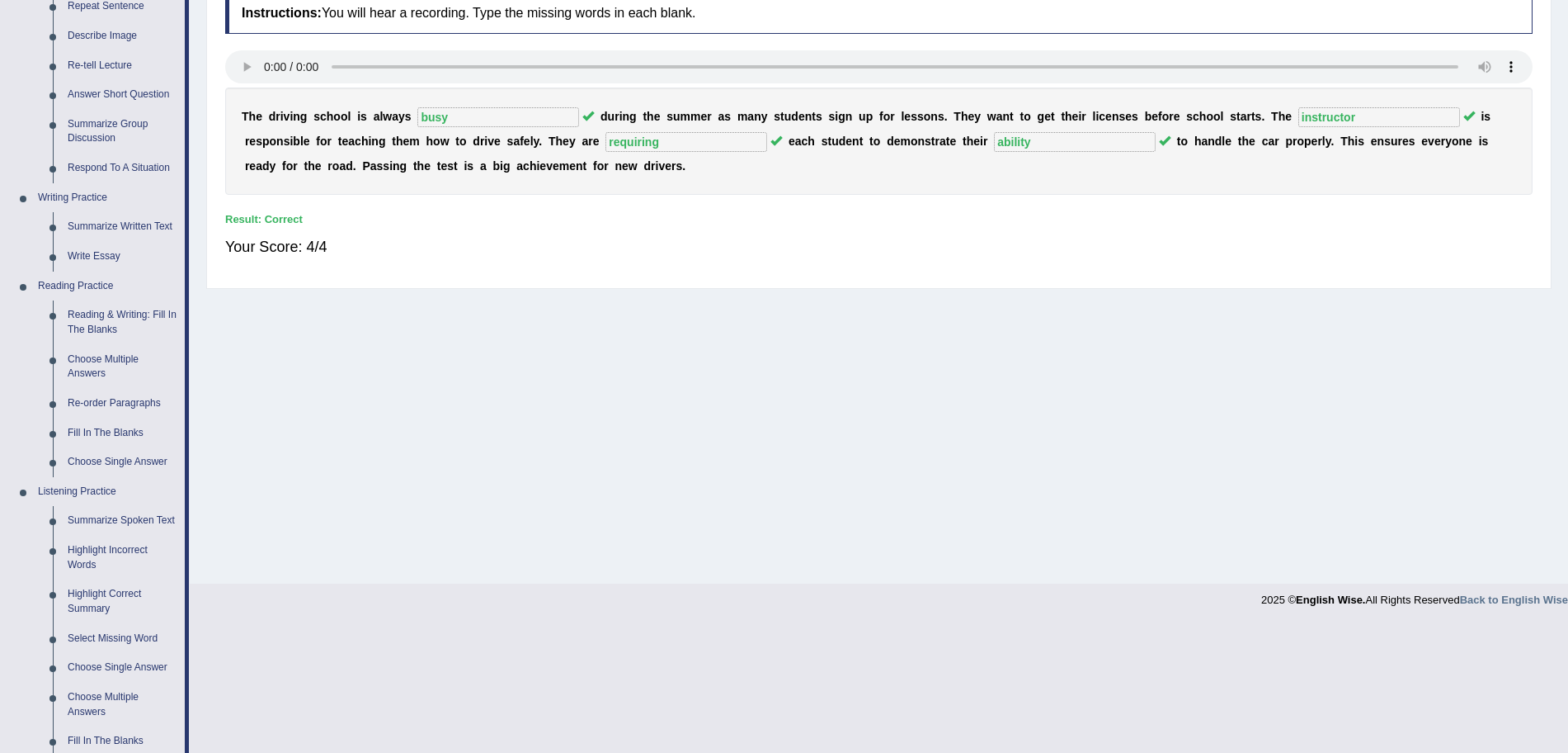
scroll to position [540, 0]
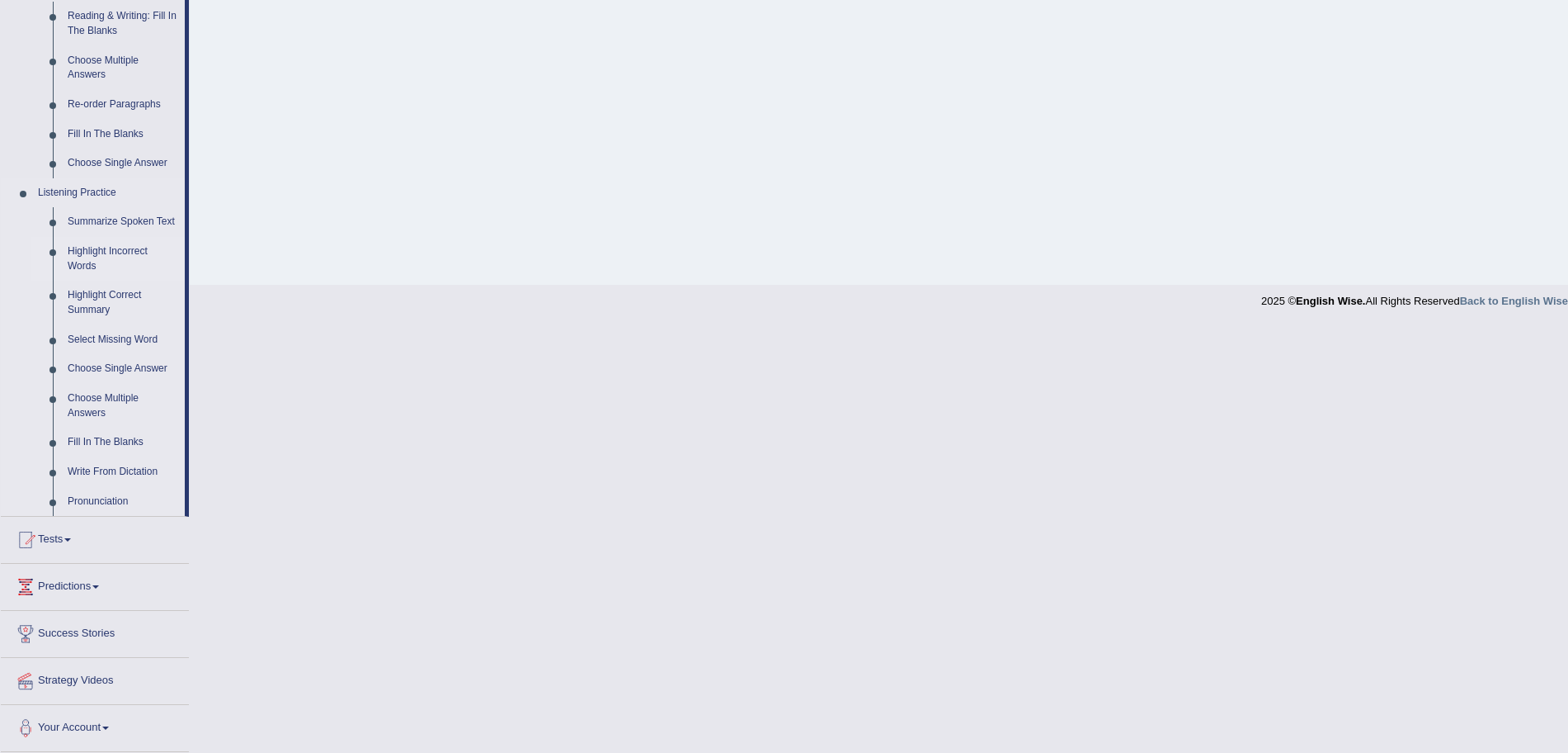
click at [106, 252] on link "Highlight Incorrect Words" at bounding box center [122, 259] width 125 height 44
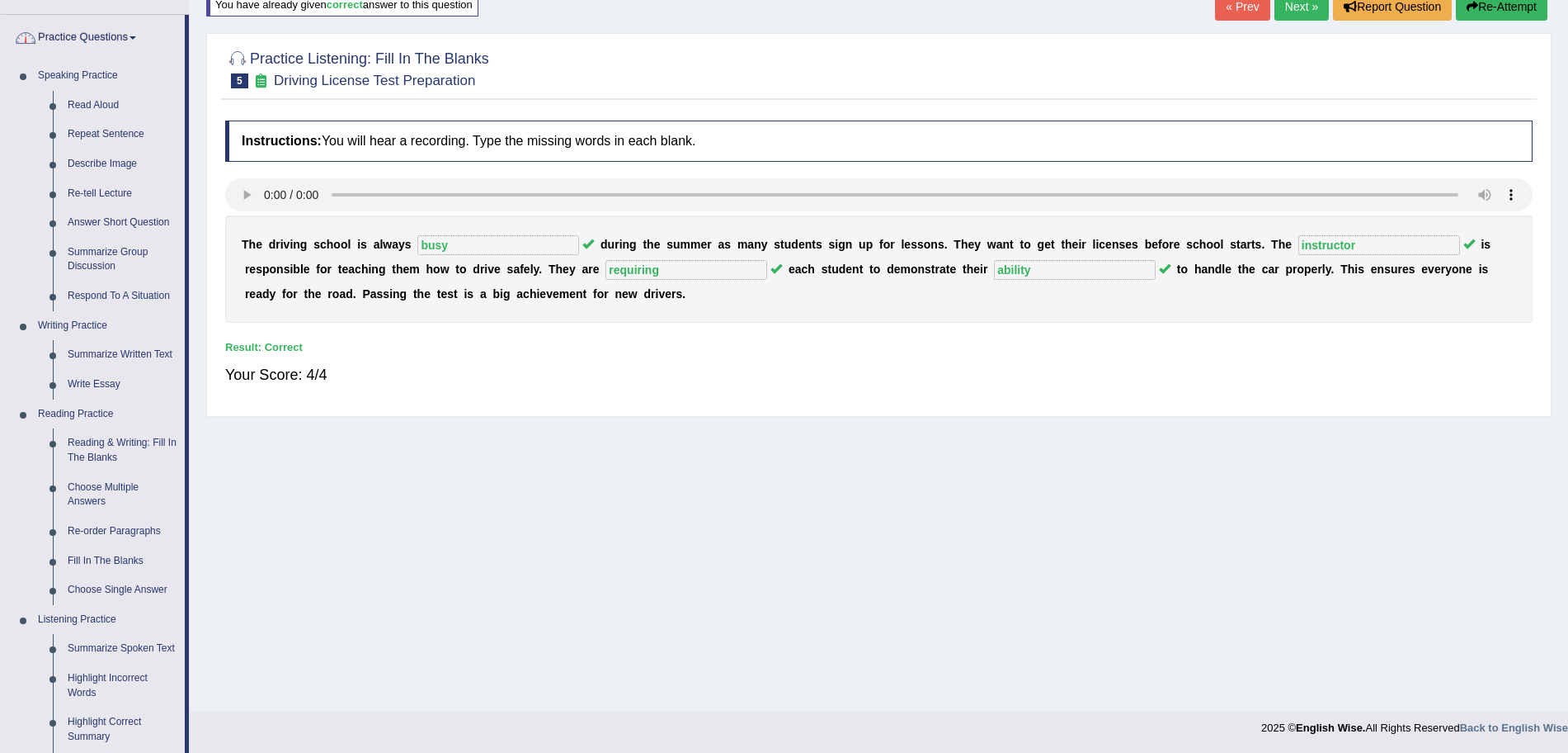
scroll to position [131, 0]
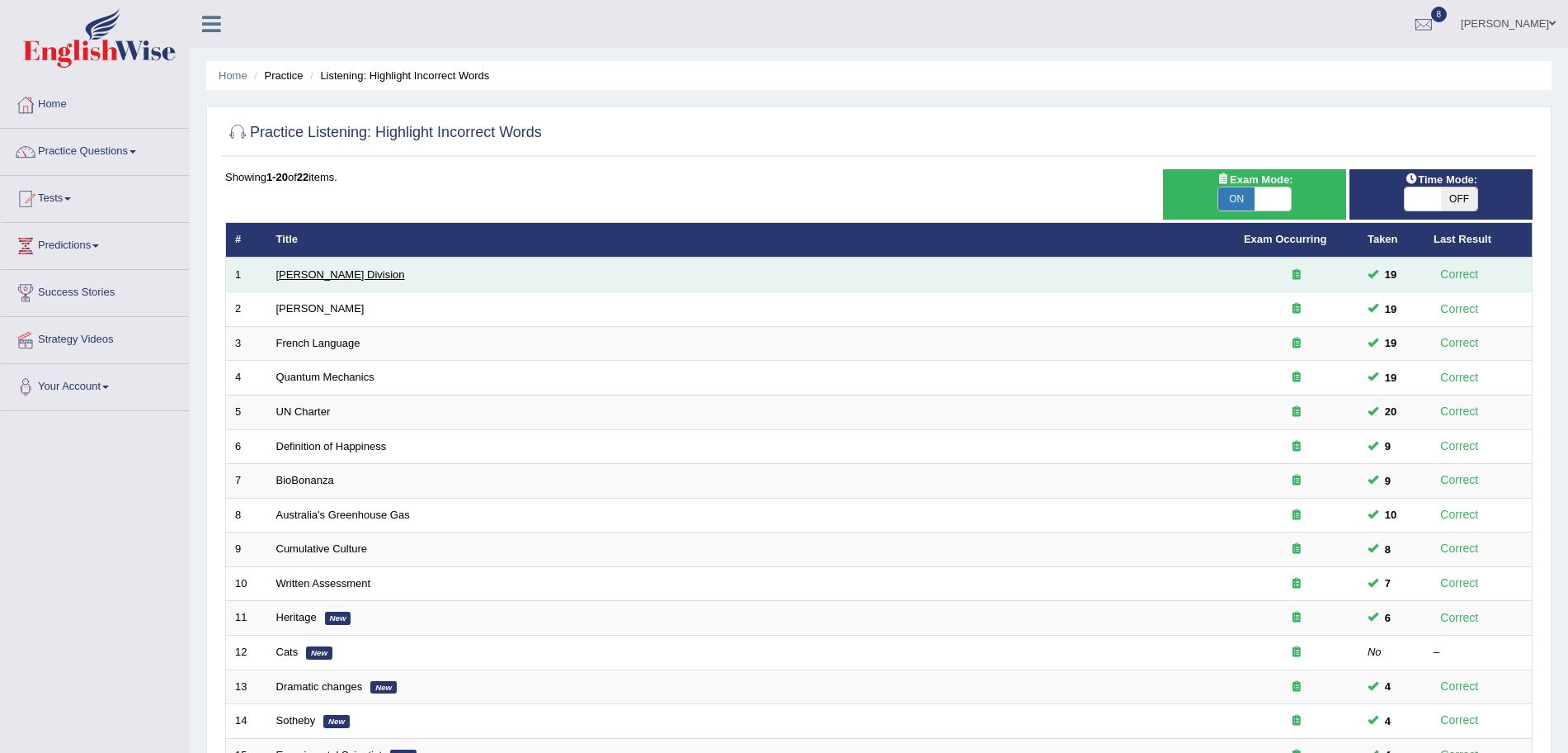
click at [307, 279] on link "[PERSON_NAME] Division" at bounding box center [340, 274] width 128 height 12
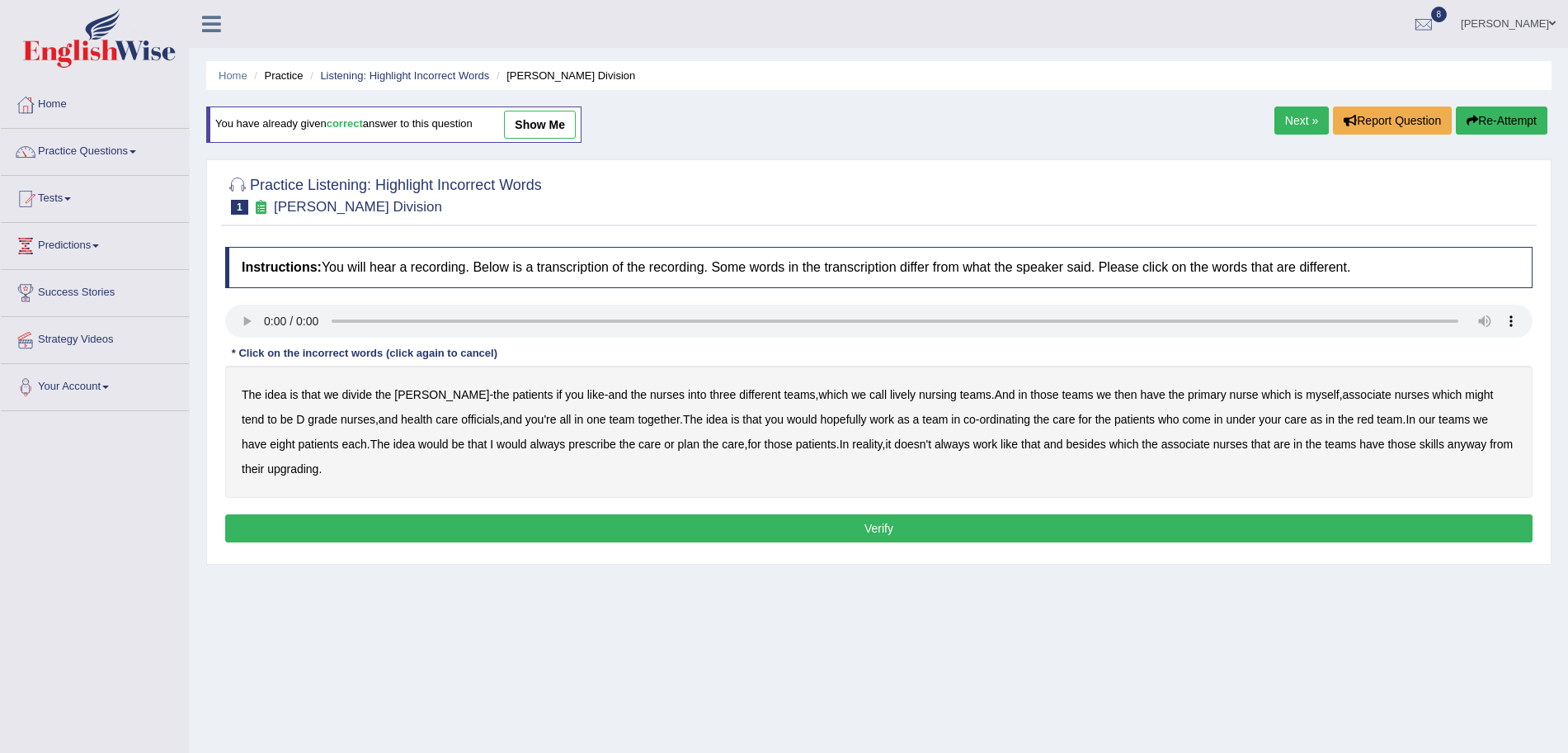
click at [890, 393] on b "lively" at bounding box center [903, 395] width 25 height 13
click at [1465, 390] on b "might" at bounding box center [1479, 395] width 28 height 13
click at [461, 421] on b "officials" at bounding box center [480, 419] width 37 height 13
click at [530, 441] on b "always" at bounding box center [548, 444] width 36 height 13
click at [298, 470] on div "The idea is that we divide the [PERSON_NAME] - the patients if you like - and t…" at bounding box center [878, 431] width 1307 height 132
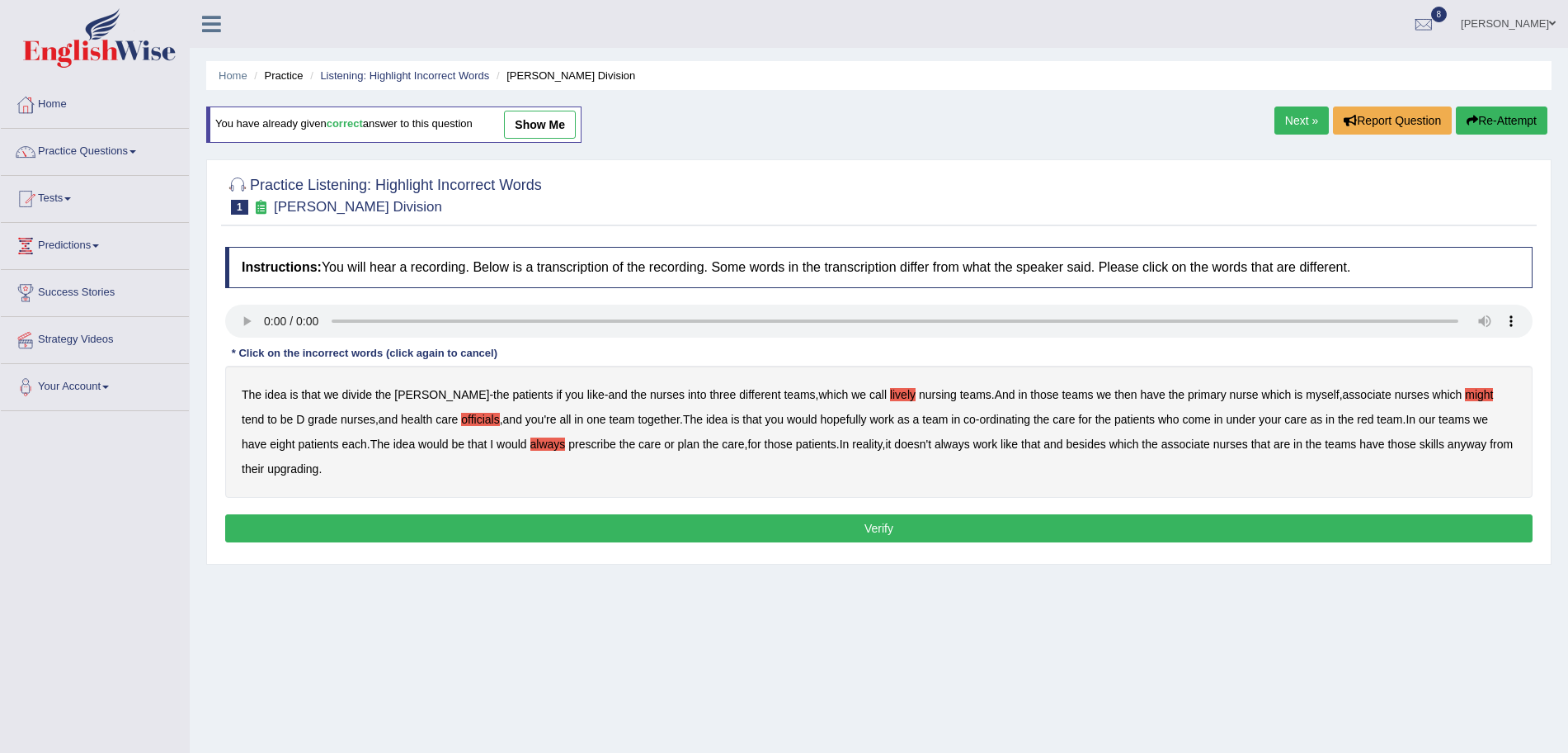
click at [267, 469] on b "upgrading" at bounding box center [292, 469] width 52 height 13
click at [430, 540] on button "Verify" at bounding box center [878, 528] width 1307 height 28
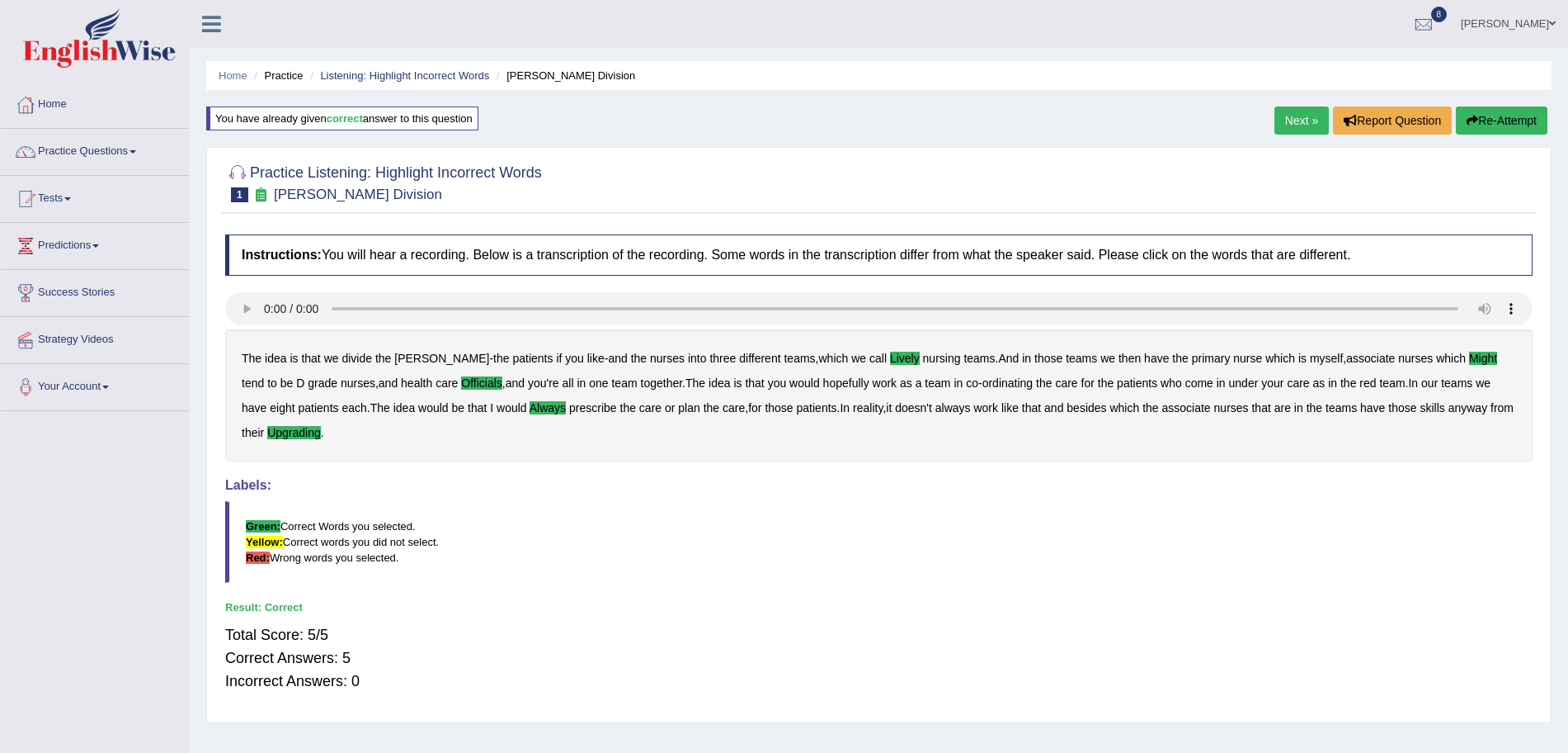
click at [1294, 114] on link "Next »" at bounding box center [1302, 121] width 54 height 28
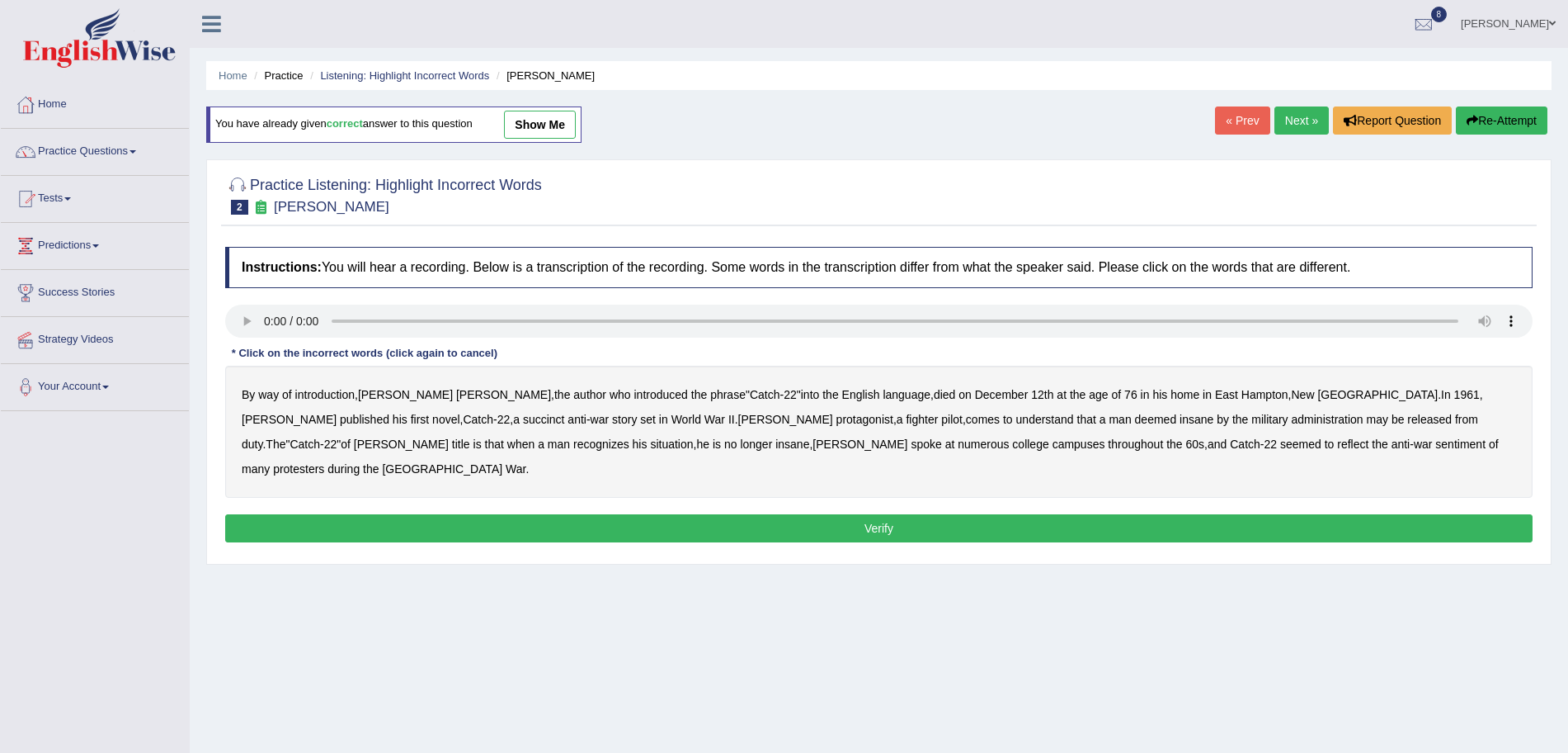
click at [523, 424] on b "succinct" at bounding box center [544, 419] width 42 height 13
click at [1292, 416] on b "administration" at bounding box center [1327, 419] width 72 height 13
click at [1337, 444] on b "reflect" at bounding box center [1352, 444] width 31 height 13
click at [814, 514] on button "Verify" at bounding box center [878, 528] width 1307 height 28
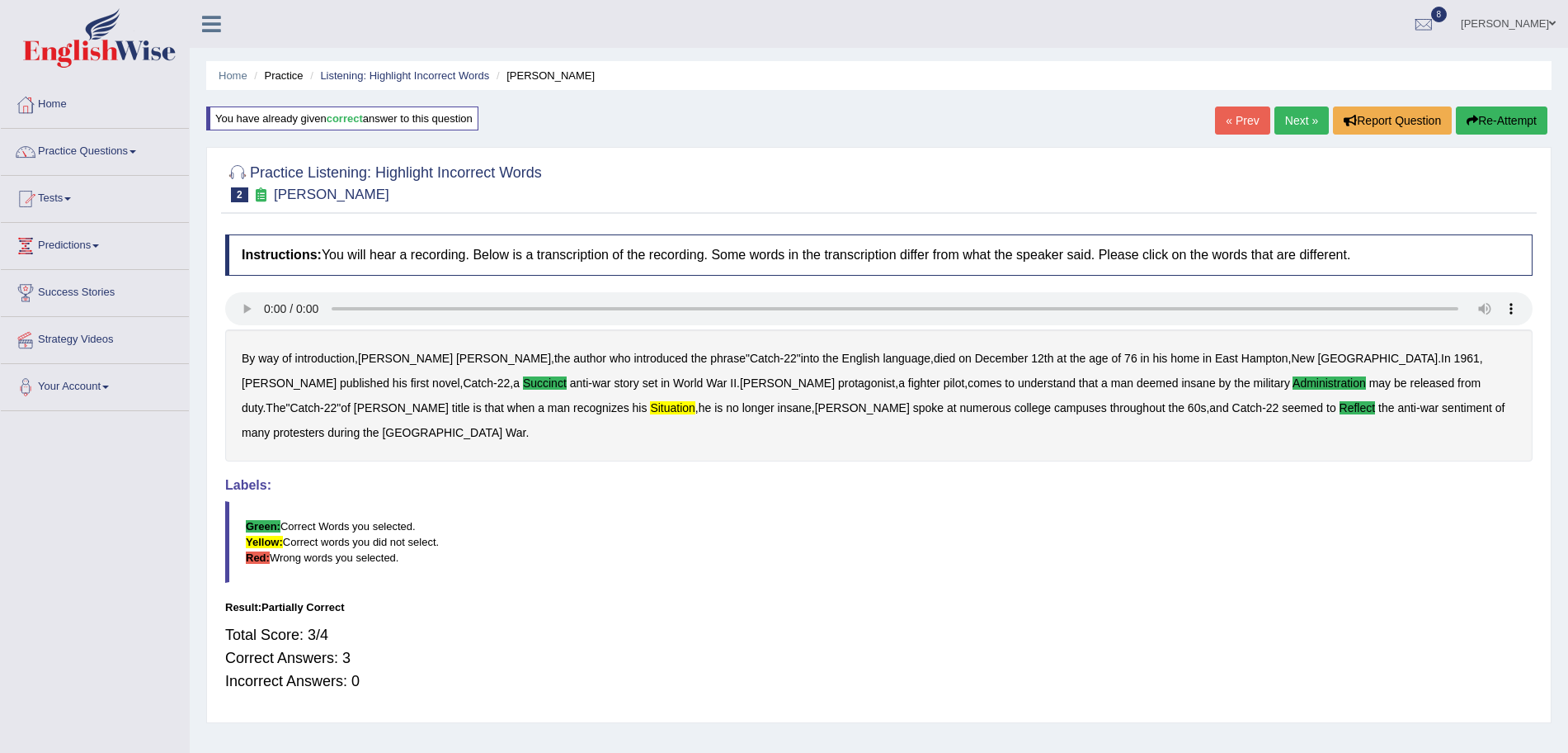
click at [1295, 124] on link "Next »" at bounding box center [1302, 121] width 54 height 28
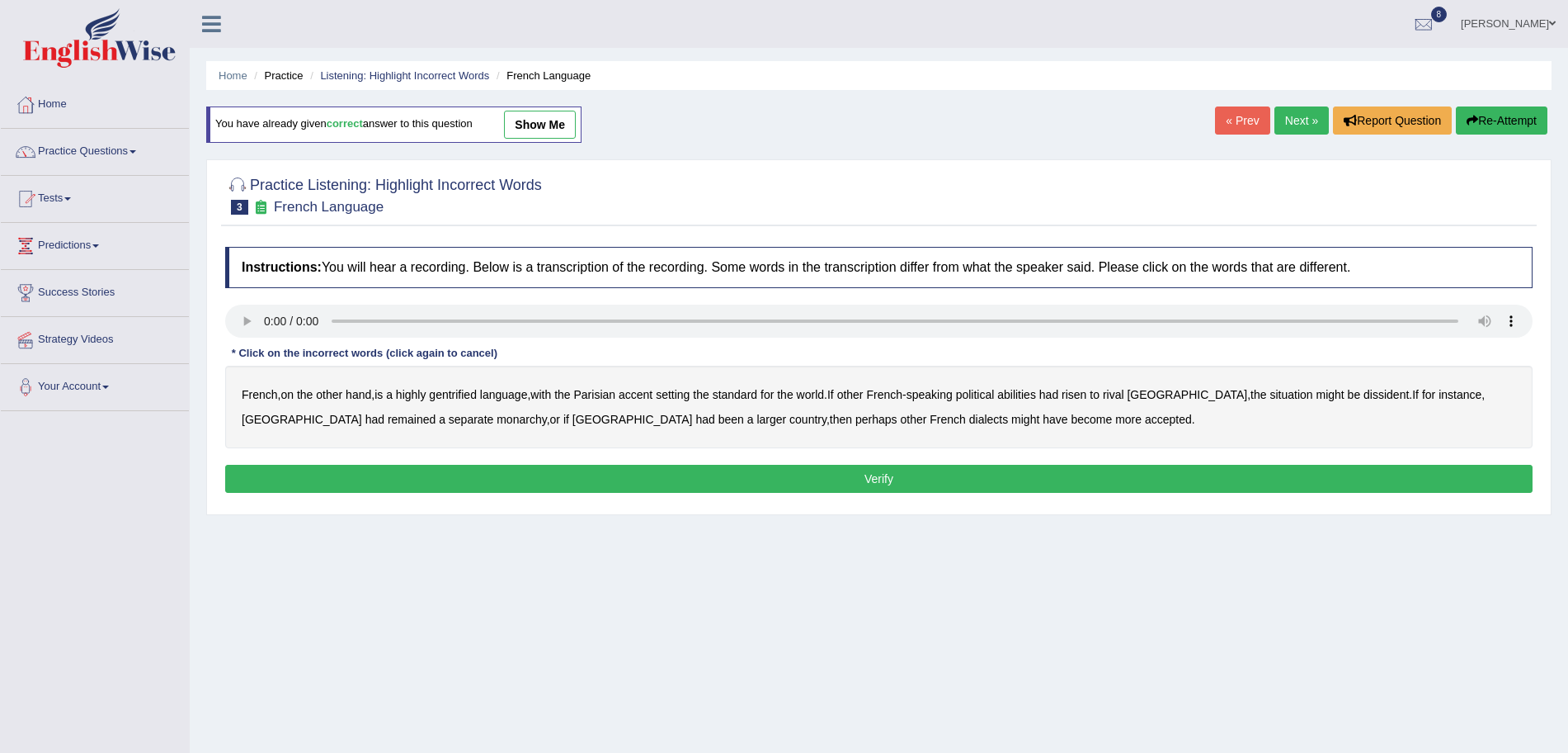
click at [462, 388] on b "gentrified" at bounding box center [453, 395] width 48 height 13
click at [1029, 389] on b "abilities" at bounding box center [1016, 395] width 38 height 13
click at [1364, 395] on b "dissident" at bounding box center [1386, 395] width 45 height 13
click at [497, 416] on b "monarchy" at bounding box center [521, 419] width 50 height 13
click at [579, 487] on button "Verify" at bounding box center [878, 479] width 1307 height 28
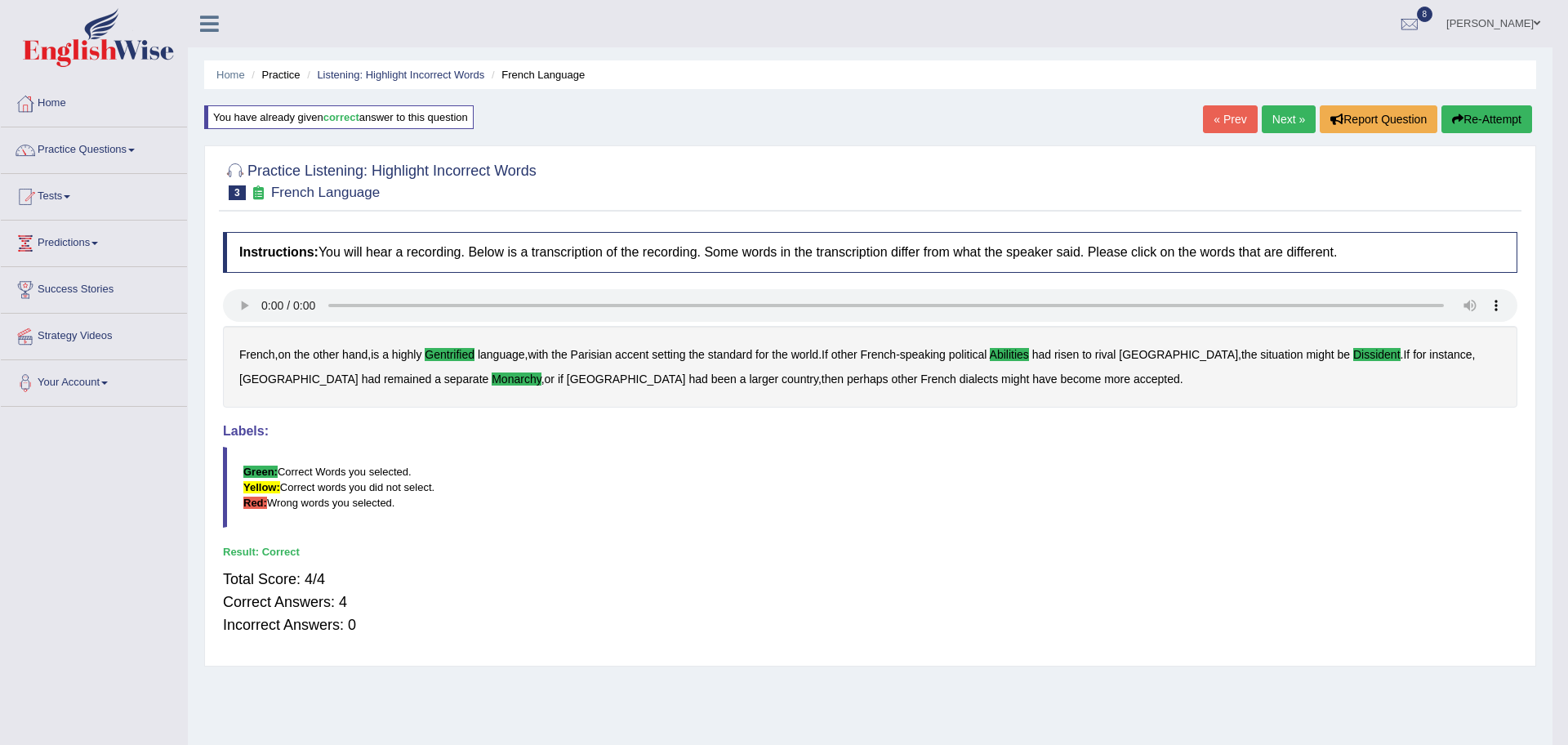
click at [1276, 119] on body "Toggle navigation Home Practice Questions Speaking Practice Read Aloud Repeat S…" at bounding box center [784, 372] width 1568 height 745
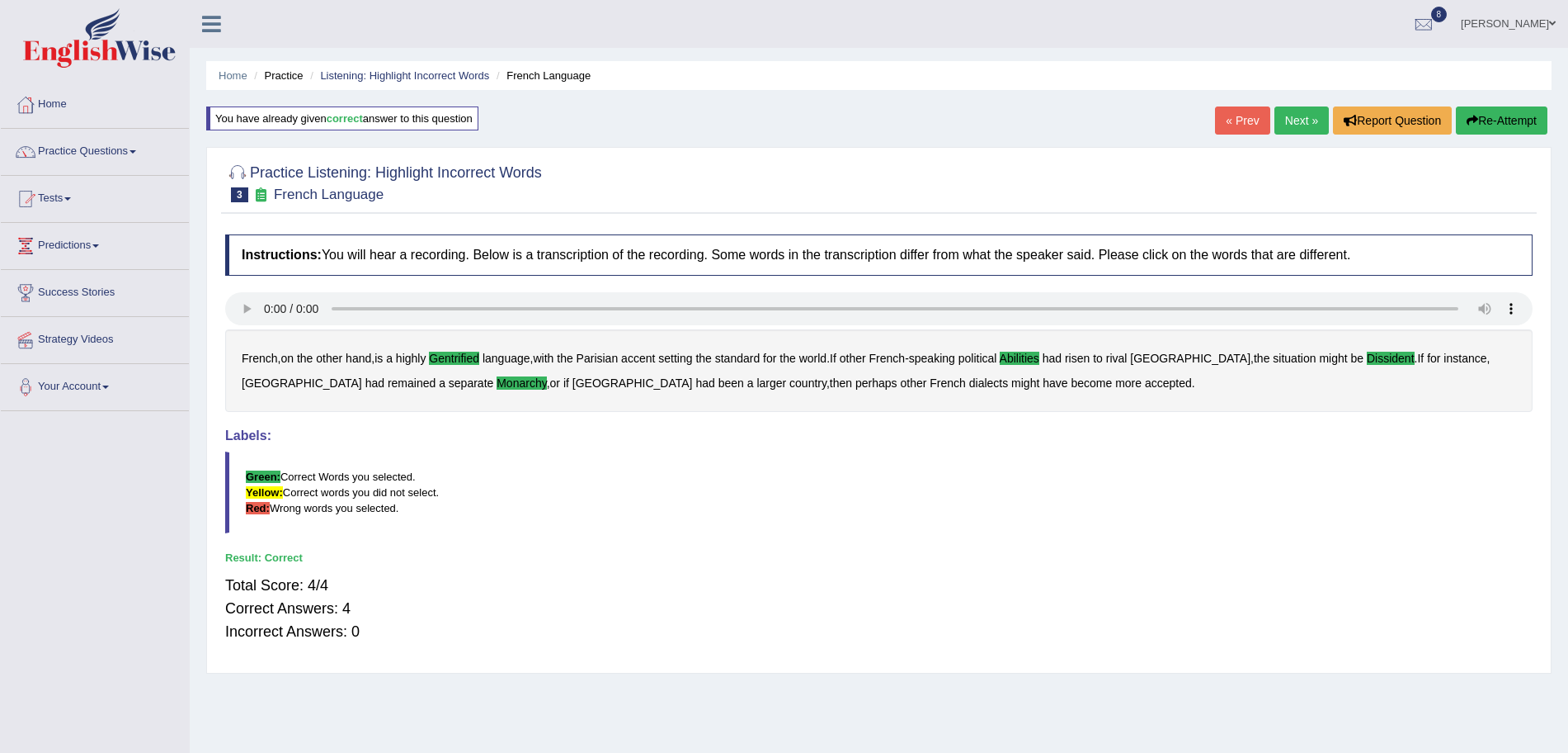
click at [1289, 120] on link "Next »" at bounding box center [1302, 121] width 54 height 28
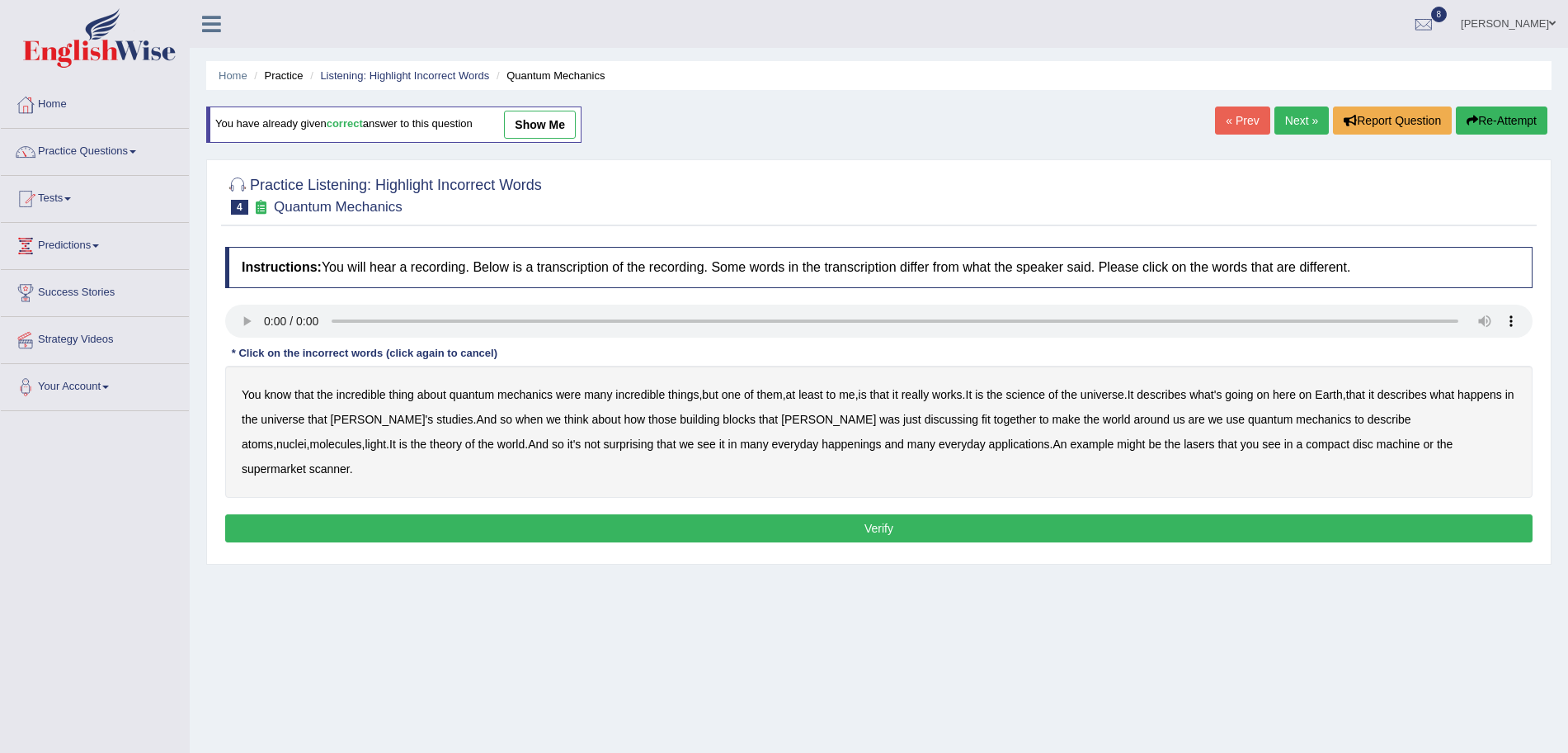
click at [1030, 390] on b "science" at bounding box center [1025, 395] width 38 height 13
click at [925, 416] on b "discussing" at bounding box center [951, 419] width 53 height 13
click at [822, 444] on b "happenings" at bounding box center [851, 444] width 59 height 13
click at [1377, 444] on b "machine" at bounding box center [1398, 444] width 44 height 13
click at [1104, 514] on button "Verify" at bounding box center [878, 528] width 1307 height 28
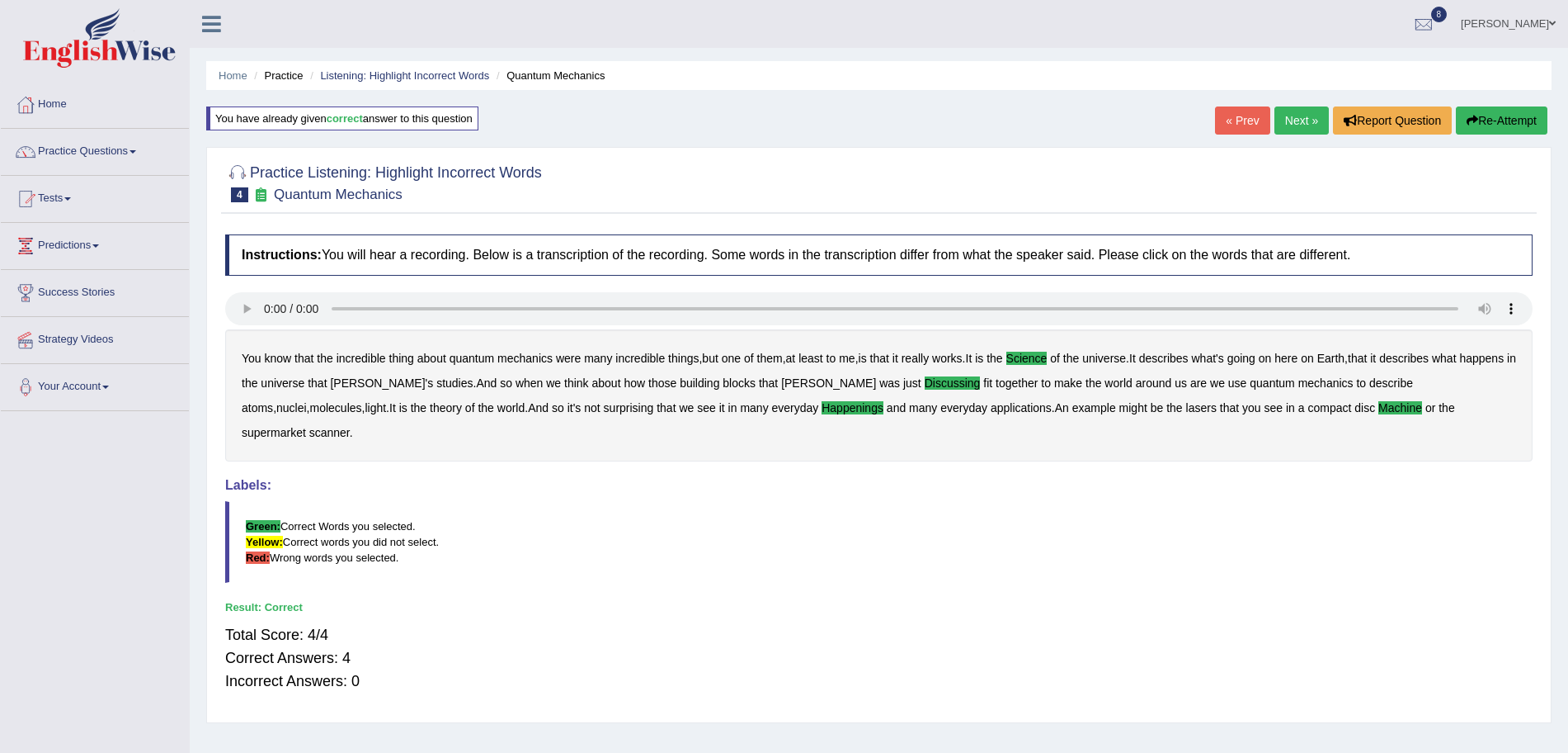
click at [1284, 120] on link "Next »" at bounding box center [1302, 121] width 54 height 28
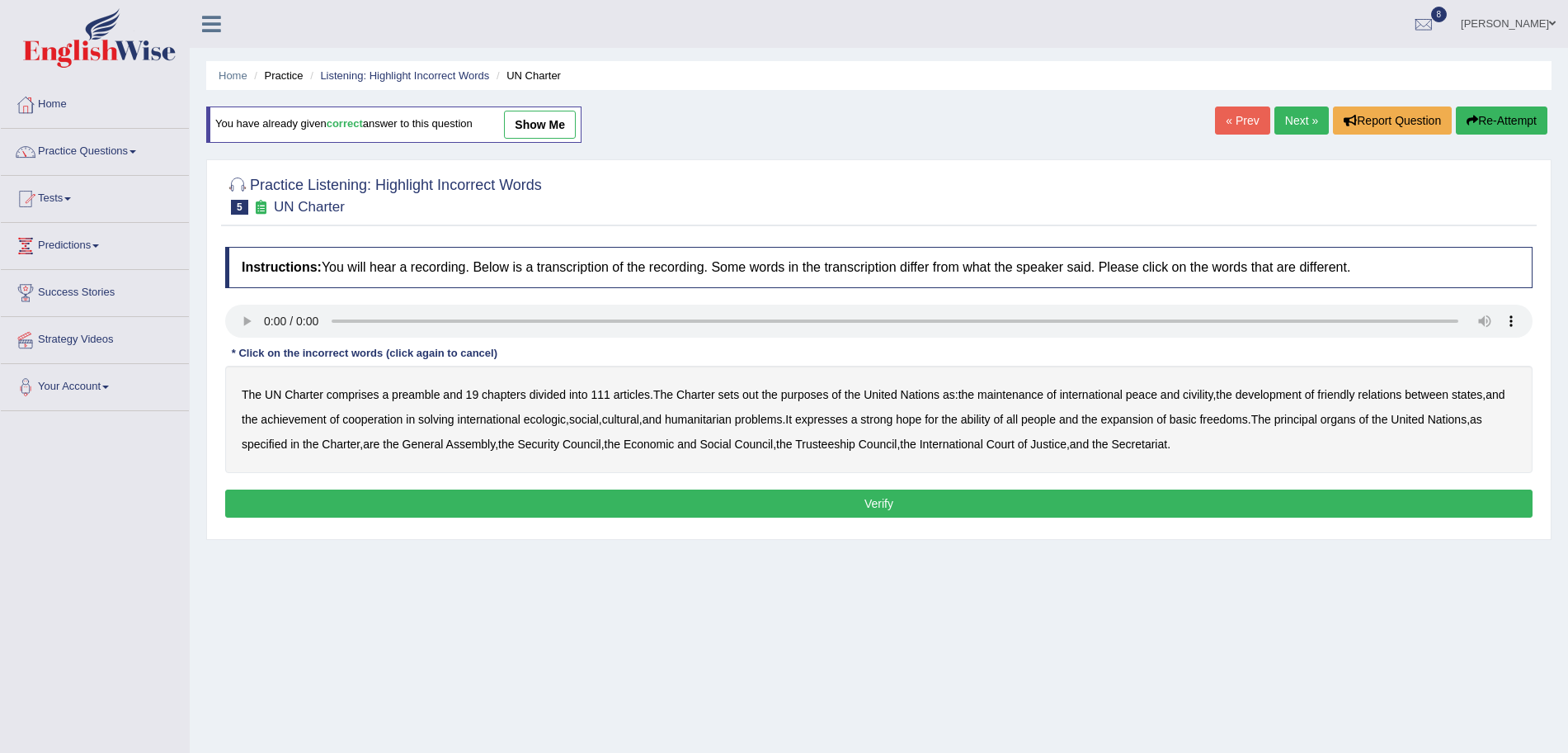
click at [722, 394] on b "sets" at bounding box center [729, 395] width 22 height 13
click at [1203, 395] on b "civility" at bounding box center [1198, 395] width 30 height 13
click at [566, 419] on b "ecologic" at bounding box center [545, 419] width 42 height 13
click at [991, 419] on b "ability" at bounding box center [976, 419] width 30 height 13
click at [826, 505] on button "Verify" at bounding box center [878, 504] width 1307 height 28
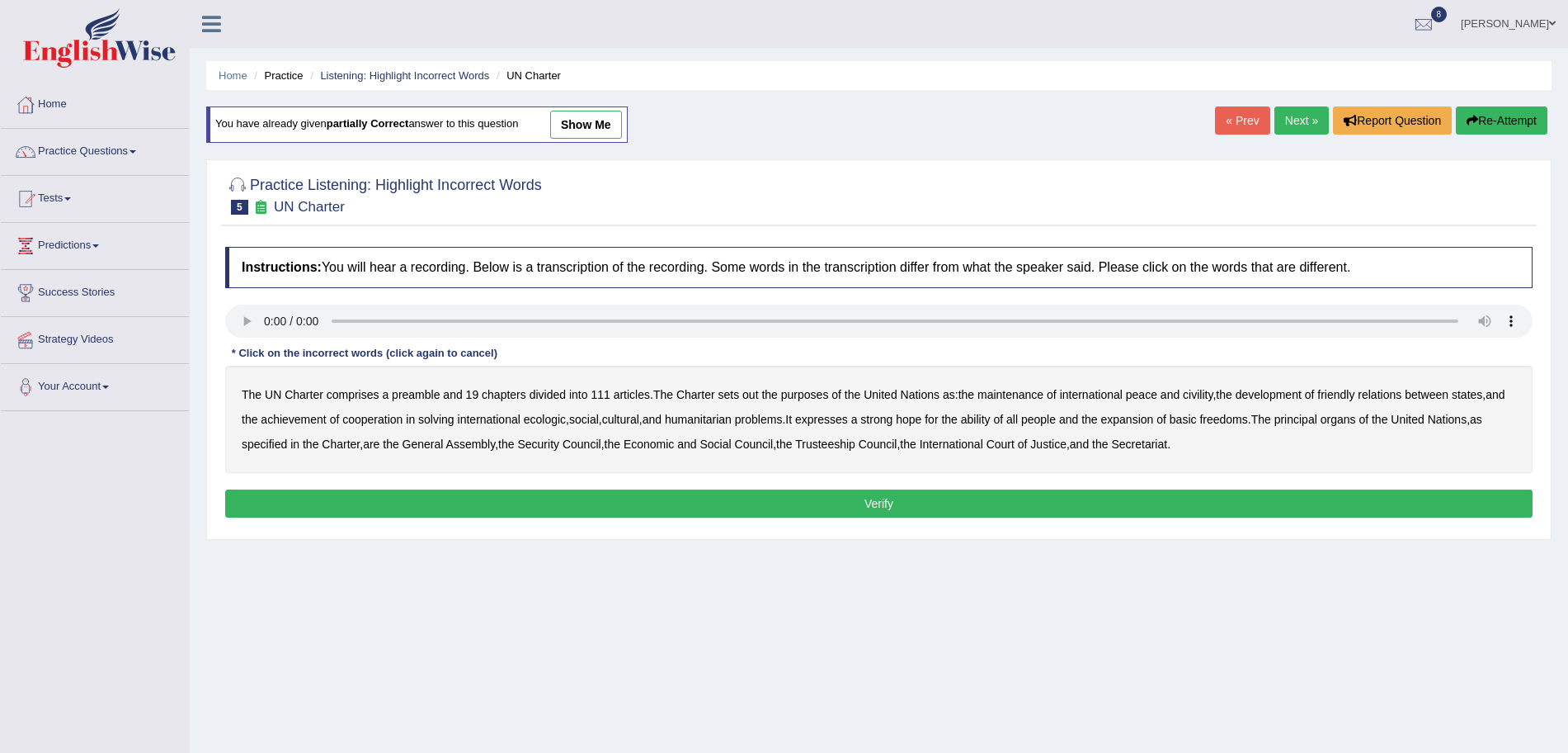
click at [753, 395] on b "out" at bounding box center [750, 395] width 16 height 13
click at [1218, 391] on div "The UN Charter comprises a preamble and 19 chapters divided into 111 articles .…" at bounding box center [878, 419] width 1307 height 107
click at [1201, 392] on b "civility" at bounding box center [1198, 395] width 30 height 13
click at [566, 417] on b "ecologic" at bounding box center [545, 419] width 42 height 13
click at [991, 419] on b "ability" at bounding box center [976, 419] width 30 height 13
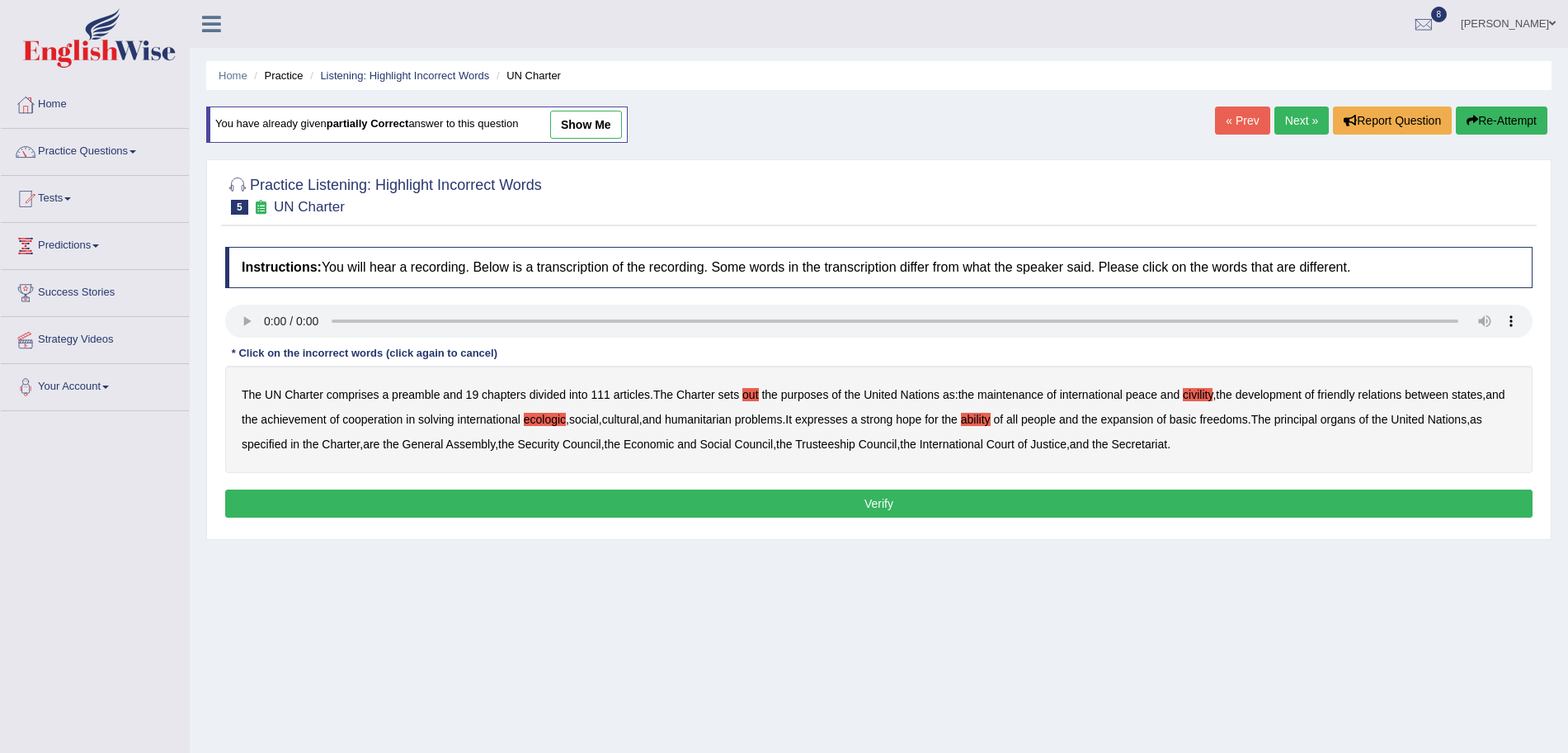
click at [927, 505] on button "Verify" at bounding box center [878, 504] width 1307 height 28
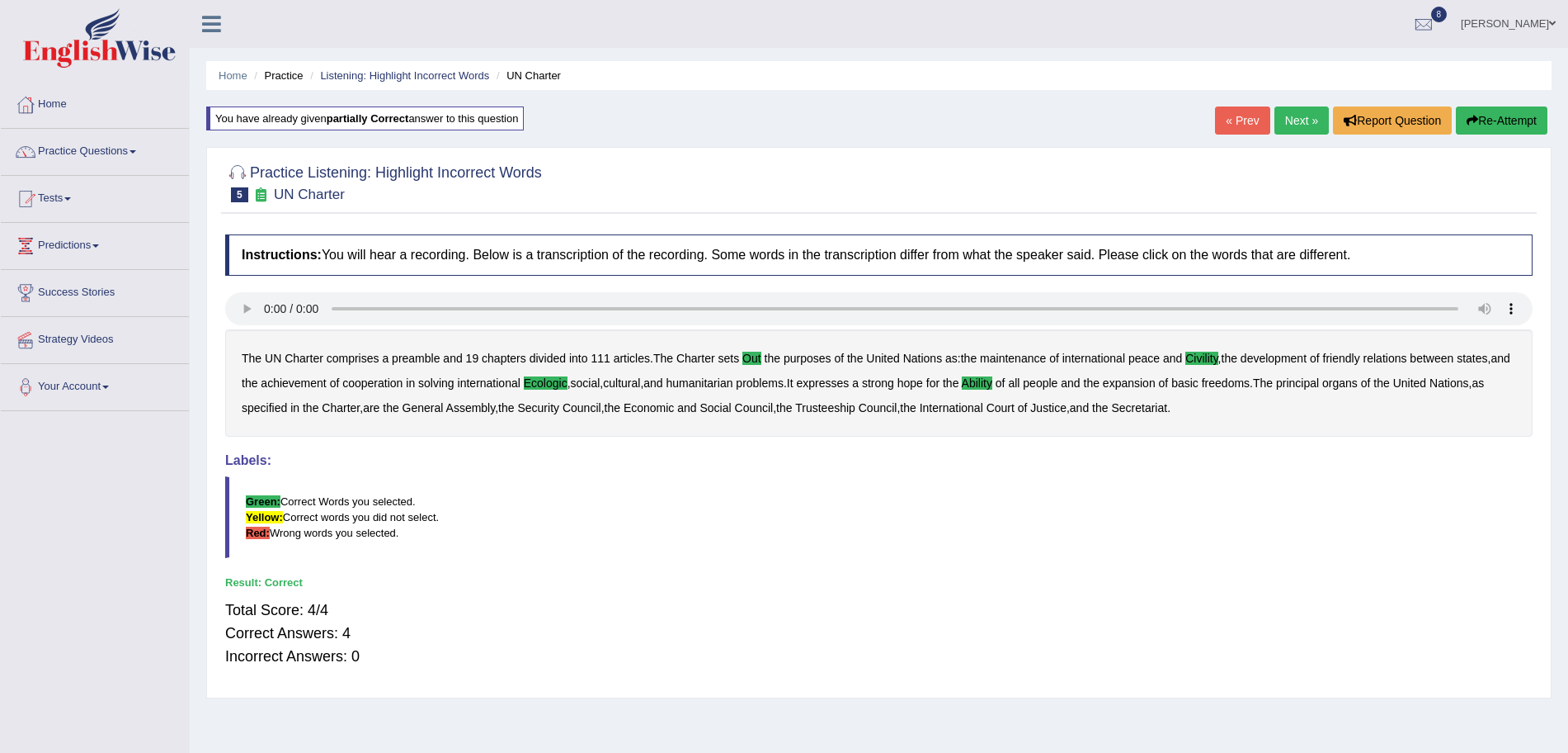
click at [1295, 120] on link "Next »" at bounding box center [1302, 121] width 54 height 28
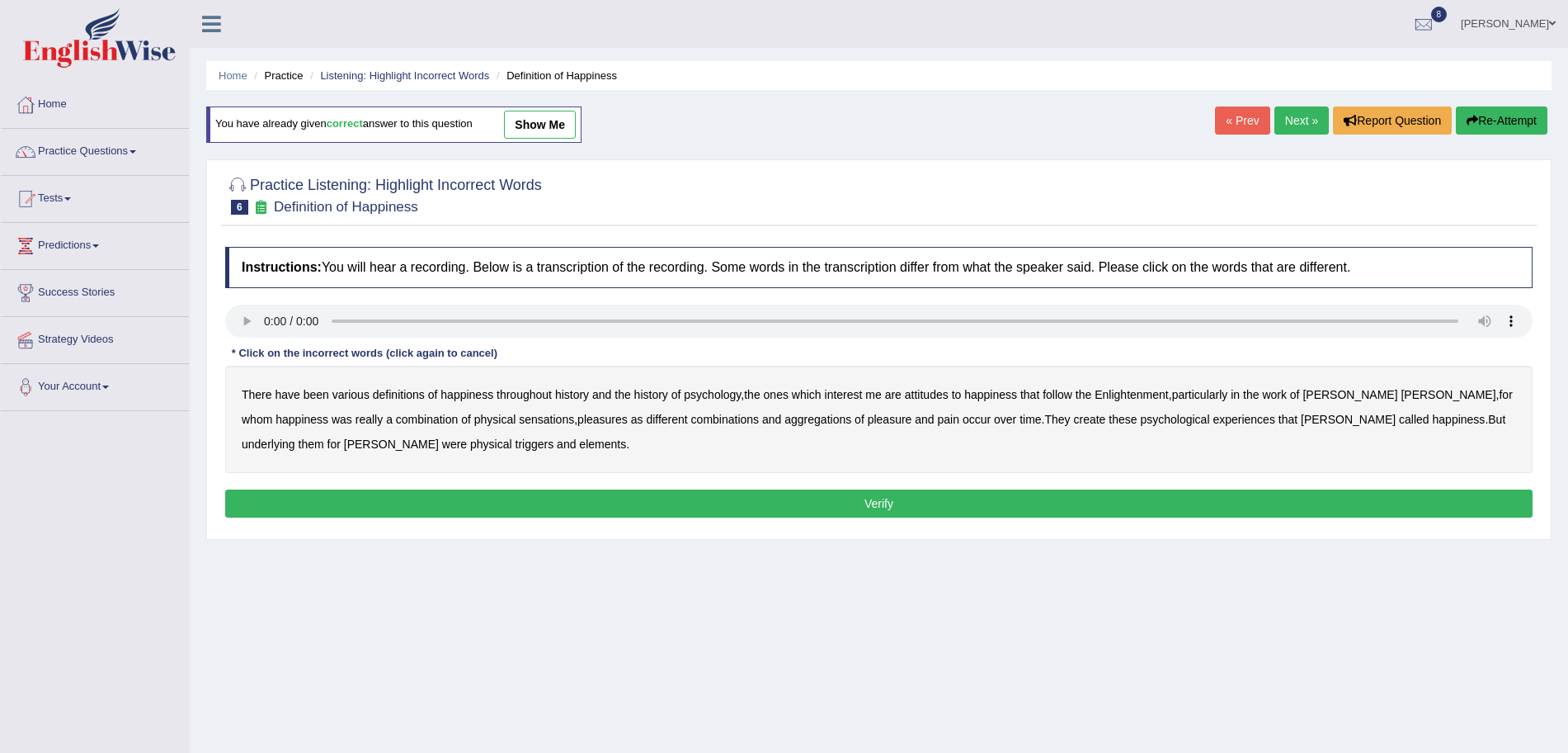
click at [719, 395] on b "psychology" at bounding box center [712, 395] width 57 height 13
click at [924, 388] on b "attitudes" at bounding box center [927, 395] width 44 height 13
click at [519, 422] on b "sensations" at bounding box center [546, 419] width 55 height 13
click at [1073, 418] on b "create" at bounding box center [1089, 419] width 32 height 13
click at [579, 448] on b "elements" at bounding box center [603, 444] width 47 height 13
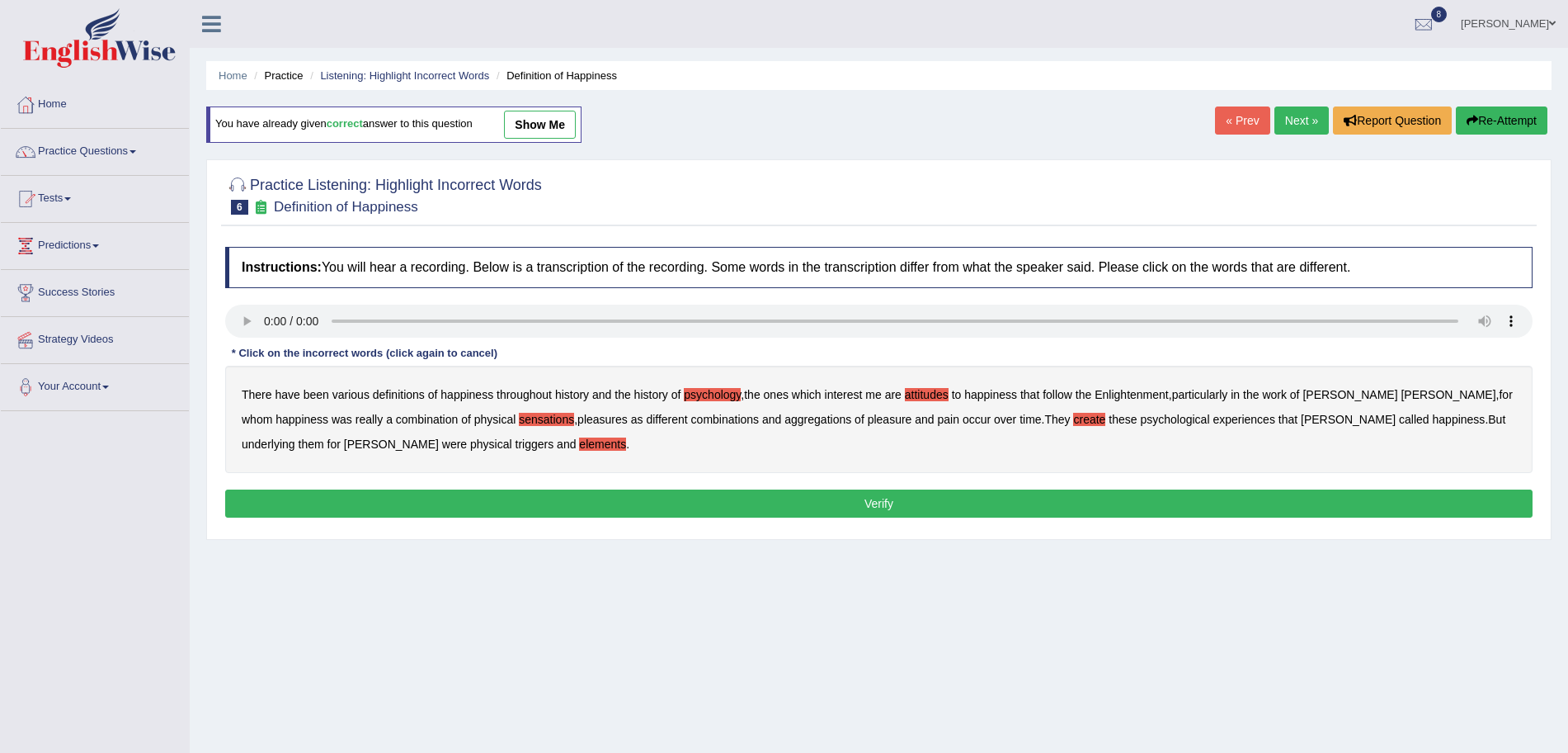
click at [534, 513] on button "Verify" at bounding box center [878, 504] width 1307 height 28
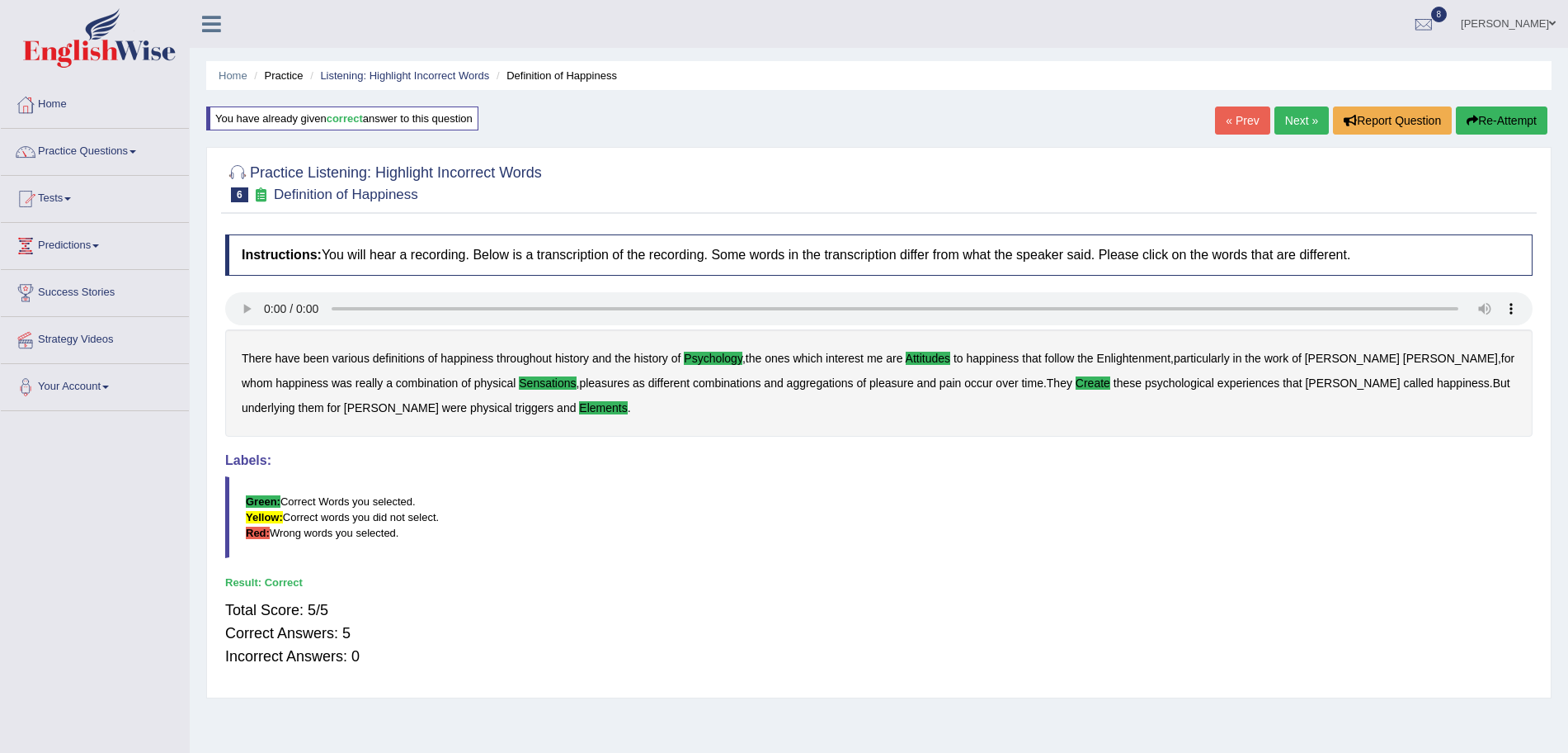
click at [1320, 125] on link "Next »" at bounding box center [1302, 121] width 54 height 28
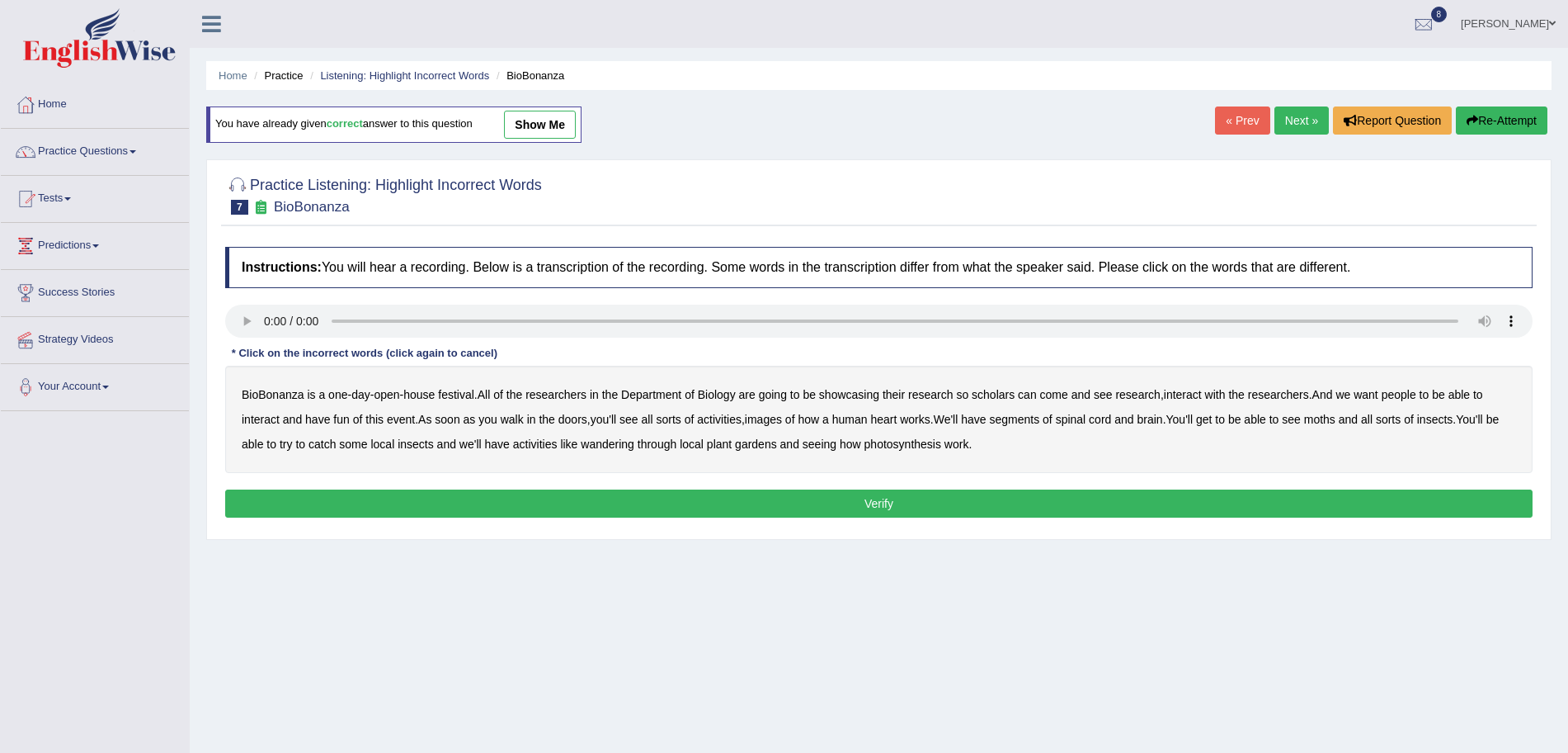
click at [1011, 393] on b "scholars" at bounding box center [993, 395] width 43 height 13
click at [782, 423] on b "images" at bounding box center [764, 419] width 37 height 13
click at [1030, 413] on b "segments" at bounding box center [1014, 419] width 51 height 13
click at [1336, 418] on b "moths" at bounding box center [1319, 419] width 31 height 13
click at [622, 444] on b "wandering" at bounding box center [607, 444] width 53 height 13
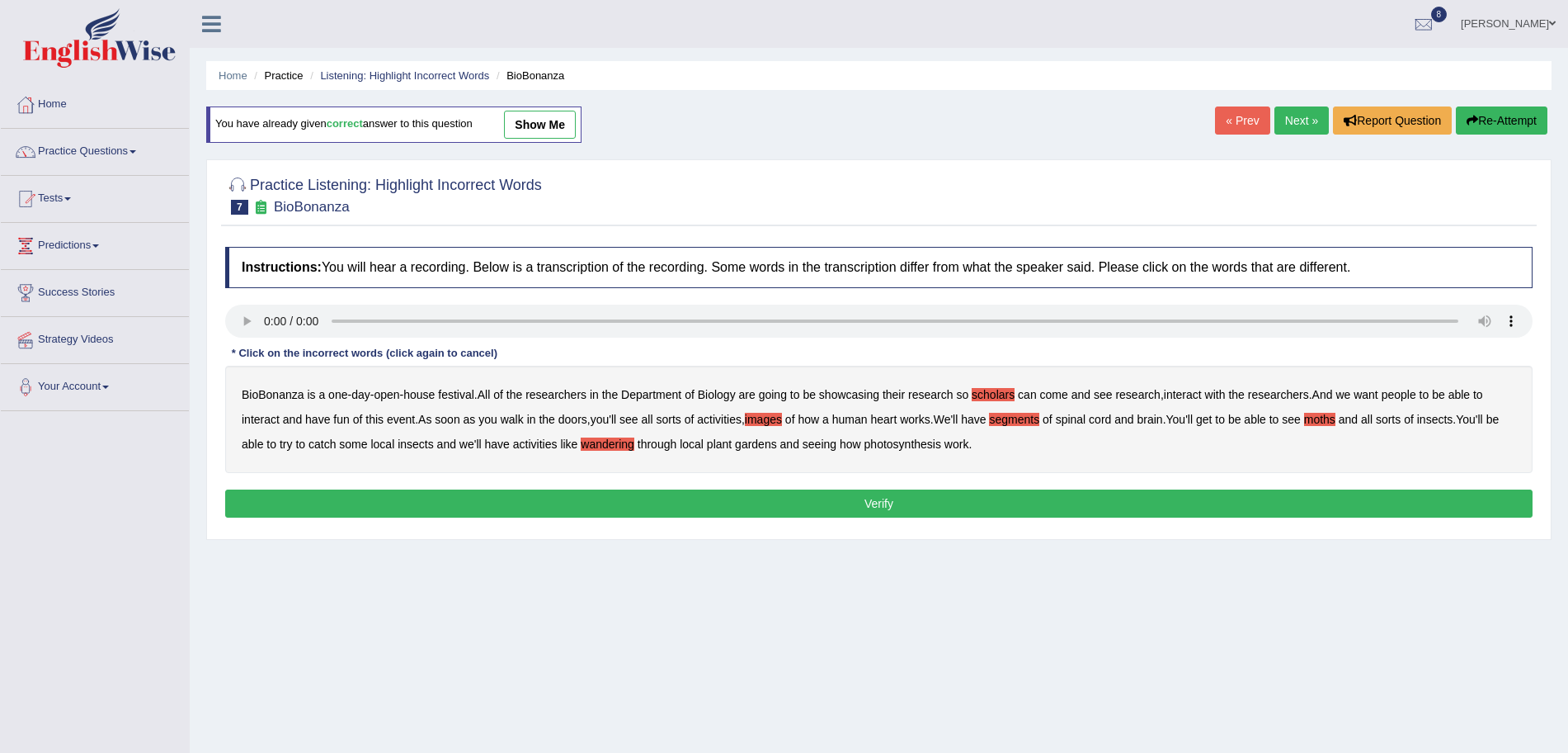
click at [691, 507] on button "Verify" at bounding box center [878, 504] width 1307 height 28
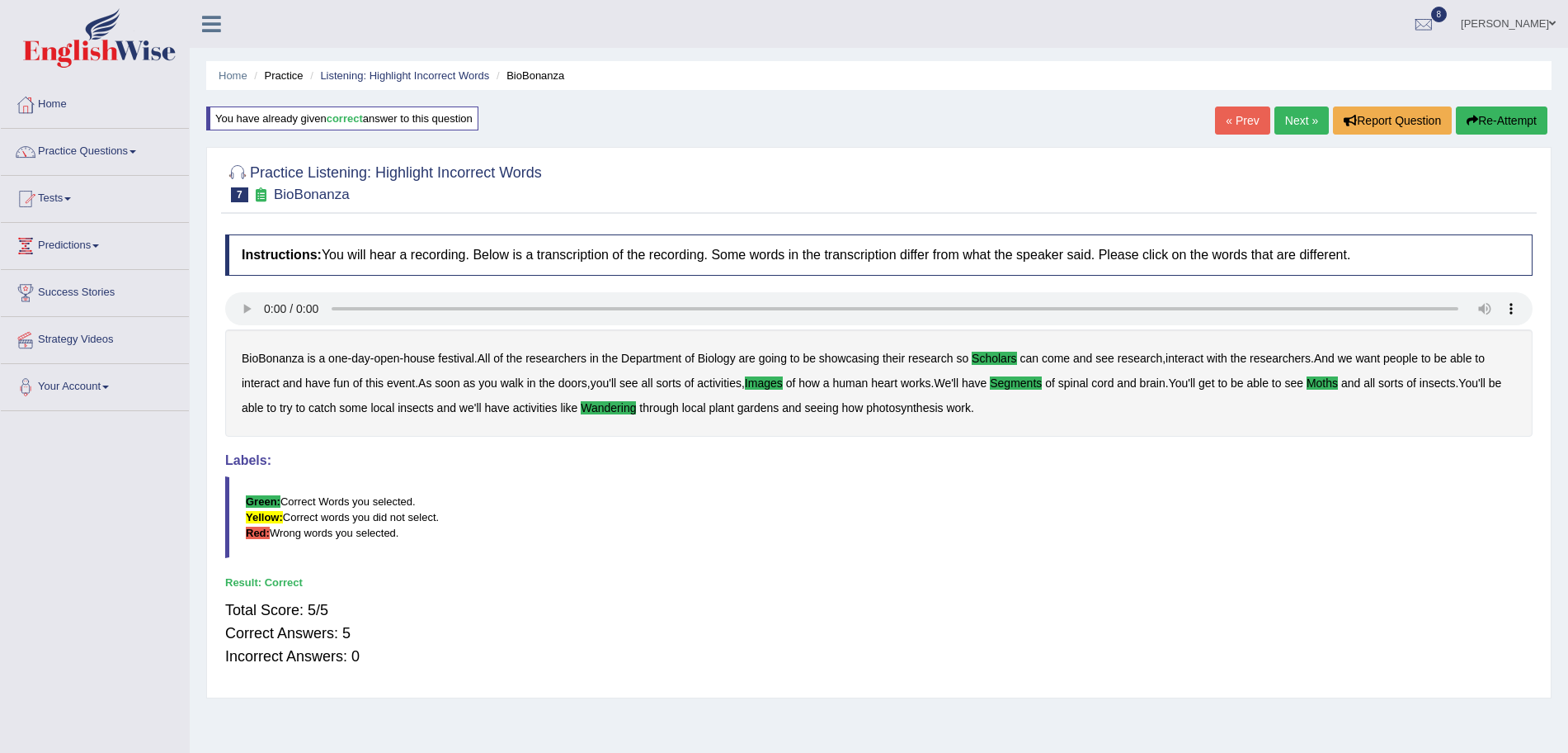
click at [1290, 116] on link "Next »" at bounding box center [1302, 121] width 54 height 28
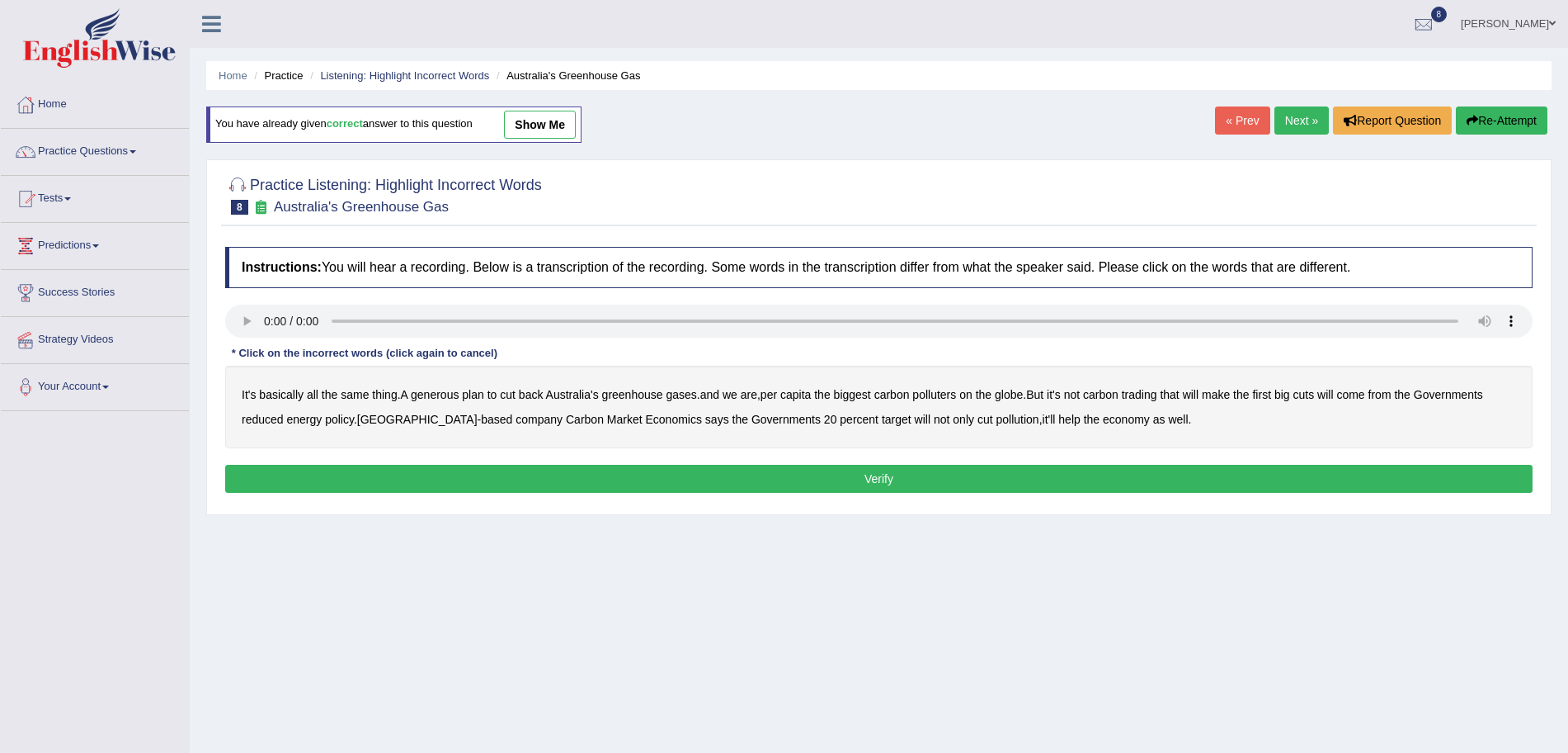
click at [432, 394] on b "generous" at bounding box center [434, 395] width 48 height 13
click at [1022, 396] on b "globe" at bounding box center [1008, 395] width 28 height 13
click at [264, 419] on b "reduced" at bounding box center [262, 419] width 42 height 13
click at [334, 422] on b "policy" at bounding box center [339, 419] width 29 height 13
click at [515, 417] on b "company" at bounding box center [539, 419] width 47 height 13
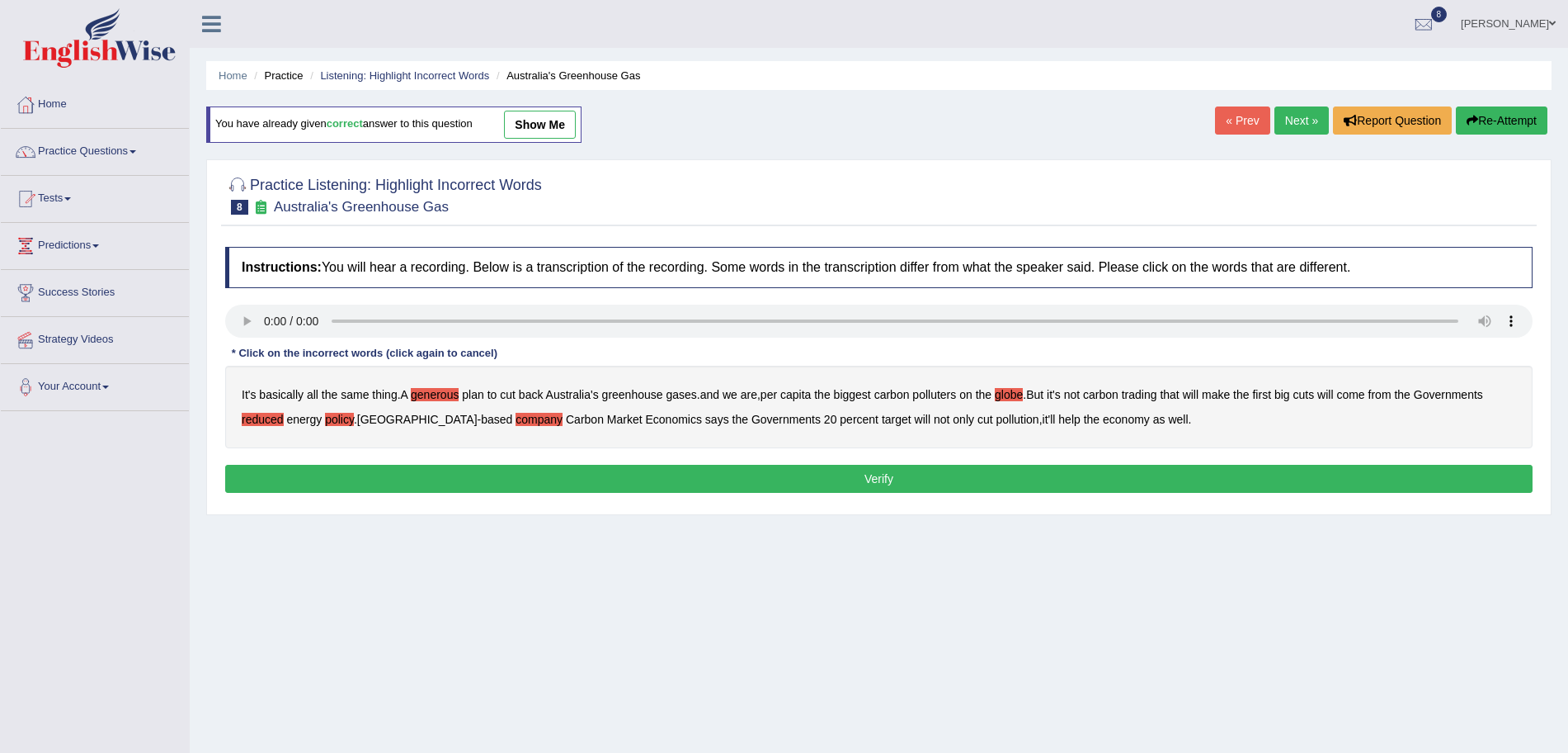
click at [620, 476] on button "Verify" at bounding box center [878, 479] width 1307 height 28
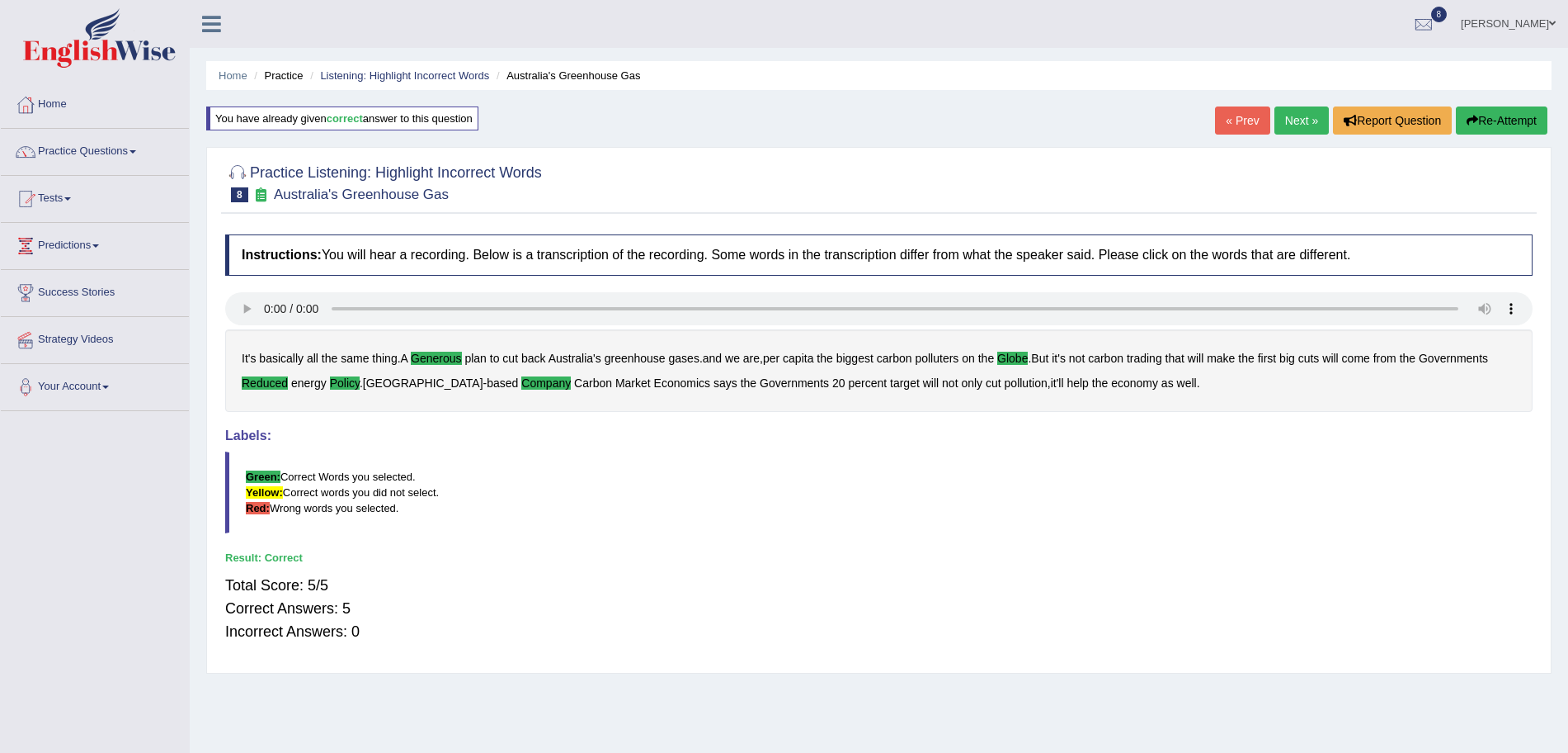
click at [1299, 115] on link "Next »" at bounding box center [1302, 121] width 54 height 28
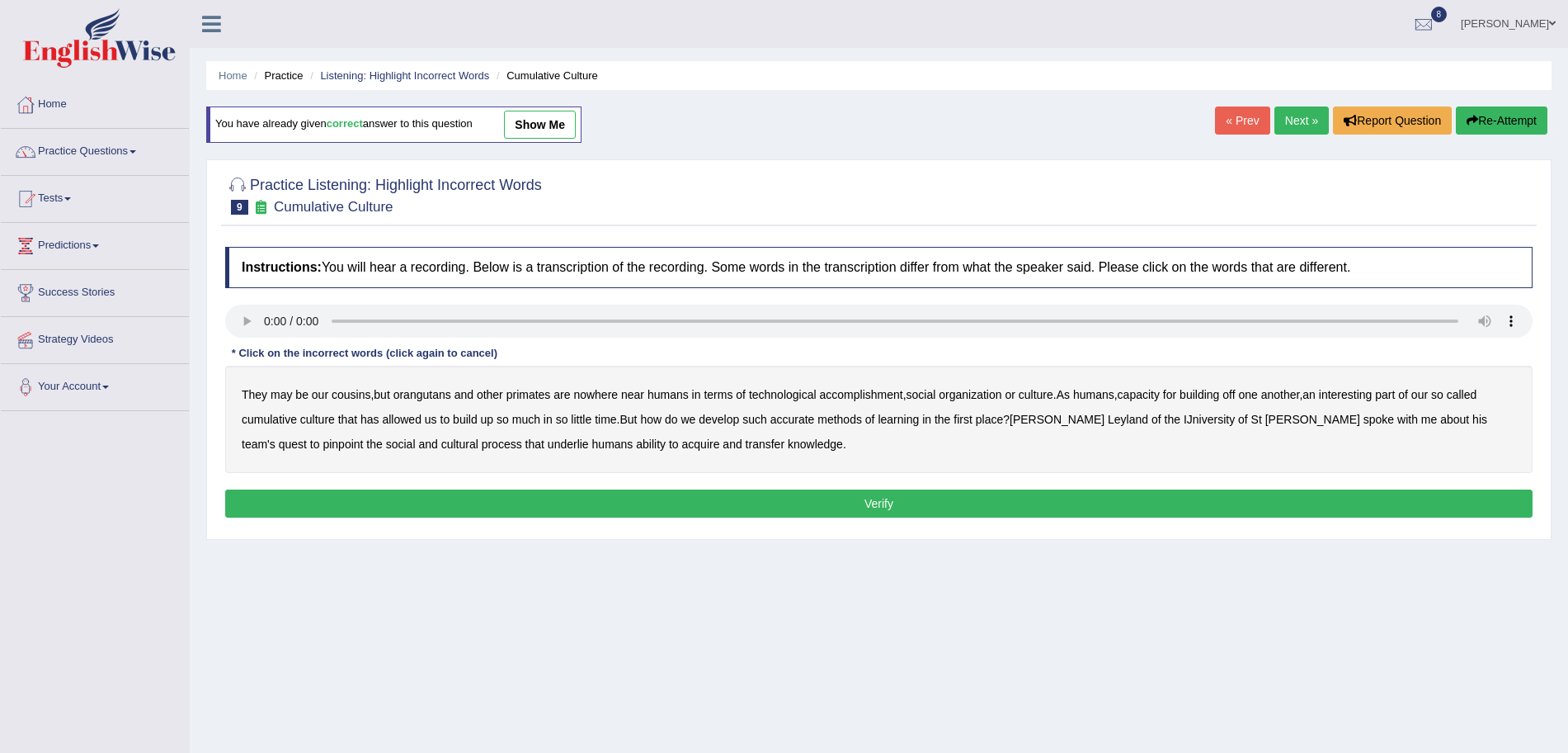
click at [858, 388] on b "accomplishment" at bounding box center [861, 395] width 83 height 13
click at [1362, 394] on b "interesting" at bounding box center [1345, 395] width 53 height 13
click at [795, 419] on b "accurate" at bounding box center [793, 419] width 45 height 13
click at [441, 447] on b "cultural" at bounding box center [460, 444] width 37 height 13
click at [746, 441] on b "transfer" at bounding box center [765, 444] width 38 height 13
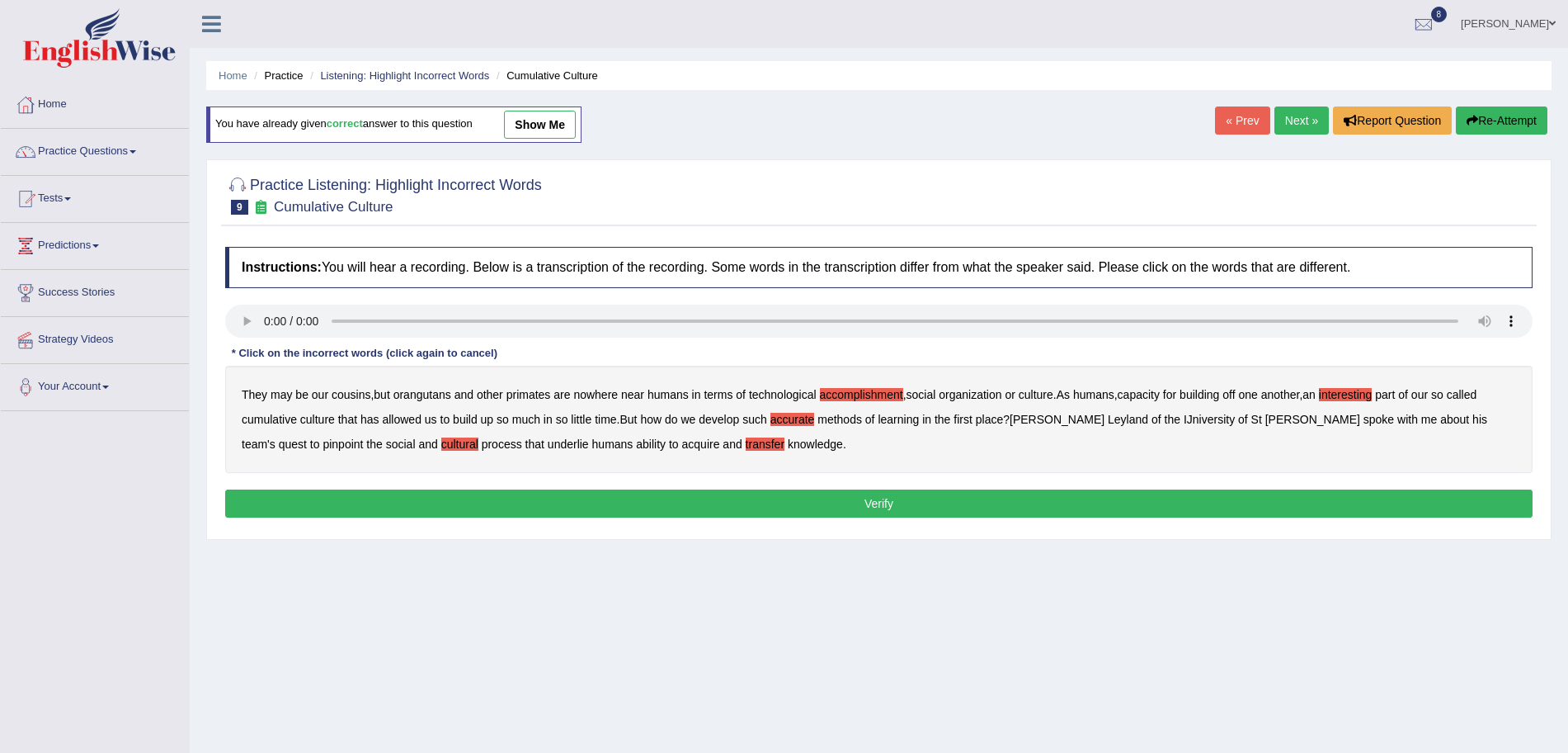
click at [700, 493] on button "Verify" at bounding box center [878, 504] width 1307 height 28
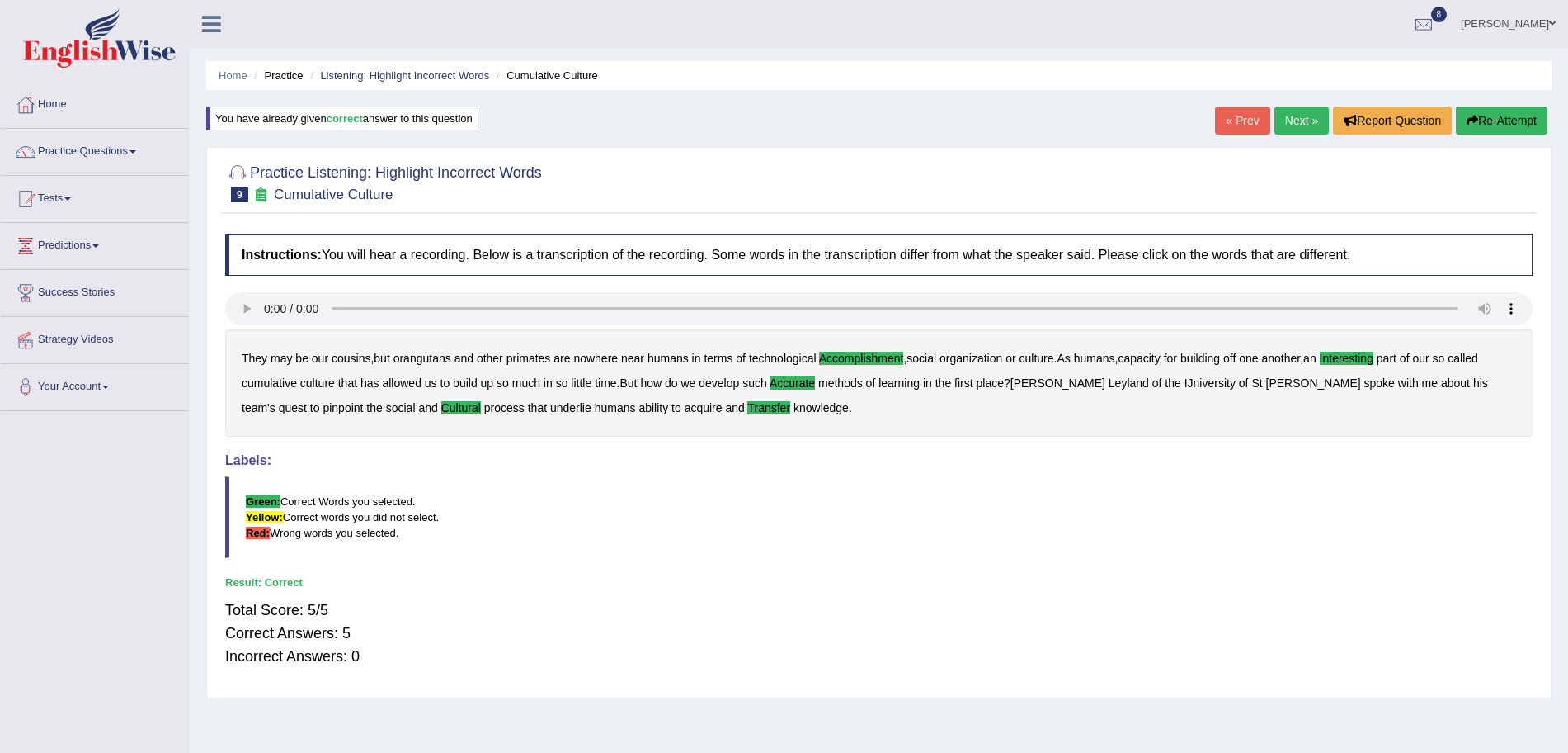
click at [1290, 116] on link "Next »" at bounding box center [1302, 121] width 54 height 28
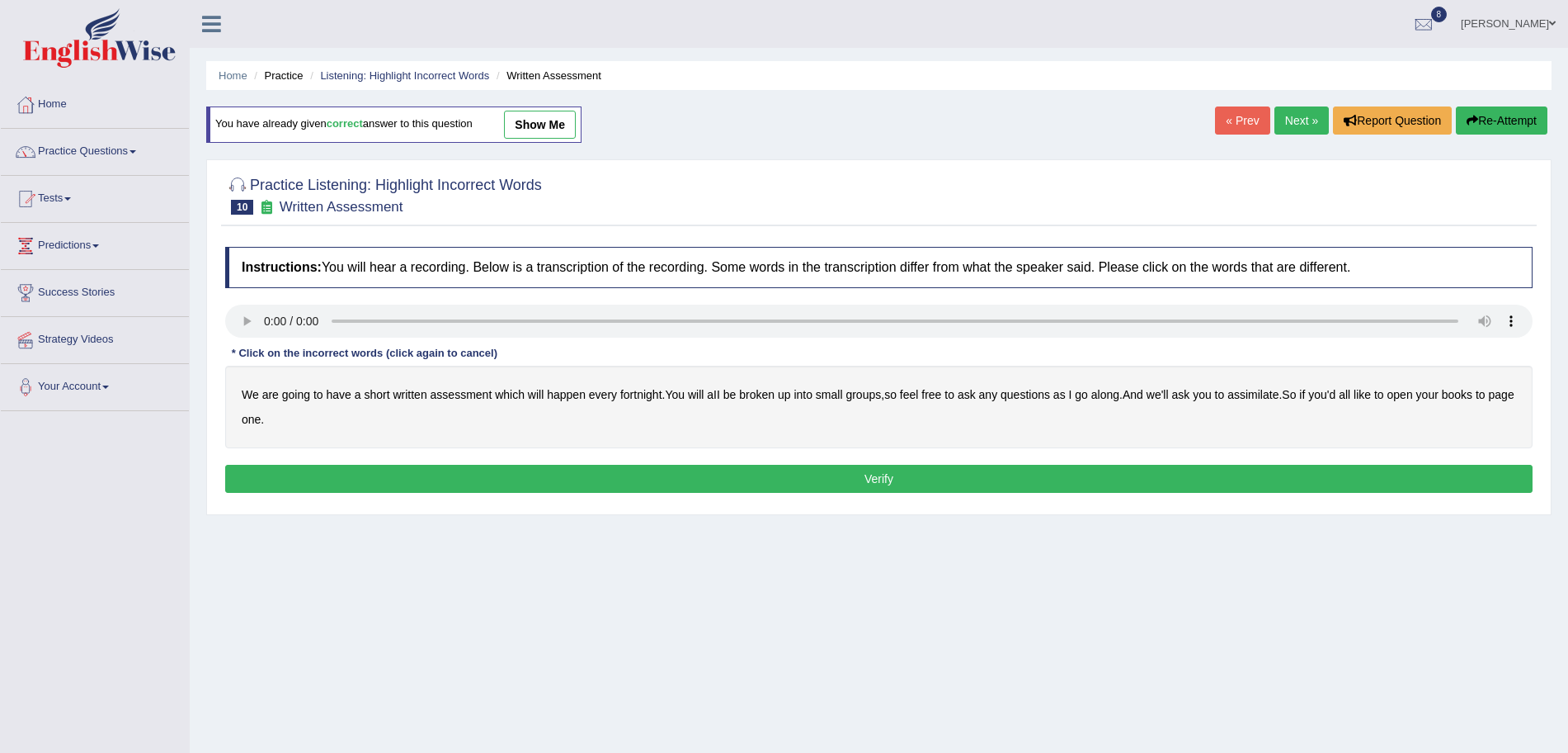
click at [1256, 396] on b "assimilate" at bounding box center [1253, 395] width 52 height 13
click at [771, 393] on b "broken" at bounding box center [757, 395] width 36 height 13
click at [768, 480] on button "Verify" at bounding box center [878, 479] width 1307 height 28
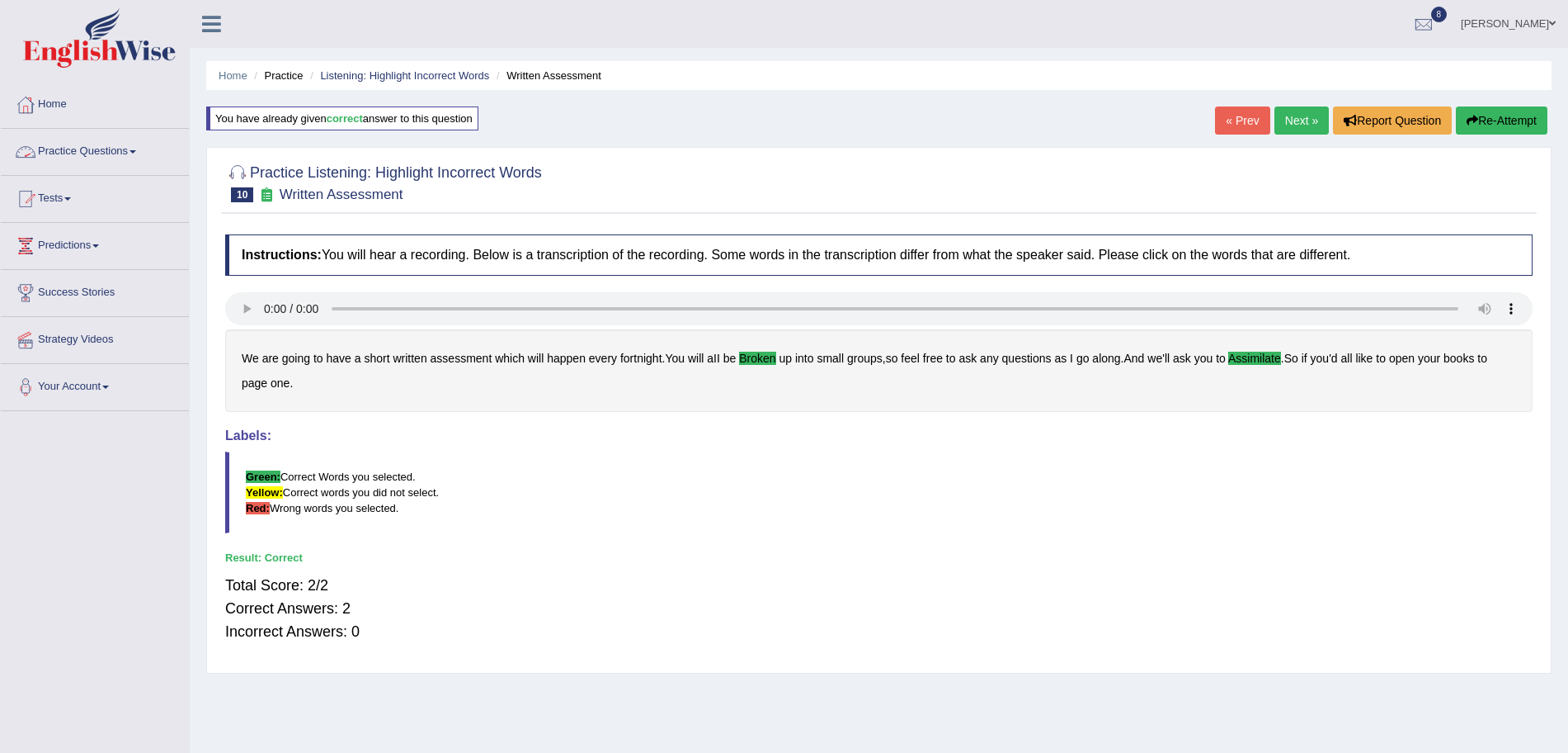
click at [97, 143] on link "Practice Questions" at bounding box center [95, 149] width 188 height 41
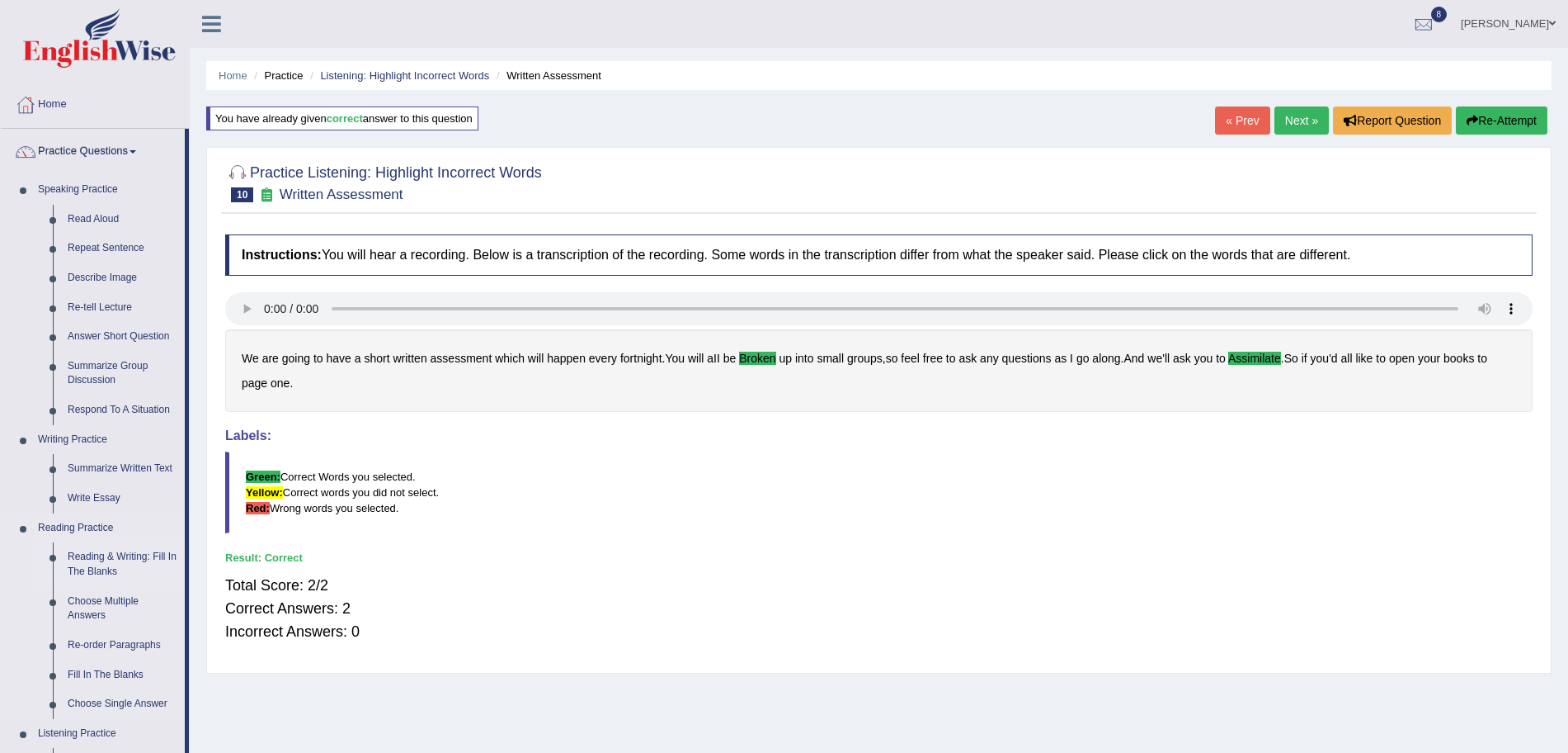
click at [103, 557] on link "Reading & Writing: Fill In The Blanks" at bounding box center [122, 564] width 125 height 44
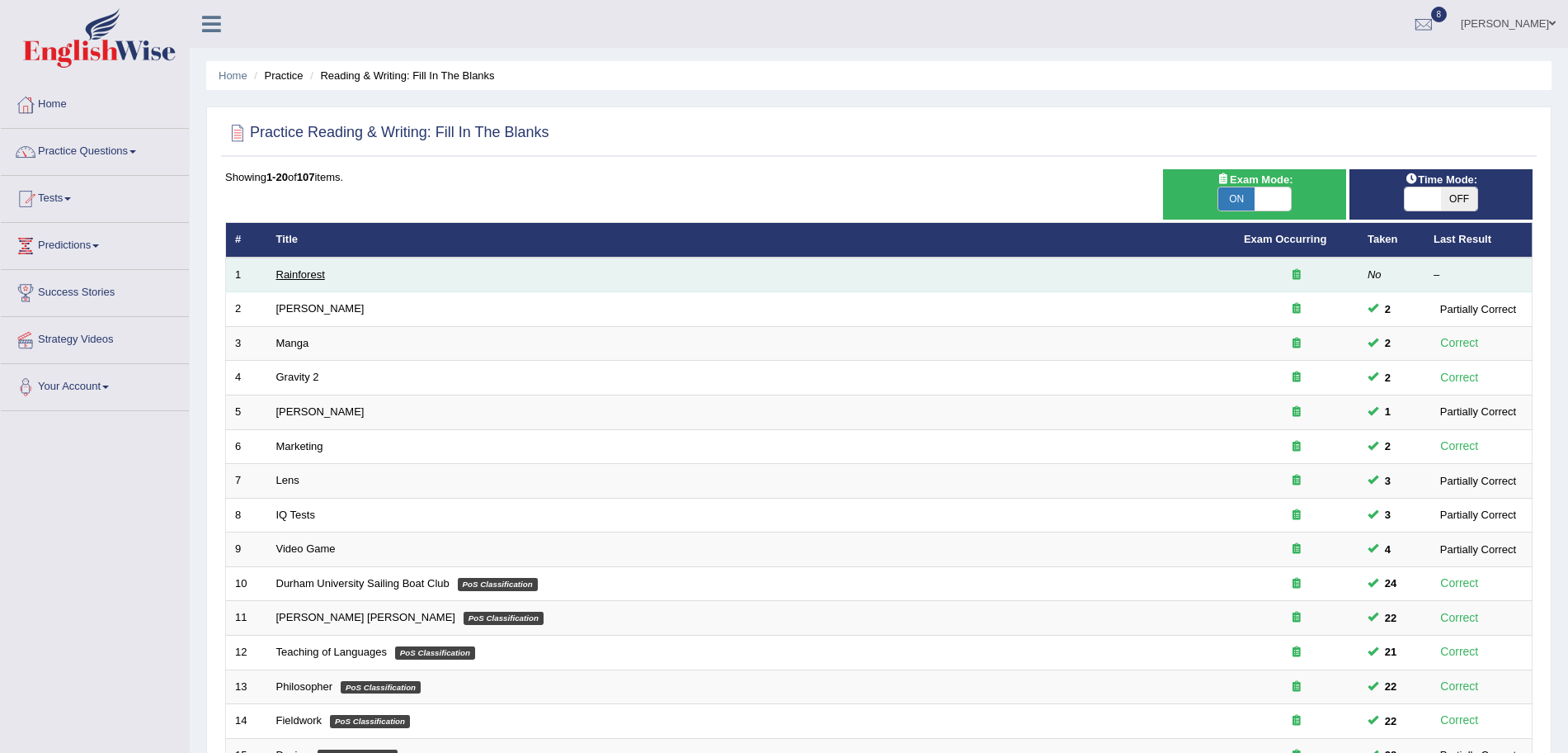
click at [299, 274] on link "Rainforest" at bounding box center [301, 274] width 49 height 12
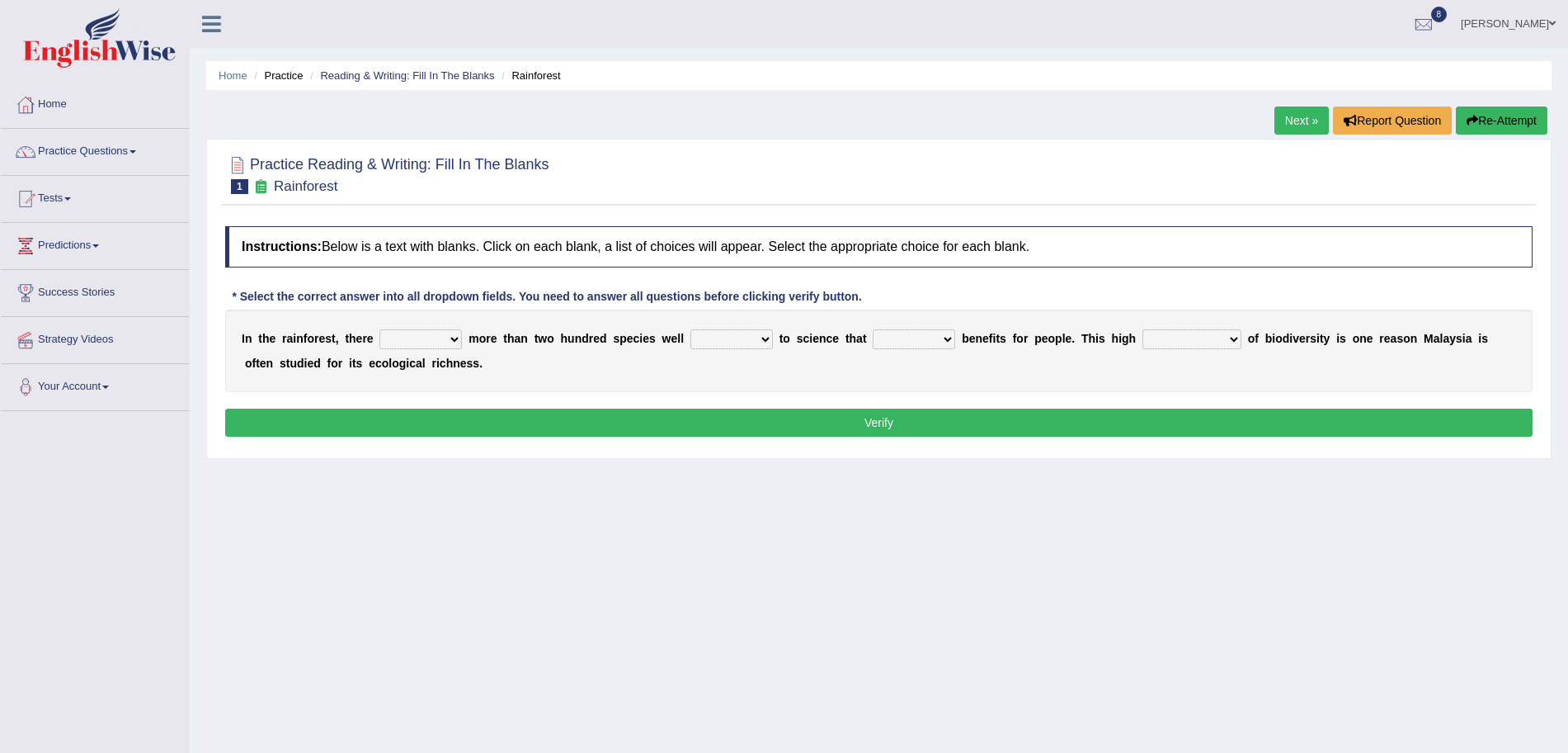
click at [414, 344] on select "have can be has is" at bounding box center [421, 339] width 82 height 20
select select "can be"
click at [380, 329] on select "have can be has is" at bounding box center [421, 339] width 82 height 20
click at [726, 334] on select "knowing known knew know" at bounding box center [732, 339] width 82 height 20
click at [707, 338] on select "knowing known knew know" at bounding box center [732, 339] width 82 height 20
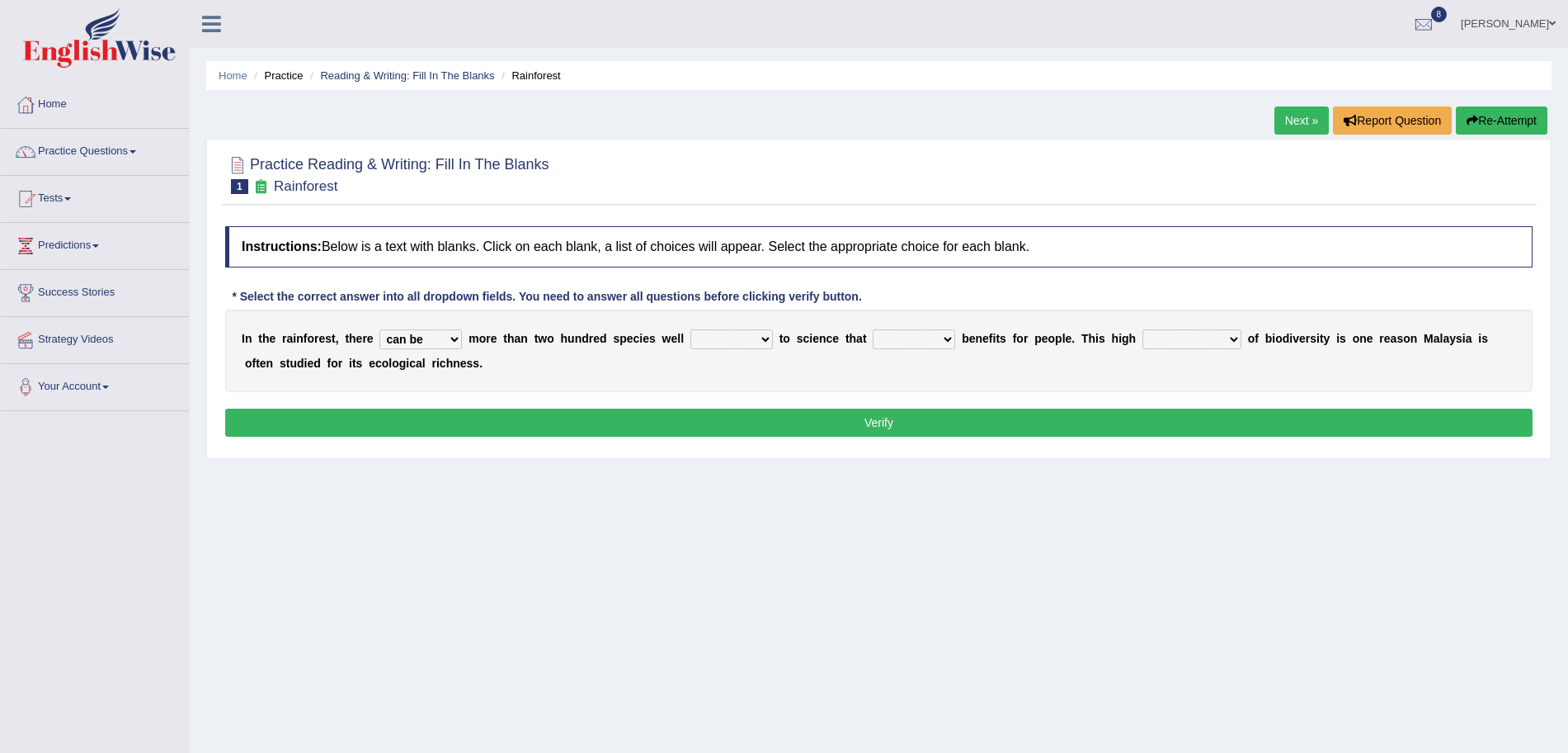
click at [578, 348] on div "I n t h e r a i n f o r e s t , t h e r e have can be has is m o r e t h a n t …" at bounding box center [878, 351] width 1307 height 83
click at [732, 341] on select "knowing known knew know" at bounding box center [732, 339] width 82 height 20
select select "known"
click at [691, 329] on select "knowing known knew know" at bounding box center [732, 339] width 82 height 20
click at [924, 341] on select "contain contained containing contains" at bounding box center [914, 339] width 82 height 20
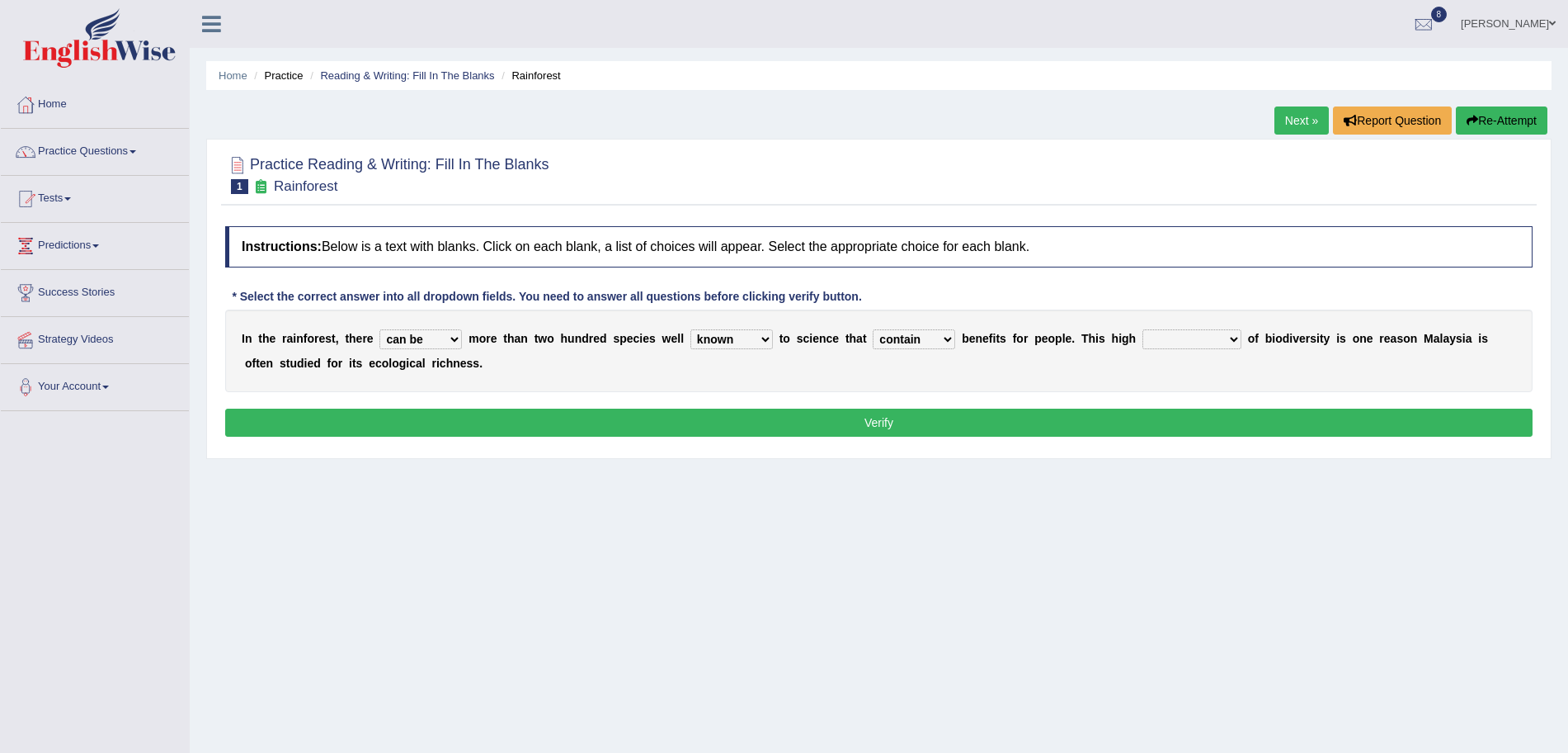
click at [769, 390] on div "I n t h e r a i n f o r e s t , t h e r e have can be has is m o r e t h a n t …" at bounding box center [878, 351] width 1307 height 83
click at [724, 342] on select "knowing known knew know" at bounding box center [732, 339] width 82 height 20
click at [917, 340] on select "contain contained containing contains" at bounding box center [914, 339] width 82 height 20
click at [873, 329] on select "contain contained containing contains" at bounding box center [914, 339] width 82 height 20
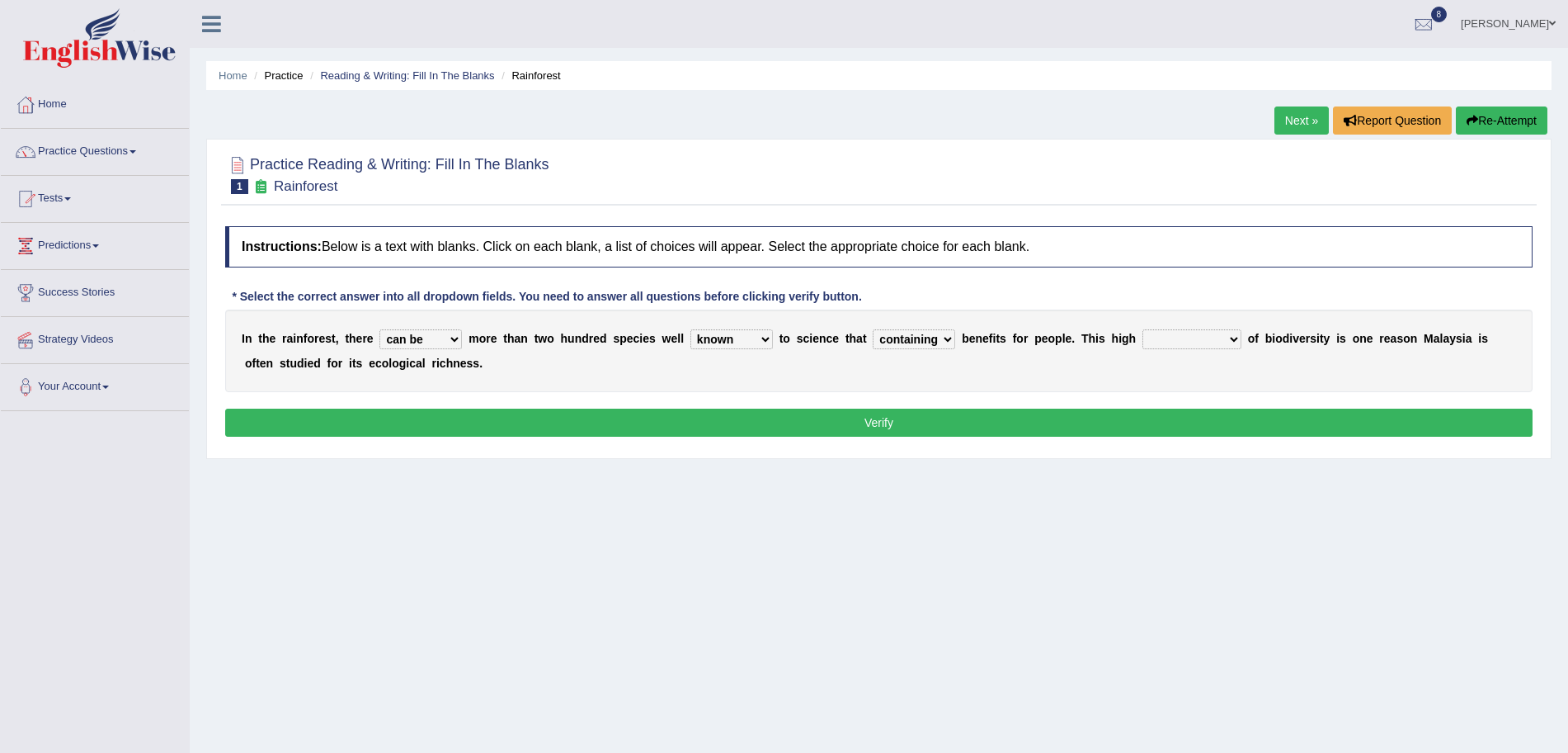
click at [917, 340] on select "contain contained containing contains" at bounding box center [914, 339] width 82 height 20
select select "contain"
click at [873, 329] on select "contain contained containing contains" at bounding box center [914, 339] width 82 height 20
click at [1173, 339] on select "condensation conjunction continuity complexity" at bounding box center [1192, 339] width 99 height 20
select select "complexity"
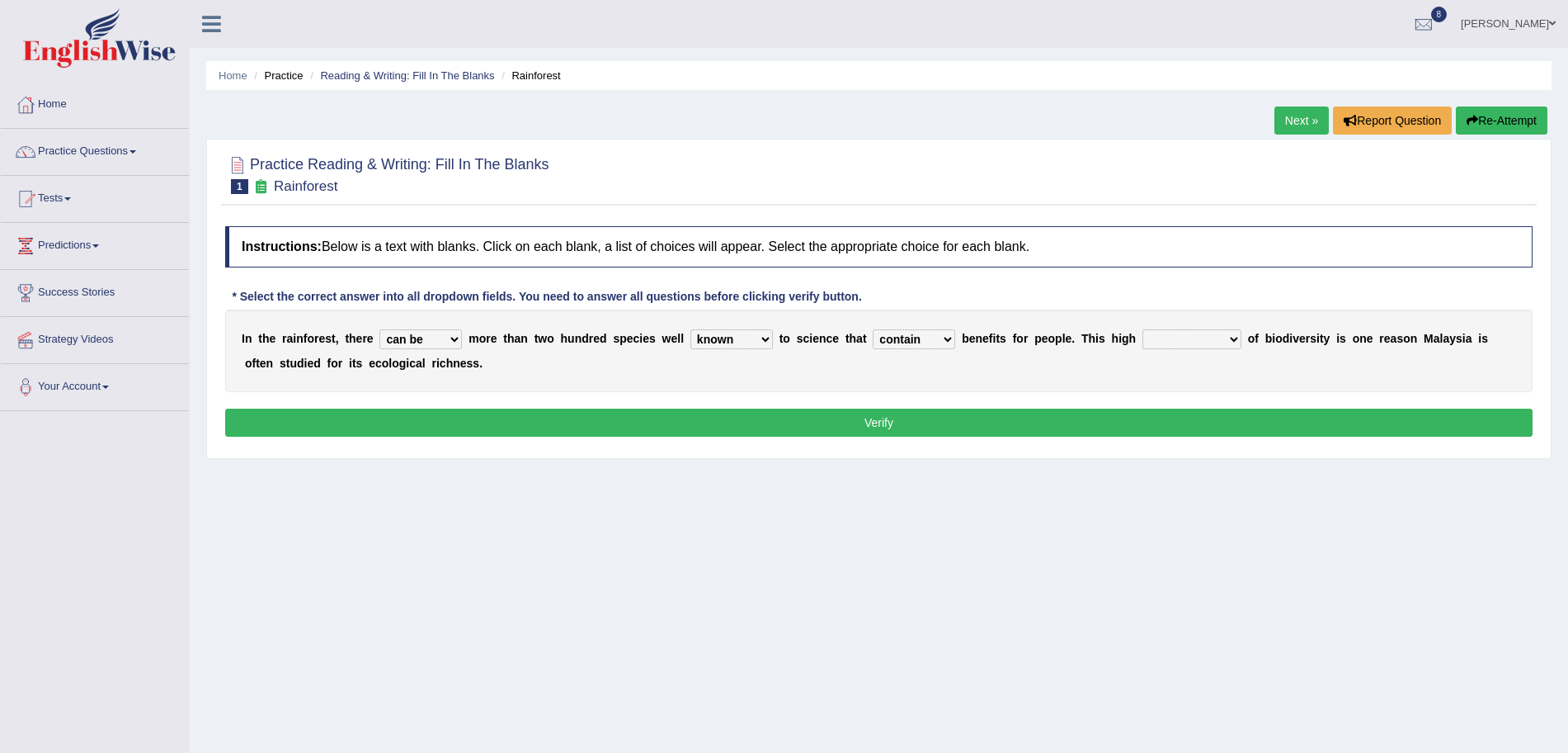
click at [1143, 329] on select "condensation conjunction continuity complexity" at bounding box center [1192, 339] width 99 height 20
click at [929, 334] on select "contain contained containing contains" at bounding box center [914, 339] width 82 height 20
select select "containing"
click at [873, 329] on select "contain contained containing contains" at bounding box center [914, 339] width 82 height 20
click at [948, 429] on button "Verify" at bounding box center [878, 423] width 1307 height 28
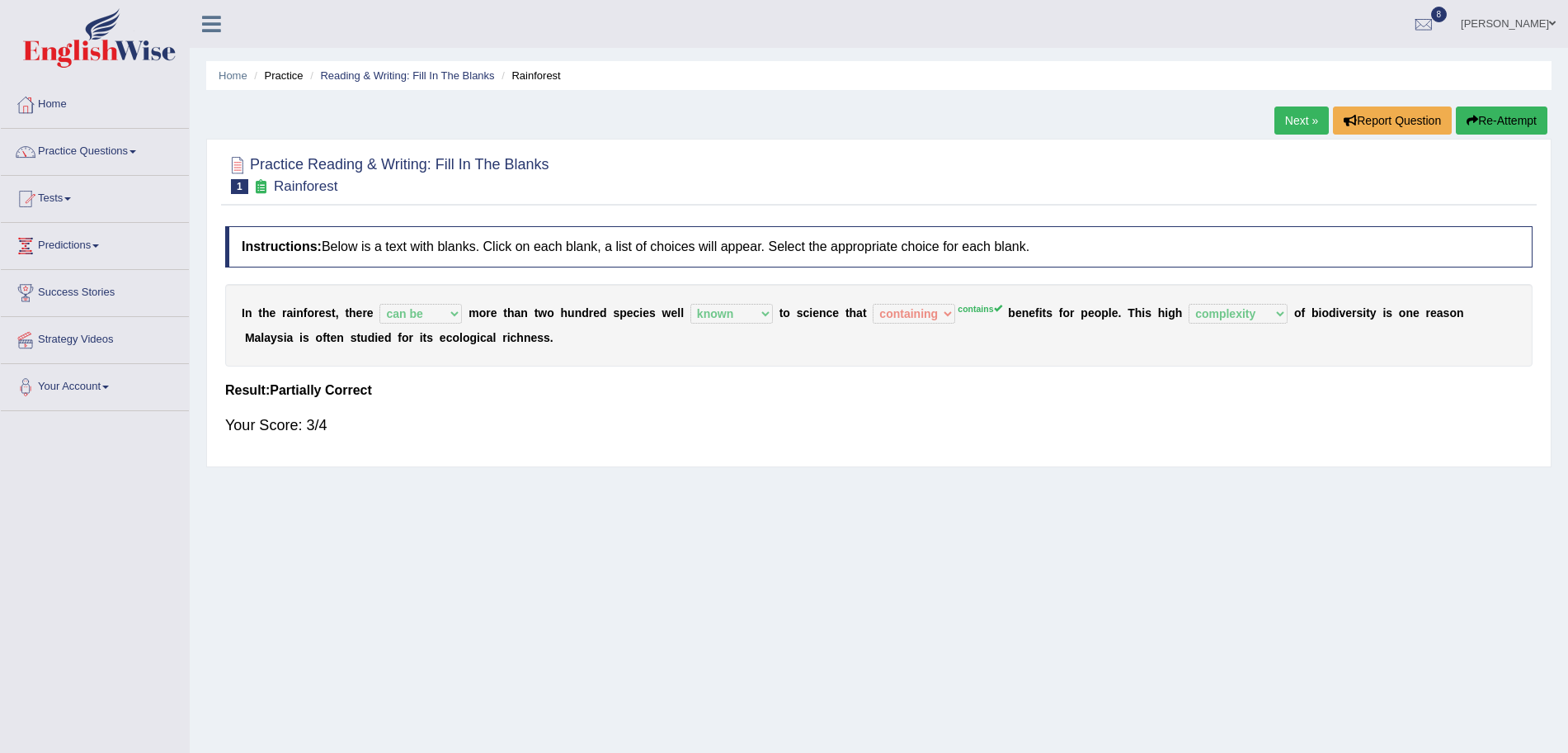
click at [1293, 115] on link "Next »" at bounding box center [1302, 121] width 54 height 28
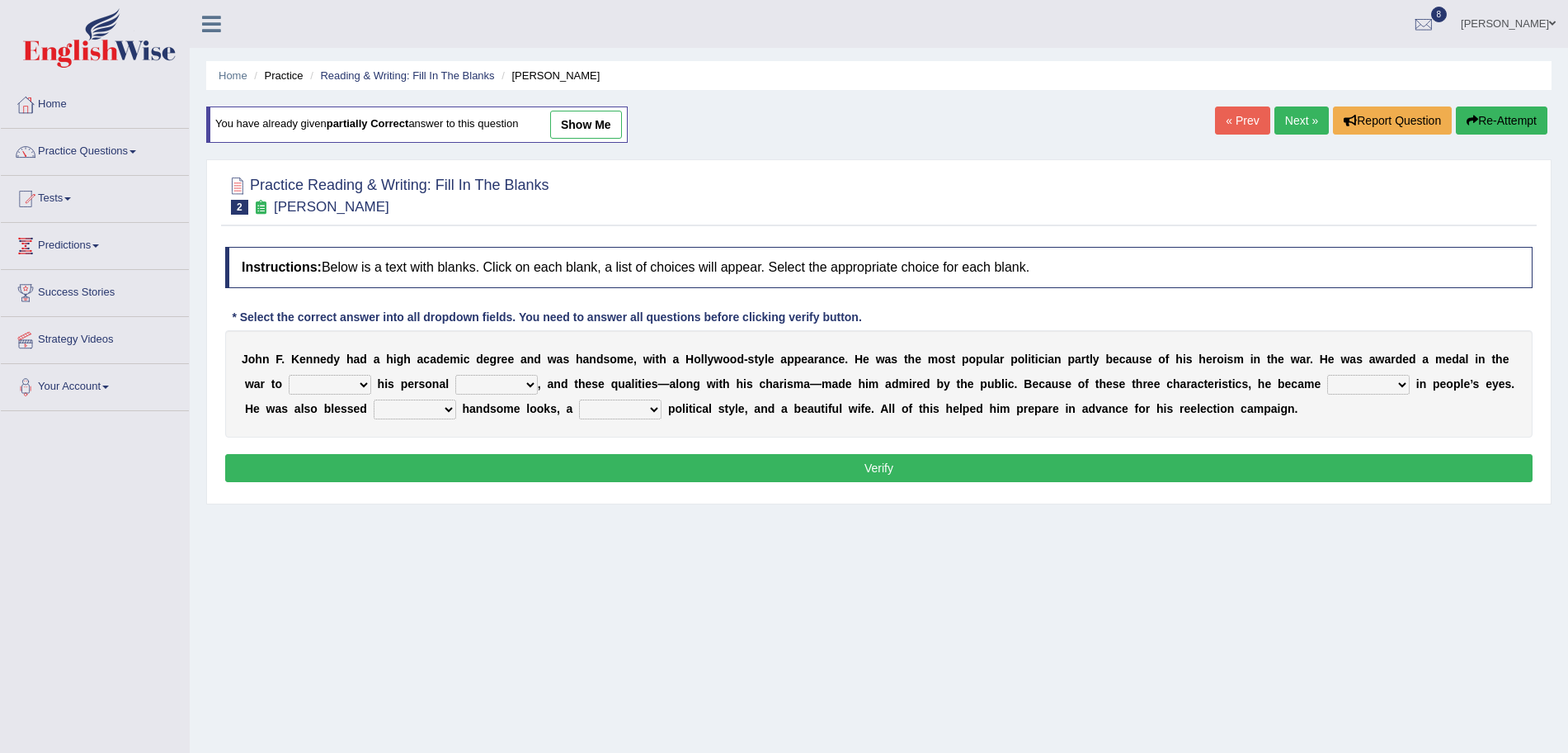
click at [329, 379] on select "prove show evidence upthrow" at bounding box center [330, 384] width 82 height 20
select select "prove"
click at [289, 375] on select "prove show evidence upthrow" at bounding box center [330, 384] width 82 height 20
click at [492, 387] on select "passion courage charm liking" at bounding box center [497, 384] width 82 height 20
select select "courage"
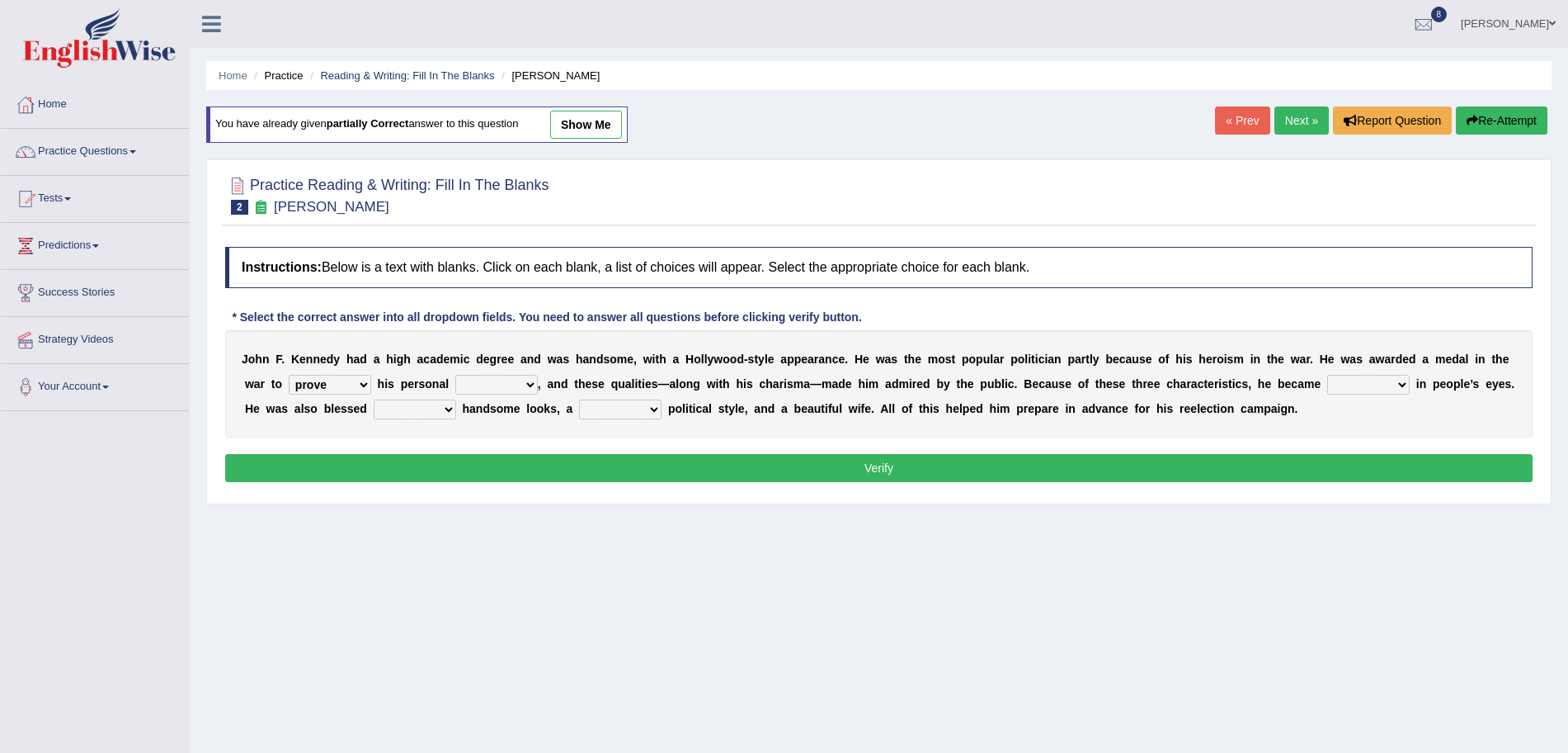
click at [455, 375] on select "passion courage charm liking" at bounding box center [497, 384] width 82 height 20
click at [1352, 384] on select "iconic ironic identical impotent" at bounding box center [1368, 384] width 82 height 20
select select "iconic"
click at [1327, 375] on select "iconic ironic identical impotent" at bounding box center [1368, 384] width 82 height 20
click at [398, 406] on select "with in upon to" at bounding box center [415, 409] width 82 height 20
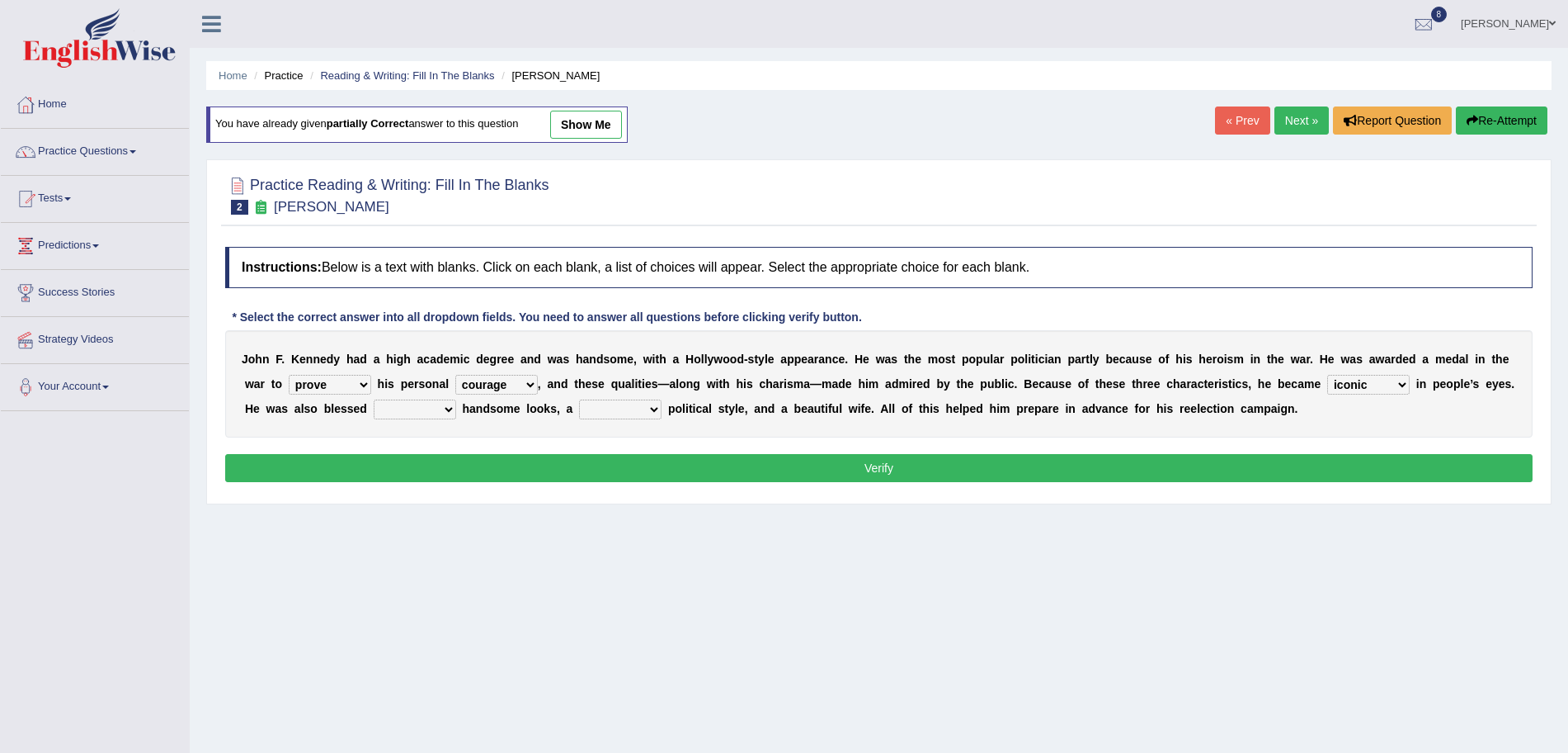
select select "with"
click at [374, 399] on select "with in upon to" at bounding box center [415, 409] width 82 height 20
click at [609, 407] on select "mending mends mended mend" at bounding box center [620, 409] width 82 height 20
select select "mending"
click at [579, 399] on select "mending mends mended mend" at bounding box center [620, 409] width 82 height 20
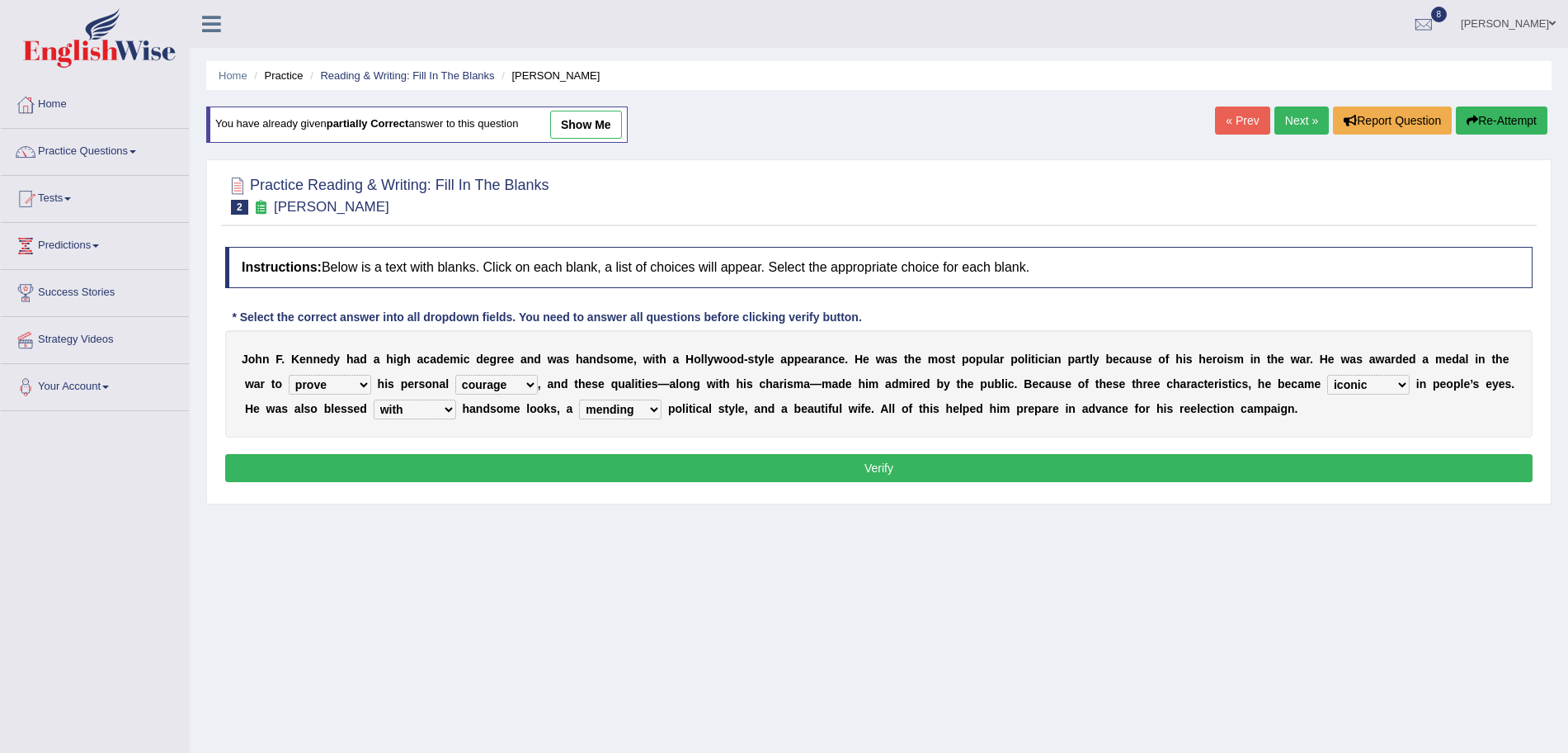
click at [663, 471] on button "Verify" at bounding box center [878, 468] width 1307 height 28
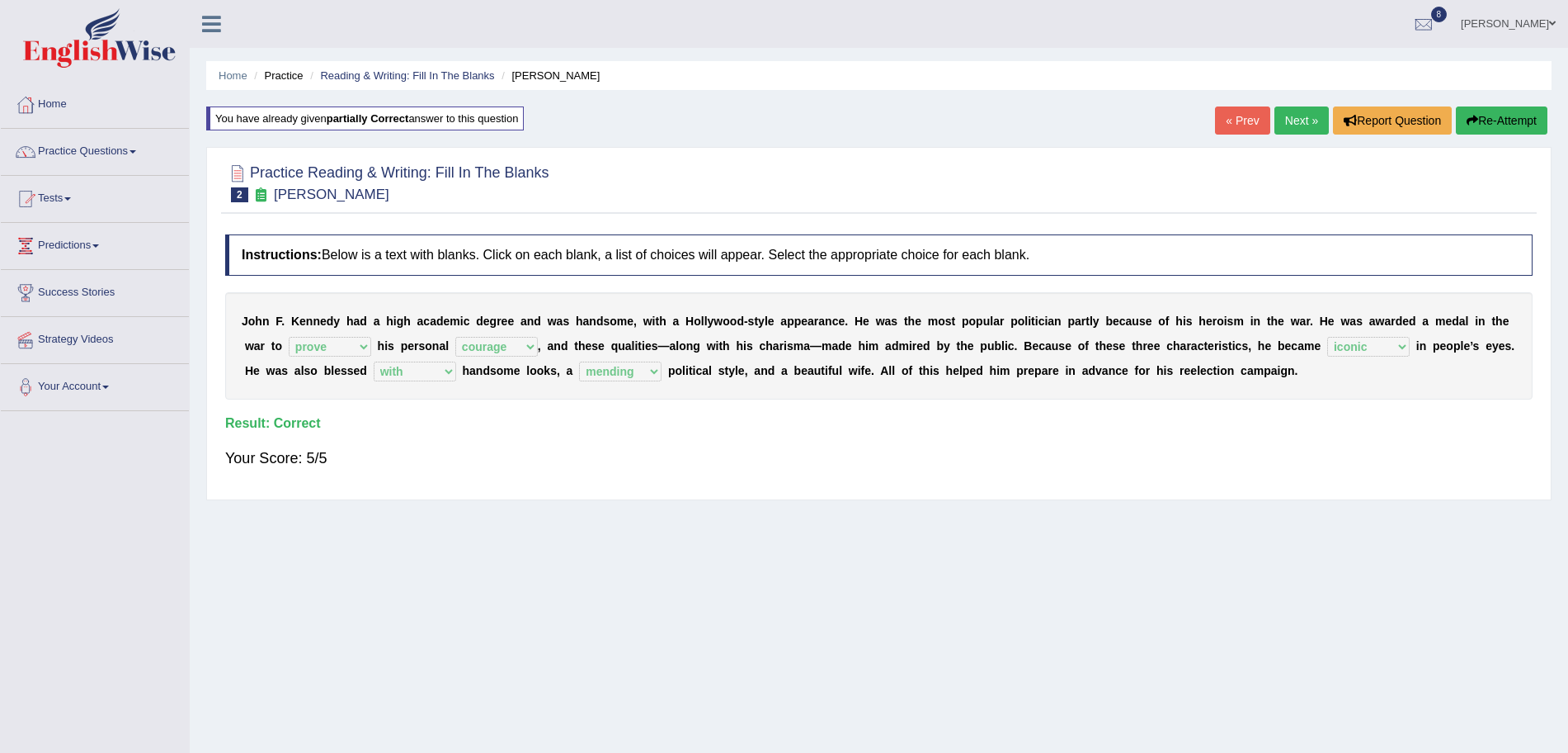
click at [1295, 114] on link "Next »" at bounding box center [1302, 121] width 54 height 28
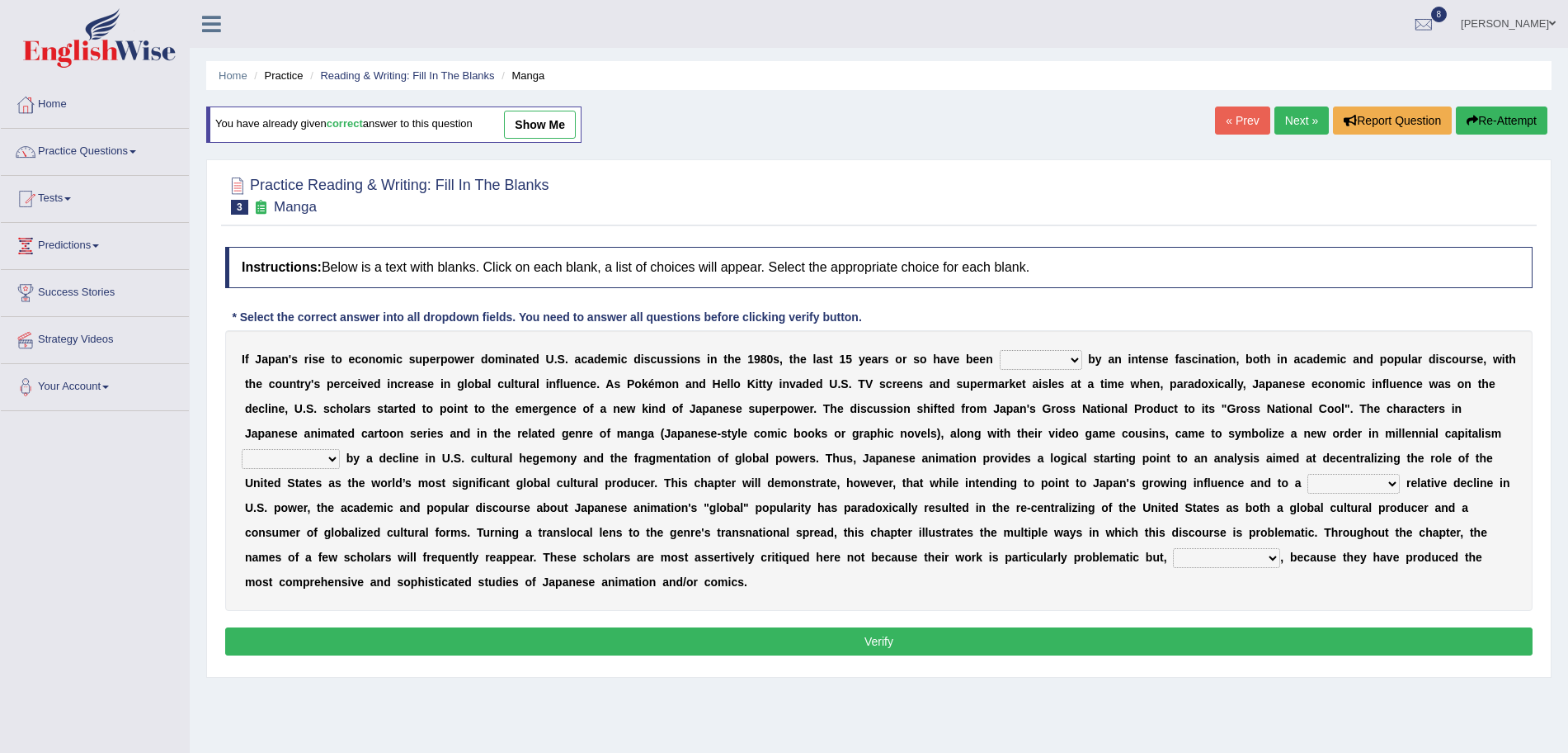
click at [1025, 364] on select "marked dedicated made inspired" at bounding box center [1041, 359] width 82 height 20
click at [825, 382] on b at bounding box center [826, 384] width 7 height 13
click at [1034, 356] on select "marked dedicated made inspired" at bounding box center [1041, 359] width 82 height 20
select select "marked"
click at [1000, 350] on select "marked dedicated made inspired" at bounding box center [1041, 359] width 82 height 20
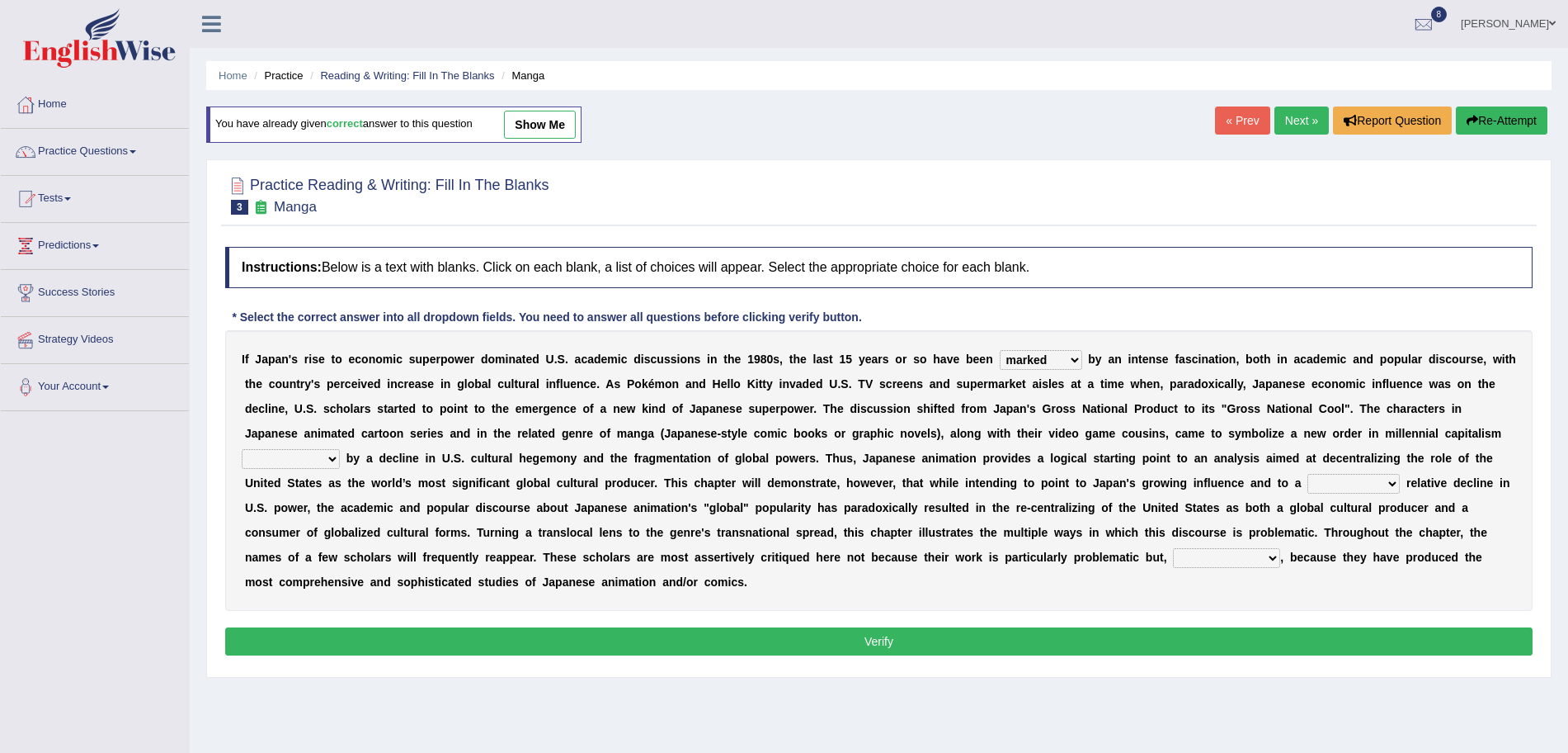
click at [303, 456] on select "pocessed characterized opposed tangled" at bounding box center [291, 459] width 98 height 20
select select "characterized"
click at [242, 449] on select "pocessed characterized opposed tangled" at bounding box center [291, 459] width 98 height 20
click at [1351, 487] on select "concomitant discrete proportional legitimate" at bounding box center [1353, 483] width 93 height 20
select select "concomitant"
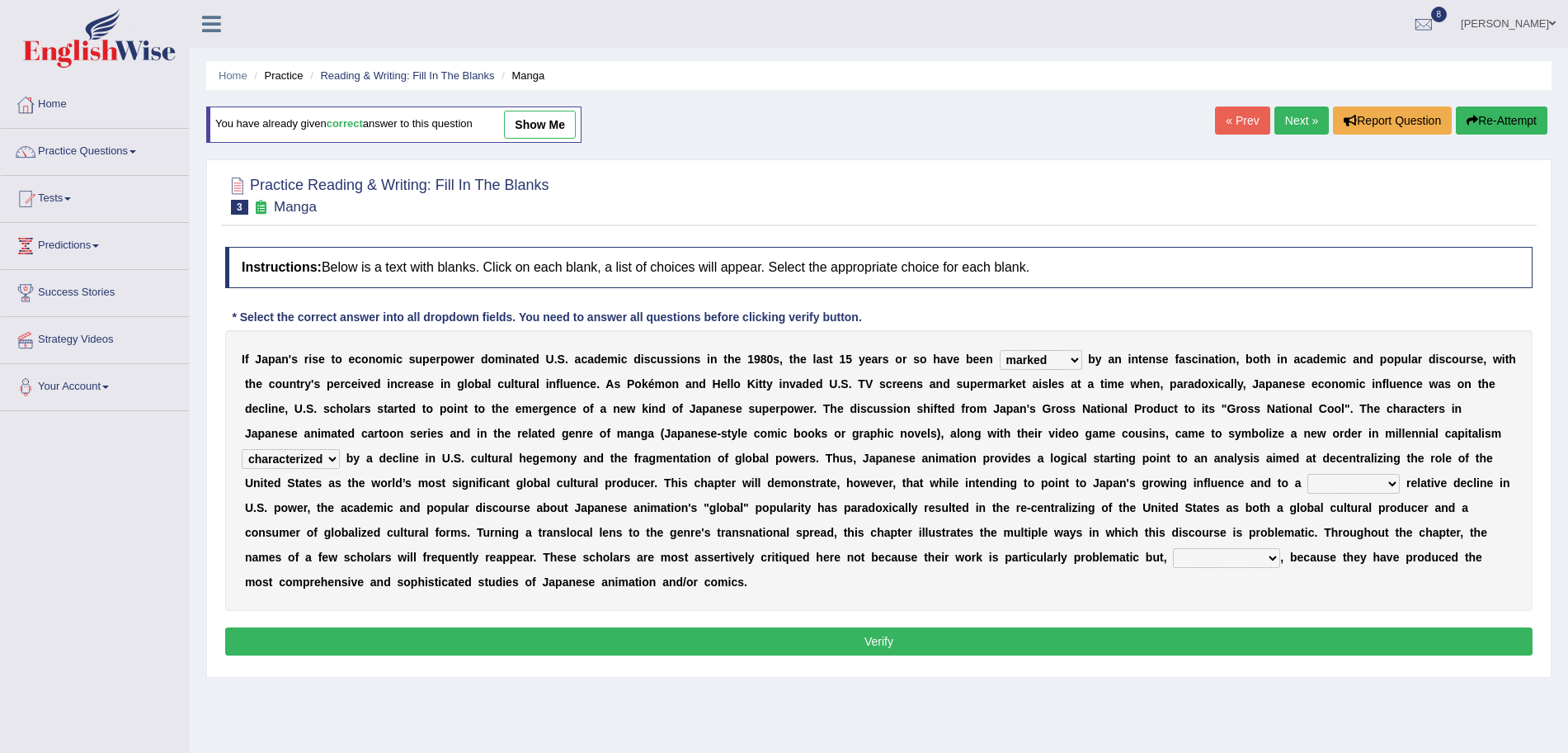
click at [1307, 474] on select "concomitant discrete proportional legitimate" at bounding box center [1353, 483] width 93 height 20
click at [320, 454] on select "pocessed characterized opposed tangled" at bounding box center [291, 459] width 98 height 20
click at [1210, 554] on select "however on the contrary in addition on the whole" at bounding box center [1227, 557] width 107 height 20
select select "on the contrary"
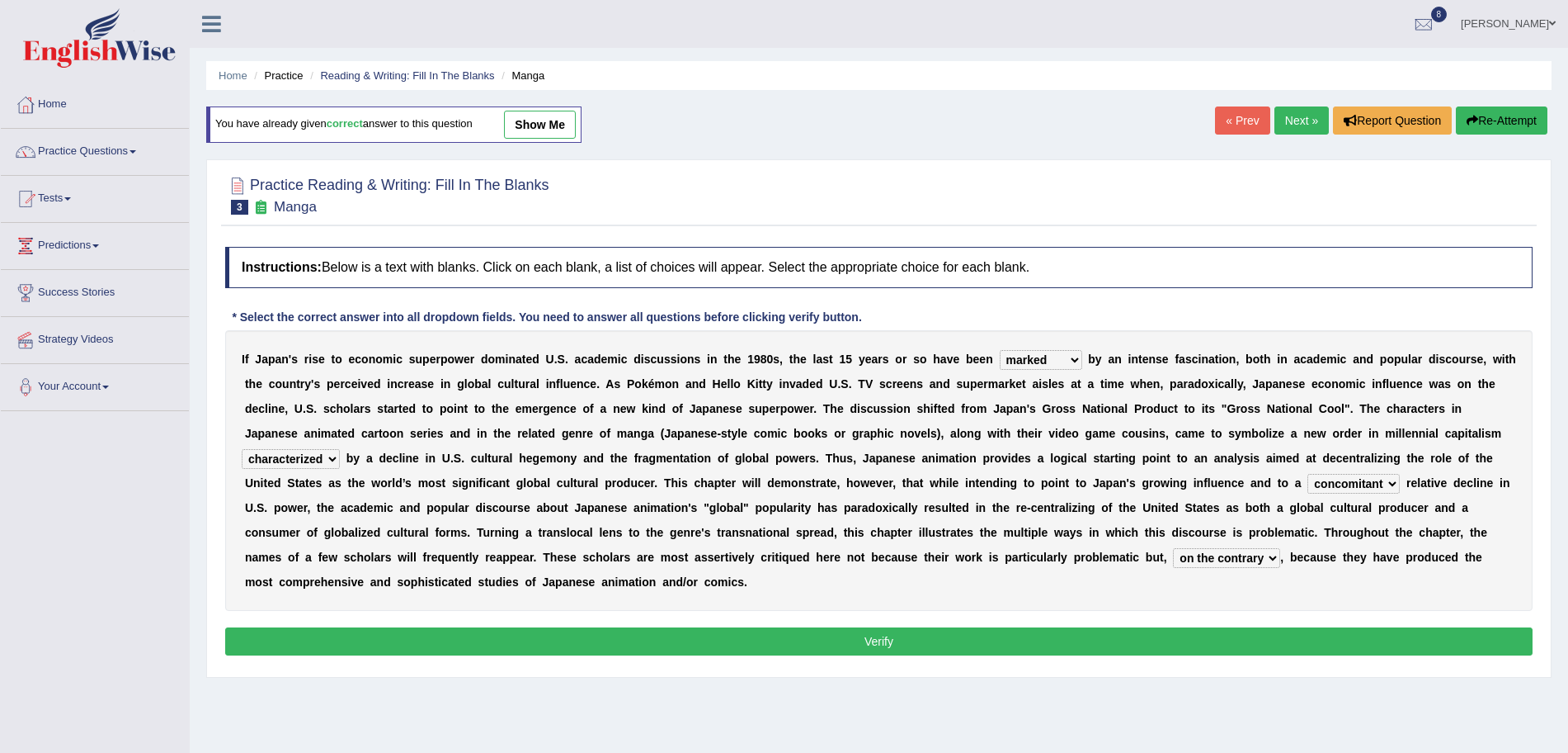
click at [1173, 548] on select "however on the contrary in addition on the whole" at bounding box center [1227, 557] width 107 height 20
click at [1002, 633] on button "Verify" at bounding box center [878, 641] width 1307 height 28
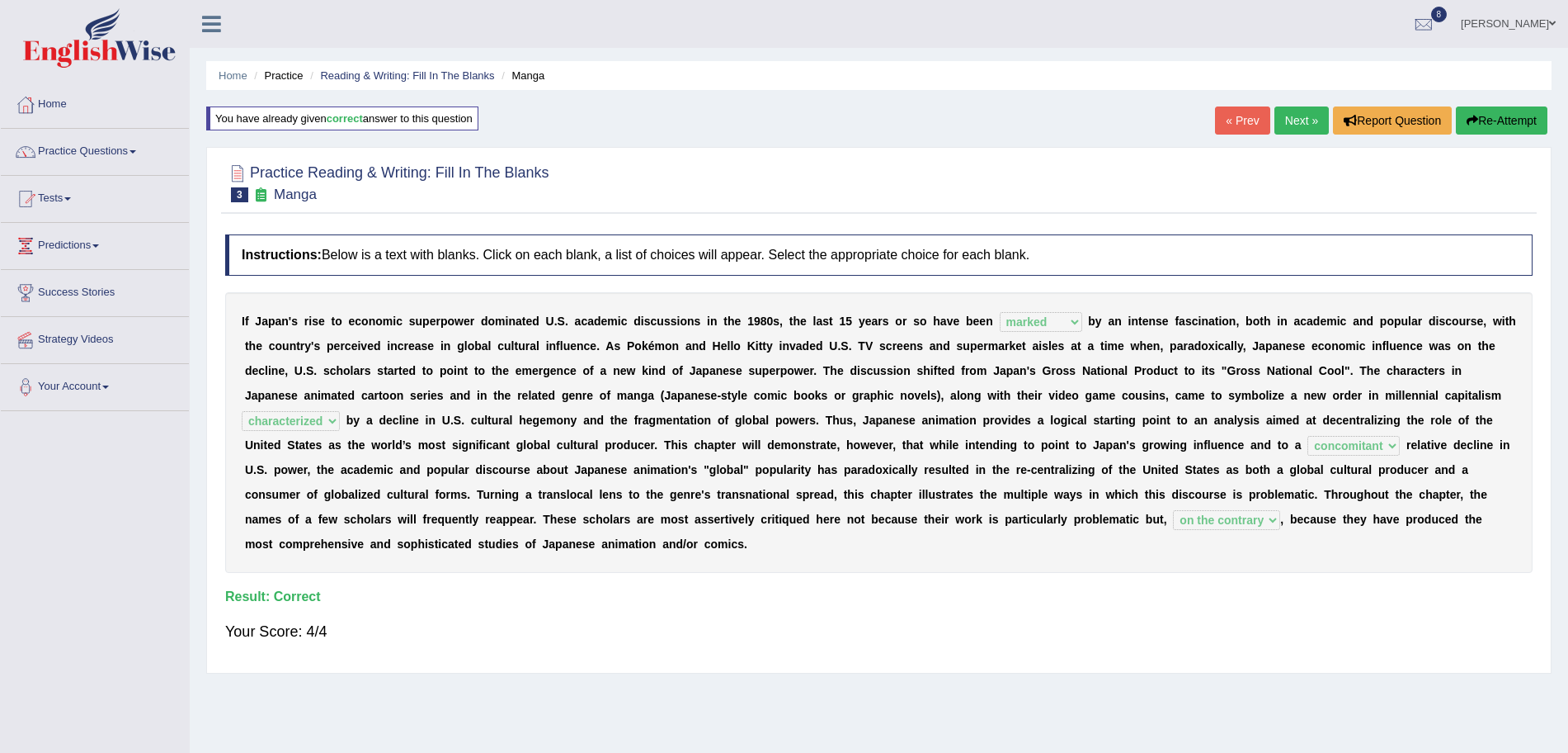
click at [1291, 124] on link "Next »" at bounding box center [1302, 121] width 54 height 28
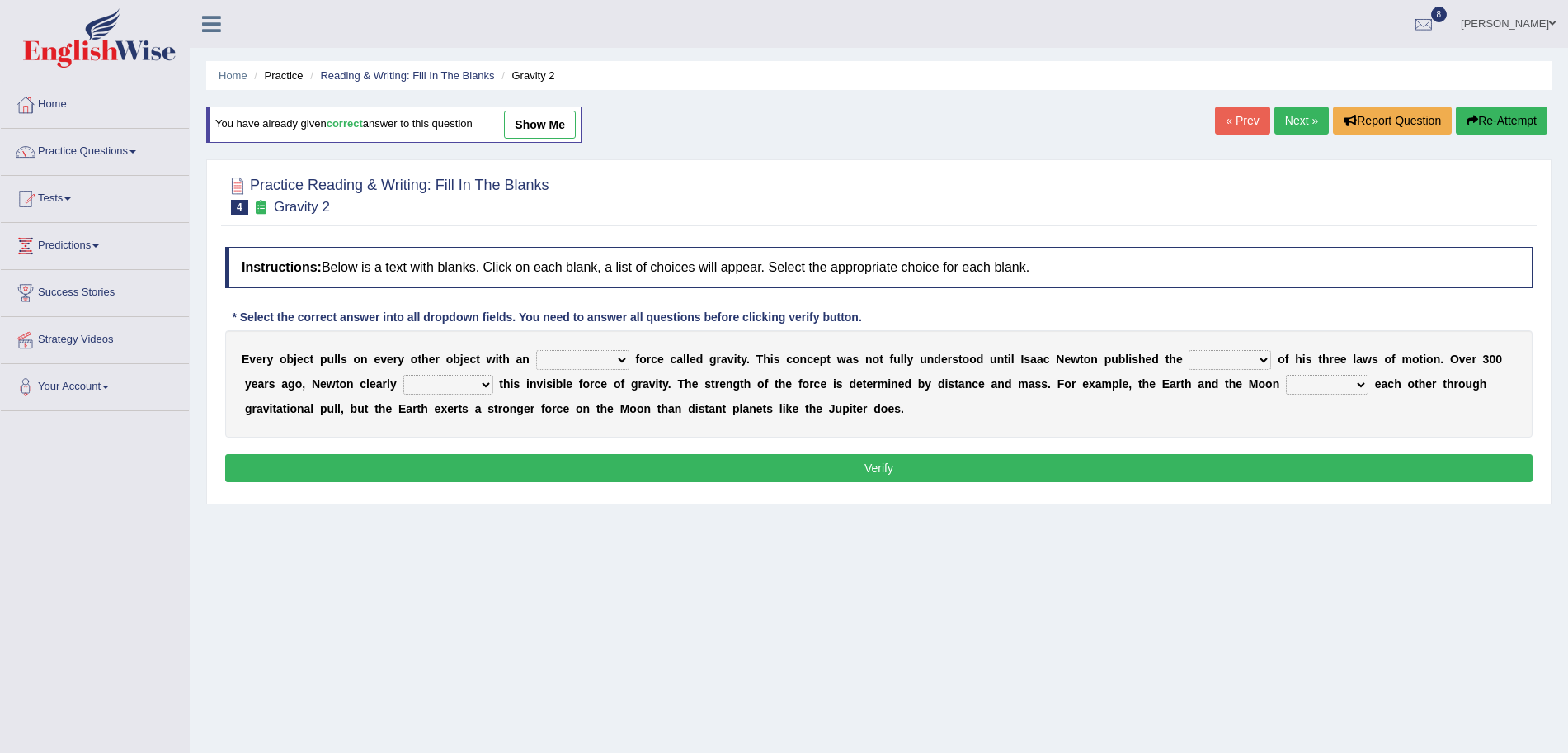
click at [602, 361] on select "invisible unknown unbelievable inconsistent" at bounding box center [582, 359] width 93 height 20
select select "invisible"
click at [536, 350] on select "invisible unknown unbelievable inconsistent" at bounding box center [582, 359] width 93 height 20
click at [1222, 361] on select "concept theory method argument" at bounding box center [1230, 359] width 82 height 20
select select "theory"
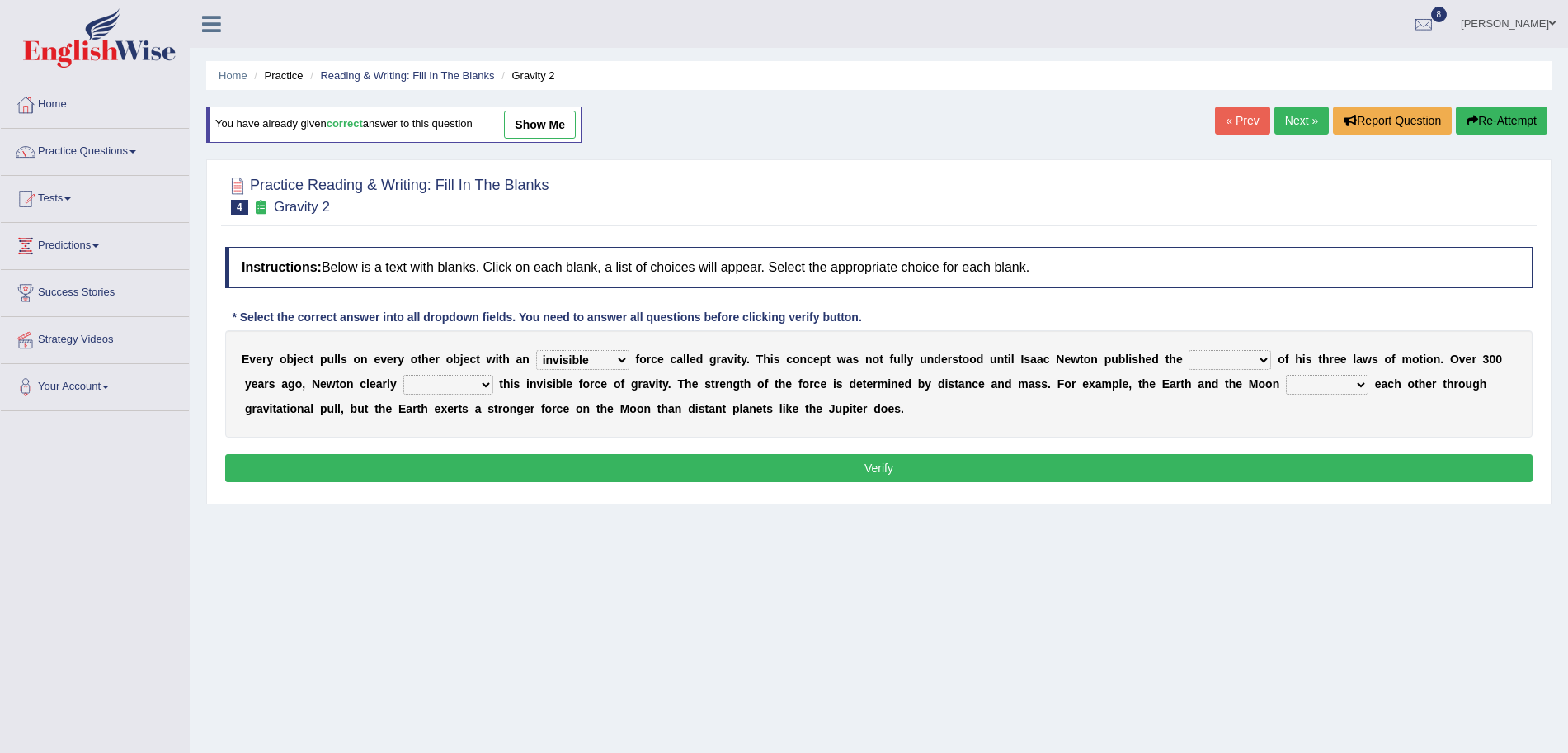
click at [1191, 350] on select "concept theory method argument" at bounding box center [1230, 359] width 82 height 20
click at [436, 379] on select "explained undermined overturned realized" at bounding box center [448, 384] width 90 height 20
select select "explained"
click at [403, 375] on select "explained undermined overturned realized" at bounding box center [448, 384] width 90 height 20
click at [1336, 380] on select "affect spin evade span" at bounding box center [1327, 384] width 82 height 20
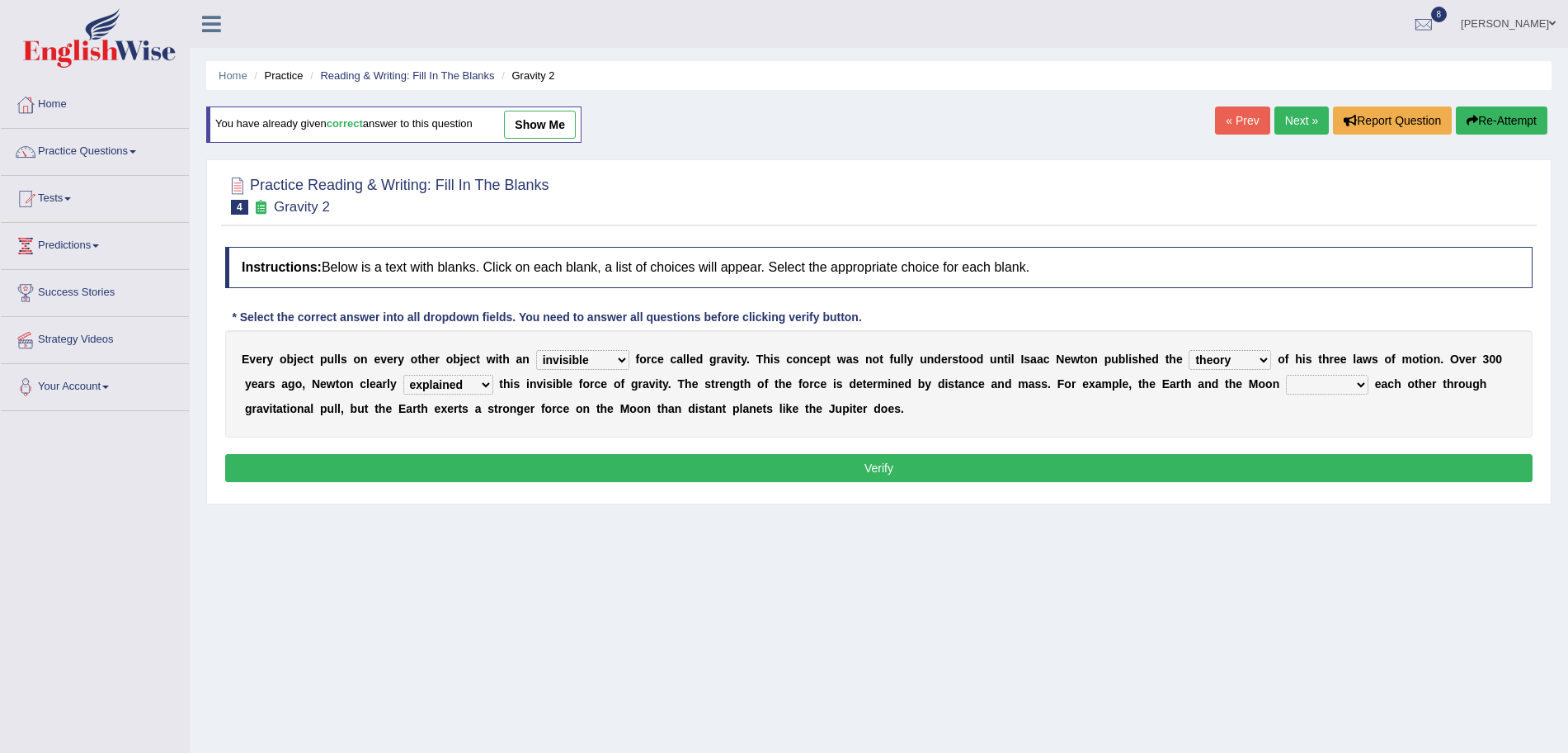
select select "affect"
click at [1288, 375] on select "affect spin evade span" at bounding box center [1327, 384] width 82 height 20
click at [1106, 474] on button "Verify" at bounding box center [878, 468] width 1307 height 28
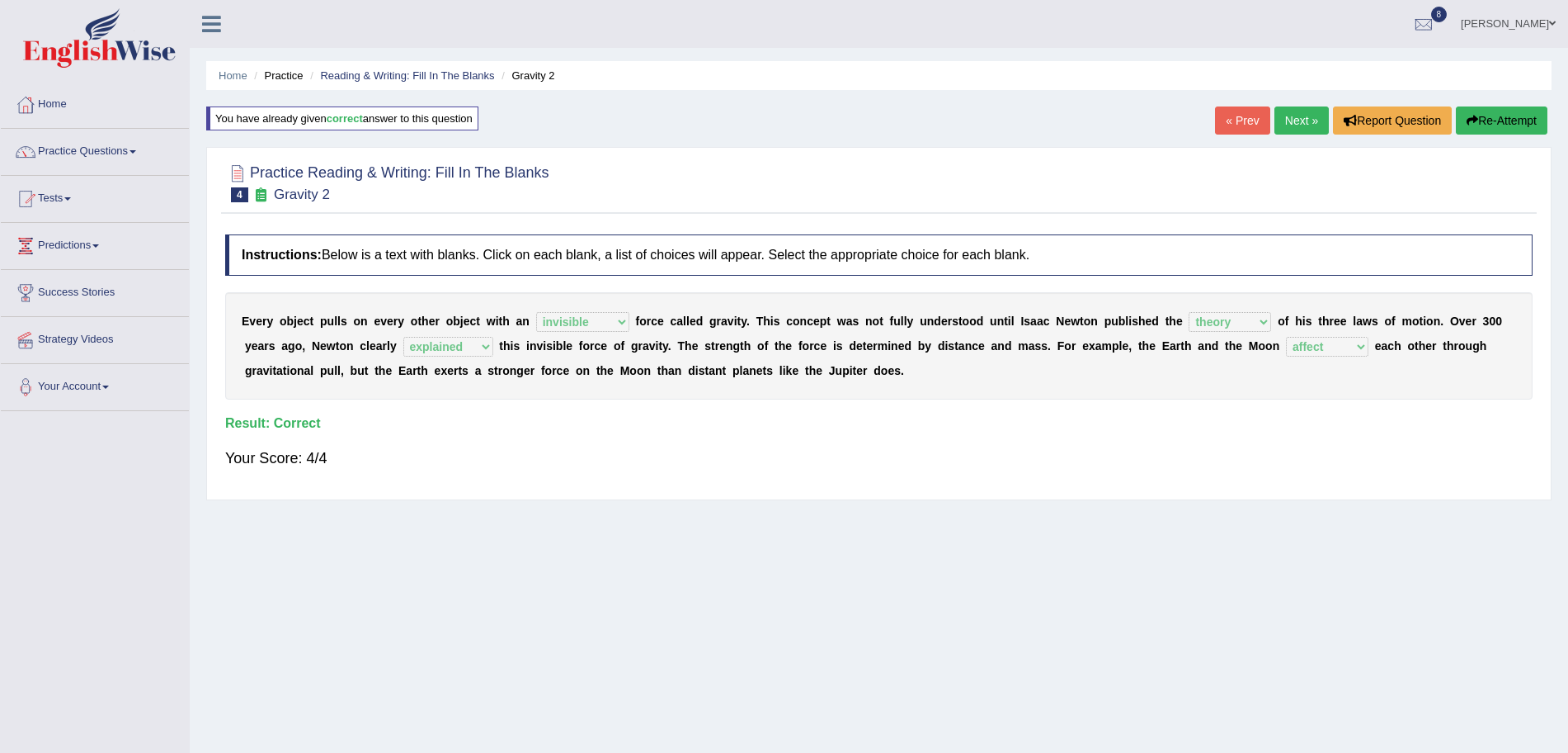
click at [1292, 116] on link "Next »" at bounding box center [1302, 121] width 54 height 28
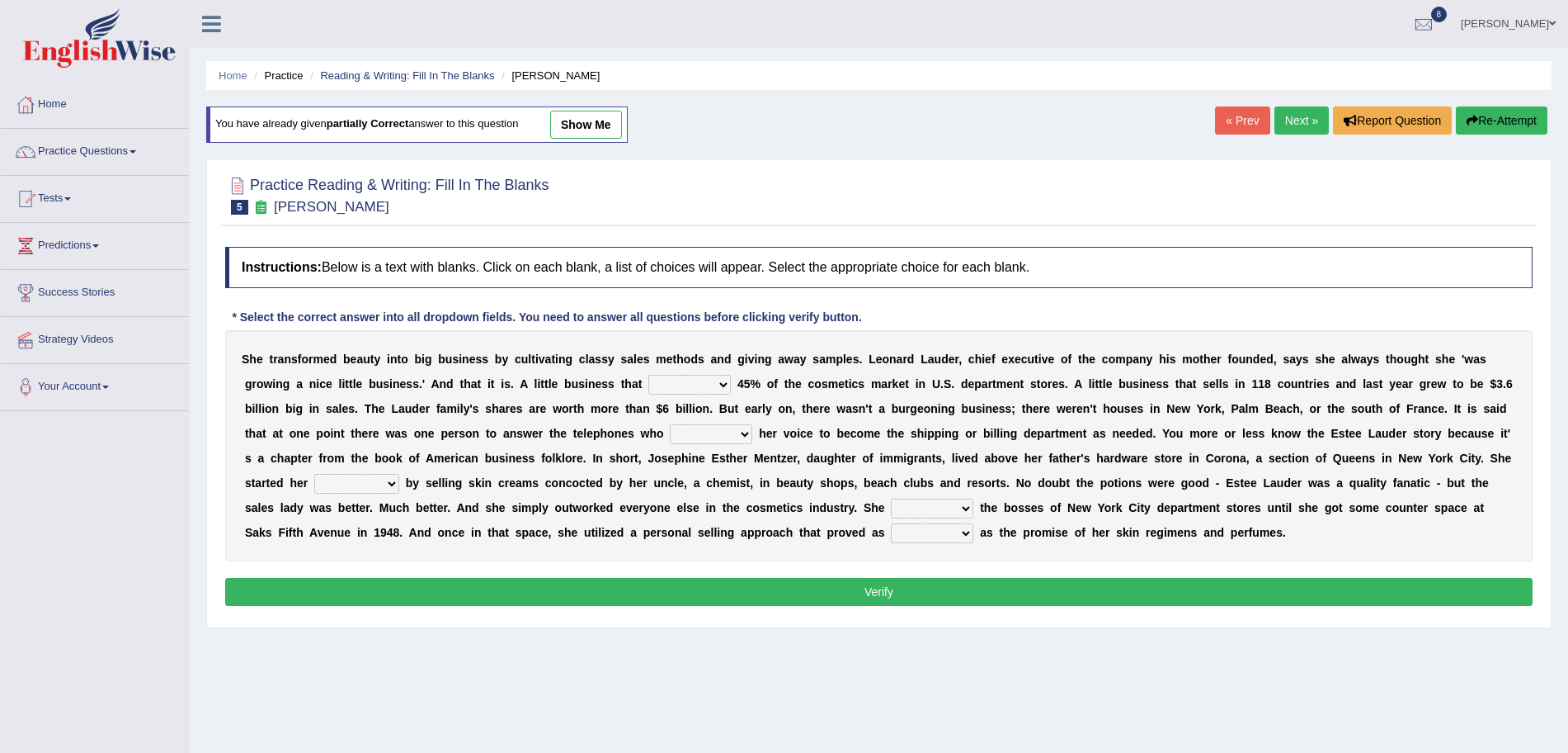
click at [685, 385] on select "has controls makes maintains" at bounding box center [690, 384] width 82 height 20
select select "controls"
click at [649, 375] on select "has controls makes maintains" at bounding box center [690, 384] width 82 height 20
click at [711, 434] on select "switched changed raised used" at bounding box center [711, 433] width 82 height 20
select select "changed"
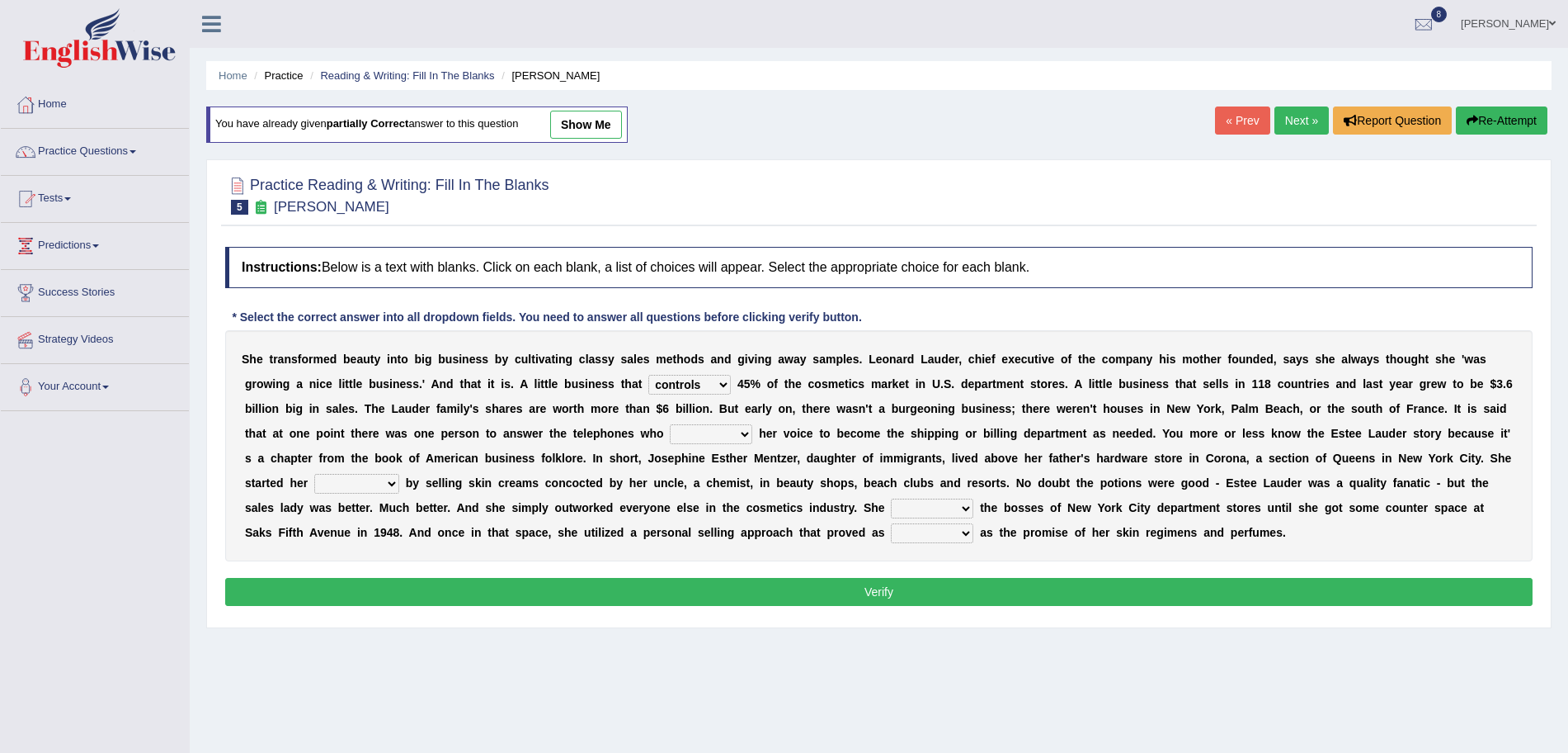
click at [670, 424] on select "switched changed raised used" at bounding box center [711, 433] width 82 height 20
click at [346, 482] on select "job institute companion enterprise" at bounding box center [356, 483] width 85 height 20
select select "enterprise"
click at [314, 474] on select "job institute companion enterprise" at bounding box center [356, 483] width 85 height 20
click at [943, 510] on select "stated bridged stalked heaved" at bounding box center [933, 508] width 82 height 20
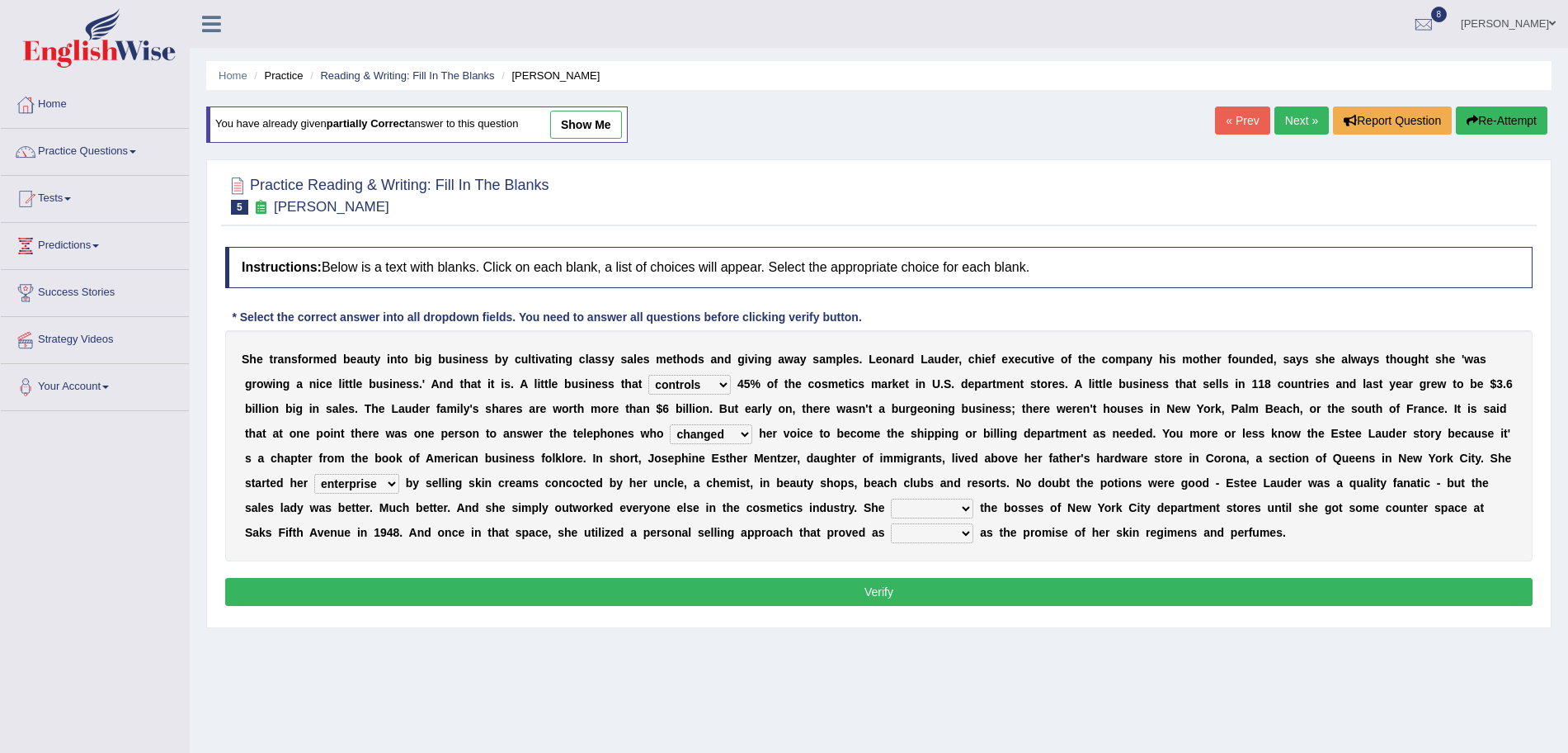
click at [940, 506] on select "stated bridged stalked heaved" at bounding box center [933, 508] width 82 height 20
select select "stalked"
click at [917, 512] on select "stated bridged stalked heaved" at bounding box center [933, 508] width 82 height 20
click at [891, 499] on select "stated bridged stalked heaved" at bounding box center [933, 508] width 82 height 20
click at [918, 535] on select "potent ruthless potential expensive" at bounding box center [933, 533] width 82 height 20
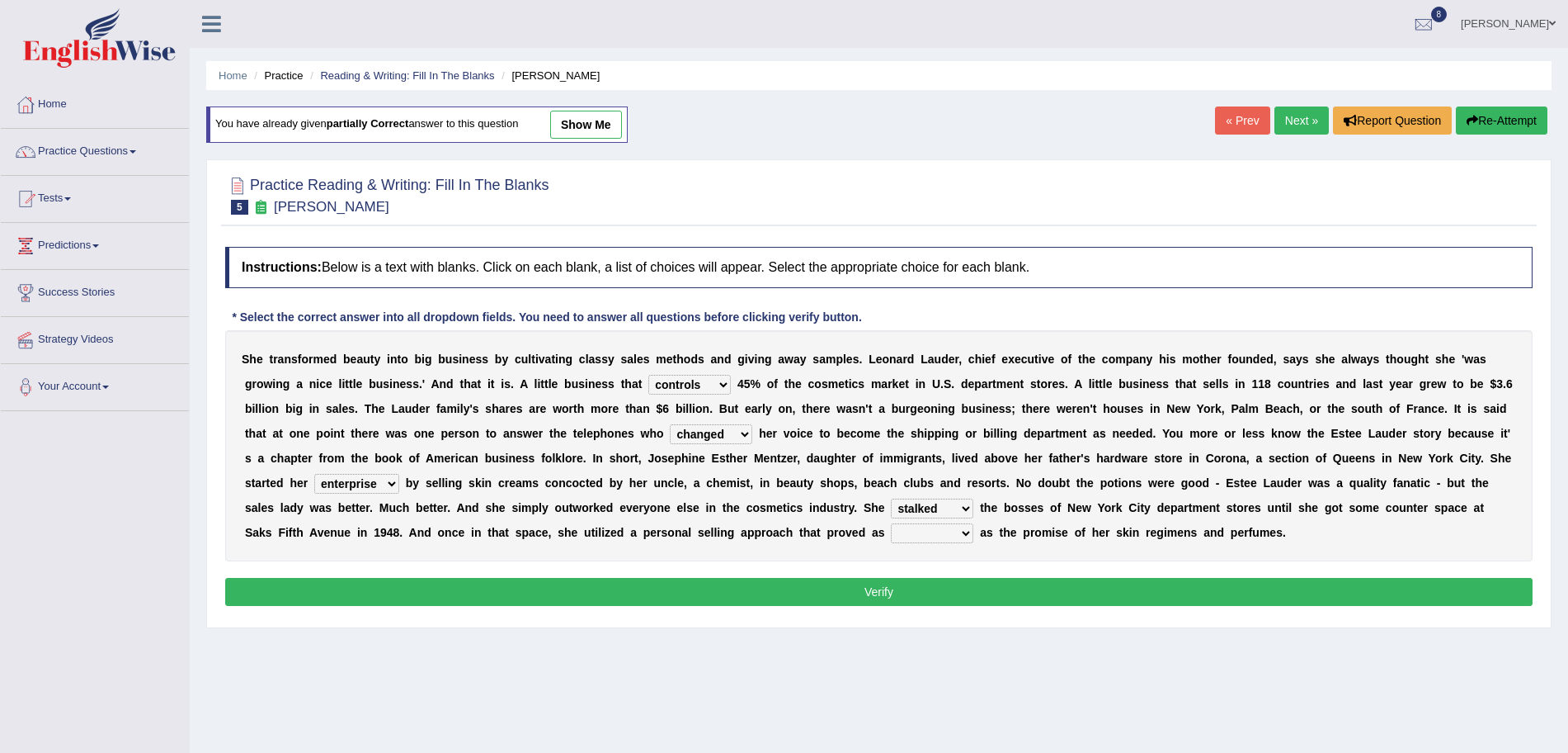
select select "potential"
click at [891, 523] on select "potent ruthless potential expensive" at bounding box center [933, 533] width 82 height 20
click at [814, 587] on button "Verify" at bounding box center [878, 592] width 1307 height 28
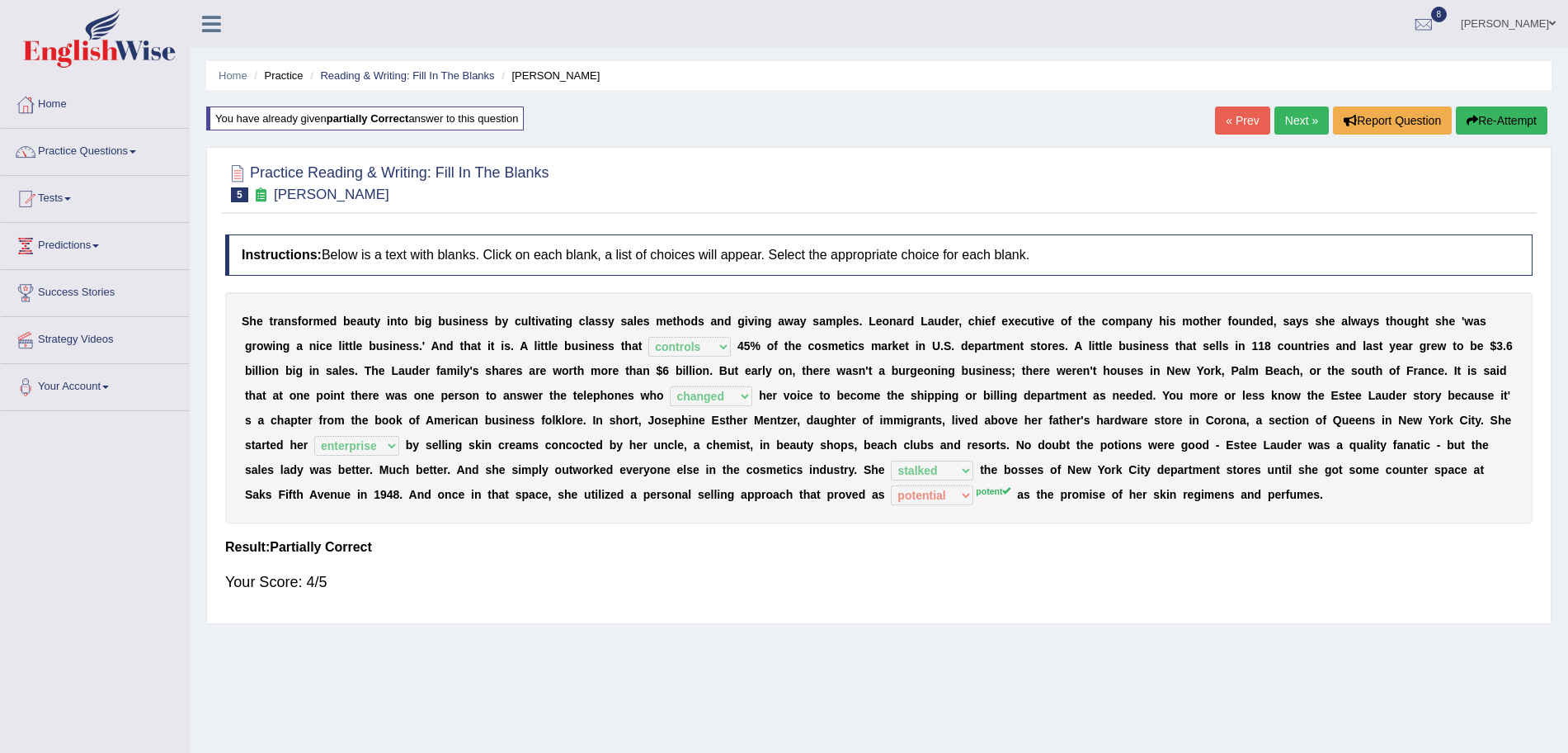
click at [1287, 125] on link "Next »" at bounding box center [1302, 121] width 54 height 28
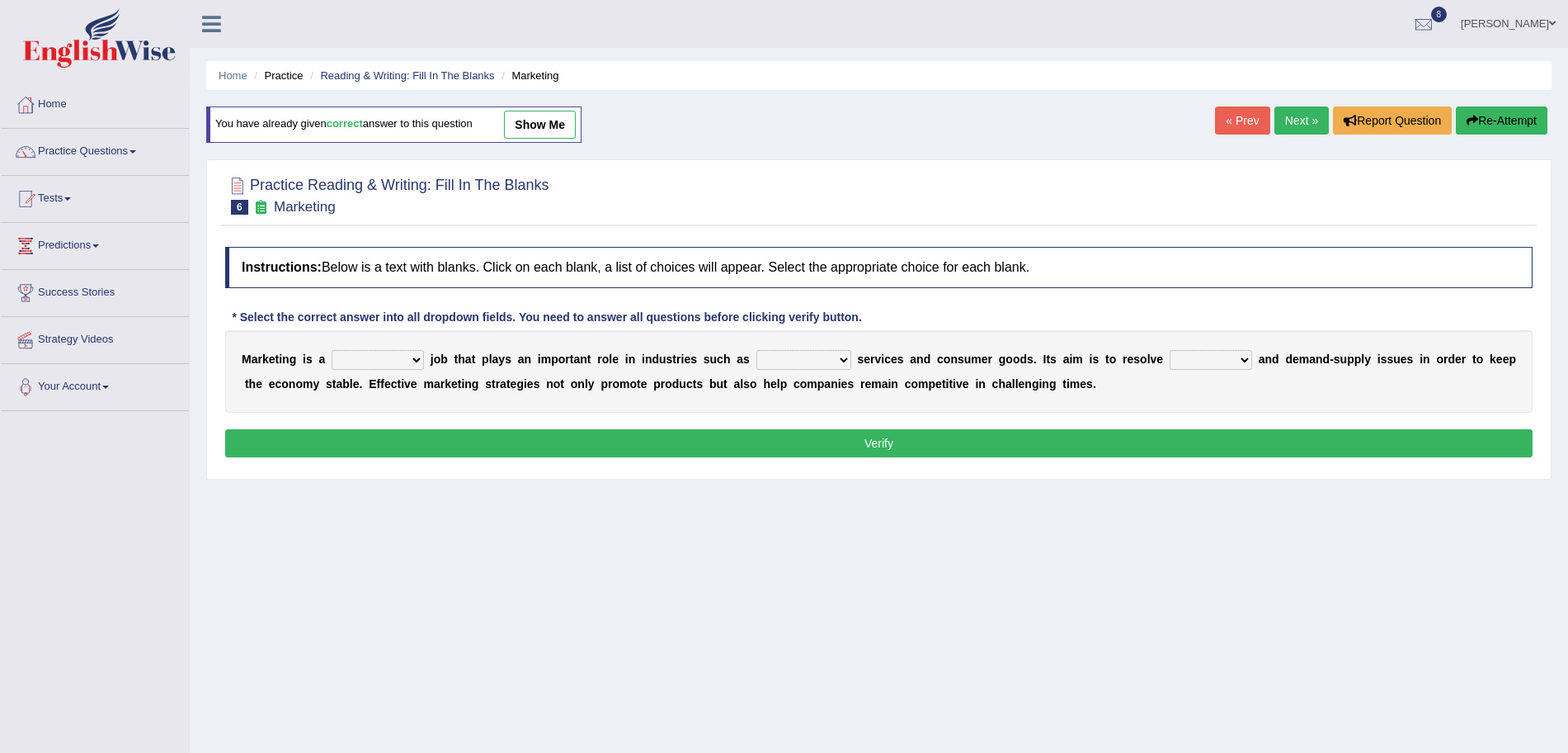
click at [359, 362] on select "professional flexible parochial descriptive" at bounding box center [378, 359] width 93 height 20
select select "professional"
click at [332, 350] on select "professional flexible parochial descriptive" at bounding box center [378, 359] width 93 height 20
click at [783, 353] on select "civil financial conventional foremost" at bounding box center [803, 359] width 95 height 20
select select "financial"
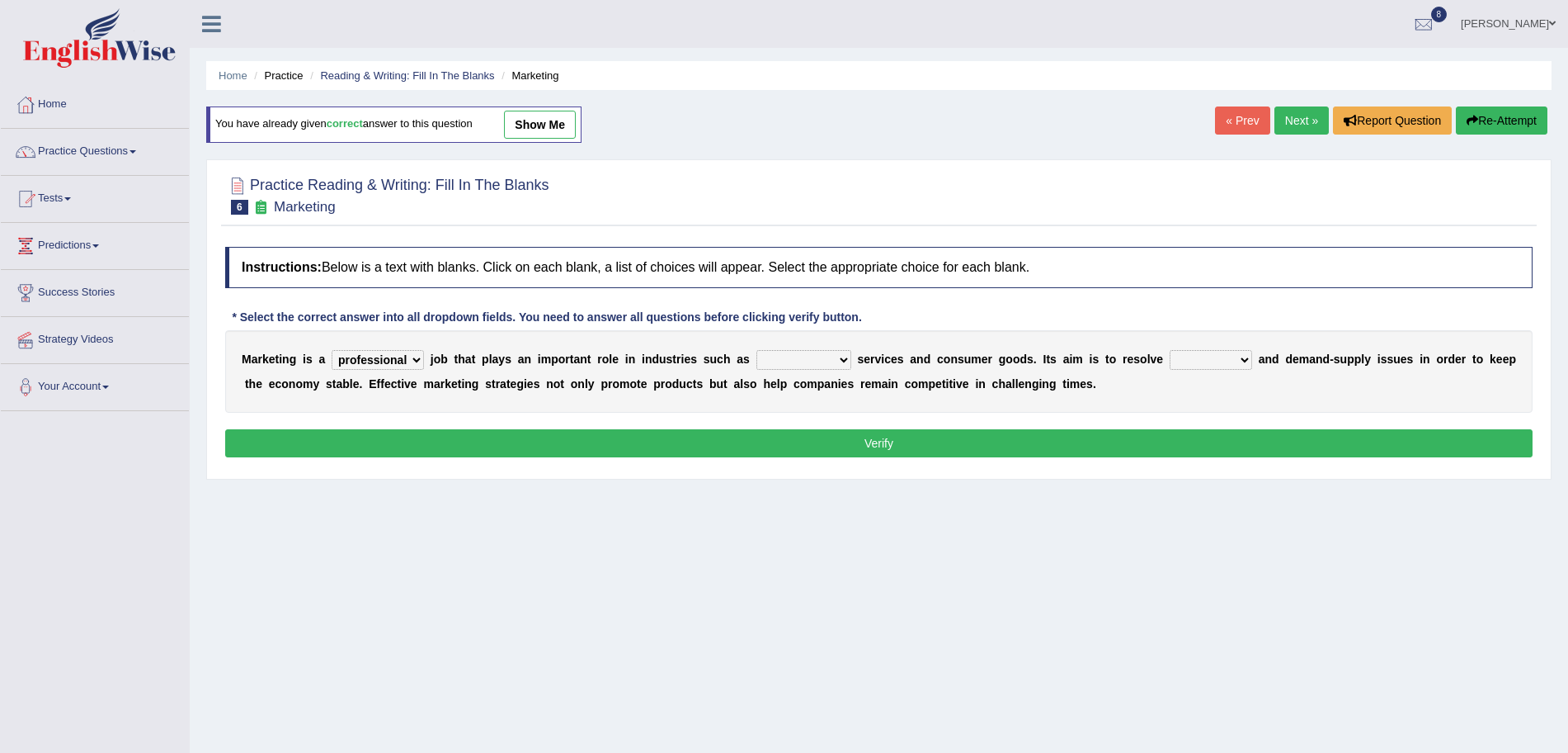
click at [758, 350] on select "civil financial conventional foremost" at bounding box center [803, 359] width 95 height 20
click at [1210, 367] on select "imbalance excess symmetry budget" at bounding box center [1211, 359] width 82 height 20
select select "imbalance"
click at [1173, 350] on select "imbalance excess symmetry budget" at bounding box center [1211, 359] width 82 height 20
click at [1021, 432] on button "Verify" at bounding box center [878, 444] width 1307 height 28
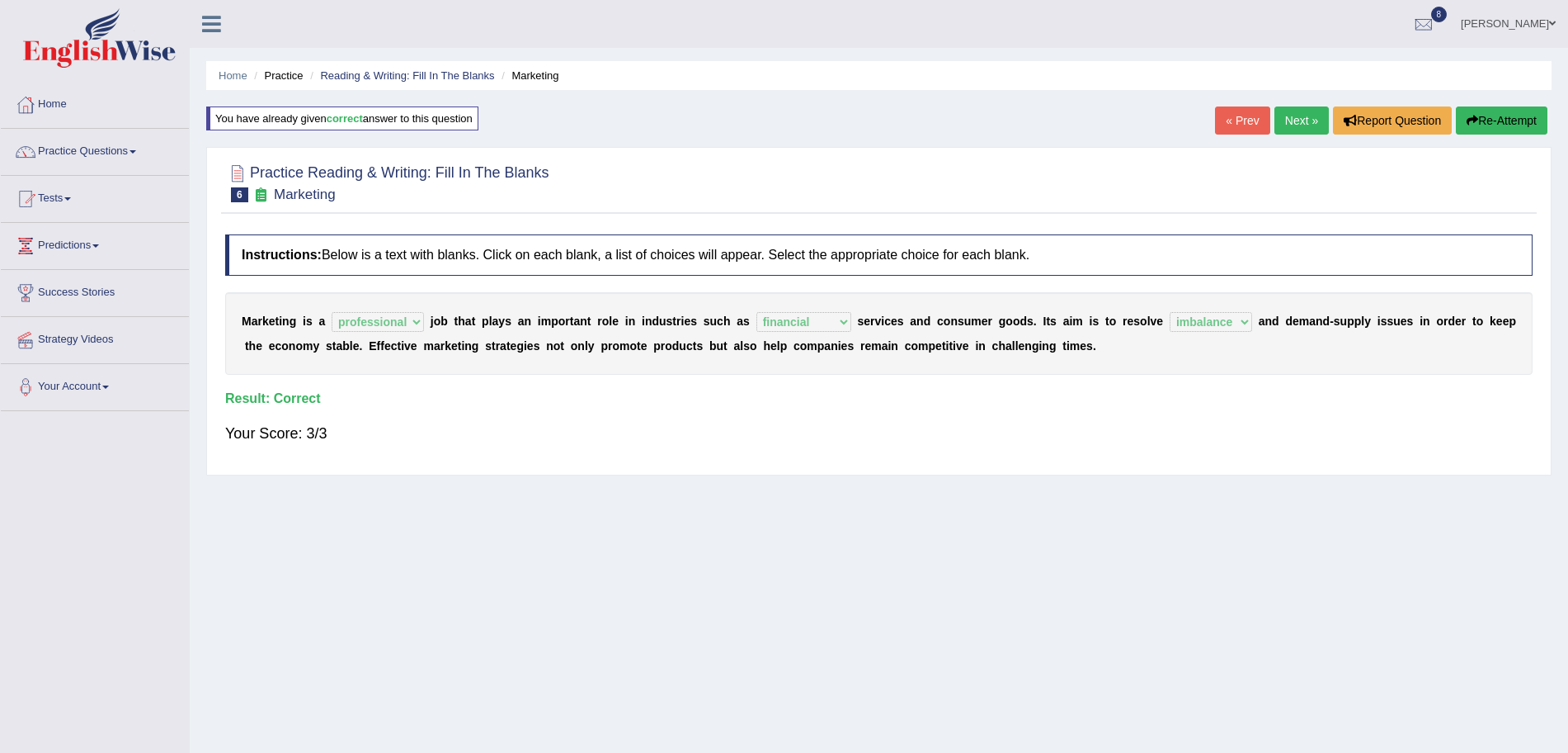
click at [1294, 122] on link "Next »" at bounding box center [1302, 121] width 54 height 28
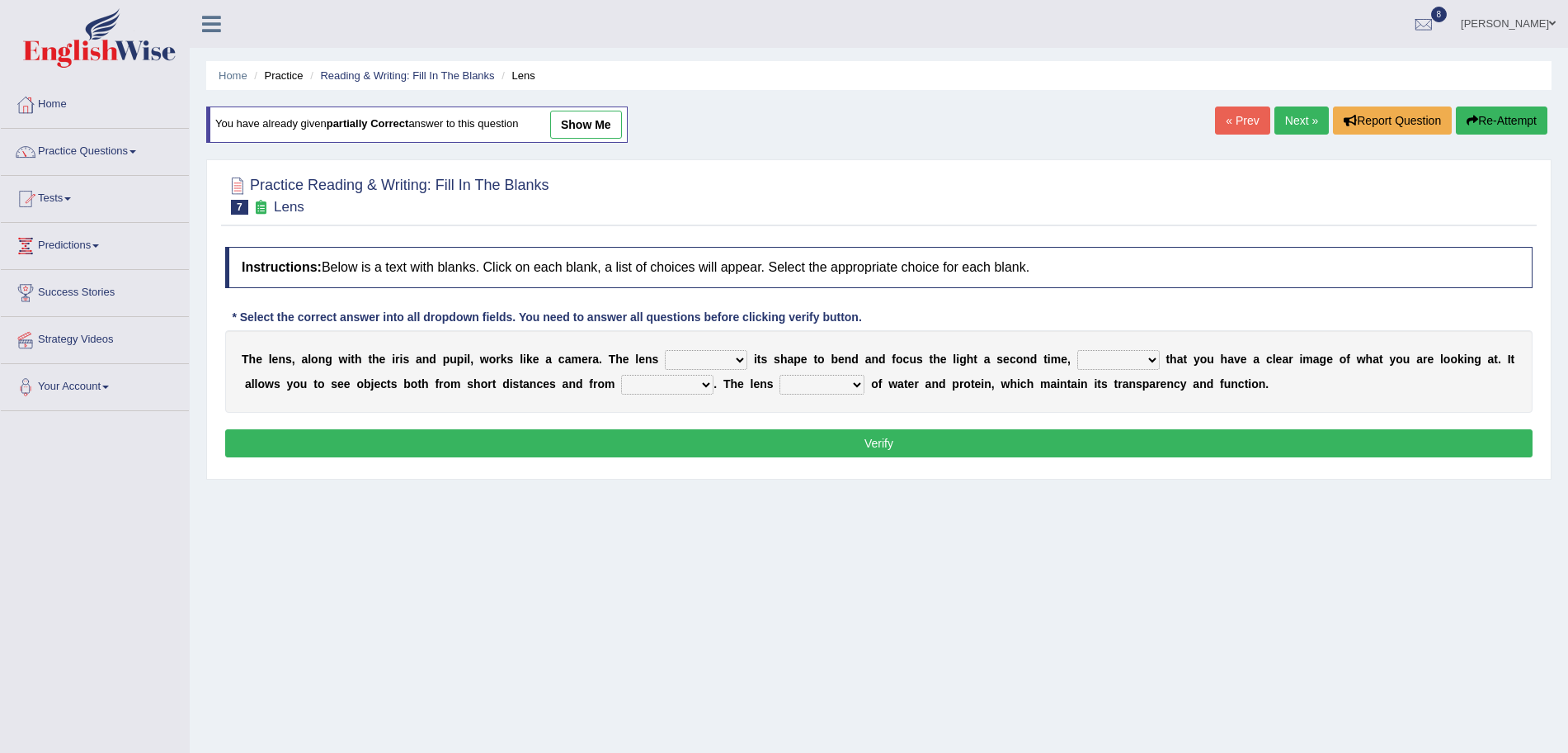
click at [711, 365] on select "adjusts shows selects presents" at bounding box center [706, 359] width 82 height 20
select select "adjusts"
click at [665, 350] on select "adjusts shows selects presents" at bounding box center [706, 359] width 82 height 20
click at [1125, 361] on select "ensures to ensure ensure ensured" at bounding box center [1118, 359] width 82 height 20
select select "to ensure"
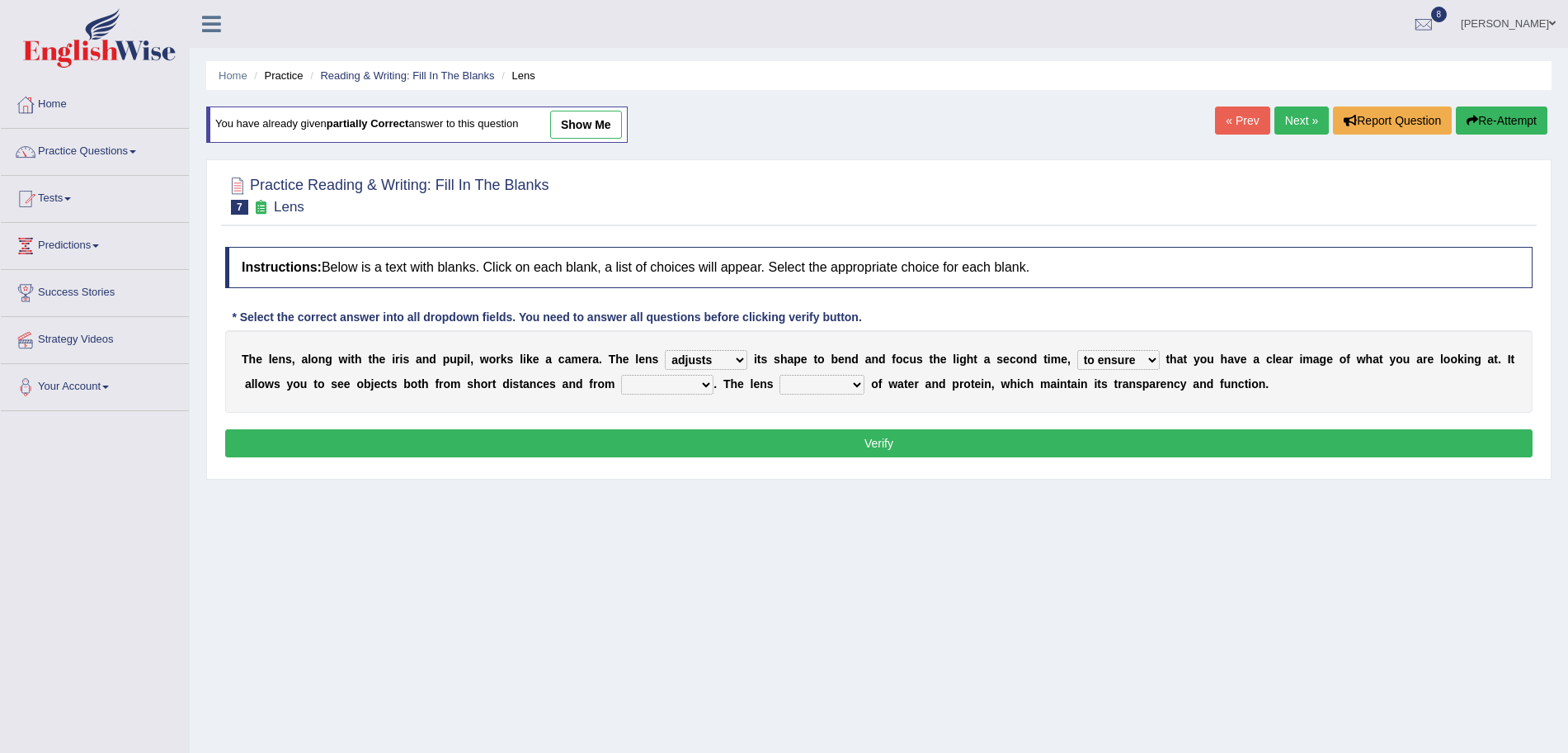
click at [1077, 350] on select "ensures to ensure ensure ensured" at bounding box center [1118, 359] width 82 height 20
click at [650, 387] on select "far away in between further apart all along" at bounding box center [667, 384] width 93 height 20
select select "further apart"
click at [621, 375] on select "far away in between further apart all along" at bounding box center [667, 384] width 93 height 20
click at [845, 383] on select "constitutes comprises composes consists" at bounding box center [822, 384] width 85 height 20
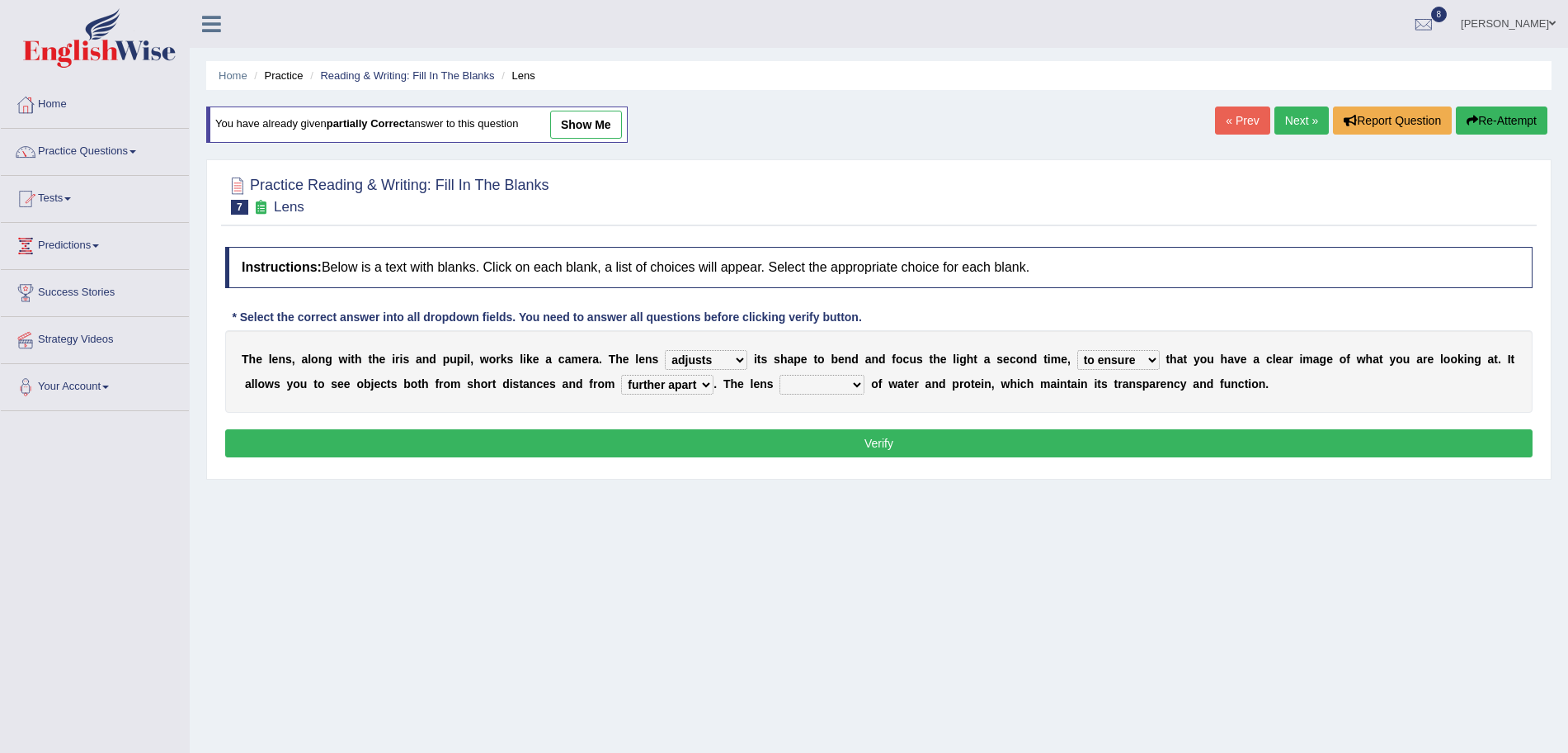
select select "constitutes"
click at [782, 375] on select "constitutes comprises composes consists" at bounding box center [822, 384] width 85 height 20
click at [791, 447] on button "Verify" at bounding box center [878, 444] width 1307 height 28
click at [711, 361] on select "adjusts shows selects presents" at bounding box center [706, 359] width 82 height 20
select select "adjusts"
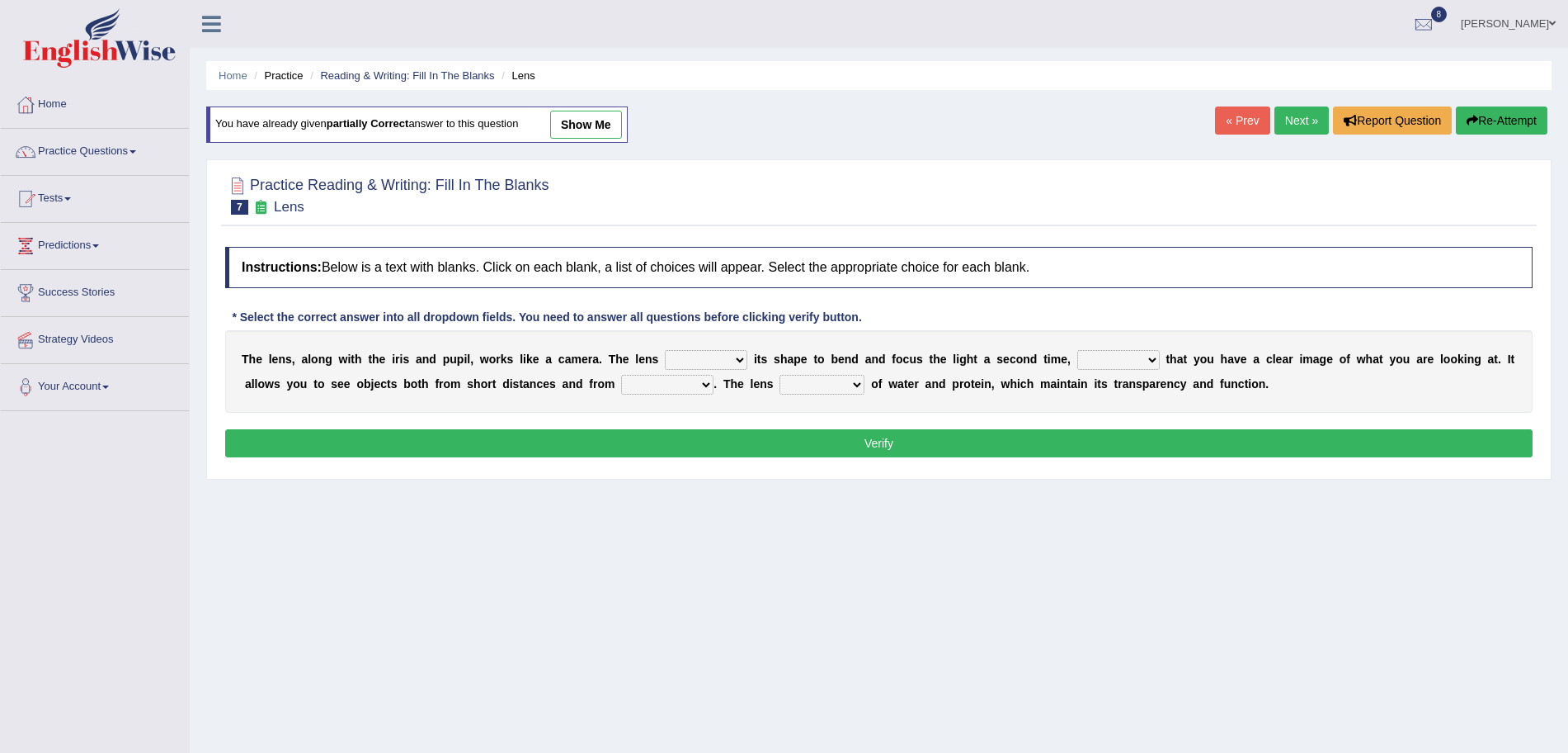
click at [665, 350] on select "adjusts shows selects presents" at bounding box center [706, 359] width 82 height 20
click at [1107, 361] on select "ensures to ensure ensure ensured" at bounding box center [1118, 359] width 82 height 20
select select "to ensure"
click at [1077, 350] on select "ensures to ensure ensure ensured" at bounding box center [1118, 359] width 82 height 20
click at [662, 381] on select "far away in between further apart all along" at bounding box center [667, 384] width 93 height 20
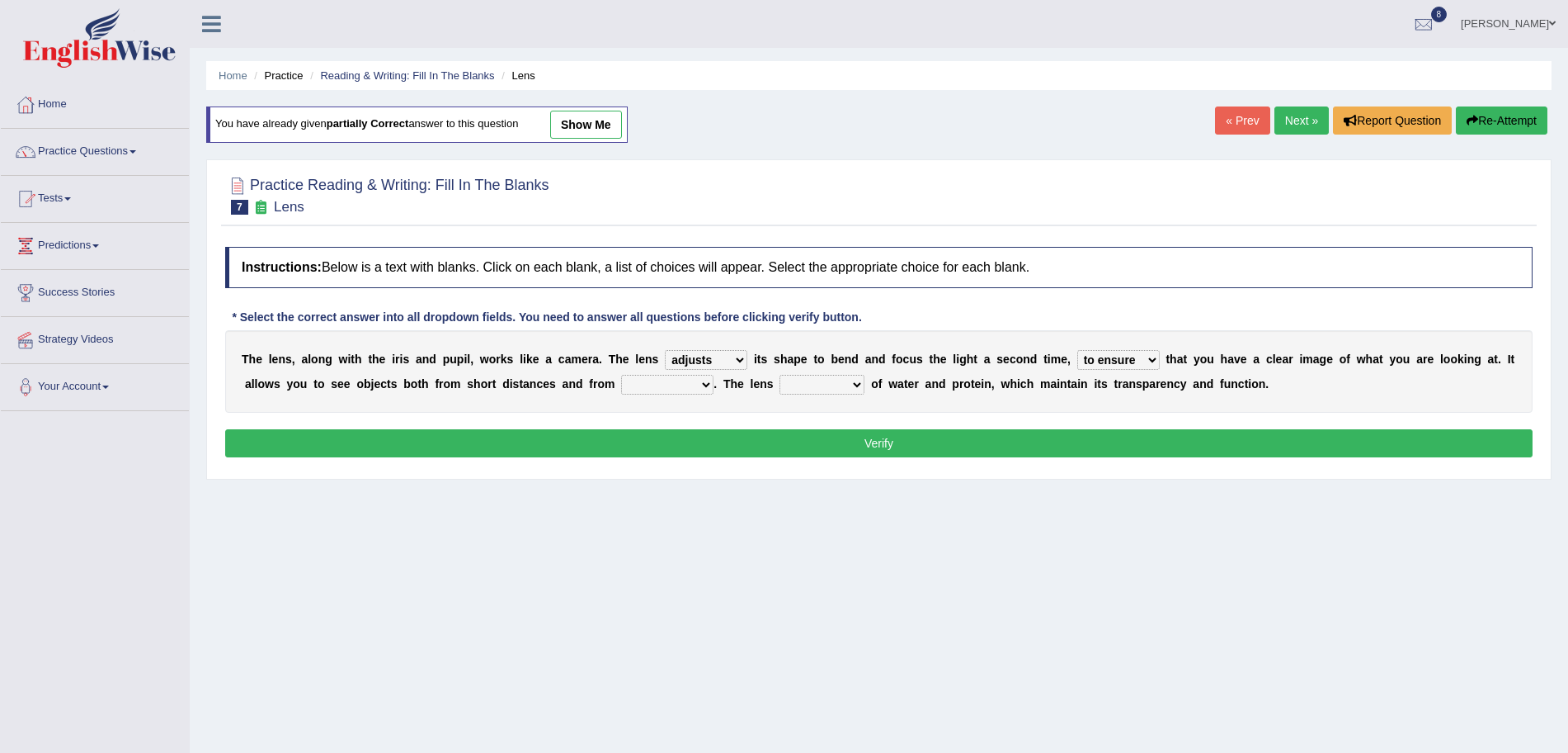
select select "far away"
click at [621, 375] on select "far away in between further apart all along" at bounding box center [667, 384] width 93 height 20
click at [833, 384] on select "constitutes comprises composes consists" at bounding box center [822, 384] width 85 height 20
select select "consists"
click at [782, 375] on select "constitutes comprises composes consists" at bounding box center [822, 384] width 85 height 20
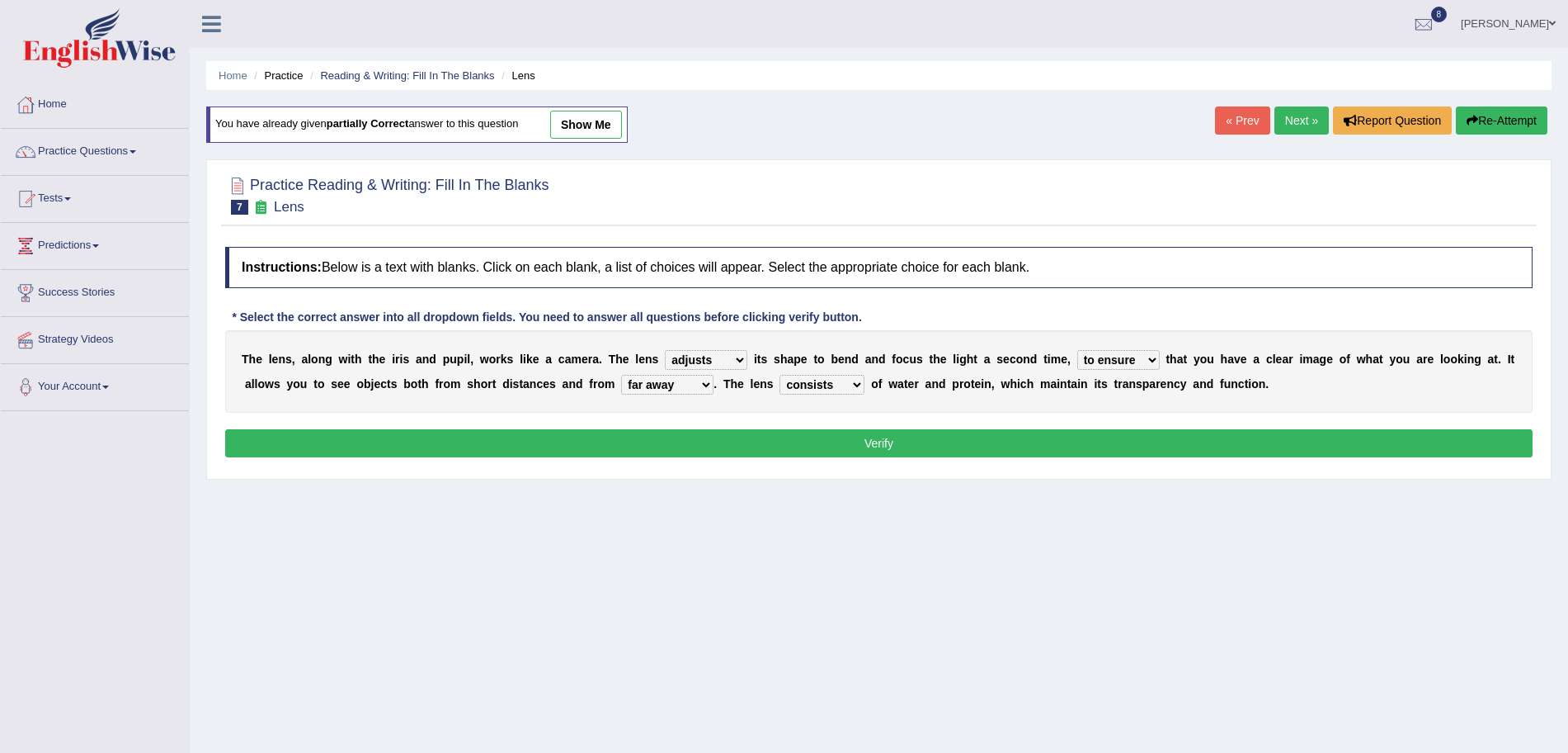
click at [732, 447] on button "Verify" at bounding box center [878, 444] width 1307 height 28
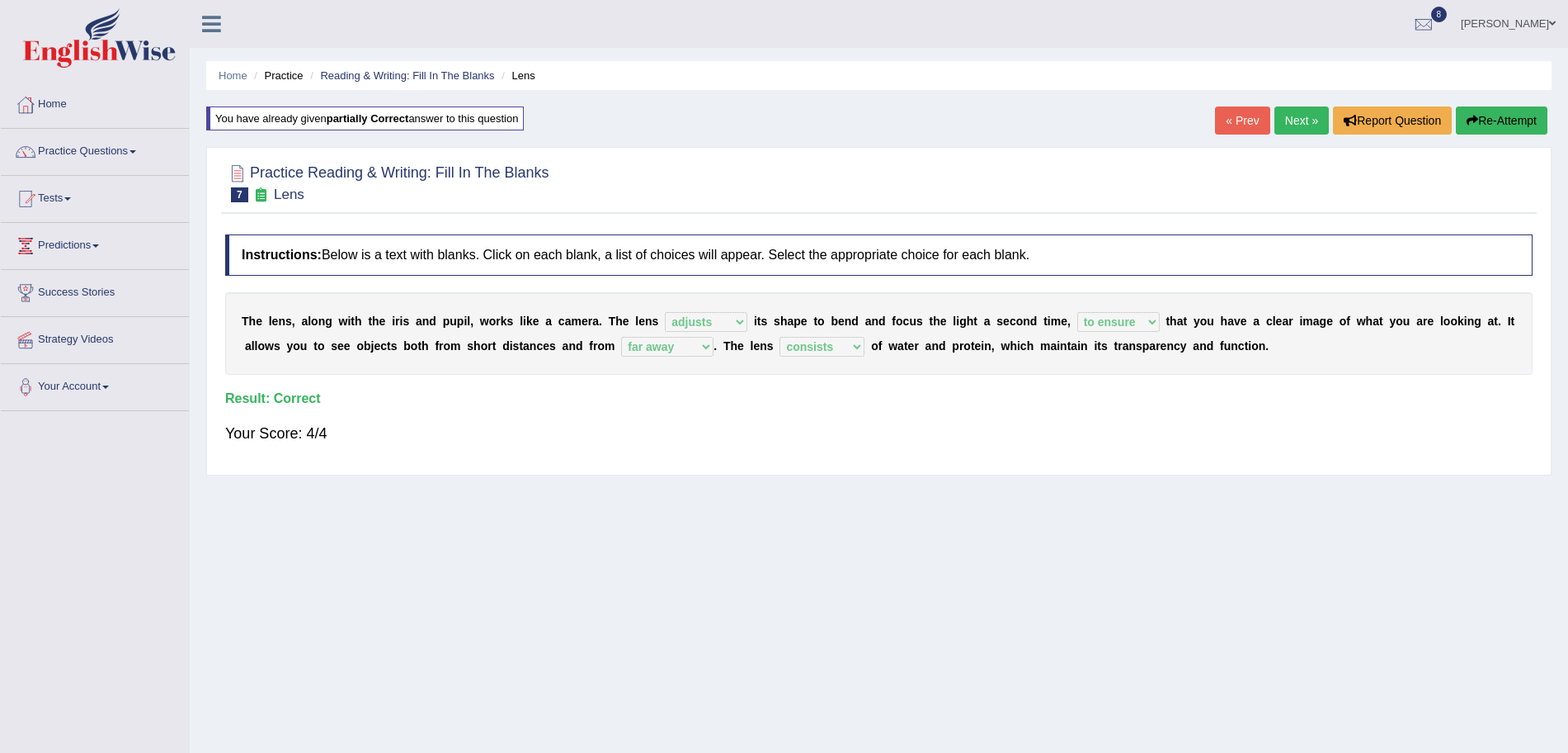
click at [1302, 113] on link "Next »" at bounding box center [1302, 121] width 54 height 28
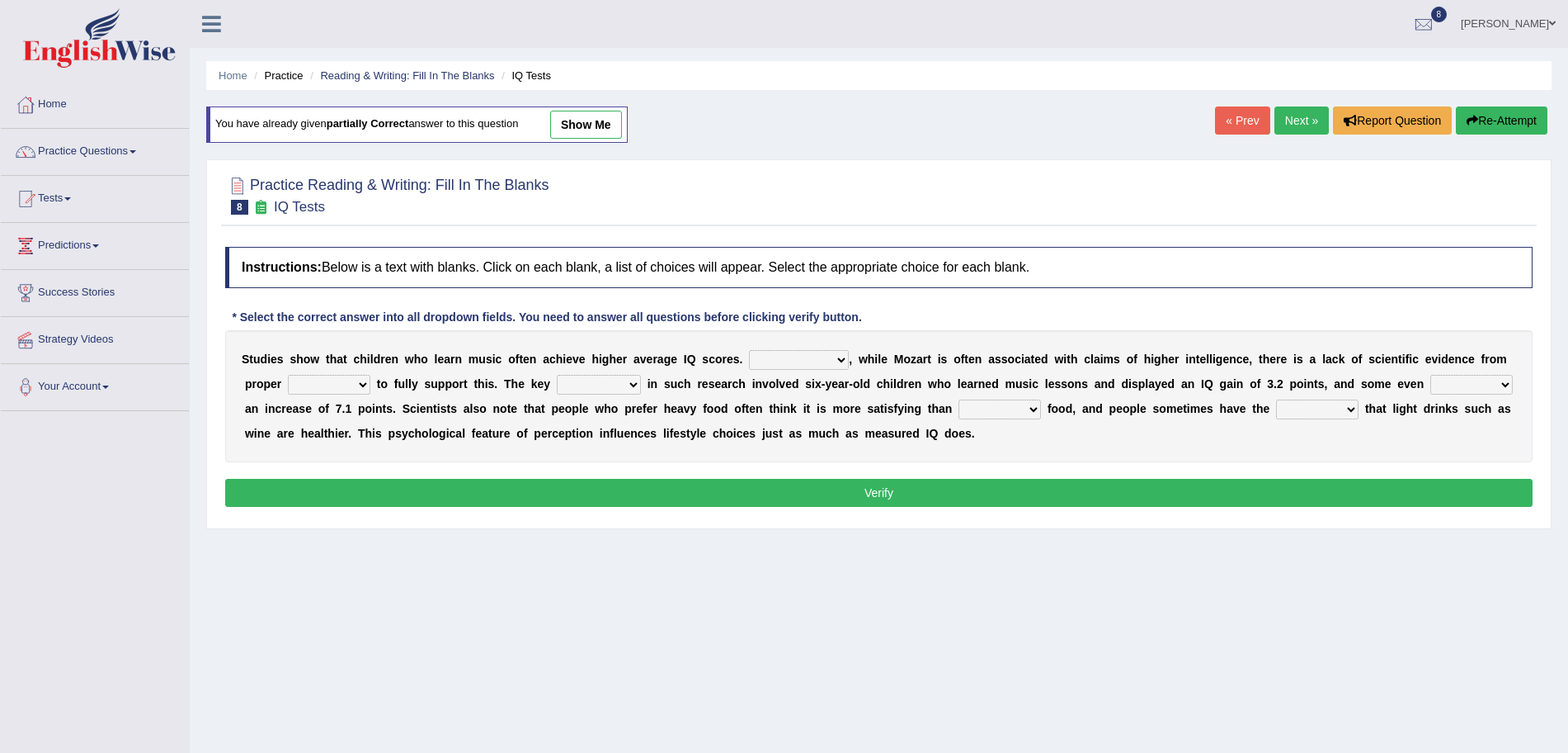
click at [796, 358] on select "However Therefore Consequently While" at bounding box center [799, 359] width 99 height 20
select select "However"
click at [749, 350] on select "However Therefore Consequently While" at bounding box center [799, 359] width 99 height 20
click at [334, 389] on select "test tests testing tested" at bounding box center [329, 384] width 82 height 20
select select "test"
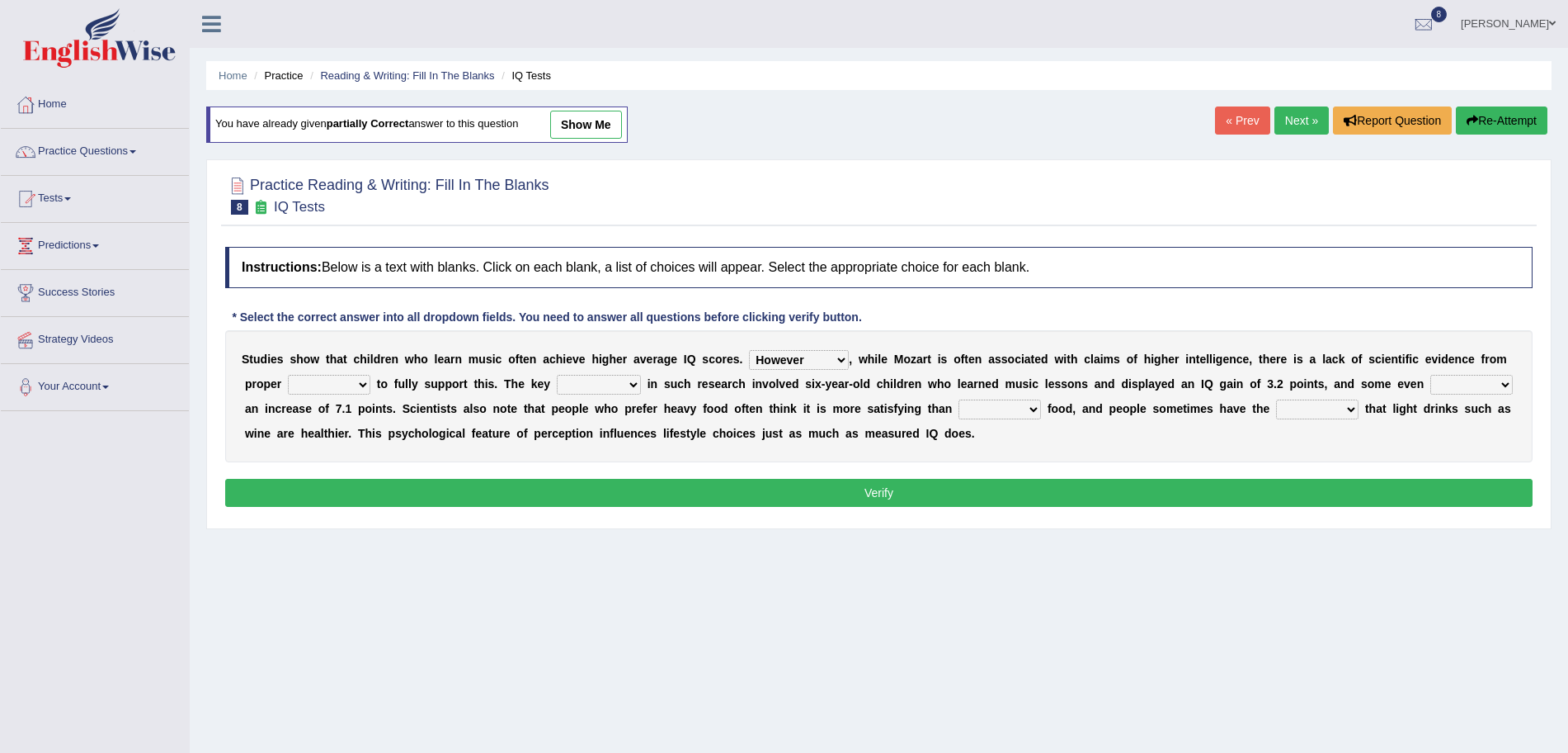
click at [288, 375] on select "test tests testing tested" at bounding box center [329, 384] width 82 height 20
click at [593, 389] on select "process goal implication odd" at bounding box center [599, 384] width 84 height 20
select select "process"
click at [557, 375] on select "process goal implication odd" at bounding box center [599, 384] width 84 height 20
click at [1430, 395] on select "exhibited taught learned threatened" at bounding box center [1471, 384] width 82 height 20
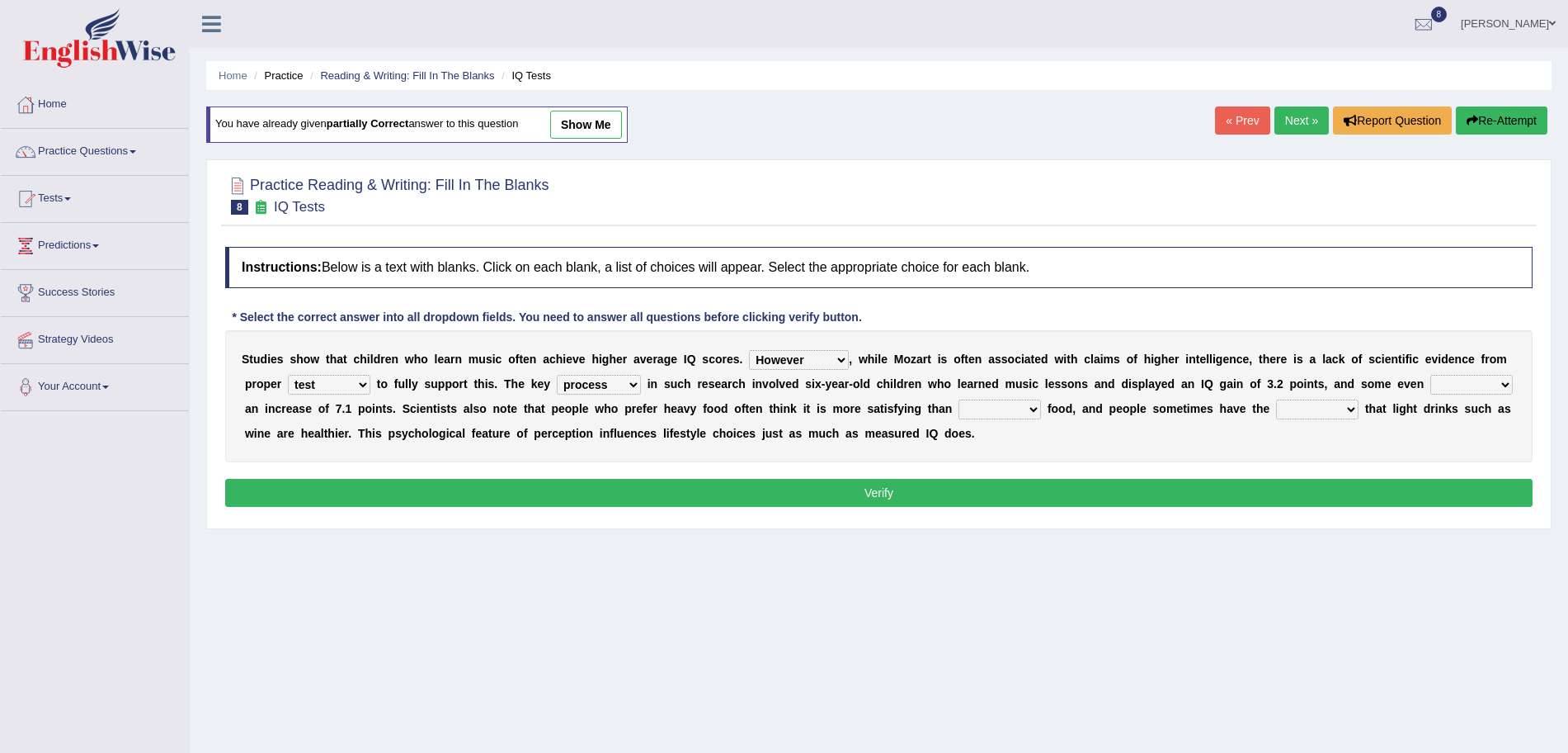
select select "exhibited"
click at [1430, 395] on select "exhibited taught learned threatened" at bounding box center [1471, 384] width 82 height 20
click at [1041, 408] on select "choosy lighter cushiony spooky" at bounding box center [1000, 409] width 82 height 20
select select "lighter"
click at [1041, 399] on select "choosy lighter cushiony spooky" at bounding box center [1000, 409] width 82 height 20
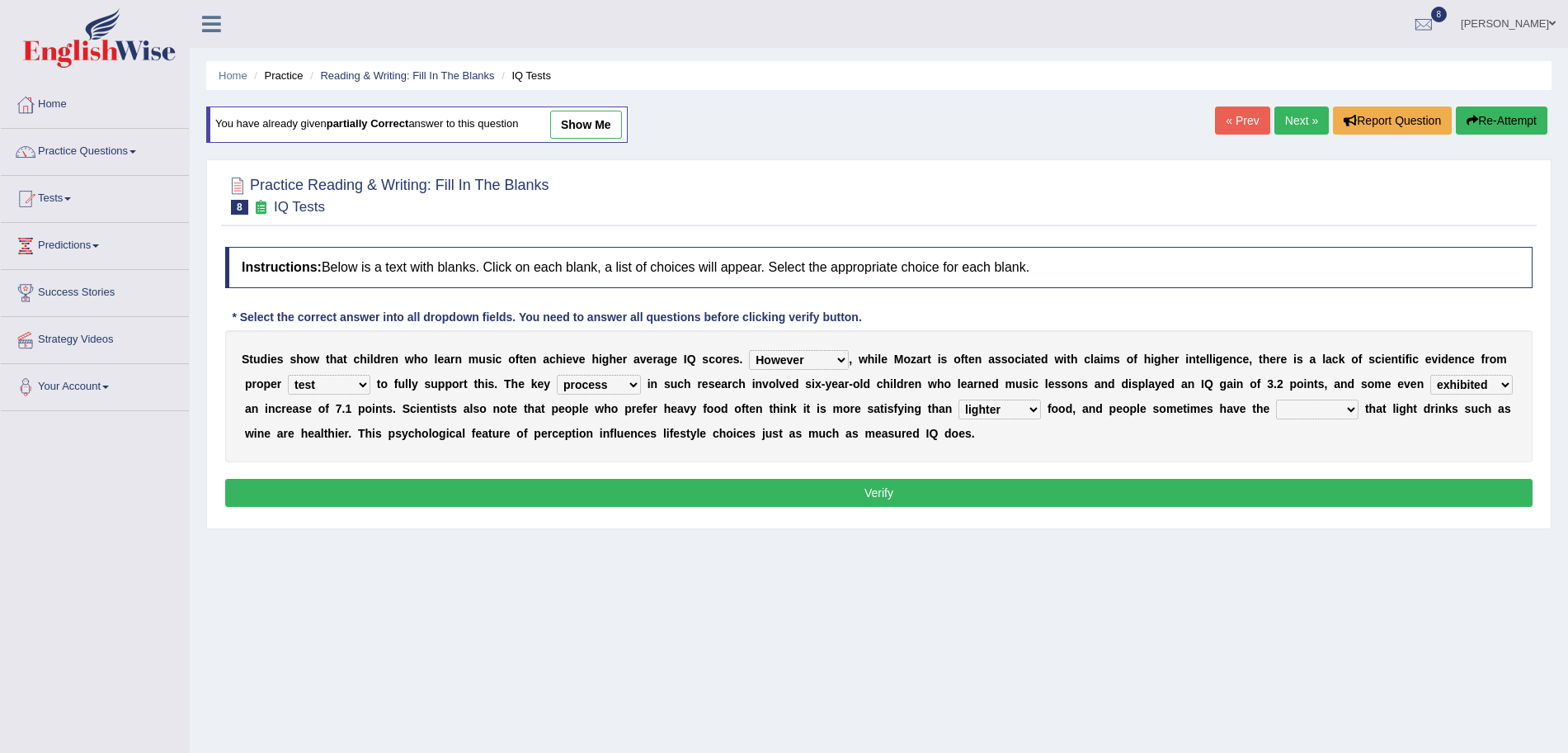
click at [1359, 412] on select "illusion sight anecdote intention" at bounding box center [1318, 409] width 82 height 20
select select "illusion"
click at [1359, 399] on select "illusion sight anecdote intention" at bounding box center [1318, 409] width 82 height 20
click at [1164, 489] on button "Verify" at bounding box center [878, 492] width 1307 height 28
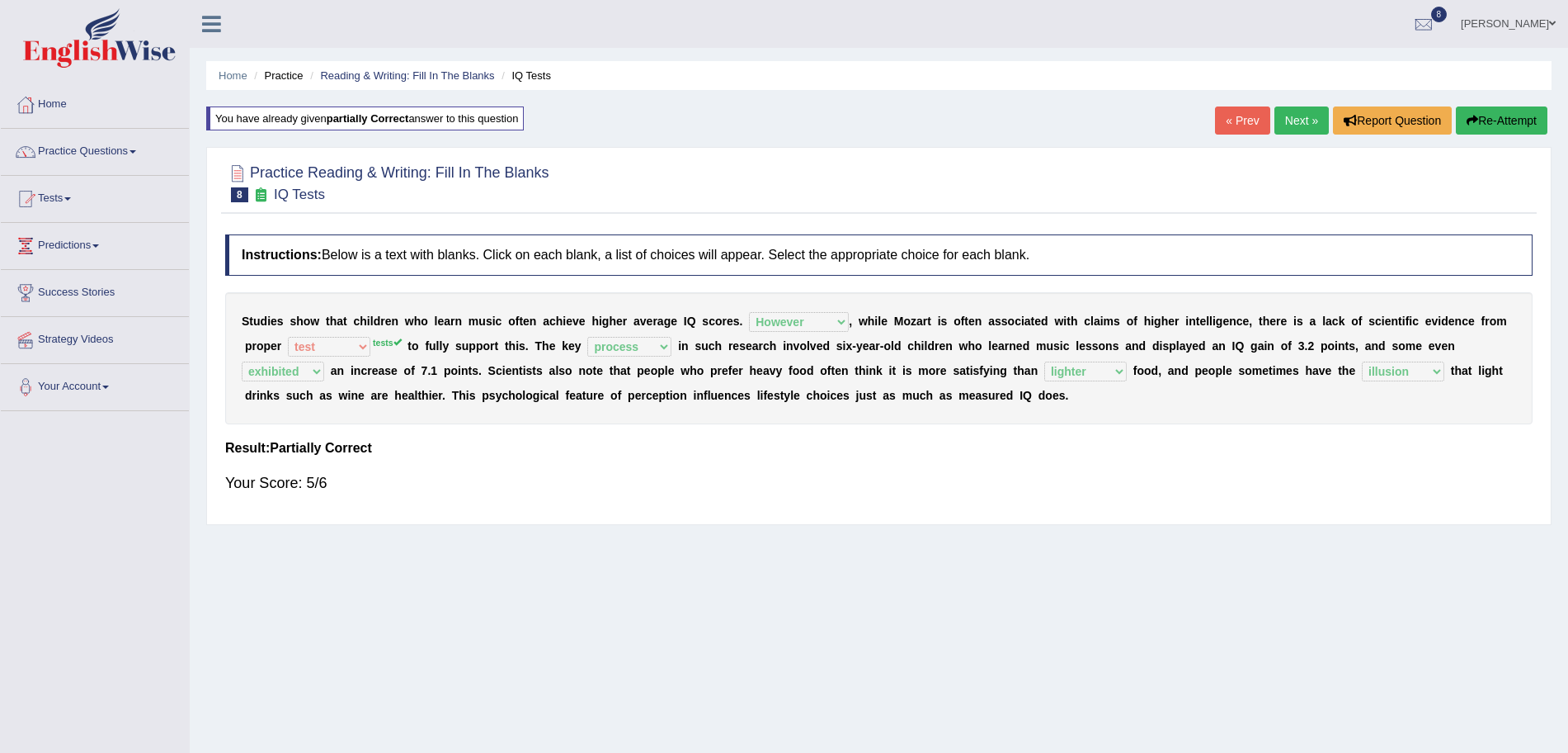
click at [1297, 120] on link "Next »" at bounding box center [1302, 121] width 54 height 28
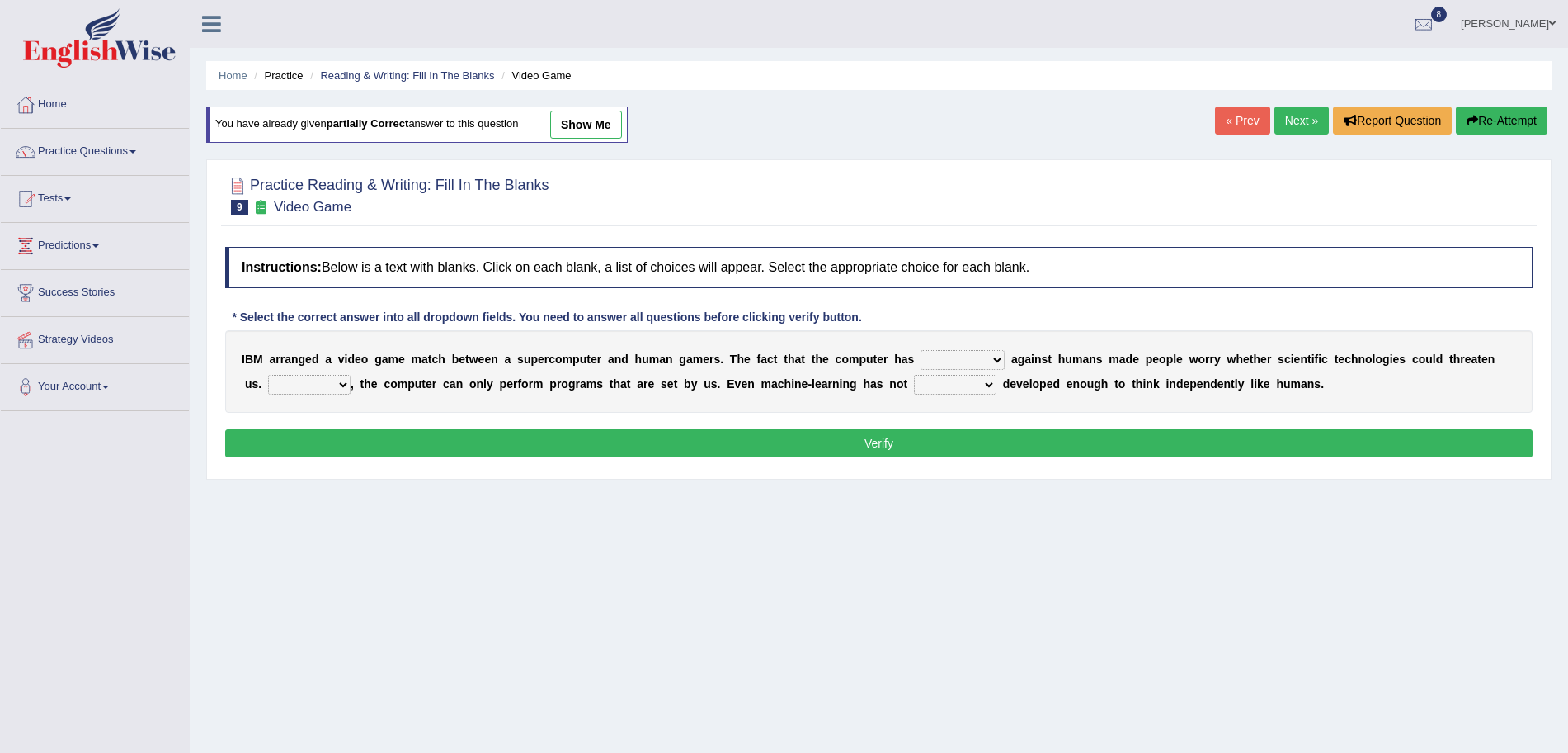
click at [967, 357] on select "competed fought acted challenged" at bounding box center [963, 359] width 84 height 20
select select "competed"
click at [920, 350] on select "competed fought acted challenged" at bounding box center [963, 359] width 84 height 20
click at [321, 380] on select "Moreover However Thus So" at bounding box center [309, 384] width 82 height 20
click at [268, 375] on select "Moreover However Thus So" at bounding box center [309, 384] width 82 height 20
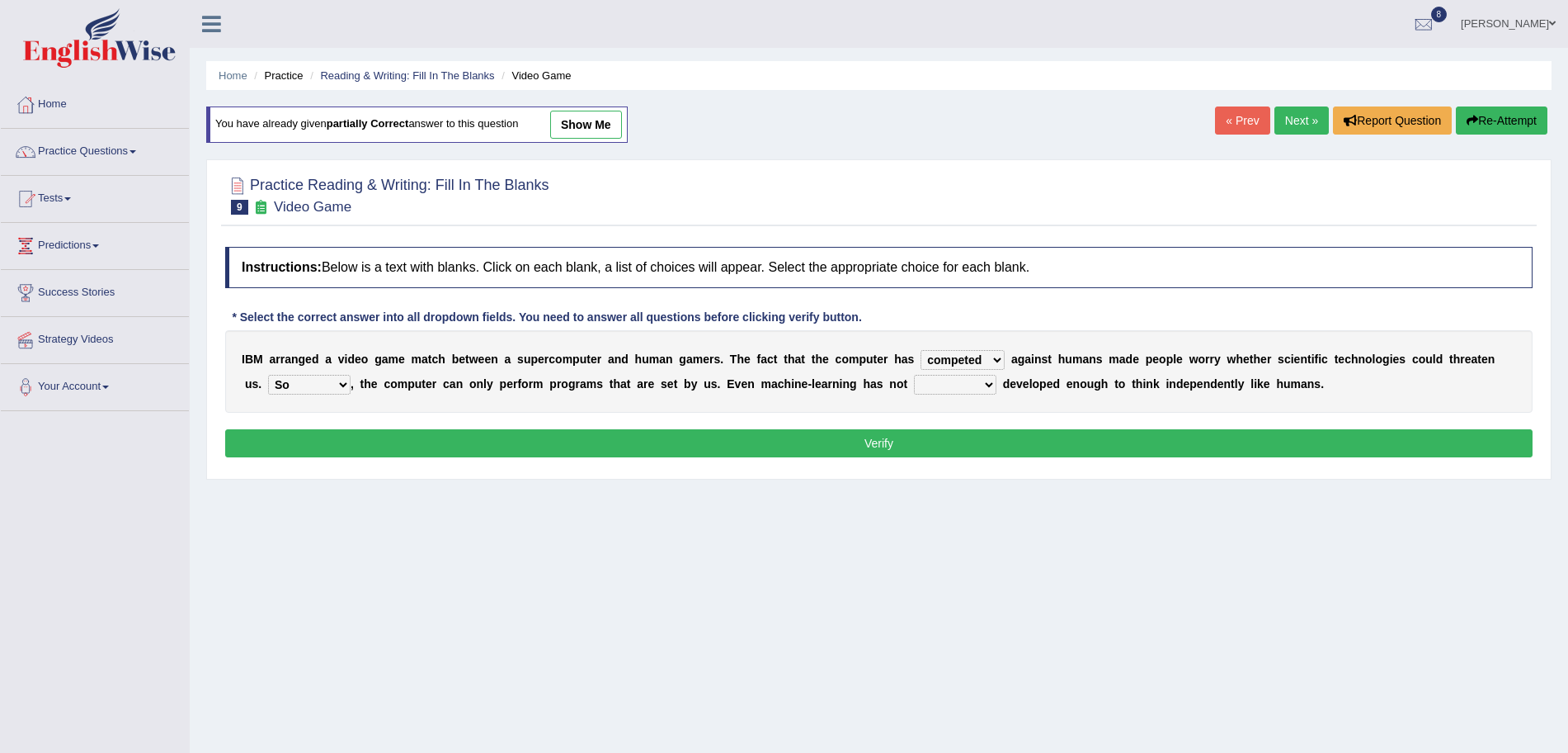
click at [343, 389] on select "Moreover However Thus So" at bounding box center [309, 384] width 82 height 20
click at [268, 375] on select "Moreover However Thus So" at bounding box center [309, 384] width 82 height 20
click at [304, 382] on select "Moreover However Thus So" at bounding box center [309, 384] width 82 height 20
click at [268, 375] on select "Moreover However Thus So" at bounding box center [309, 384] width 82 height 20
click at [306, 383] on select "Moreover However Thus So" at bounding box center [309, 384] width 82 height 20
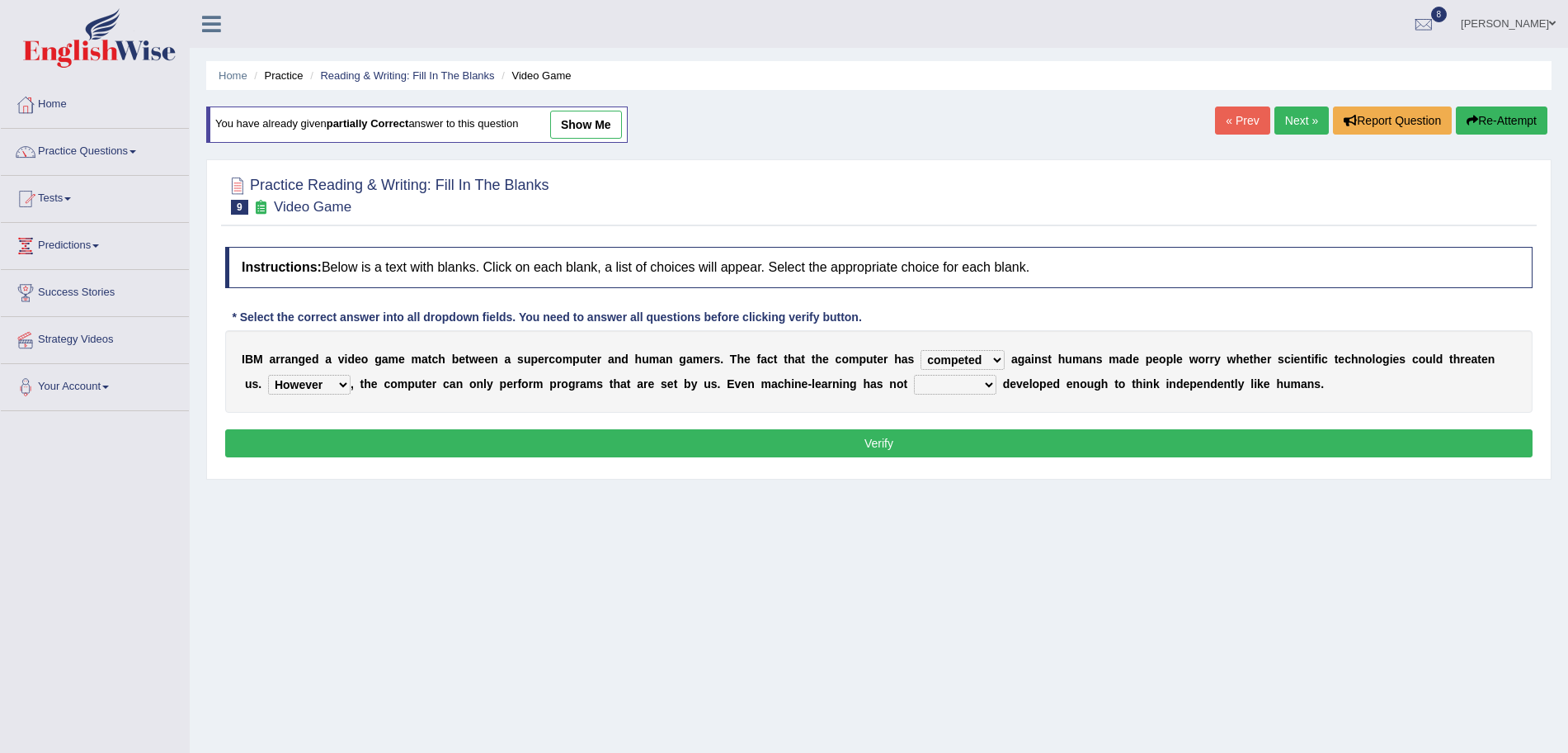
select select "So"
click at [268, 375] on select "Moreover However Thus So" at bounding box center [309, 384] width 82 height 20
click at [942, 380] on select "yet still only just" at bounding box center [955, 384] width 82 height 20
select select "yet"
click at [914, 375] on select "yet still only just" at bounding box center [955, 384] width 82 height 20
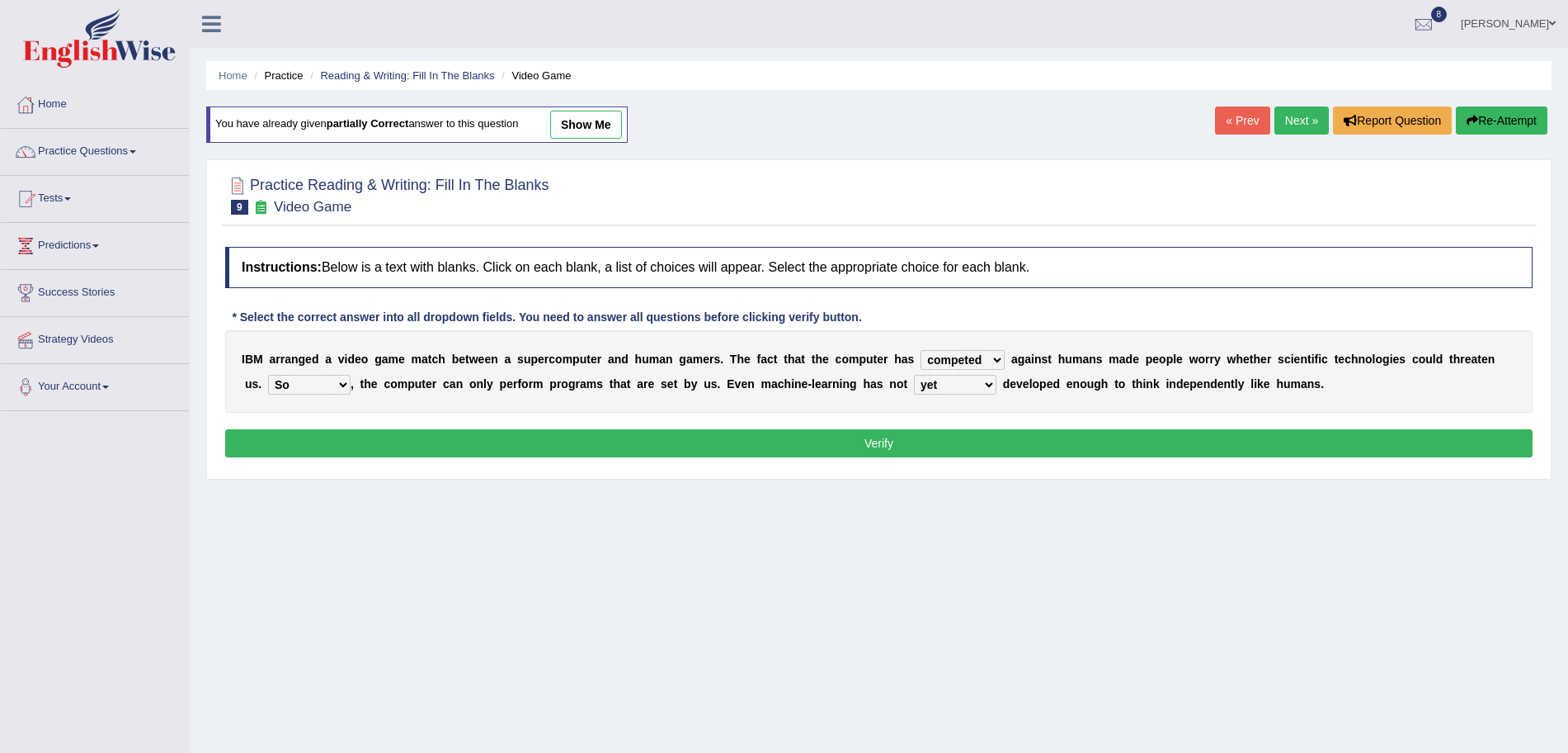
click at [951, 439] on button "Verify" at bounding box center [878, 444] width 1307 height 28
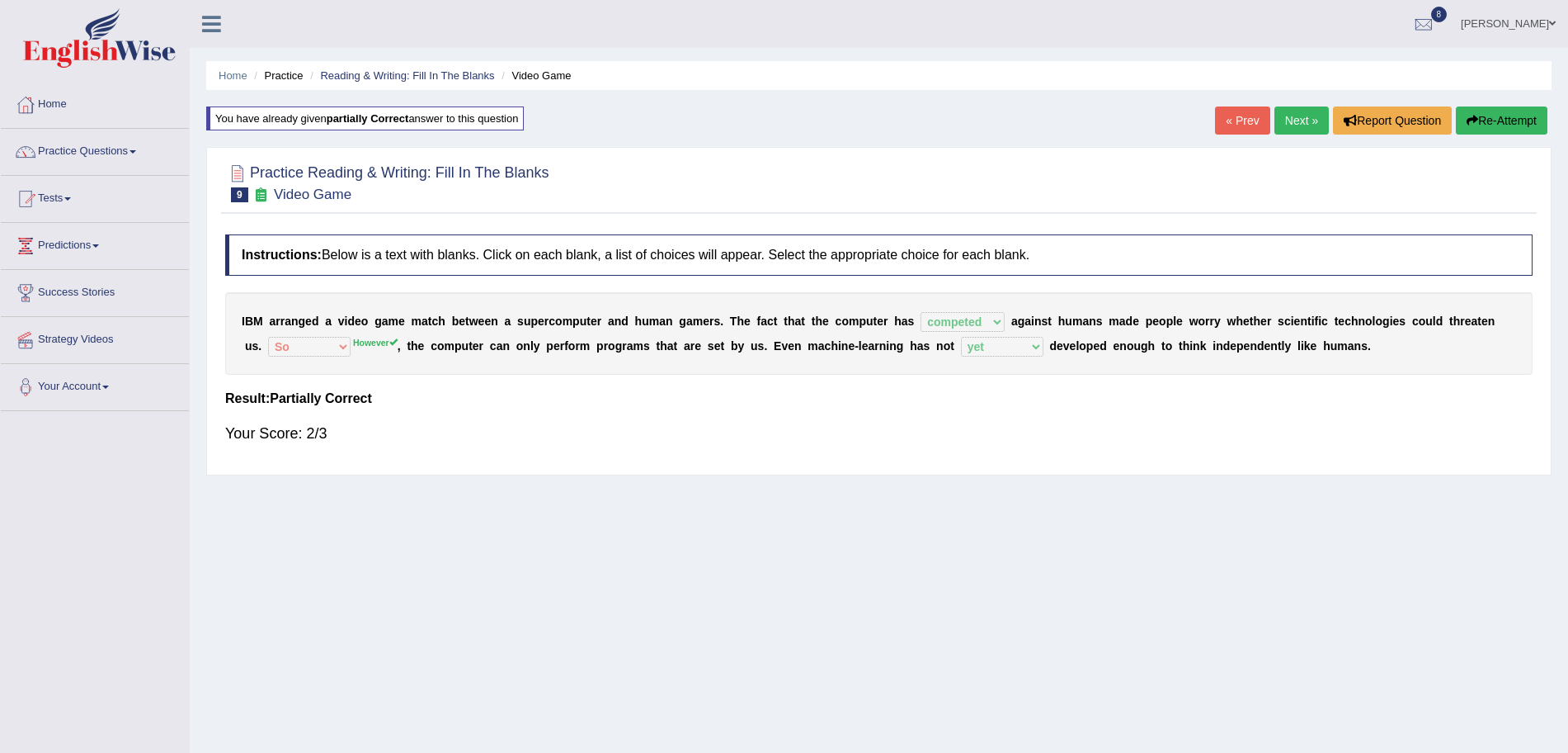
click at [1291, 127] on link "Next »" at bounding box center [1302, 121] width 54 height 28
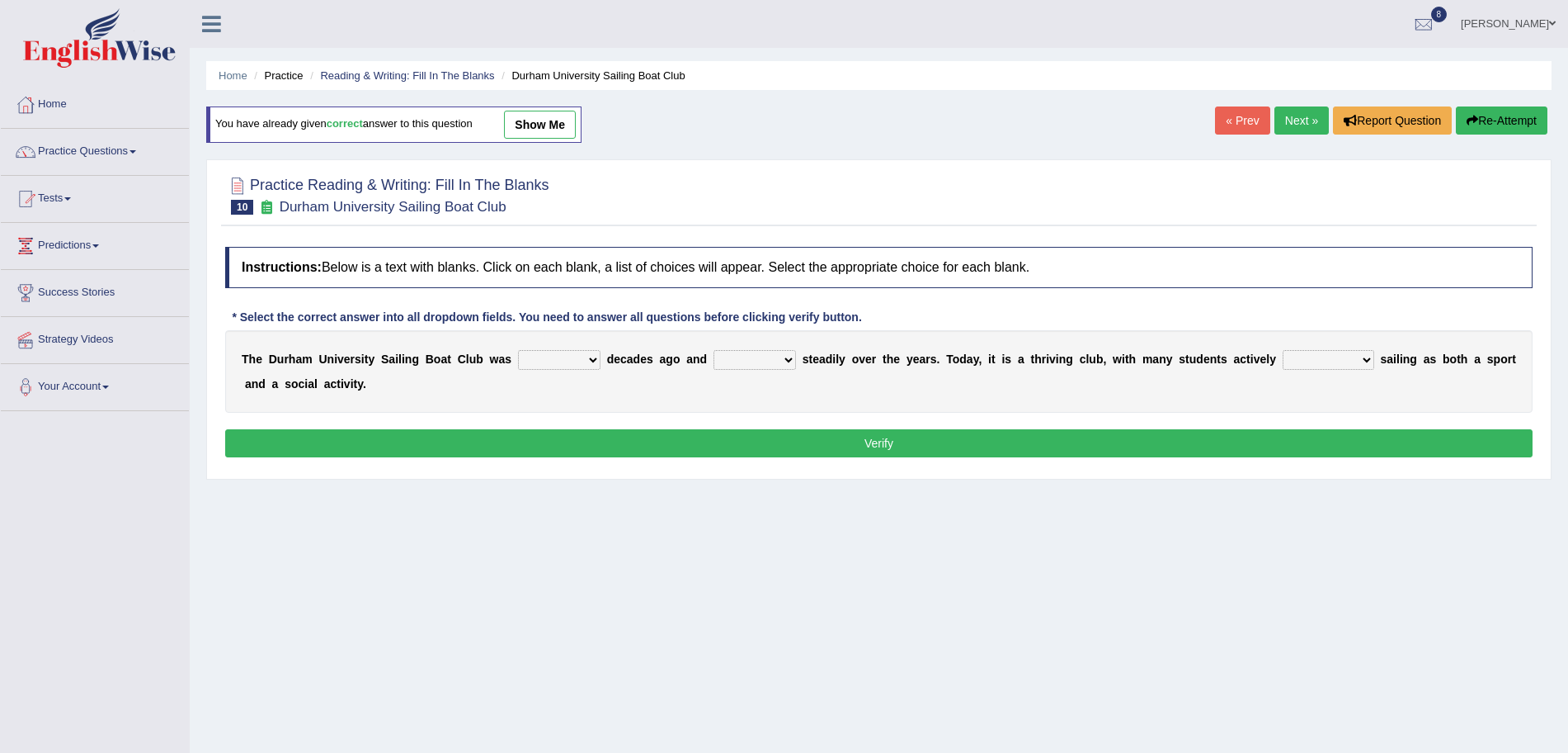
click at [531, 354] on select "found fund founded find" at bounding box center [560, 359] width 82 height 20
select select "founded"
click at [518, 350] on select "found fund founded find" at bounding box center [560, 359] width 82 height 20
click at [748, 365] on select "grow growing has grown grown" at bounding box center [754, 359] width 82 height 20
select select "grown"
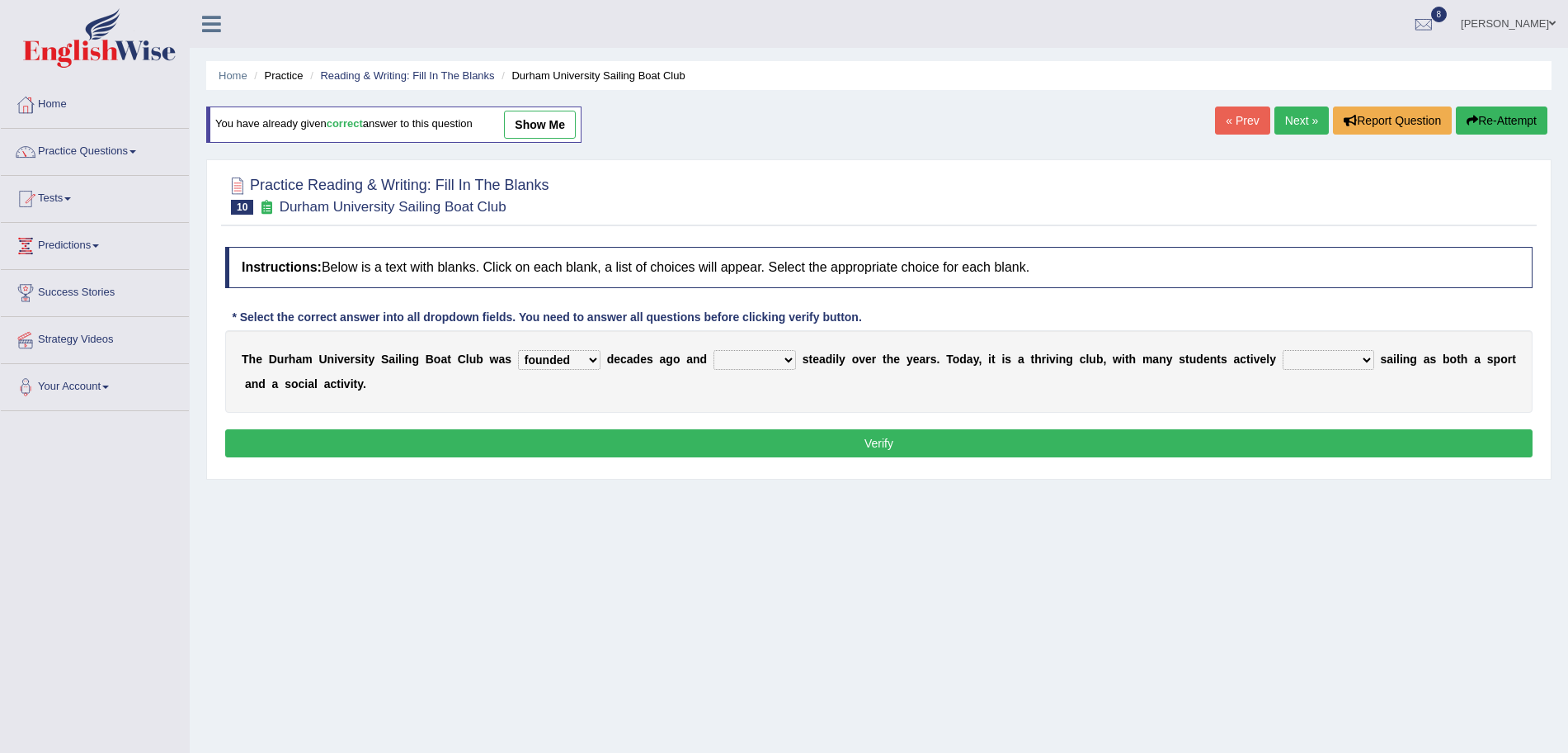
click at [713, 350] on select "grow growing has grown grown" at bounding box center [754, 359] width 82 height 20
click at [1303, 354] on select "enjoy enjoyed are enjoying enjoying" at bounding box center [1329, 359] width 92 height 20
select select "enjoying"
click at [1283, 350] on select "enjoy enjoyed are enjoying enjoying" at bounding box center [1329, 359] width 92 height 20
click at [1229, 444] on button "Verify" at bounding box center [878, 444] width 1307 height 28
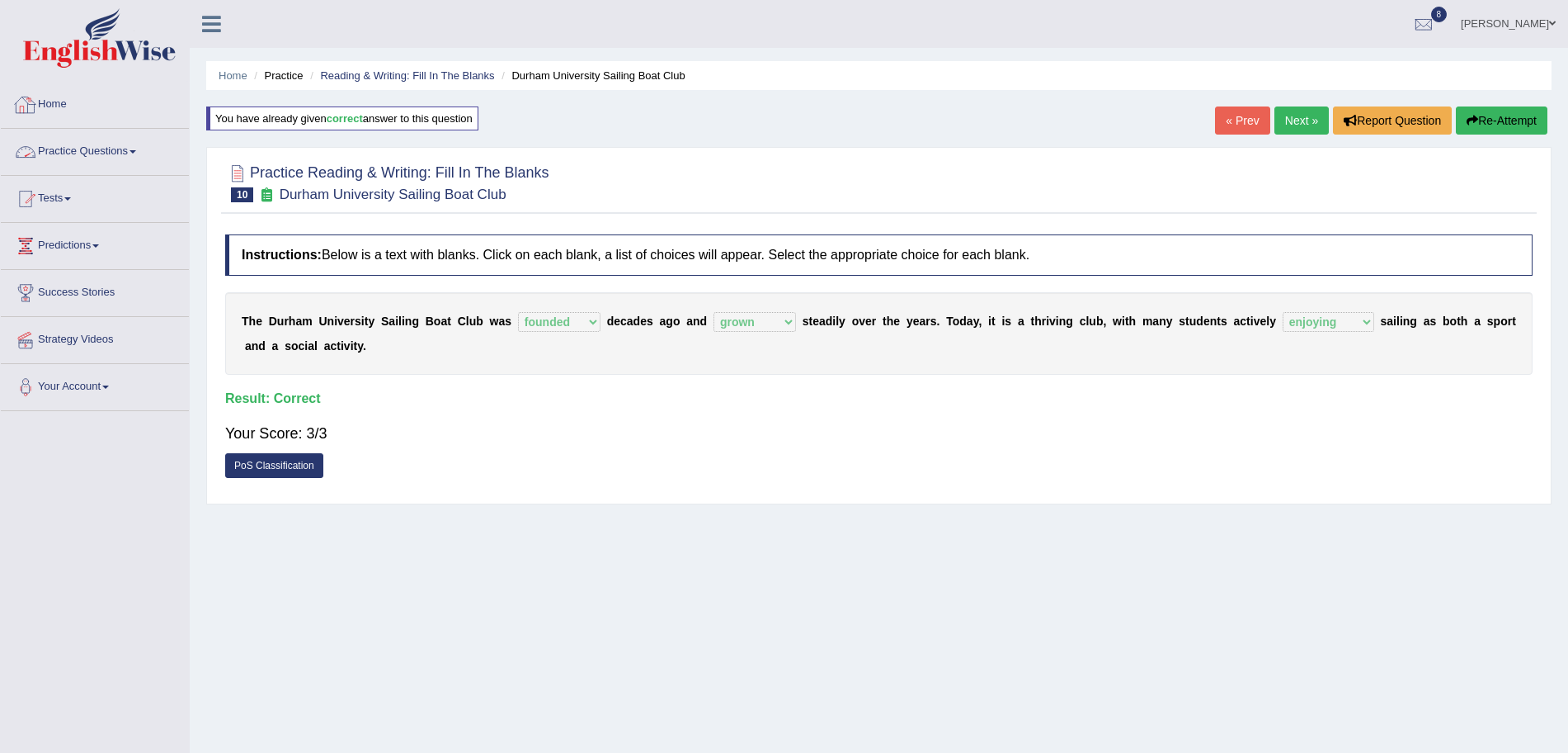
click at [87, 138] on link "Practice Questions" at bounding box center [95, 149] width 188 height 41
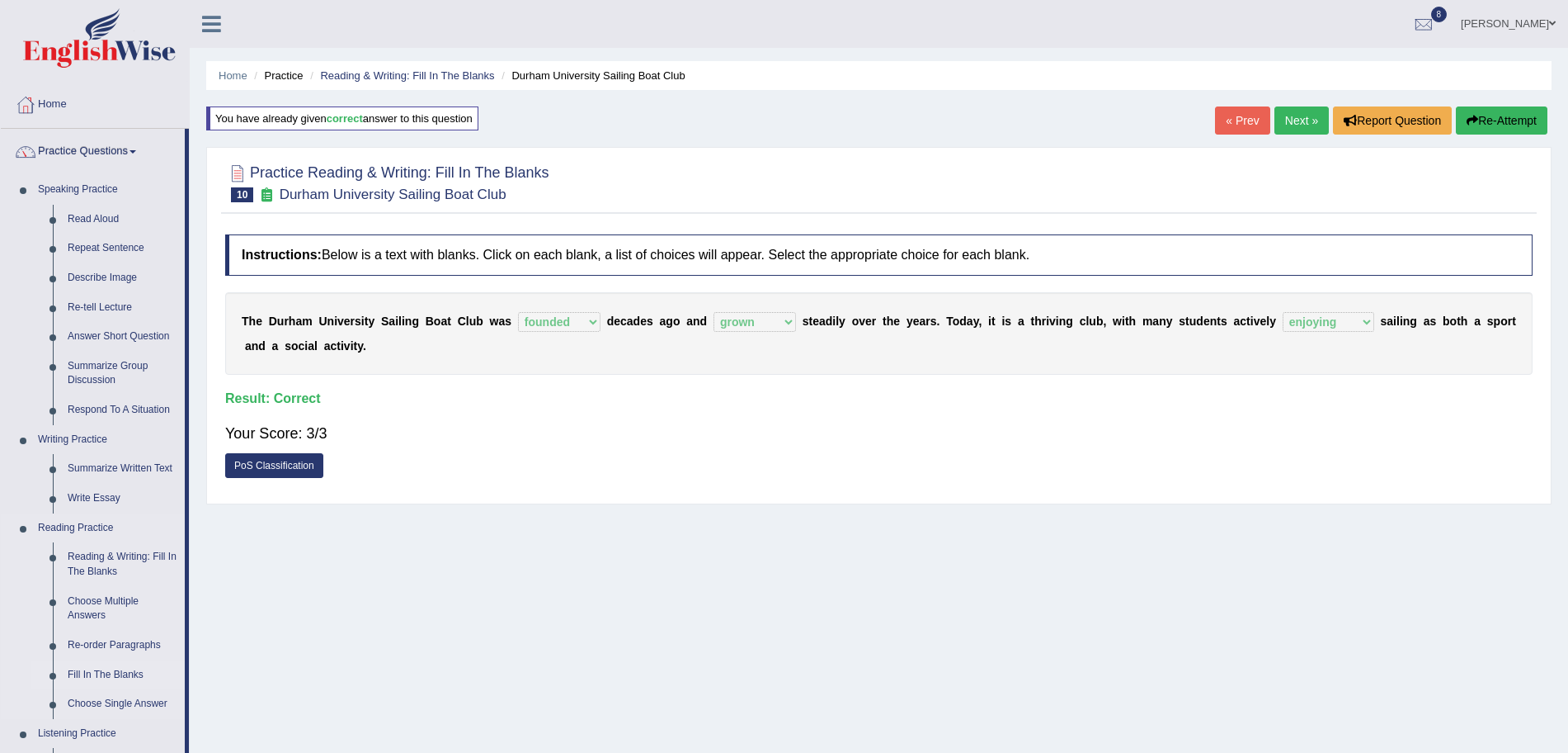
click at [112, 673] on link "Fill In The Blanks" at bounding box center [122, 675] width 125 height 30
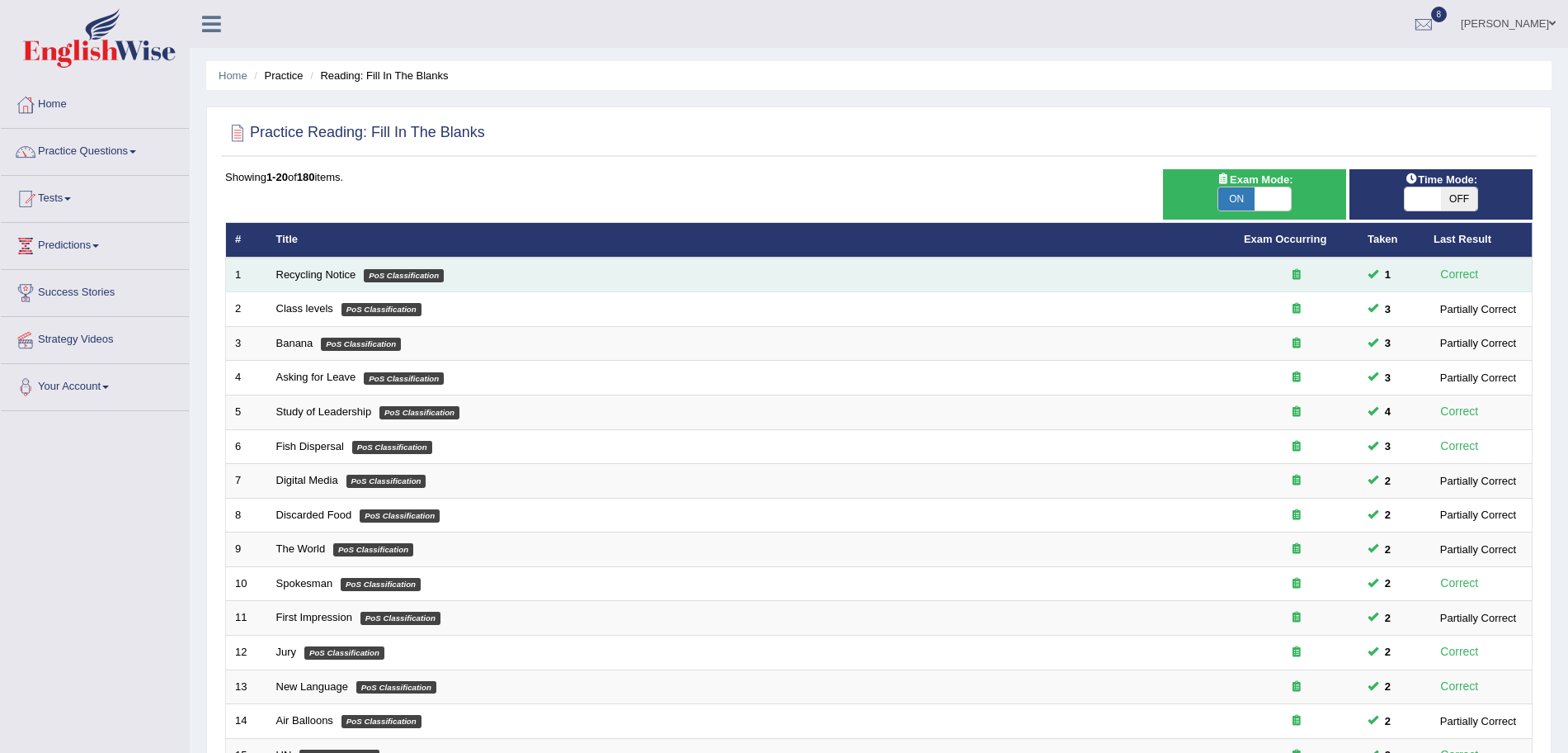
click at [330, 280] on td "Recycling Notice PoS Classification" at bounding box center [751, 275] width 967 height 35
click at [308, 272] on link "Recycling Notice" at bounding box center [316, 274] width 80 height 12
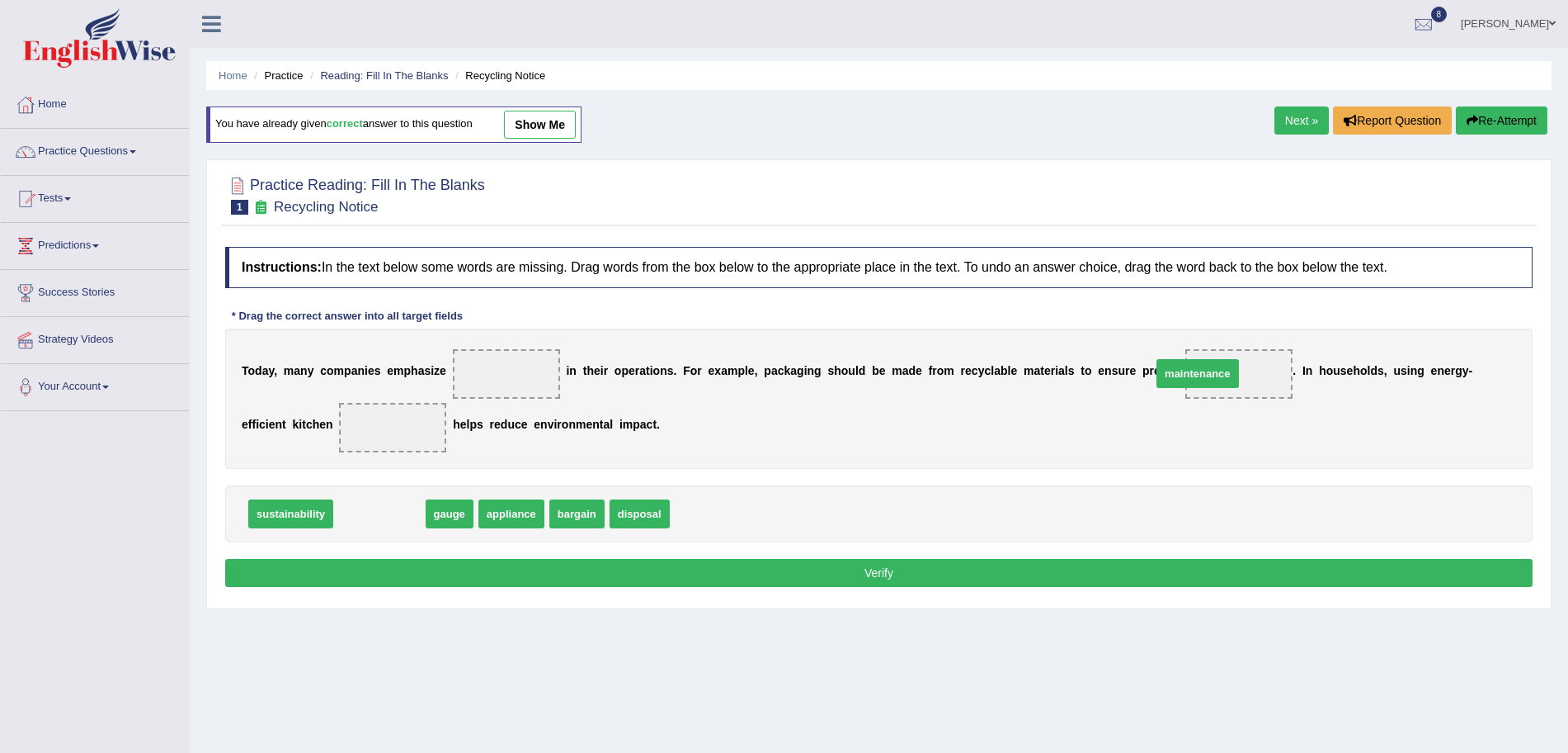
drag, startPoint x: 372, startPoint y: 517, endPoint x: 1190, endPoint y: 376, distance: 830.1
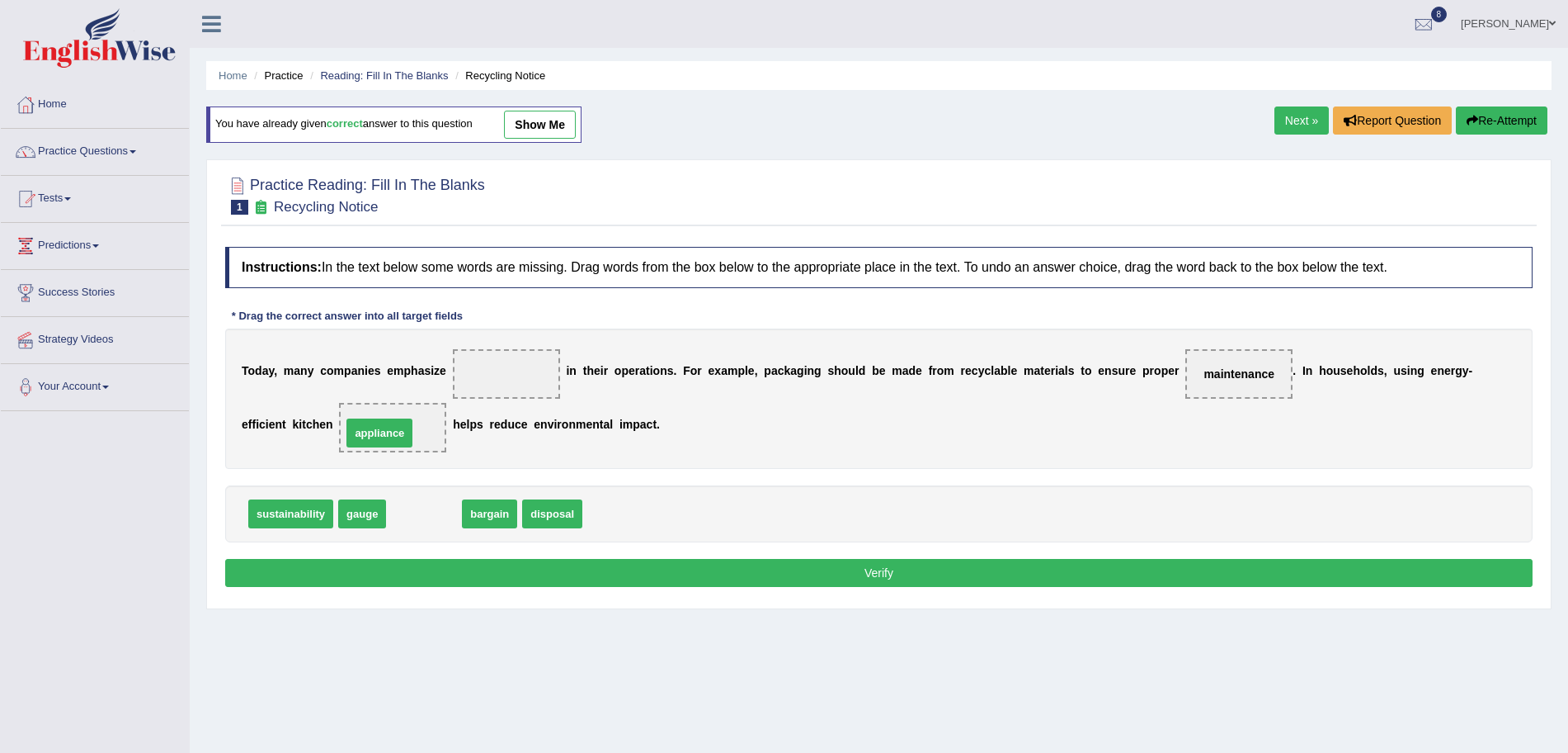
drag, startPoint x: 438, startPoint y: 520, endPoint x: 393, endPoint y: 437, distance: 94.4
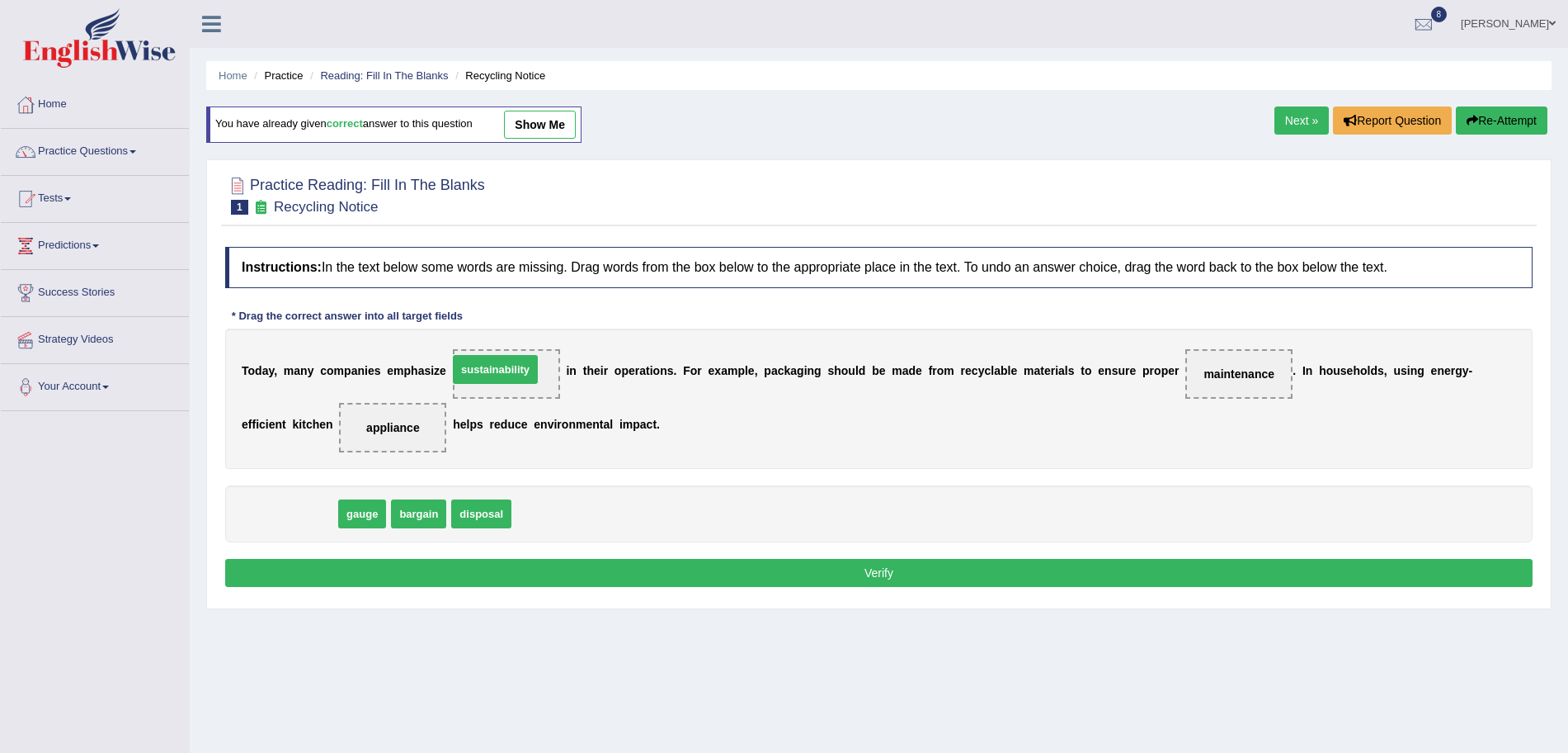
drag, startPoint x: 286, startPoint y: 515, endPoint x: 492, endPoint y: 370, distance: 251.9
click at [552, 579] on button "Verify" at bounding box center [878, 573] width 1307 height 28
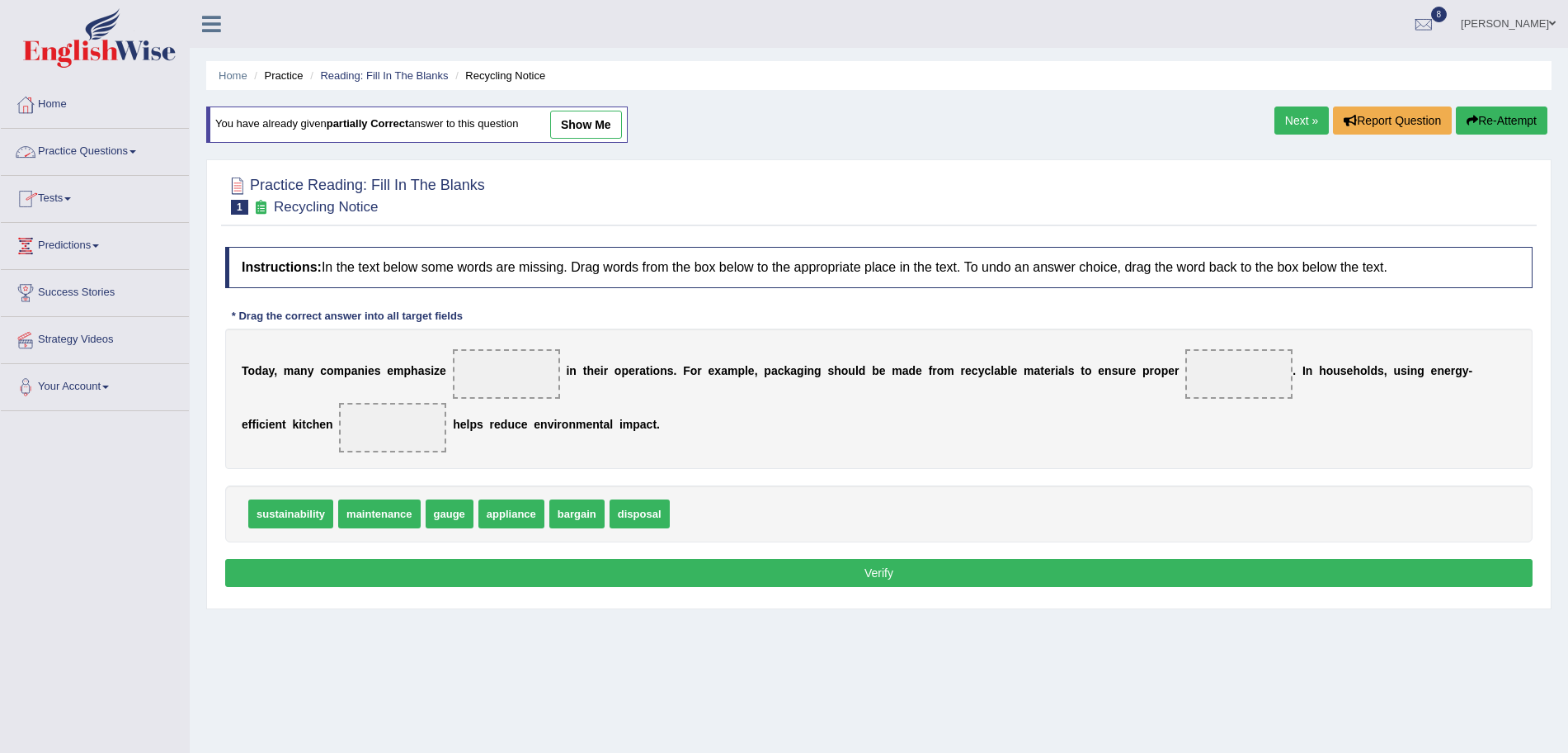
click at [131, 153] on link "Practice Questions" at bounding box center [95, 149] width 188 height 41
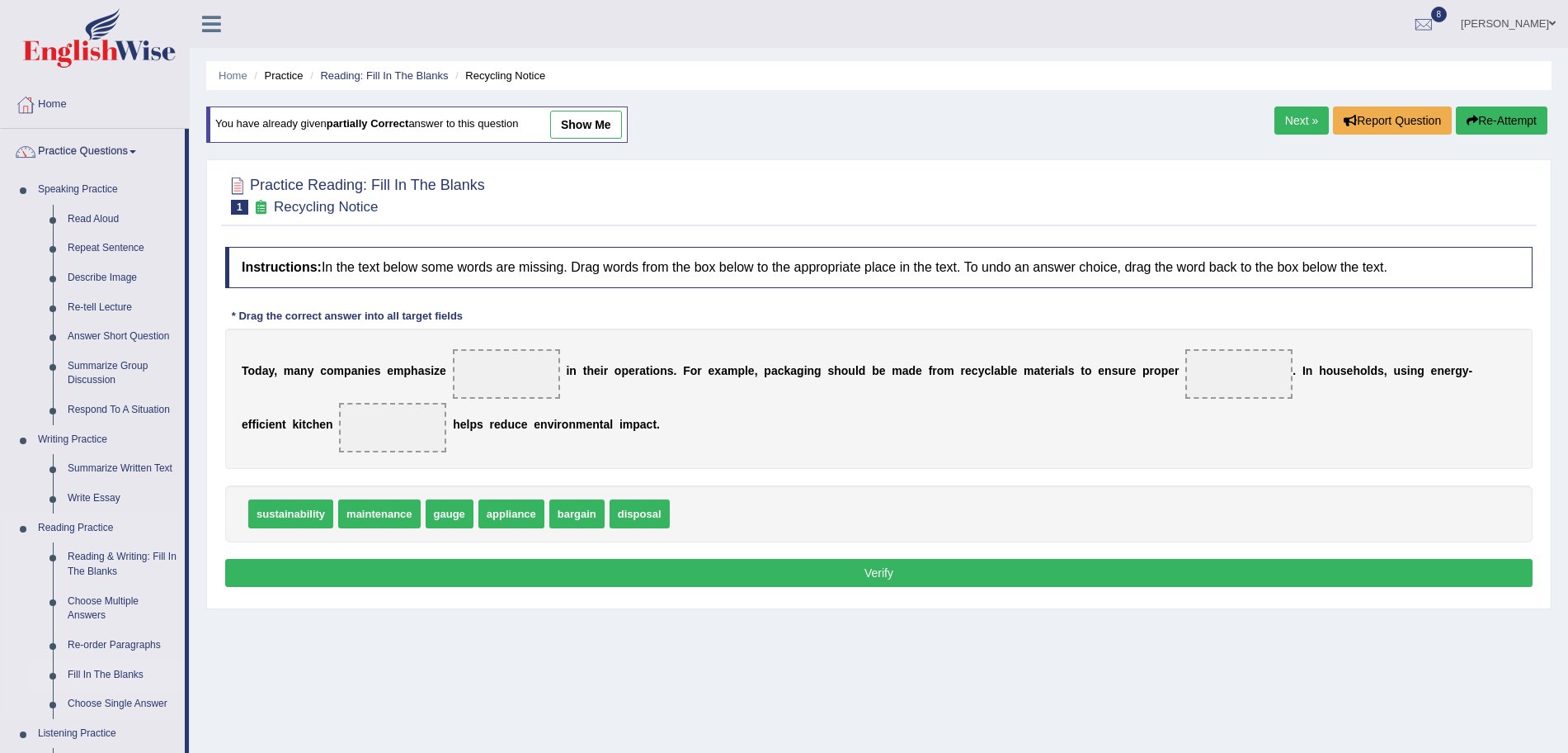
click at [117, 671] on link "Fill In The Blanks" at bounding box center [122, 675] width 125 height 30
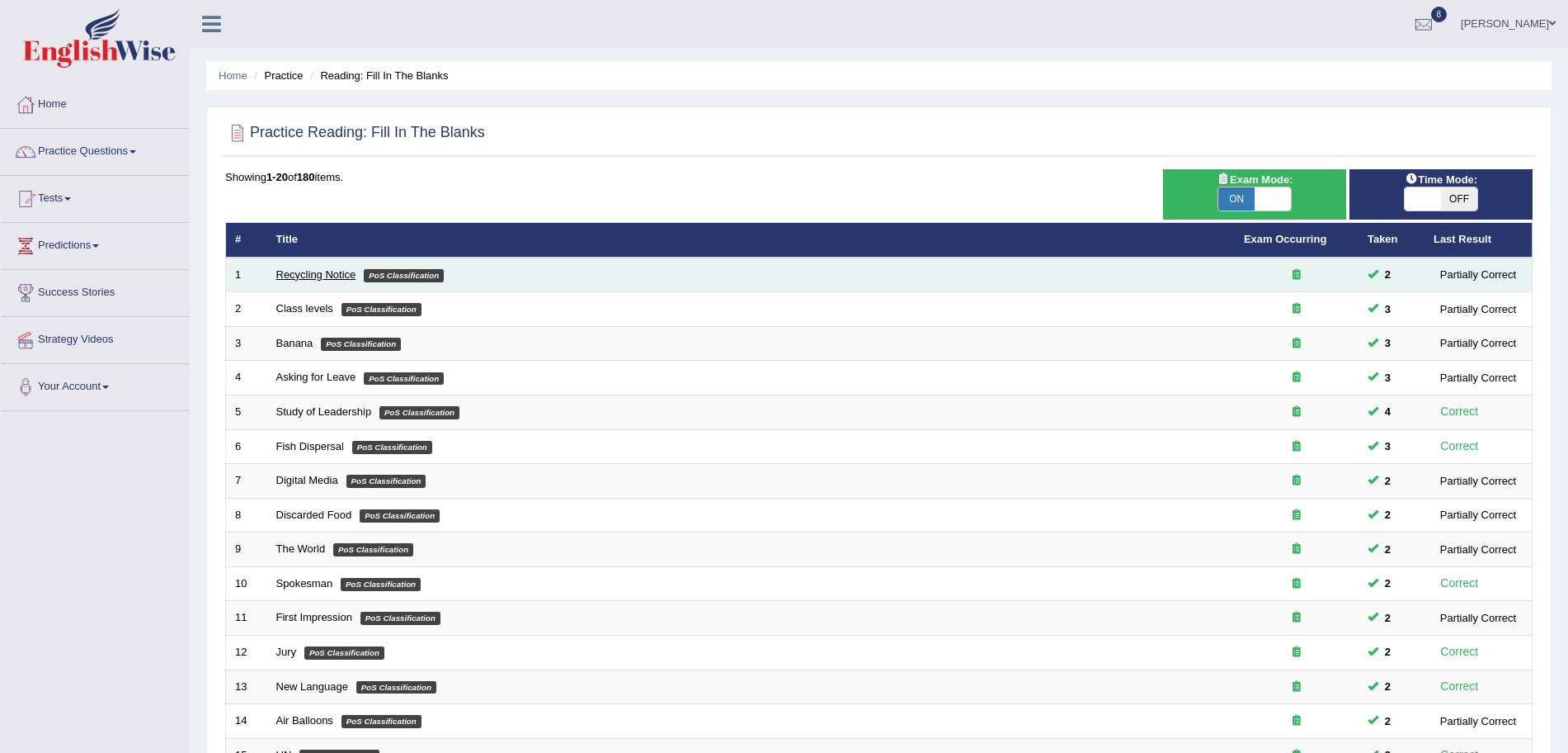
click at [325, 277] on link "Recycling Notice" at bounding box center [316, 274] width 80 height 12
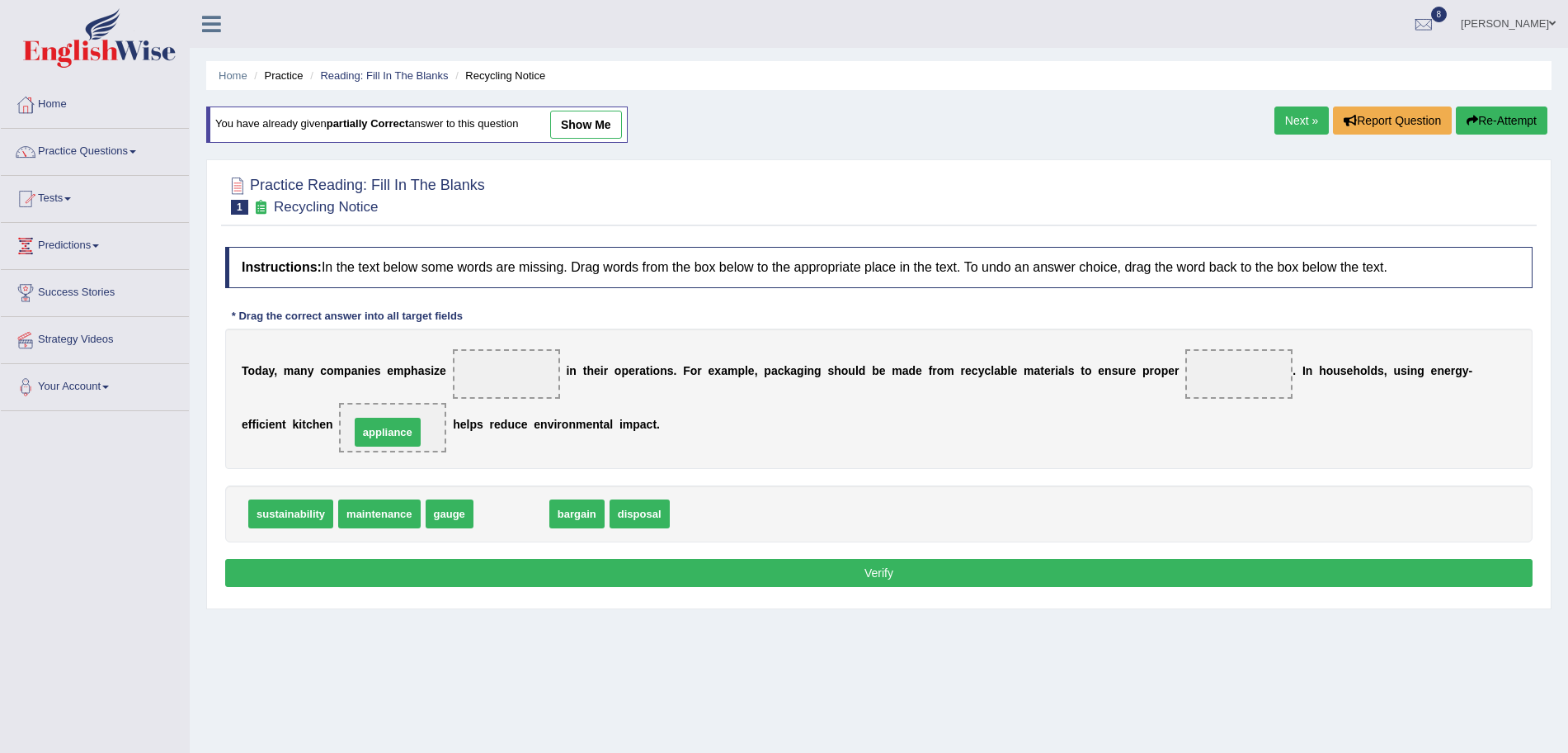
drag, startPoint x: 494, startPoint y: 515, endPoint x: 370, endPoint y: 433, distance: 148.7
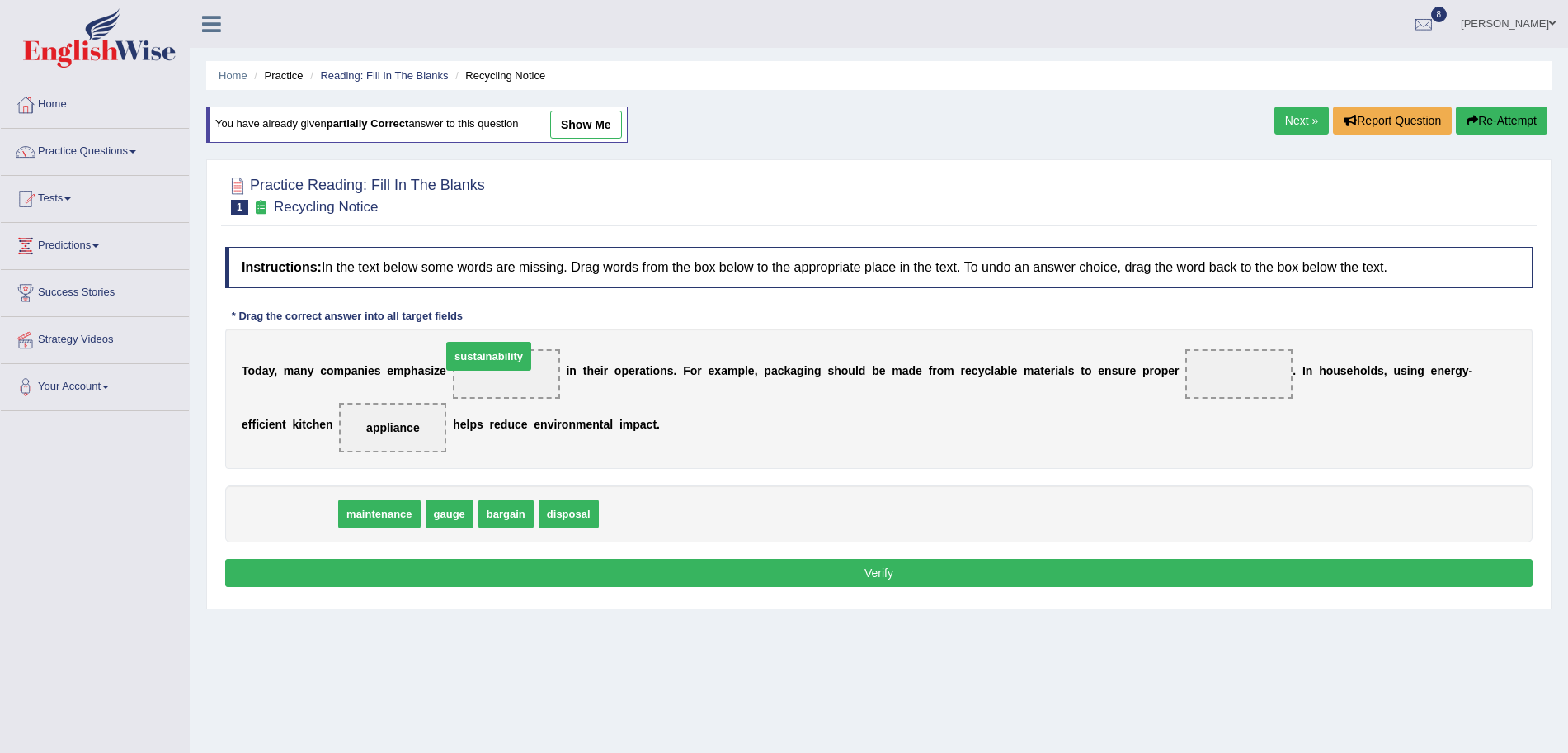
drag, startPoint x: 286, startPoint y: 513, endPoint x: 496, endPoint y: 363, distance: 258.1
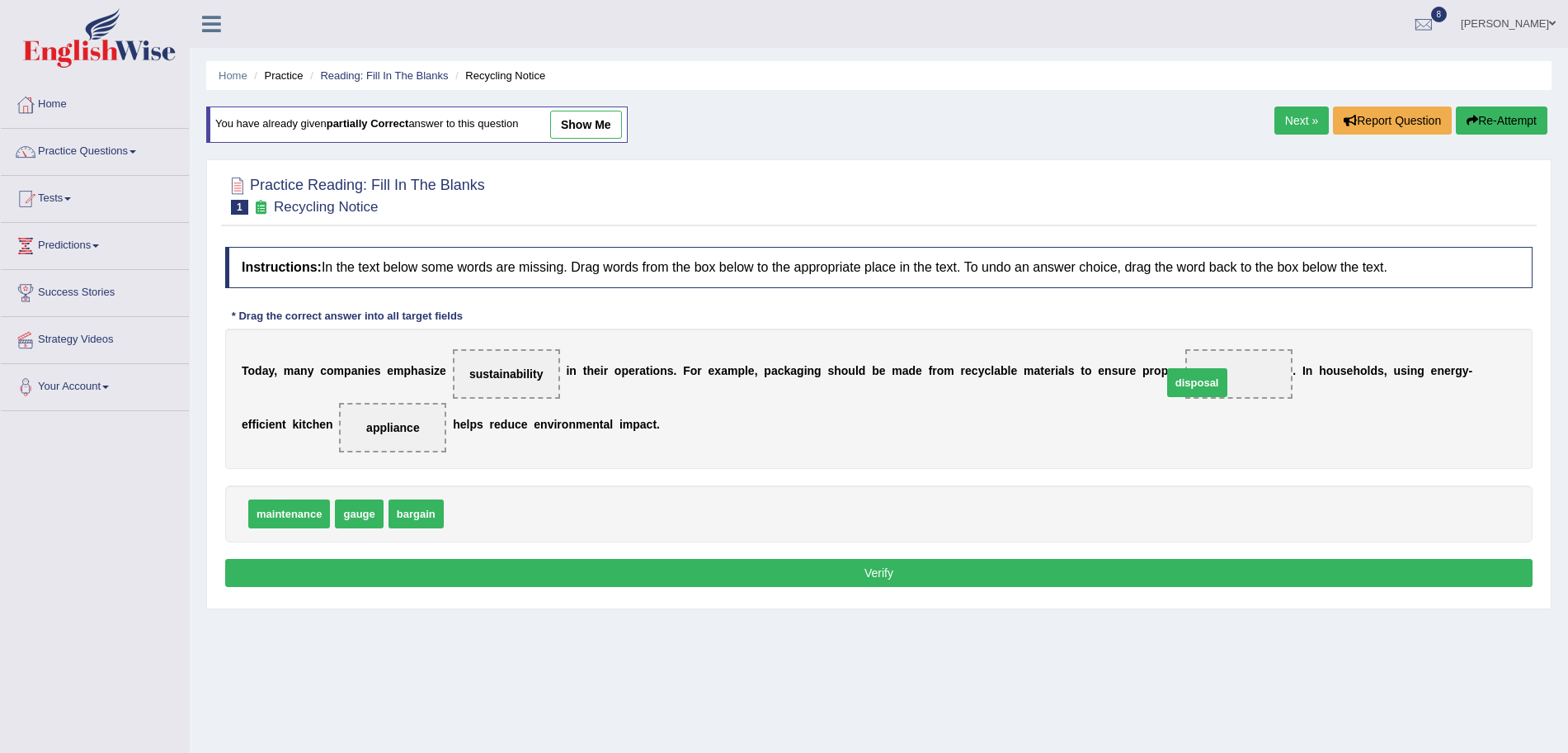
drag, startPoint x: 481, startPoint y: 512, endPoint x: 1200, endPoint y: 383, distance: 730.5
click at [921, 567] on button "Verify" at bounding box center [878, 573] width 1307 height 28
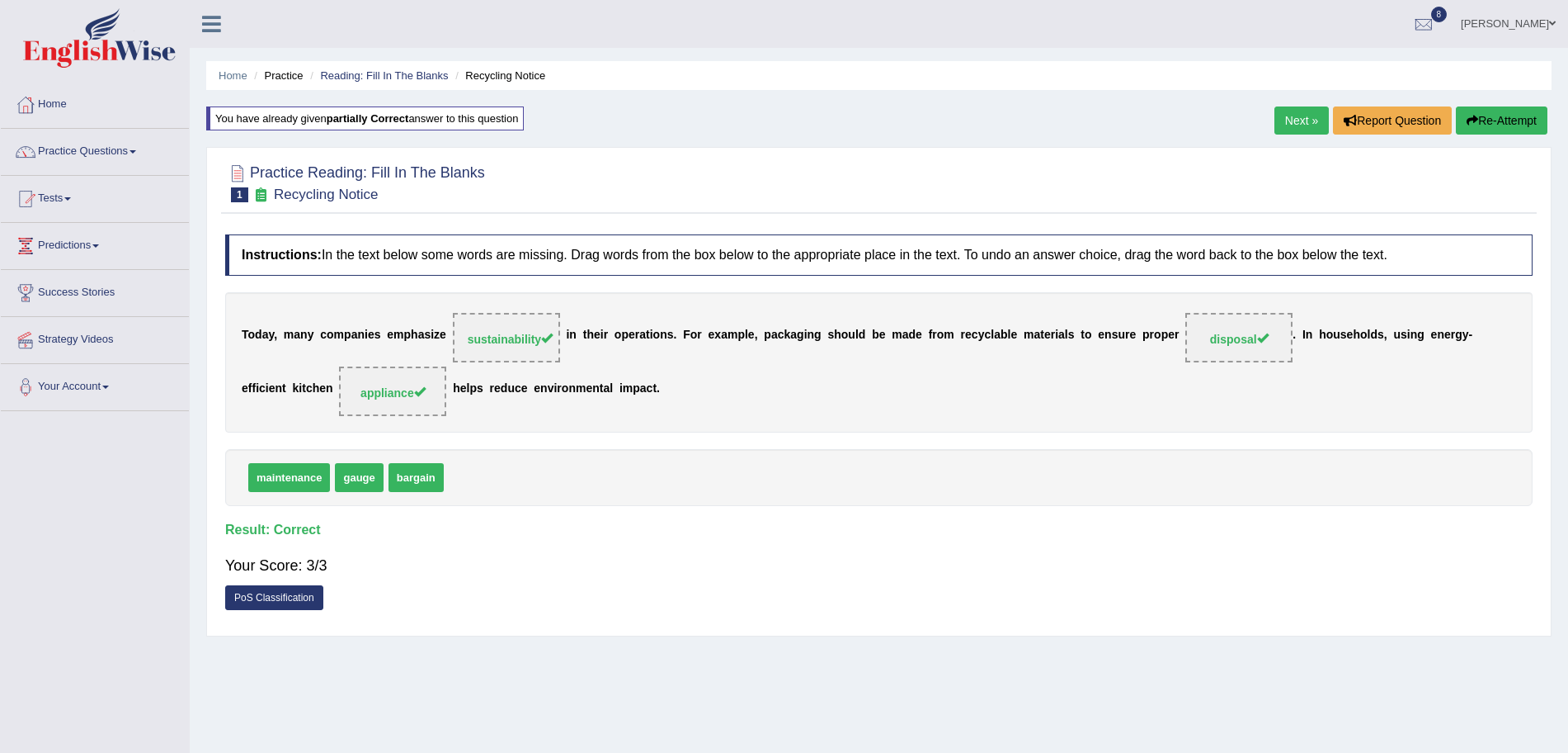
click at [1291, 120] on link "Next »" at bounding box center [1302, 121] width 54 height 28
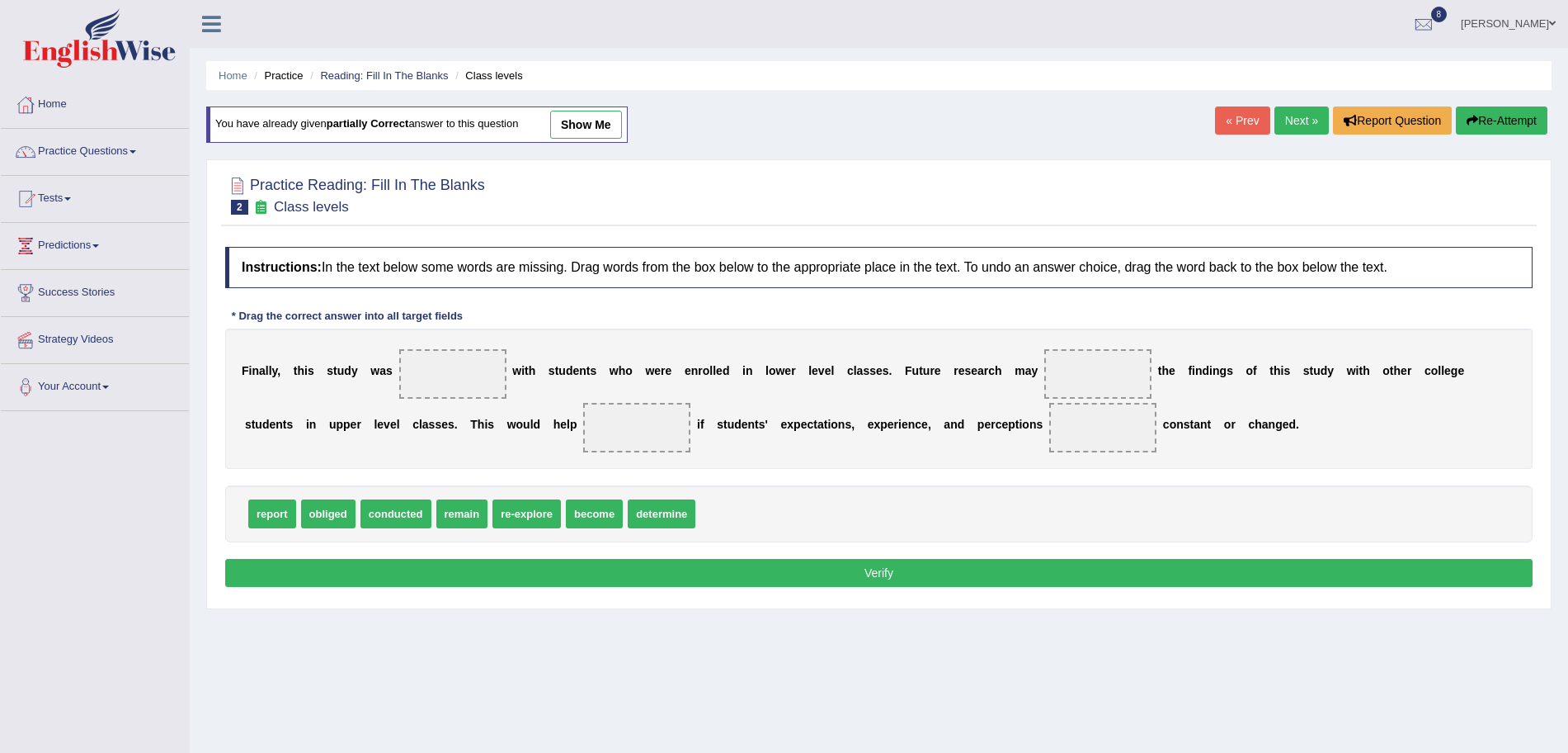
click at [449, 415] on div "F i n a l l y , t h i s s t u d y w a s w i t h s t u d e n t s w h o w e r e e…" at bounding box center [878, 399] width 1307 height 141
drag, startPoint x: 386, startPoint y: 517, endPoint x: 443, endPoint y: 369, distance: 158.6
drag, startPoint x: 274, startPoint y: 508, endPoint x: 1100, endPoint y: 361, distance: 839.0
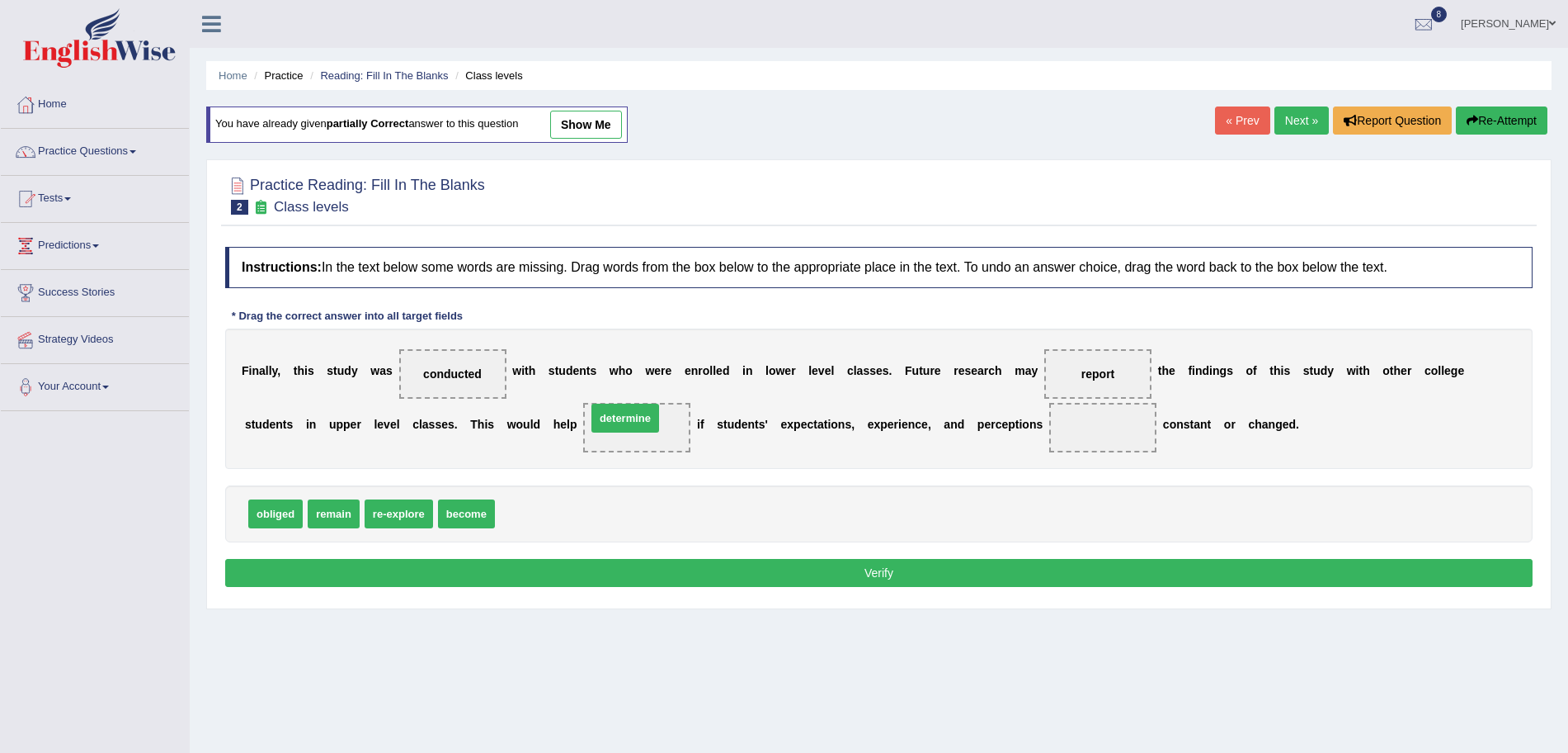
drag, startPoint x: 539, startPoint y: 513, endPoint x: 630, endPoint y: 417, distance: 132.3
drag, startPoint x: 465, startPoint y: 505, endPoint x: 1093, endPoint y: 404, distance: 636.1
click at [962, 577] on button "Verify" at bounding box center [878, 573] width 1307 height 28
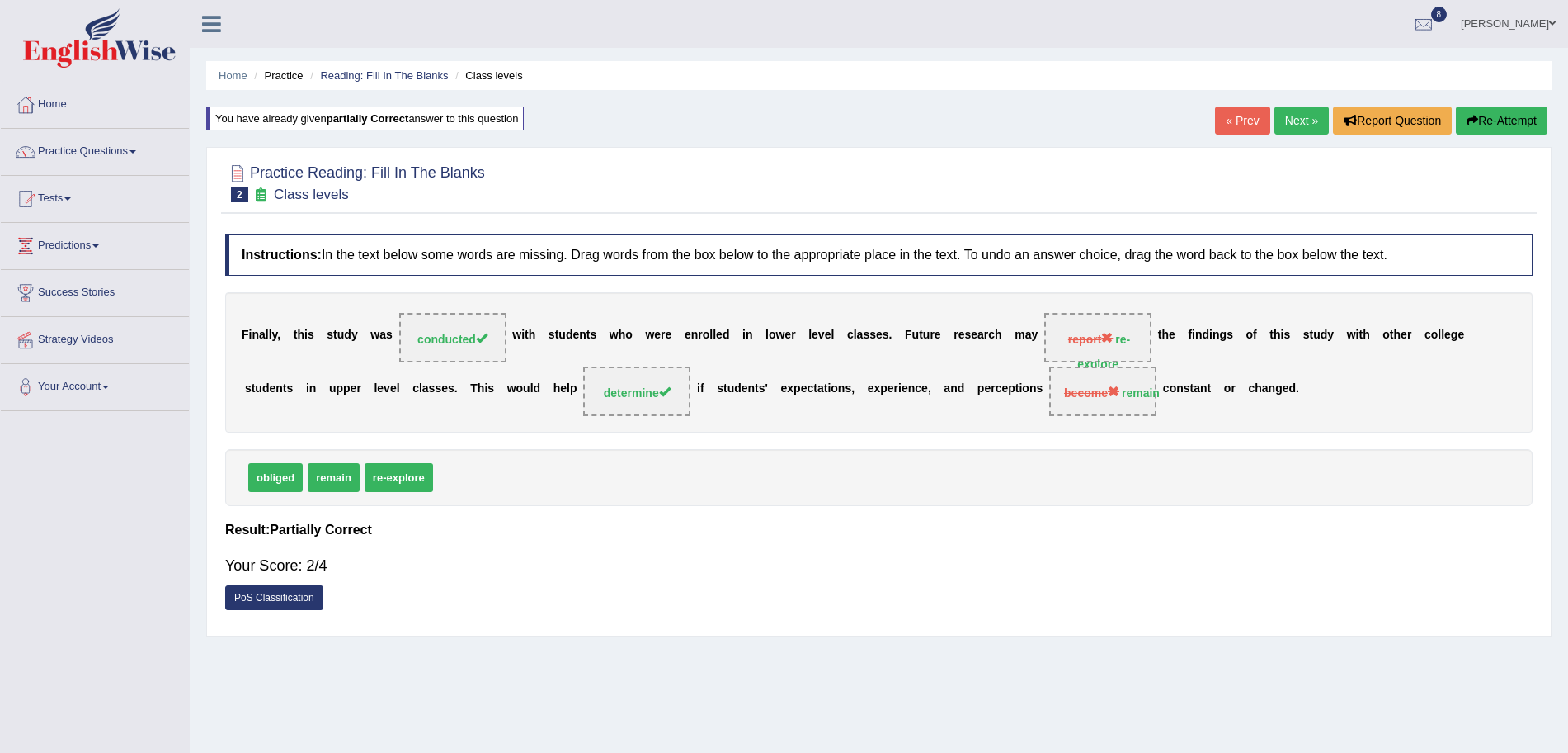
click at [1289, 124] on link "Next »" at bounding box center [1302, 121] width 54 height 28
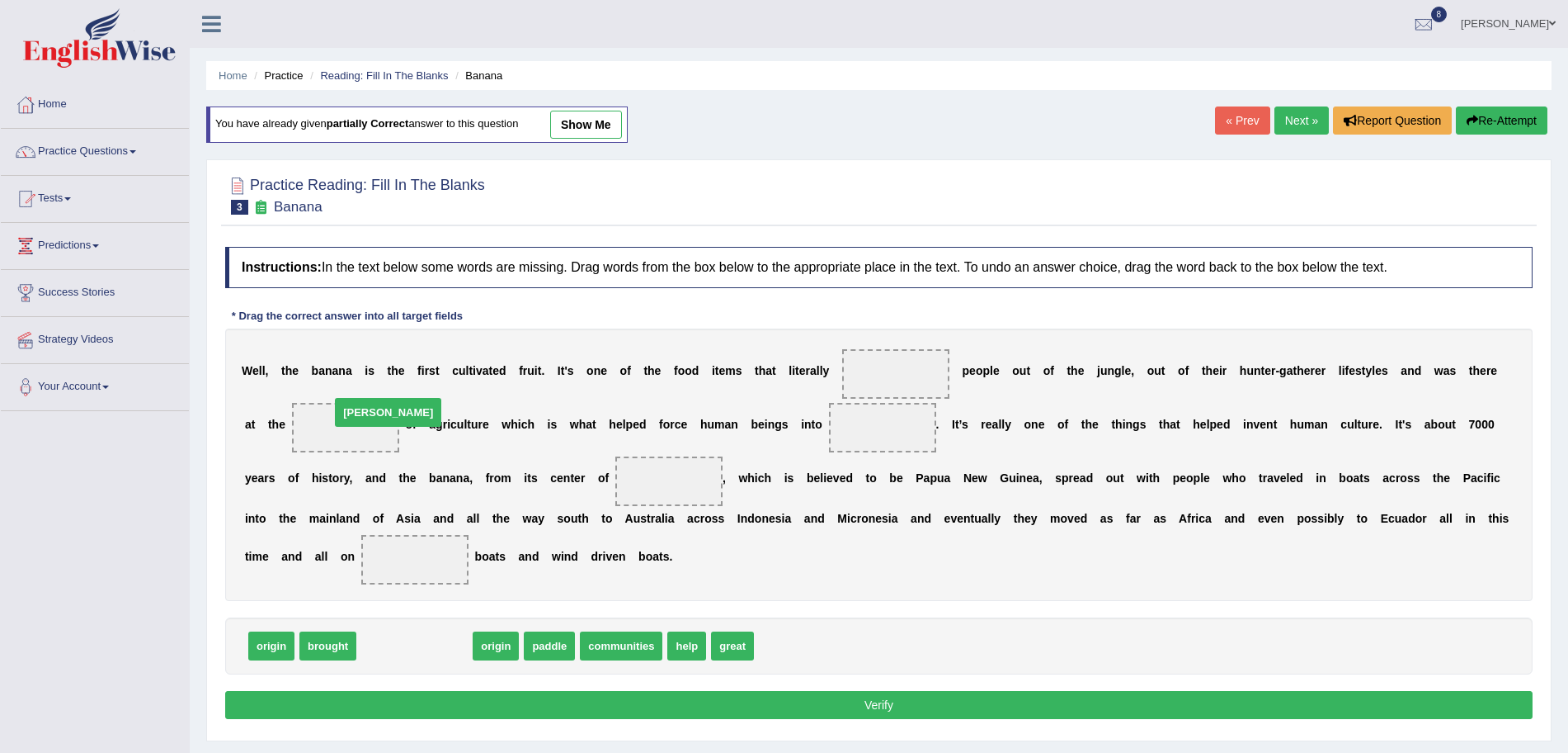
drag, startPoint x: 380, startPoint y: 651, endPoint x: 354, endPoint y: 417, distance: 235.4
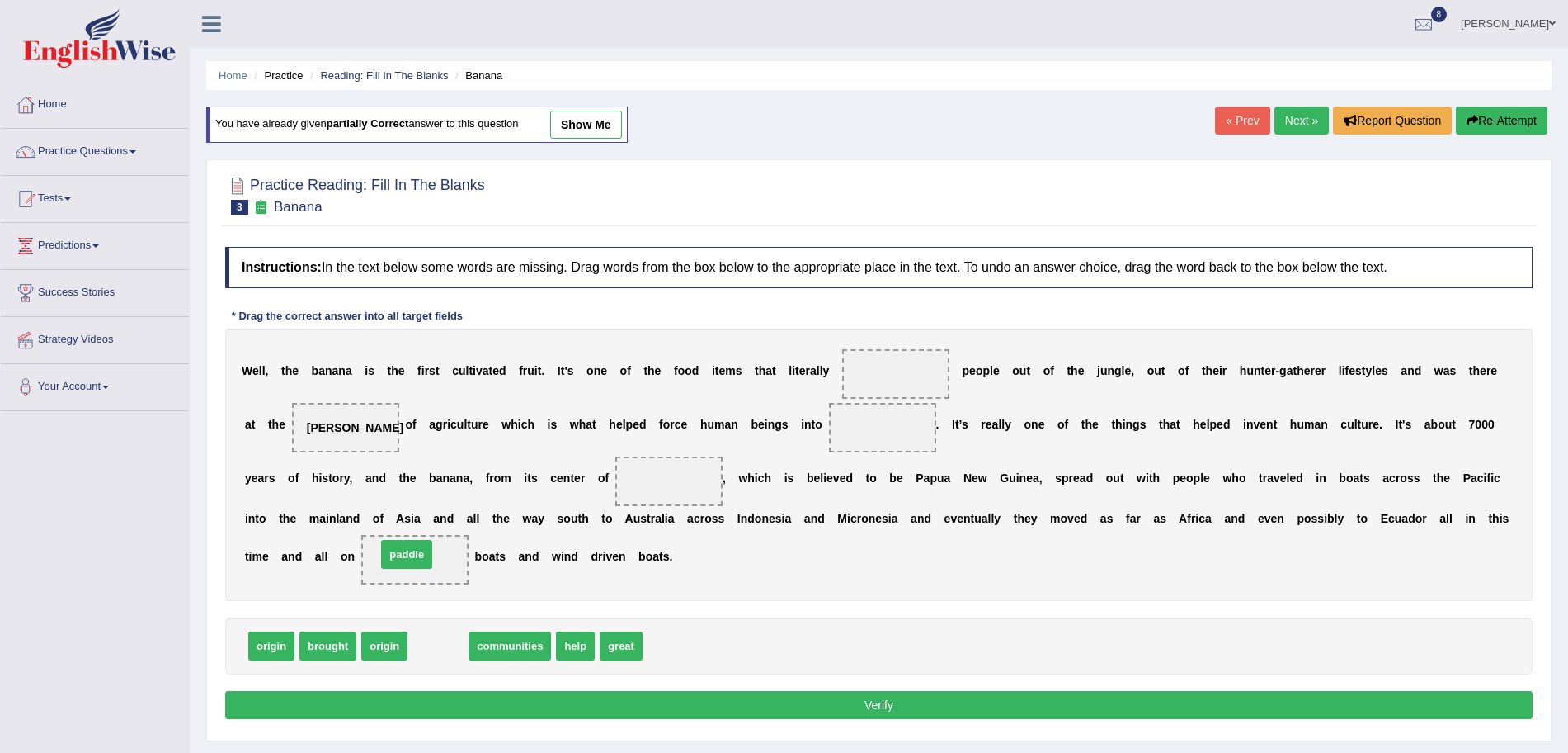
drag, startPoint x: 455, startPoint y: 651, endPoint x: 424, endPoint y: 562, distance: 94.2
drag, startPoint x: 517, startPoint y: 650, endPoint x: 888, endPoint y: 368, distance: 466.0
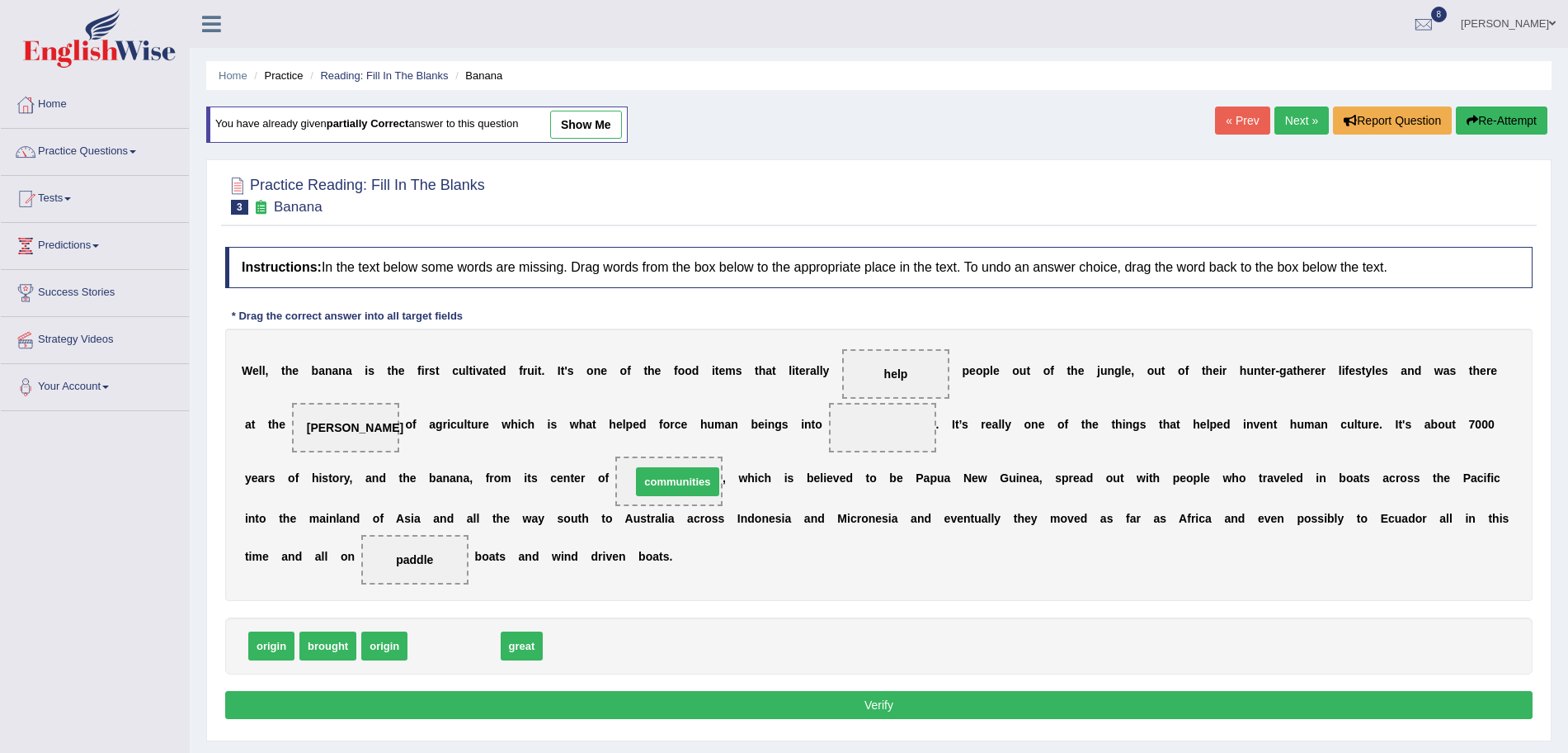
drag, startPoint x: 447, startPoint y: 651, endPoint x: 670, endPoint y: 485, distance: 278.0
drag, startPoint x: 382, startPoint y: 644, endPoint x: 875, endPoint y: 424, distance: 539.9
click at [776, 706] on button "Verify" at bounding box center [878, 705] width 1307 height 28
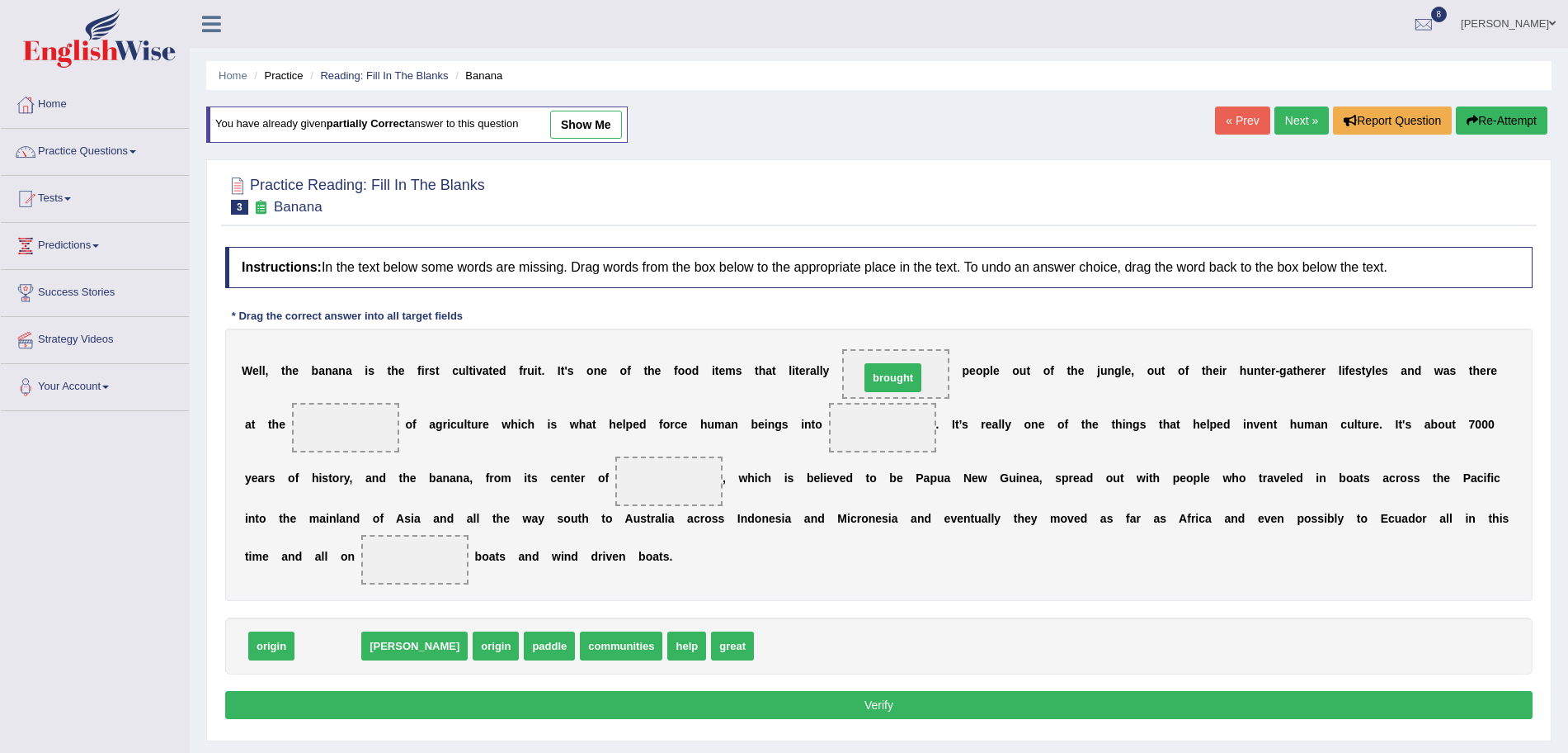
drag, startPoint x: 328, startPoint y: 647, endPoint x: 894, endPoint y: 377, distance: 627.1
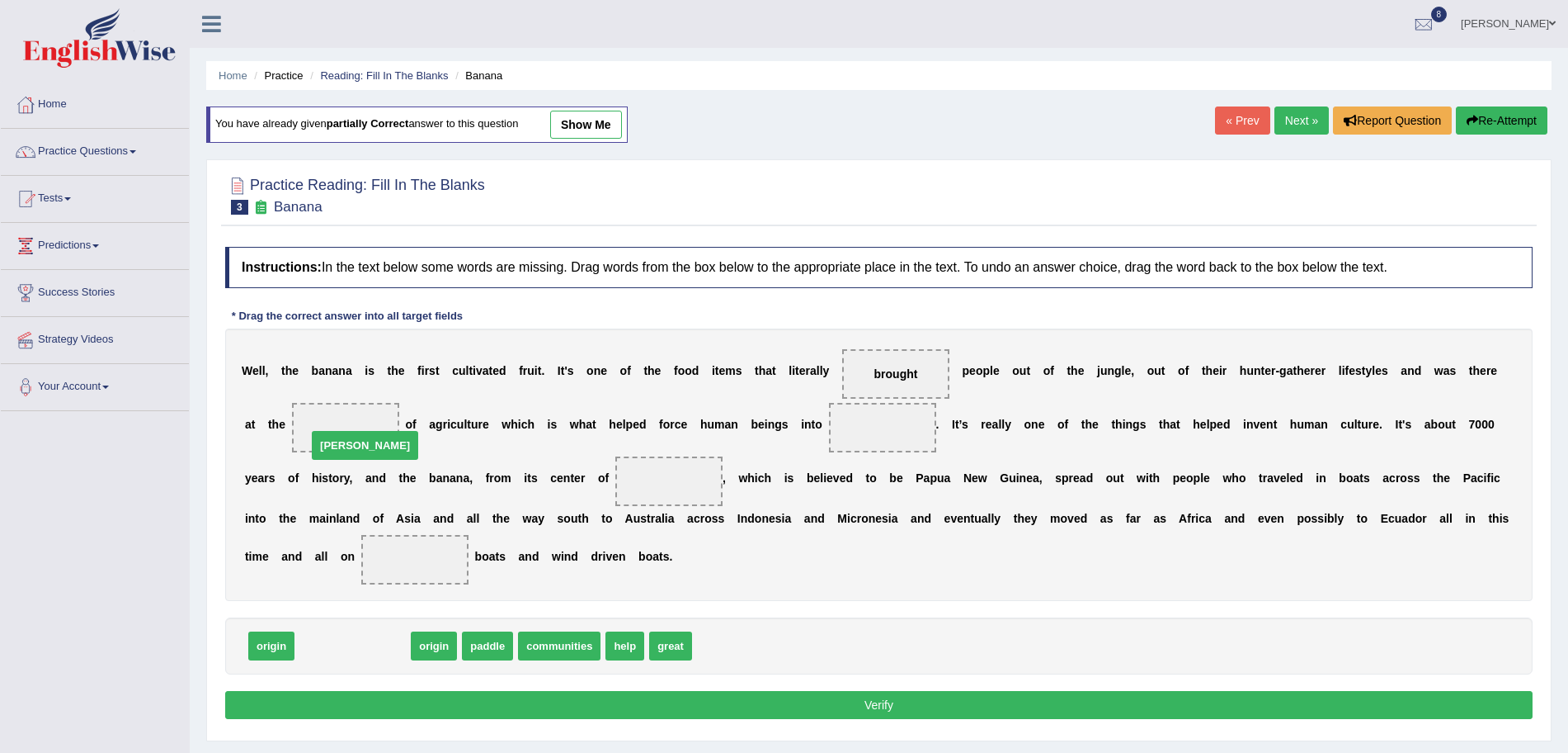
drag, startPoint x: 335, startPoint y: 644, endPoint x: 347, endPoint y: 444, distance: 200.4
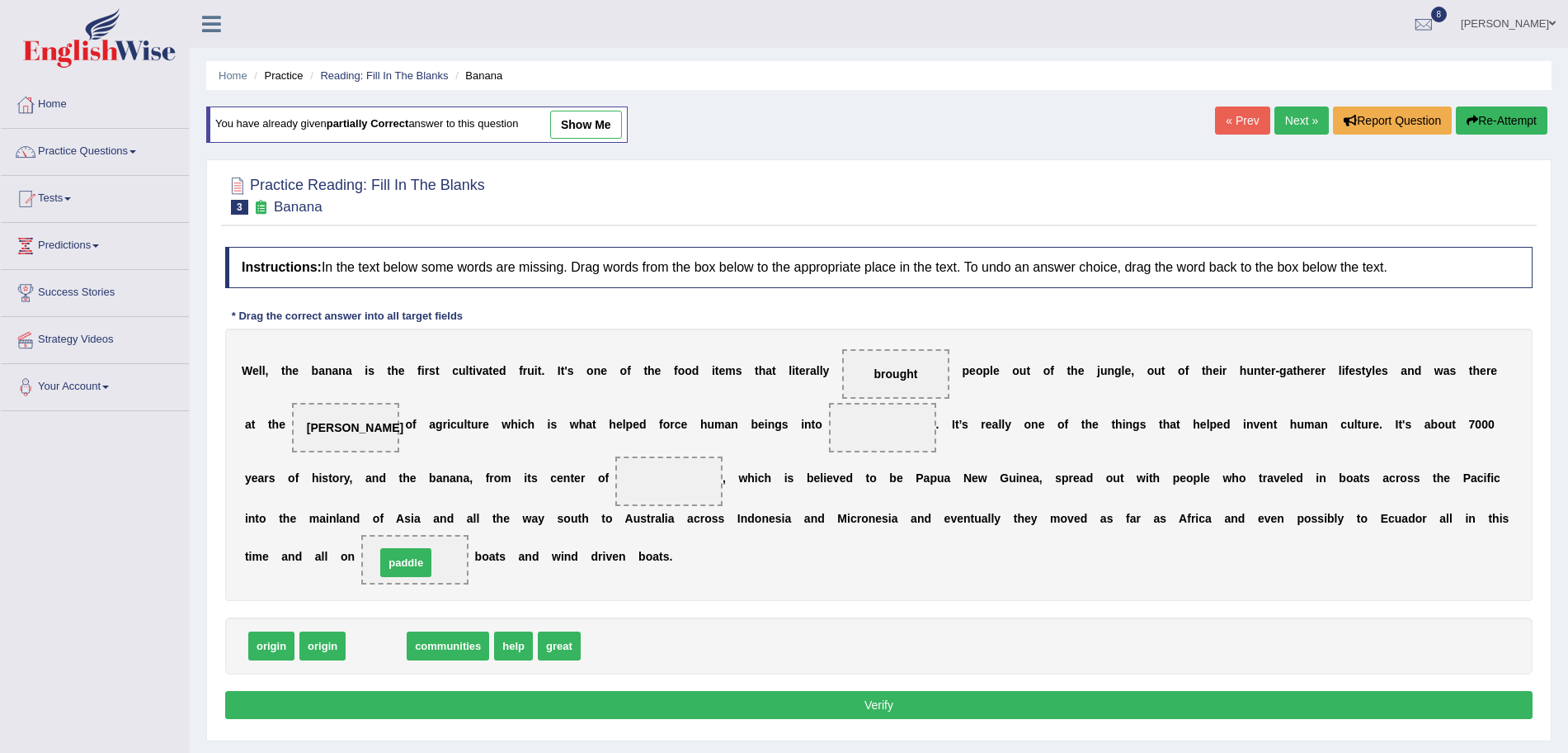
drag, startPoint x: 369, startPoint y: 646, endPoint x: 399, endPoint y: 563, distance: 88.3
drag, startPoint x: 404, startPoint y: 647, endPoint x: 663, endPoint y: 483, distance: 306.6
drag, startPoint x: 372, startPoint y: 640, endPoint x: 868, endPoint y: 416, distance: 544.2
click at [800, 701] on button "Verify" at bounding box center [878, 705] width 1307 height 28
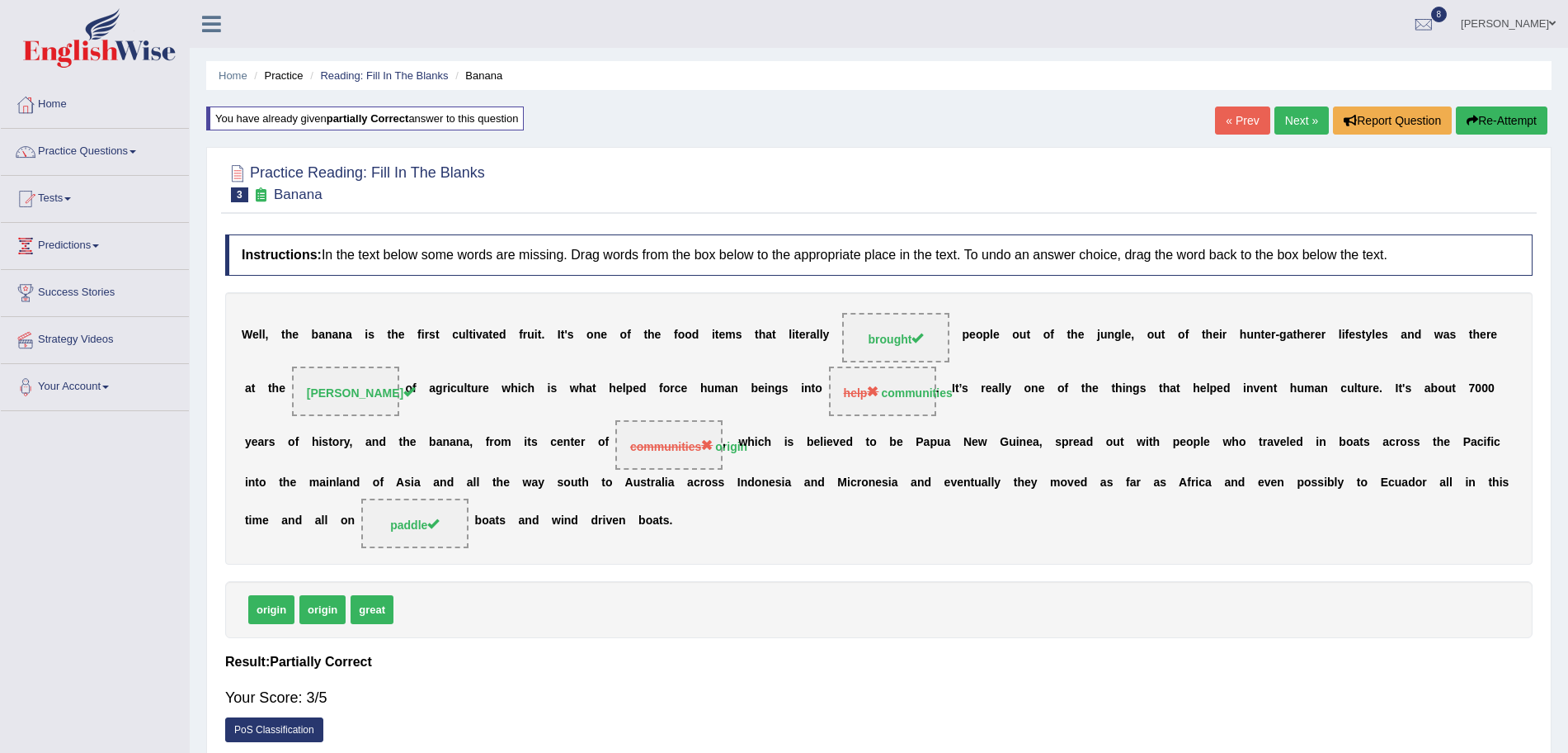
click at [1304, 113] on link "Next »" at bounding box center [1302, 121] width 54 height 28
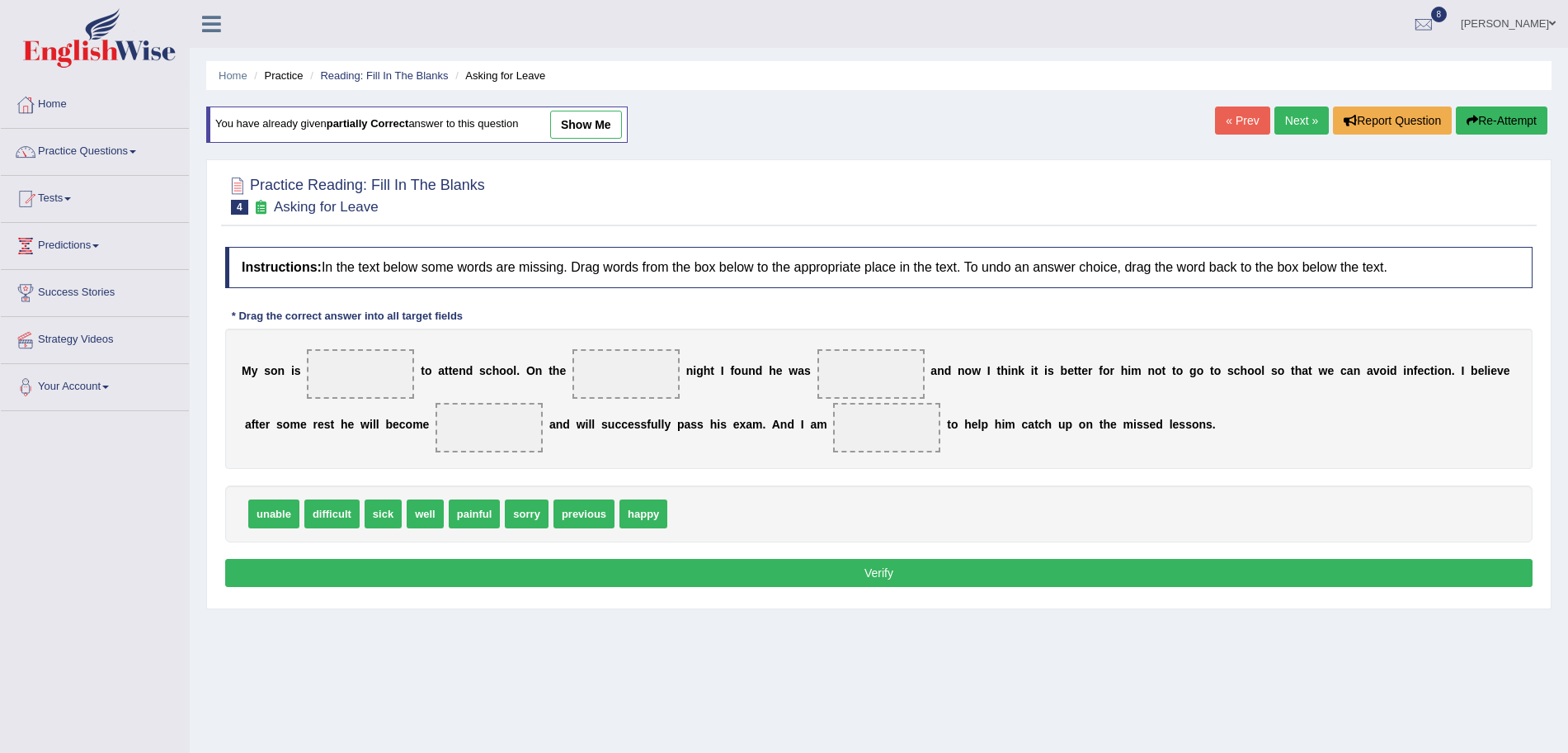
scroll to position [81, 0]
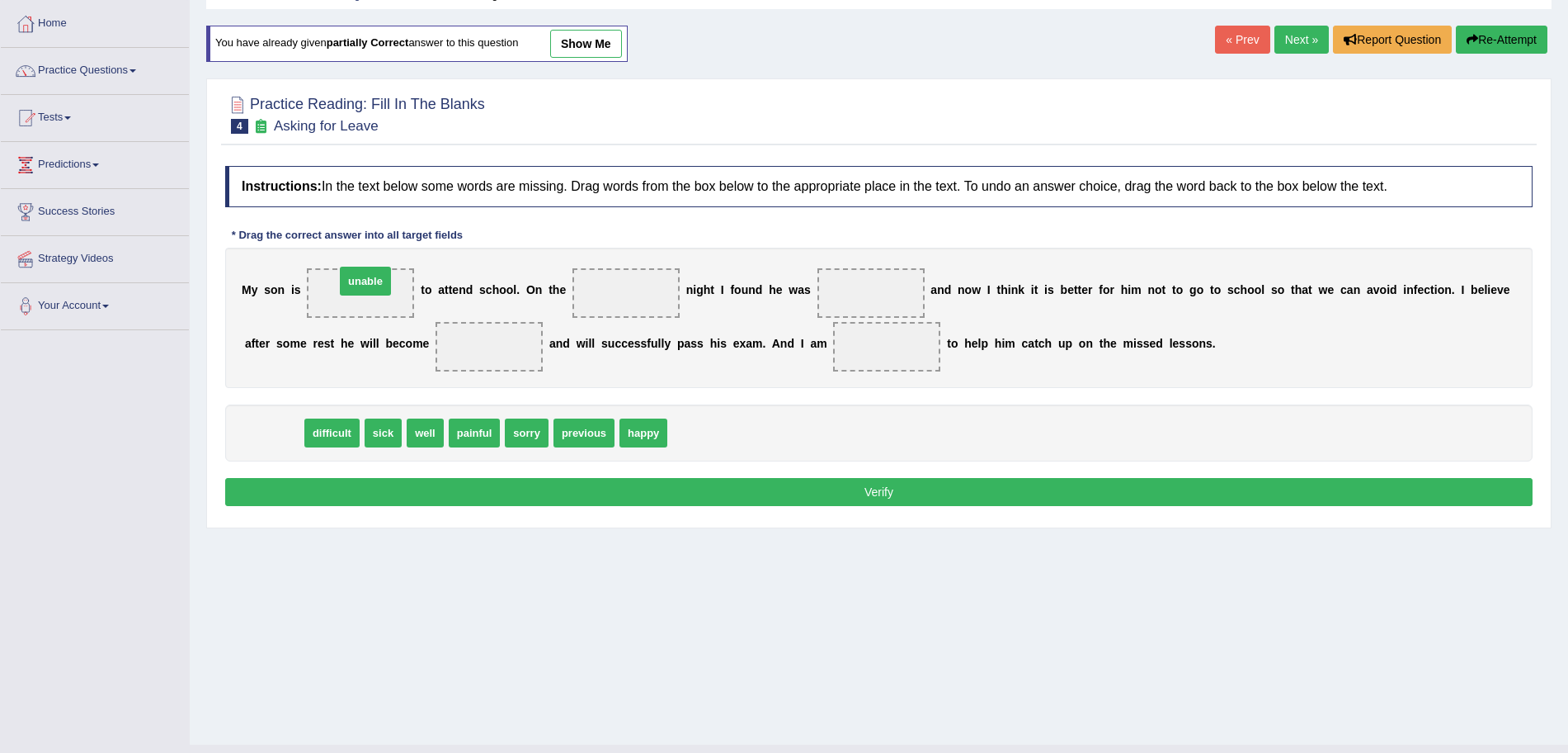
drag, startPoint x: 281, startPoint y: 433, endPoint x: 372, endPoint y: 281, distance: 177.2
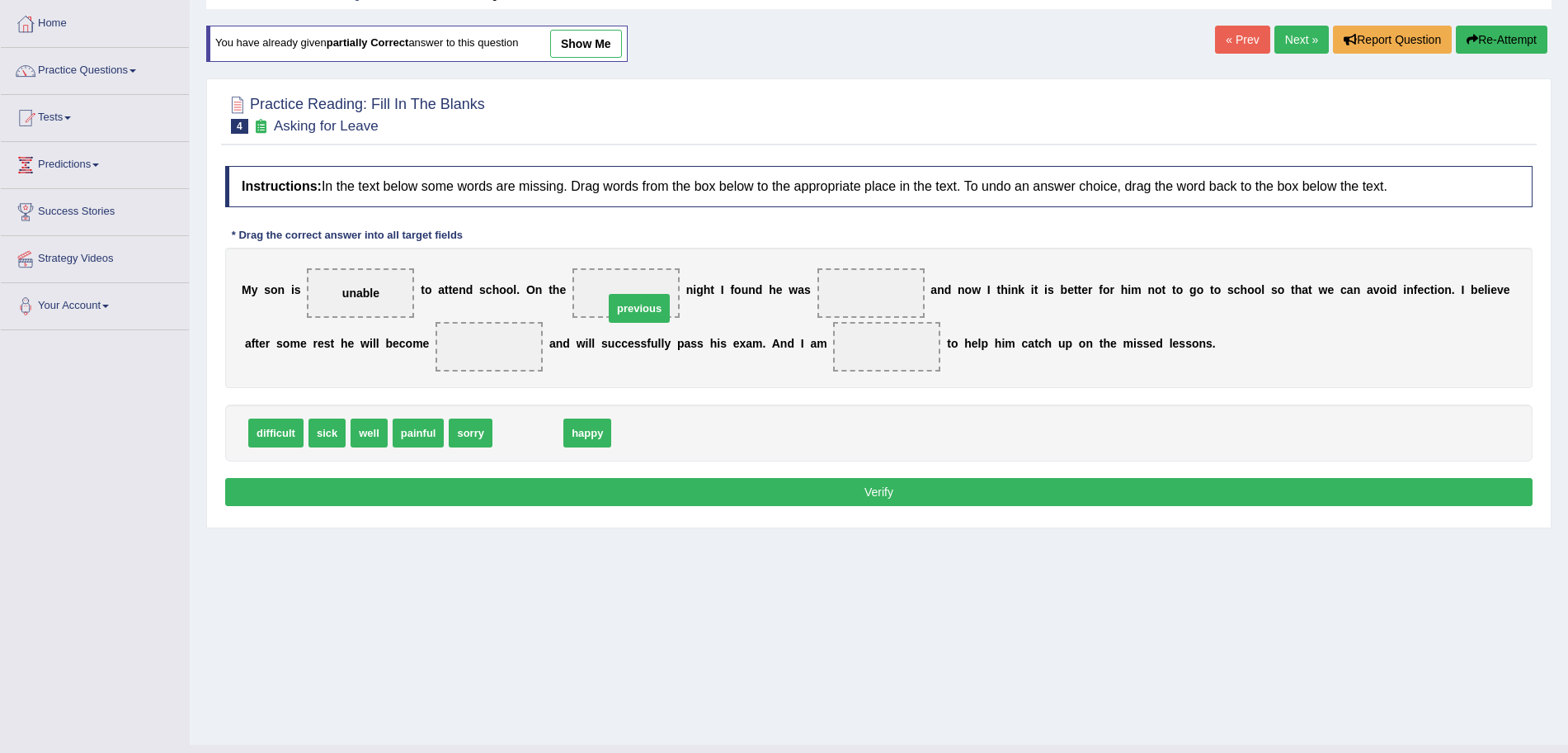
drag, startPoint x: 515, startPoint y: 433, endPoint x: 622, endPoint y: 291, distance: 177.8
drag, startPoint x: 335, startPoint y: 432, endPoint x: 879, endPoint y: 294, distance: 561.2
drag, startPoint x: 334, startPoint y: 433, endPoint x: 476, endPoint y: 354, distance: 162.5
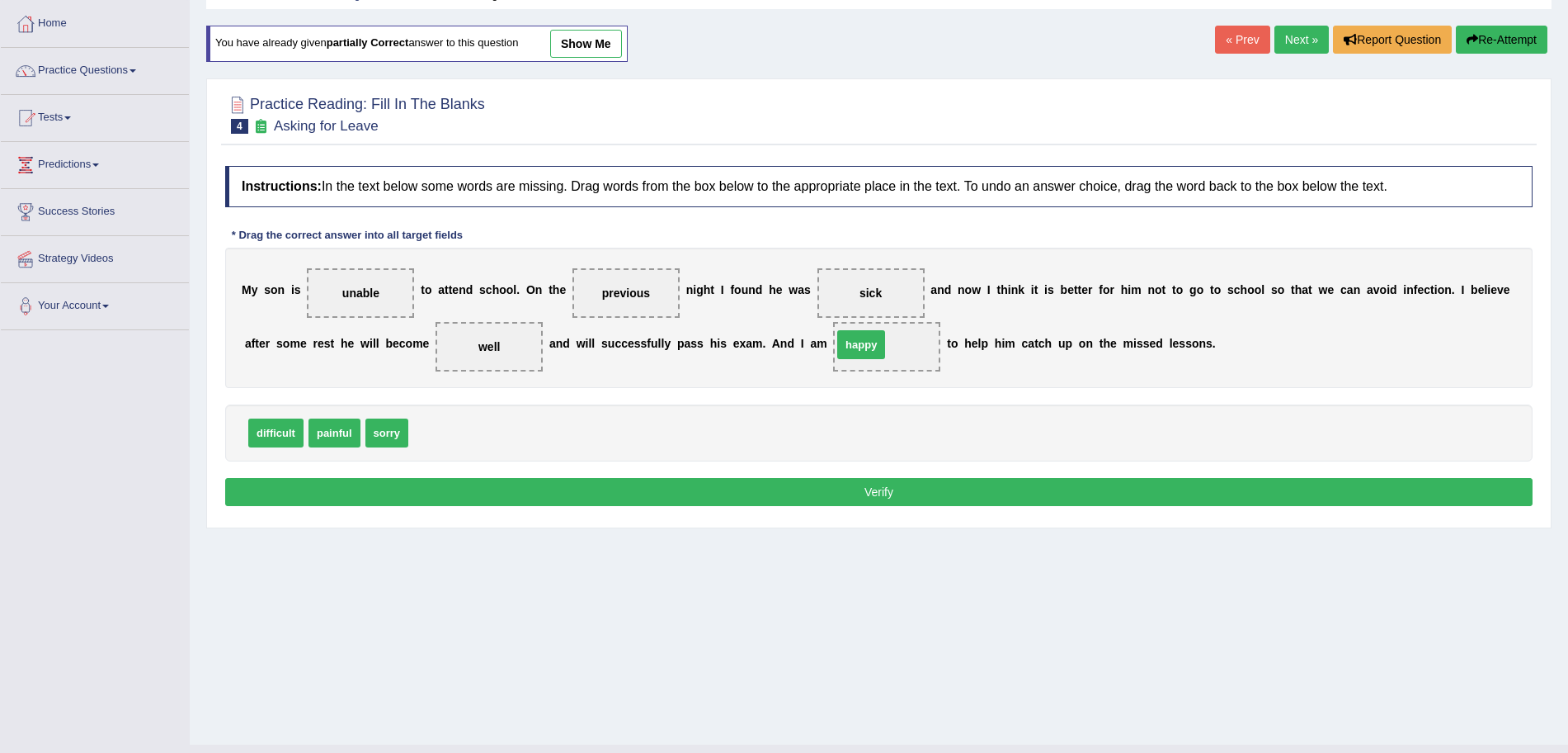
drag, startPoint x: 441, startPoint y: 431, endPoint x: 875, endPoint y: 354, distance: 440.8
click at [811, 499] on button "Verify" at bounding box center [878, 492] width 1307 height 28
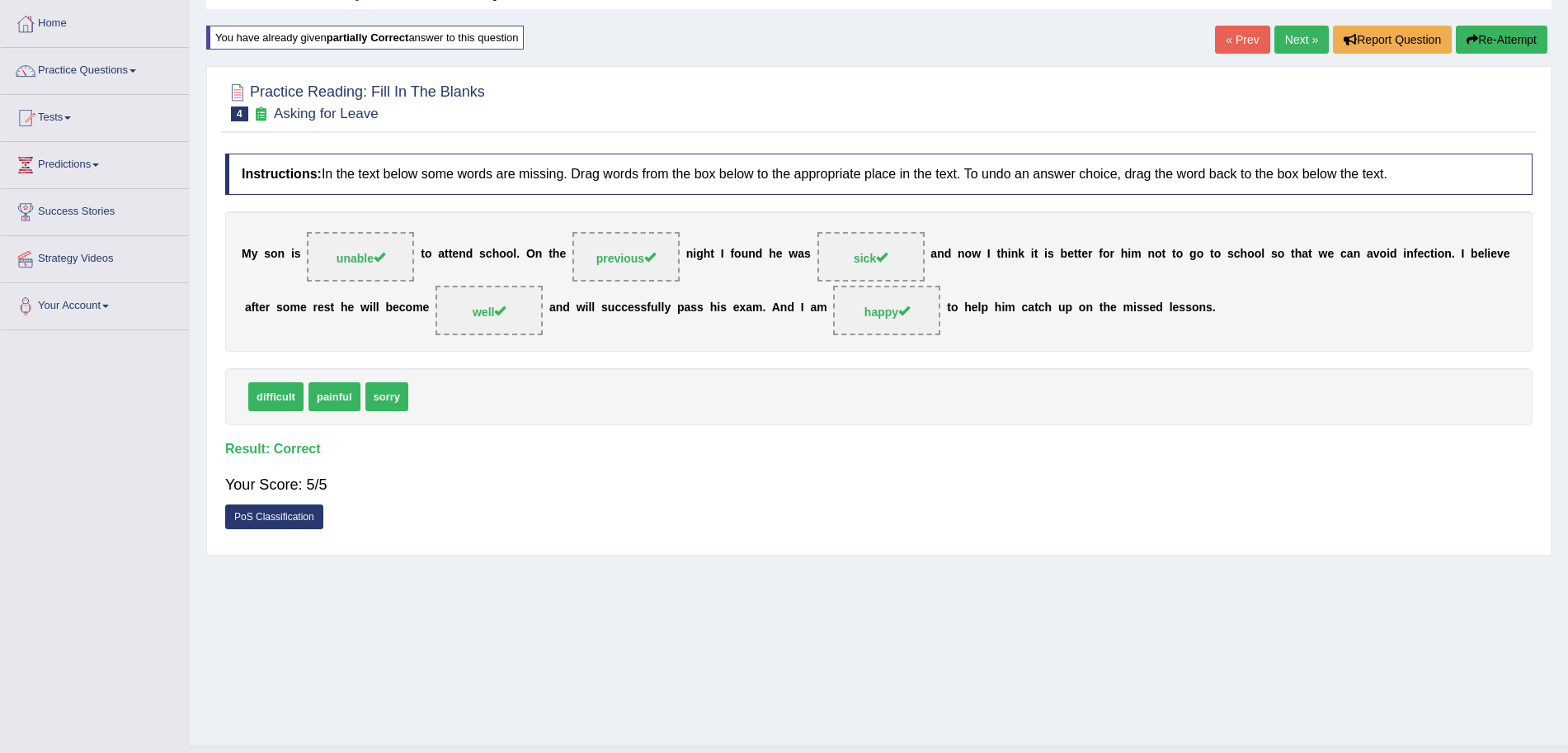
click at [1288, 50] on link "Next »" at bounding box center [1302, 39] width 54 height 28
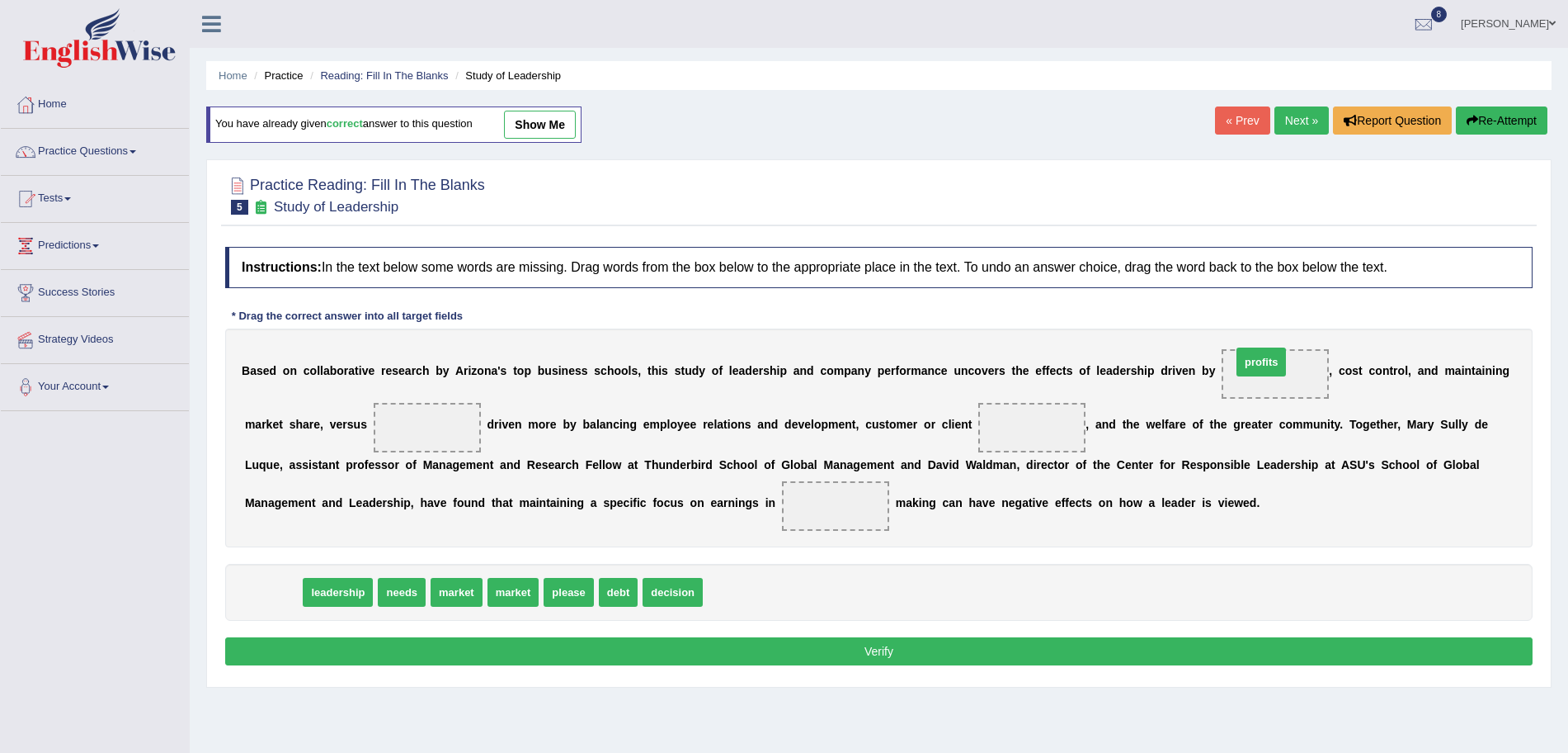
drag, startPoint x: 281, startPoint y: 595, endPoint x: 1283, endPoint y: 380, distance: 1024.8
drag, startPoint x: 292, startPoint y: 589, endPoint x: 456, endPoint y: 406, distance: 245.7
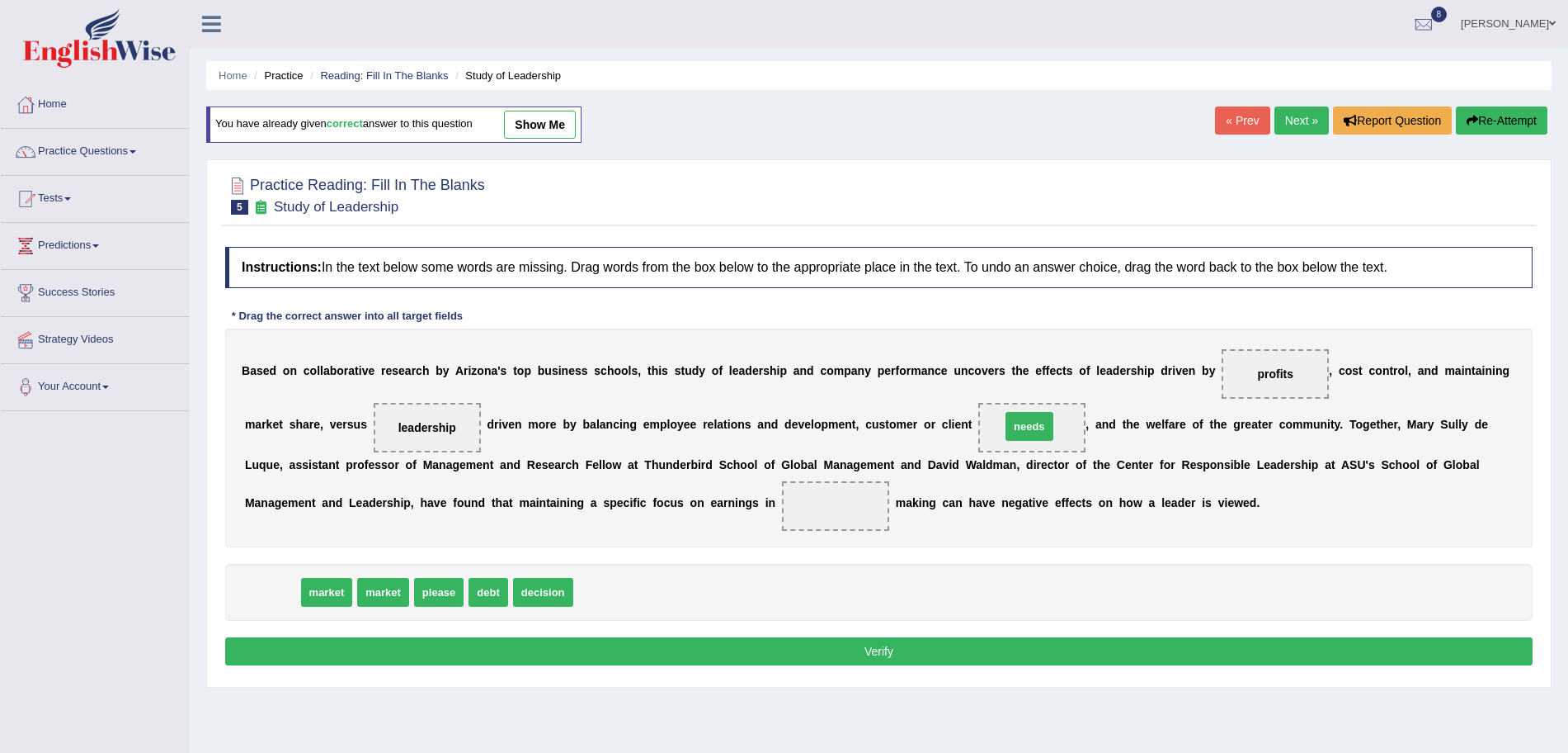
drag, startPoint x: 274, startPoint y: 592, endPoint x: 1031, endPoint y: 426, distance: 775.0
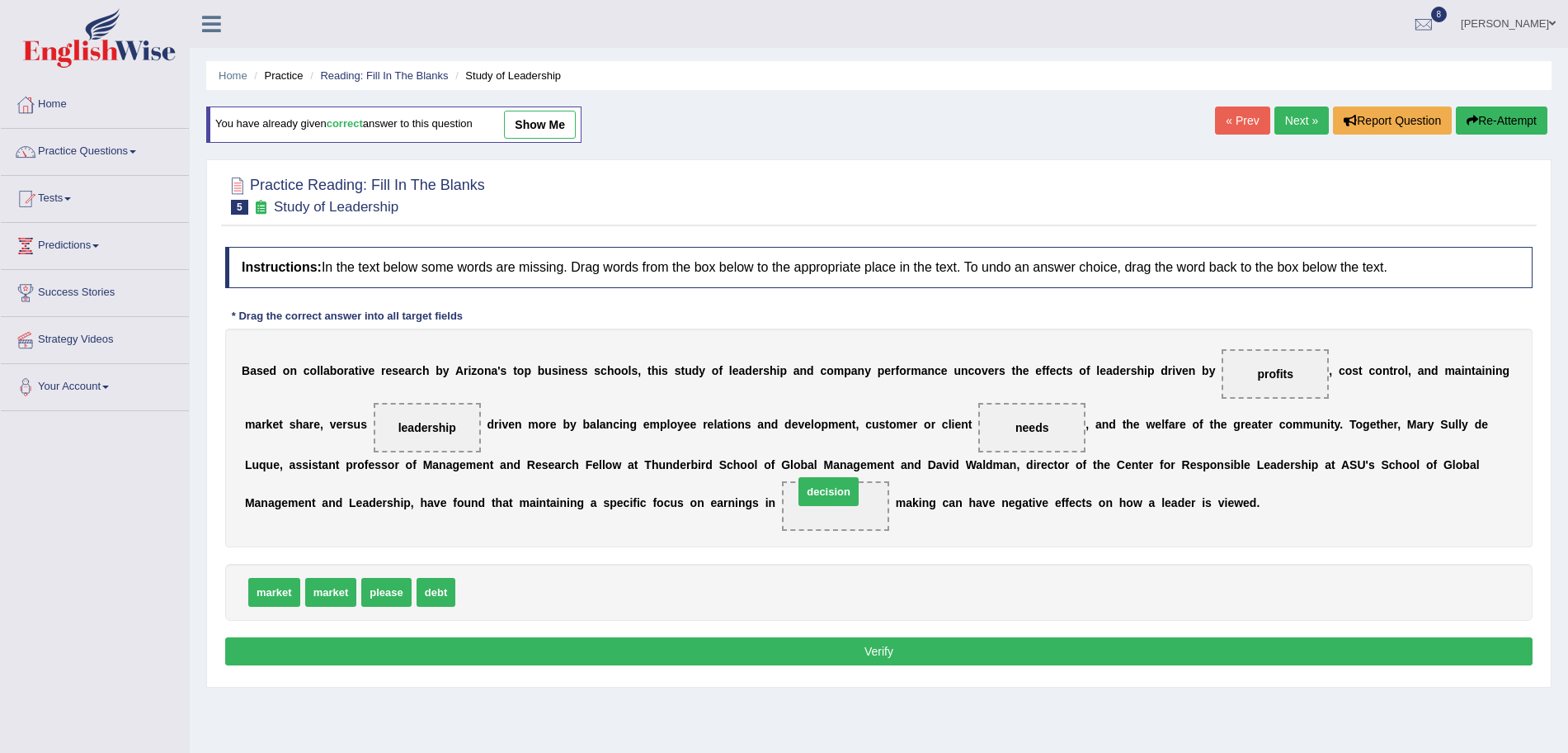
drag, startPoint x: 491, startPoint y: 598, endPoint x: 844, endPoint y: 493, distance: 368.3
click at [820, 665] on button "Verify" at bounding box center [878, 651] width 1307 height 28
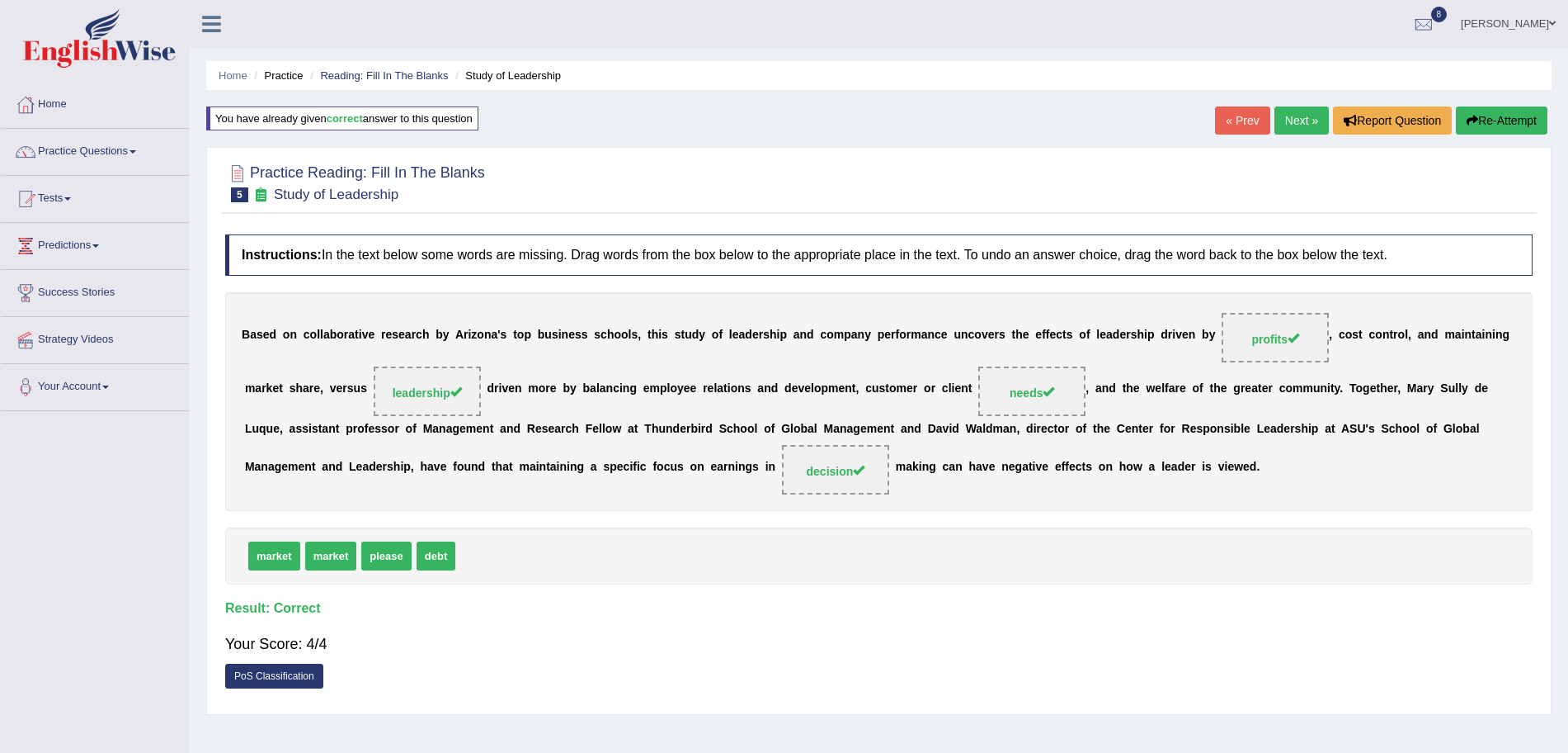
click at [1285, 133] on link "Next »" at bounding box center [1302, 121] width 54 height 28
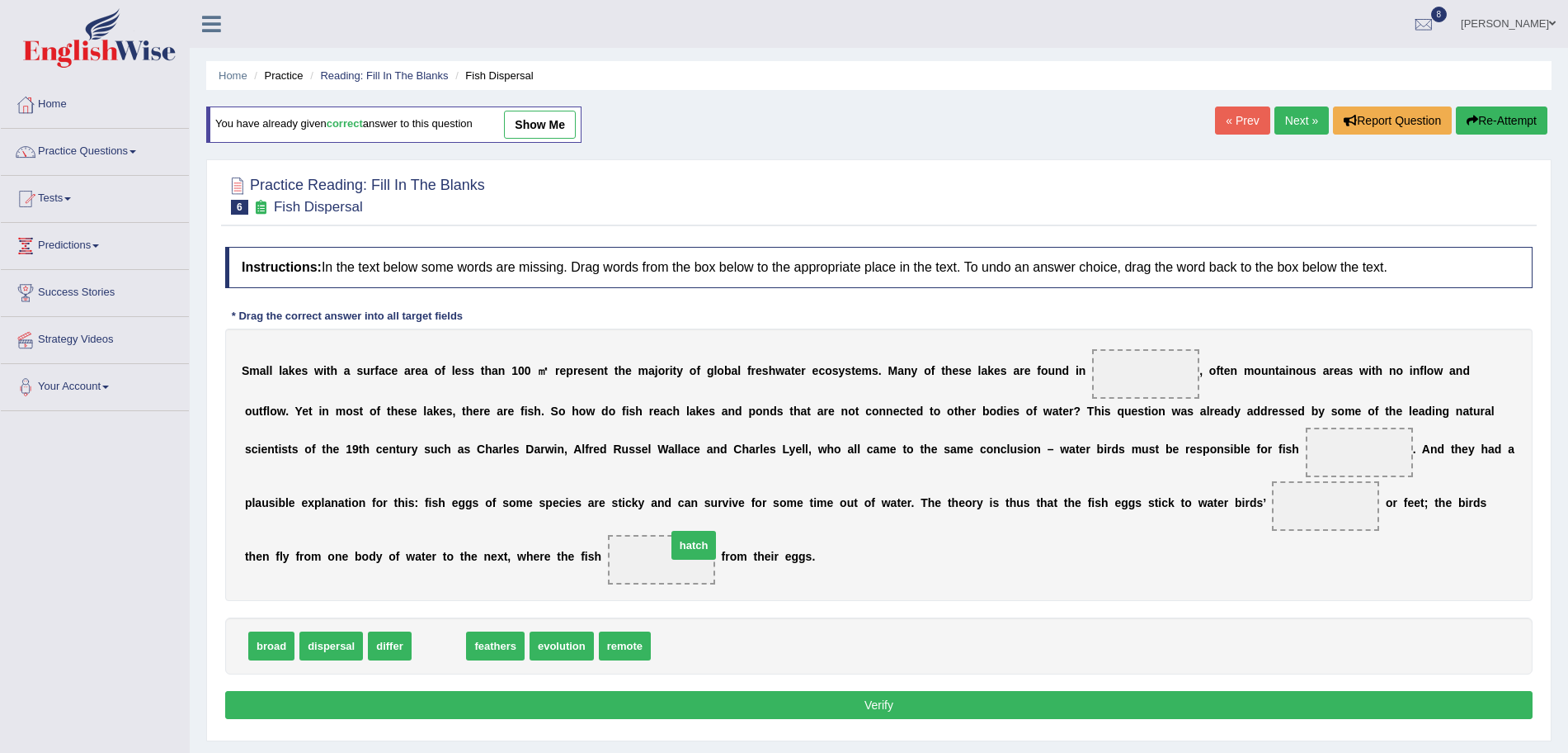
drag, startPoint x: 427, startPoint y: 649, endPoint x: 683, endPoint y: 561, distance: 270.7
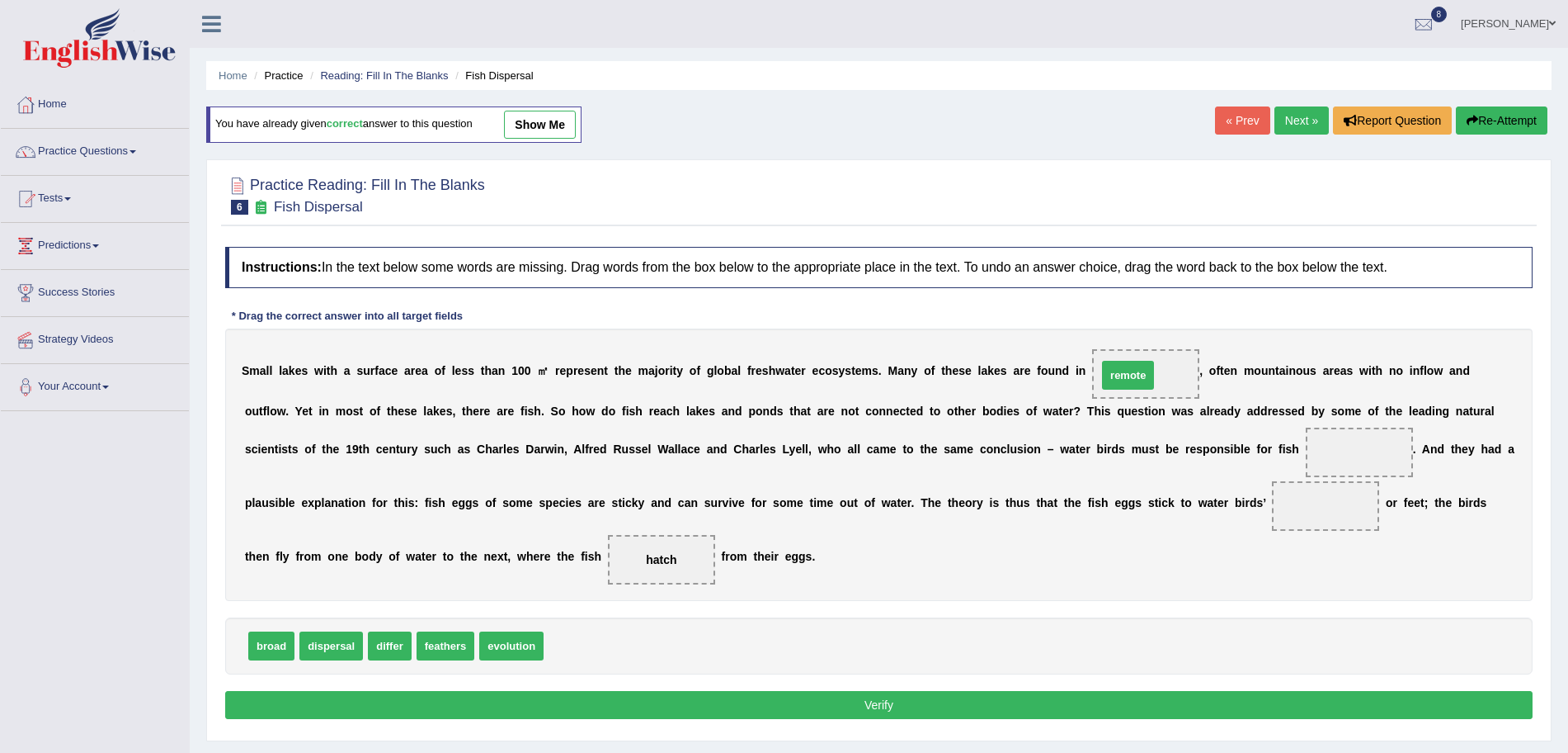
drag, startPoint x: 582, startPoint y: 650, endPoint x: 1147, endPoint y: 377, distance: 627.5
drag, startPoint x: 331, startPoint y: 641, endPoint x: 1321, endPoint y: 434, distance: 1011.4
drag, startPoint x: 387, startPoint y: 644, endPoint x: 1343, endPoint y: 507, distance: 965.8
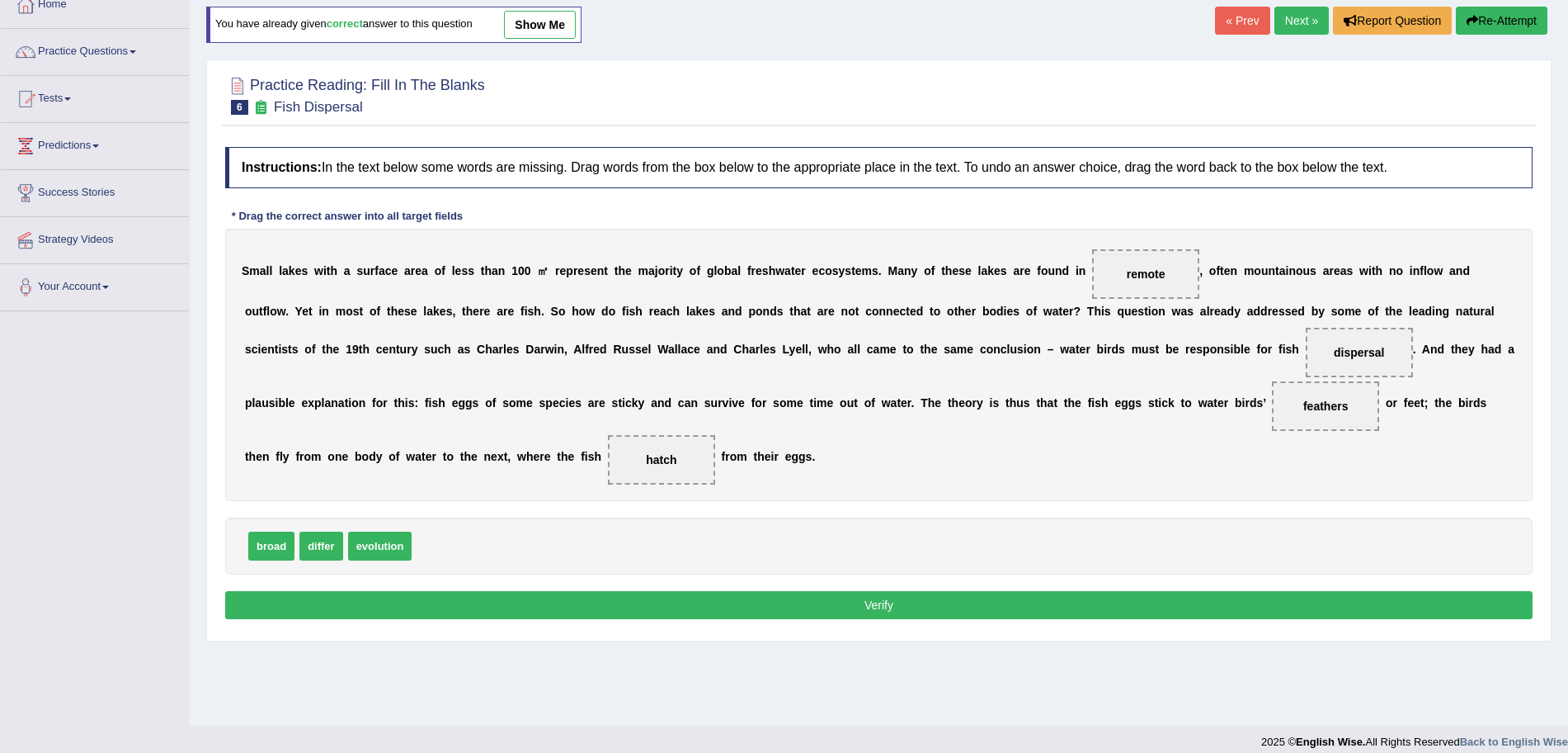
scroll to position [105, 0]
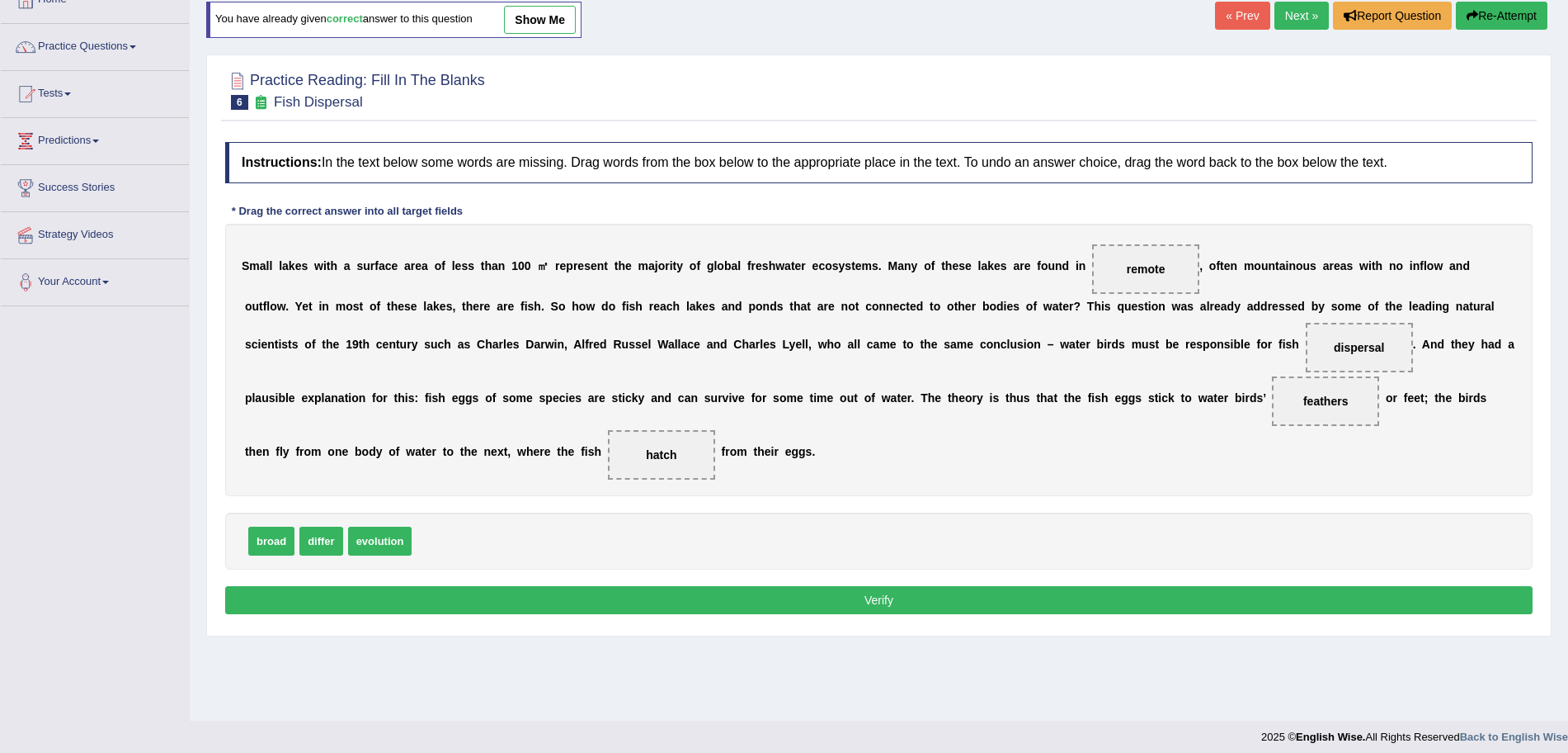
click at [1025, 596] on button "Verify" at bounding box center [878, 600] width 1307 height 28
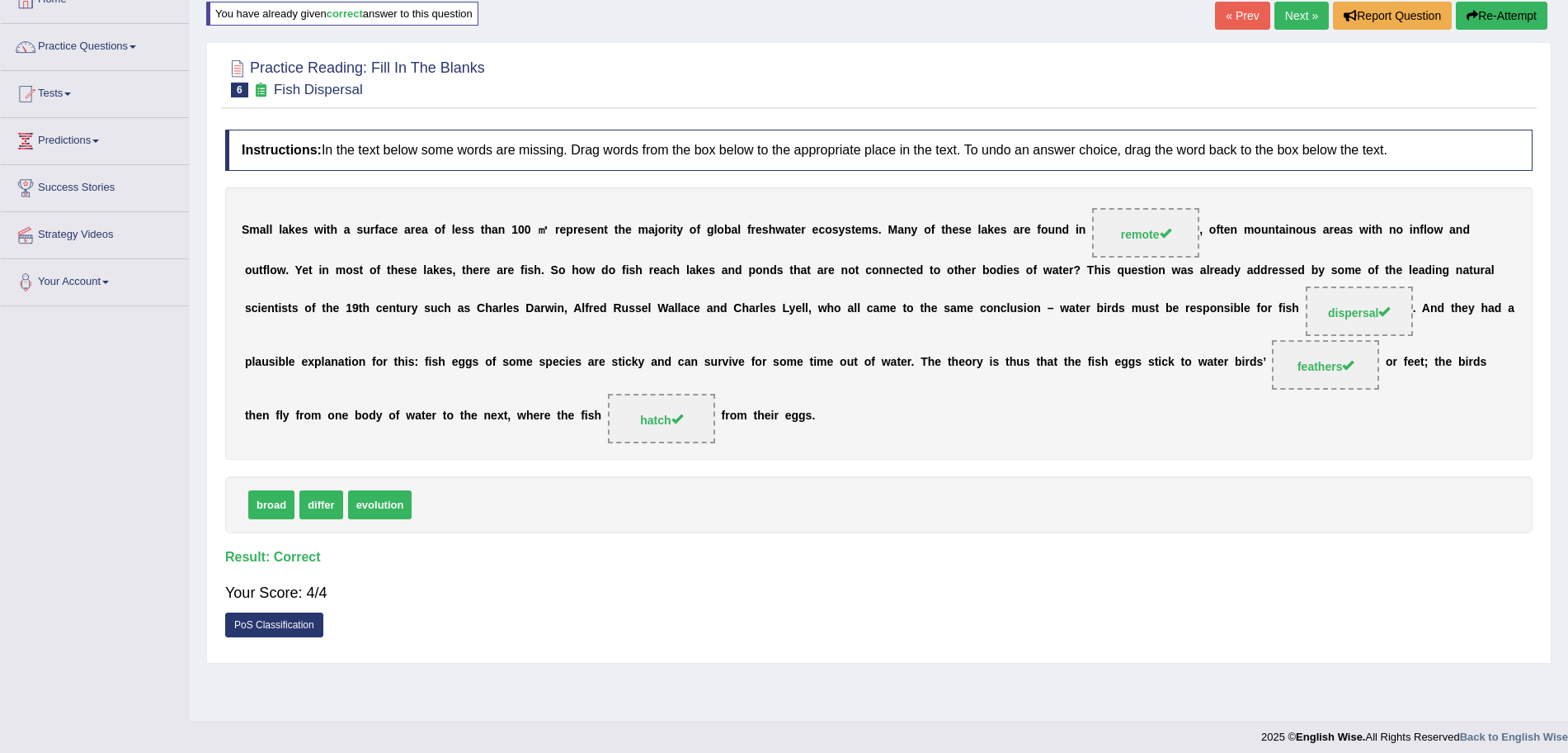
click at [1295, 8] on link "Next »" at bounding box center [1302, 16] width 54 height 28
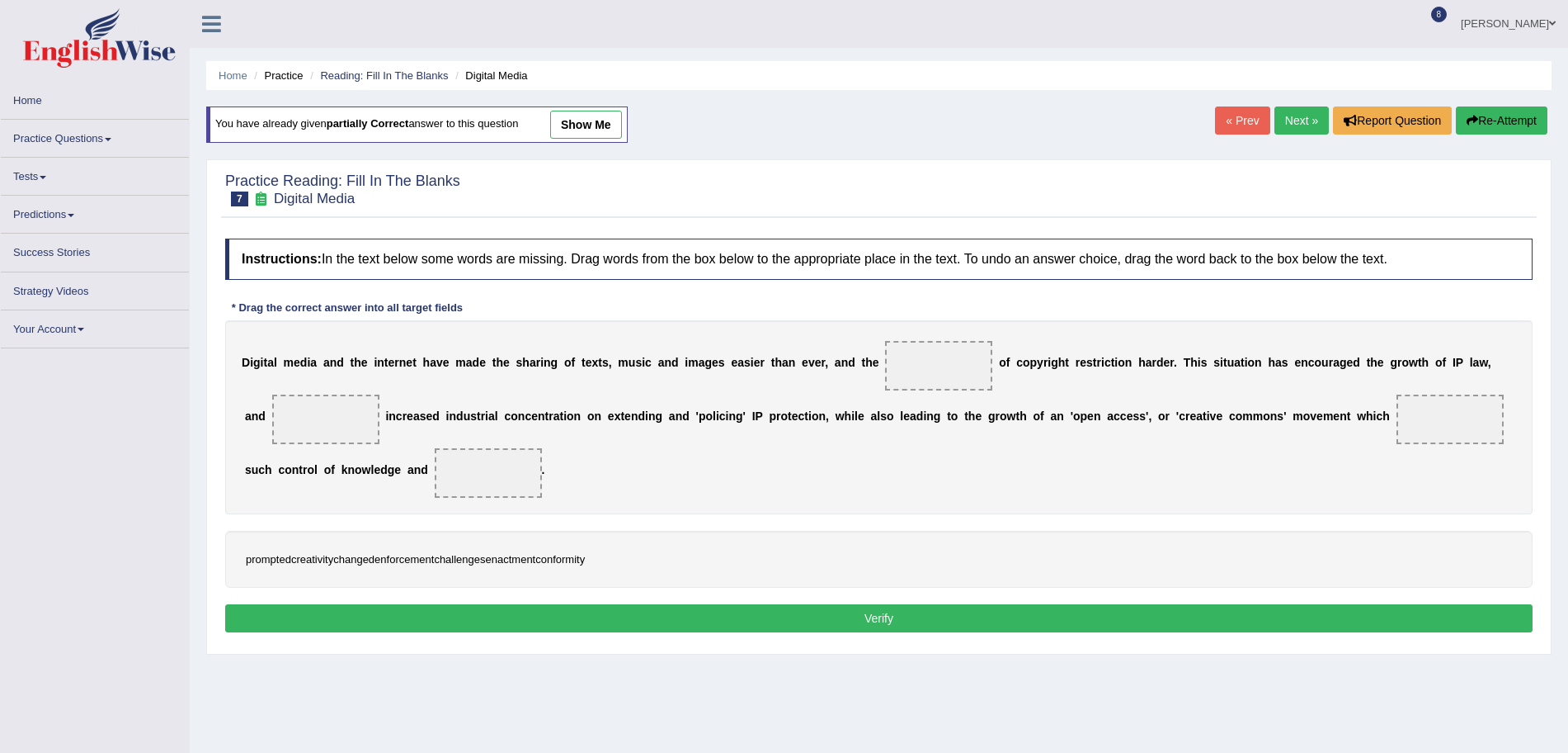
scroll to position [79, 0]
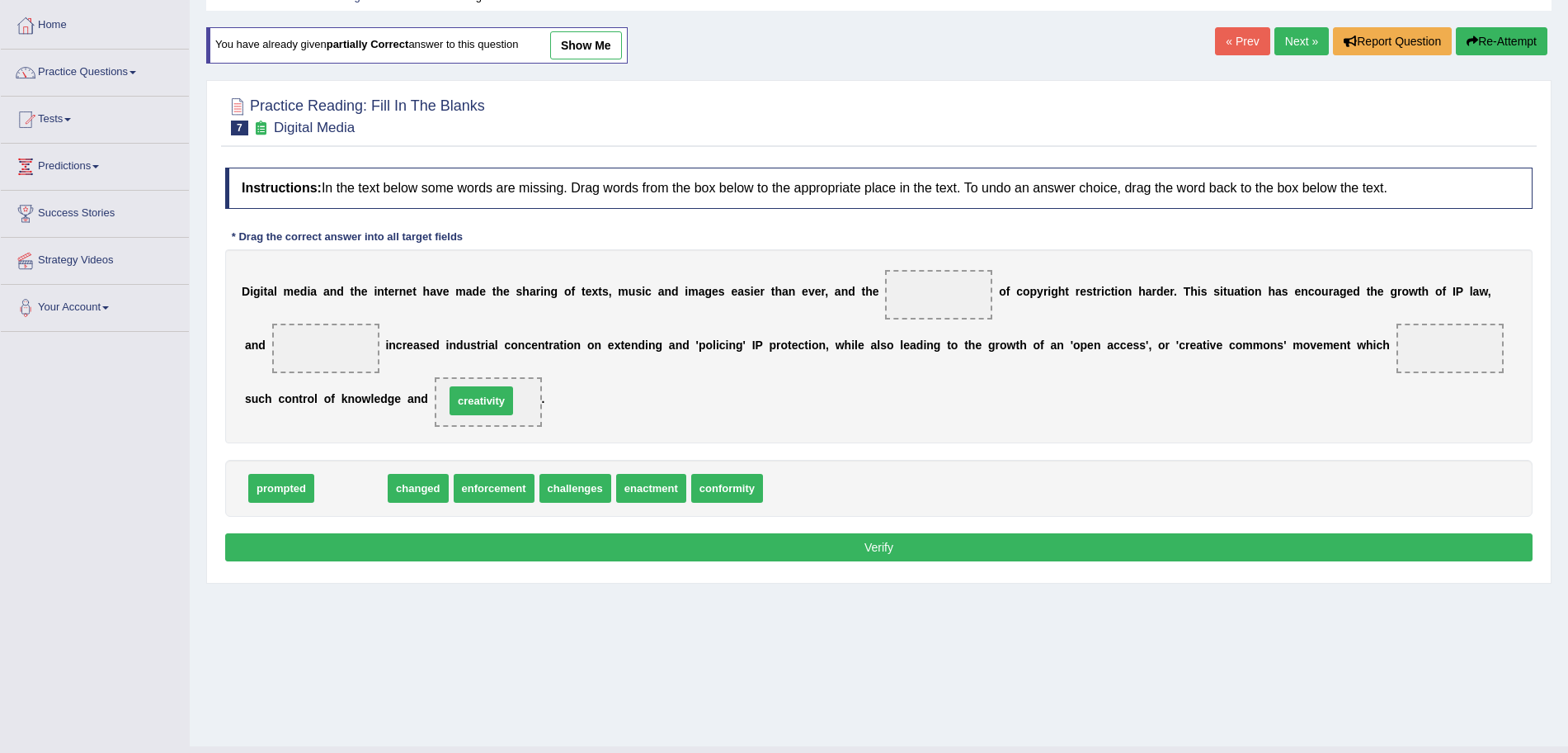
drag, startPoint x: 361, startPoint y: 489, endPoint x: 492, endPoint y: 402, distance: 157.3
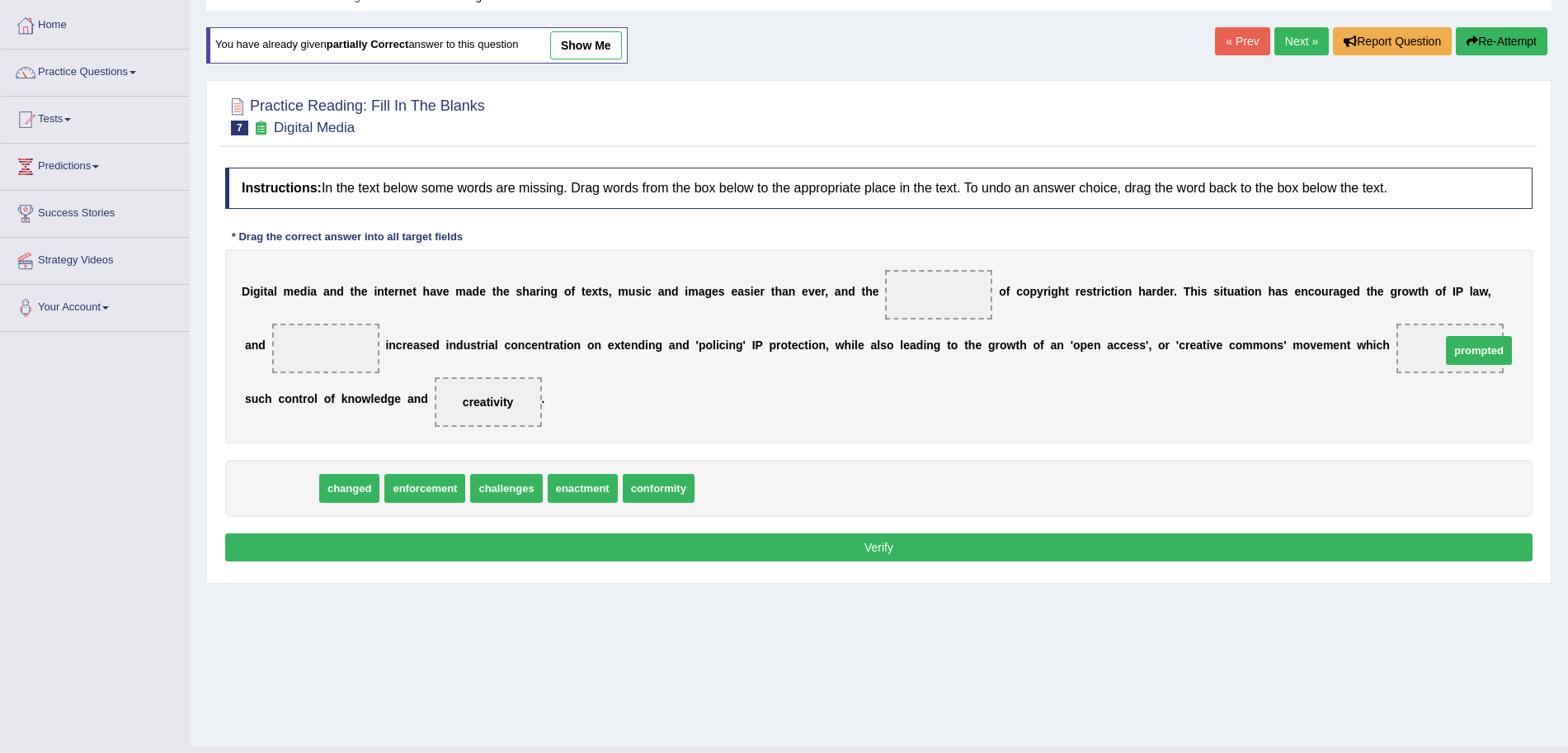
drag, startPoint x: 287, startPoint y: 483, endPoint x: 1464, endPoint y: 344, distance: 1185.2
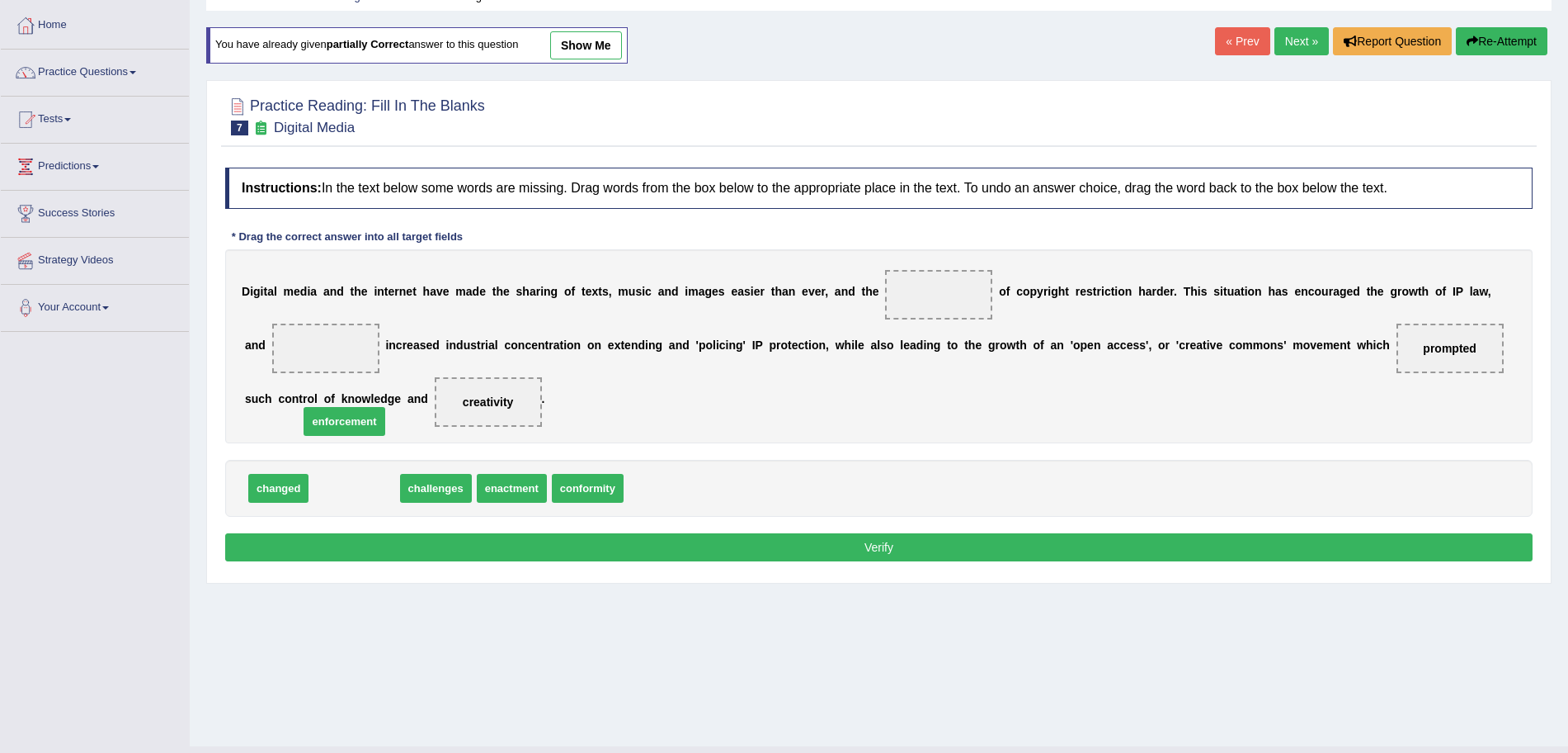
drag, startPoint x: 361, startPoint y: 477, endPoint x: 353, endPoint y: 452, distance: 26.2
drag, startPoint x: 282, startPoint y: 492, endPoint x: 284, endPoint y: 479, distance: 13.2
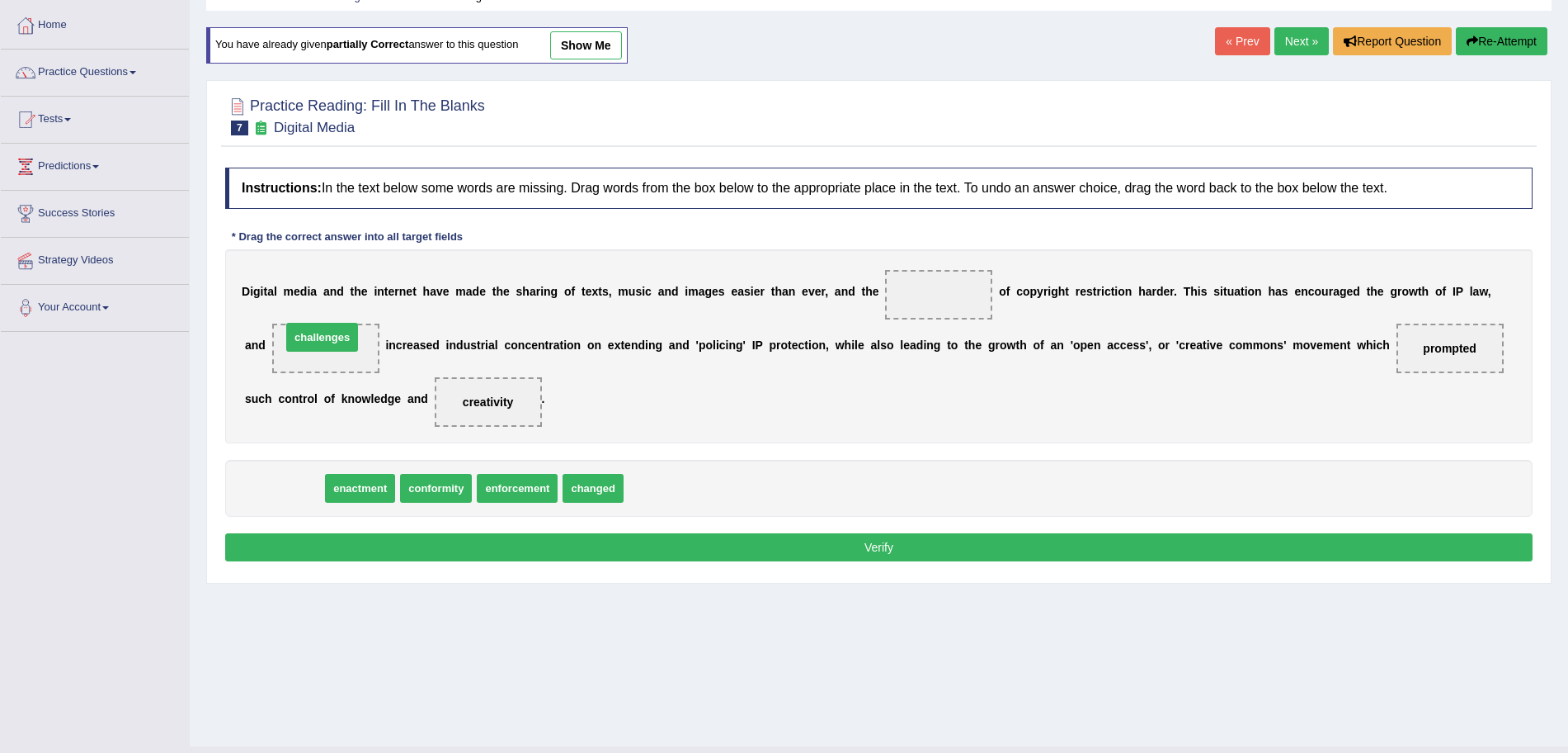
drag, startPoint x: 281, startPoint y: 494, endPoint x: 320, endPoint y: 343, distance: 156.0
click at [420, 535] on button "Verify" at bounding box center [878, 548] width 1307 height 28
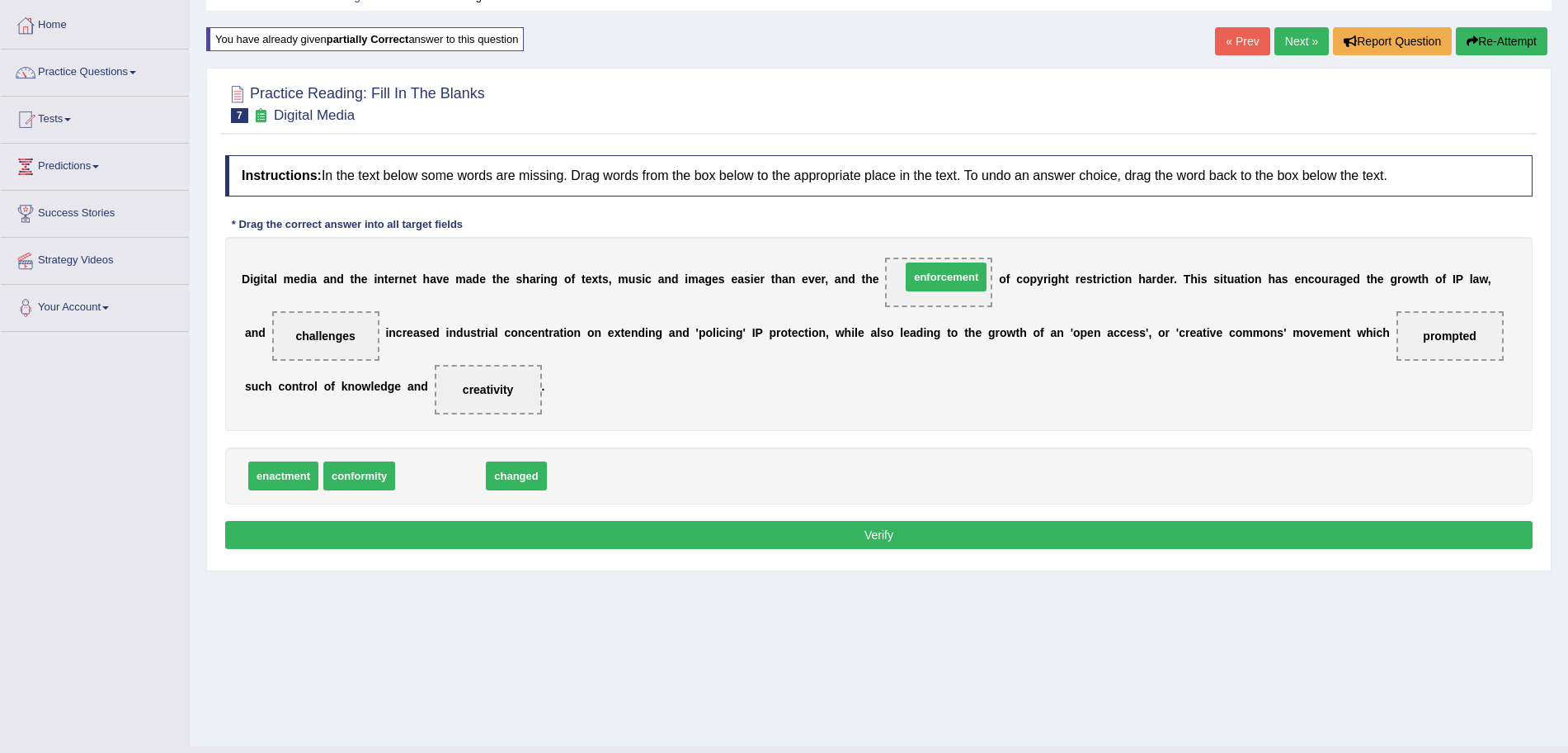
drag, startPoint x: 420, startPoint y: 471, endPoint x: 926, endPoint y: 272, distance: 543.7
click at [437, 535] on button "Verify" at bounding box center [878, 535] width 1307 height 28
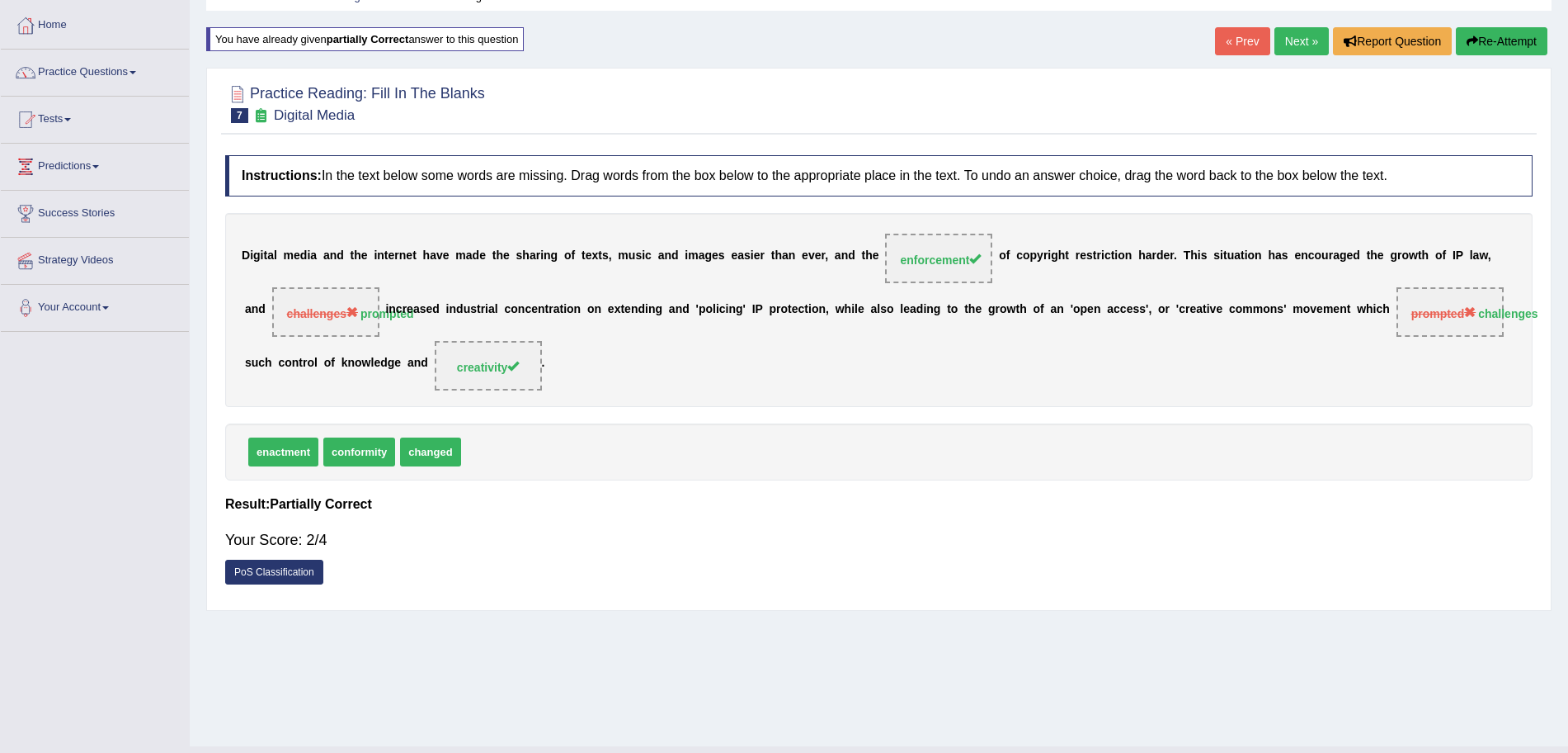
click at [1297, 49] on link "Next »" at bounding box center [1302, 41] width 54 height 28
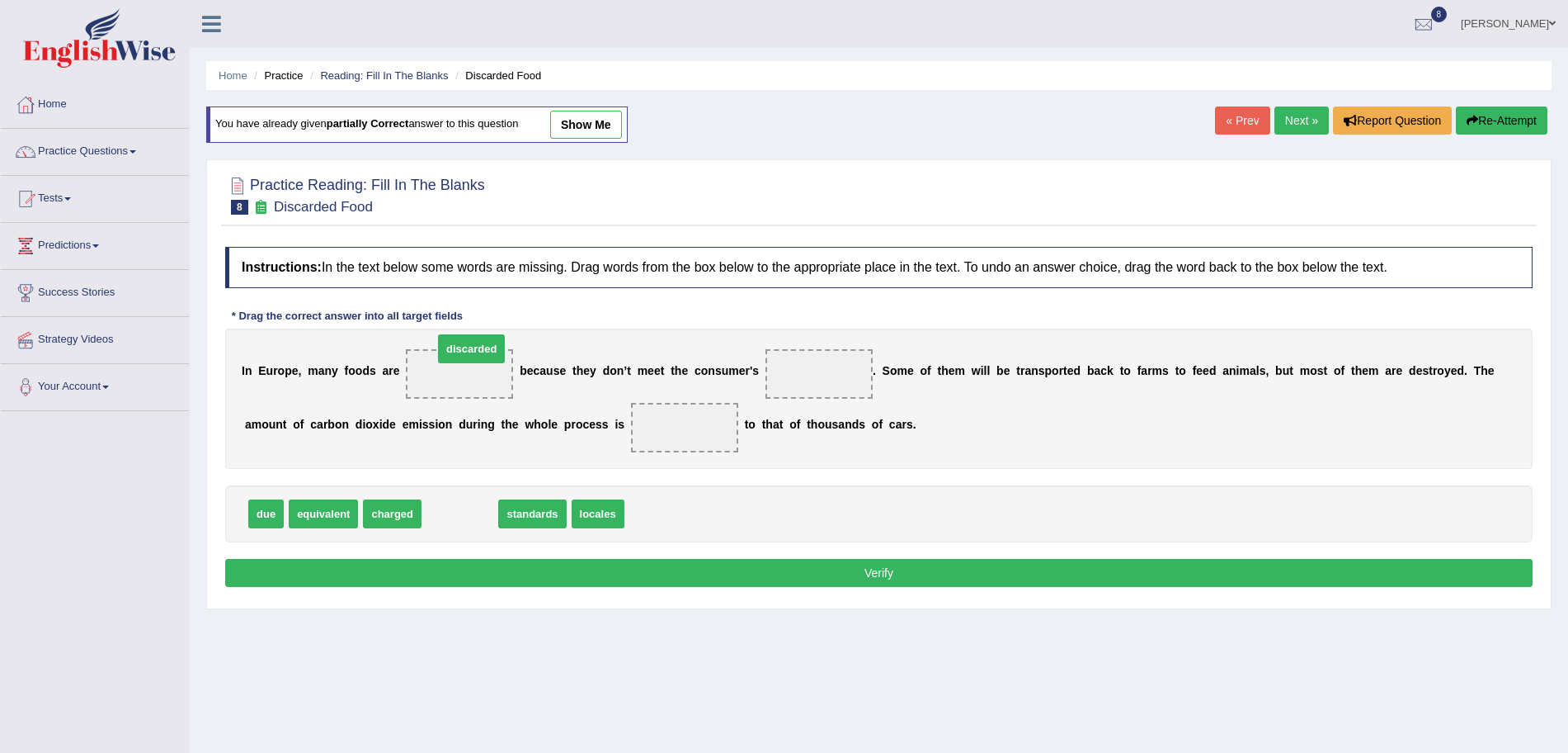
drag, startPoint x: 452, startPoint y: 515, endPoint x: 465, endPoint y: 364, distance: 151.6
drag, startPoint x: 448, startPoint y: 507, endPoint x: 810, endPoint y: 368, distance: 387.8
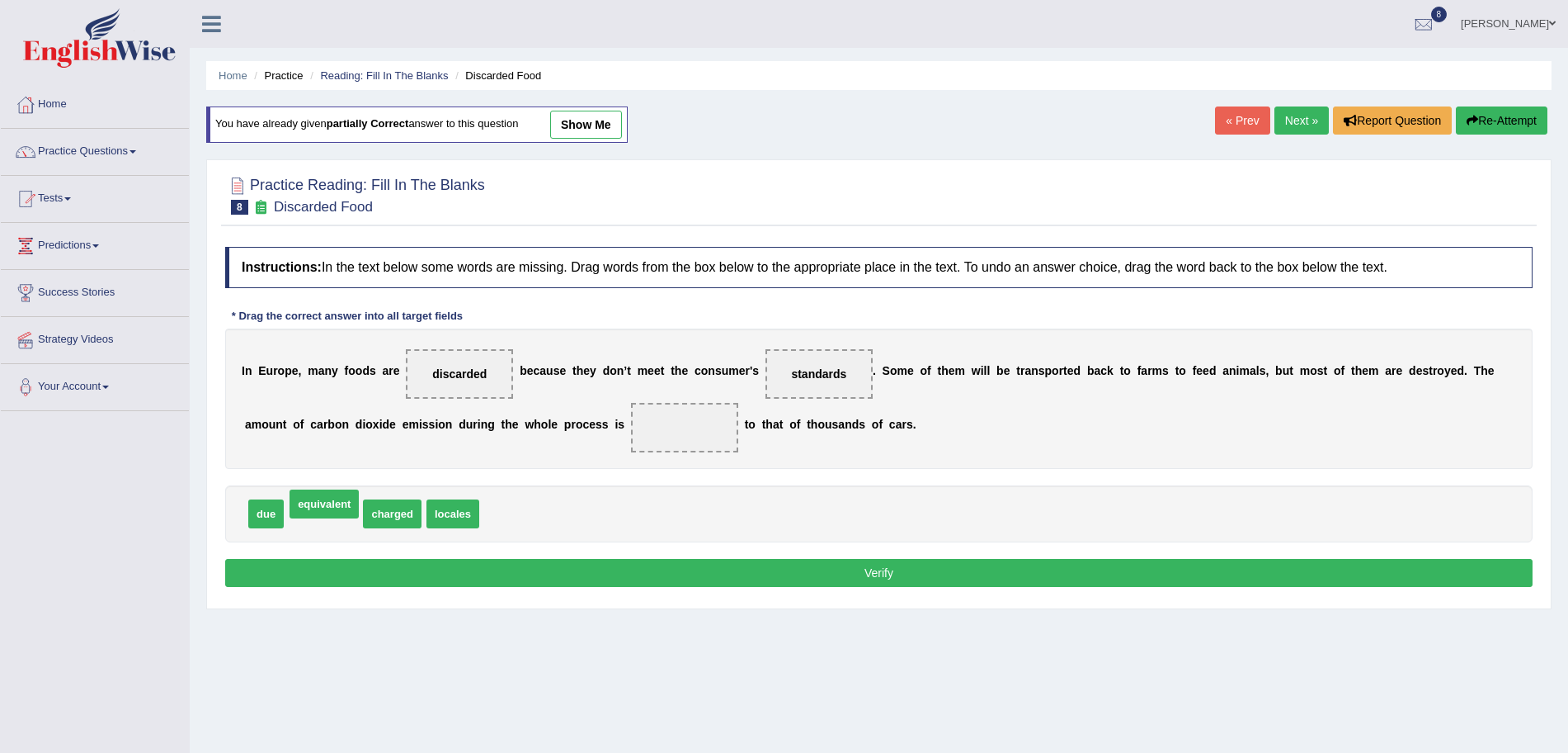
drag, startPoint x: 319, startPoint y: 517, endPoint x: 320, endPoint y: 506, distance: 11.0
drag, startPoint x: 269, startPoint y: 513, endPoint x: 669, endPoint y: 425, distance: 409.6
click at [692, 570] on button "Verify" at bounding box center [878, 573] width 1307 height 28
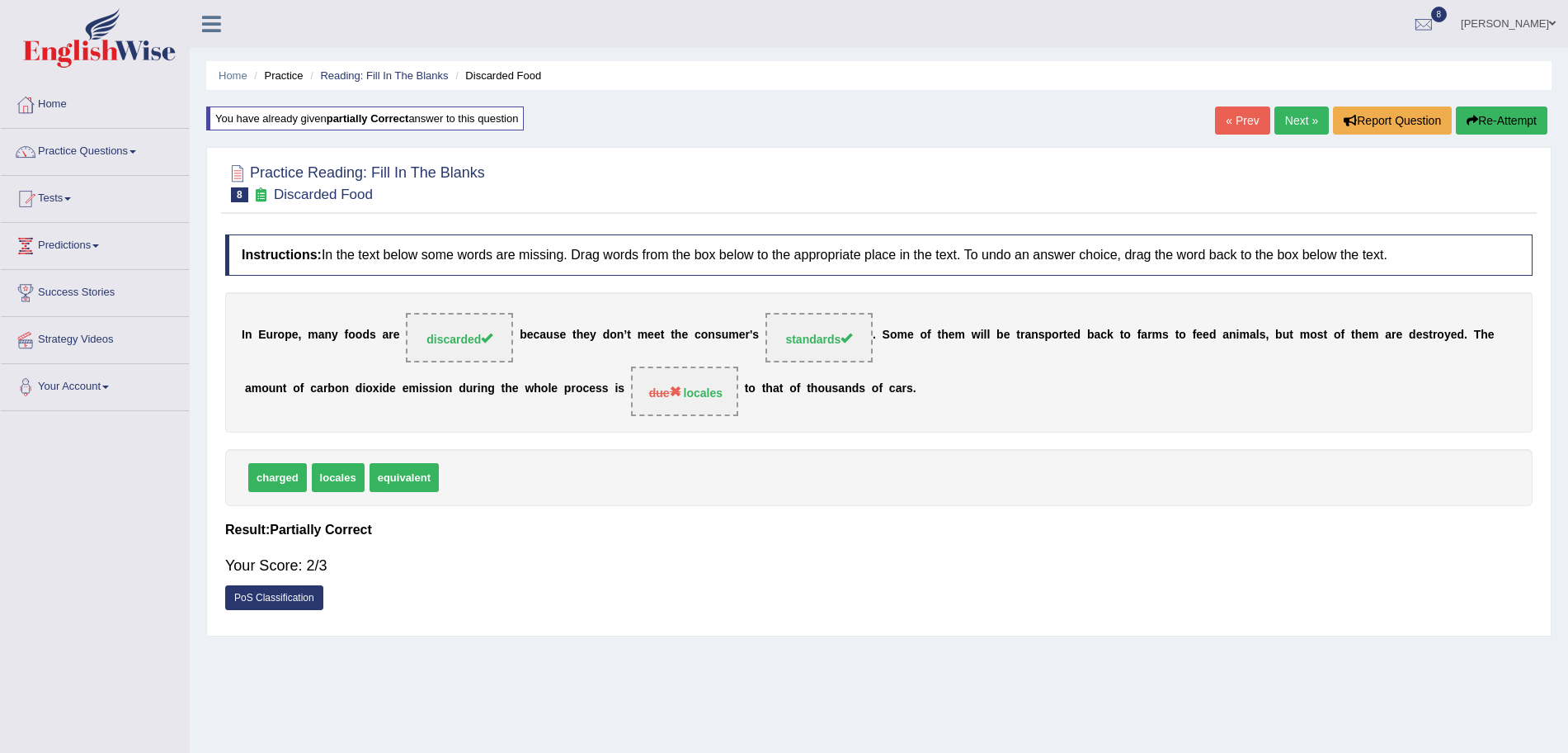
click at [1282, 115] on link "Next »" at bounding box center [1302, 121] width 54 height 28
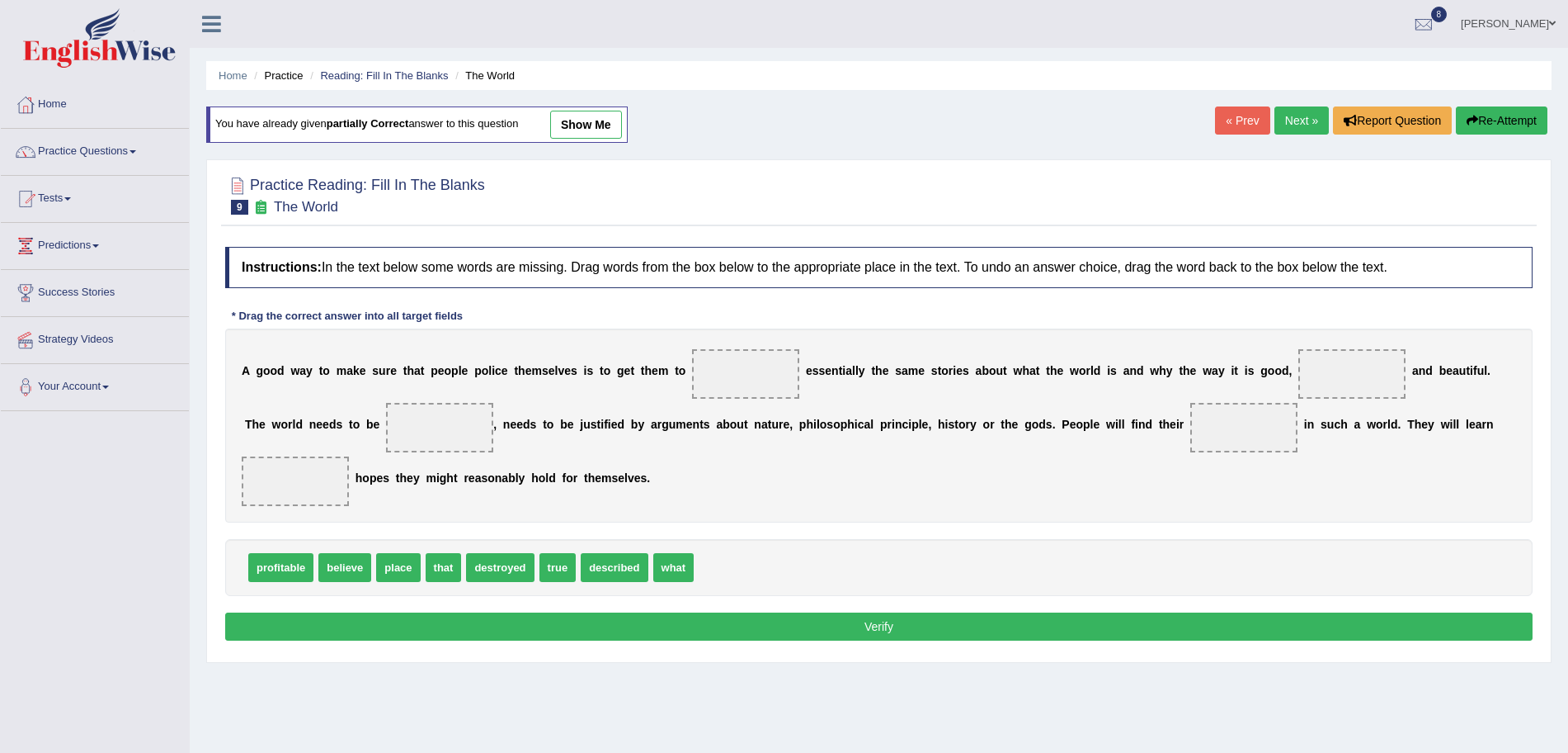
click at [1291, 120] on link "Next »" at bounding box center [1302, 121] width 54 height 28
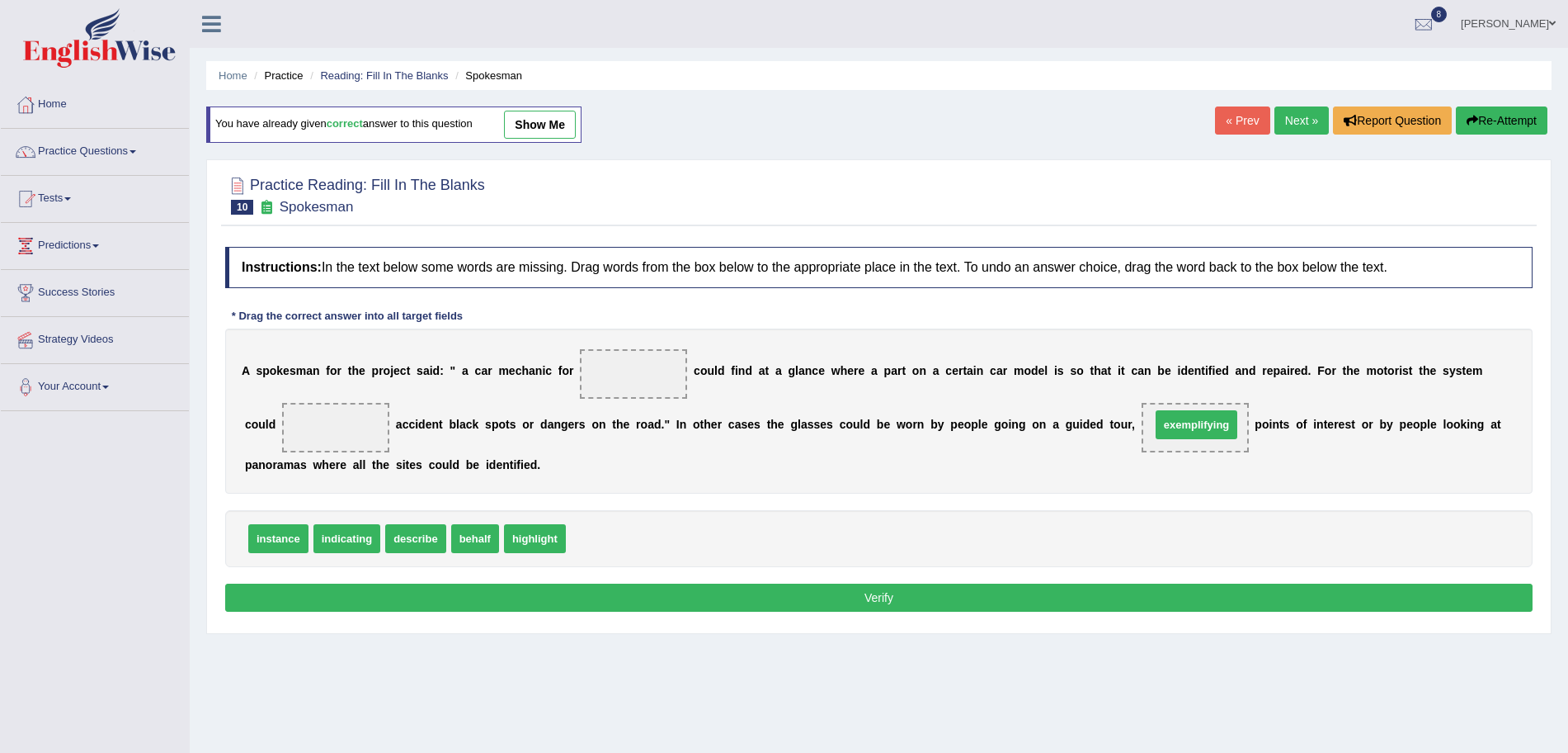
drag, startPoint x: 603, startPoint y: 550, endPoint x: 1212, endPoint y: 437, distance: 619.4
drag, startPoint x: 278, startPoint y: 536, endPoint x: 628, endPoint y: 383, distance: 382.0
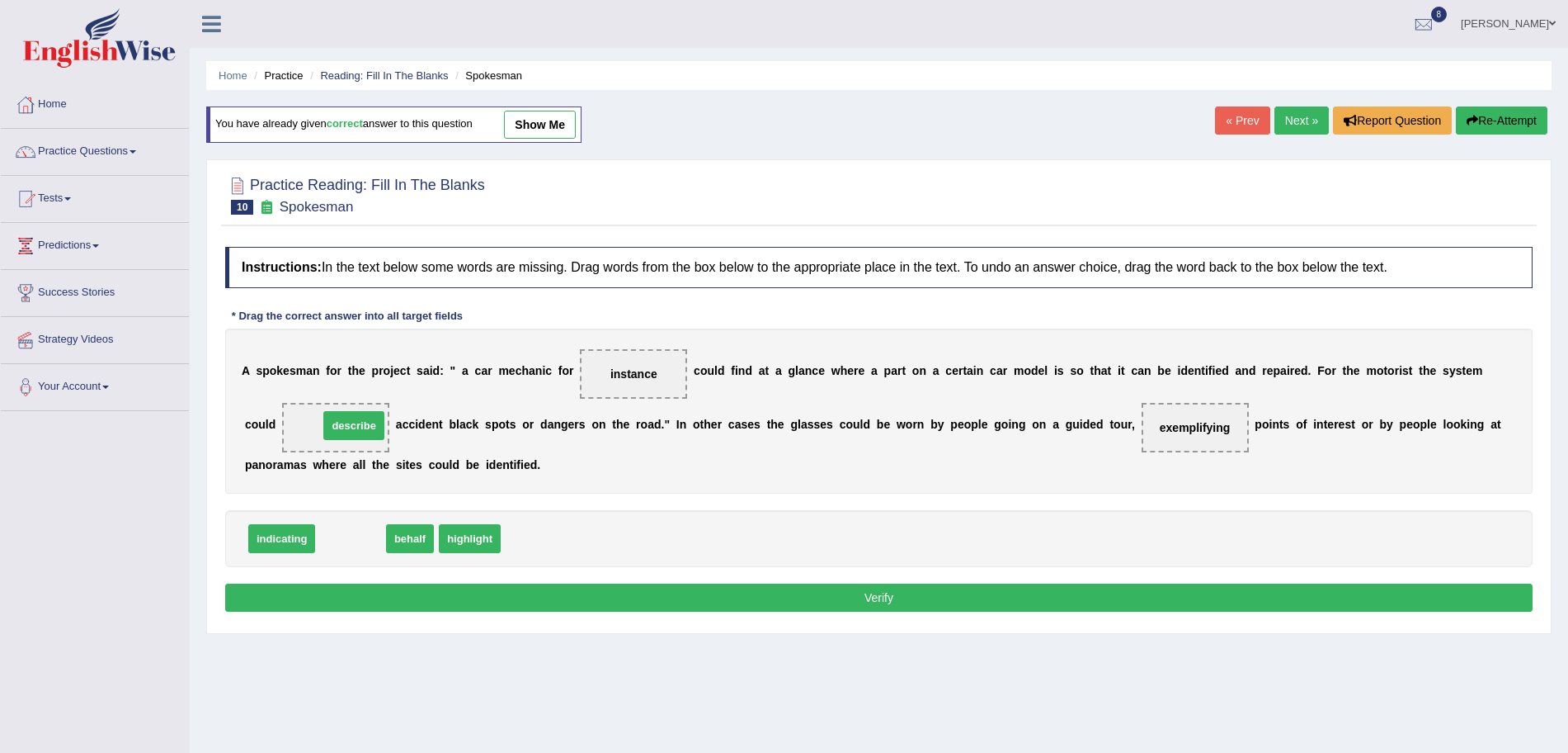
drag, startPoint x: 340, startPoint y: 544, endPoint x: 343, endPoint y: 430, distance: 114.0
click at [553, 609] on button "Verify" at bounding box center [878, 597] width 1307 height 28
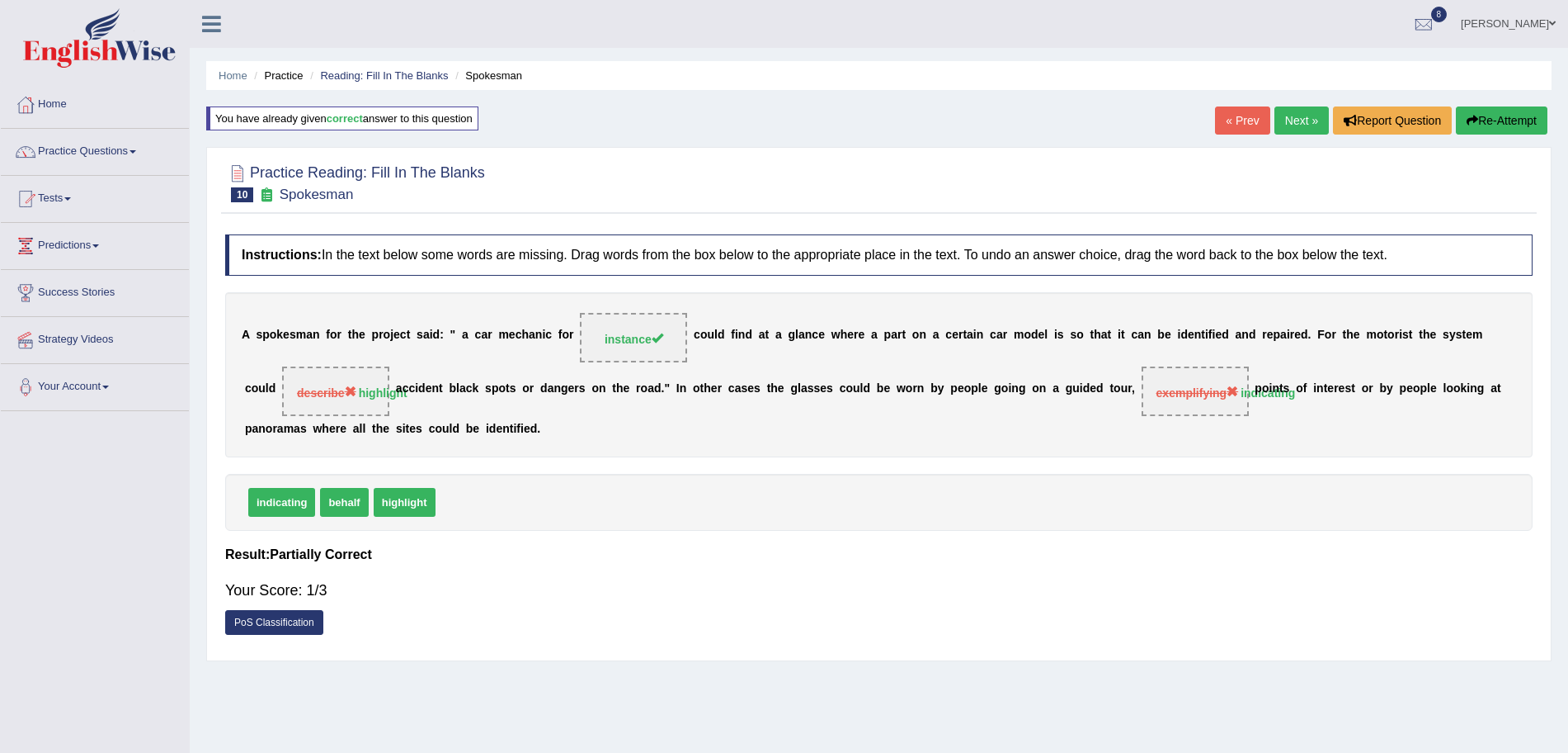
click at [1298, 117] on link "Next »" at bounding box center [1302, 121] width 54 height 28
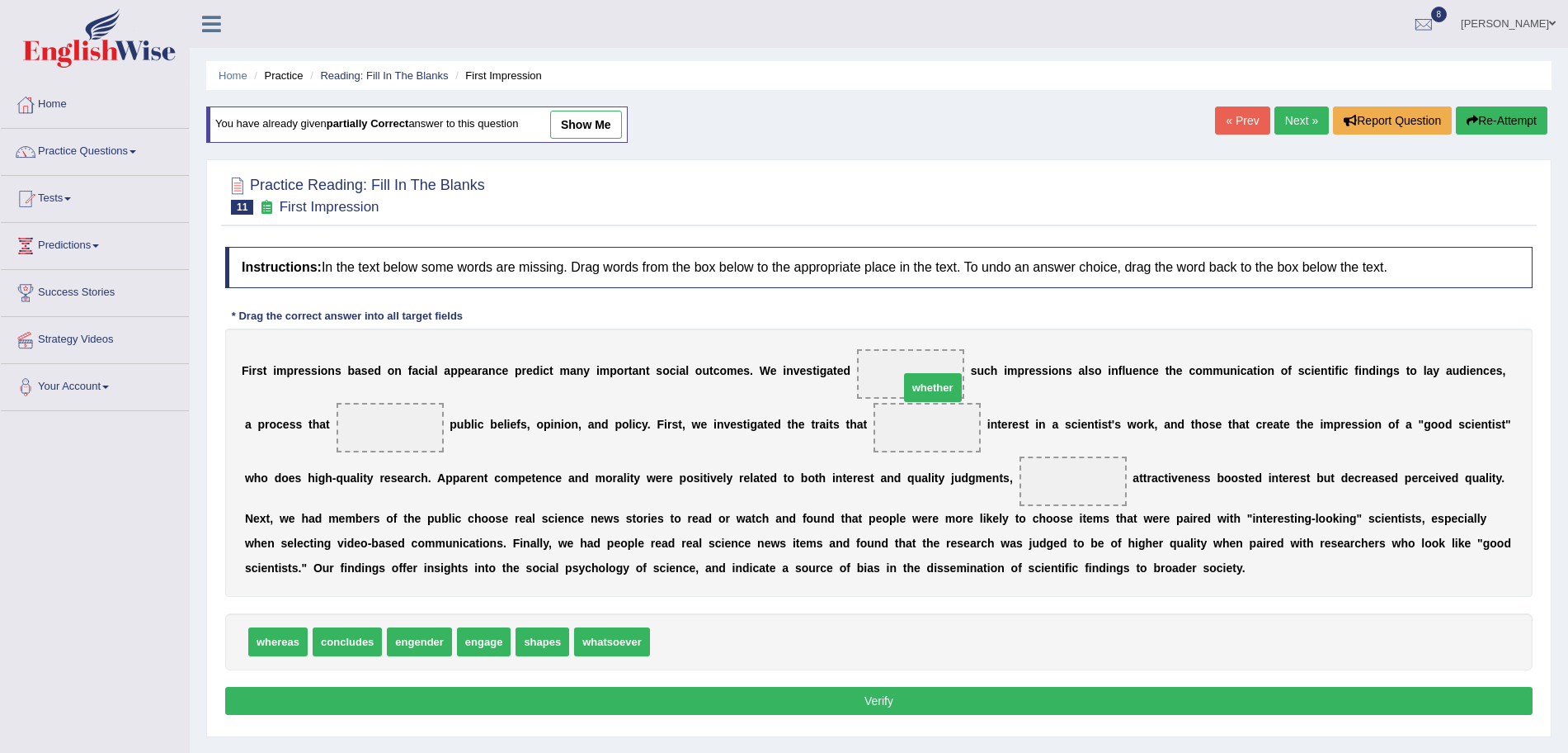
drag, startPoint x: 692, startPoint y: 650, endPoint x: 925, endPoint y: 387, distance: 351.4
drag, startPoint x: 545, startPoint y: 644, endPoint x: 391, endPoint y: 437, distance: 258.0
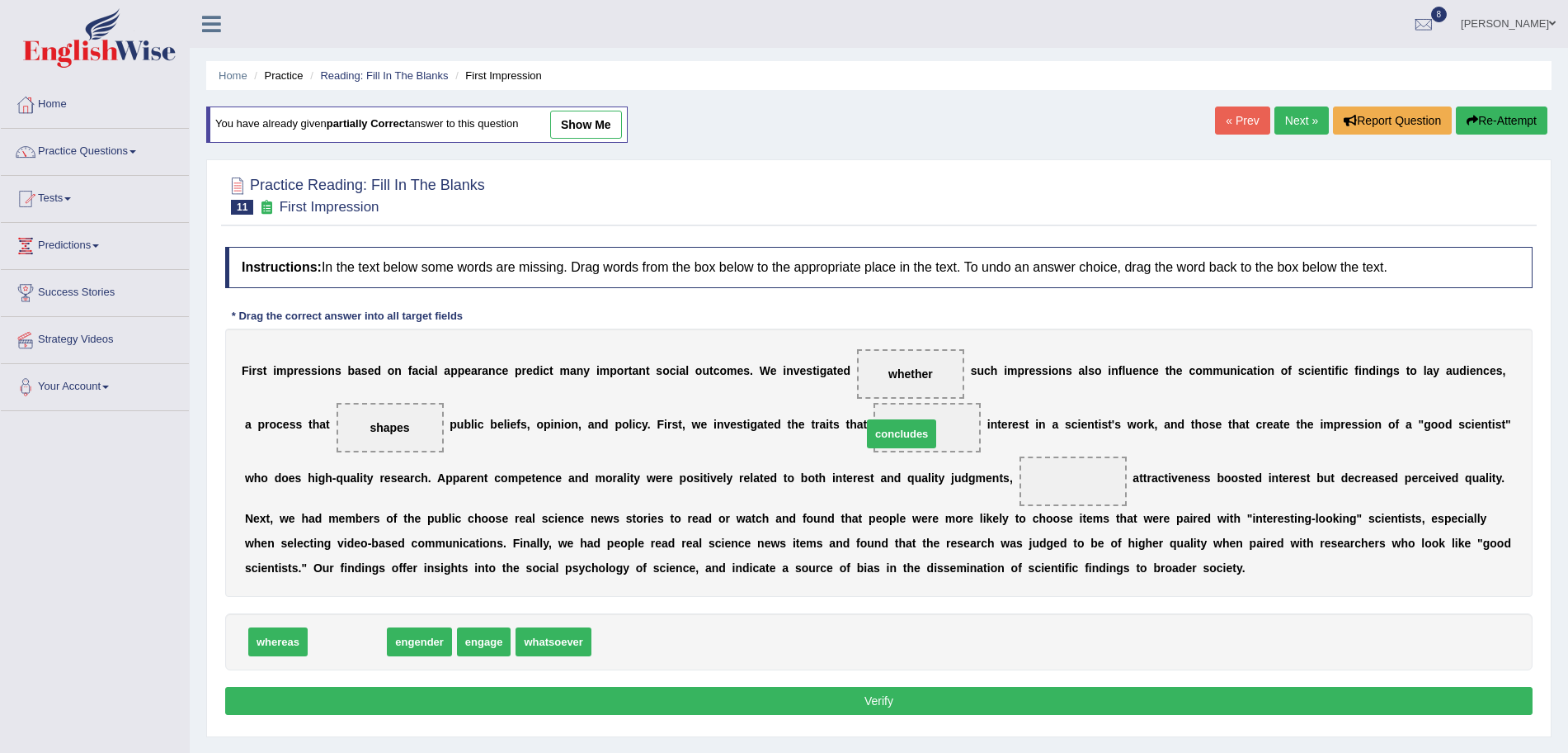
drag, startPoint x: 366, startPoint y: 640, endPoint x: 920, endPoint y: 431, distance: 592.1
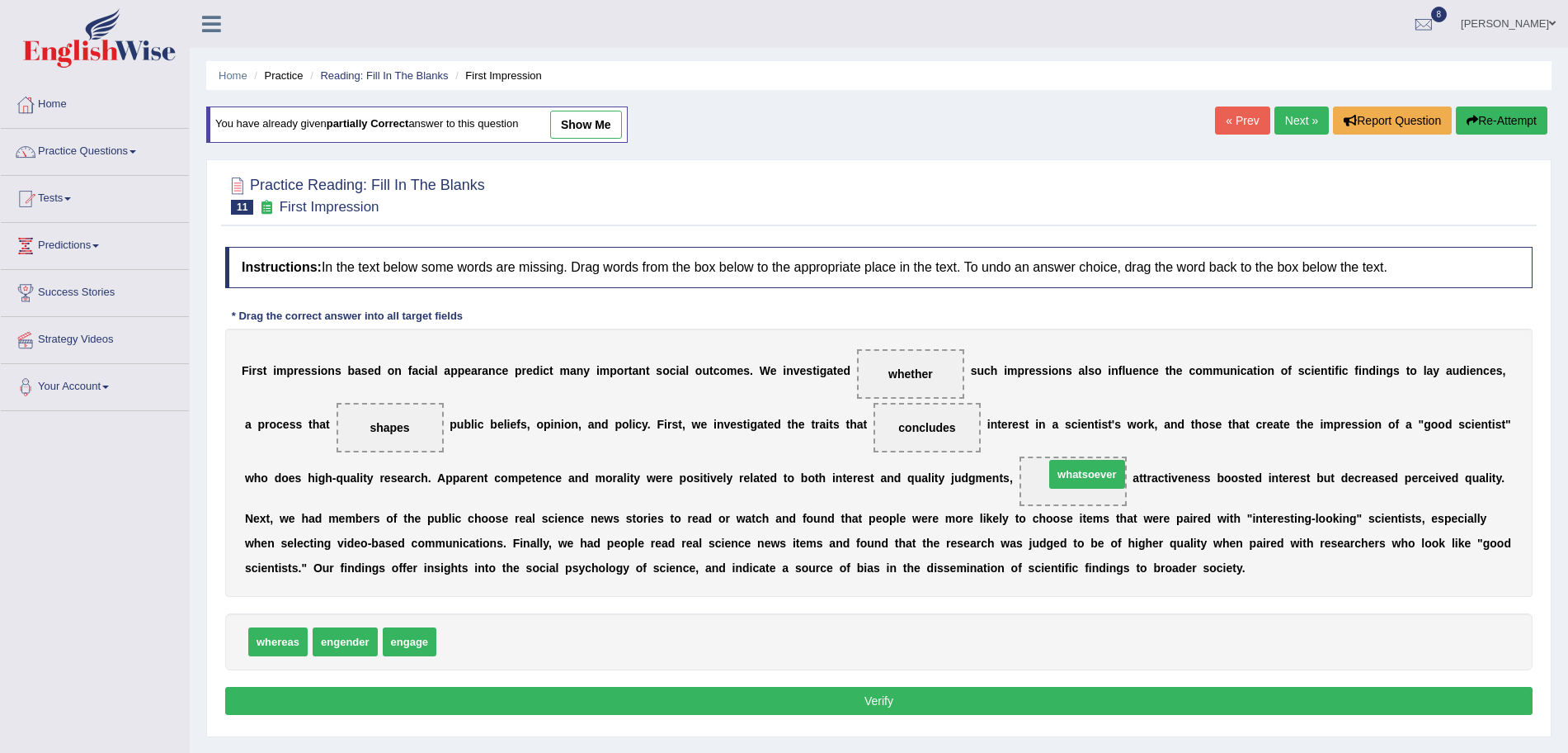
drag, startPoint x: 502, startPoint y: 640, endPoint x: 1111, endPoint y: 474, distance: 631.2
click at [1032, 695] on button "Verify" at bounding box center [878, 700] width 1307 height 28
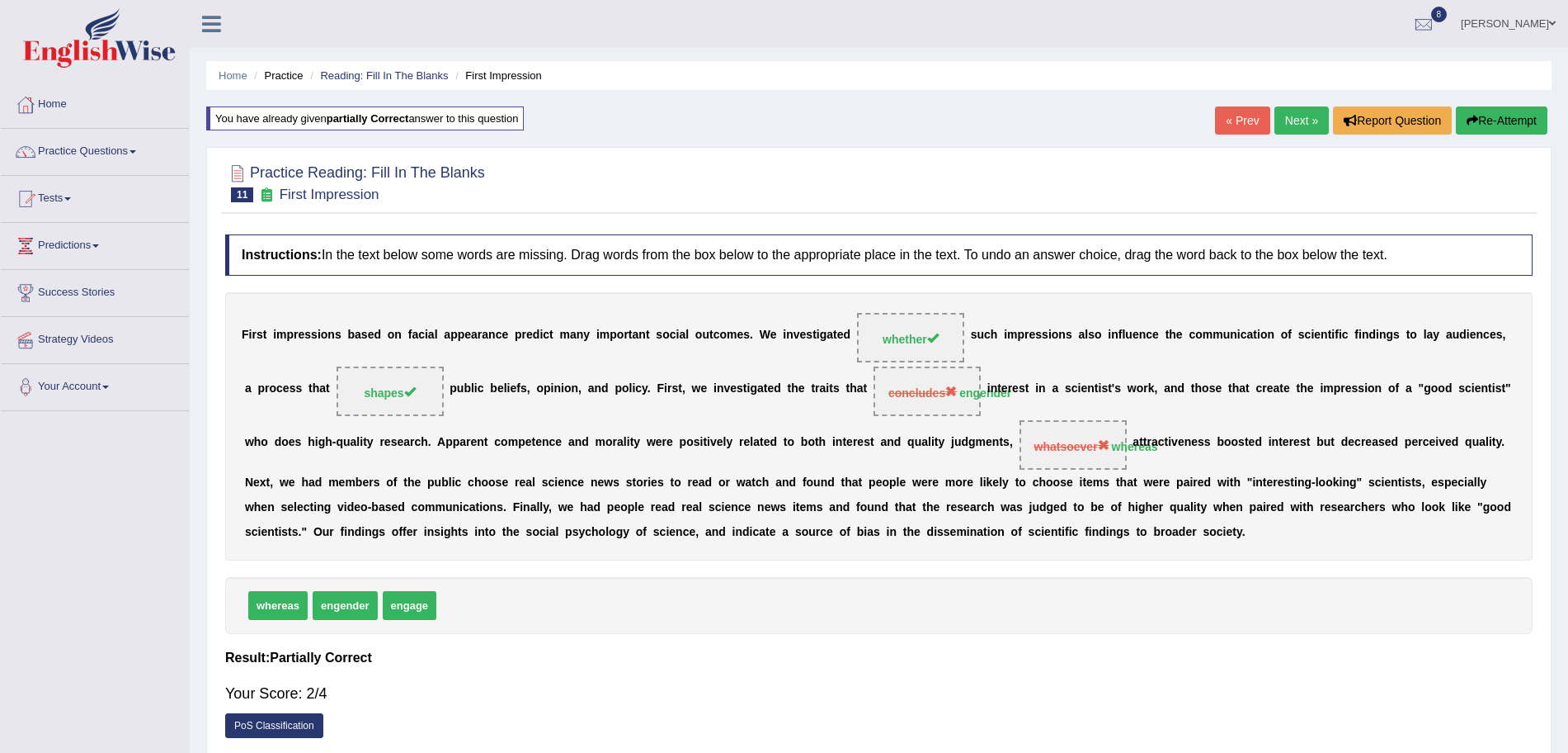
click at [1292, 119] on link "Next »" at bounding box center [1302, 121] width 54 height 28
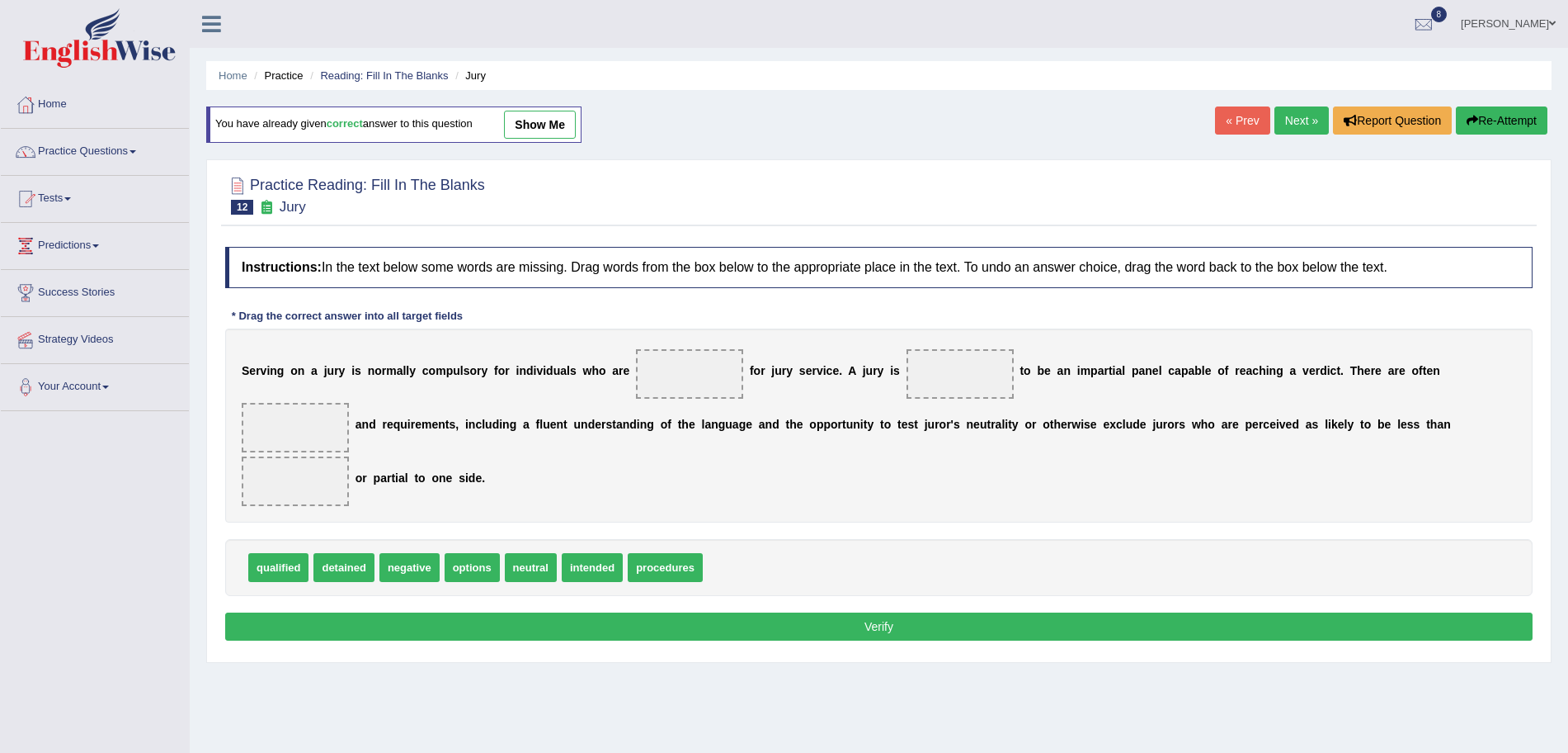
scroll to position [68, 0]
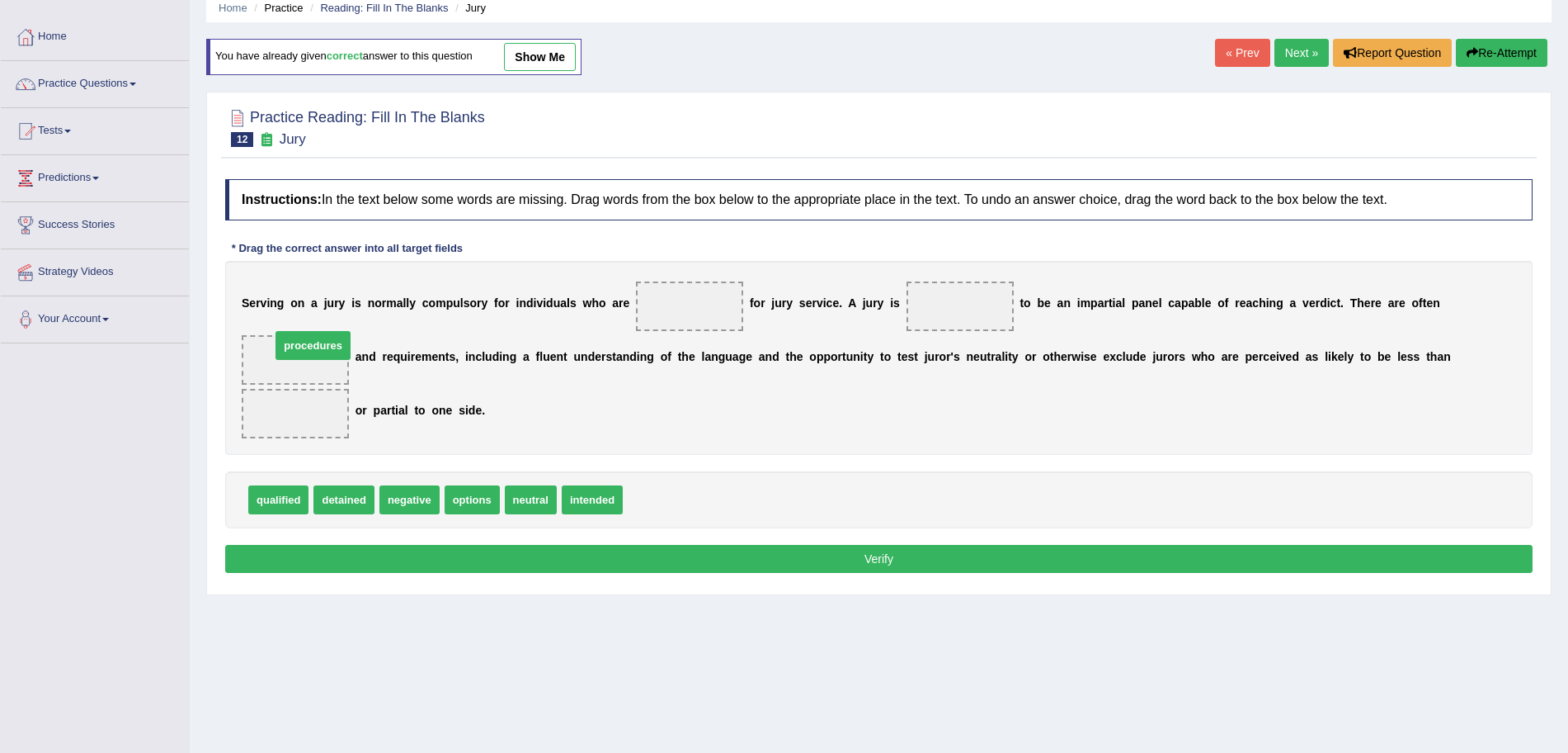
drag, startPoint x: 664, startPoint y: 491, endPoint x: 303, endPoint y: 338, distance: 392.1
drag, startPoint x: 281, startPoint y: 504, endPoint x: 672, endPoint y: 310, distance: 436.5
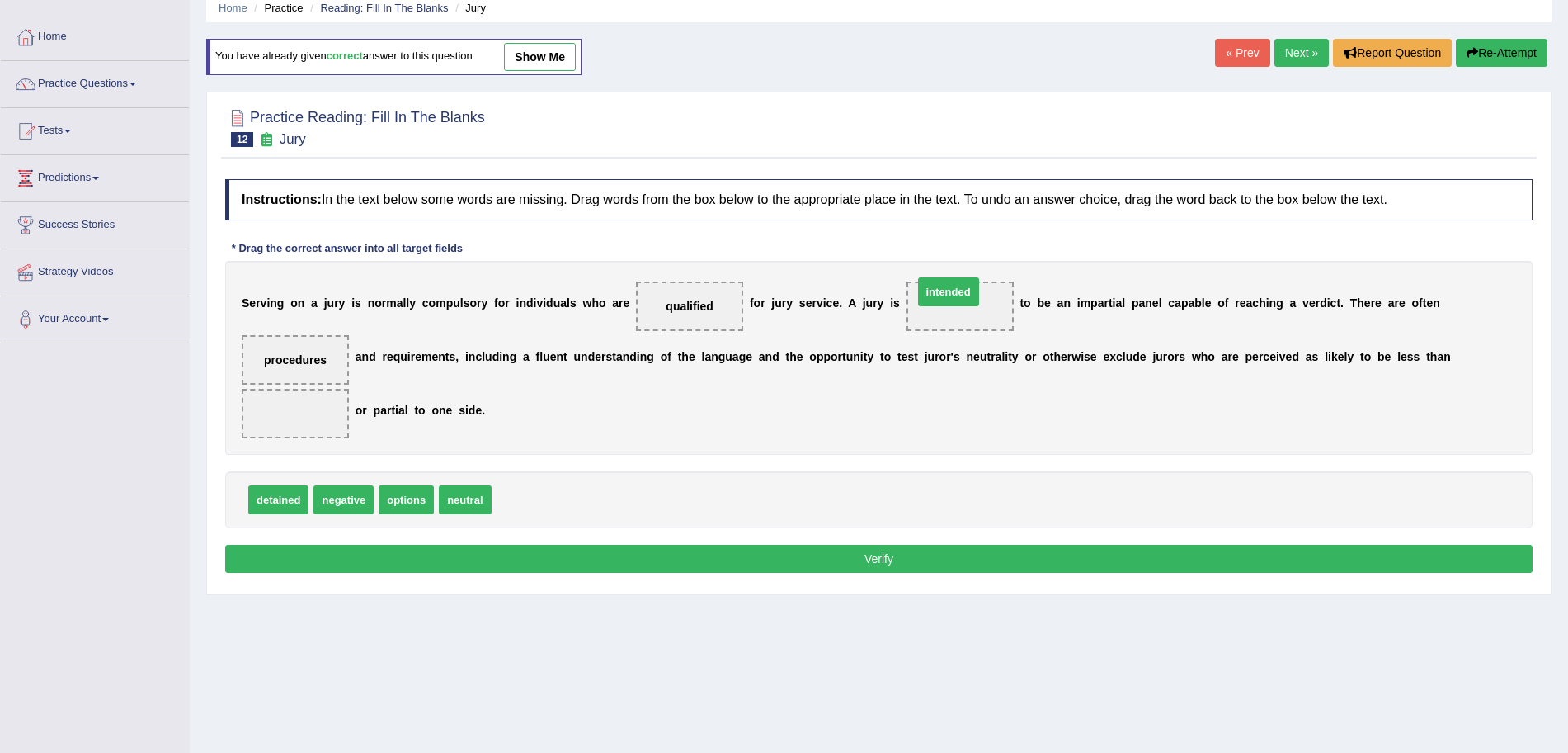
drag, startPoint x: 533, startPoint y: 505, endPoint x: 955, endPoint y: 299, distance: 469.6
drag, startPoint x: 470, startPoint y: 500, endPoint x: 300, endPoint y: 420, distance: 187.9
click at [560, 557] on button "Verify" at bounding box center [878, 559] width 1307 height 28
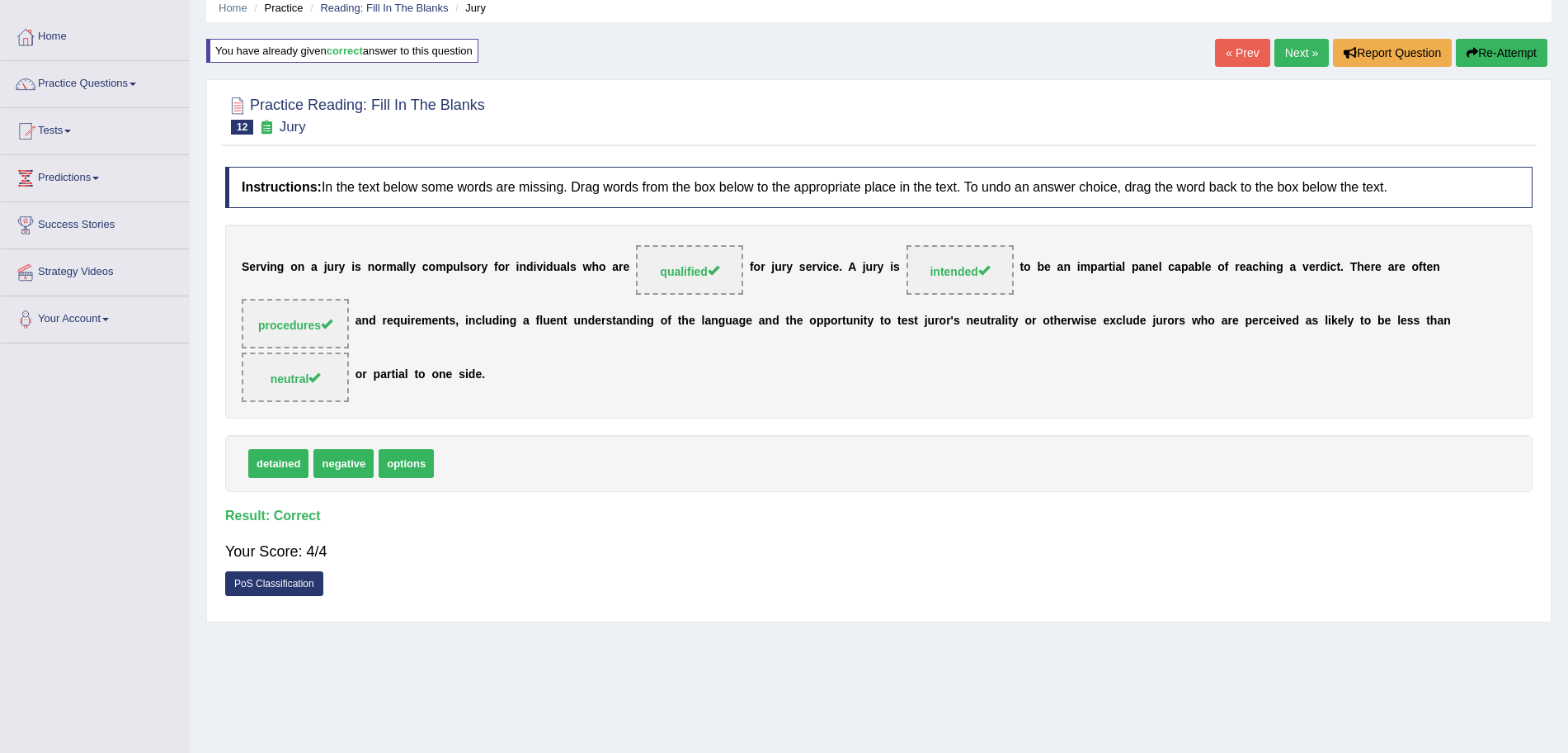
click at [1289, 53] on link "Next »" at bounding box center [1302, 53] width 54 height 28
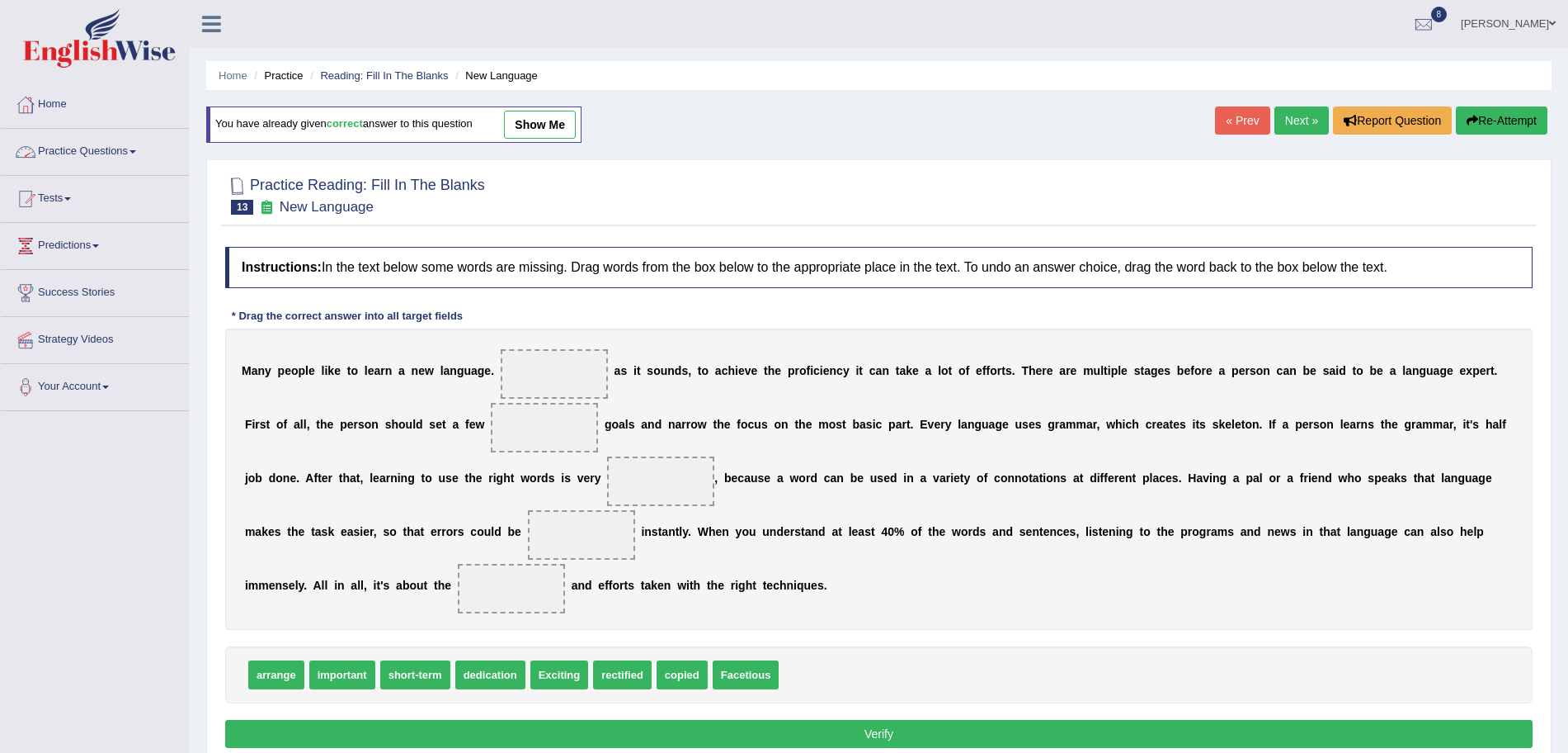
click at [141, 147] on link "Practice Questions" at bounding box center [95, 149] width 188 height 41
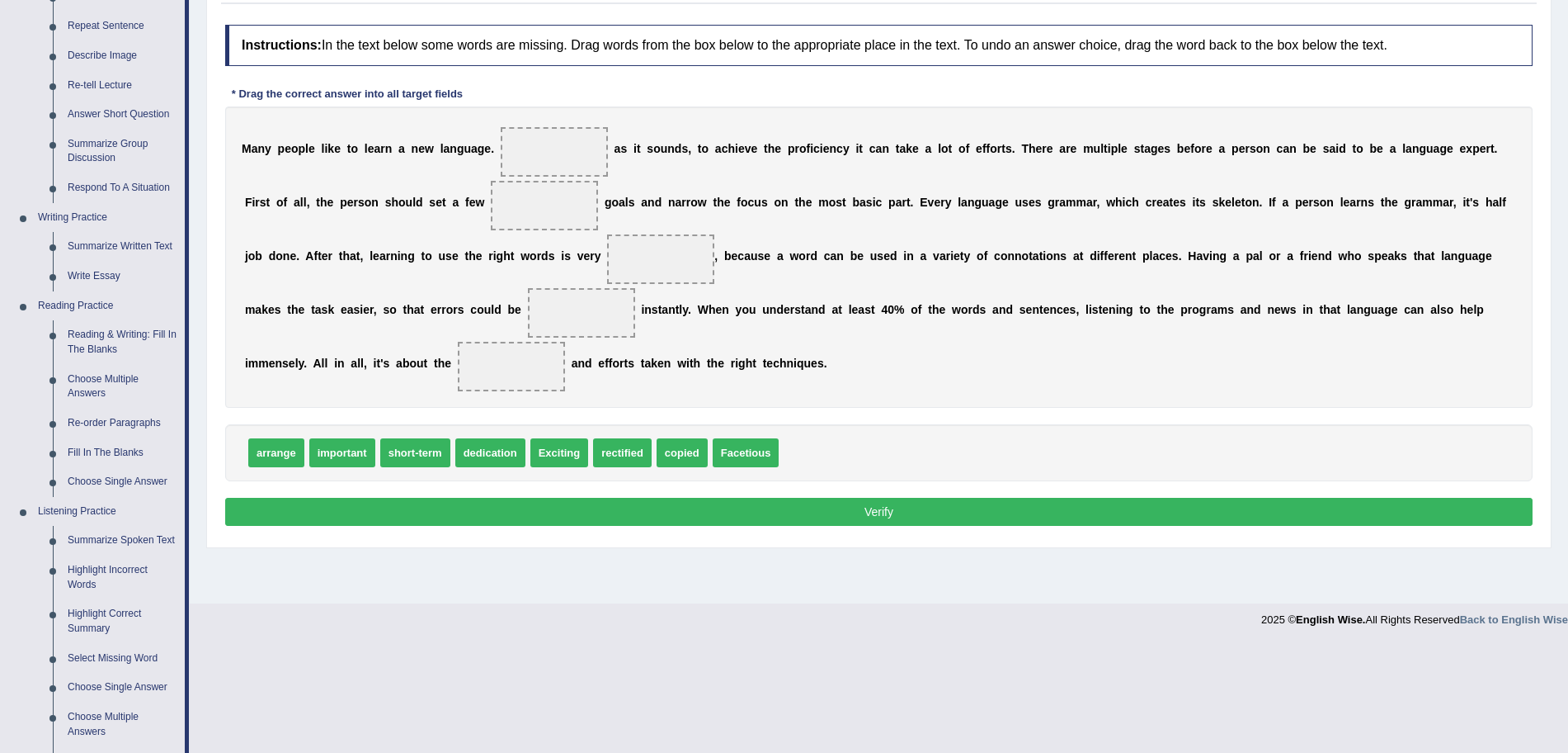
scroll to position [224, 0]
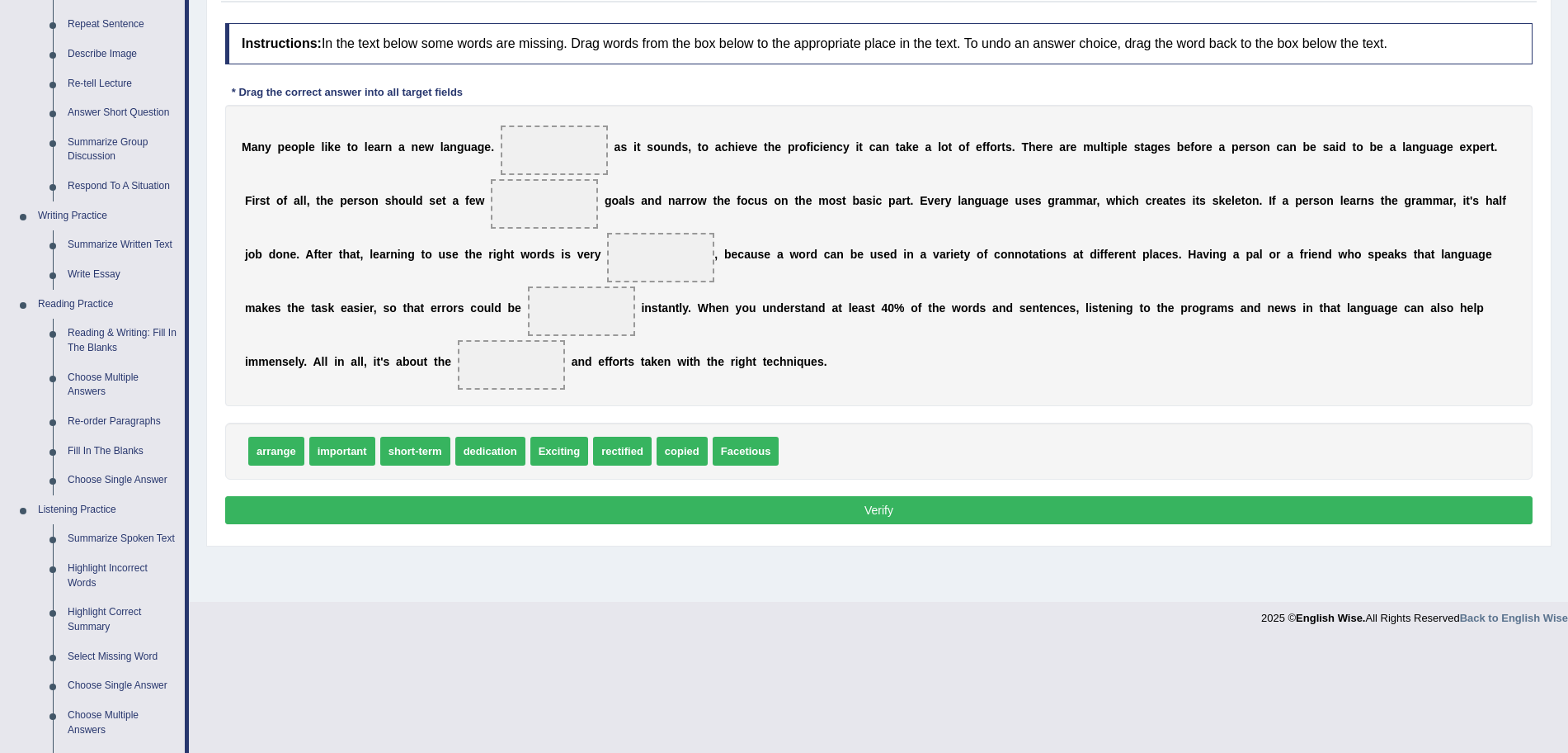
click at [923, 437] on div "arrange important short-term dedication Exciting rectified copied Facetious" at bounding box center [878, 451] width 1307 height 57
drag, startPoint x: 433, startPoint y: 460, endPoint x: 571, endPoint y: 221, distance: 276.0
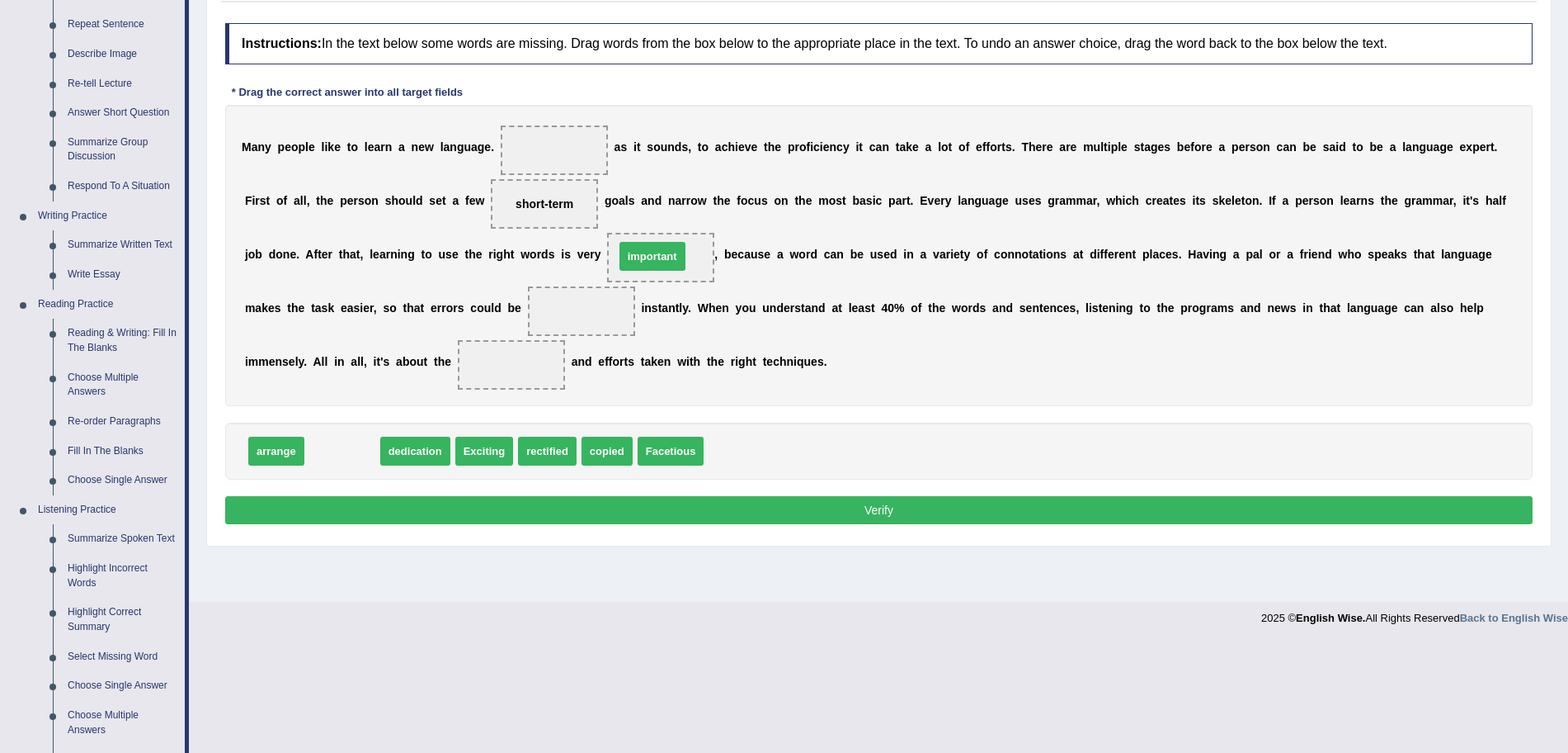
drag, startPoint x: 338, startPoint y: 444, endPoint x: 650, endPoint y: 250, distance: 367.4
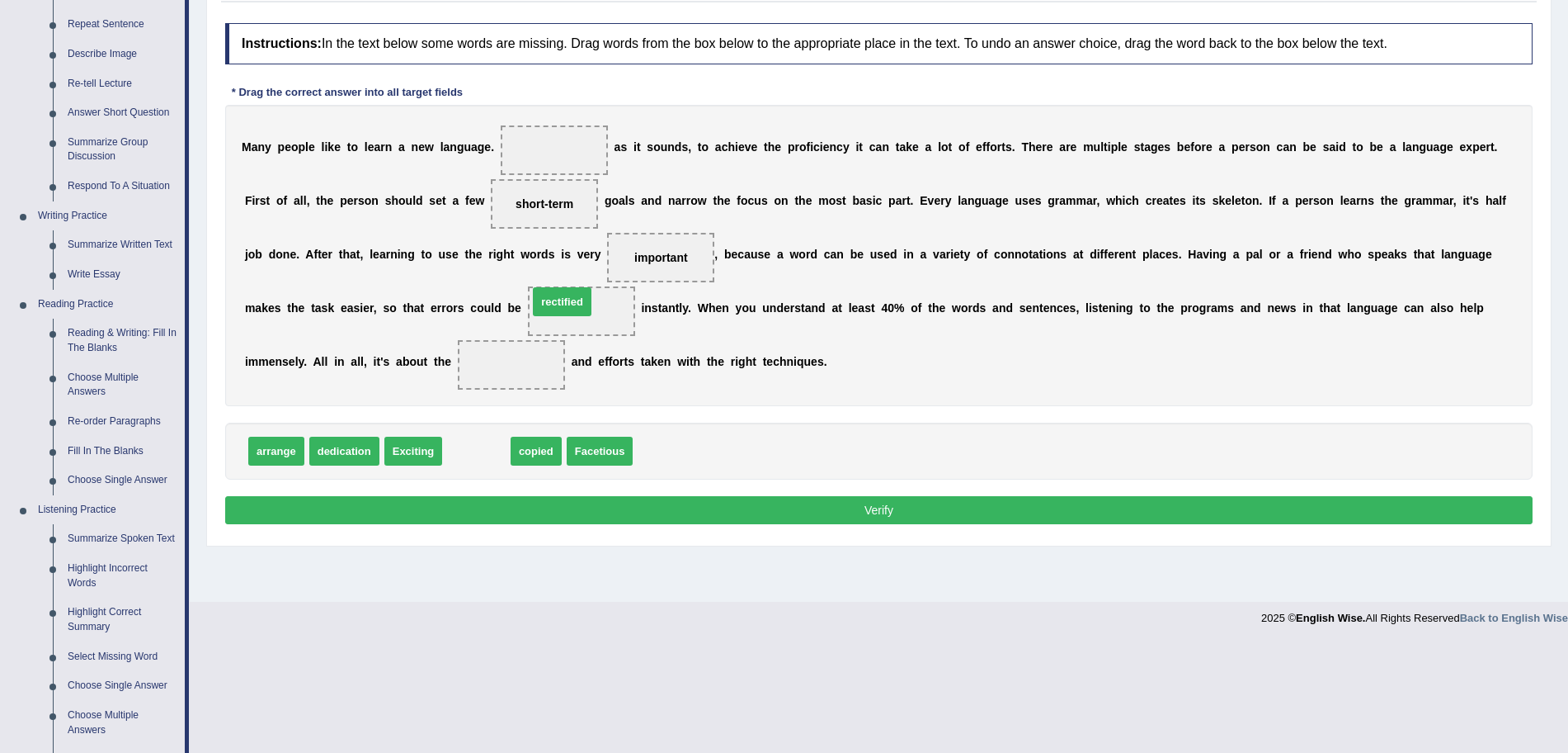
drag, startPoint x: 480, startPoint y: 459, endPoint x: 566, endPoint y: 310, distance: 172.0
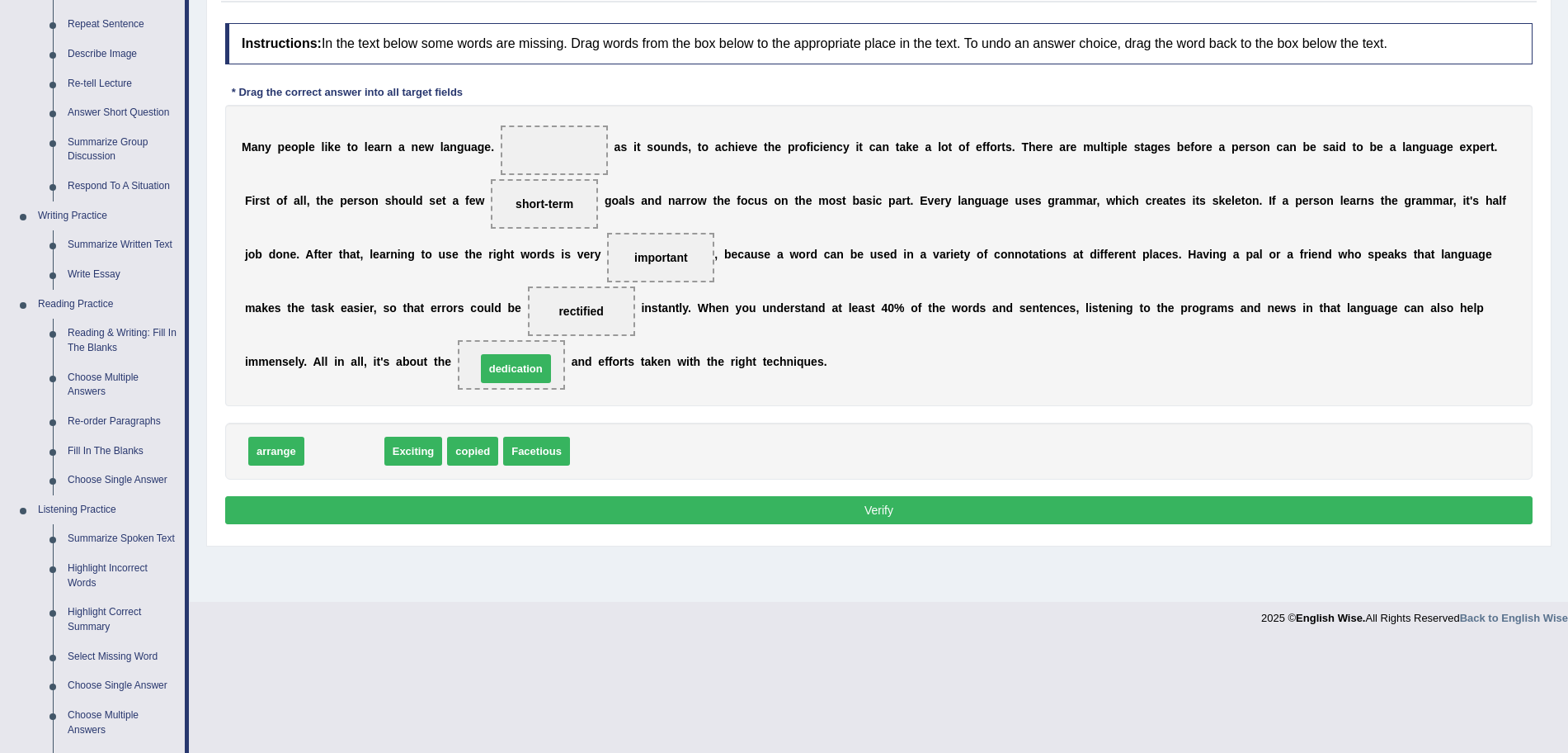
drag, startPoint x: 353, startPoint y: 459, endPoint x: 522, endPoint y: 379, distance: 187.0
drag, startPoint x: 335, startPoint y: 451, endPoint x: 560, endPoint y: 135, distance: 387.9
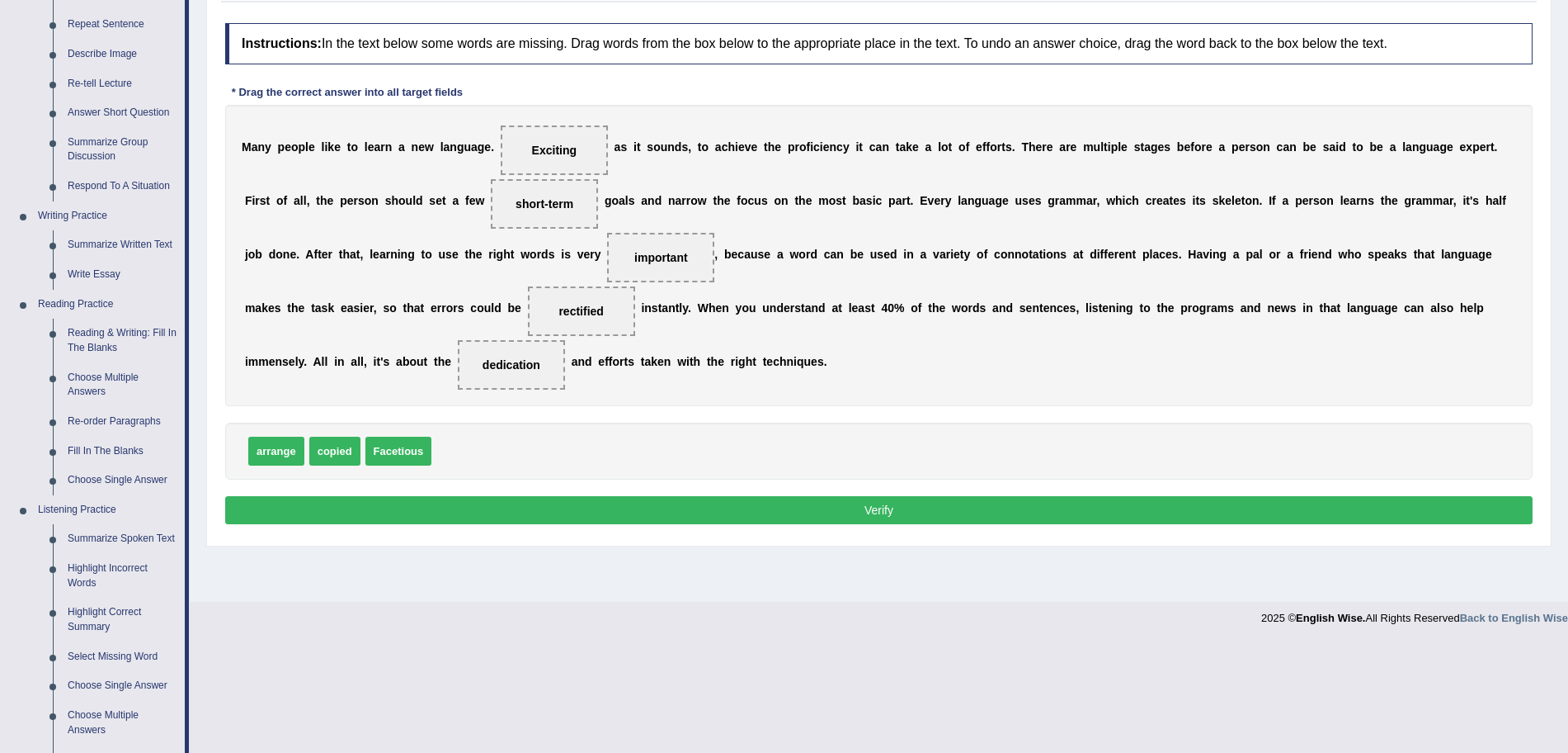
click at [646, 498] on button "Verify" at bounding box center [878, 510] width 1307 height 28
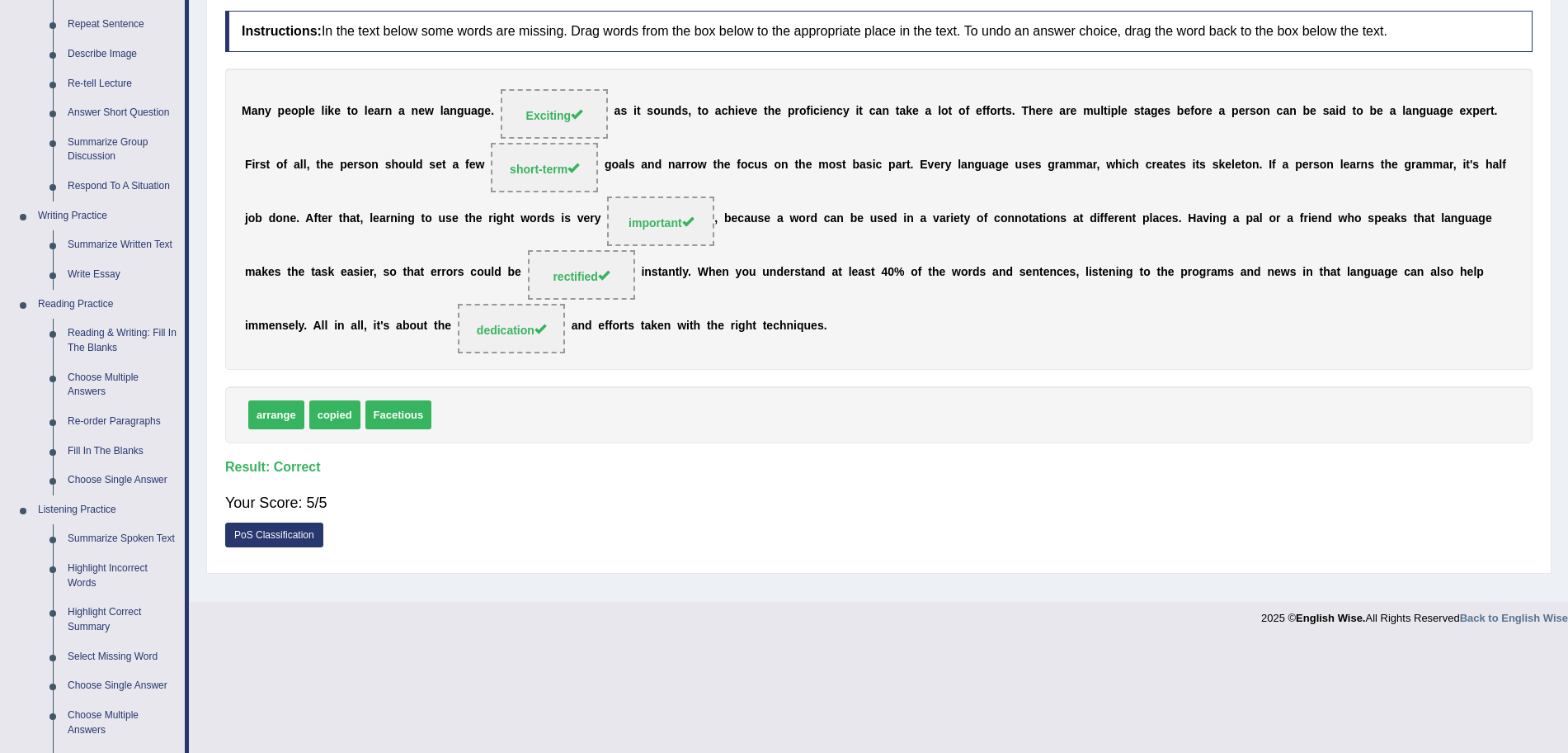
scroll to position [0, 0]
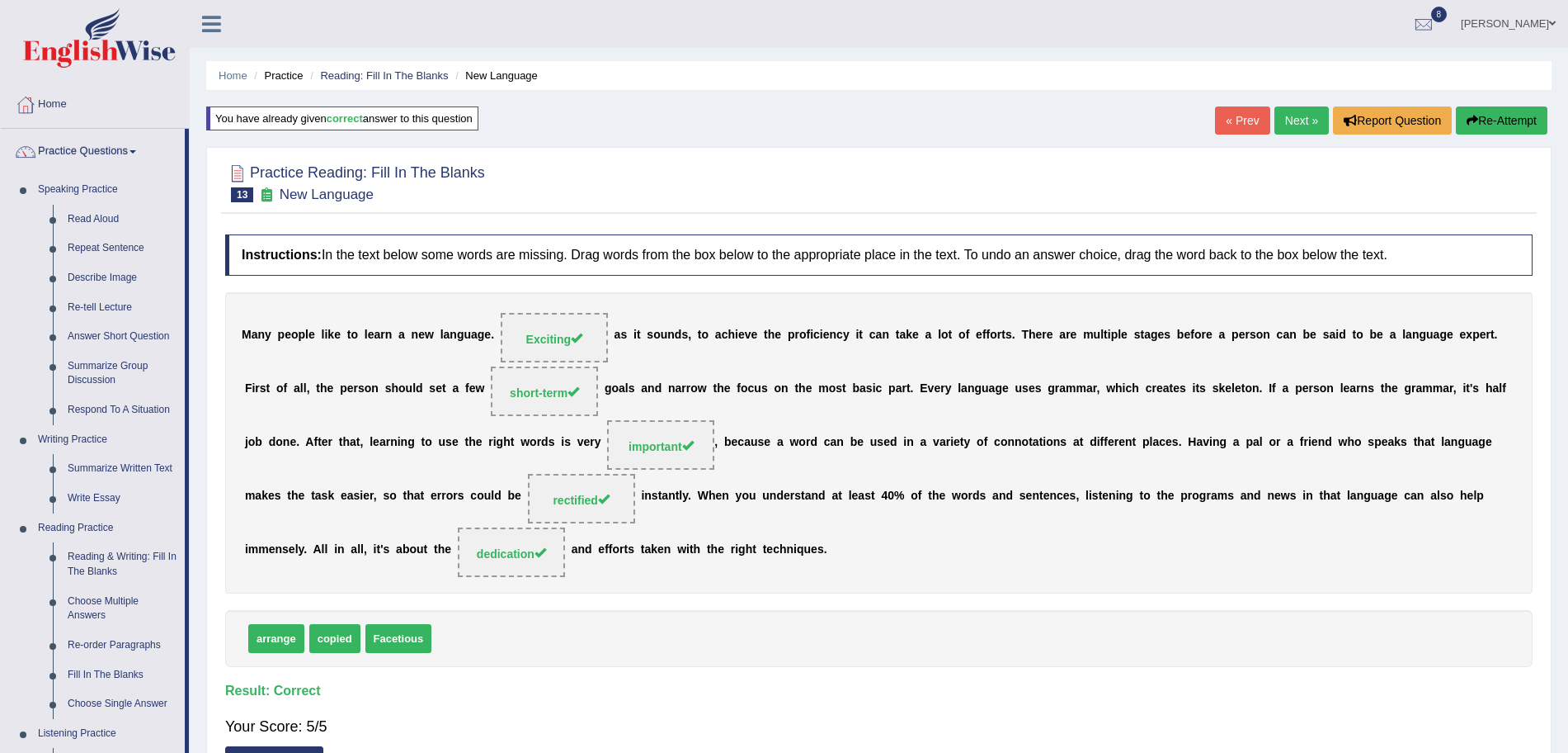
click at [1297, 118] on link "Next »" at bounding box center [1302, 121] width 54 height 28
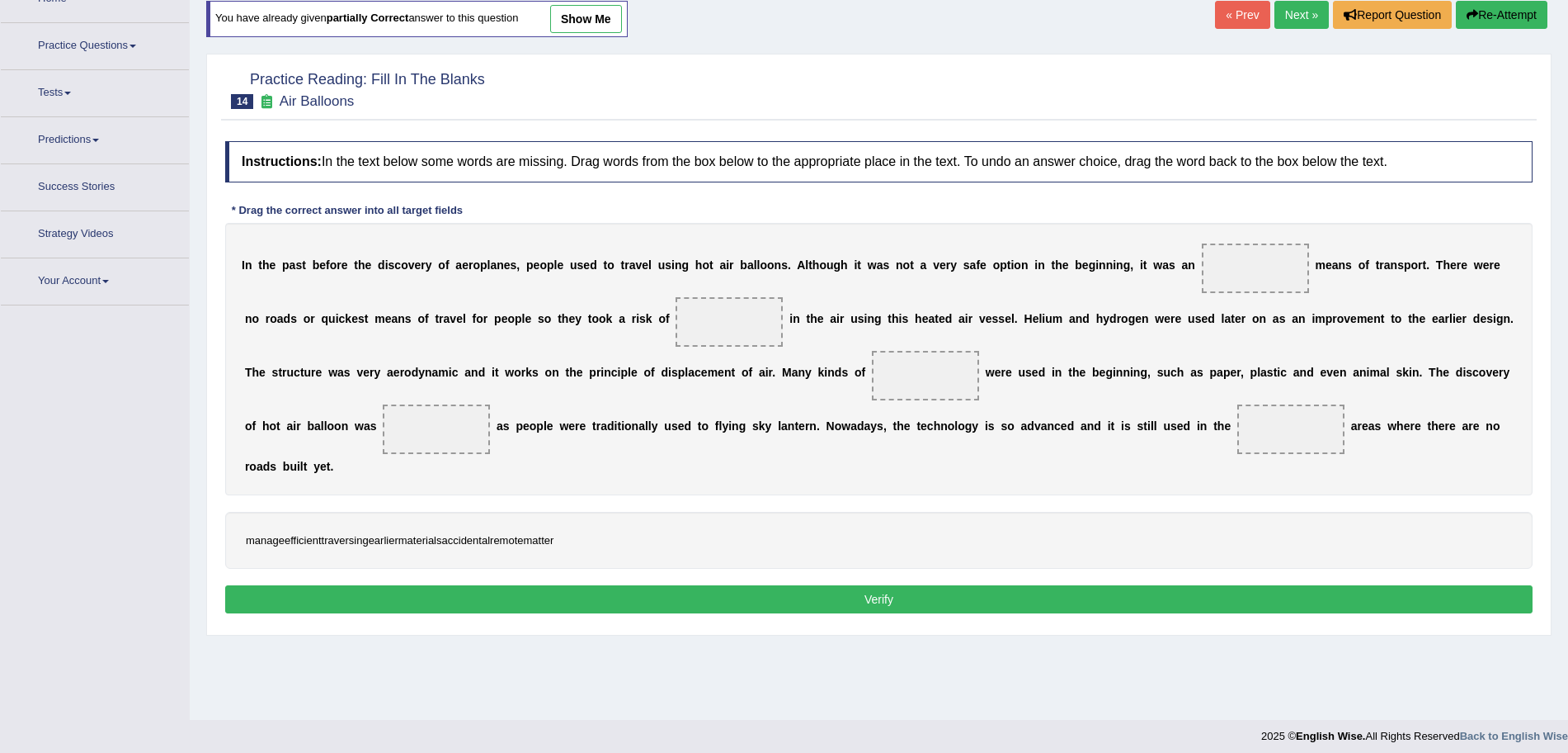
scroll to position [109, 0]
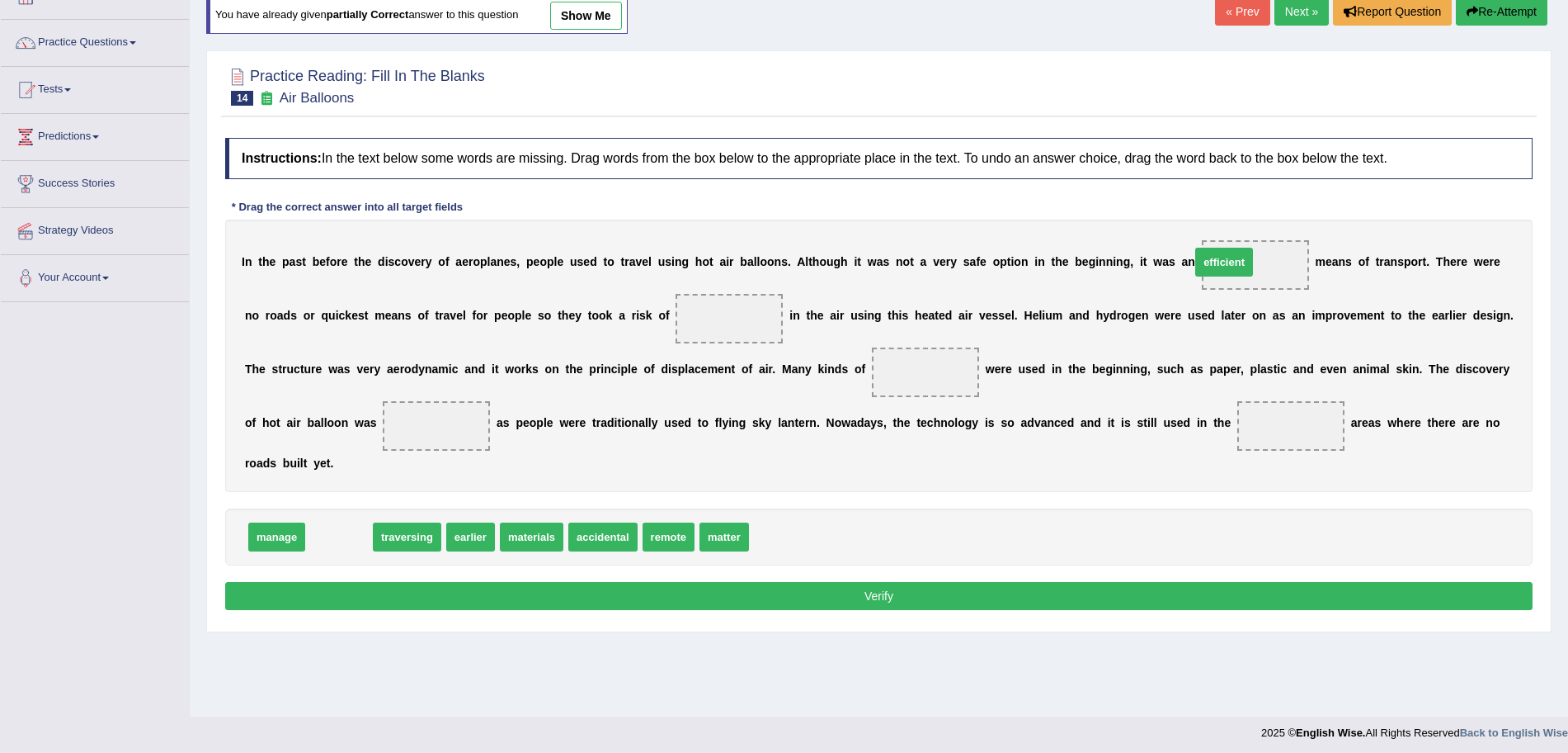
drag, startPoint x: 334, startPoint y: 539, endPoint x: 1241, endPoint y: 264, distance: 947.8
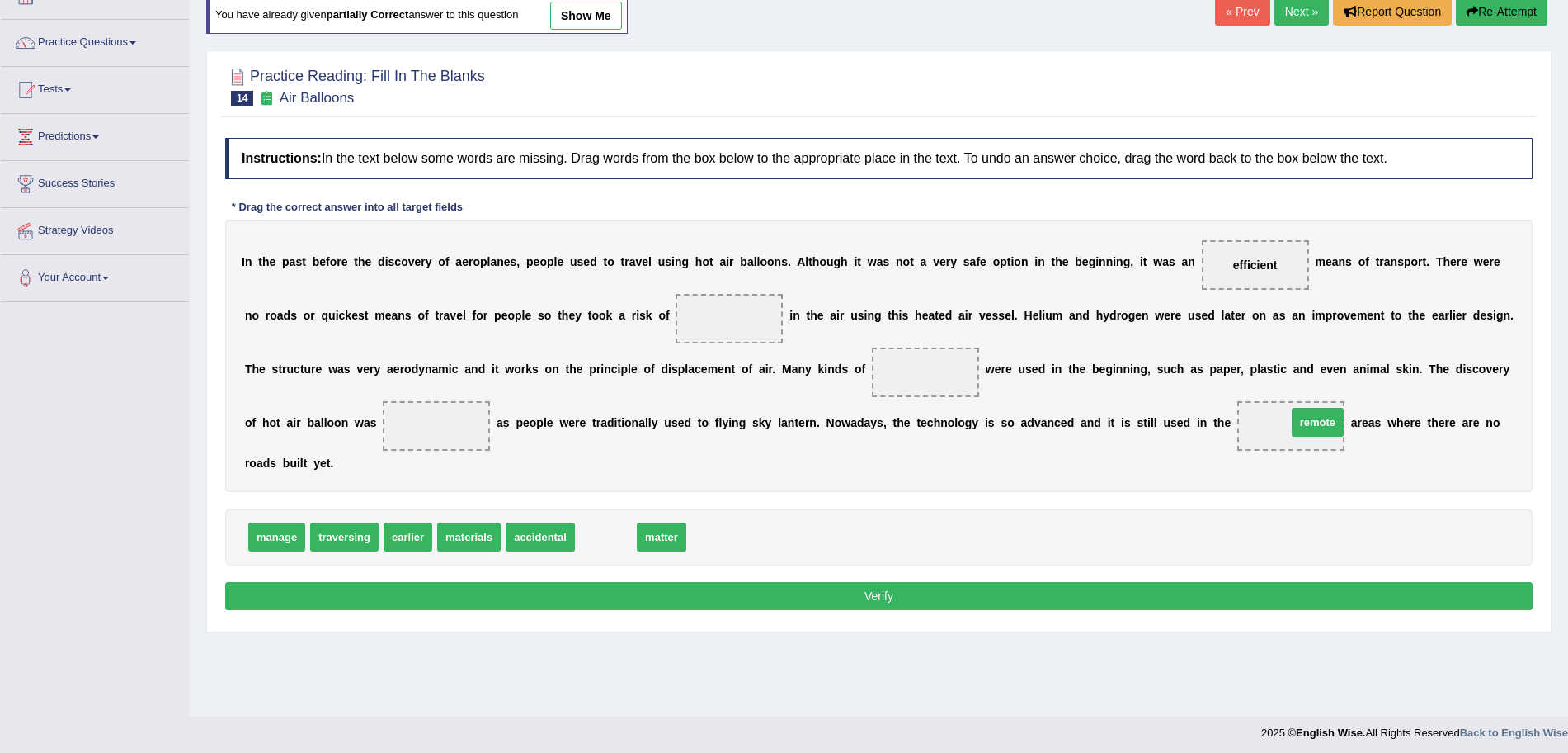
drag, startPoint x: 606, startPoint y: 540, endPoint x: 1332, endPoint y: 426, distance: 734.9
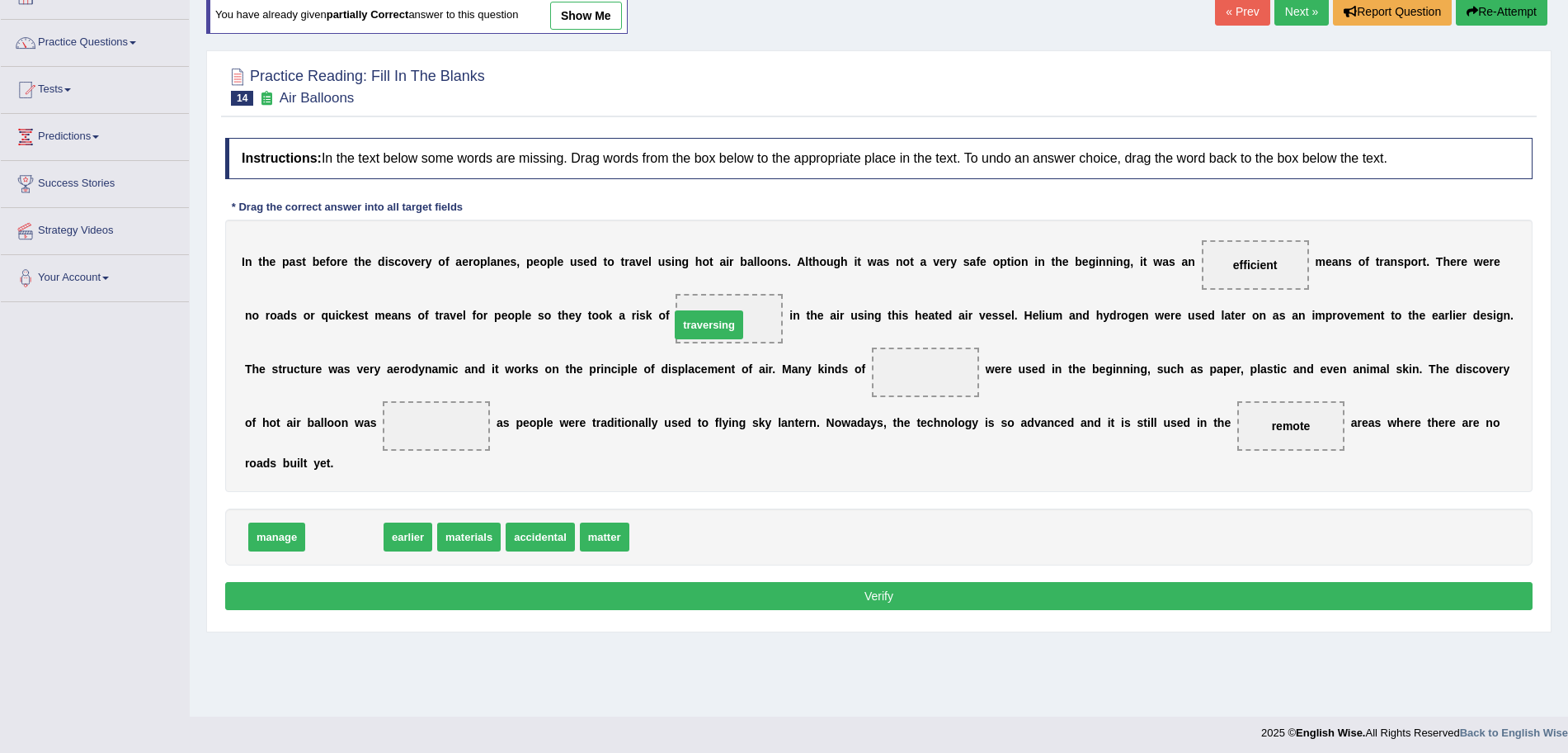
drag, startPoint x: 348, startPoint y: 540, endPoint x: 714, endPoint y: 327, distance: 423.5
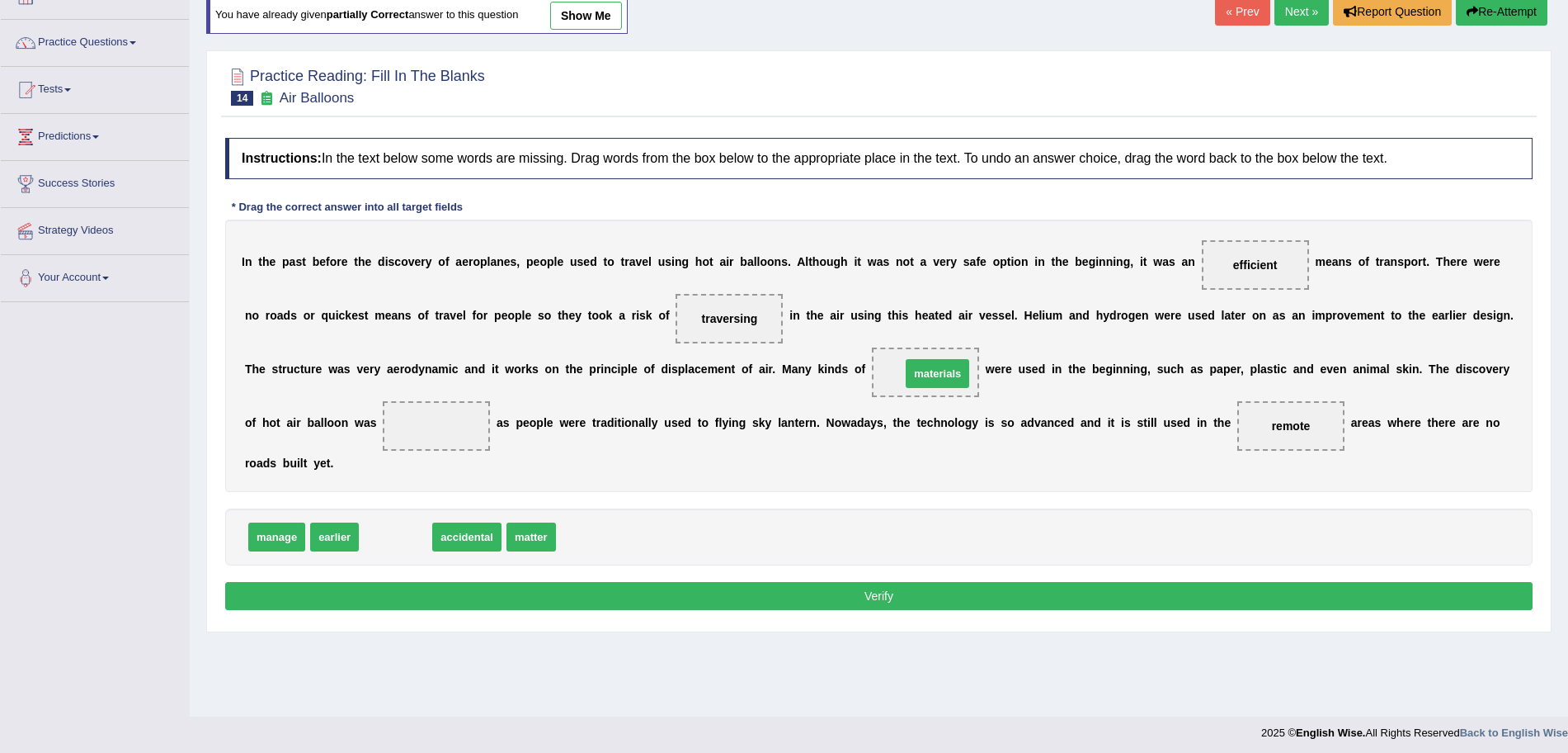
drag, startPoint x: 400, startPoint y: 536, endPoint x: 942, endPoint y: 373, distance: 566.0
drag, startPoint x: 382, startPoint y: 547, endPoint x: 422, endPoint y: 425, distance: 128.4
click at [543, 596] on button "Verify" at bounding box center [878, 595] width 1307 height 28
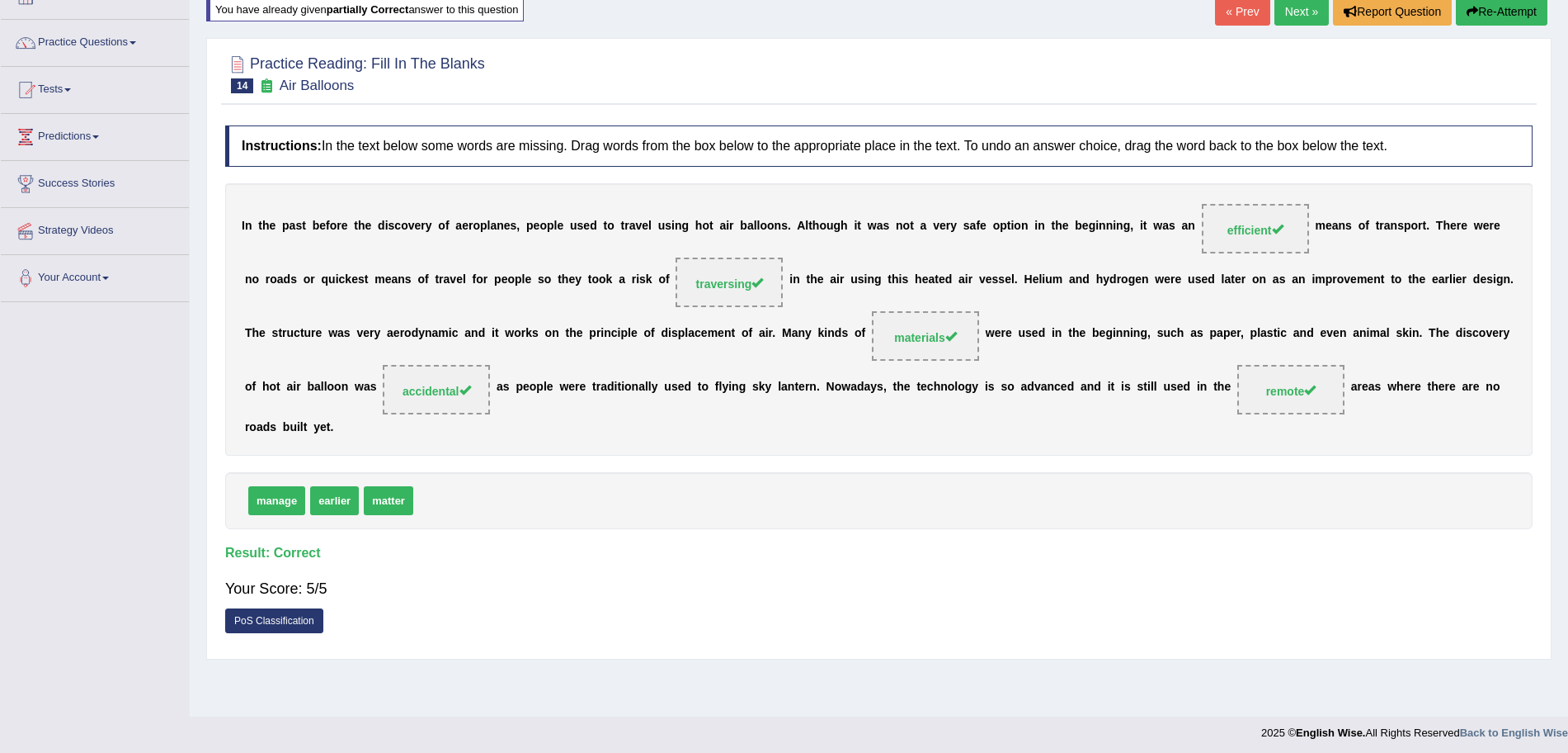
click at [1296, 8] on link "Next »" at bounding box center [1302, 11] width 54 height 28
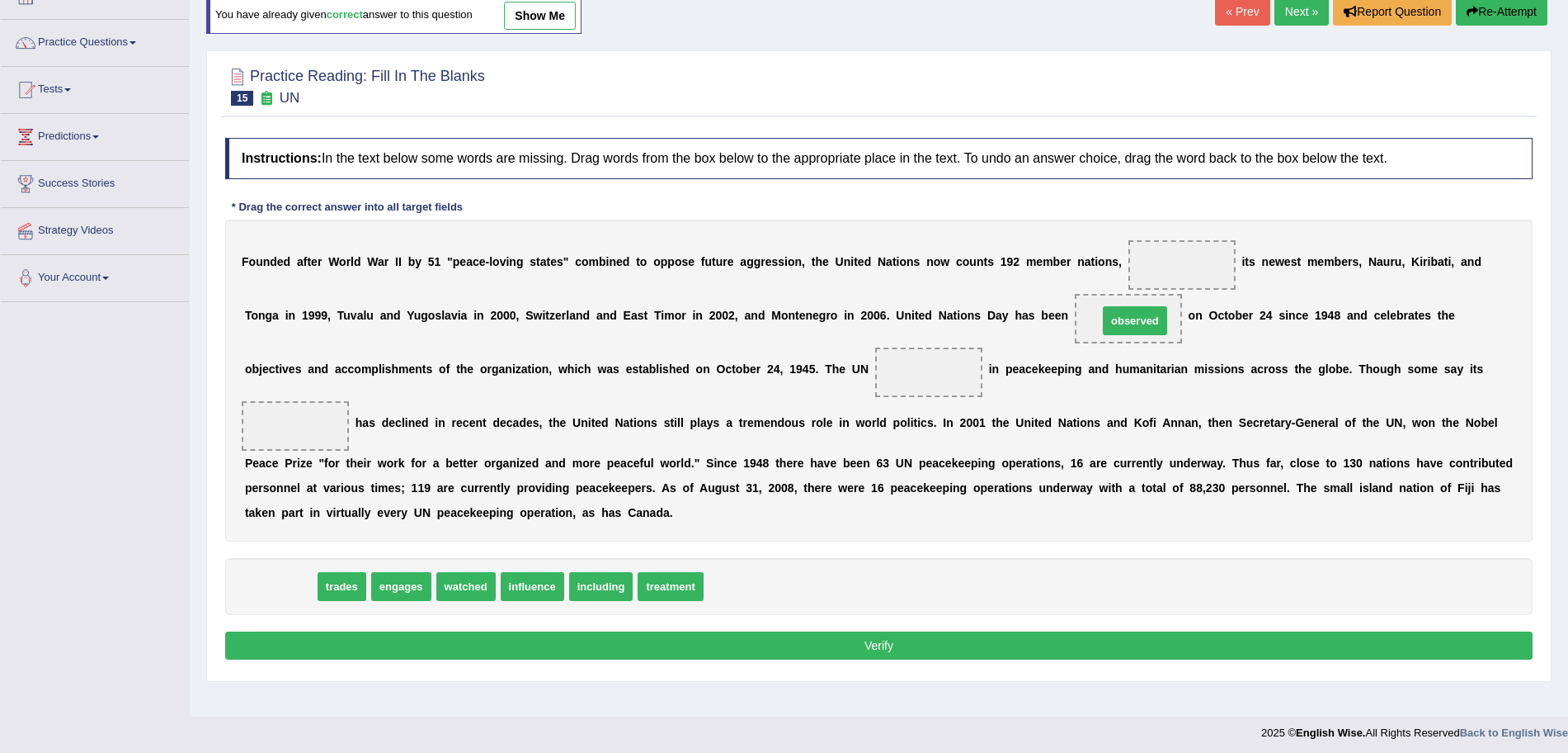
drag, startPoint x: 276, startPoint y: 588, endPoint x: 1130, endPoint y: 322, distance: 894.5
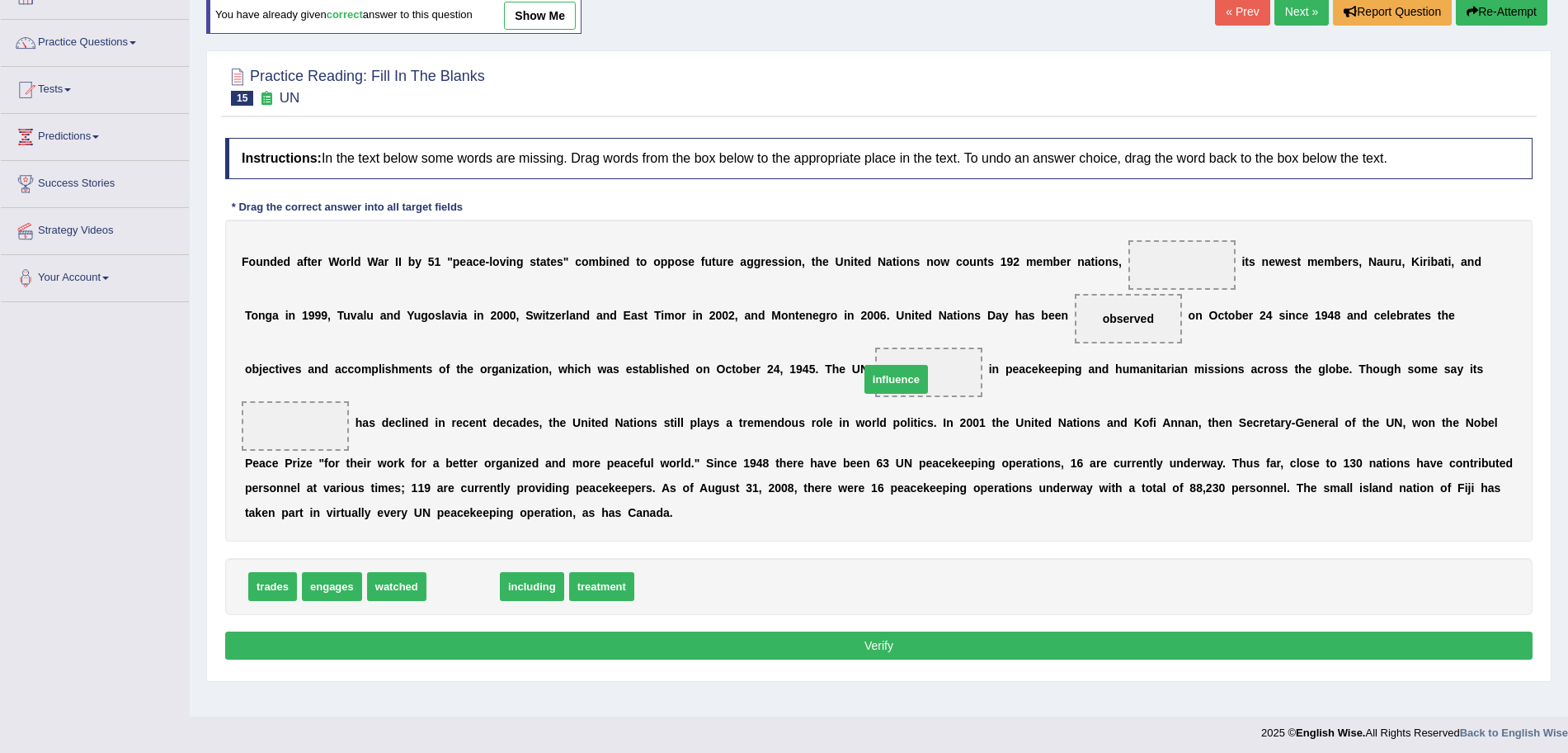
drag, startPoint x: 485, startPoint y: 586, endPoint x: 933, endPoint y: 375, distance: 495.2
drag, startPoint x: 908, startPoint y: 371, endPoint x: 289, endPoint y: 424, distance: 621.3
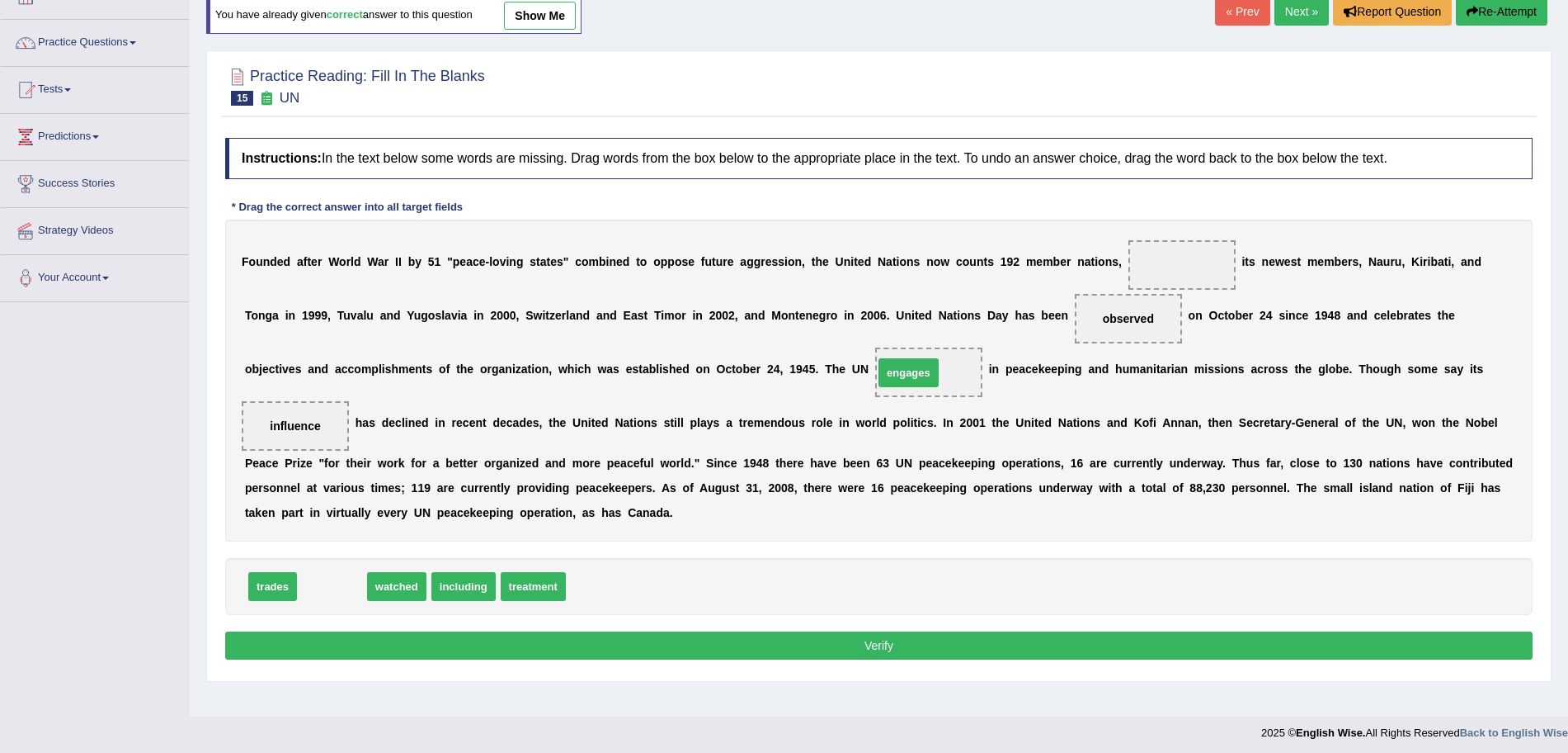
drag, startPoint x: 319, startPoint y: 593, endPoint x: 895, endPoint y: 379, distance: 614.5
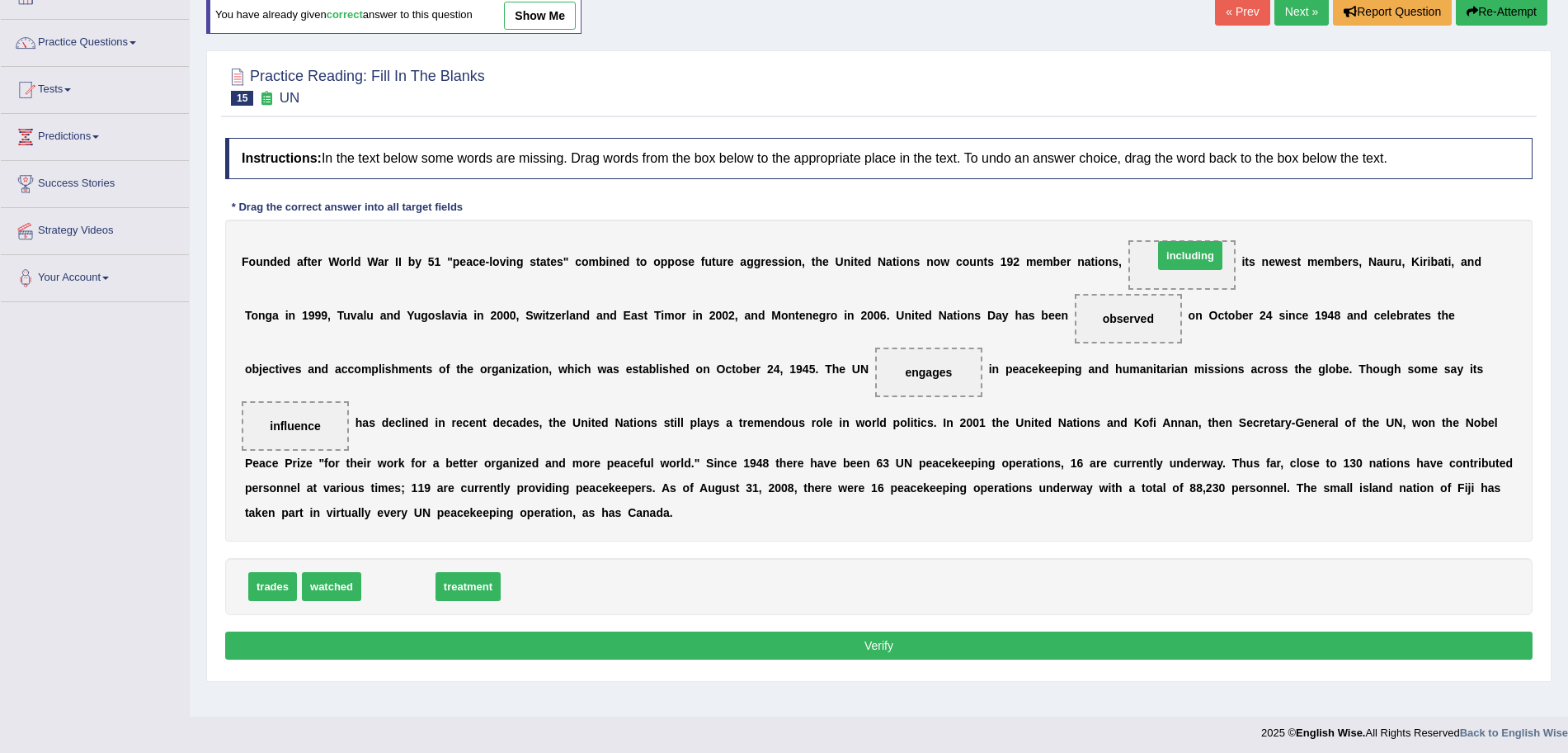
drag, startPoint x: 397, startPoint y: 592, endPoint x: 1188, endPoint y: 261, distance: 857.5
click at [949, 651] on button "Verify" at bounding box center [878, 645] width 1307 height 28
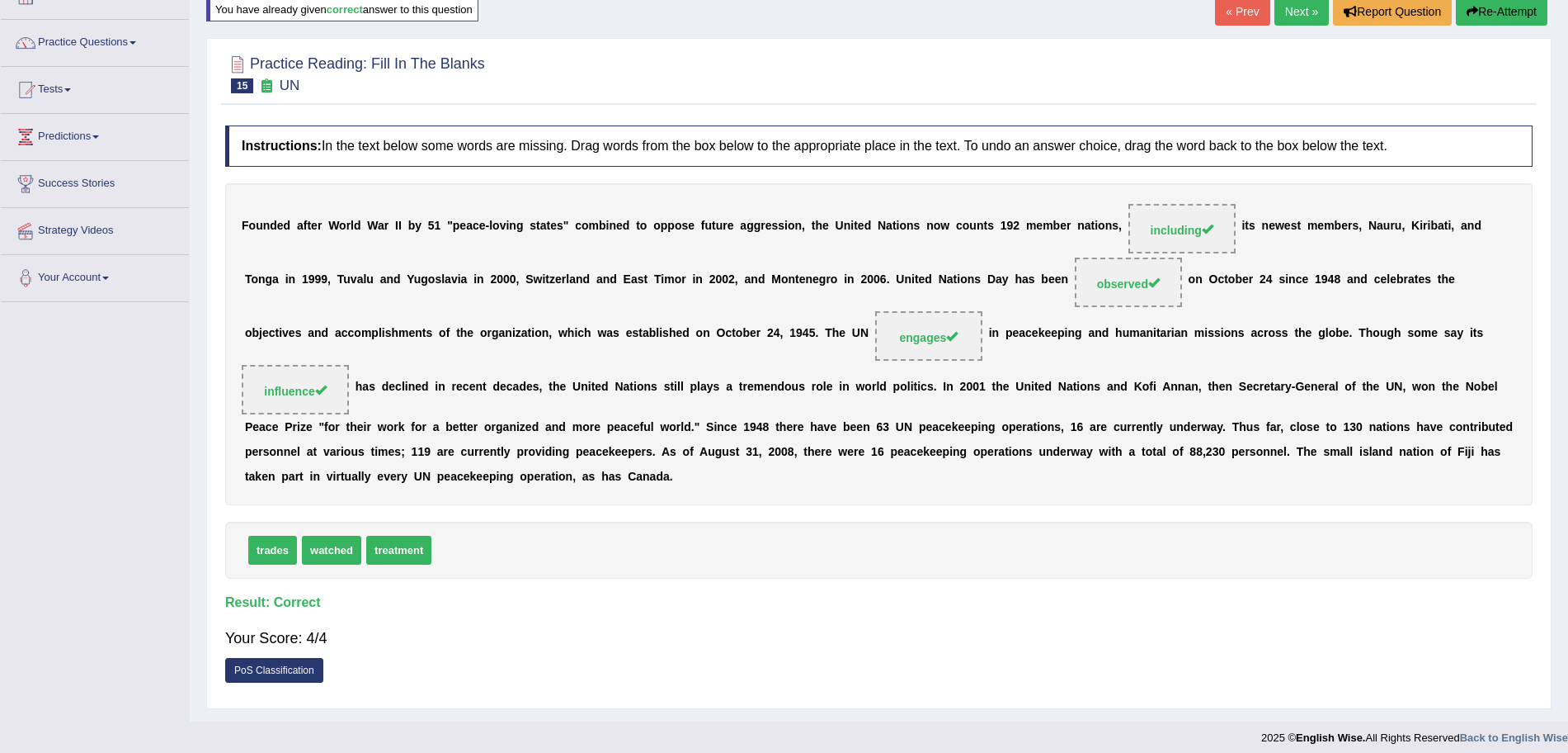
click at [1287, 10] on link "Next »" at bounding box center [1302, 11] width 54 height 28
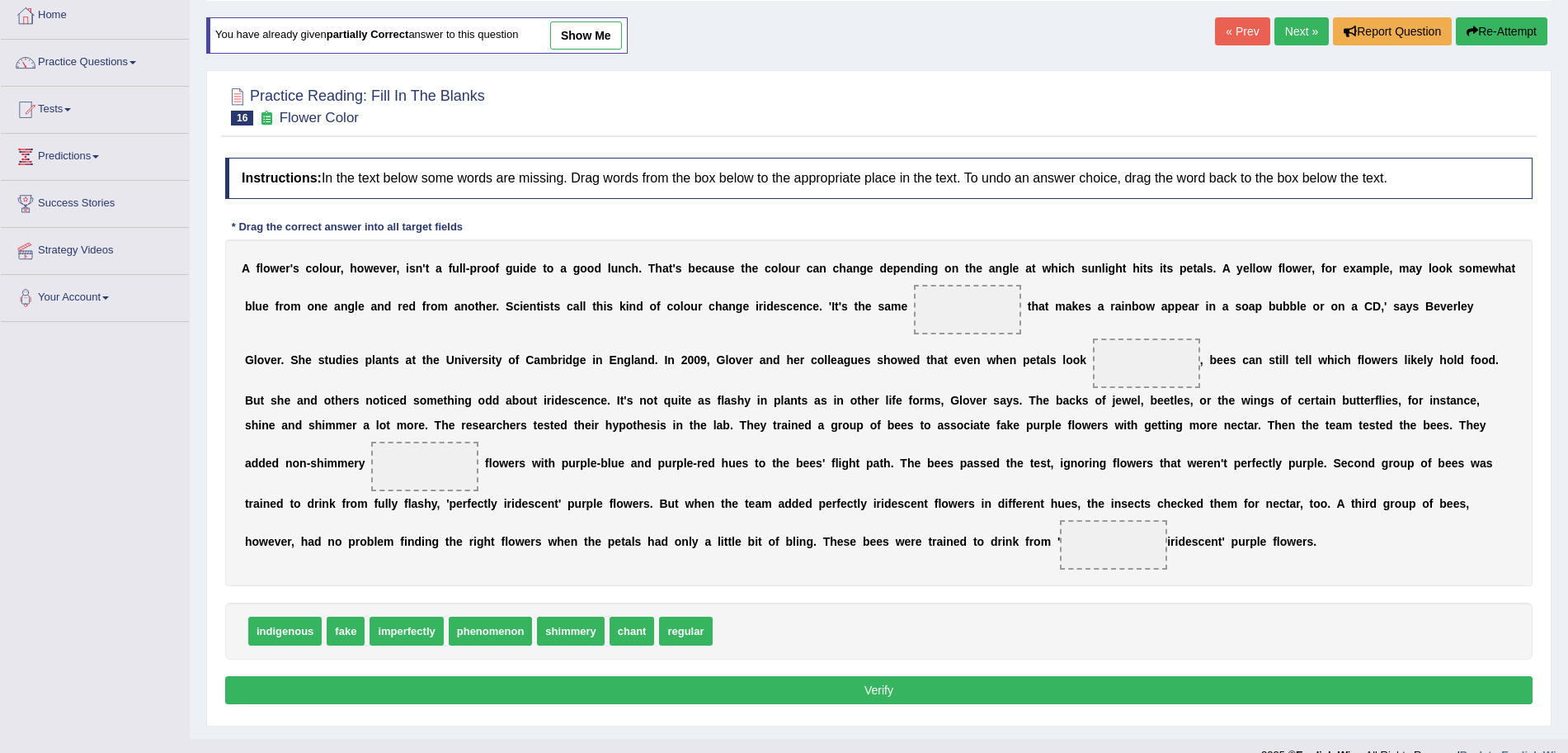
scroll to position [98, 0]
